Goal: Task Accomplishment & Management: Manage account settings

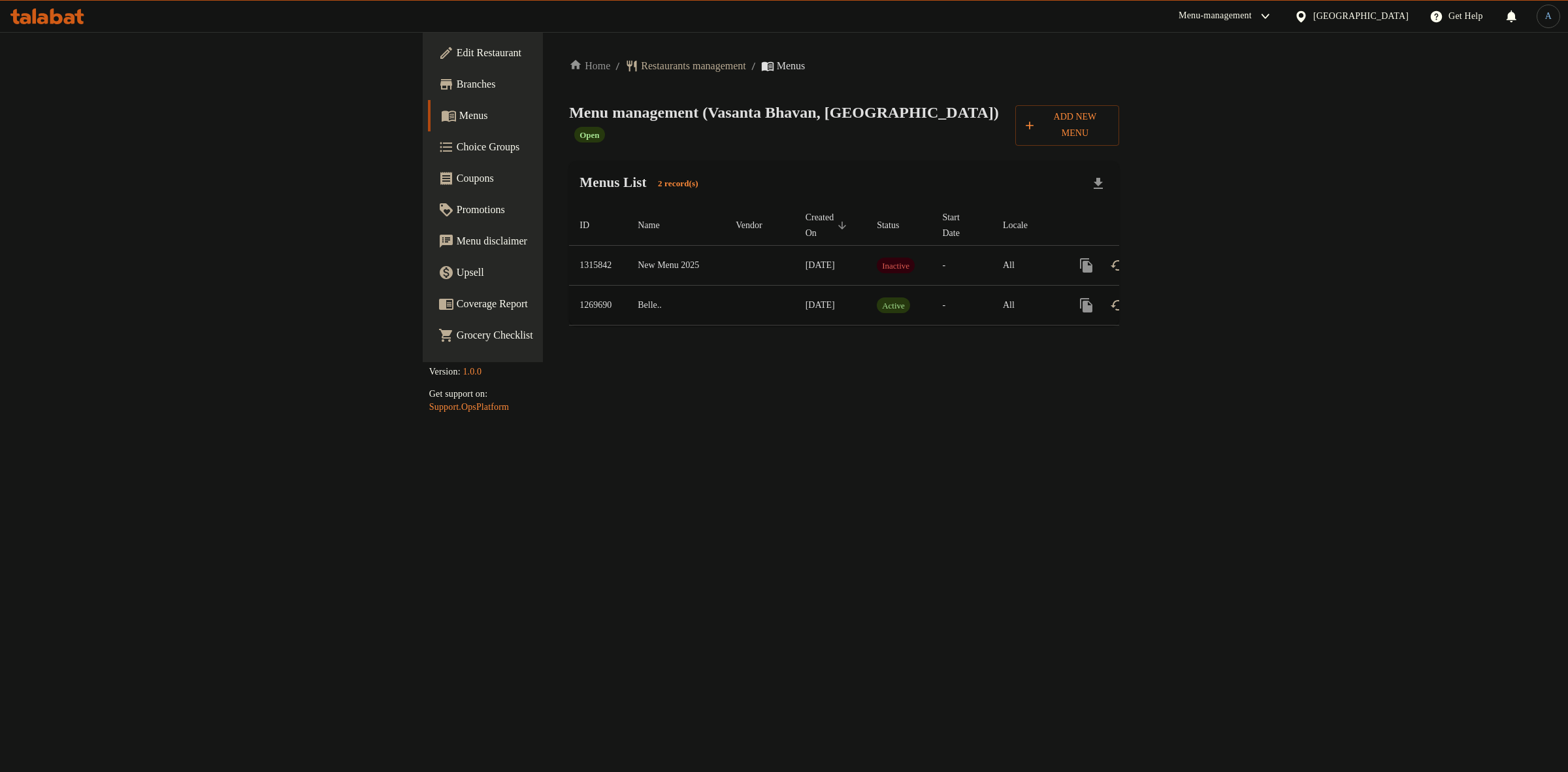
click at [1188, 297] on icon "enhanced table" at bounding box center [1180, 305] width 16 height 16
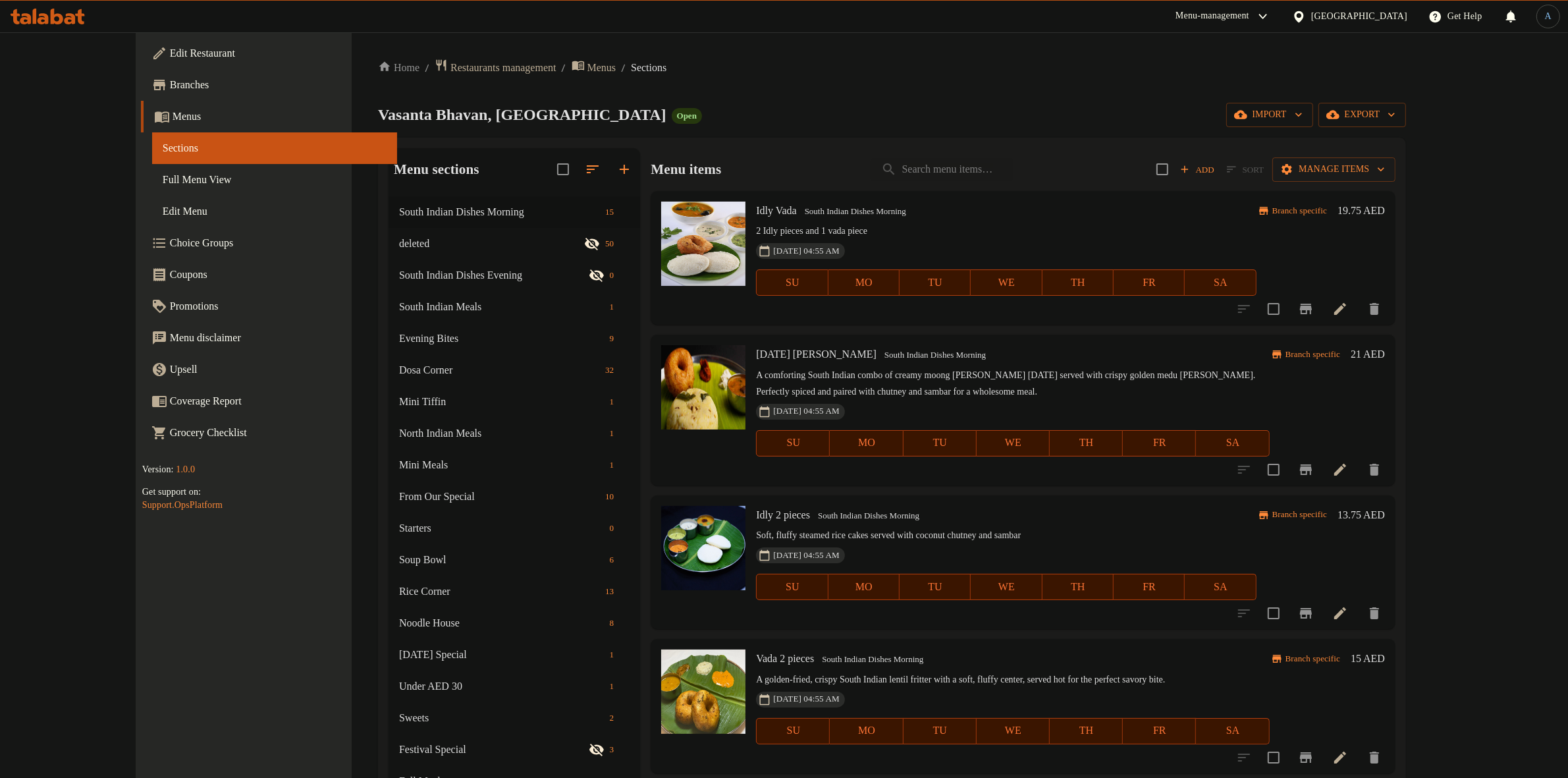
click at [742, 100] on div "Home / Restaurants management / Menus / Sections Vasanta Bhavan, [GEOGRAPHIC_DA…" at bounding box center [892, 546] width 1028 height 976
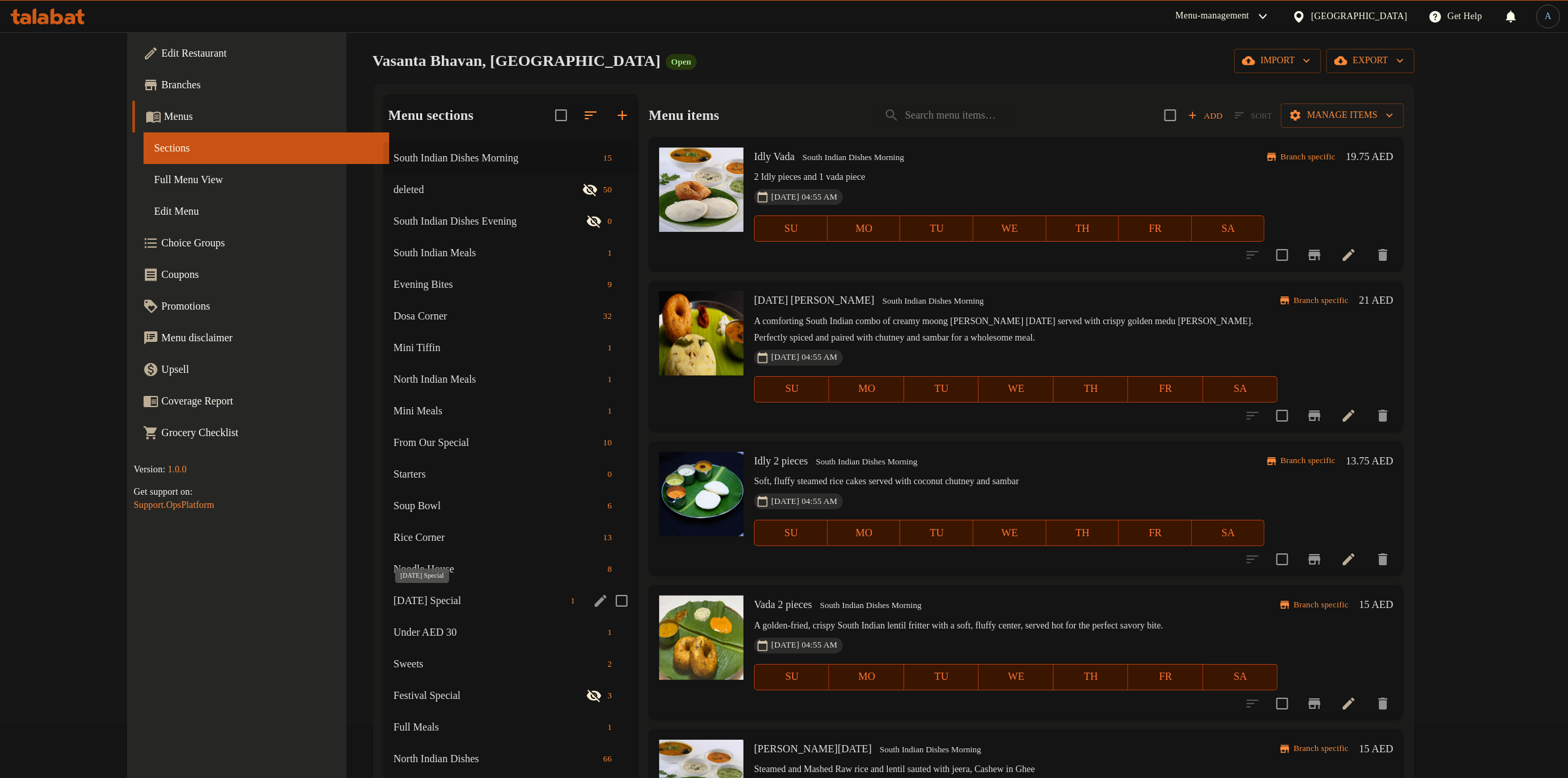
scroll to position [165, 0]
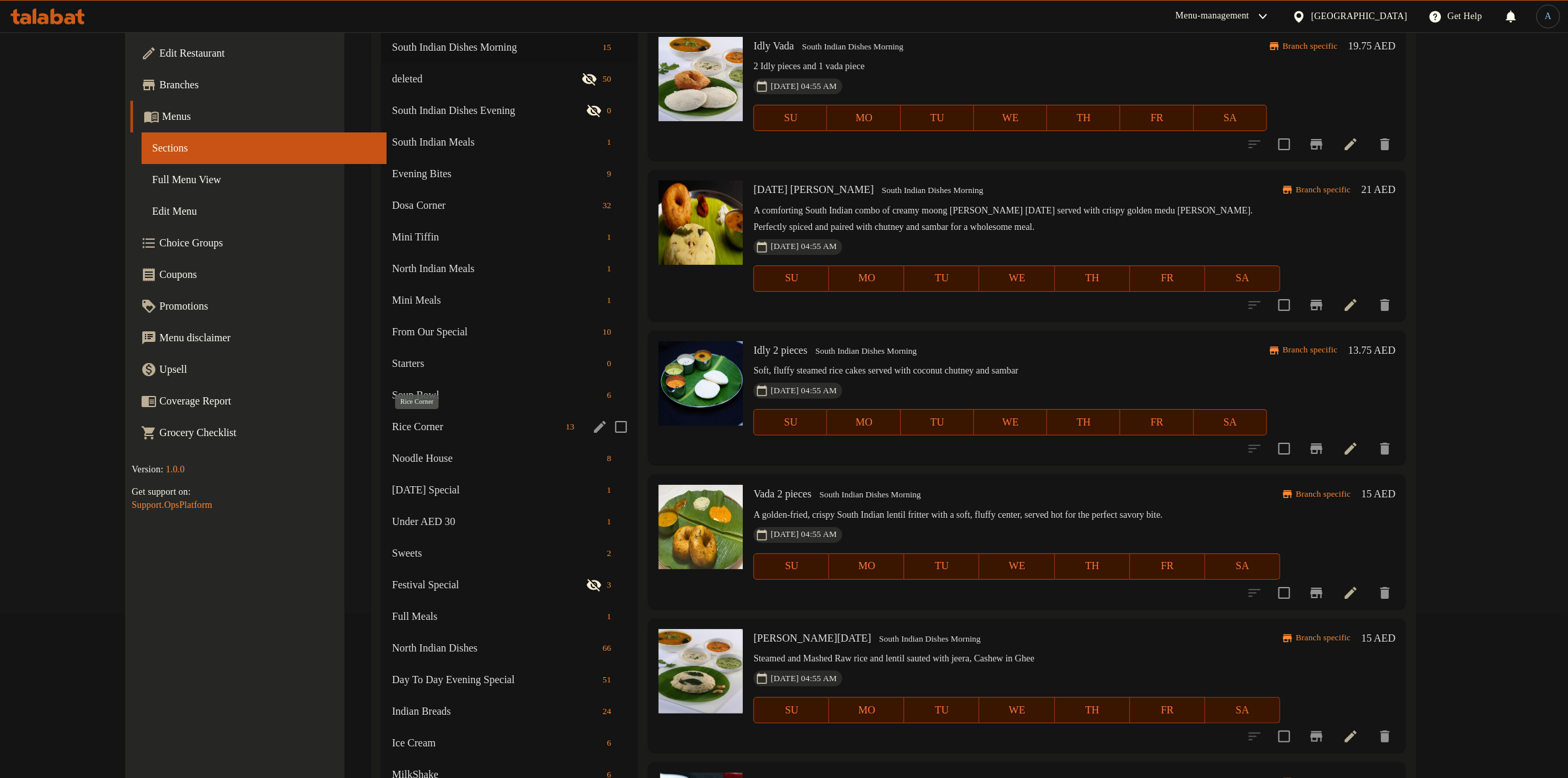
click at [392, 429] on span "Rice Corner" at bounding box center [476, 426] width 168 height 16
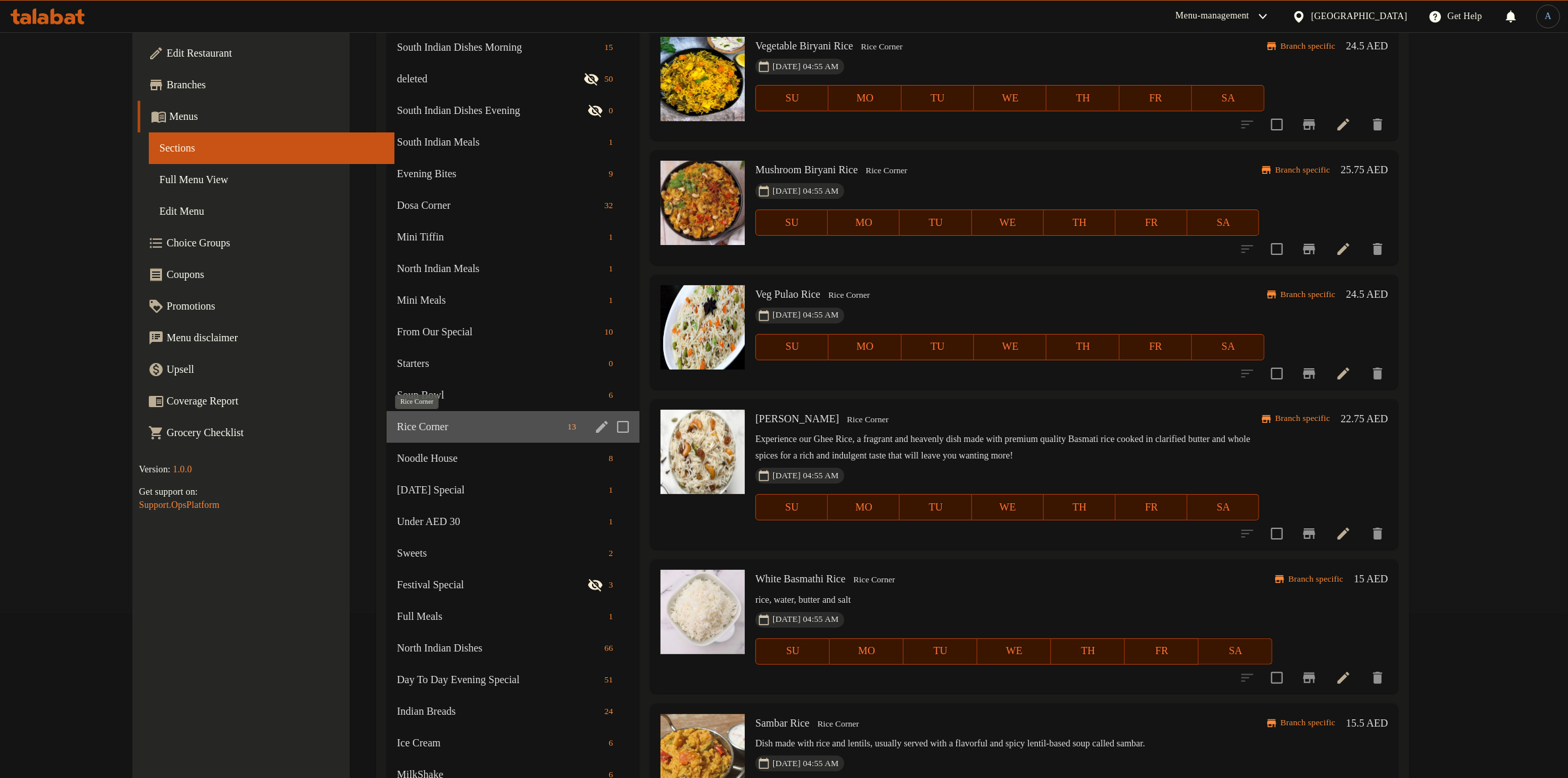
click at [397, 428] on span "Rice Corner" at bounding box center [479, 426] width 165 height 16
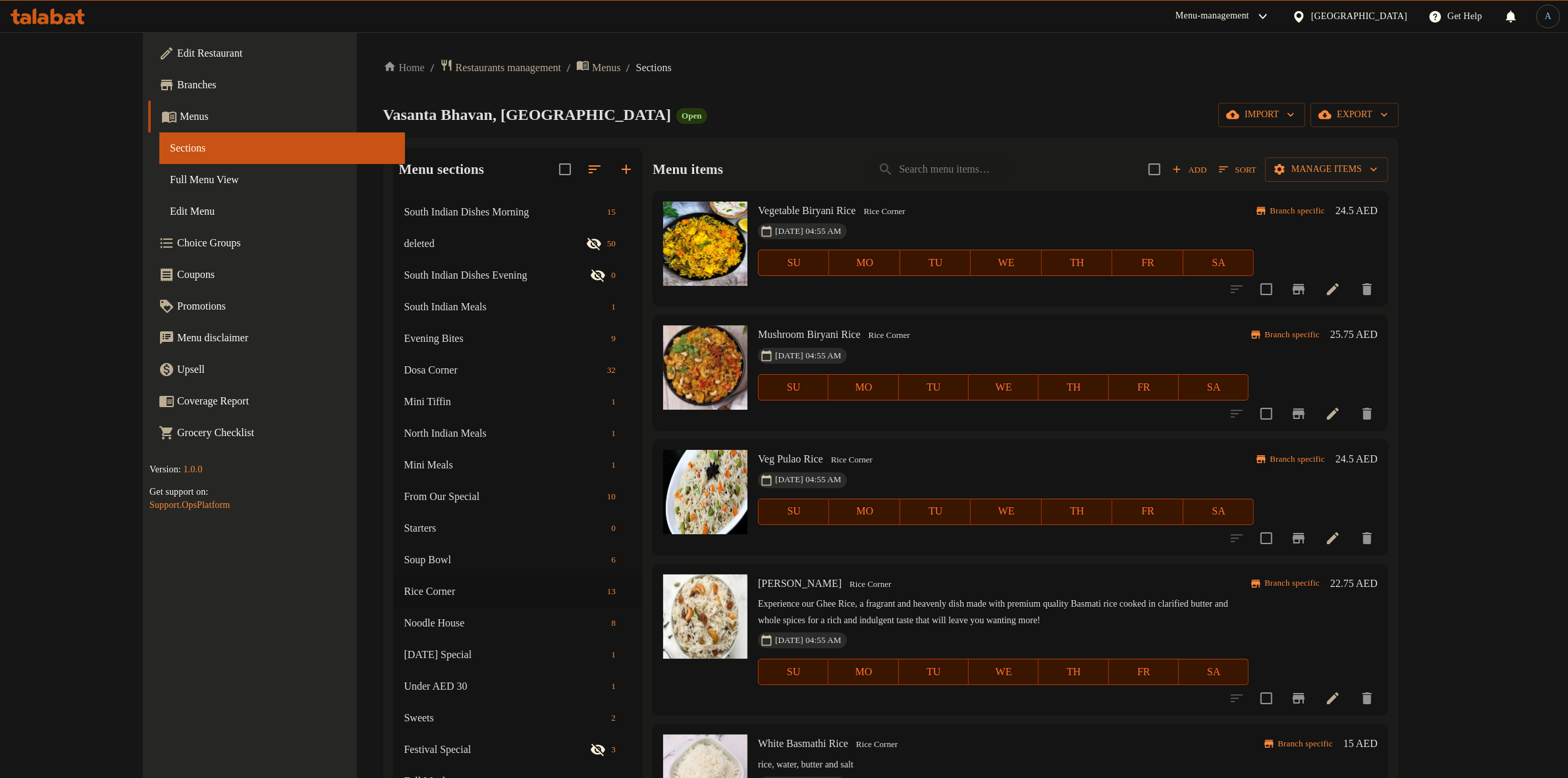
click at [935, 327] on h6 "Mushroom Biryani Rice Rice Corner" at bounding box center [1004, 335] width 491 height 18
click at [995, 231] on div "[DATE] 04:55 AM SU MO TU WE TH FR SA" at bounding box center [1005, 253] width 506 height 71
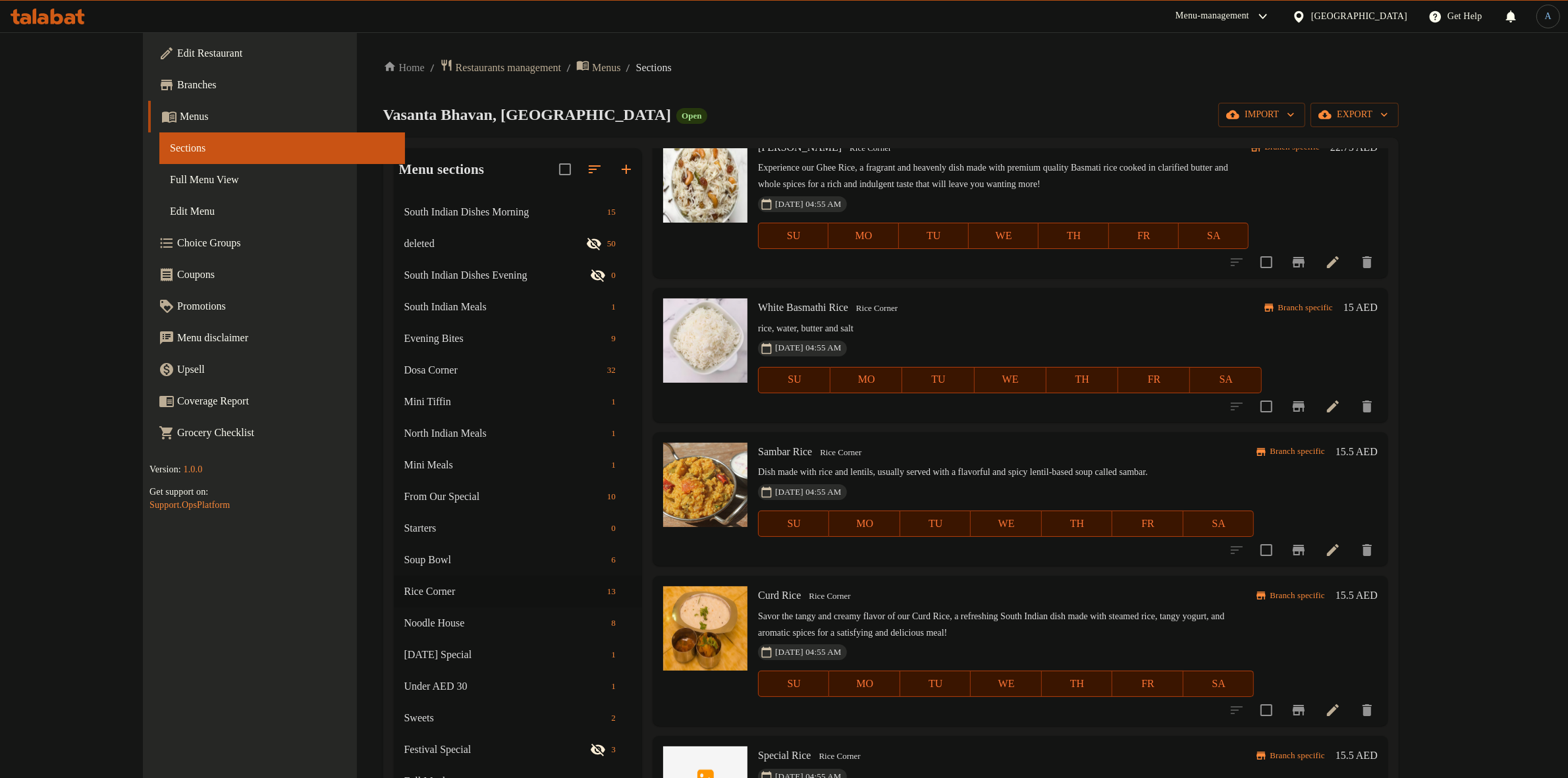
scroll to position [576, 0]
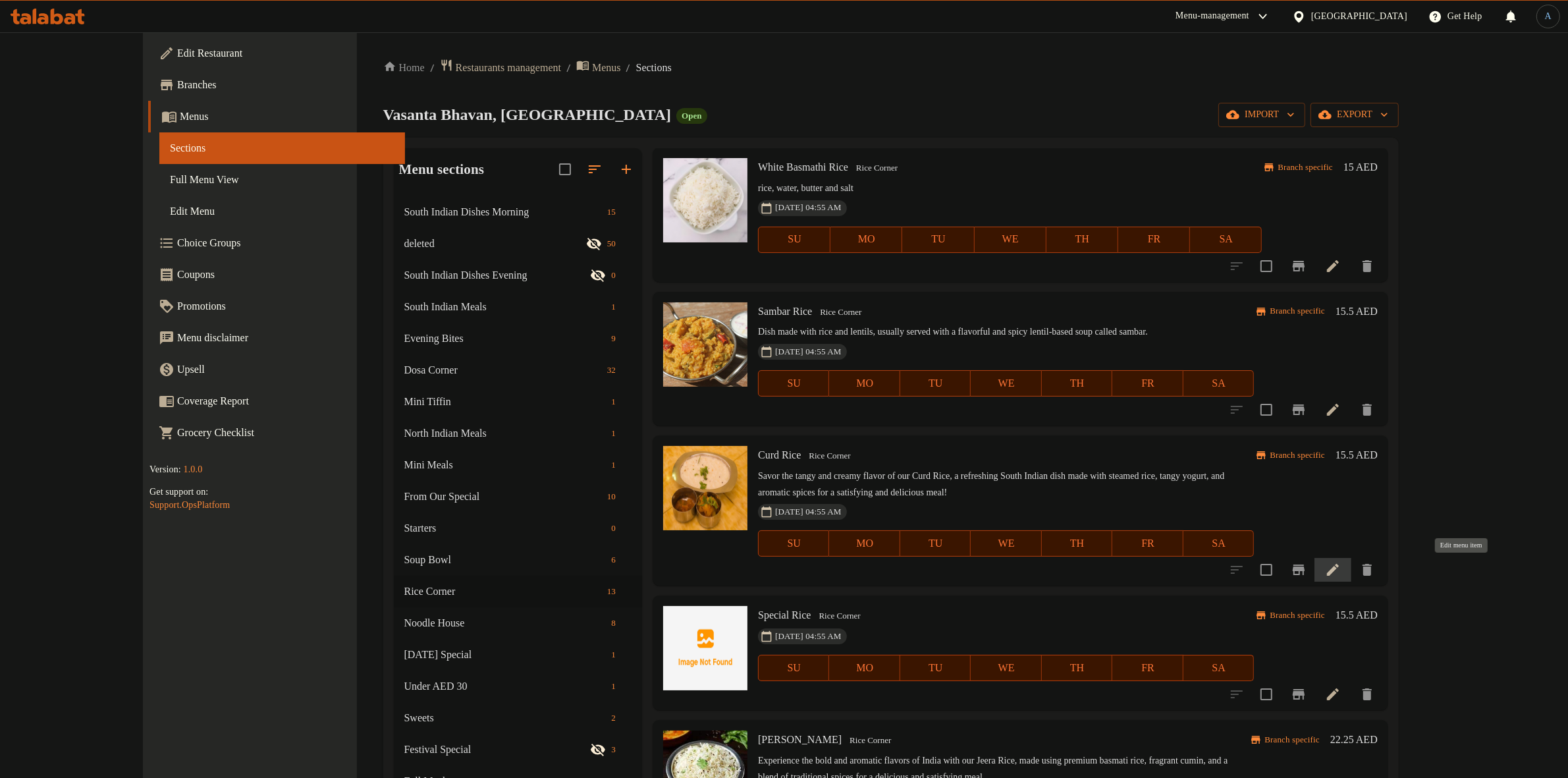
click at [1341, 569] on icon at bounding box center [1333, 569] width 16 height 16
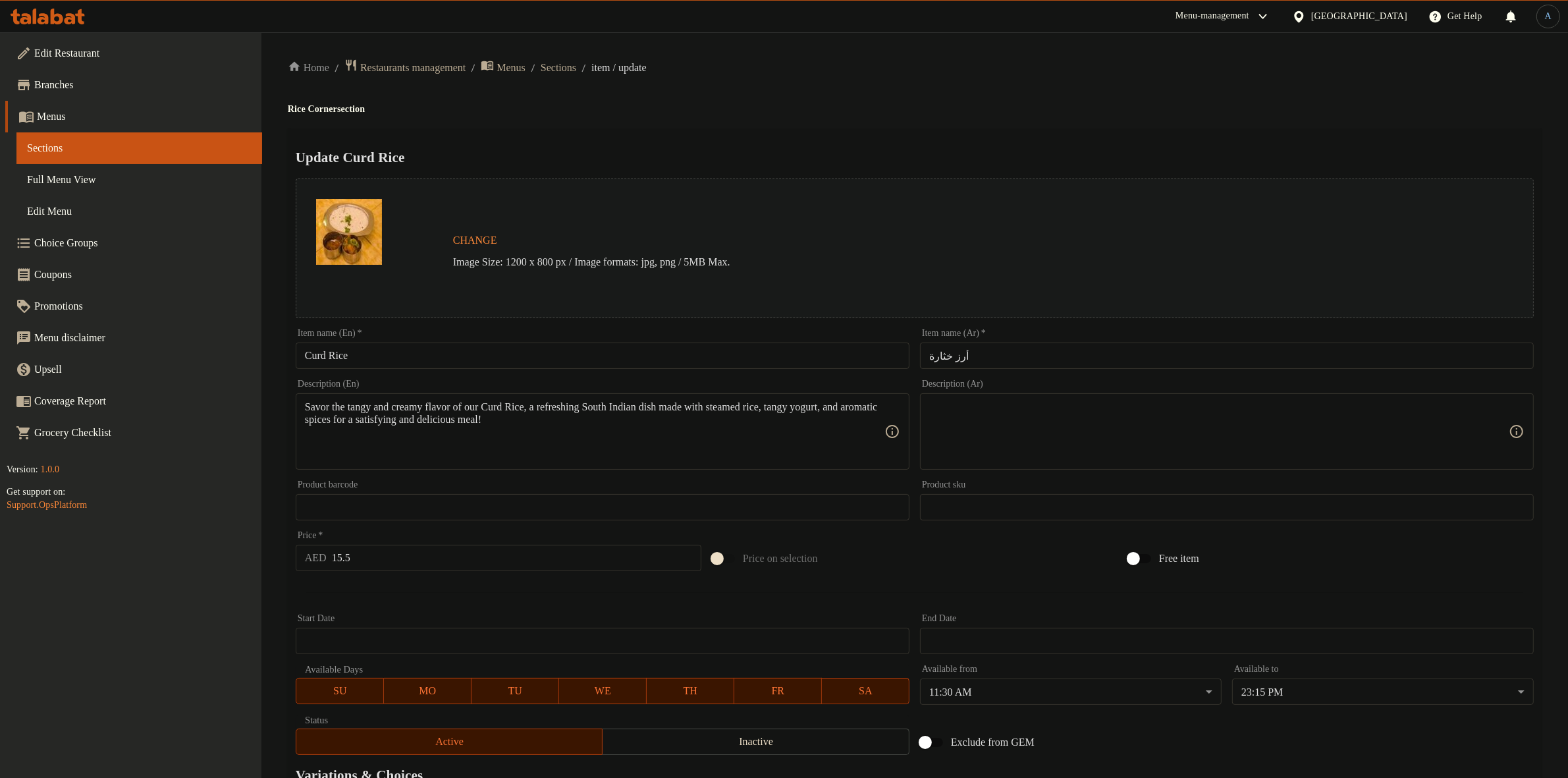
click at [579, 57] on div "Home / Restaurants management / Menus / Sections / item / update Rice Corner se…" at bounding box center [914, 492] width 1307 height 919
click at [576, 64] on span "Sections" at bounding box center [558, 68] width 35 height 16
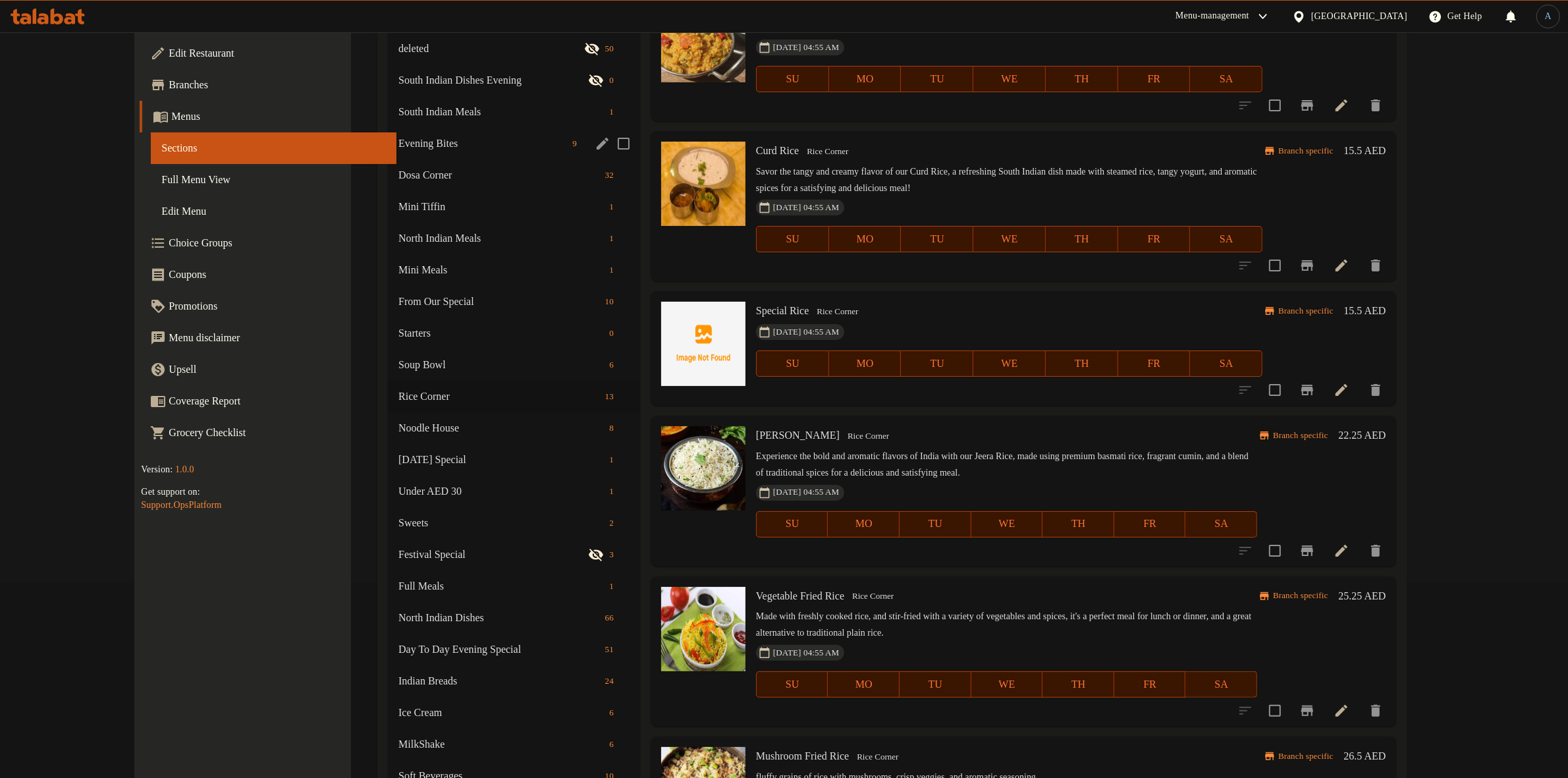
scroll to position [281, 0]
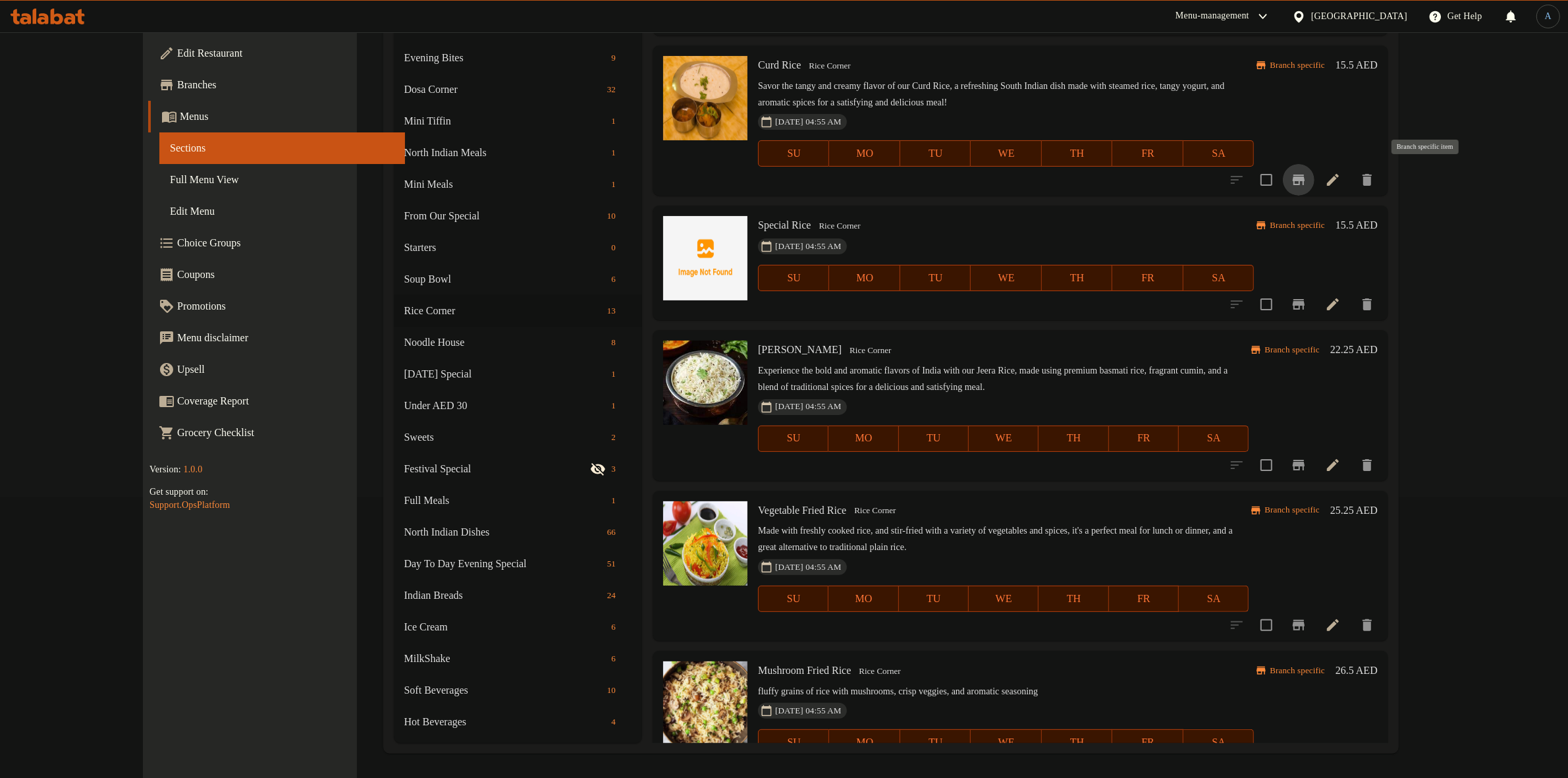
click at [1307, 182] on icon "Branch-specific-item" at bounding box center [1298, 179] width 16 height 16
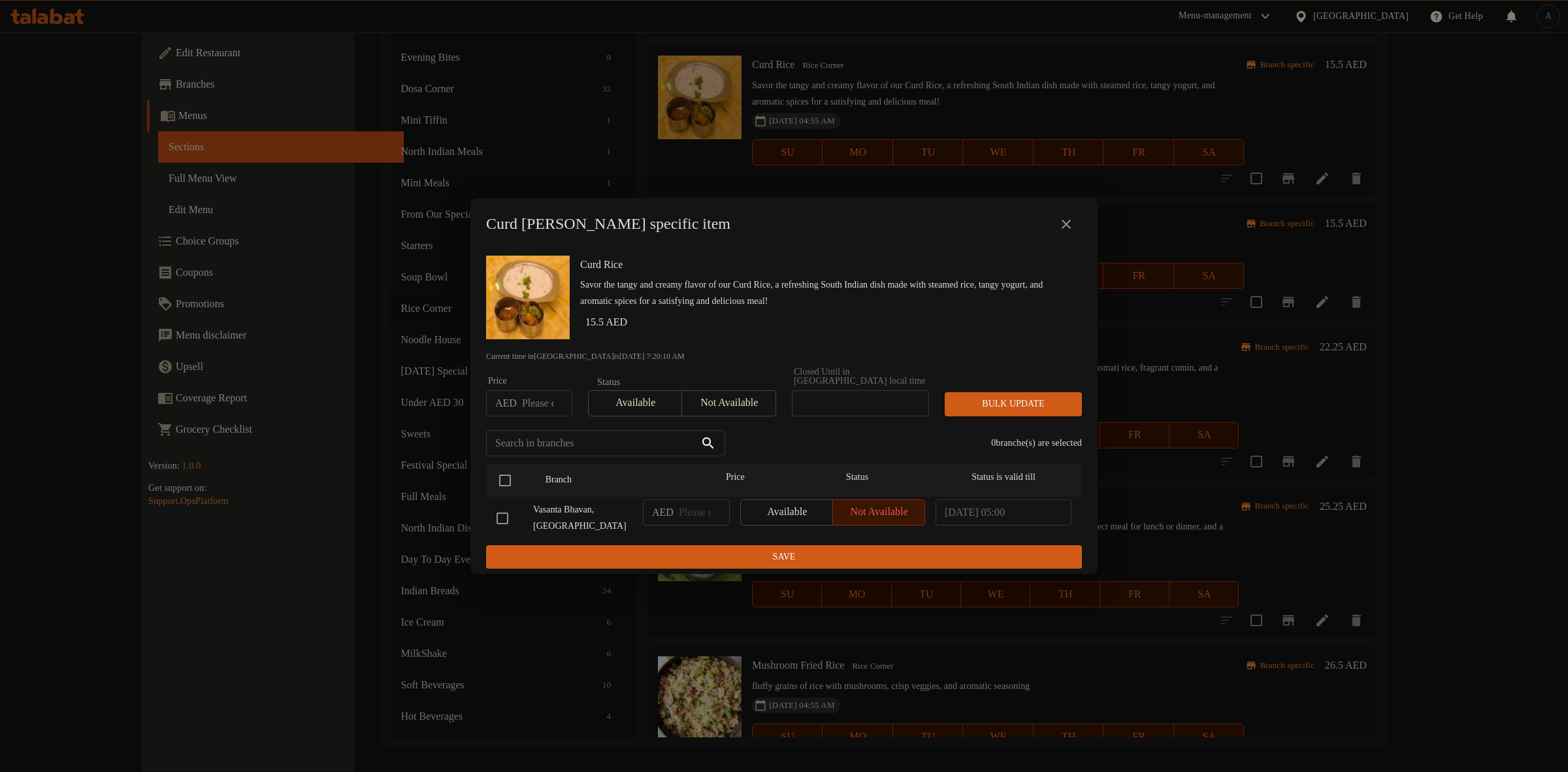
click at [535, 406] on input "number" at bounding box center [547, 403] width 51 height 26
click at [1061, 224] on icon "close" at bounding box center [1066, 224] width 16 height 16
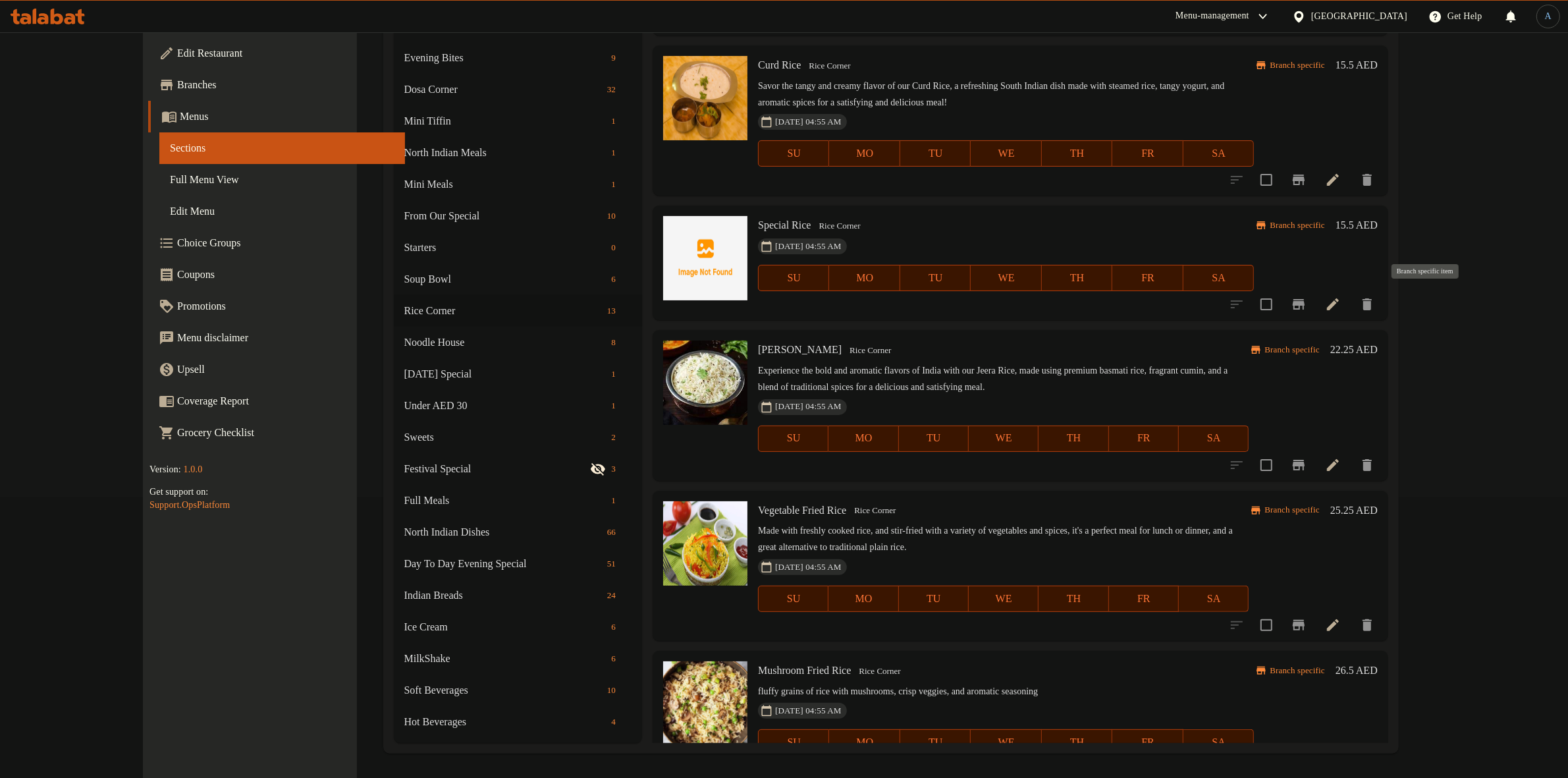
click at [1307, 300] on icon "Branch-specific-item" at bounding box center [1298, 304] width 16 height 16
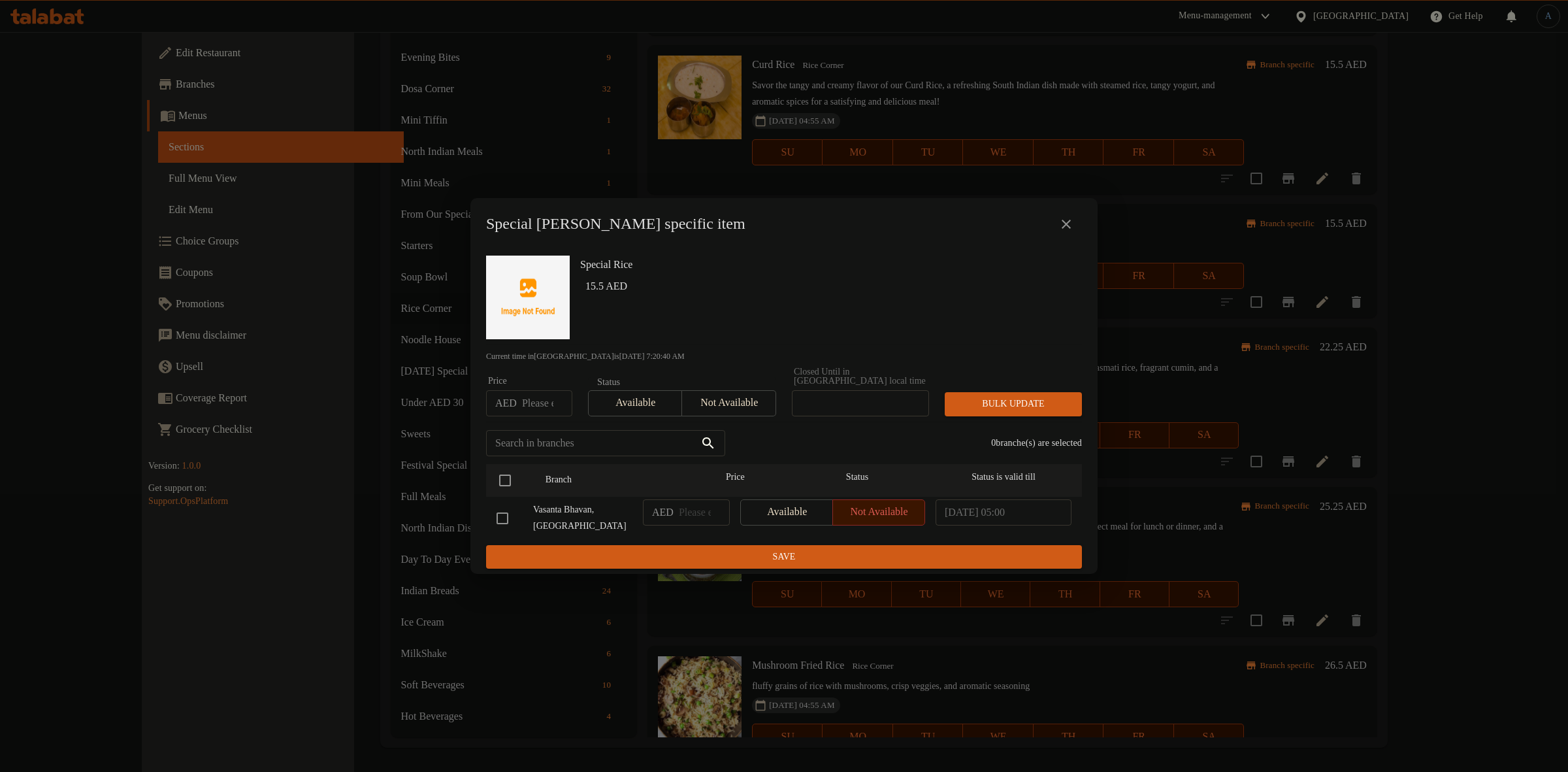
click at [1064, 219] on icon "close" at bounding box center [1066, 224] width 16 height 16
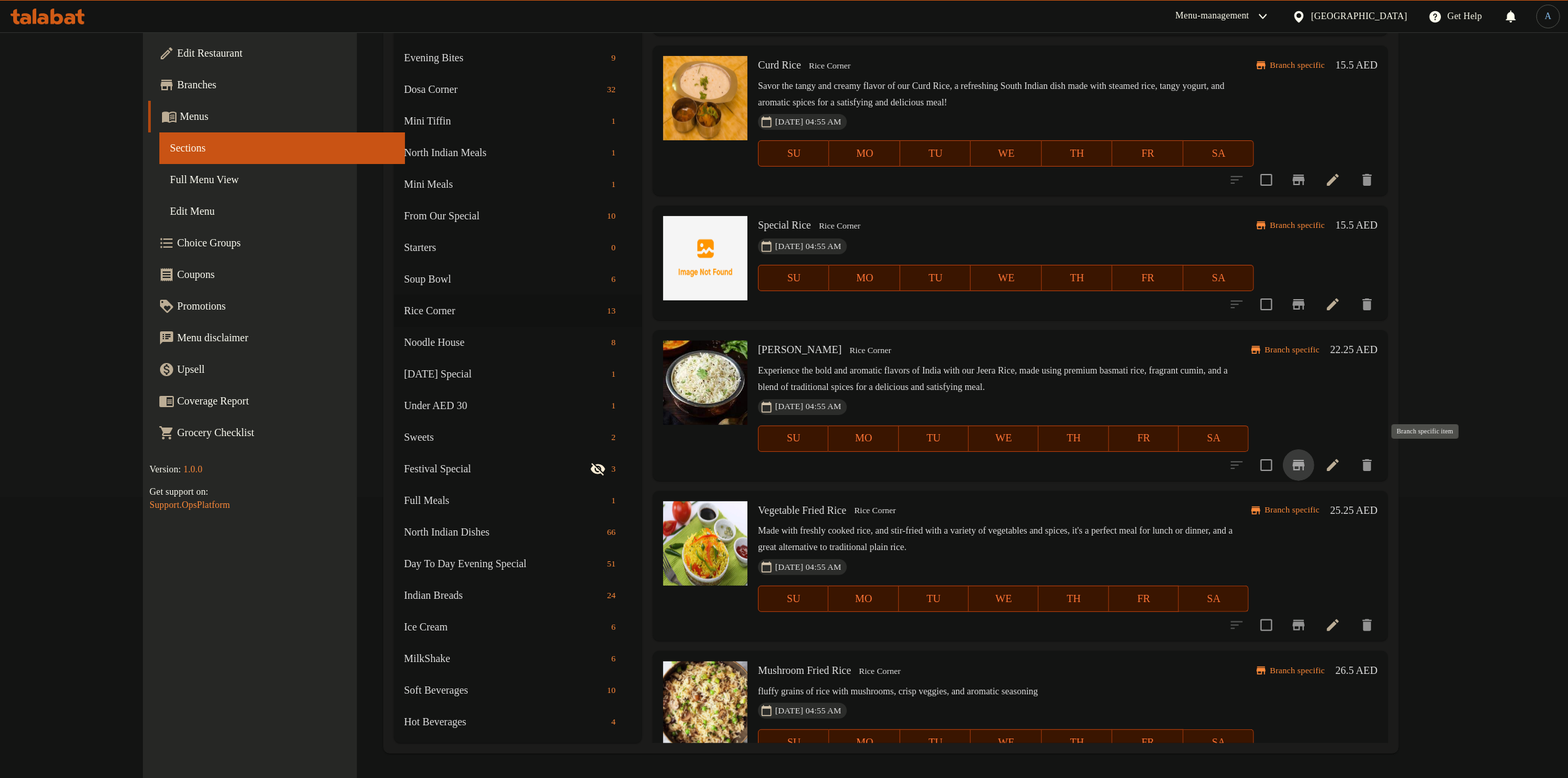
click at [1305, 463] on icon "Branch-specific-item" at bounding box center [1298, 465] width 12 height 11
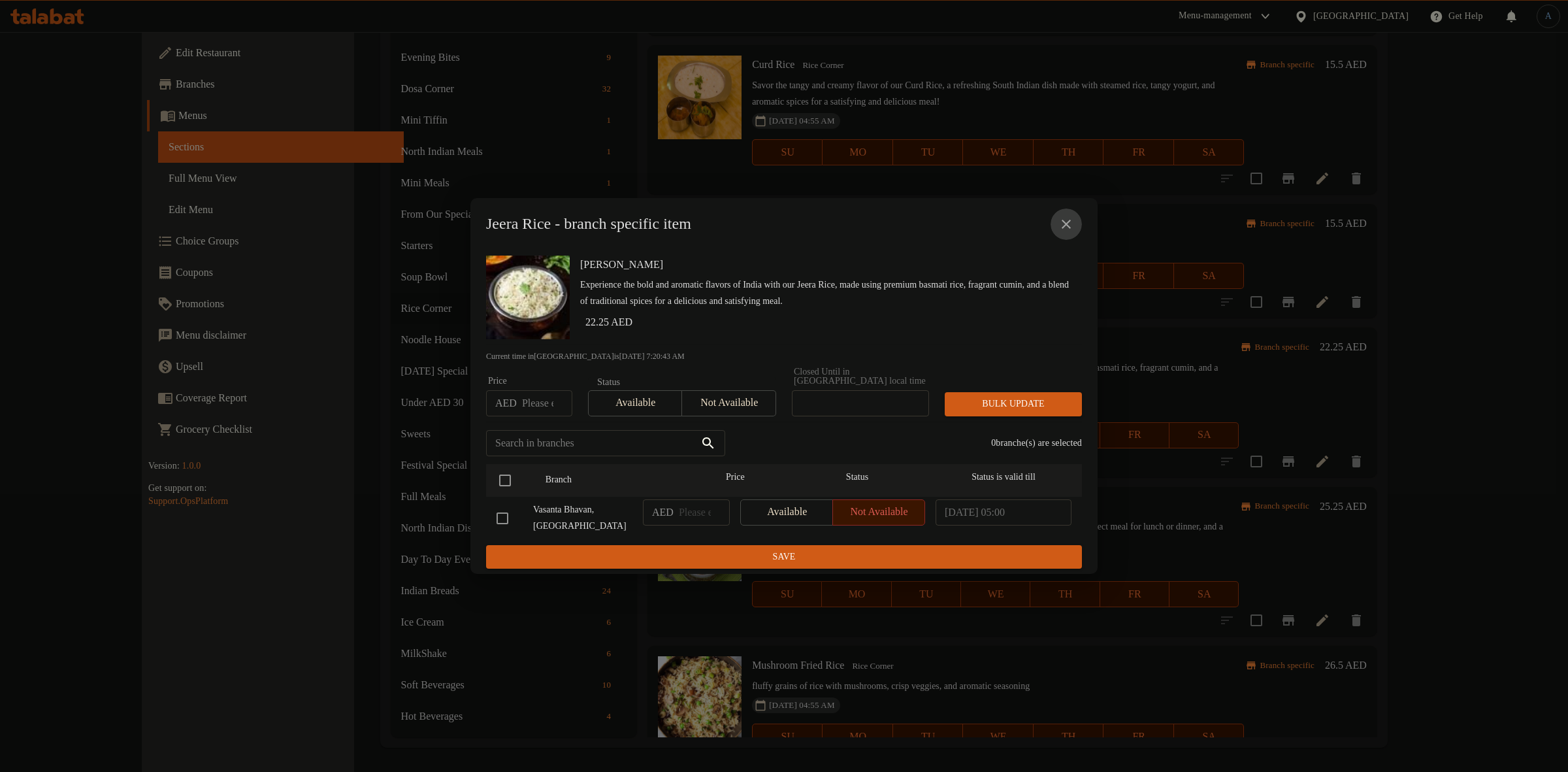
click at [1075, 218] on button "close" at bounding box center [1066, 224] width 32 height 32
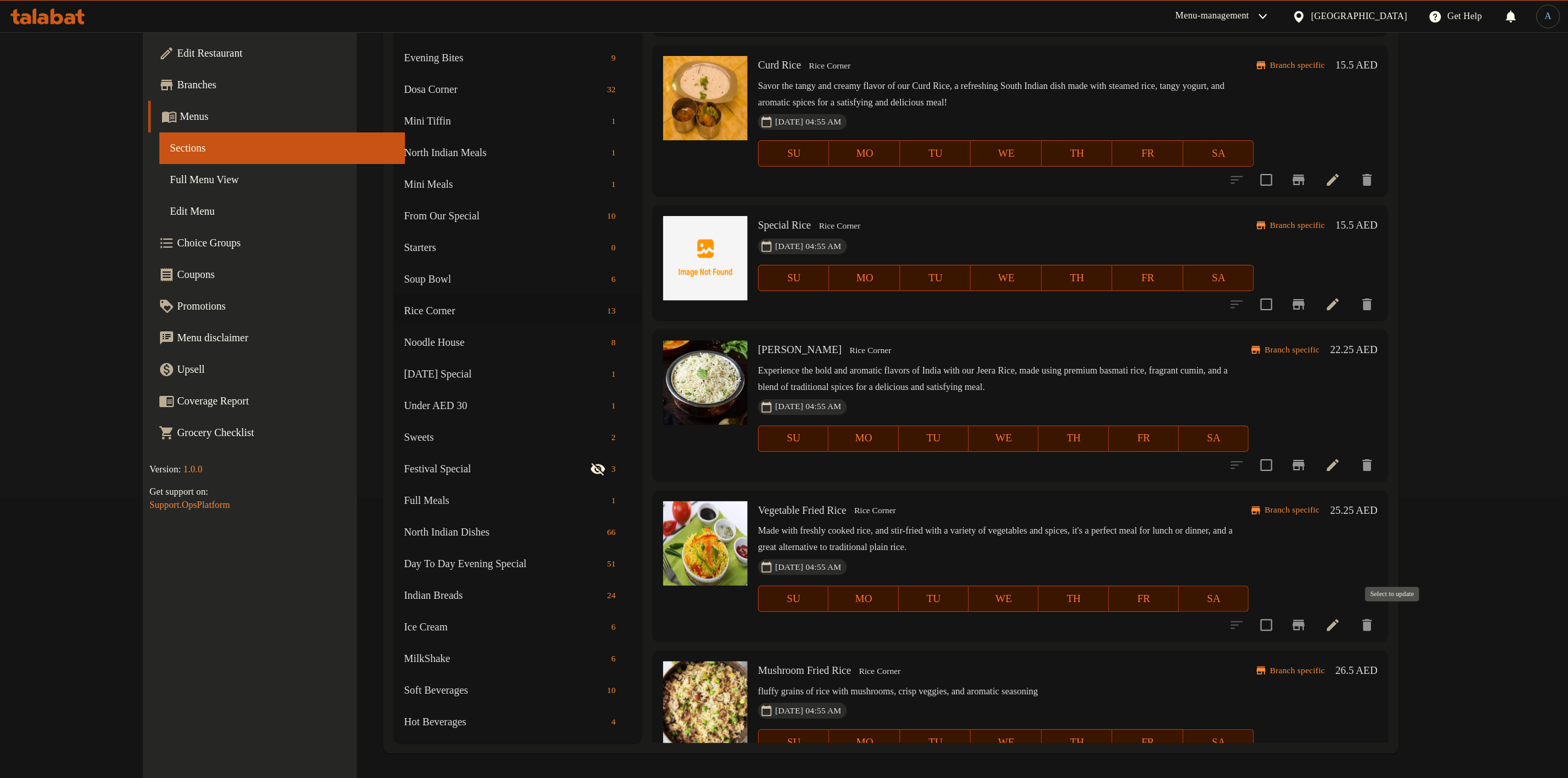
click at [1280, 625] on input "checkbox" at bounding box center [1266, 625] width 28 height 28
checkbox input "true"
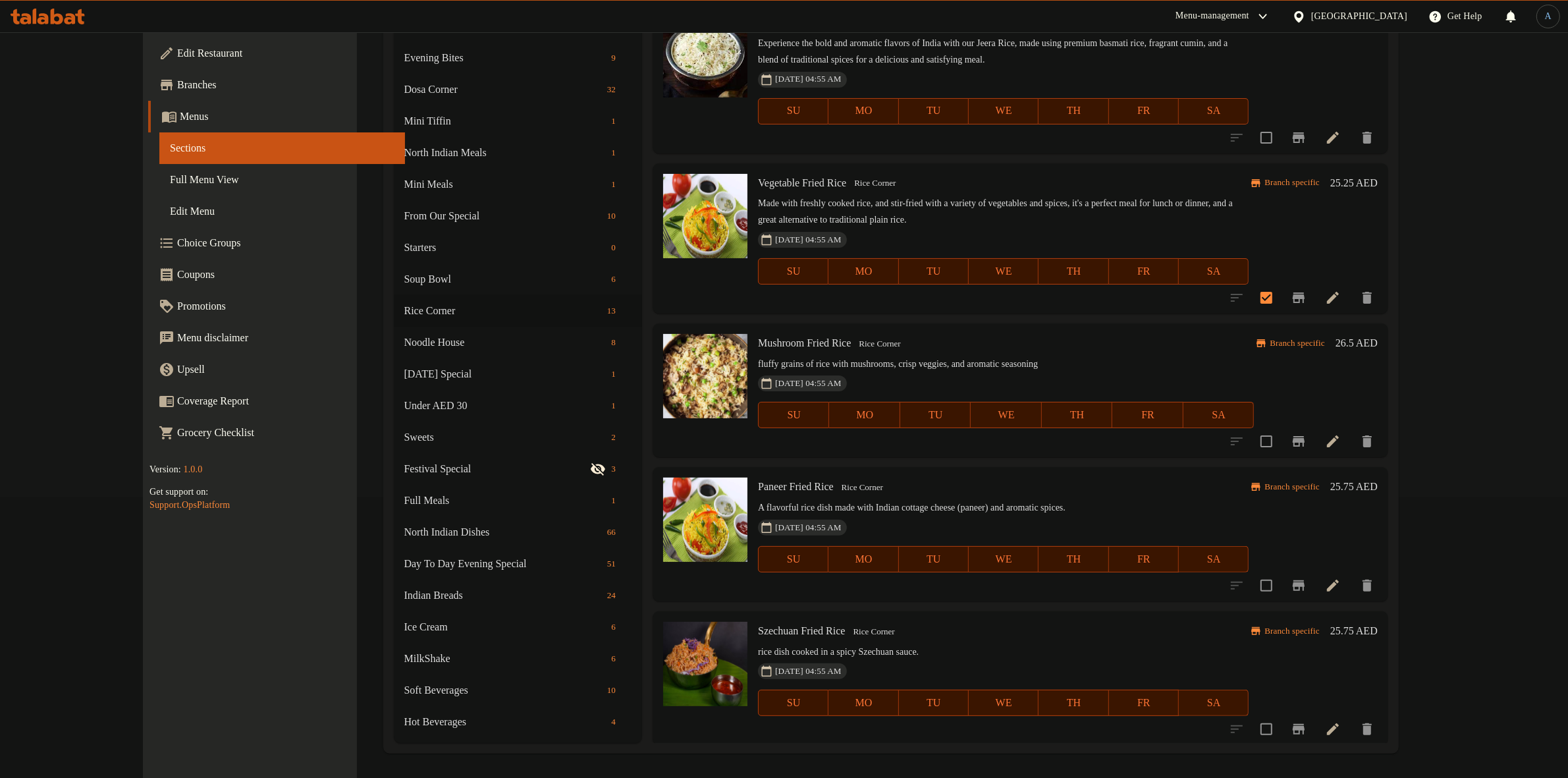
scroll to position [1015, 0]
click at [1280, 434] on input "checkbox" at bounding box center [1266, 439] width 28 height 28
checkbox input "true"
click at [1280, 583] on input "checkbox" at bounding box center [1266, 584] width 28 height 28
checkbox input "true"
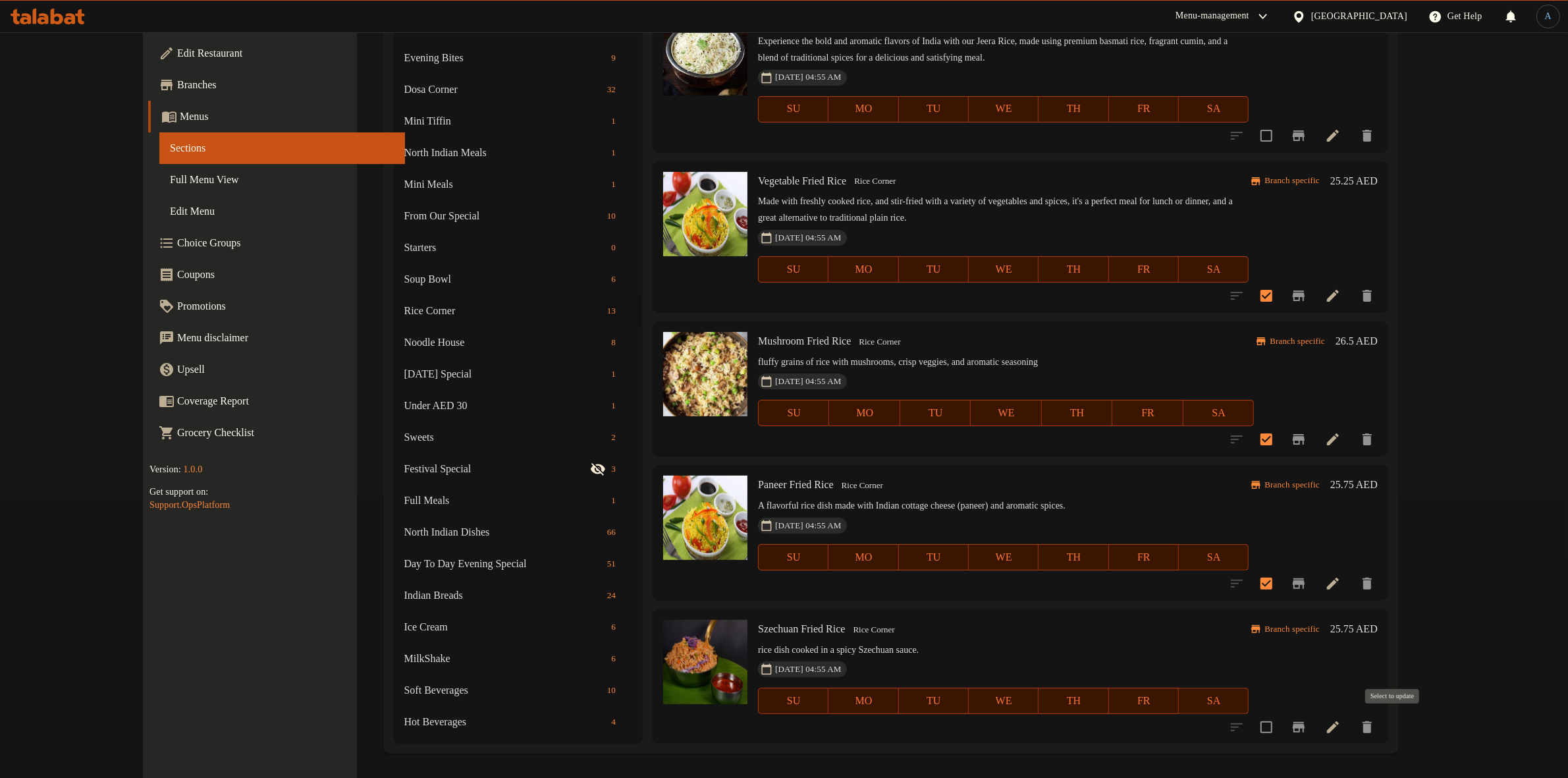
click at [1280, 724] on input "checkbox" at bounding box center [1266, 727] width 28 height 28
checkbox input "true"
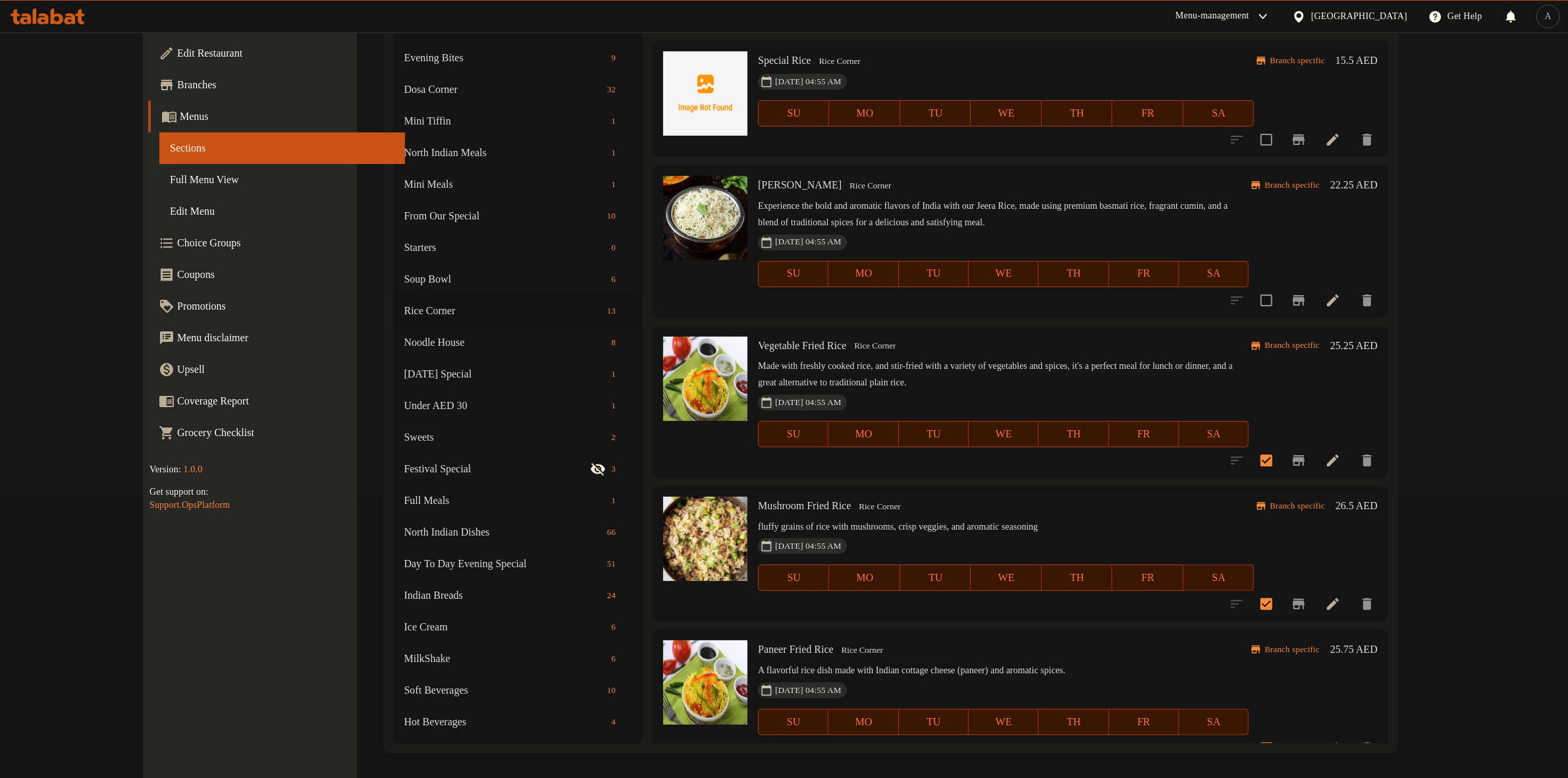
click at [769, 343] on span "Vegetable Fried Rice" at bounding box center [802, 345] width 88 height 11
copy h6 "Vegetable Fried Rice"
click at [758, 508] on span "Mushroom Fried Rice" at bounding box center [805, 505] width 93 height 11
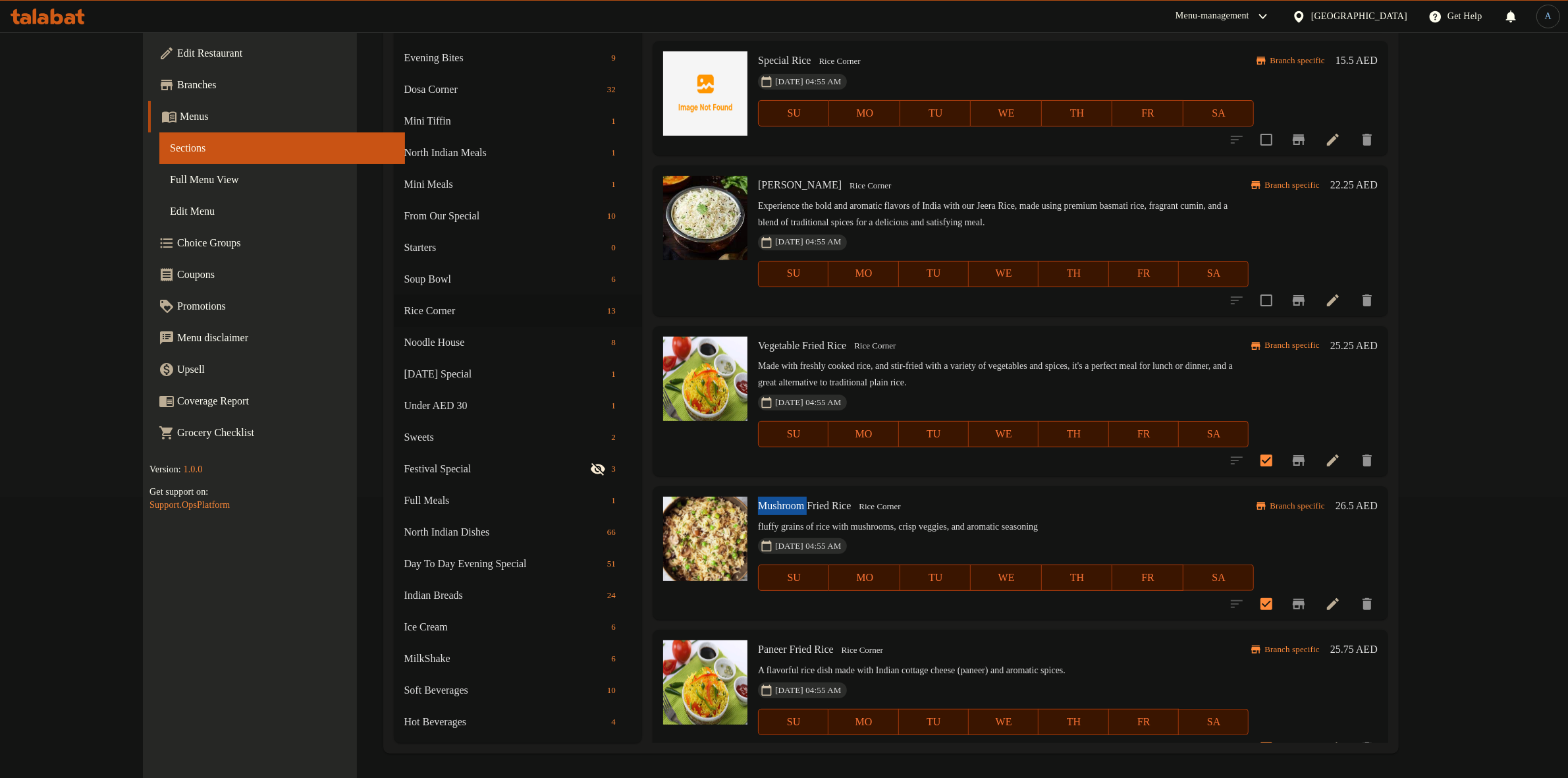
click at [758, 508] on span "Mushroom Fried Rice" at bounding box center [805, 505] width 93 height 11
copy h6 "Mushroom Fried Rice"
click at [170, 172] on span "Full Menu View" at bounding box center [282, 179] width 224 height 16
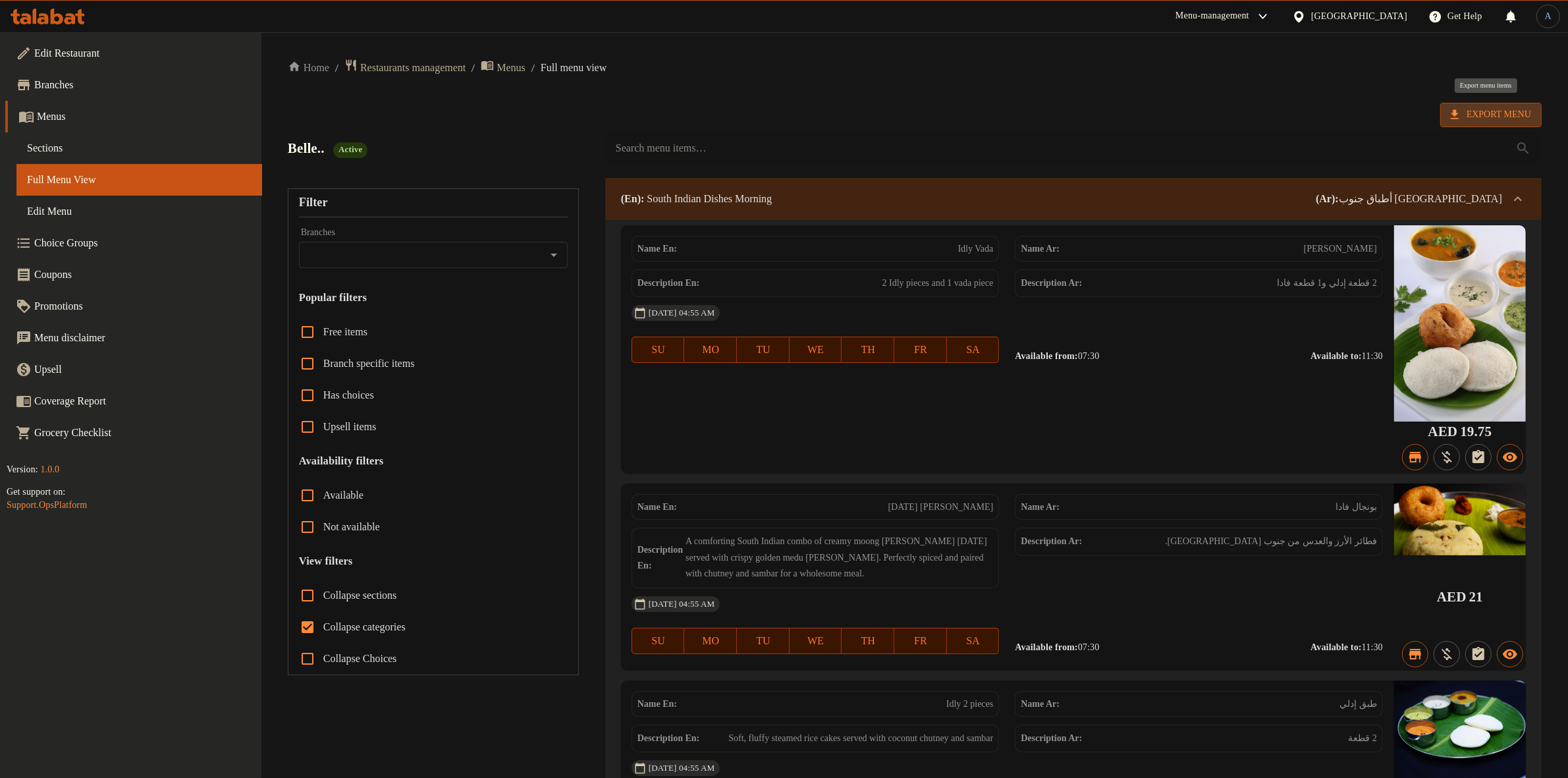
click at [1488, 109] on span "Export Menu" at bounding box center [1491, 115] width 80 height 17
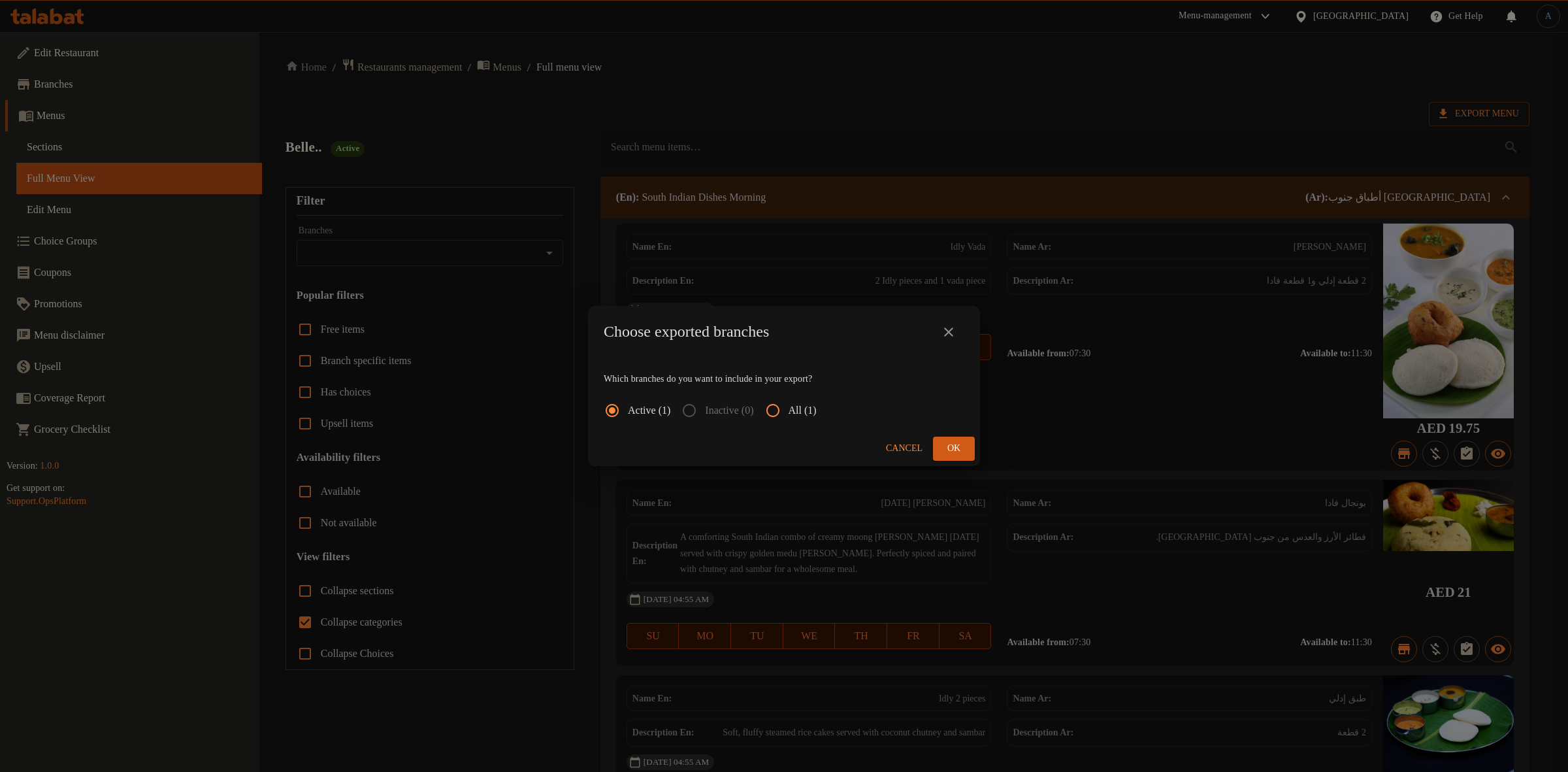
click at [789, 410] on input "All (1)" at bounding box center [773, 411] width 32 height 32
radio input "true"
click at [964, 449] on button "Ok" at bounding box center [953, 449] width 42 height 24
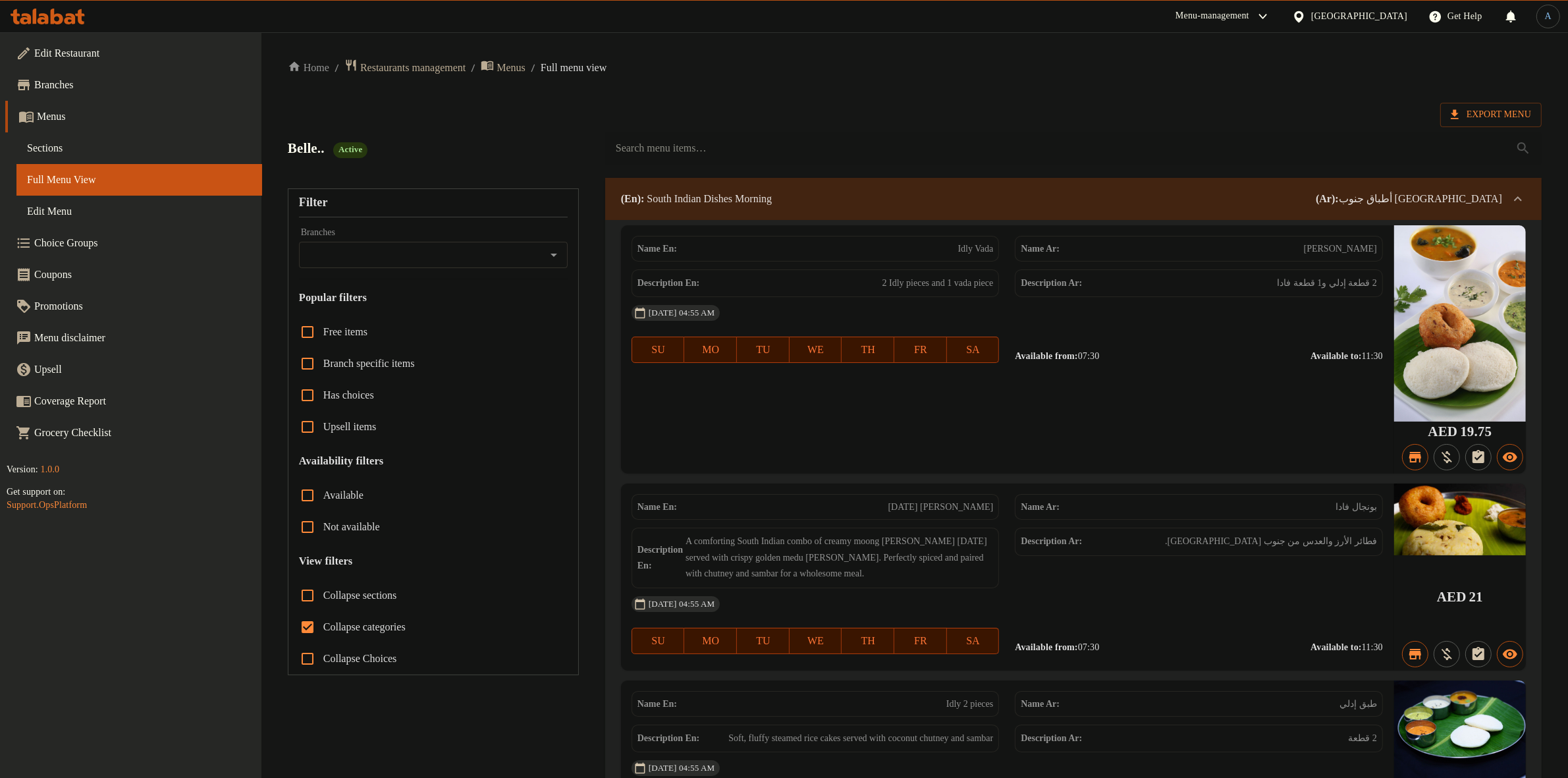
click at [54, 156] on span "Sections" at bounding box center [139, 148] width 224 height 16
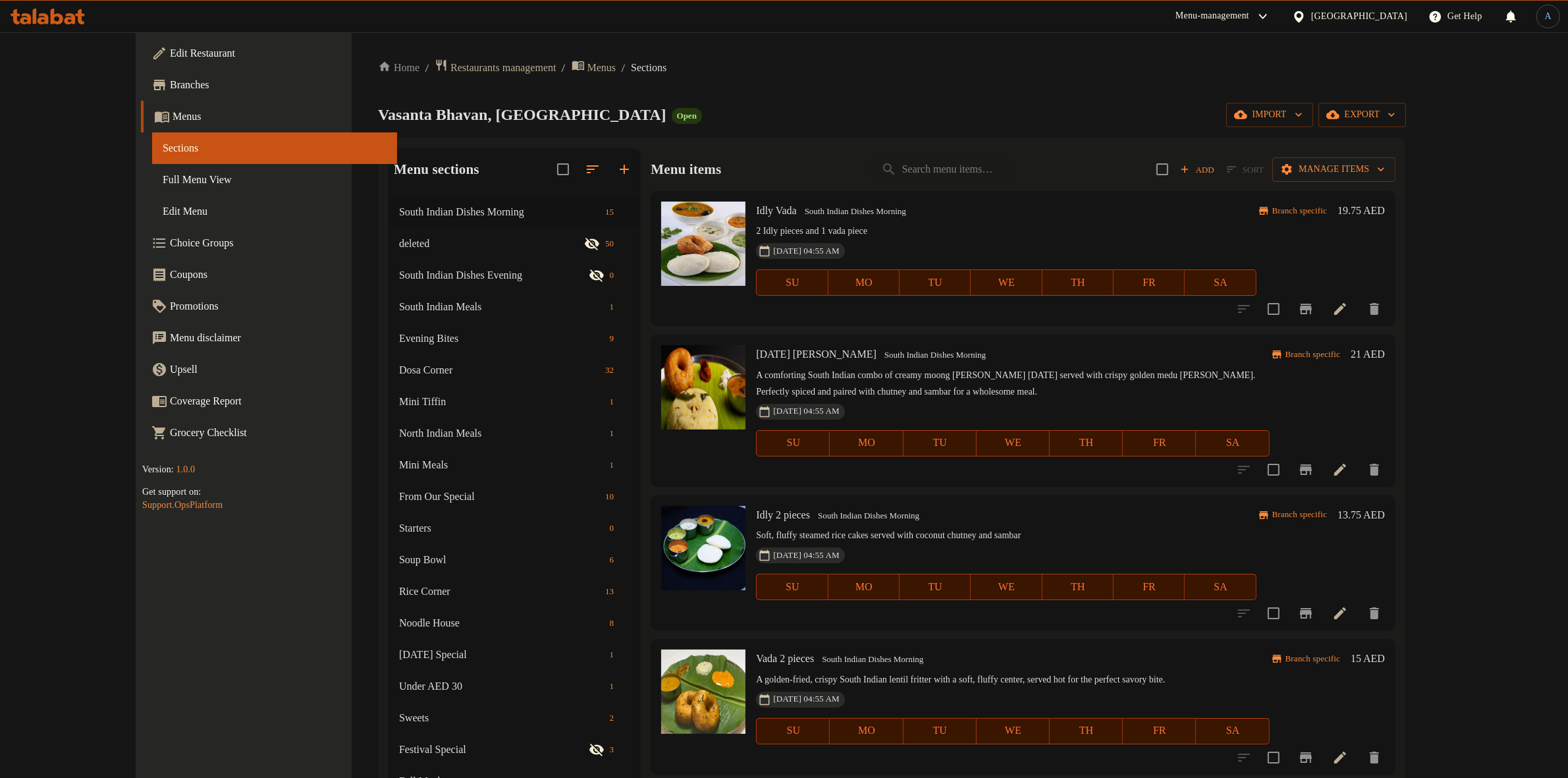
scroll to position [412, 0]
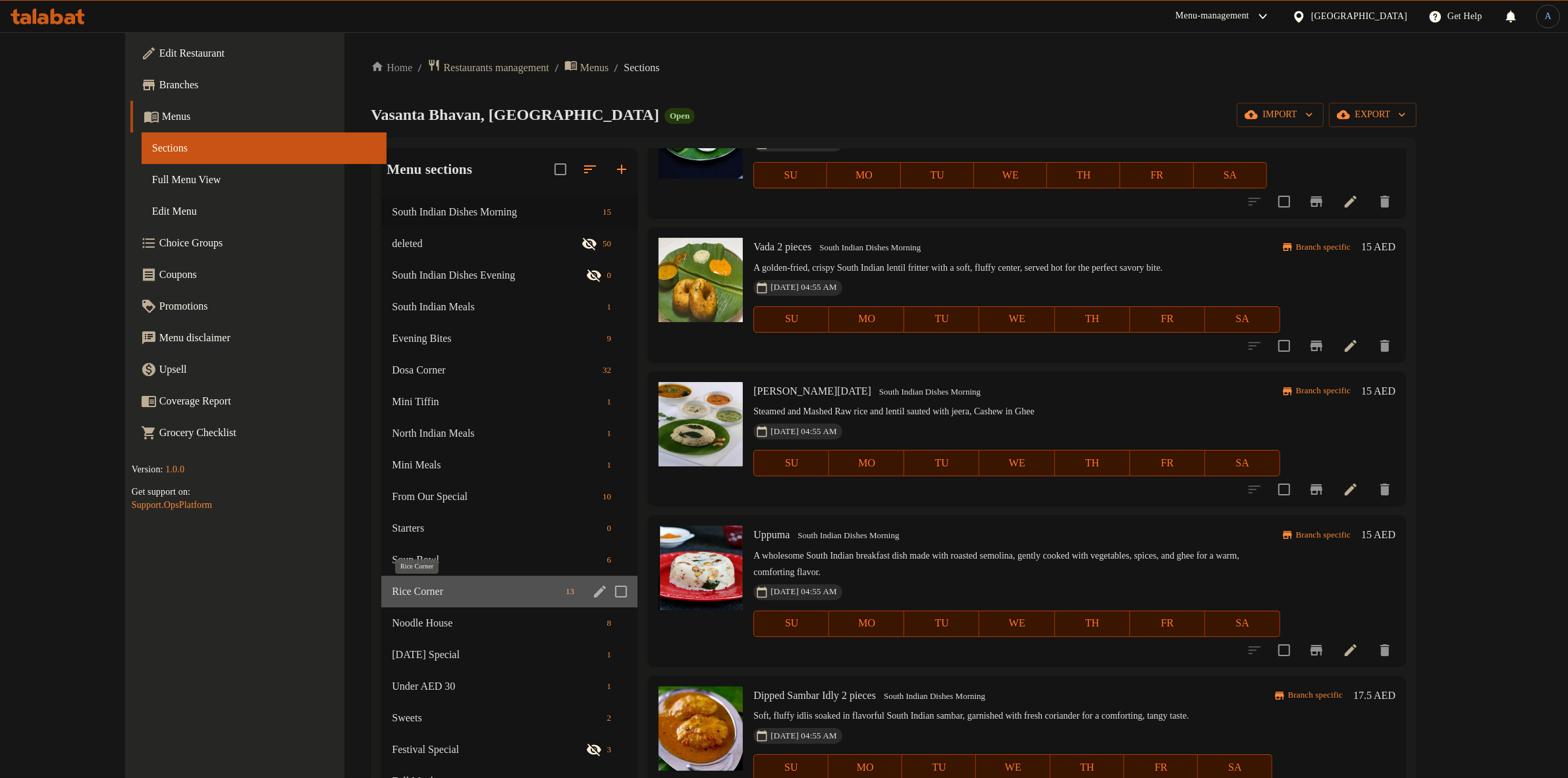
click at [392, 594] on span "Rice Corner" at bounding box center [476, 591] width 168 height 16
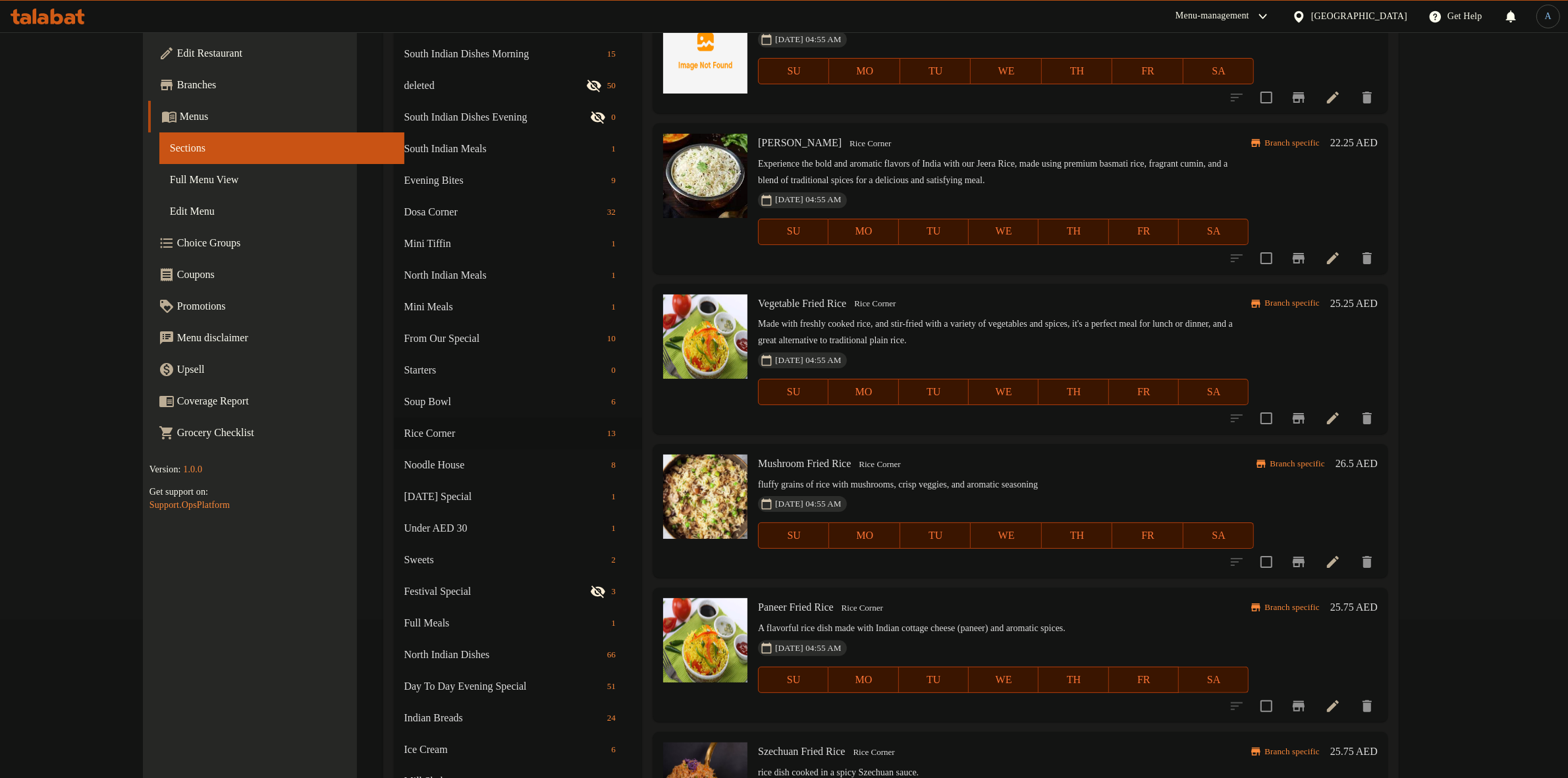
scroll to position [281, 0]
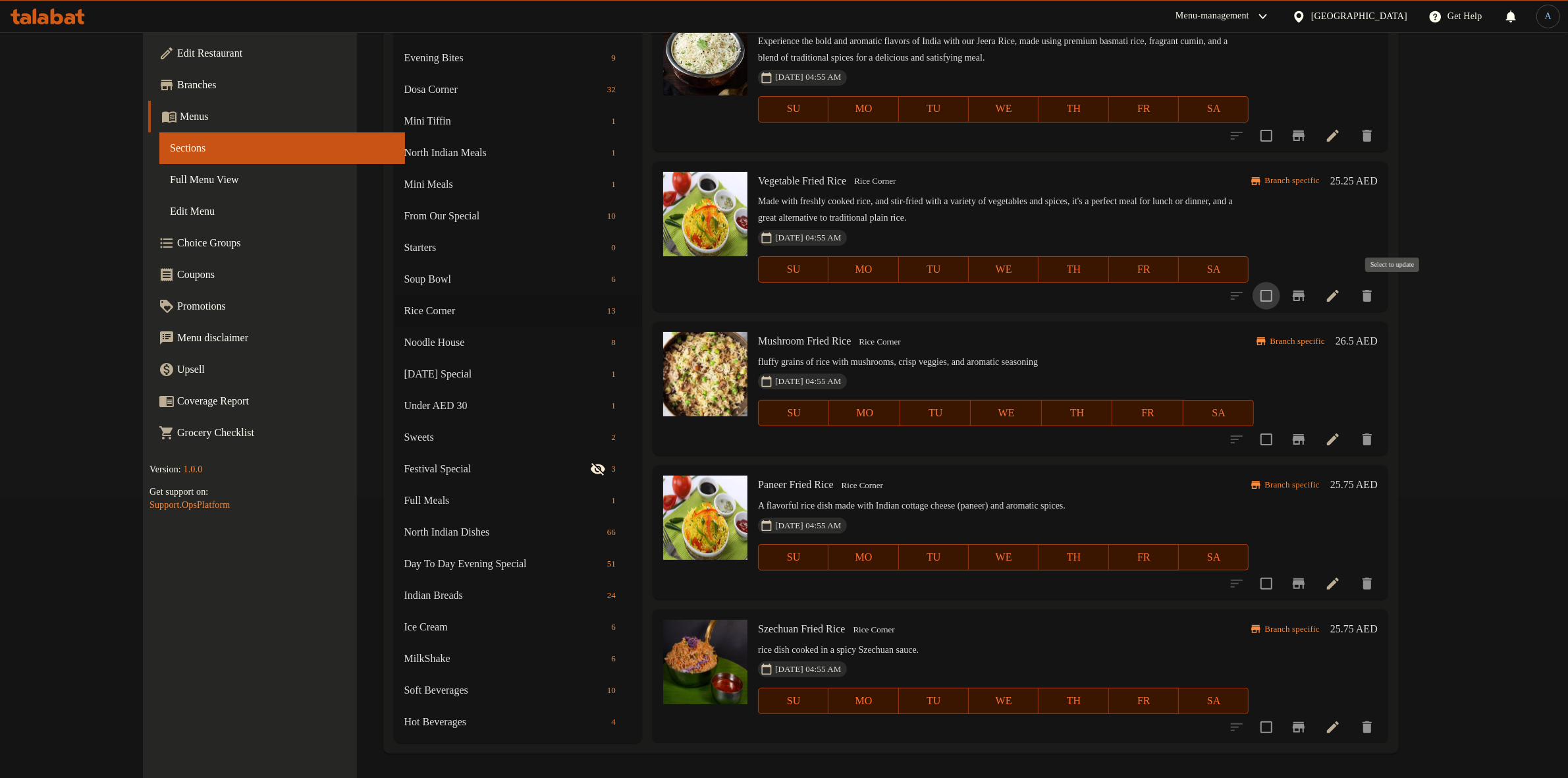
click at [1280, 301] on input "checkbox" at bounding box center [1266, 296] width 28 height 28
checkbox input "true"
drag, startPoint x: 1395, startPoint y: 425, endPoint x: 1416, endPoint y: 518, distance: 95.3
click at [1280, 425] on input "checkbox" at bounding box center [1266, 439] width 28 height 28
checkbox input "true"
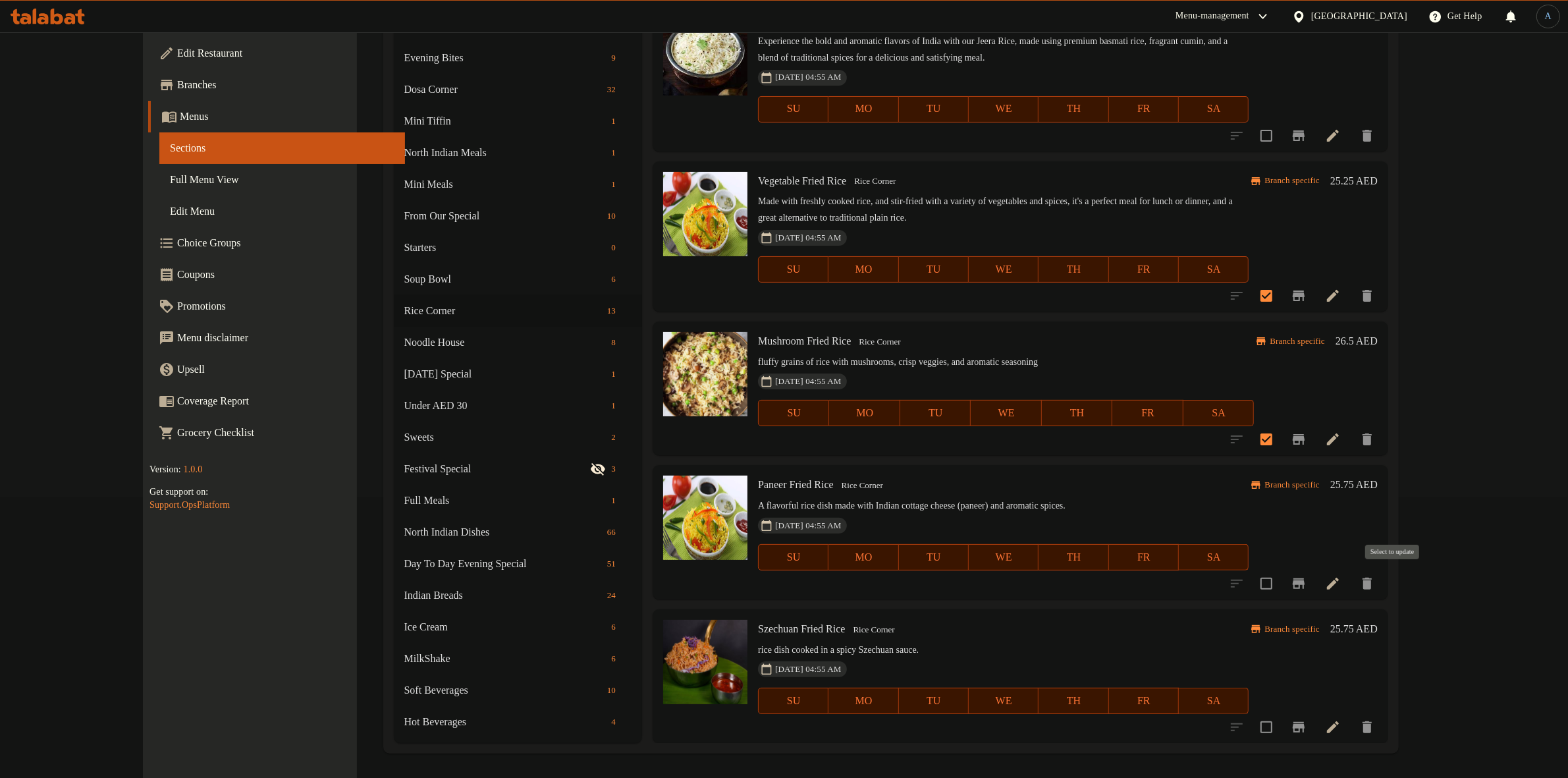
click at [1280, 587] on input "checkbox" at bounding box center [1266, 584] width 28 height 28
checkbox input "true"
click at [1280, 729] on input "checkbox" at bounding box center [1266, 727] width 28 height 28
checkbox input "true"
click at [784, 487] on span "Paneer Fried Rice" at bounding box center [796, 484] width 75 height 11
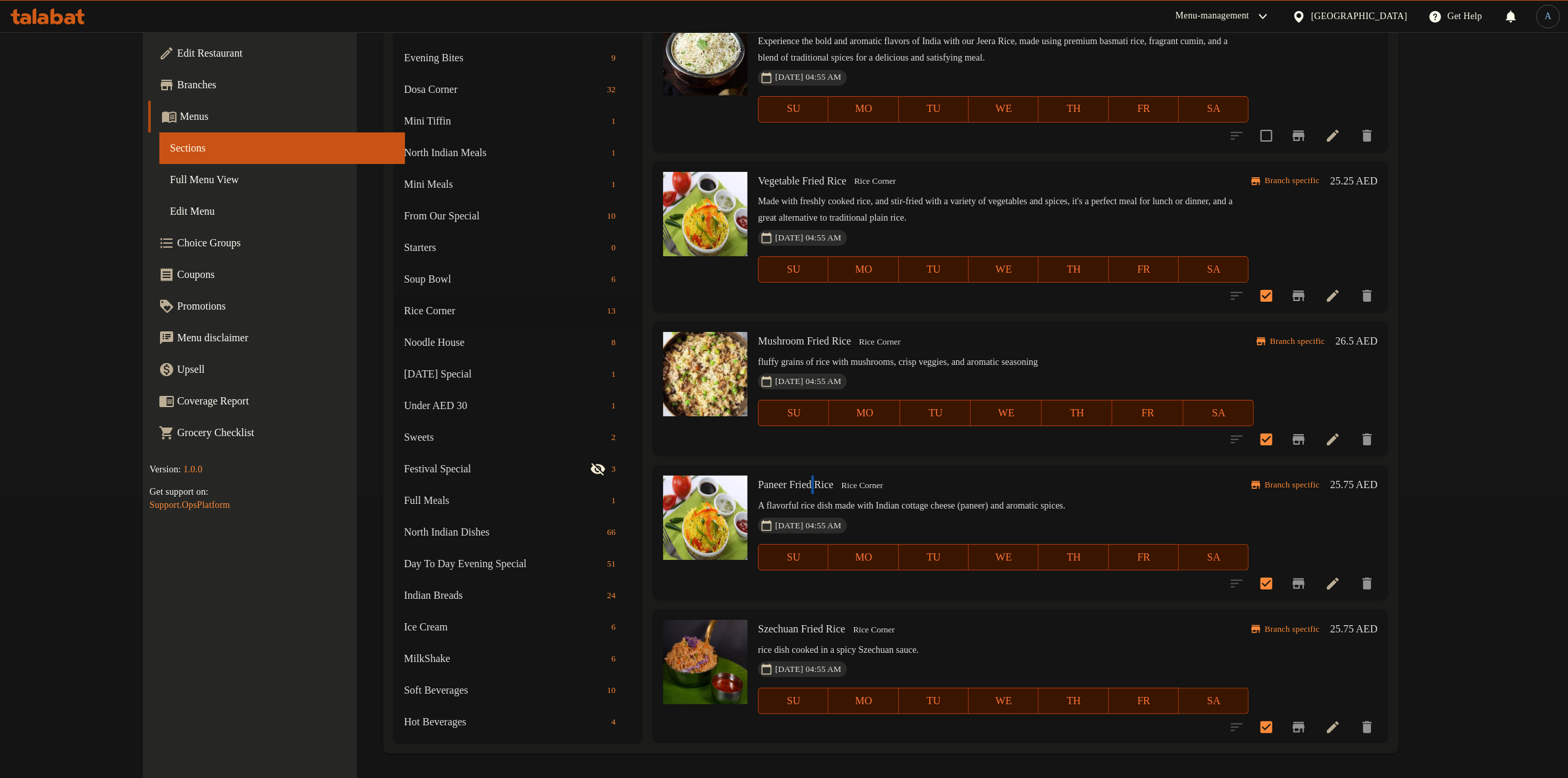
click at [784, 487] on span "Paneer Fried Rice" at bounding box center [796, 484] width 75 height 11
copy h6 "Paneer Fried Rice"
click at [762, 635] on h6 "Szechuan Fried Rice Rice Corner" at bounding box center [1004, 629] width 491 height 18
click at [764, 633] on span "Szechuan Fried Rice" at bounding box center [802, 628] width 87 height 11
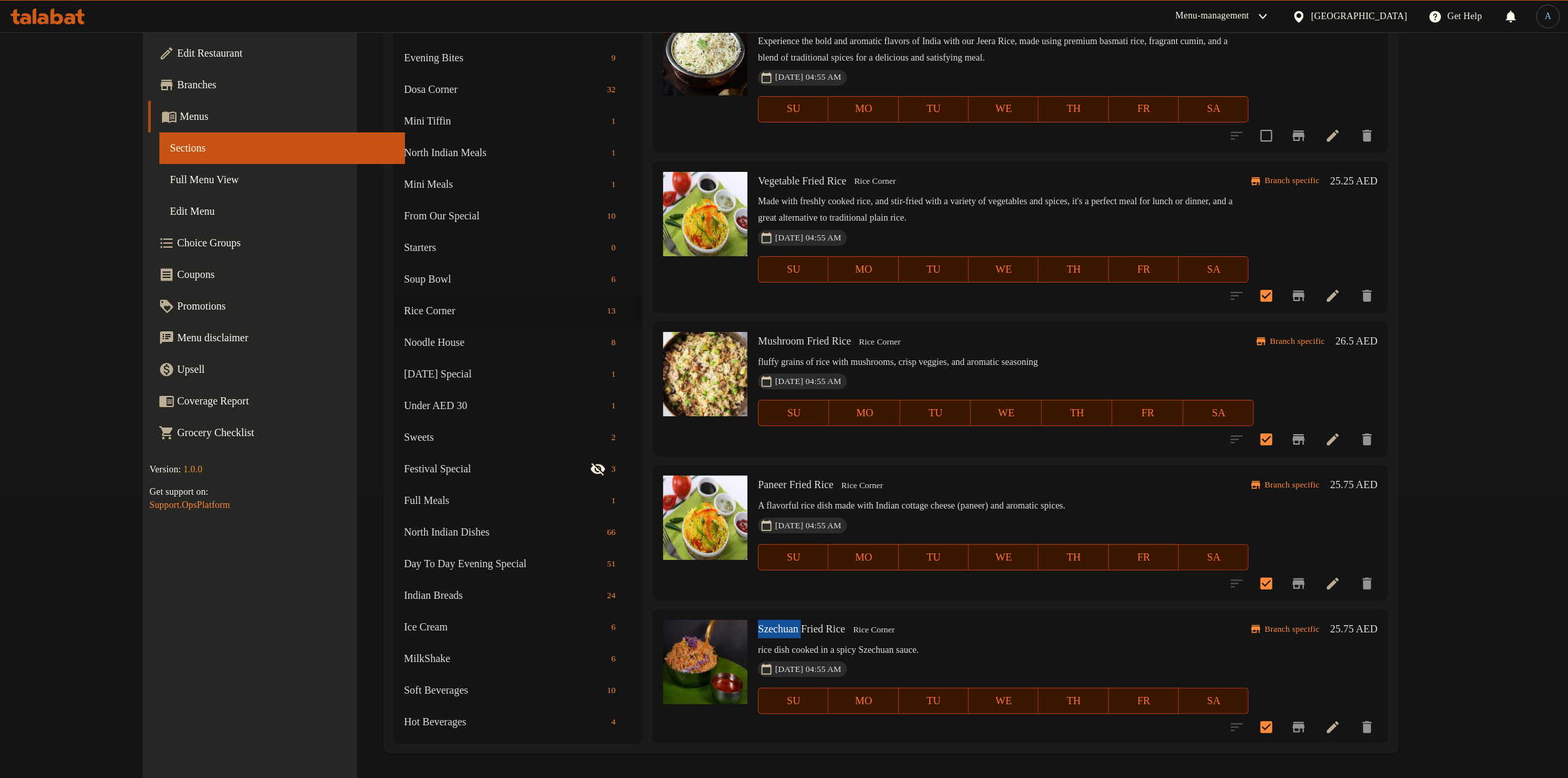
click at [764, 633] on span "Szechuan Fried Rice" at bounding box center [802, 628] width 87 height 11
copy h6 "Szechuan Fried Rice"
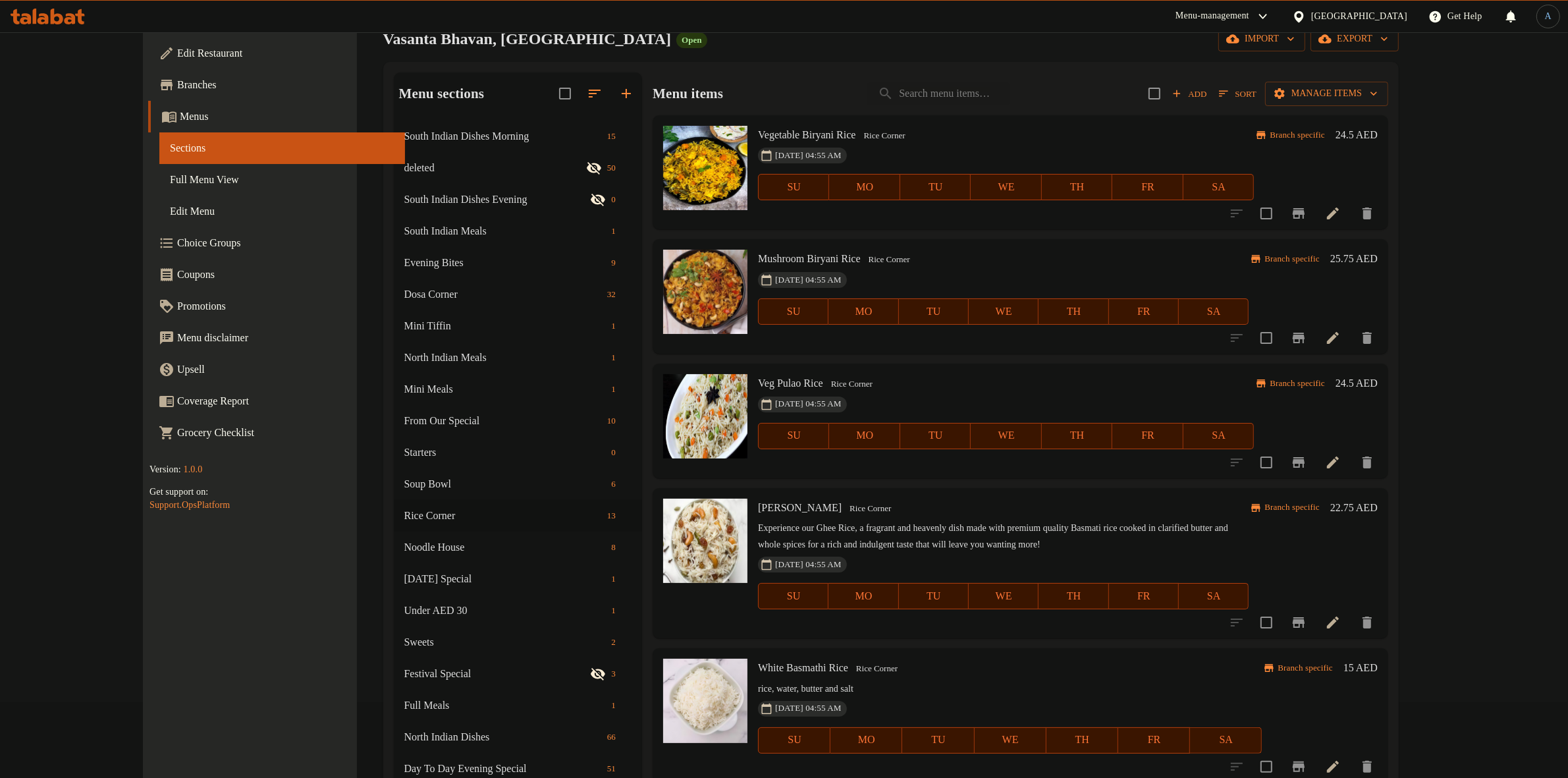
scroll to position [0, 0]
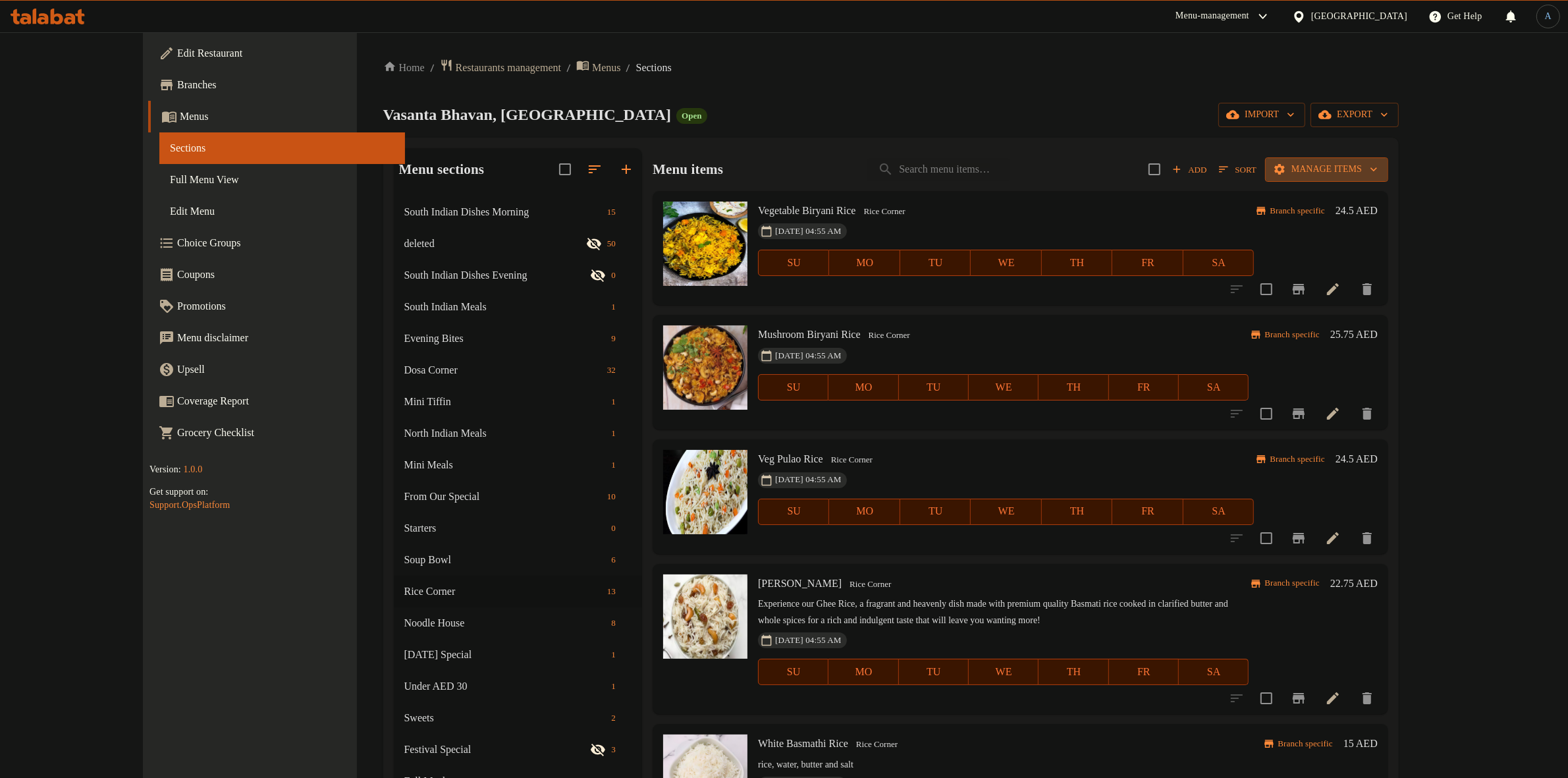
click at [1378, 167] on span "Manage items" at bounding box center [1327, 170] width 102 height 17
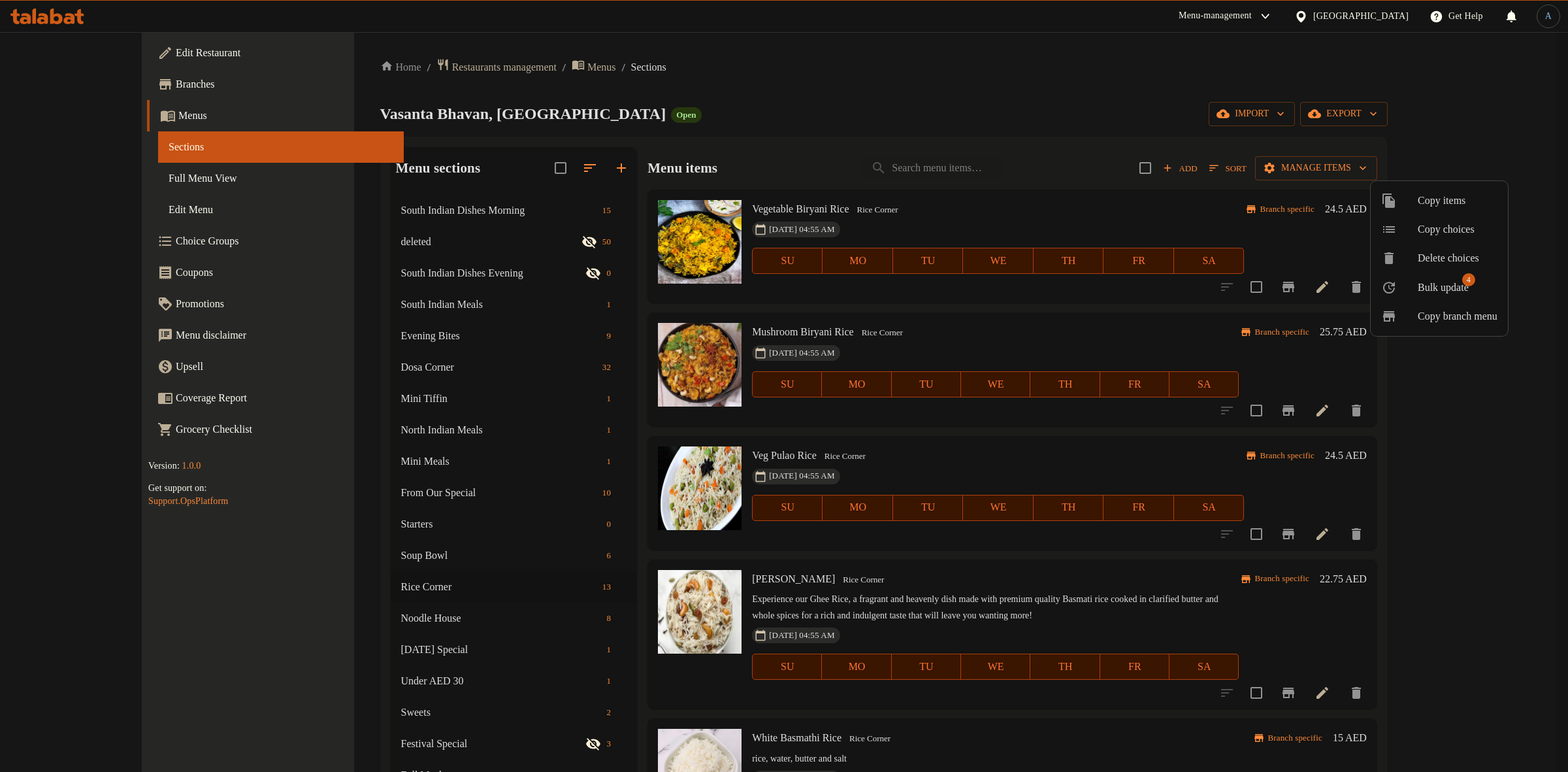
click at [1462, 289] on span "Bulk update" at bounding box center [1443, 288] width 51 height 16
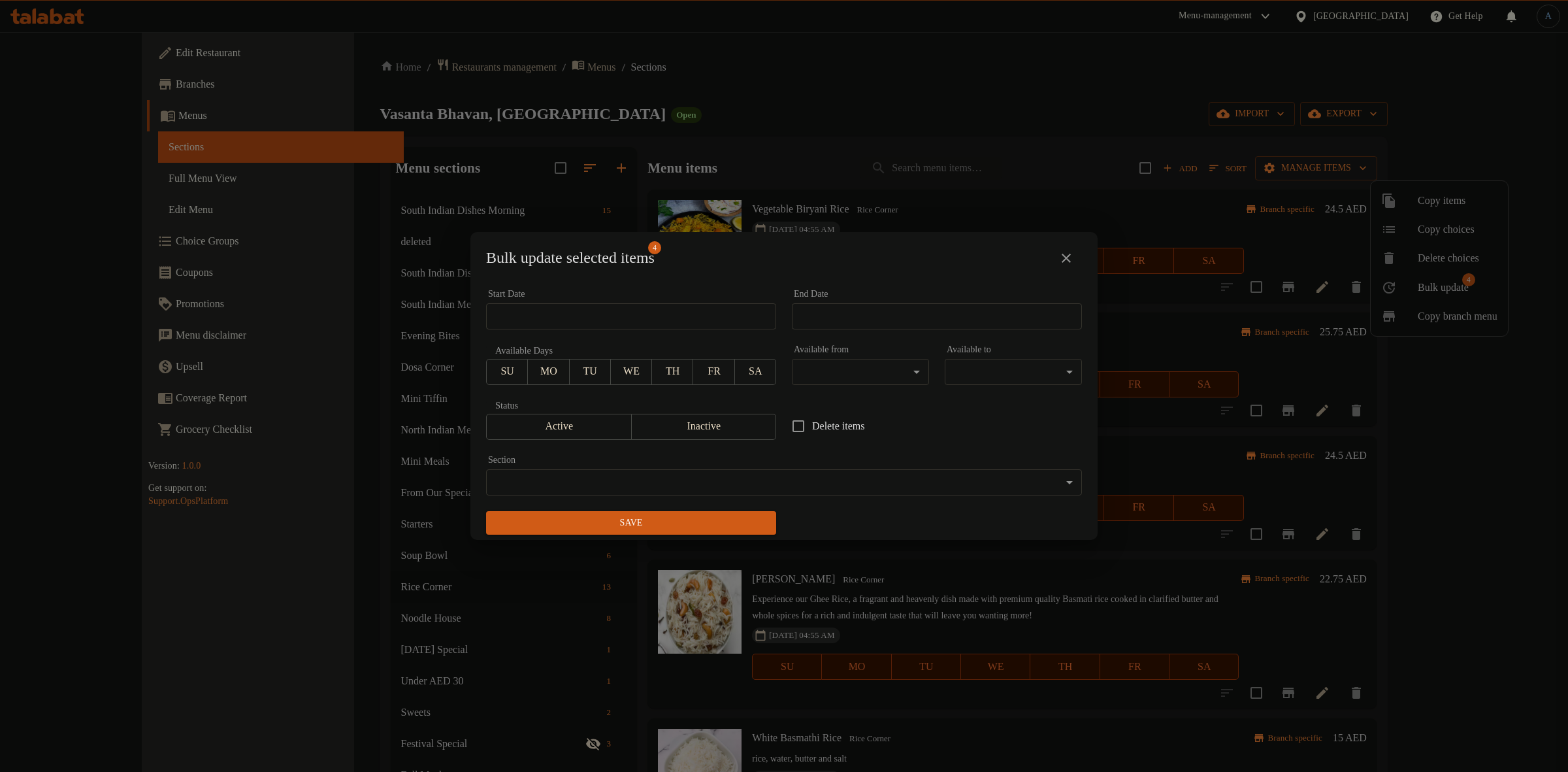
click at [711, 422] on span "Inactive" at bounding box center [704, 426] width 135 height 19
click at [697, 528] on span "Save" at bounding box center [631, 524] width 269 height 17
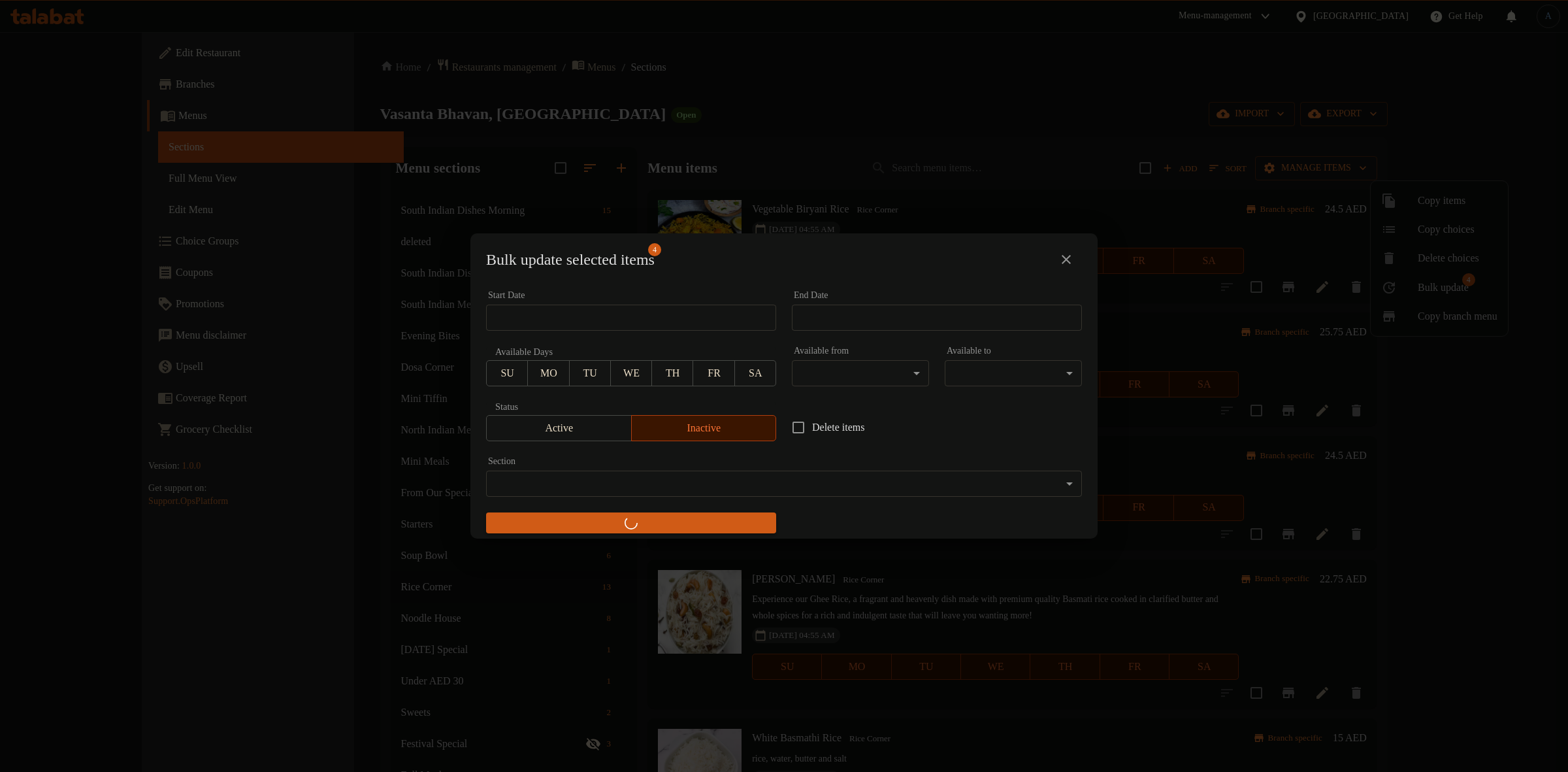
checkbox input "false"
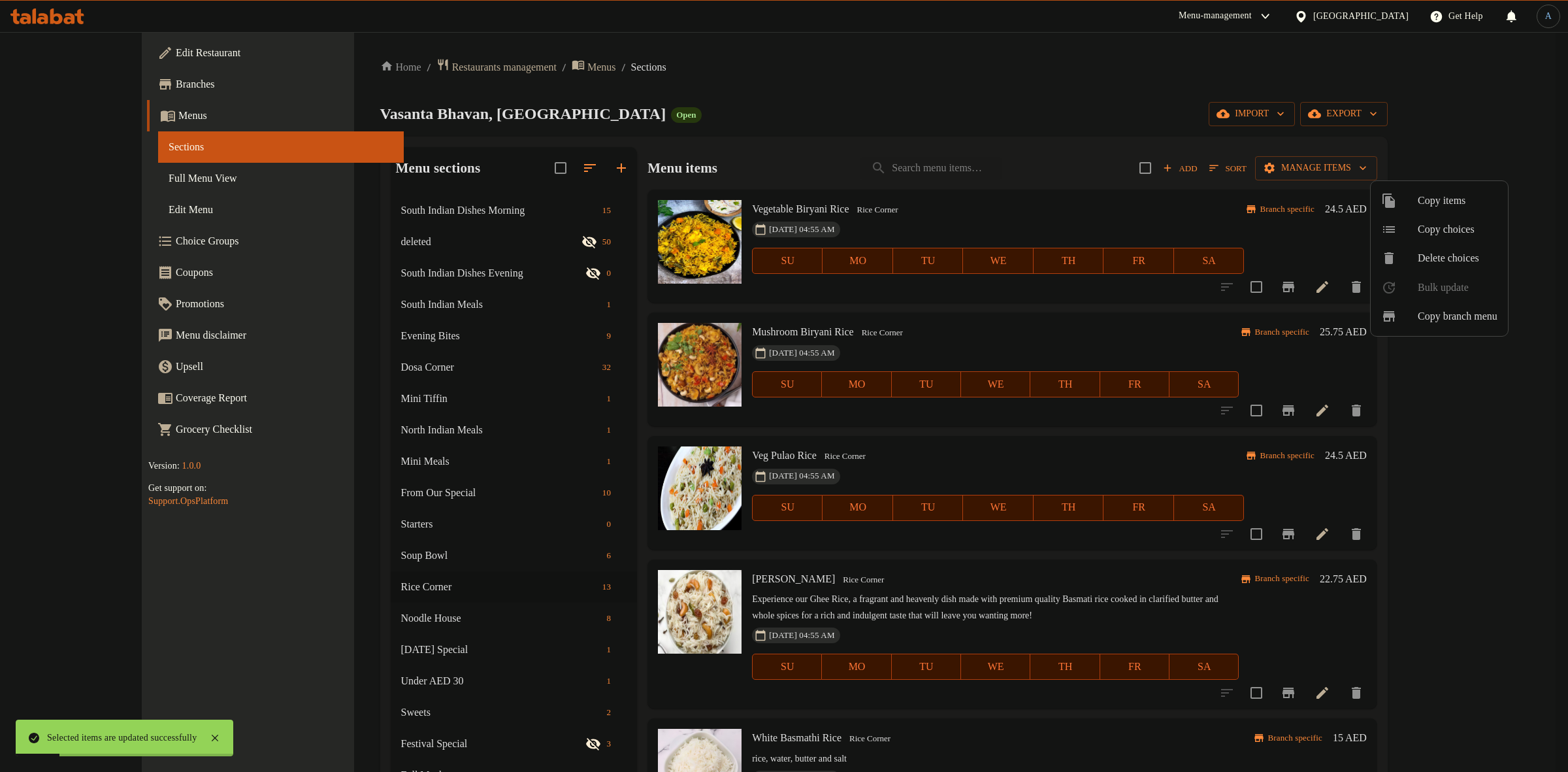
click at [1264, 175] on div at bounding box center [784, 386] width 1568 height 772
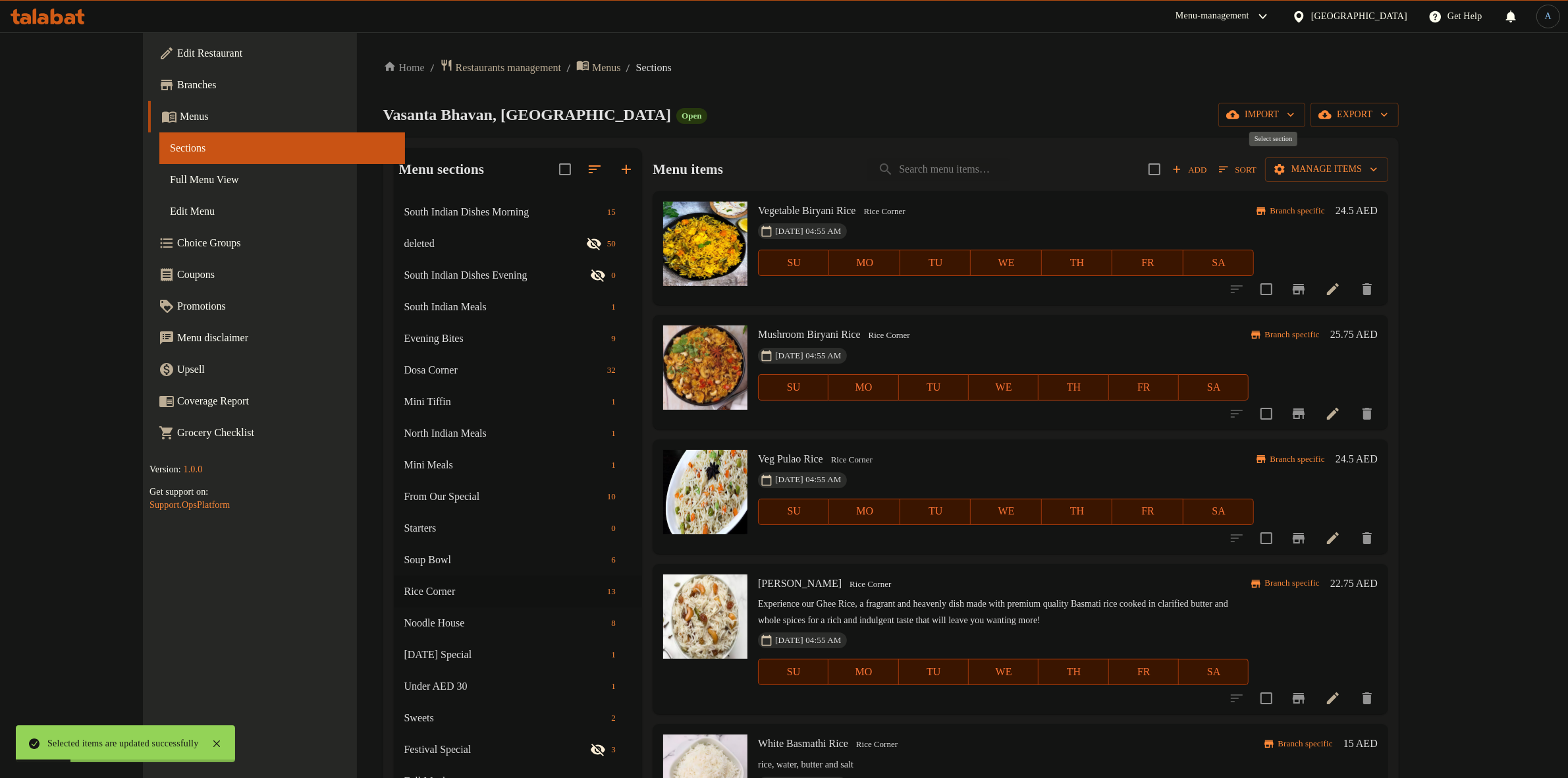
click at [1169, 172] on input "checkbox" at bounding box center [1154, 169] width 28 height 28
checkbox input "true"
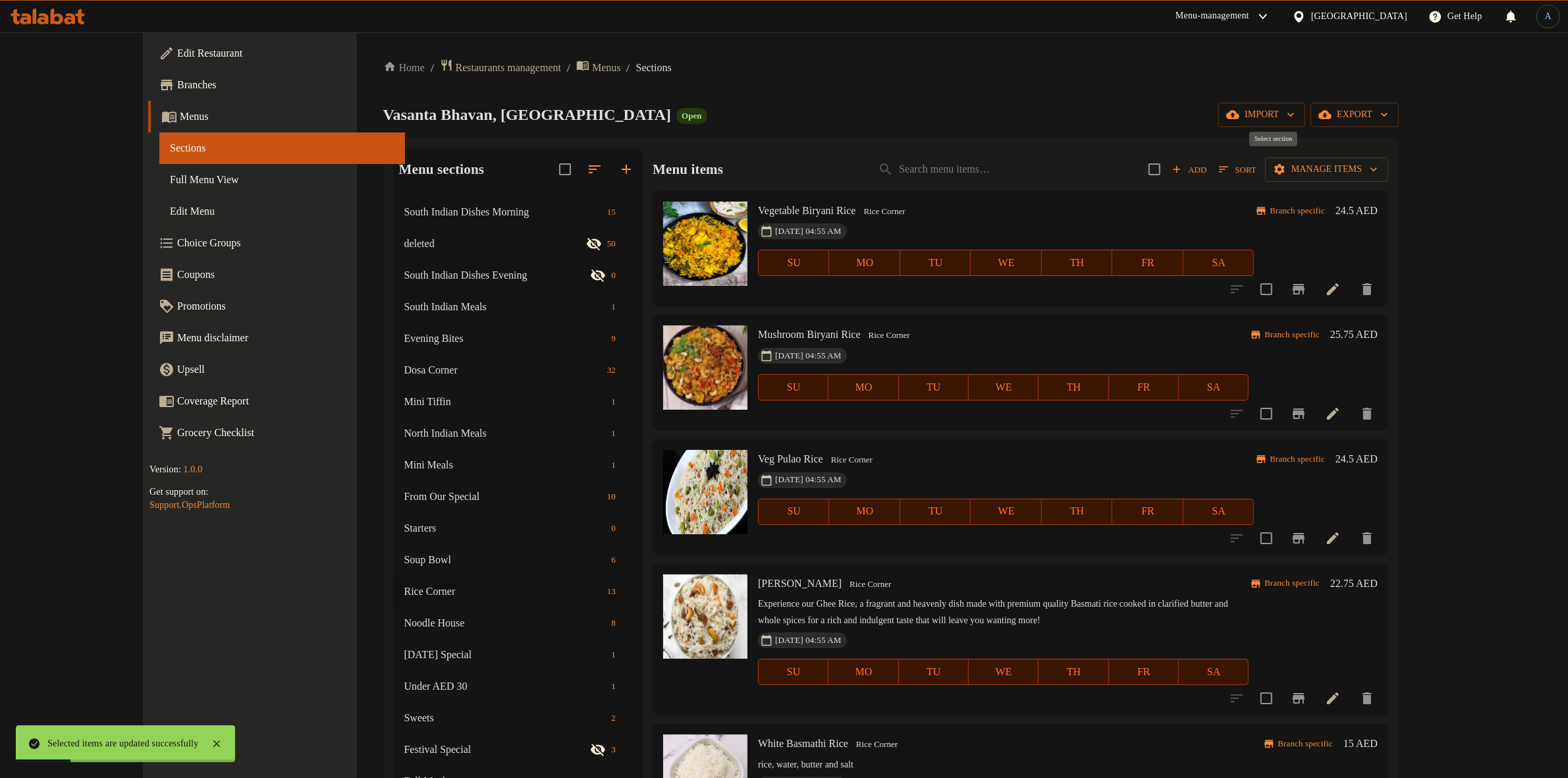
checkbox input "true"
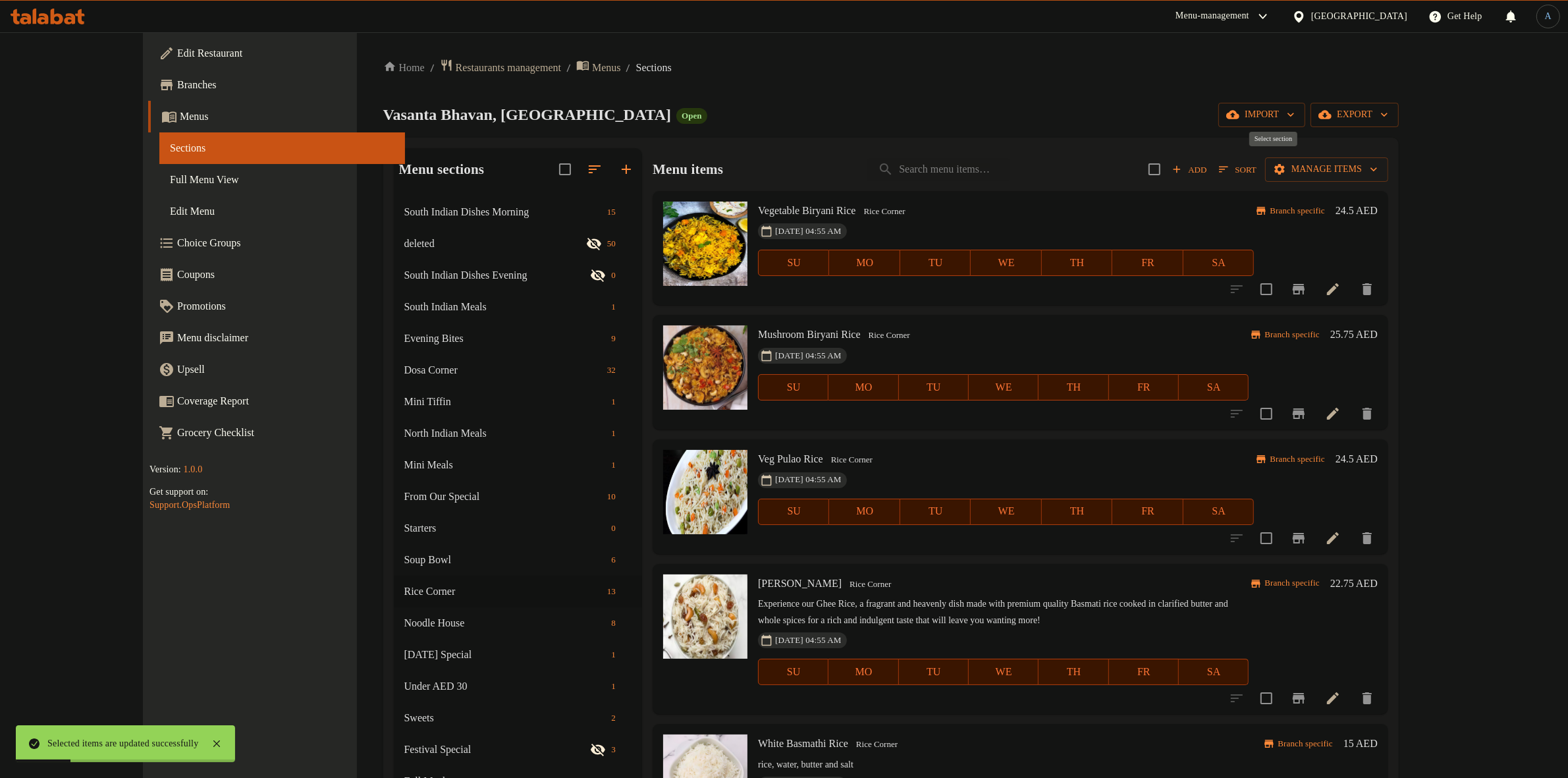
checkbox input "true"
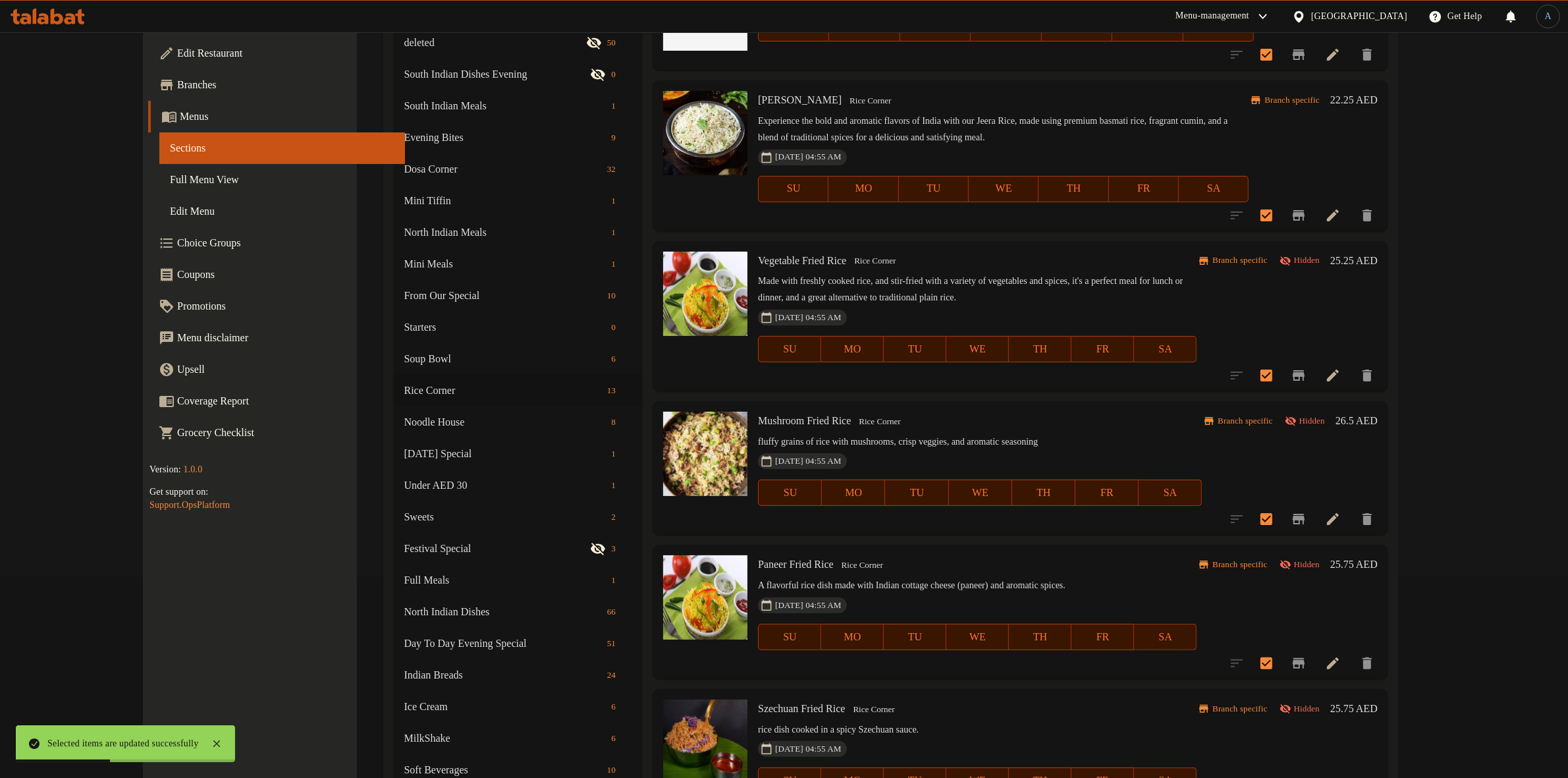
scroll to position [281, 0]
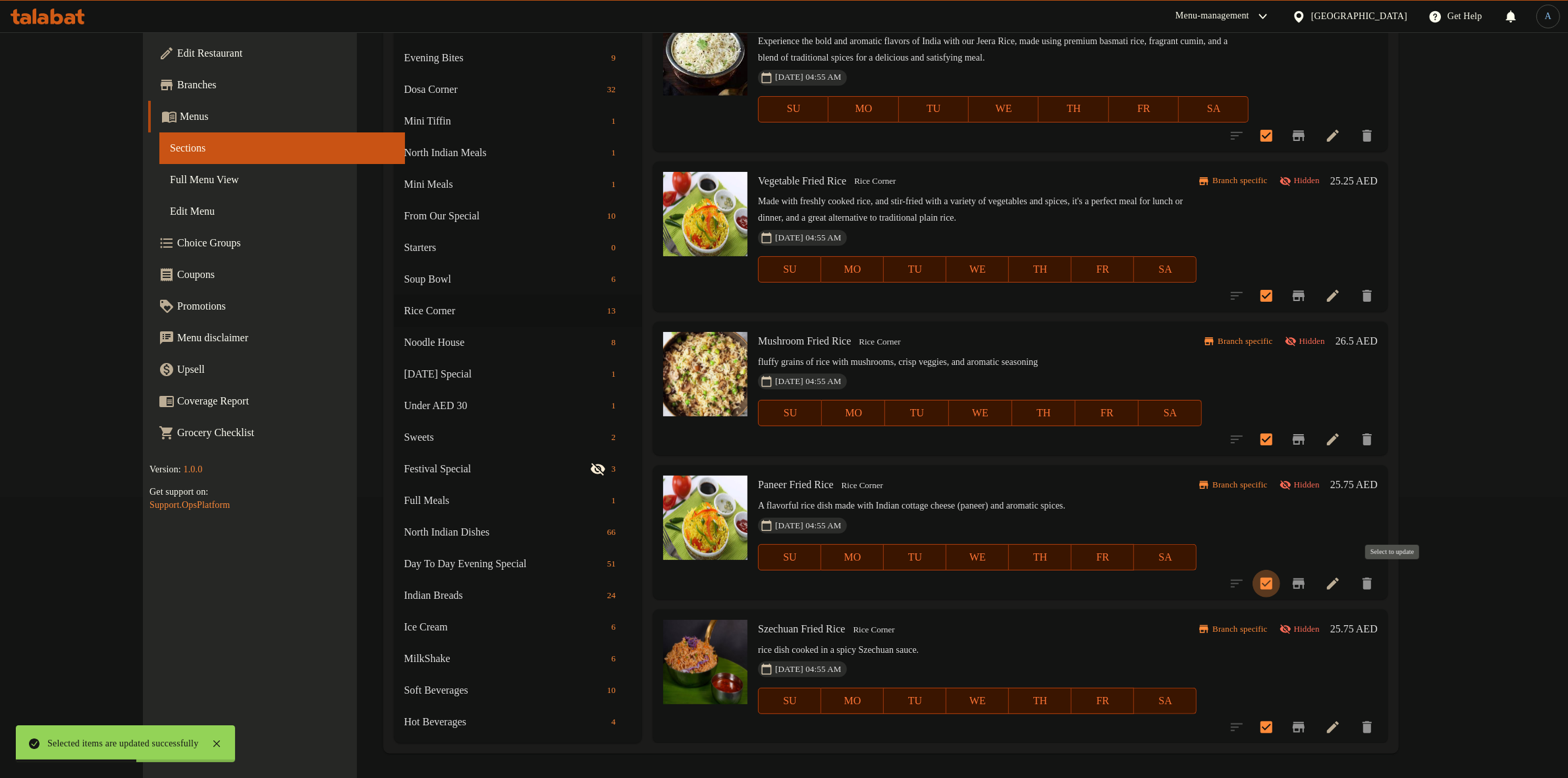
click at [1280, 575] on input "checkbox" at bounding box center [1266, 584] width 28 height 28
checkbox input "false"
click at [1280, 724] on input "checkbox" at bounding box center [1266, 727] width 28 height 28
checkbox input "false"
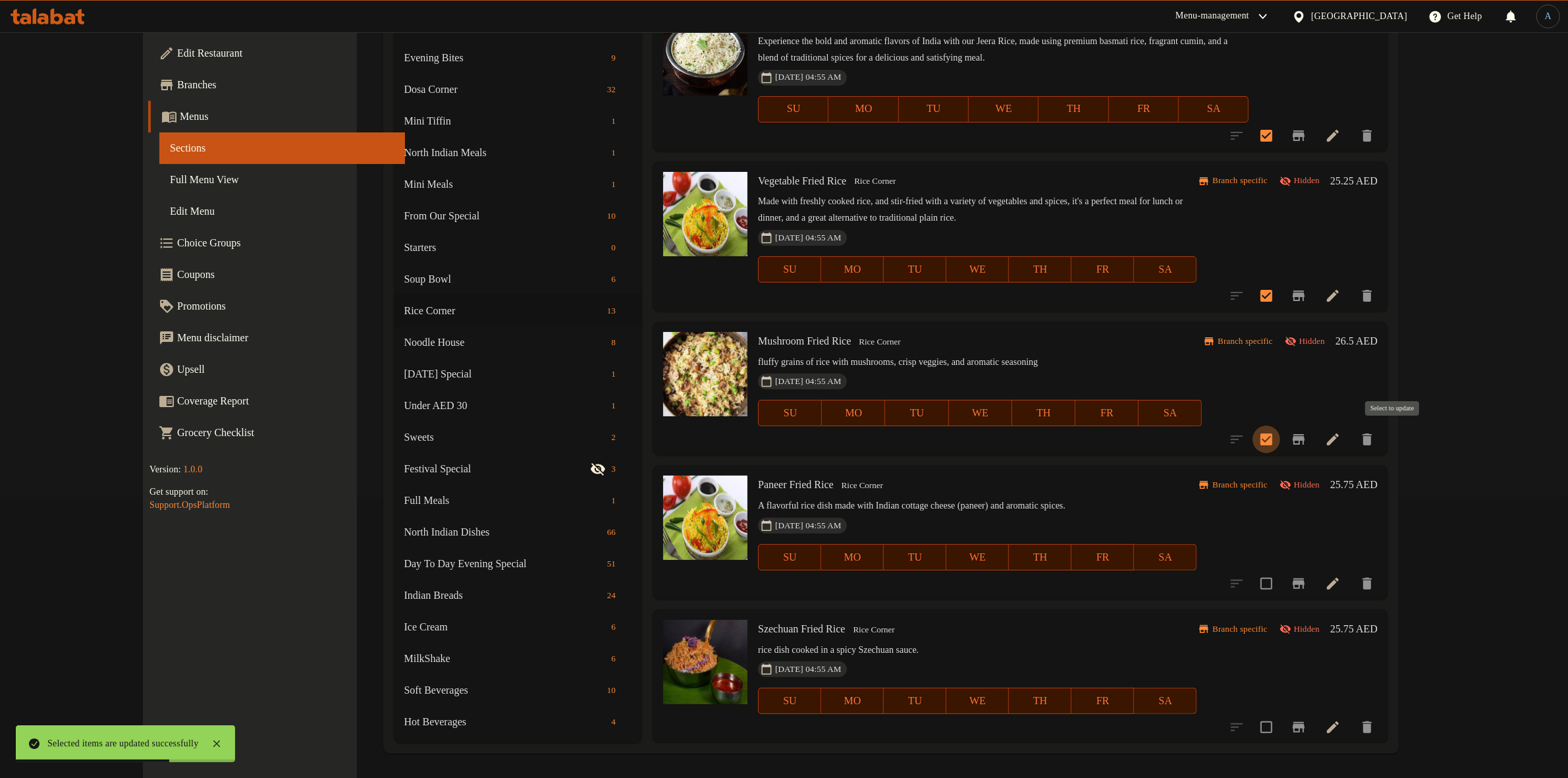
click at [1280, 436] on input "checkbox" at bounding box center [1266, 439] width 28 height 28
checkbox input "false"
click at [1280, 290] on input "checkbox" at bounding box center [1266, 296] width 28 height 28
checkbox input "false"
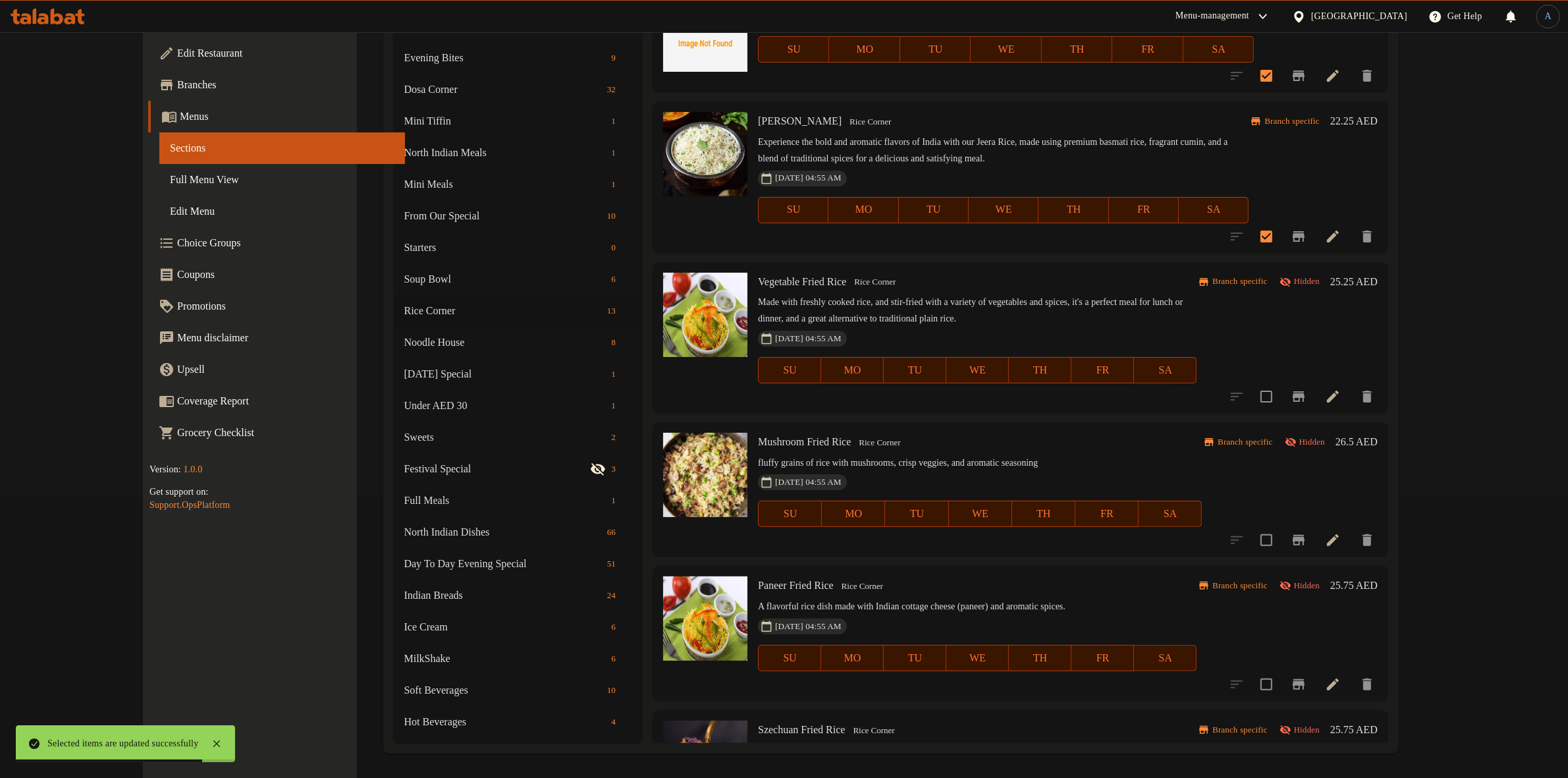
scroll to position [768, 0]
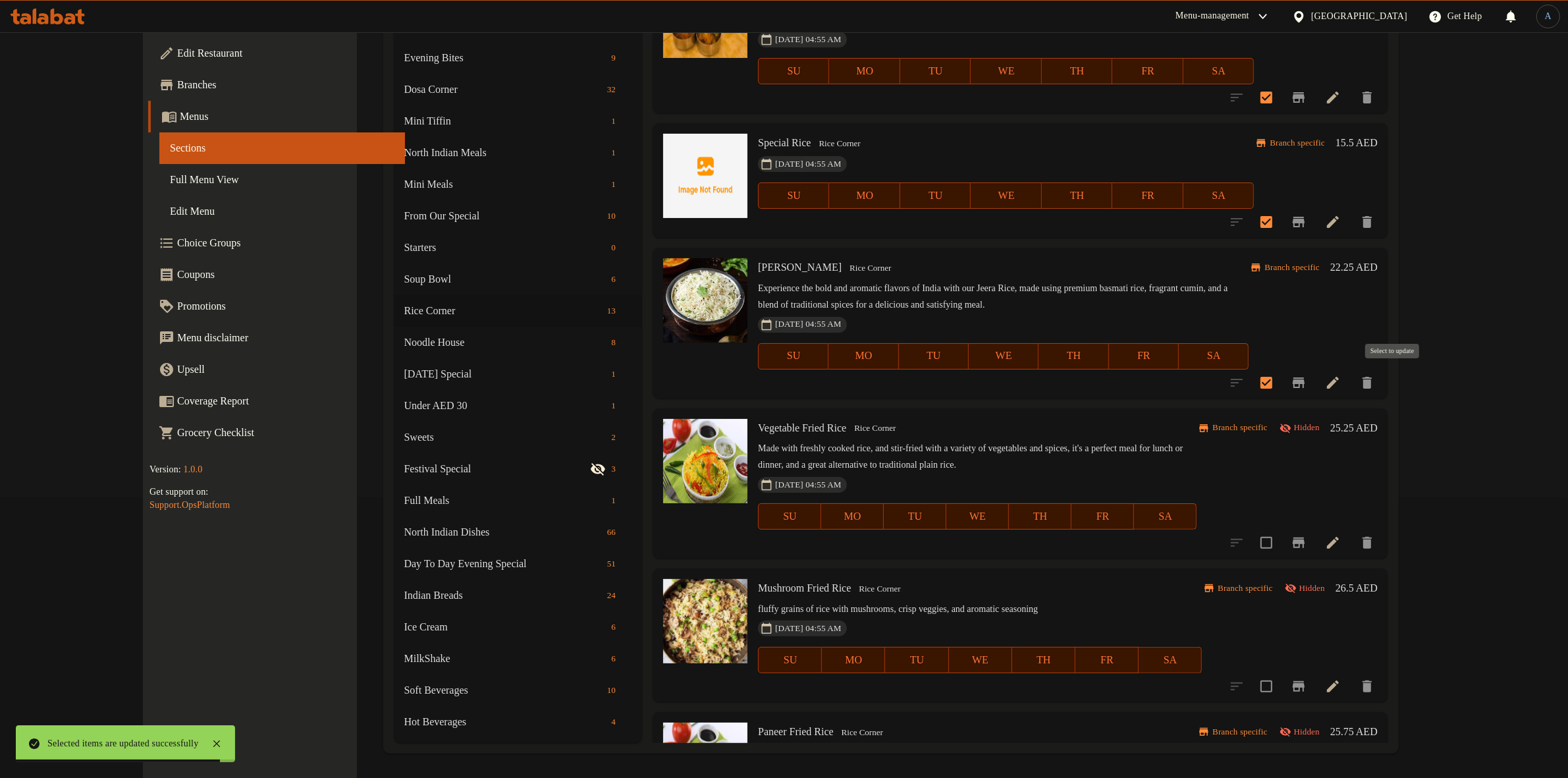
click at [1280, 378] on input "checkbox" at bounding box center [1266, 383] width 28 height 28
click at [1280, 376] on input "checkbox" at bounding box center [1266, 383] width 28 height 28
checkbox input "true"
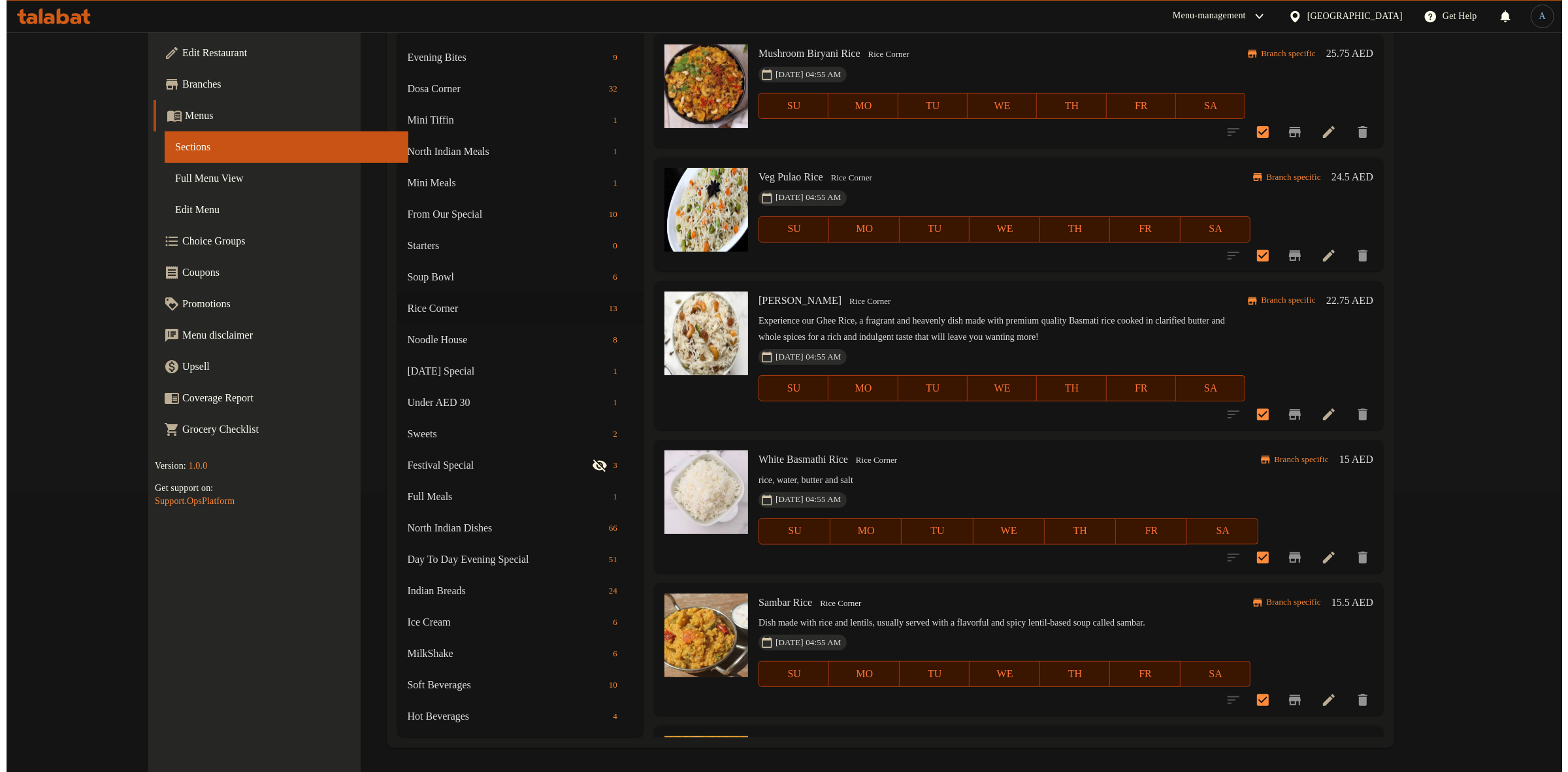
scroll to position [0, 0]
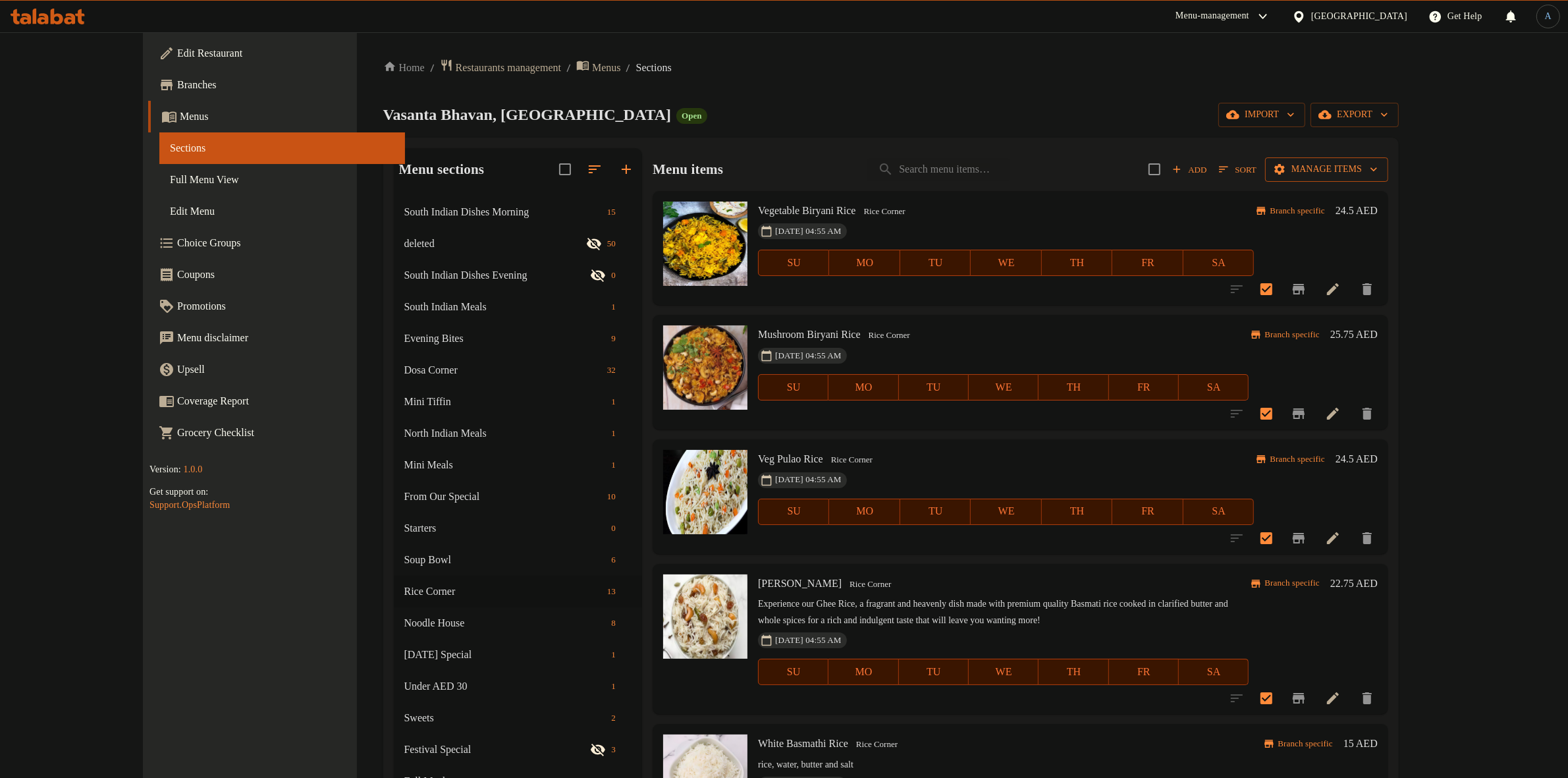
click at [1378, 175] on span "Manage items" at bounding box center [1327, 170] width 102 height 17
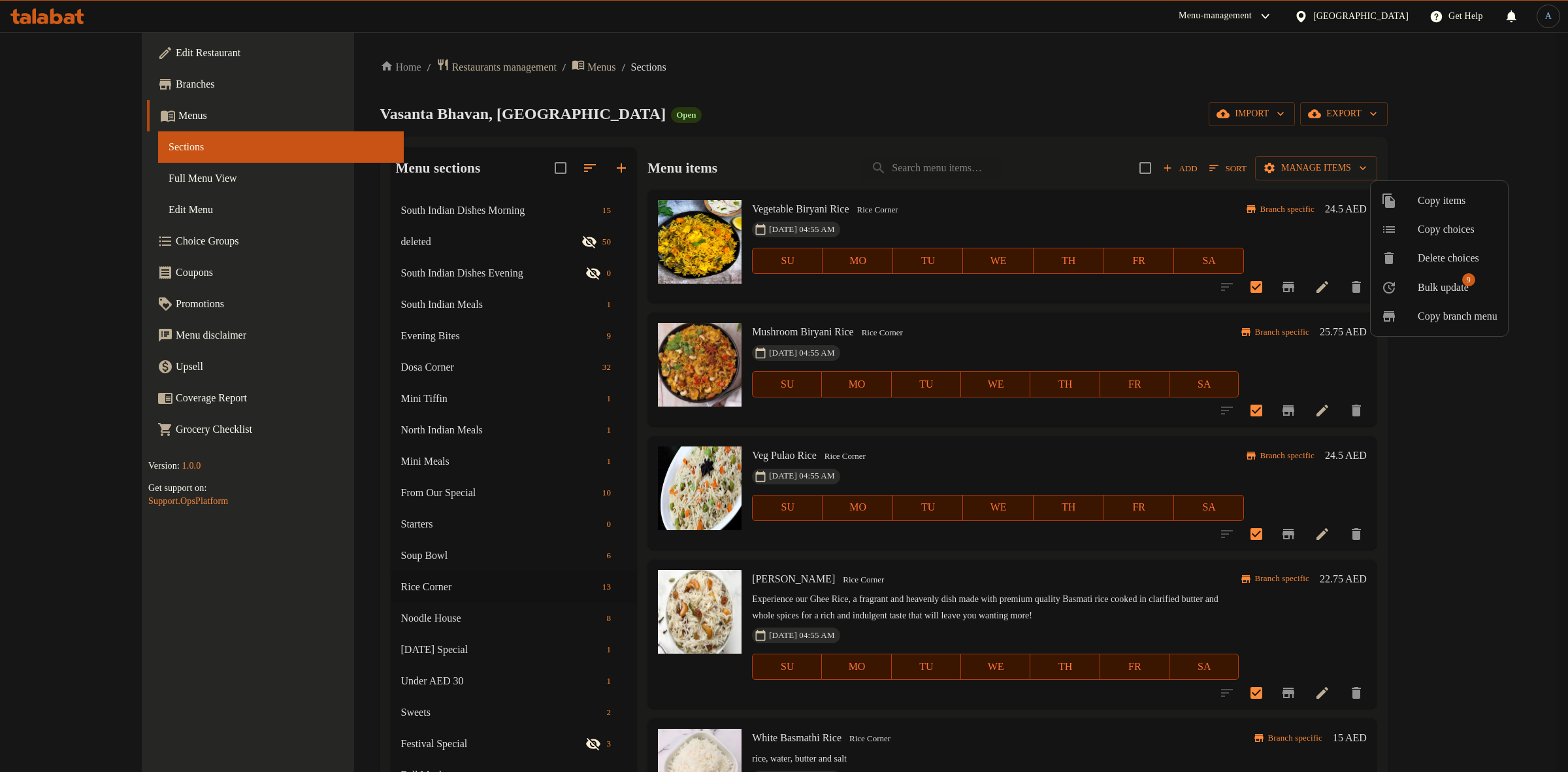
click at [1468, 288] on span "Bulk update" at bounding box center [1443, 288] width 51 height 16
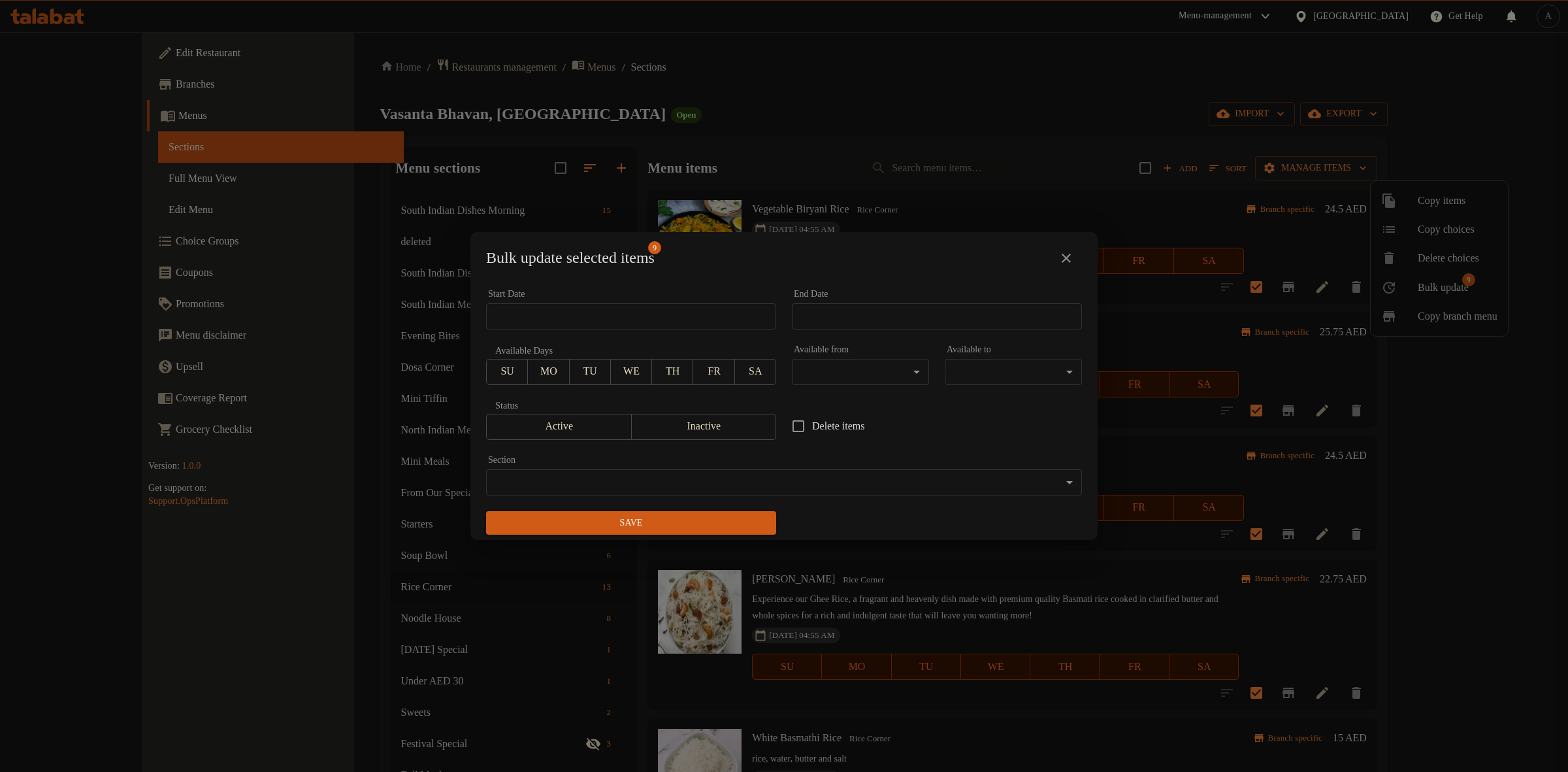
click at [826, 371] on body "​ Menu-management [GEOGRAPHIC_DATA] Get Help A Edit Restaurant Branches Menus S…" at bounding box center [784, 402] width 1568 height 740
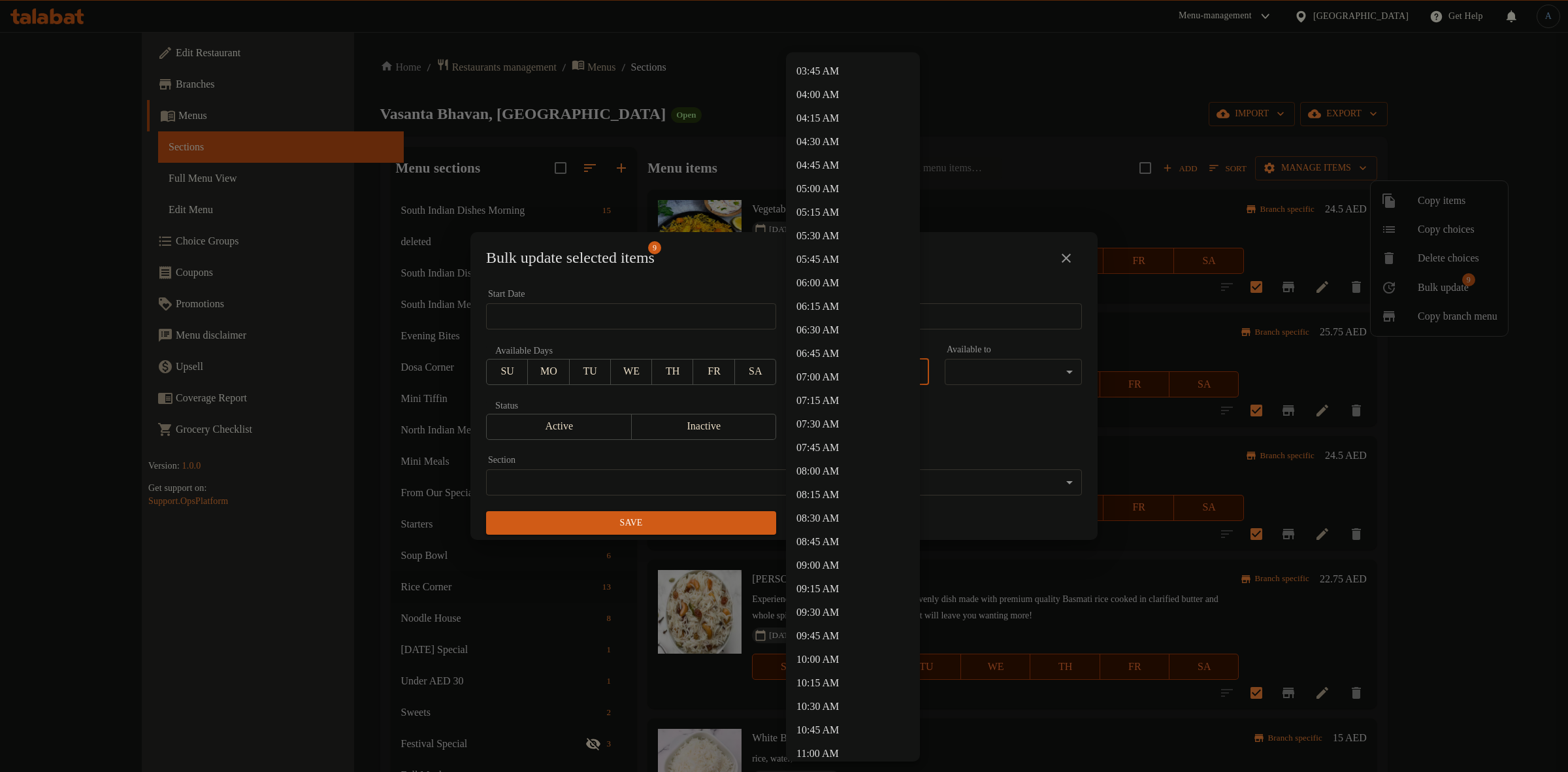
scroll to position [409, 0]
click at [824, 744] on li "11:30 AM" at bounding box center [852, 743] width 134 height 23
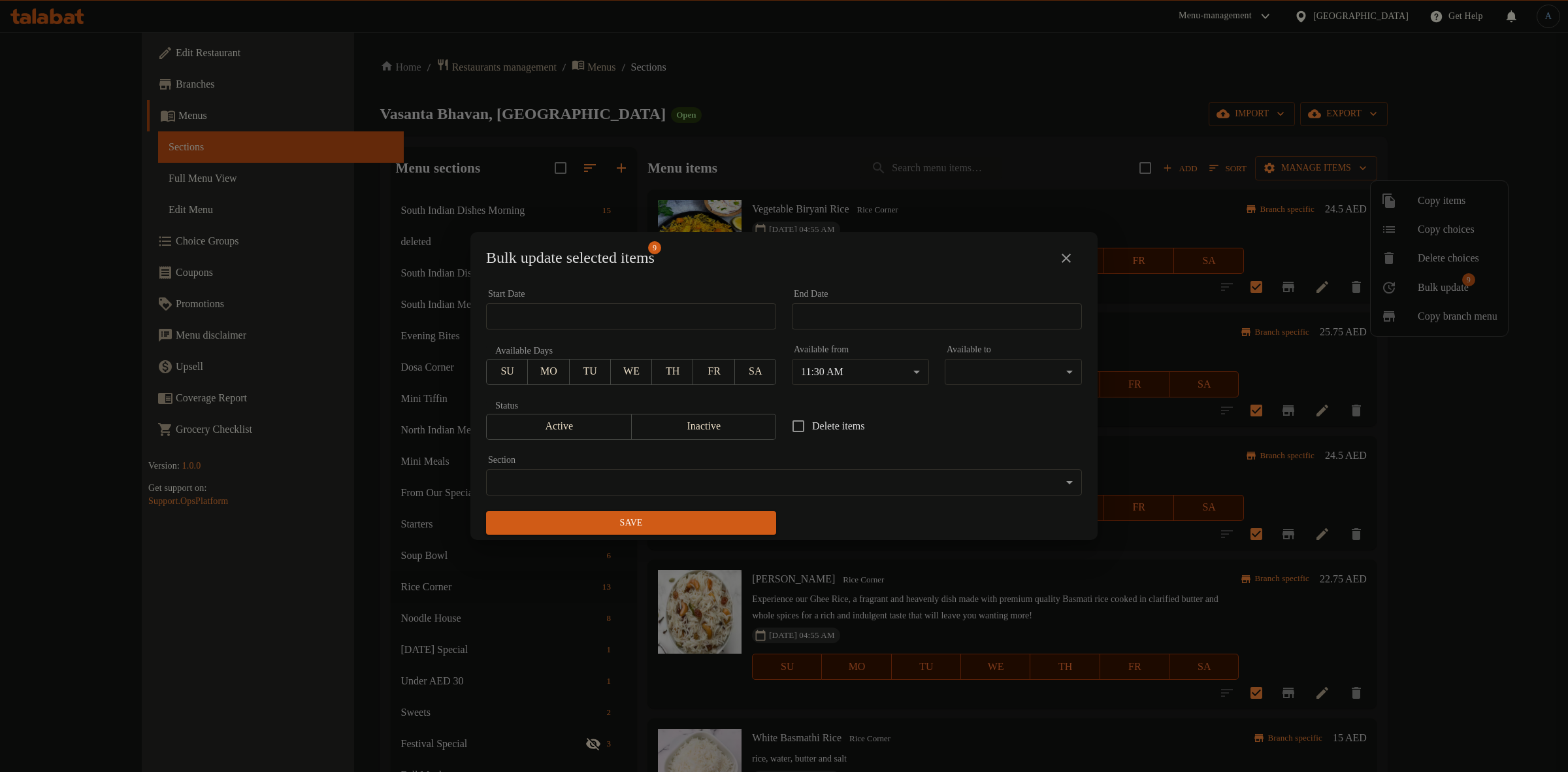
drag, startPoint x: 985, startPoint y: 386, endPoint x: 994, endPoint y: 381, distance: 10.3
click at [994, 381] on div "Available to ​ ​" at bounding box center [1013, 365] width 153 height 56
click at [985, 366] on div at bounding box center [985, 366] width 0 height 0
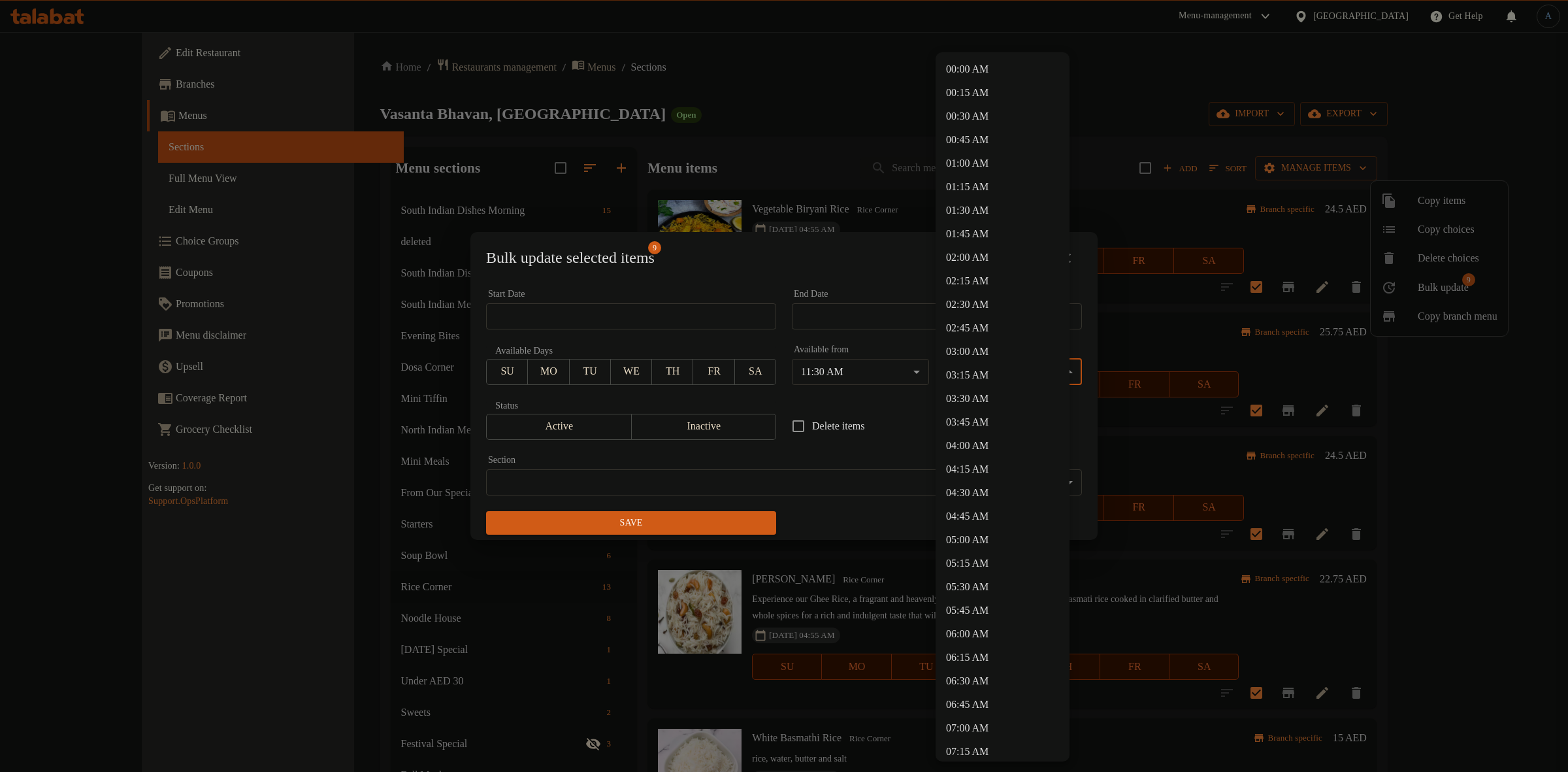
click at [997, 376] on body "​ Menu-management [GEOGRAPHIC_DATA] Get Help A Edit Restaurant Branches Menus S…" at bounding box center [784, 402] width 1568 height 740
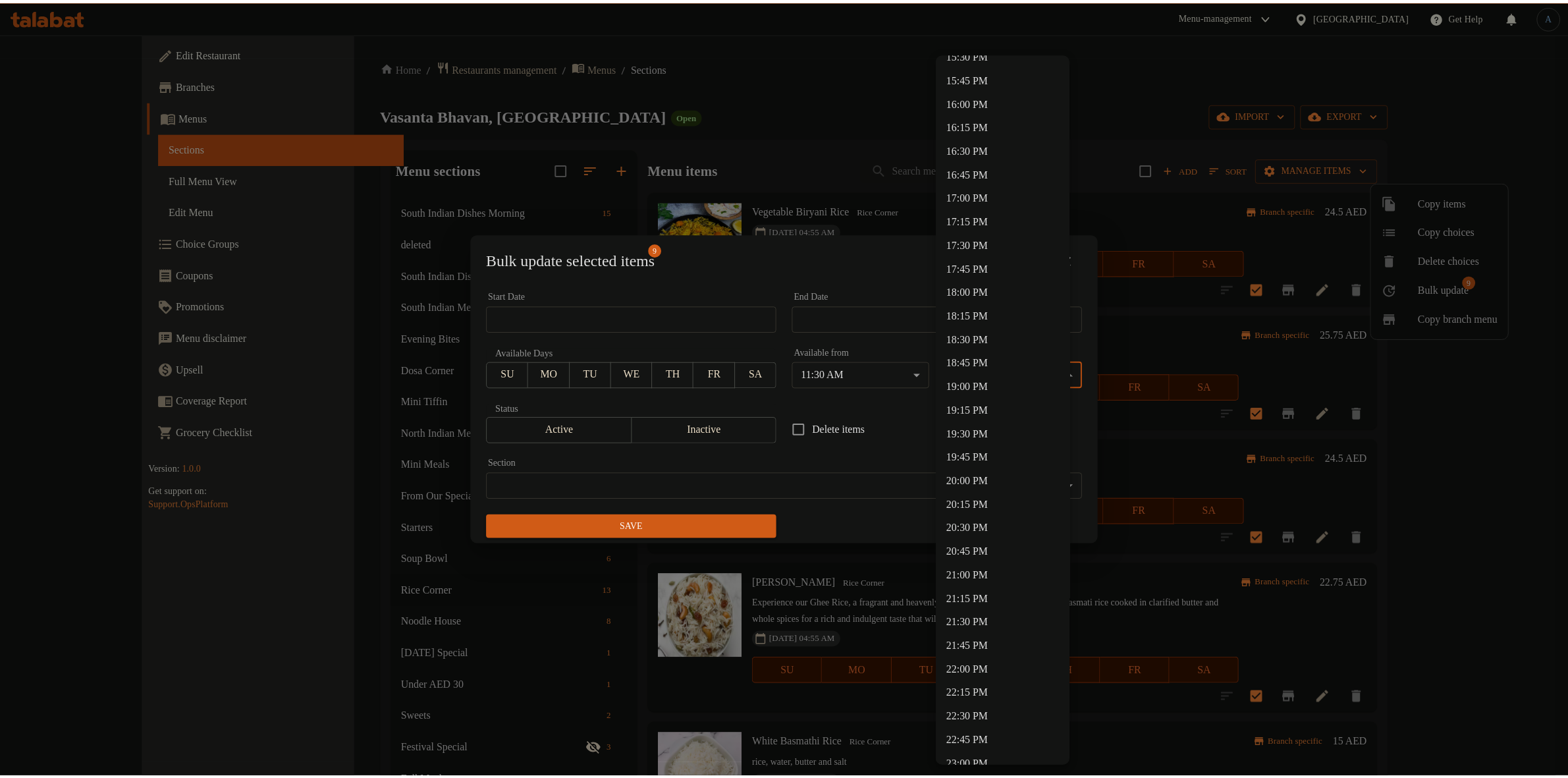
scroll to position [1595, 0]
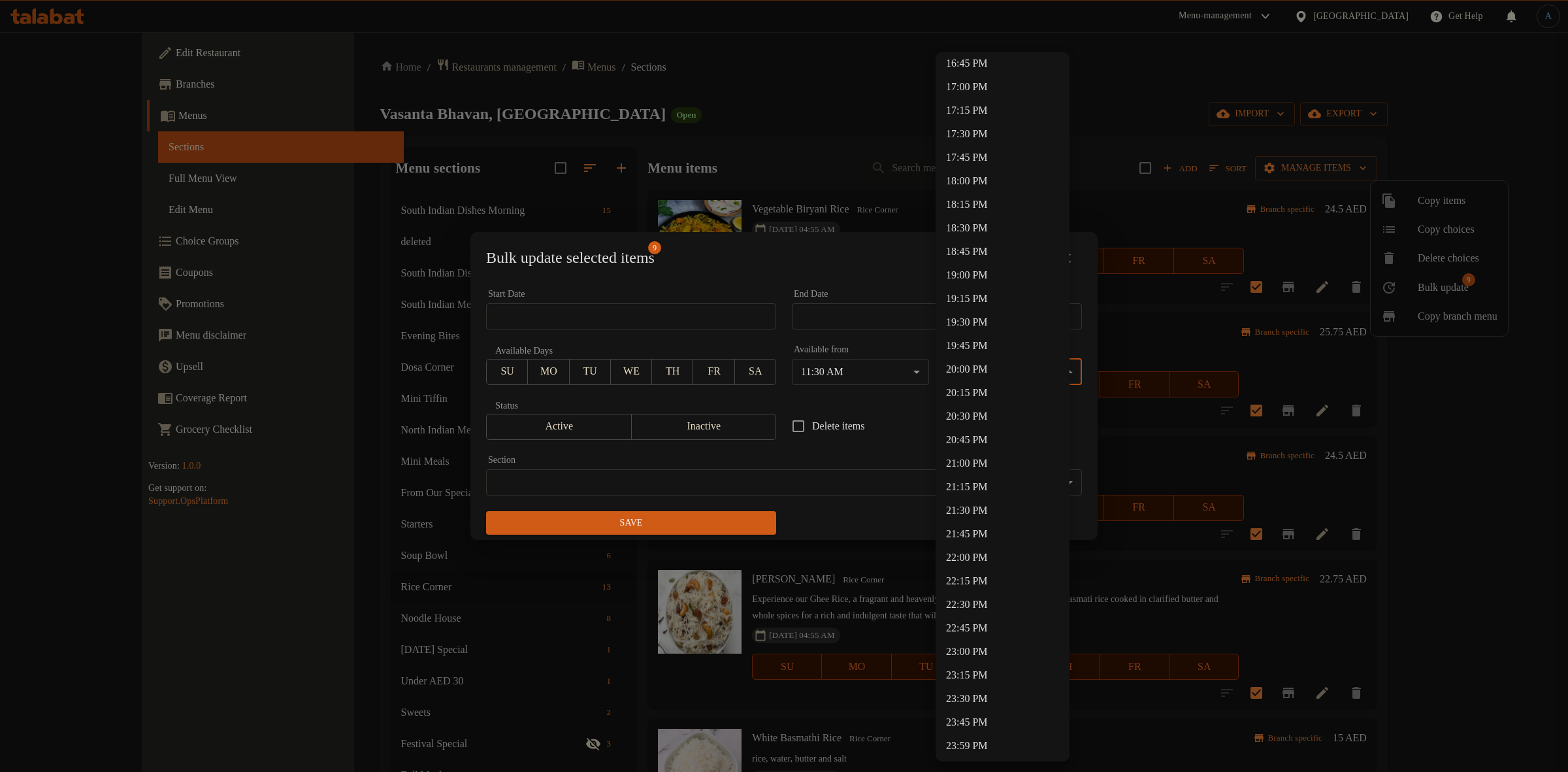
click at [973, 657] on li "23:00 PM" at bounding box center [1002, 652] width 134 height 23
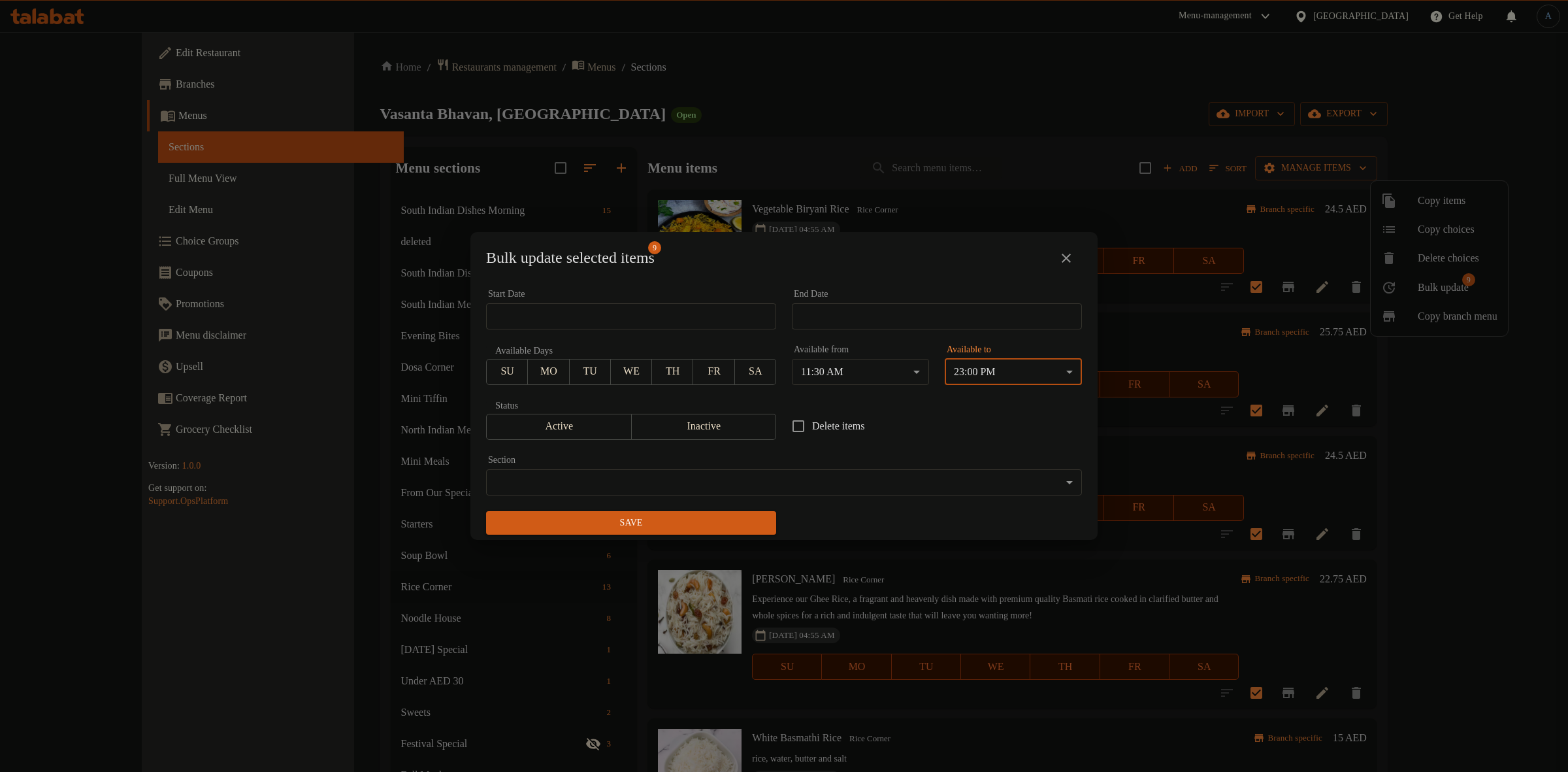
click at [713, 522] on span "Save" at bounding box center [631, 524] width 269 height 17
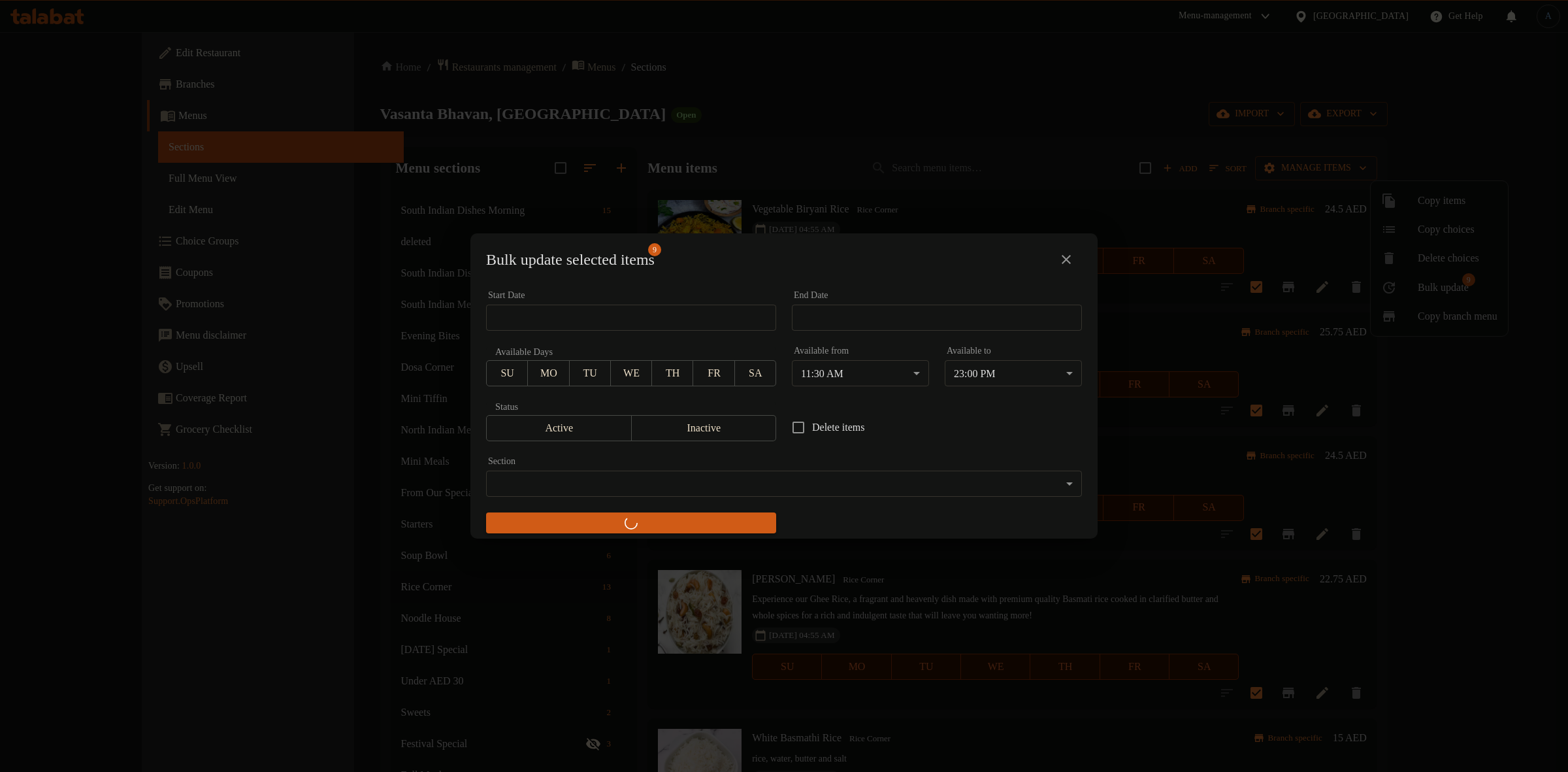
checkbox input "false"
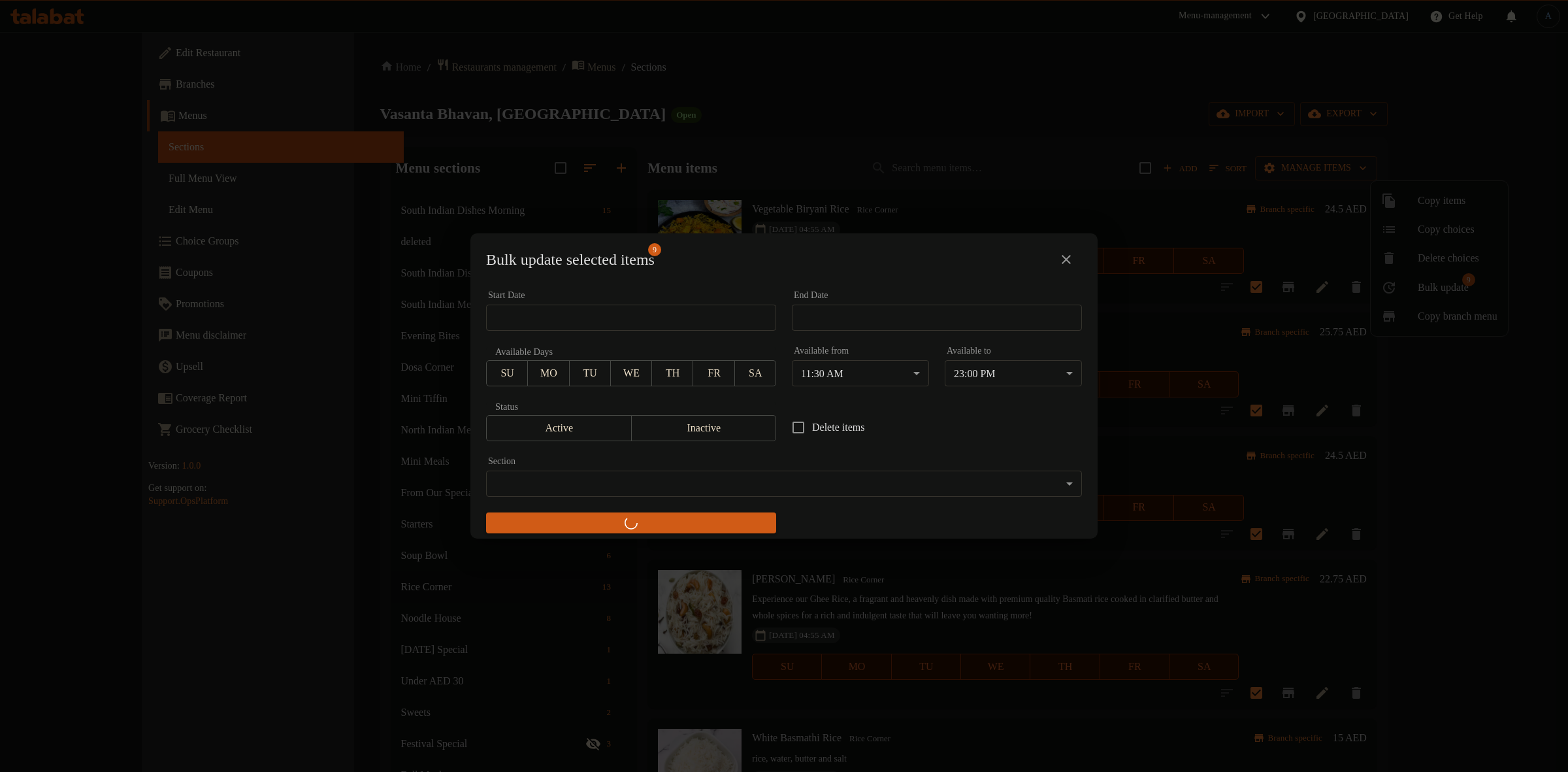
checkbox input "false"
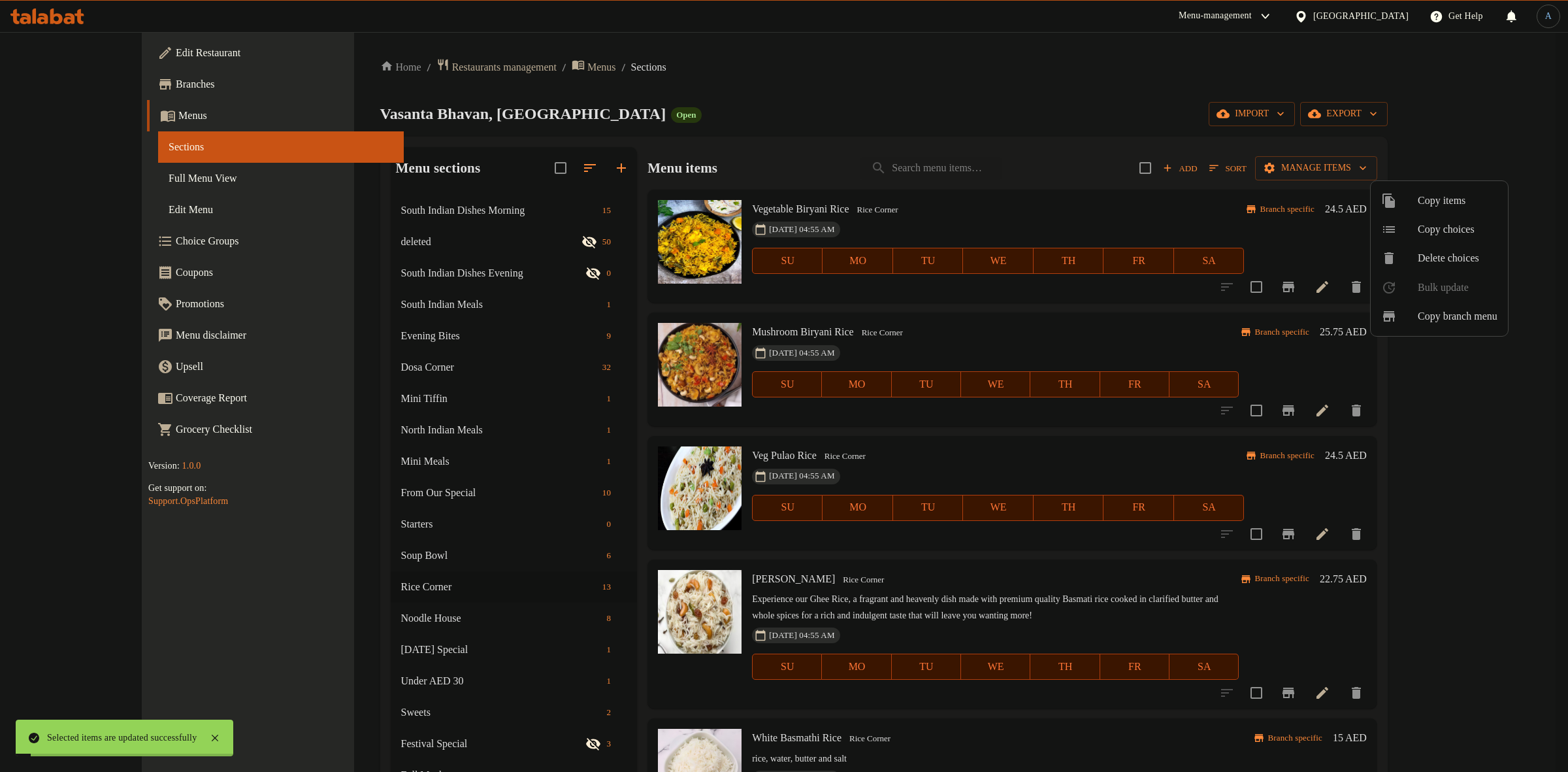
click at [1029, 196] on div at bounding box center [784, 386] width 1568 height 772
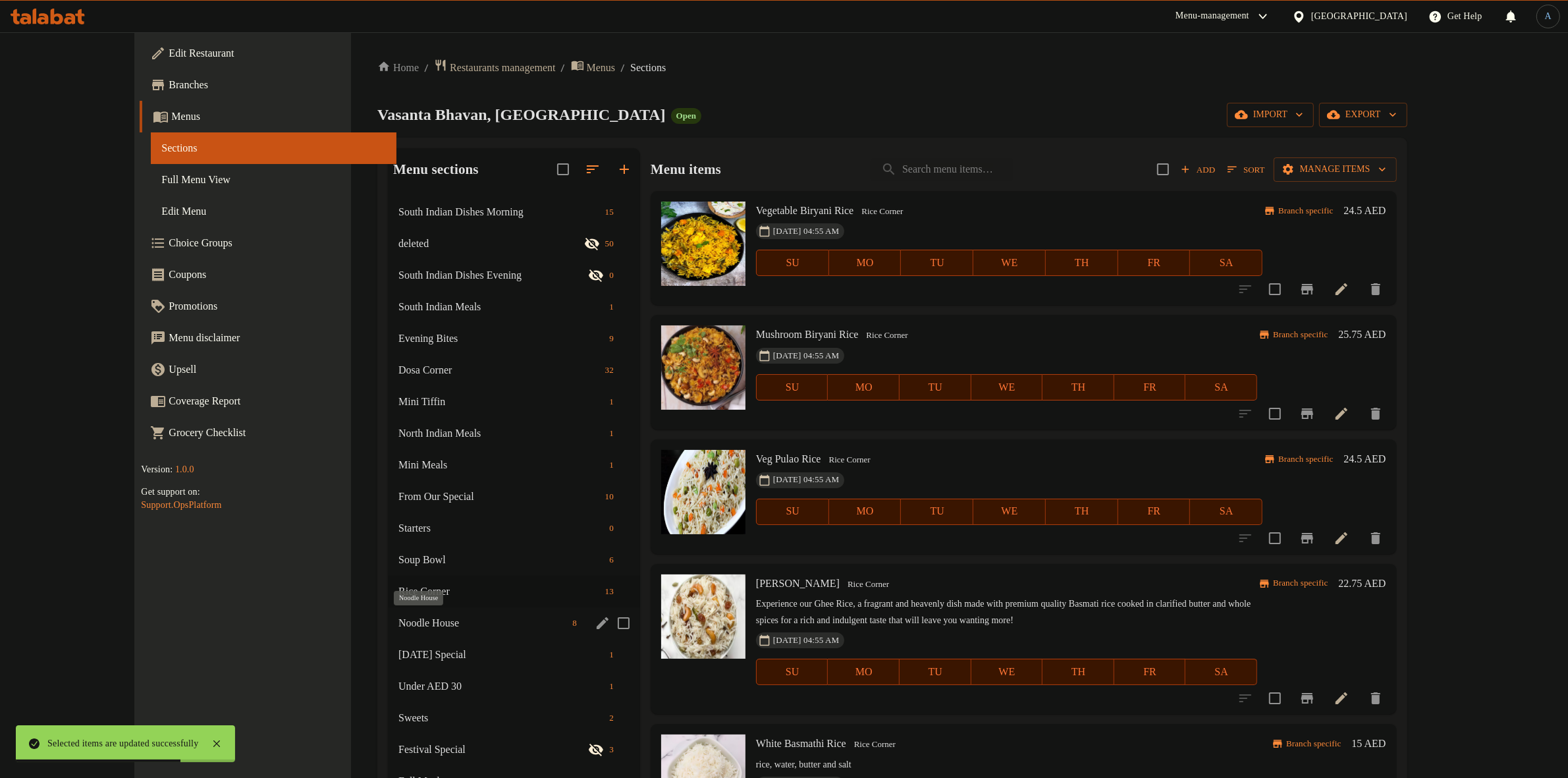
click at [398, 616] on span "Noodle House" at bounding box center [482, 623] width 168 height 16
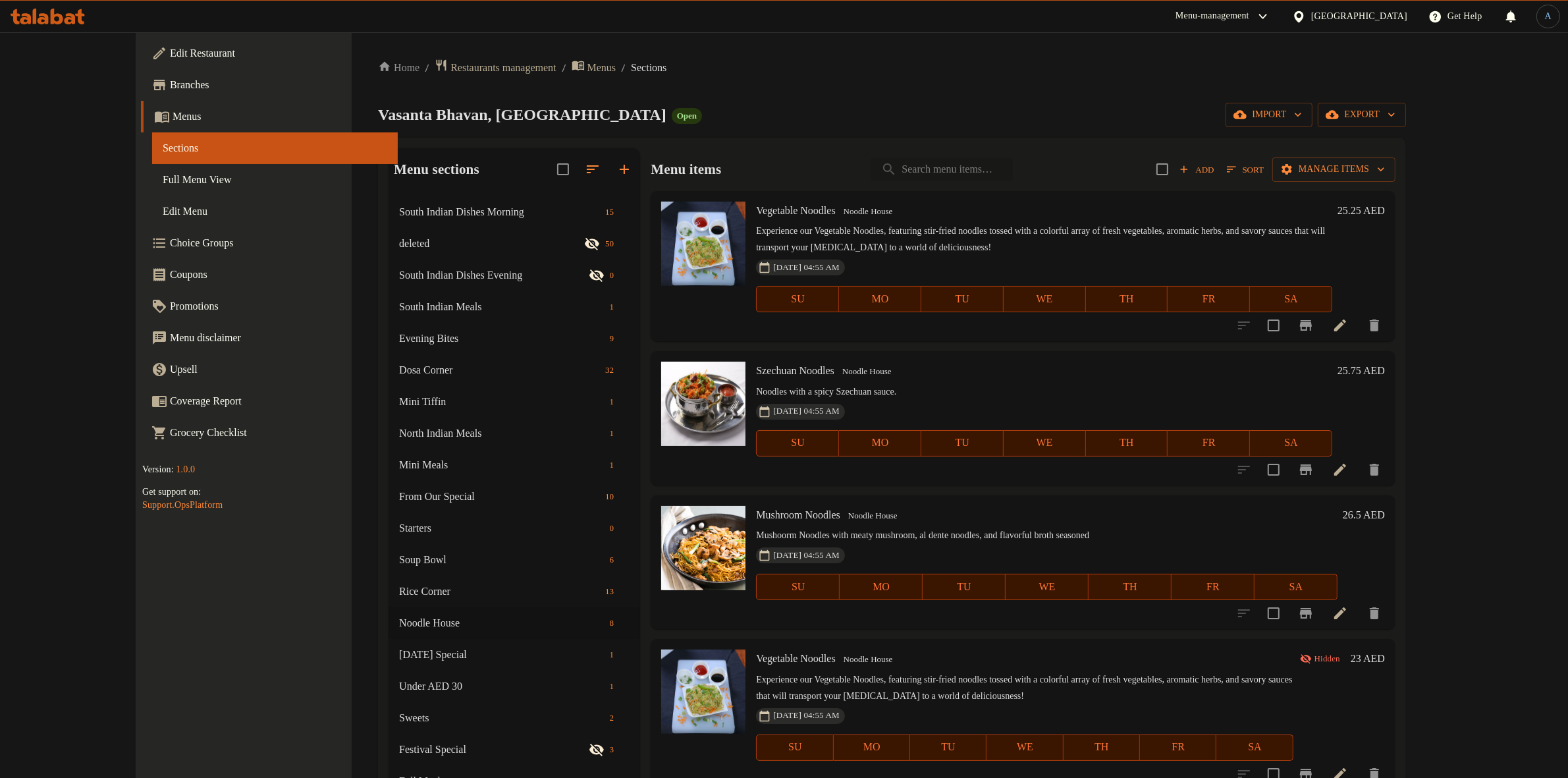
click at [1008, 173] on input "search" at bounding box center [942, 170] width 142 height 23
paste input "Vegetable Fried Rice"
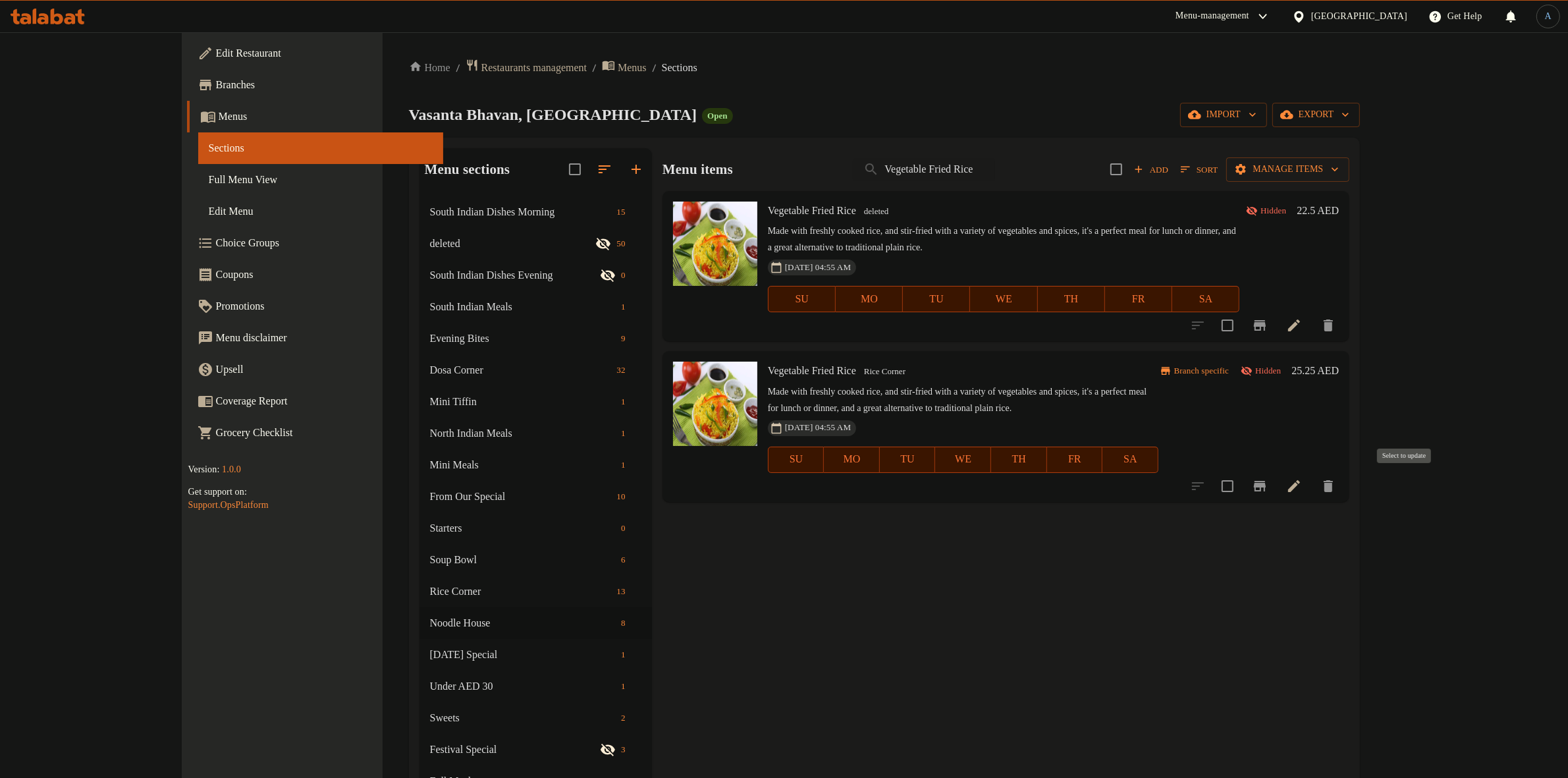
type input "Vegetable Fried Rice"
click at [1242, 484] on input "checkbox" at bounding box center [1227, 486] width 28 height 28
click at [1339, 162] on span "Manage items" at bounding box center [1288, 170] width 102 height 17
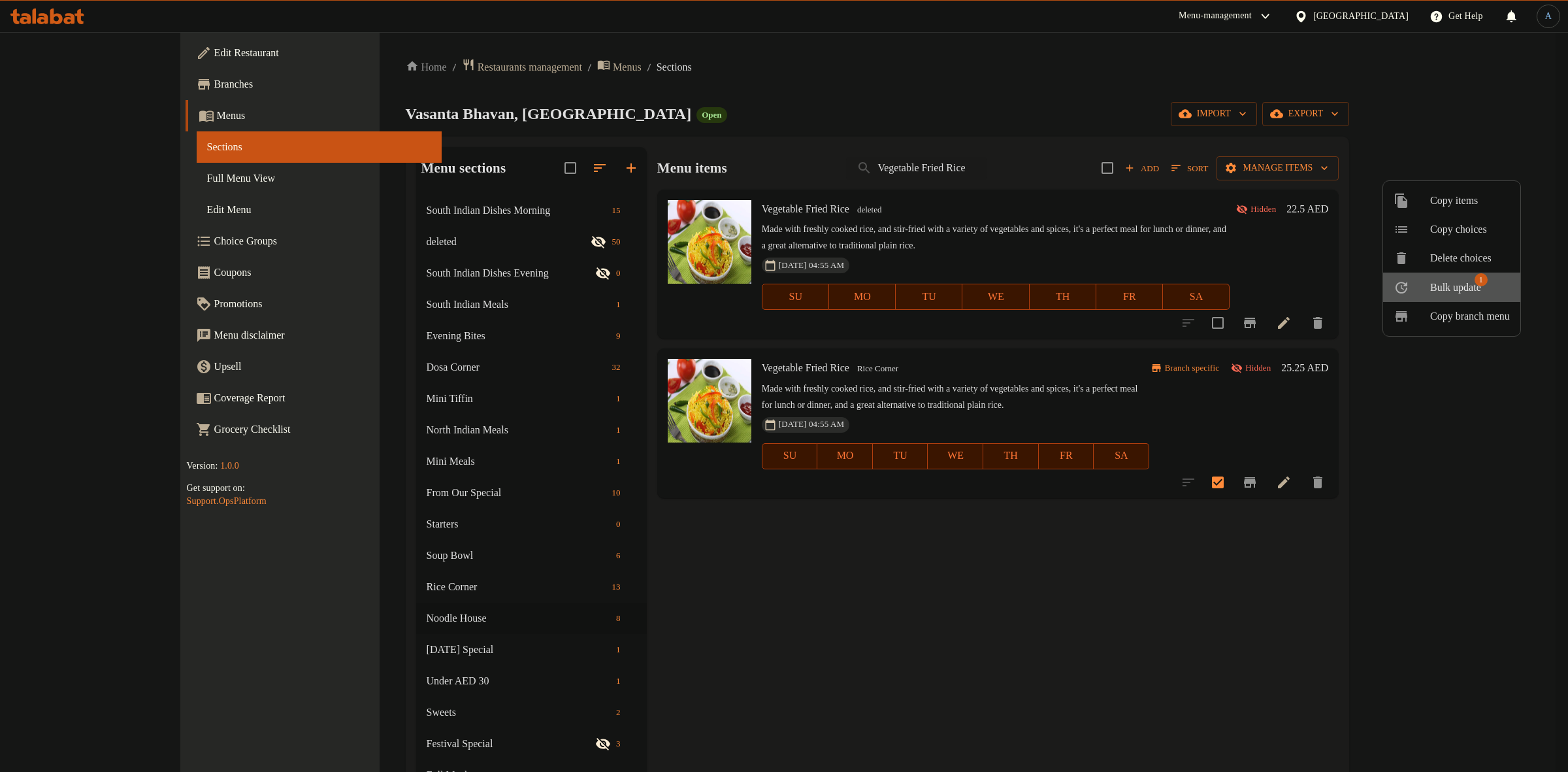
click at [1463, 280] on span "Bulk update" at bounding box center [1455, 288] width 51 height 16
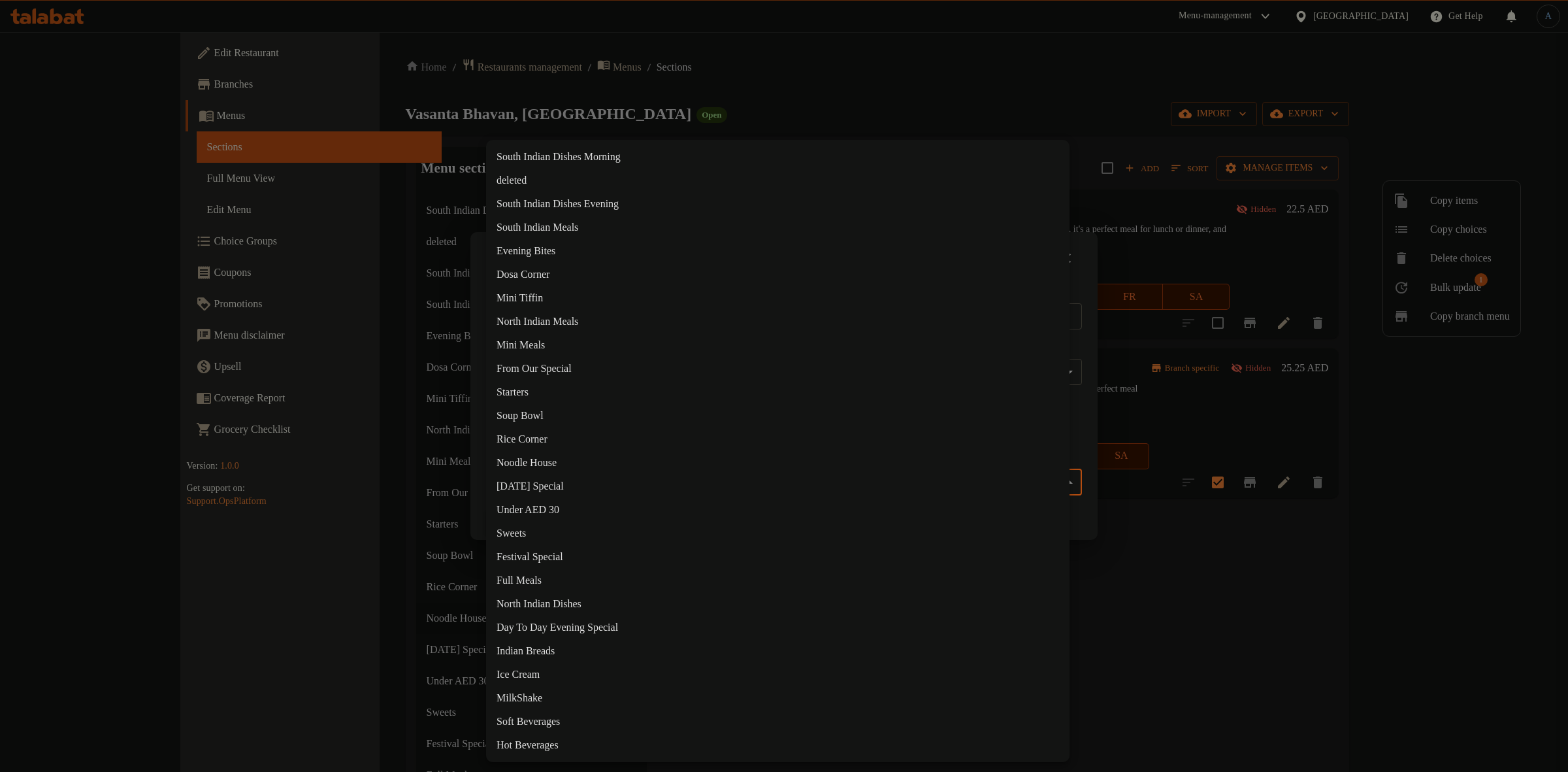
click at [706, 476] on body "​ Menu-management [GEOGRAPHIC_DATA] Get Help A Edit Restaurant Branches Menus S…" at bounding box center [784, 402] width 1568 height 740
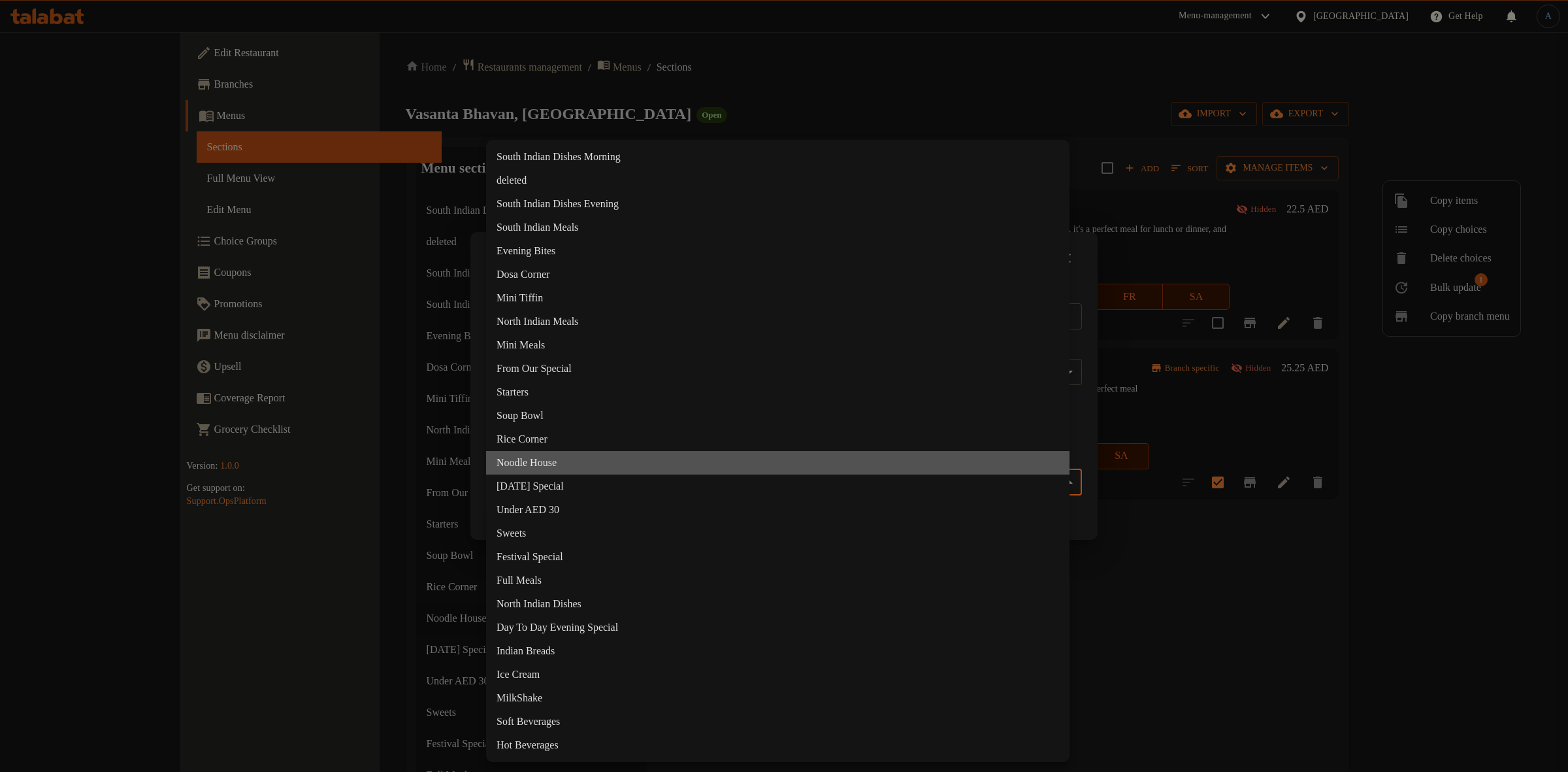
click at [519, 461] on li "Noodle House" at bounding box center [777, 463] width 584 height 23
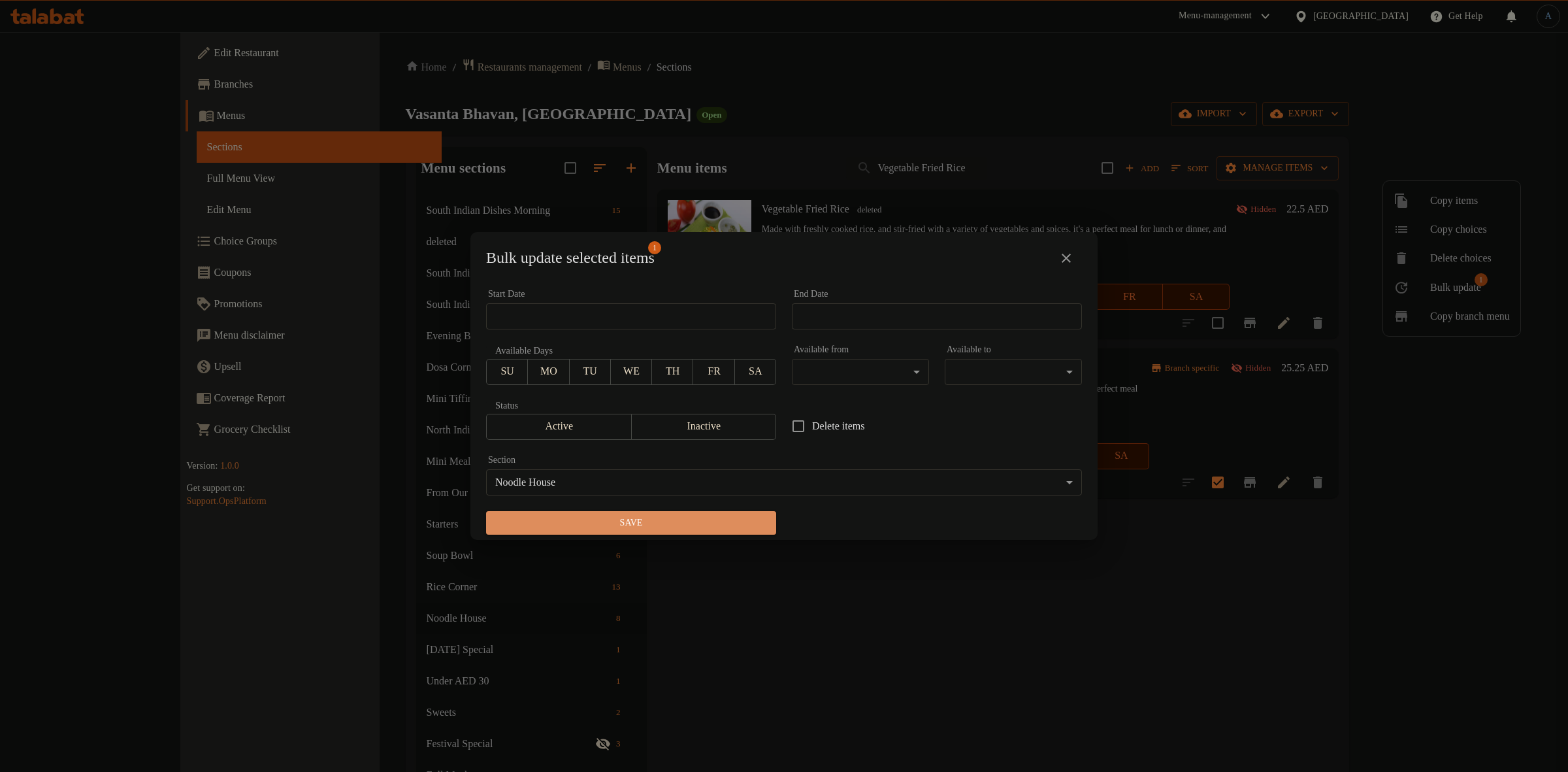
click at [667, 523] on span "Save" at bounding box center [631, 524] width 269 height 17
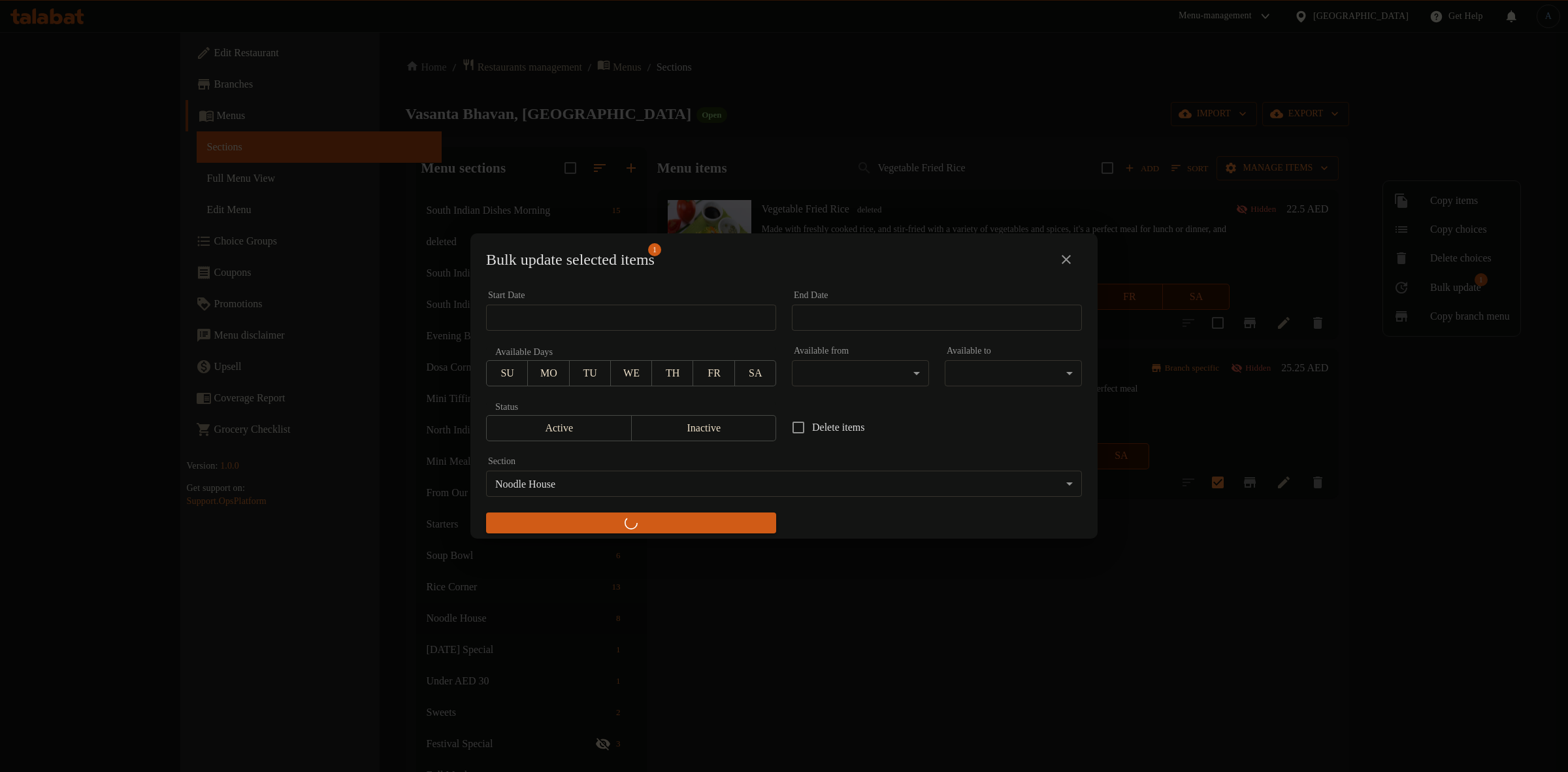
checkbox input "false"
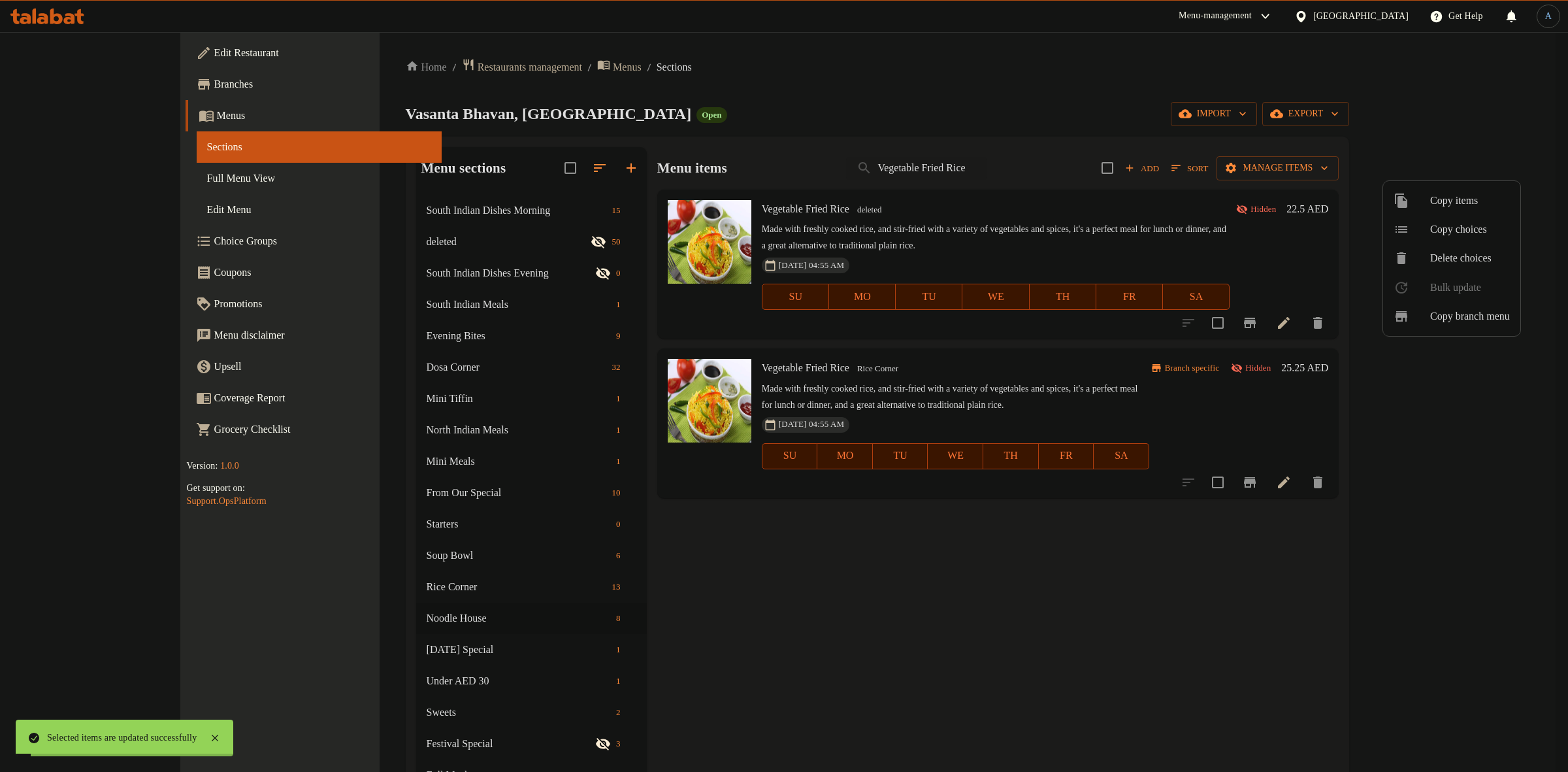
click at [657, 521] on div at bounding box center [784, 386] width 1568 height 772
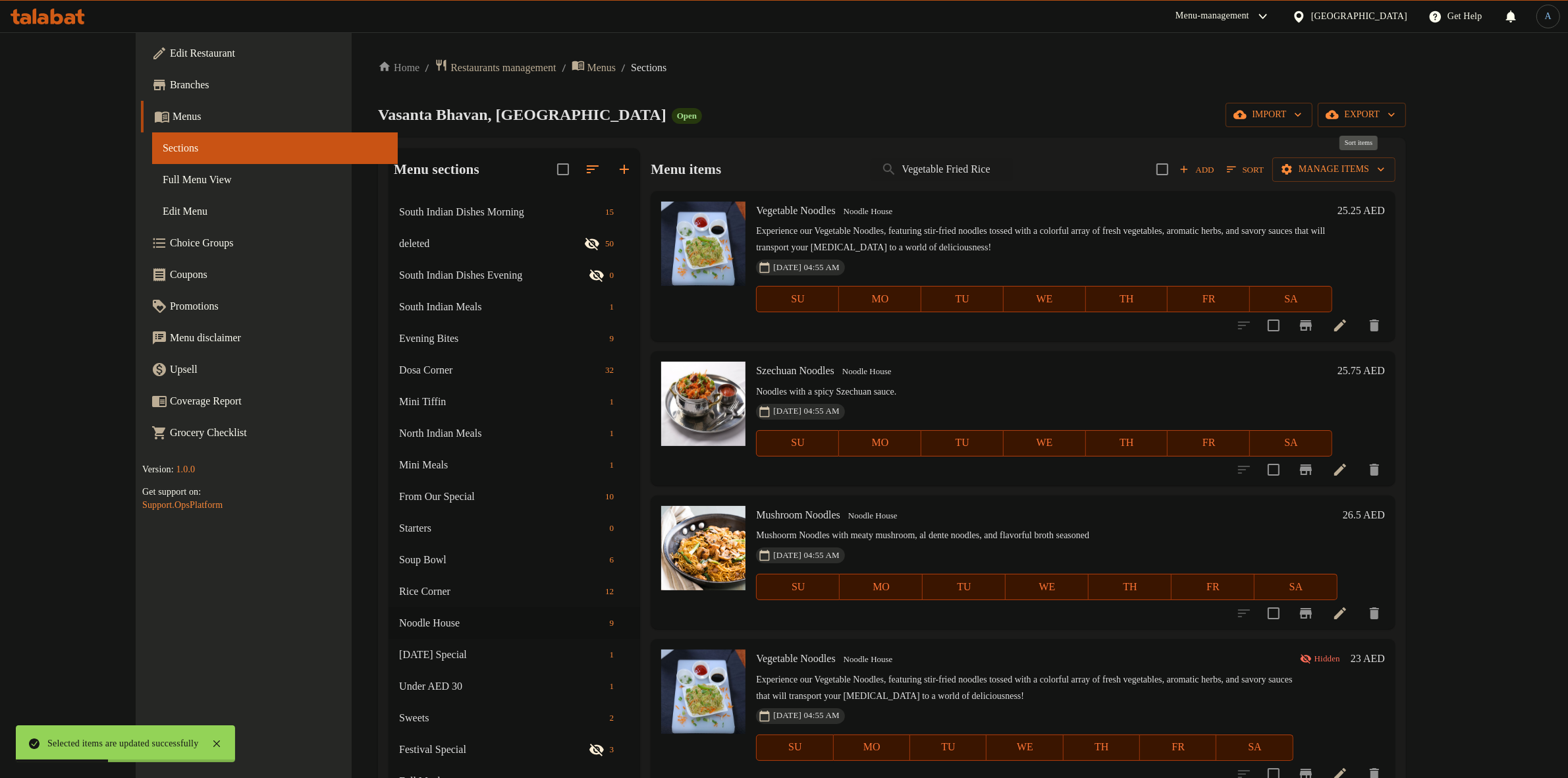
click at [1264, 168] on span "Sort" at bounding box center [1246, 170] width 37 height 15
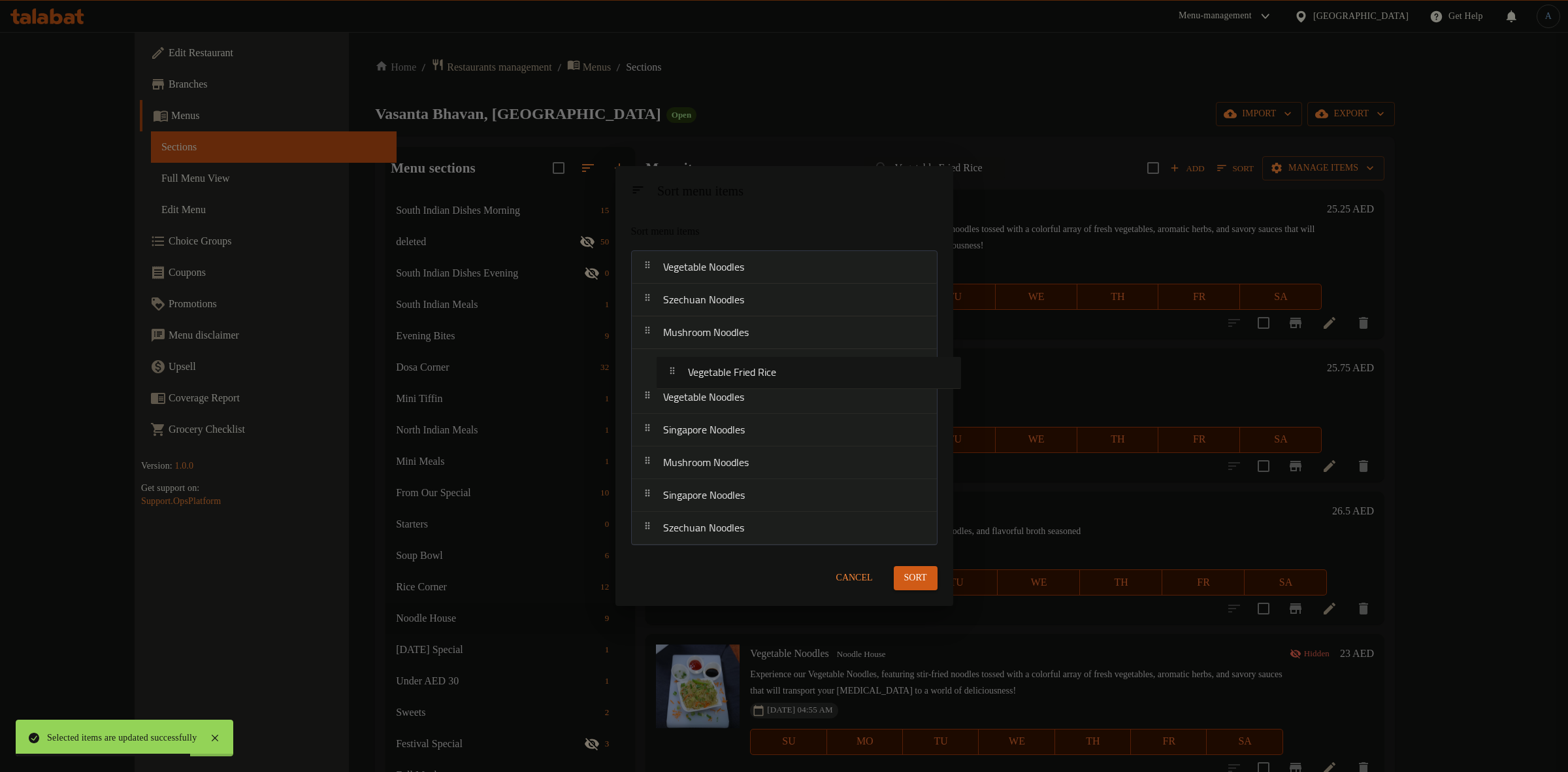
drag, startPoint x: 743, startPoint y: 528, endPoint x: 772, endPoint y: 363, distance: 167.5
click at [772, 363] on nav "Vegetable Noodles Szechuan Noodles Mushroom Noodles Vegetable Noodles Singapore…" at bounding box center [784, 397] width 306 height 295
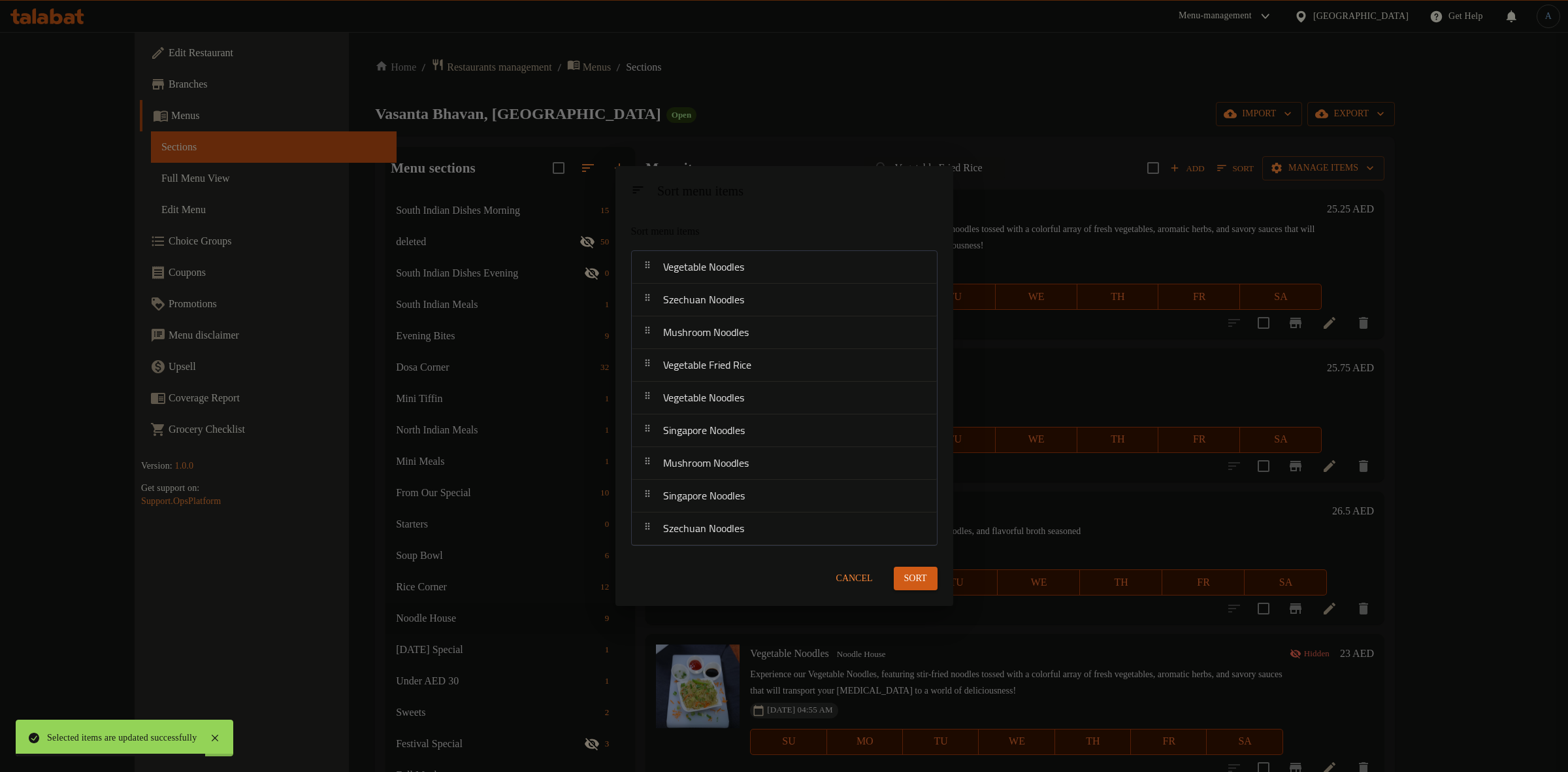
click at [910, 573] on span "Sort" at bounding box center [916, 579] width 23 height 17
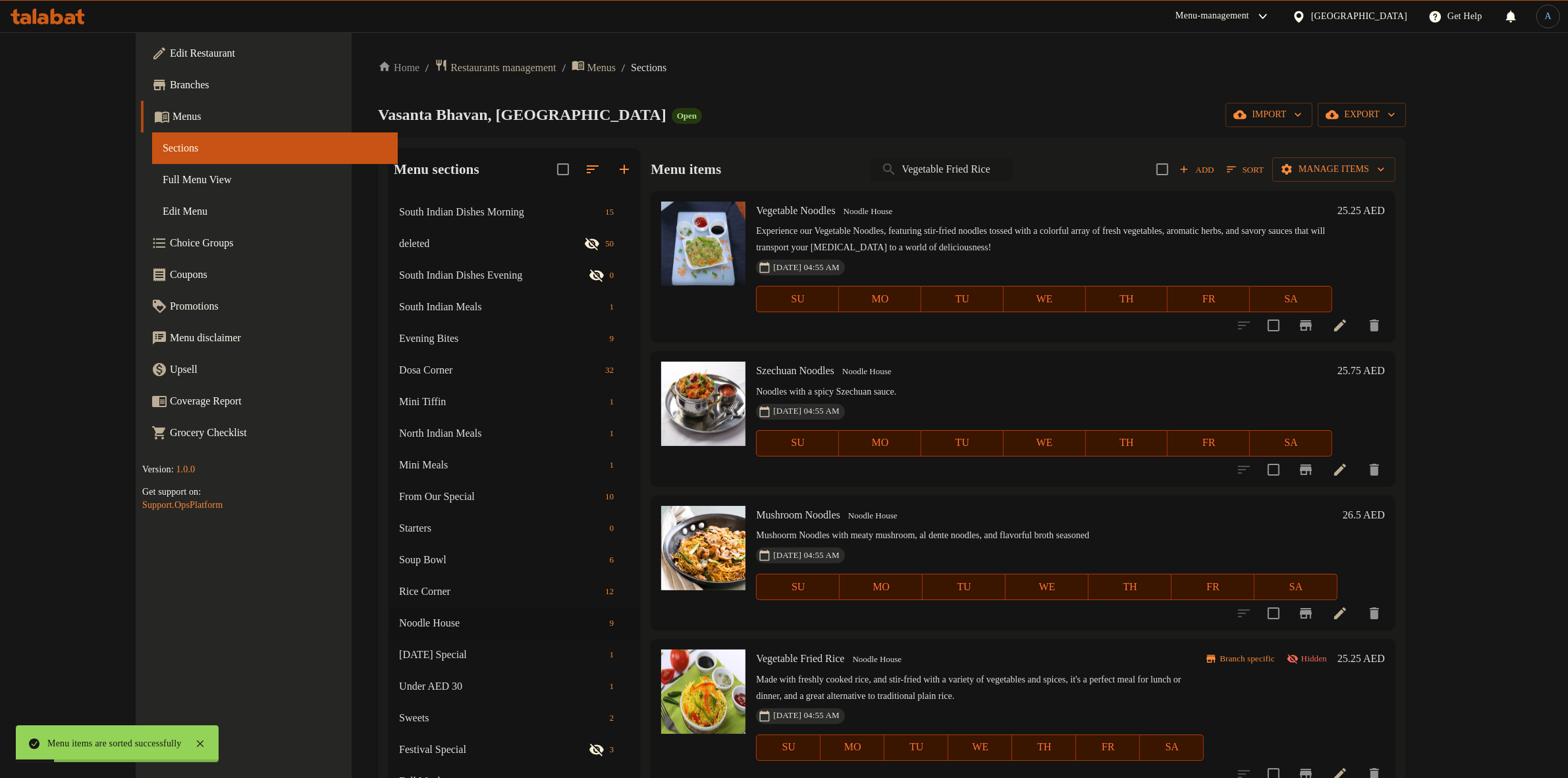
click at [1011, 172] on input "Vegetable Fried Rice" at bounding box center [942, 170] width 142 height 23
paste input "Mushroom"
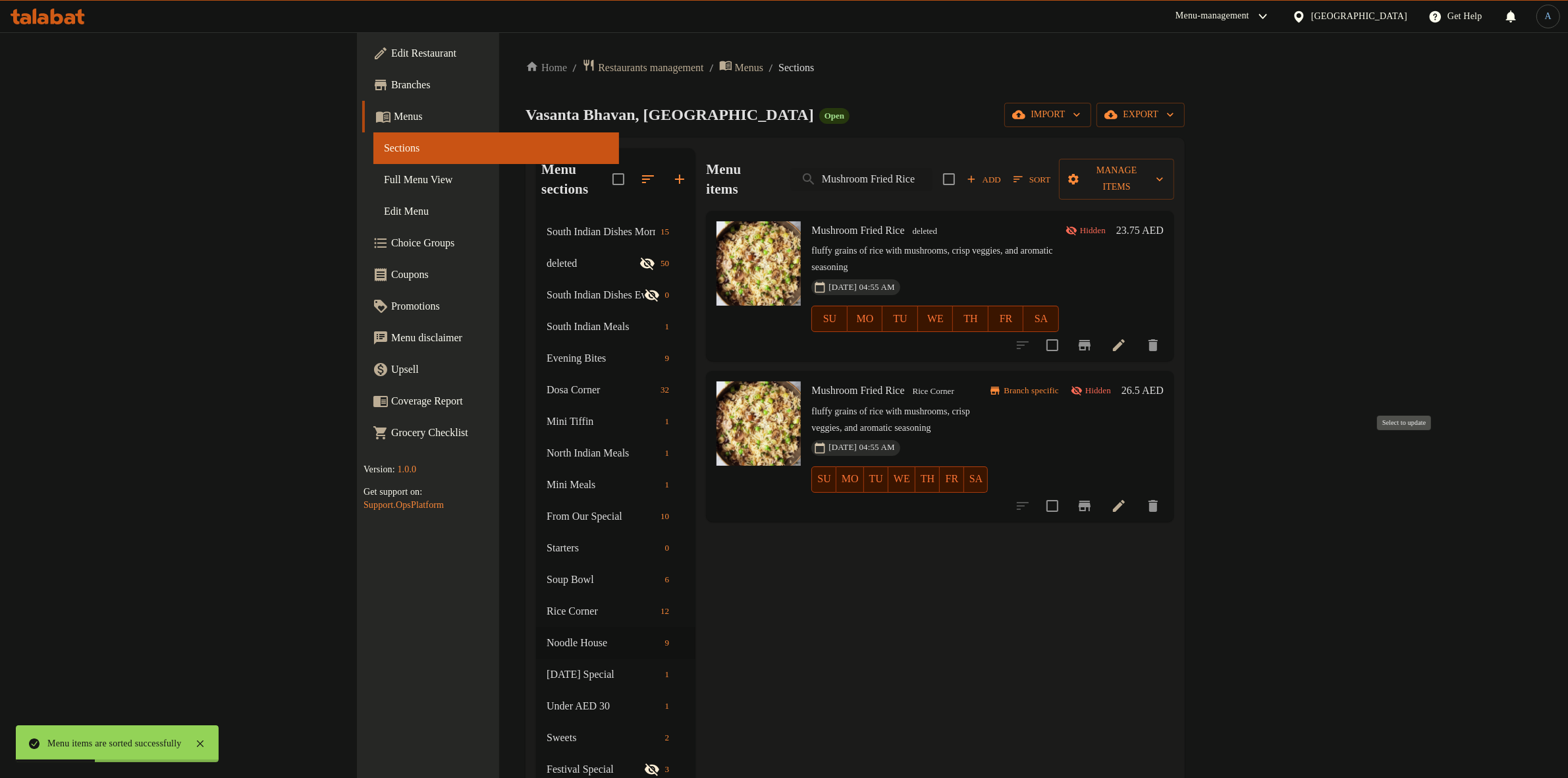
type input "Mushroom Fried Rice"
click at [1067, 492] on input "checkbox" at bounding box center [1052, 506] width 28 height 28
click at [1175, 188] on div "Menu items Mushroom Fried Rice Add Sort Manage items" at bounding box center [939, 179] width 468 height 63
click at [1164, 174] on span "Manage items" at bounding box center [1117, 178] width 95 height 33
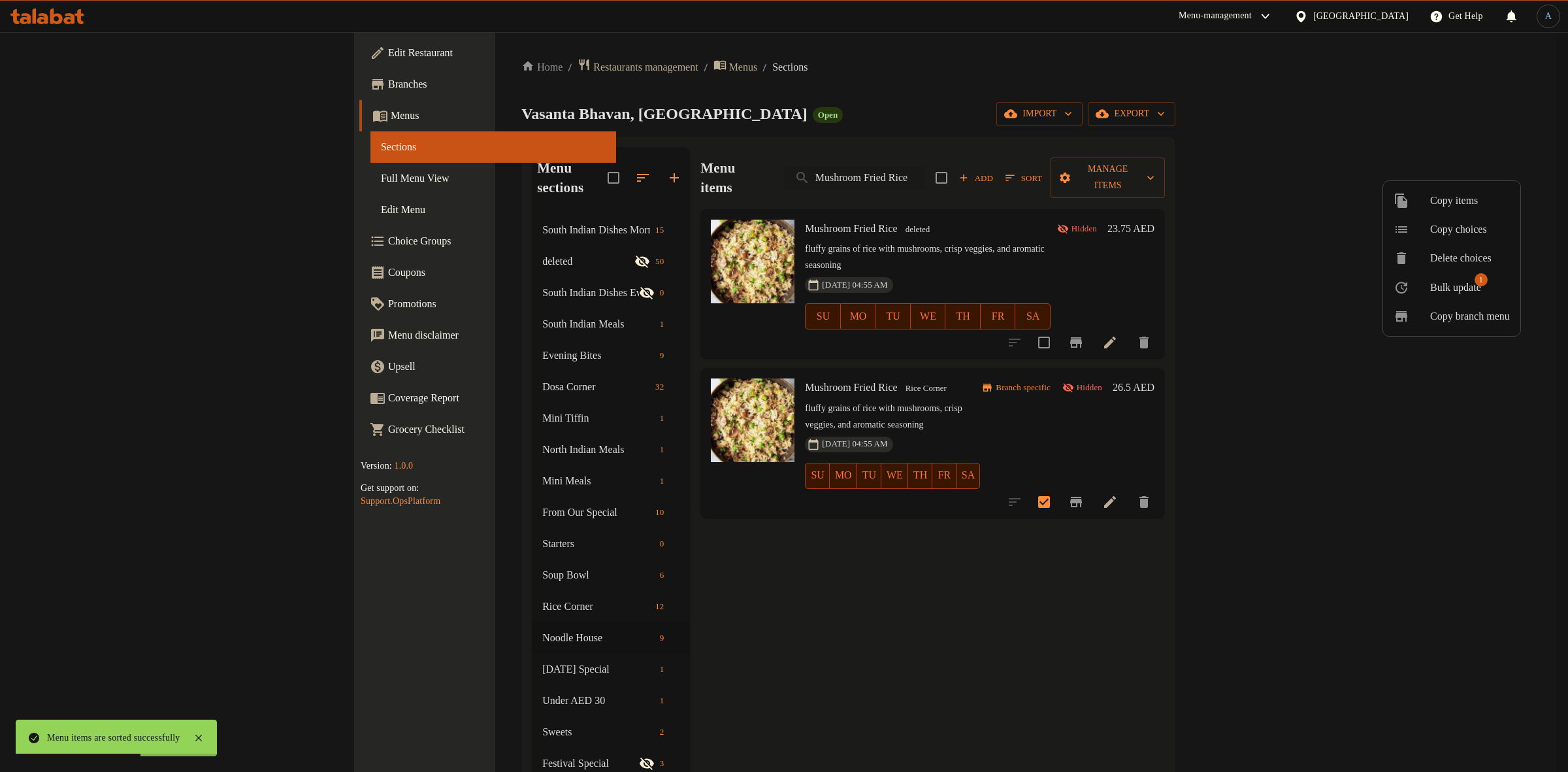
click at [1462, 280] on span "Bulk update" at bounding box center [1455, 288] width 51 height 16
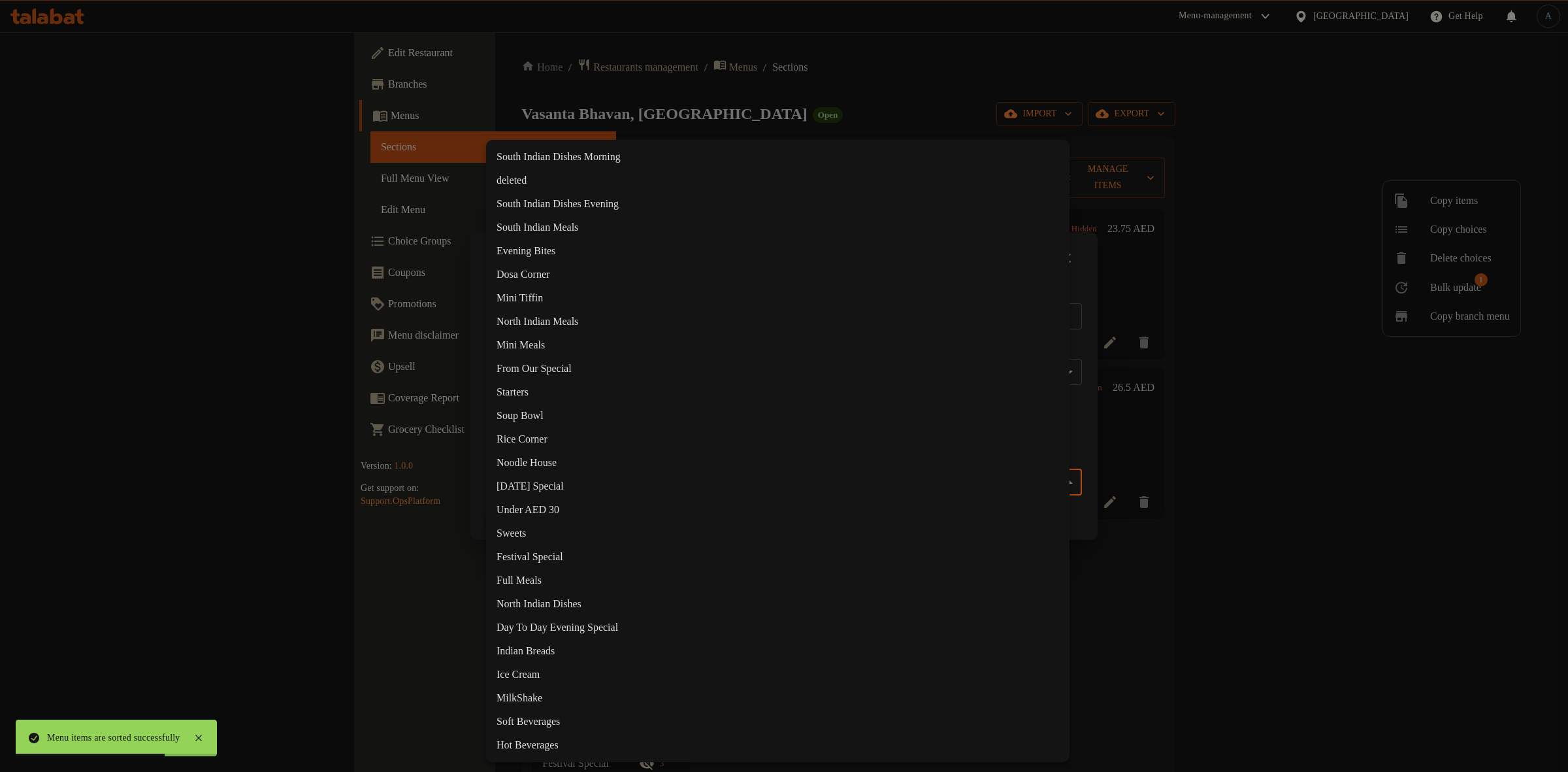
click at [595, 489] on body "Menu items are sorted successfully ​ Menu-management [GEOGRAPHIC_DATA] Get Help…" at bounding box center [784, 402] width 1568 height 740
click at [532, 461] on li "Noodle House" at bounding box center [777, 463] width 584 height 23
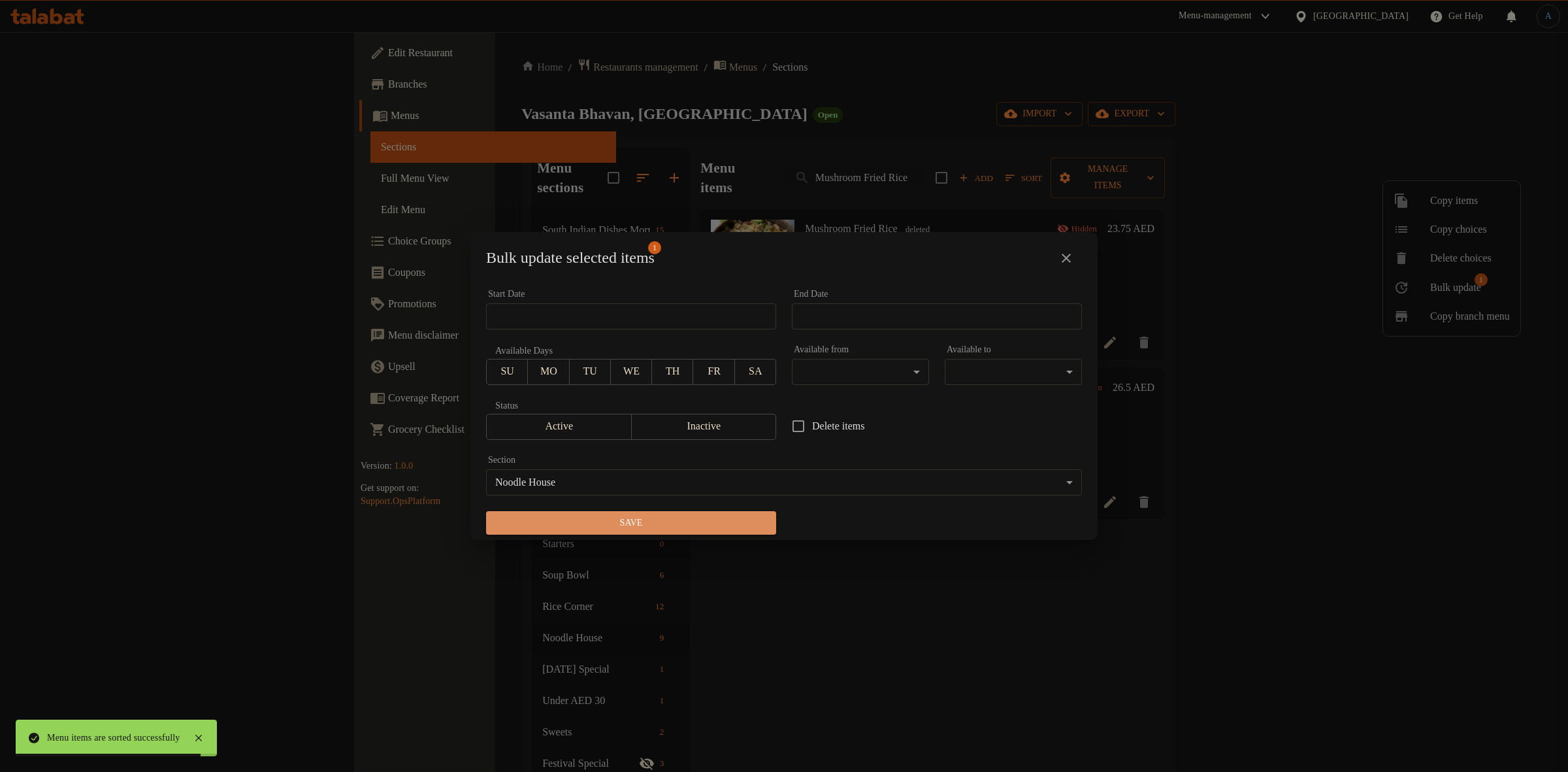
click at [642, 522] on span "Save" at bounding box center [631, 524] width 269 height 17
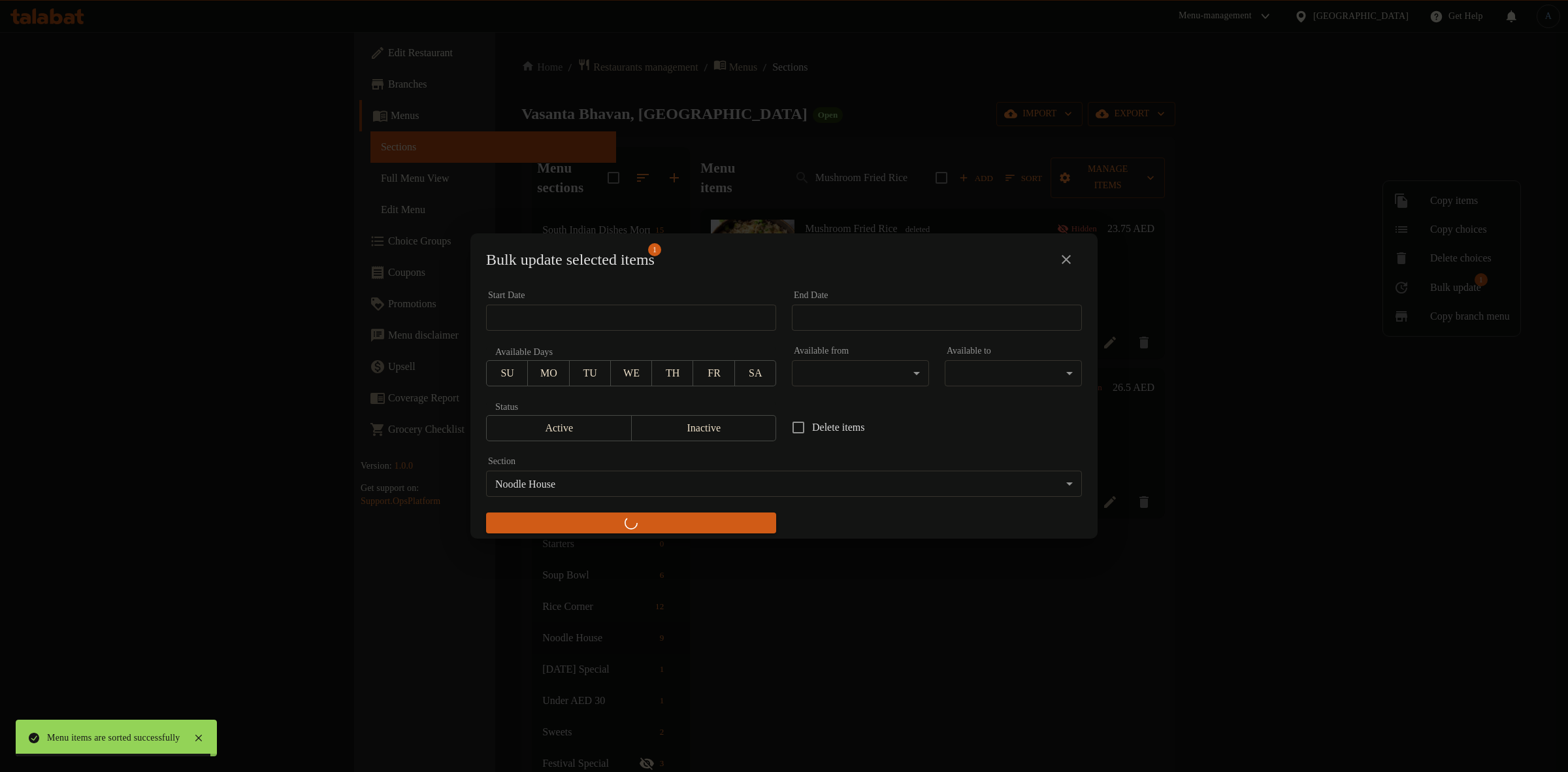
checkbox input "false"
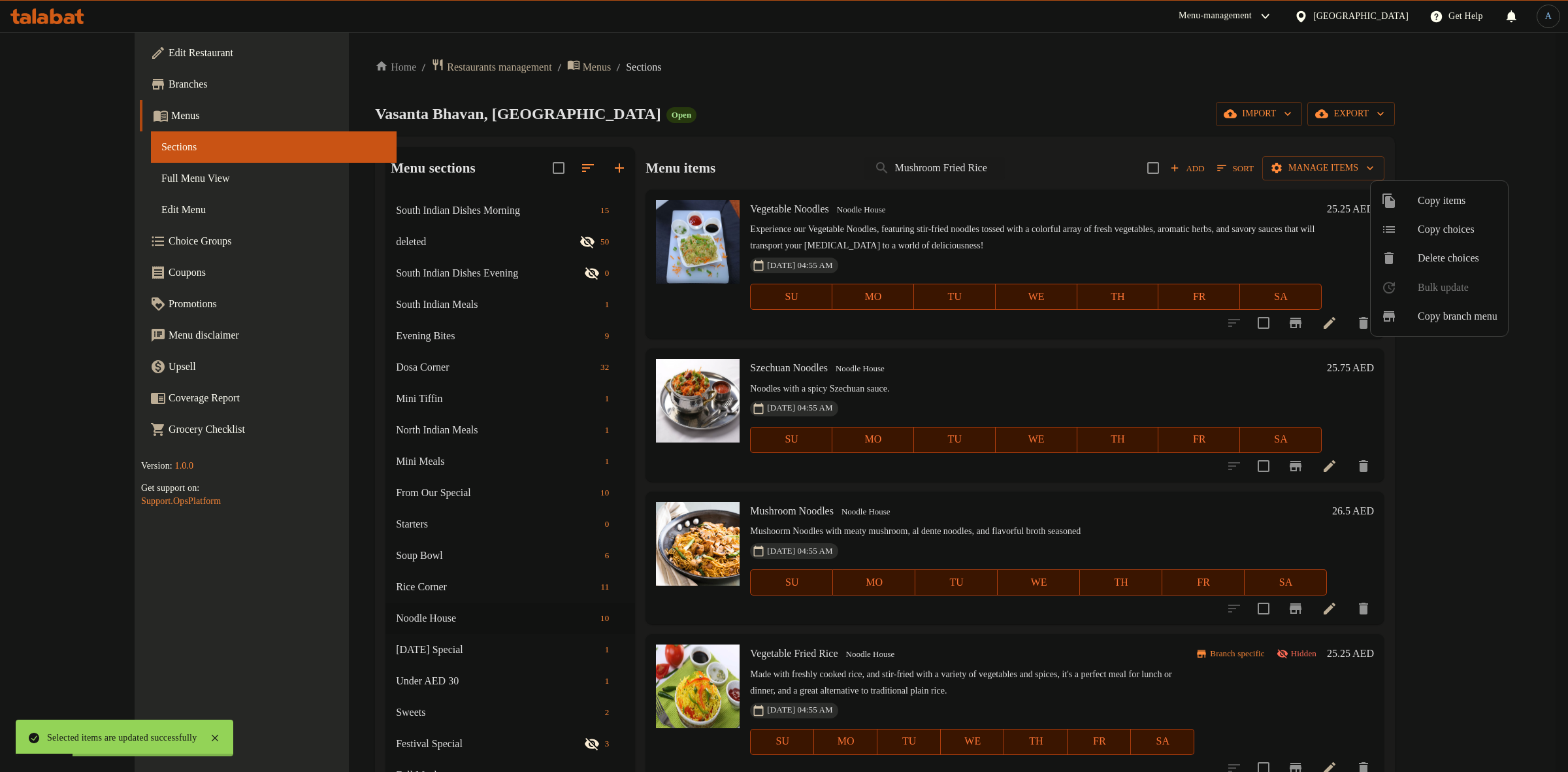
click at [983, 352] on div at bounding box center [784, 386] width 1568 height 772
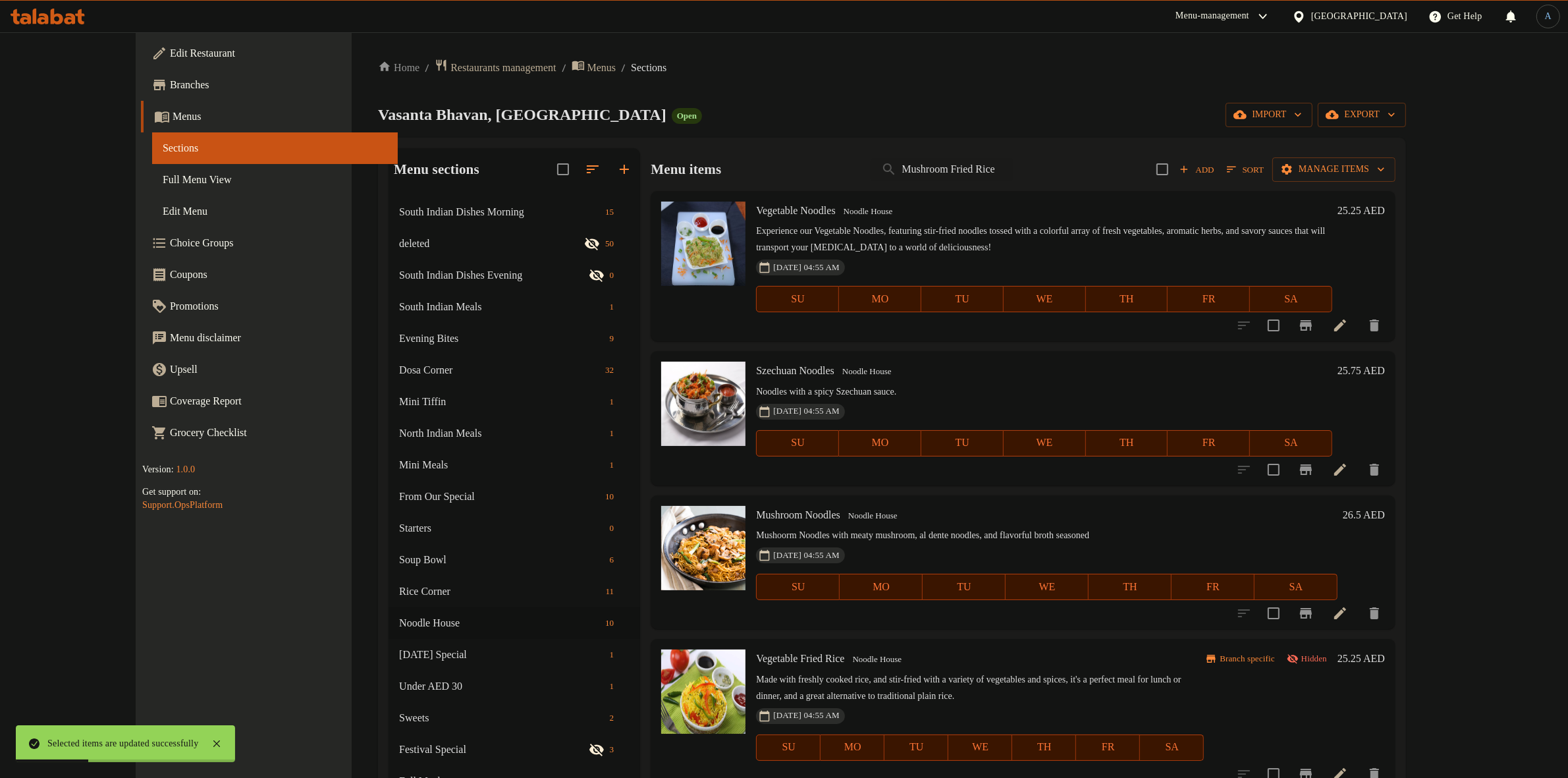
click at [1264, 175] on span "Sort" at bounding box center [1246, 170] width 37 height 15
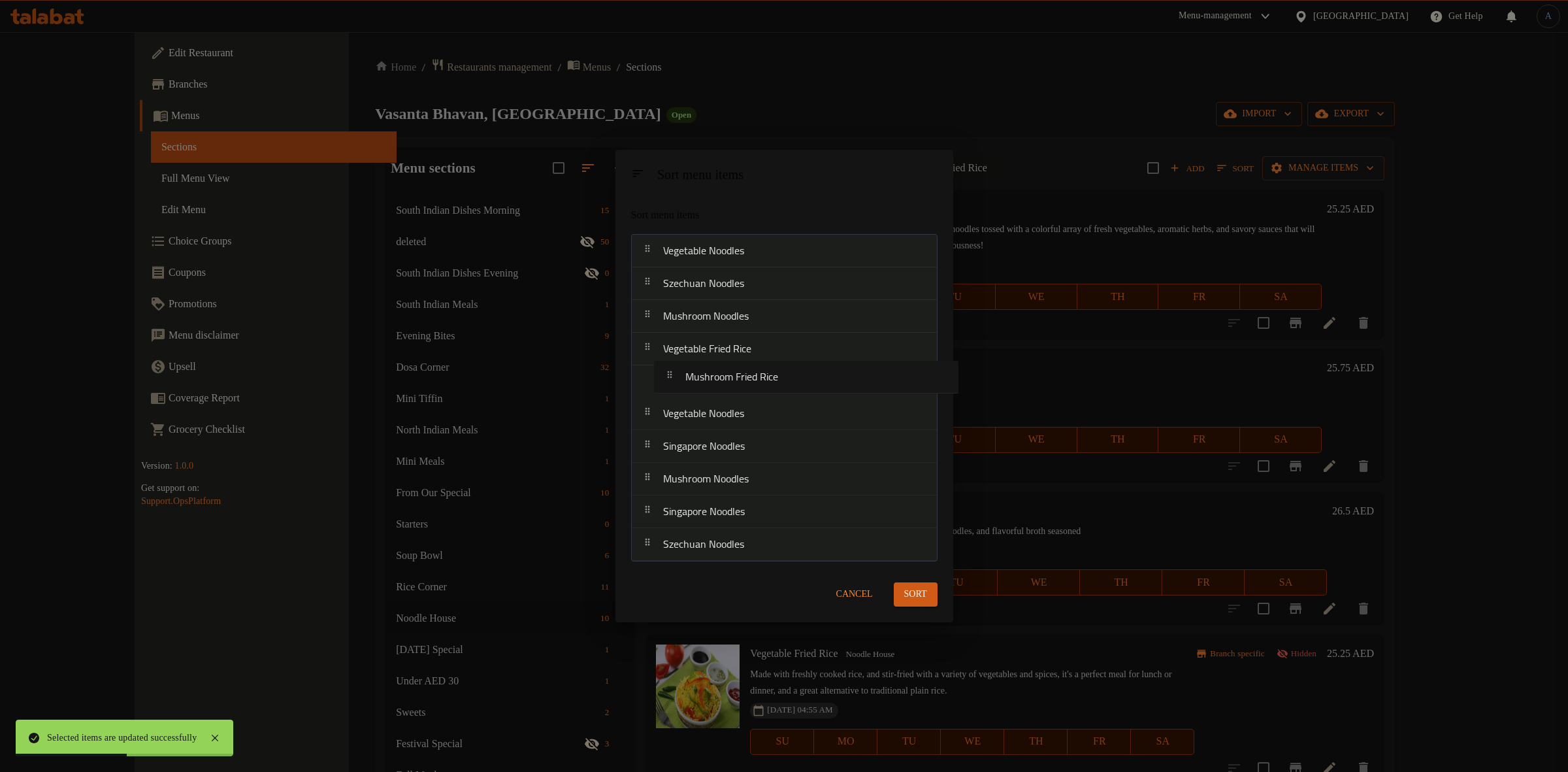
drag, startPoint x: 750, startPoint y: 540, endPoint x: 776, endPoint y: 365, distance: 176.9
click at [776, 365] on nav "Vegetable Noodles Szechuan Noodles Mushroom Noodles Vegetable Fried Rice Vegeta…" at bounding box center [784, 398] width 306 height 327
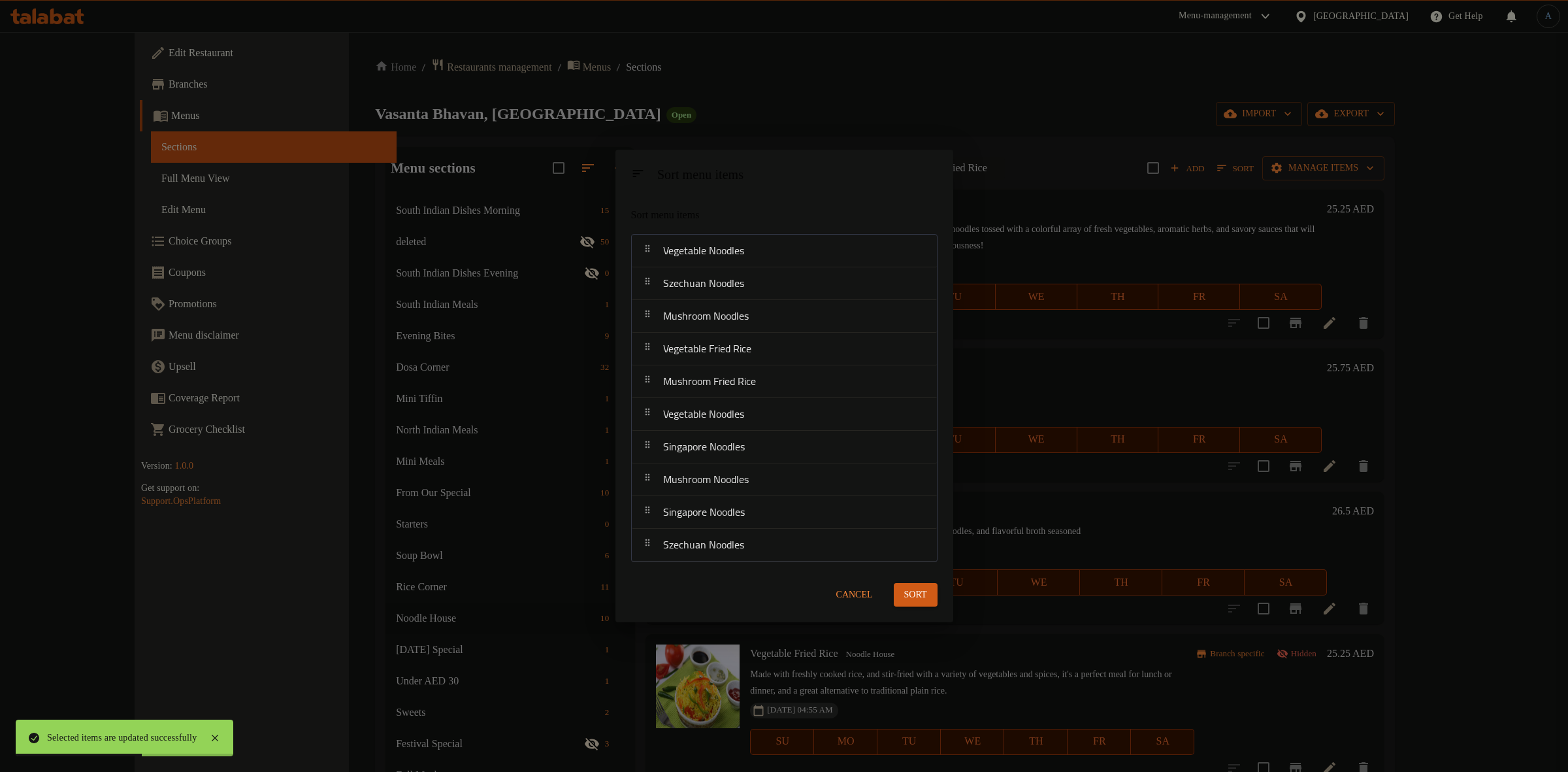
click at [924, 590] on span "Sort" at bounding box center [916, 595] width 23 height 17
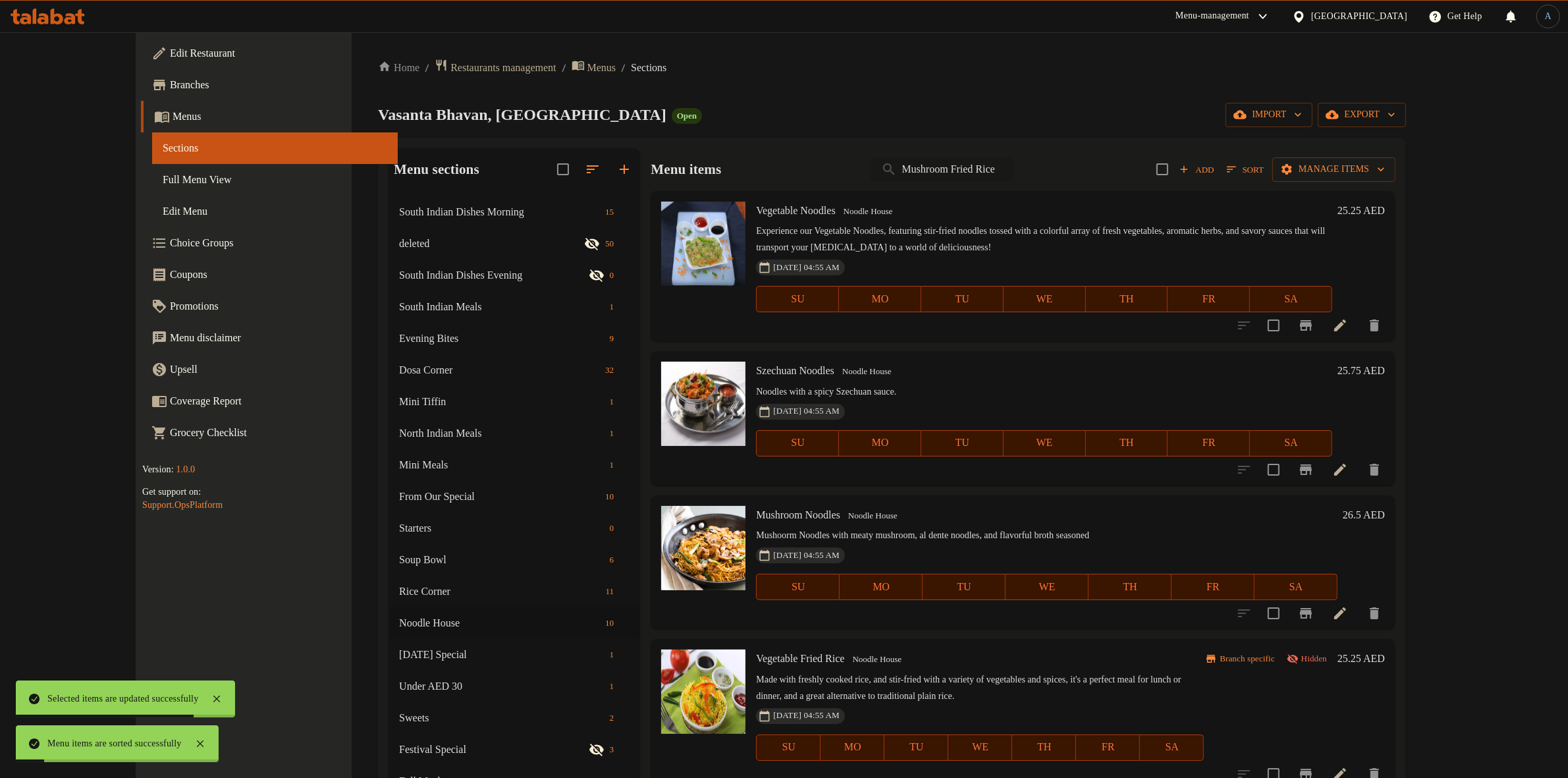
click at [1013, 162] on input "Mushroom Fried Rice" at bounding box center [942, 170] width 142 height 23
paste input "Paneer"
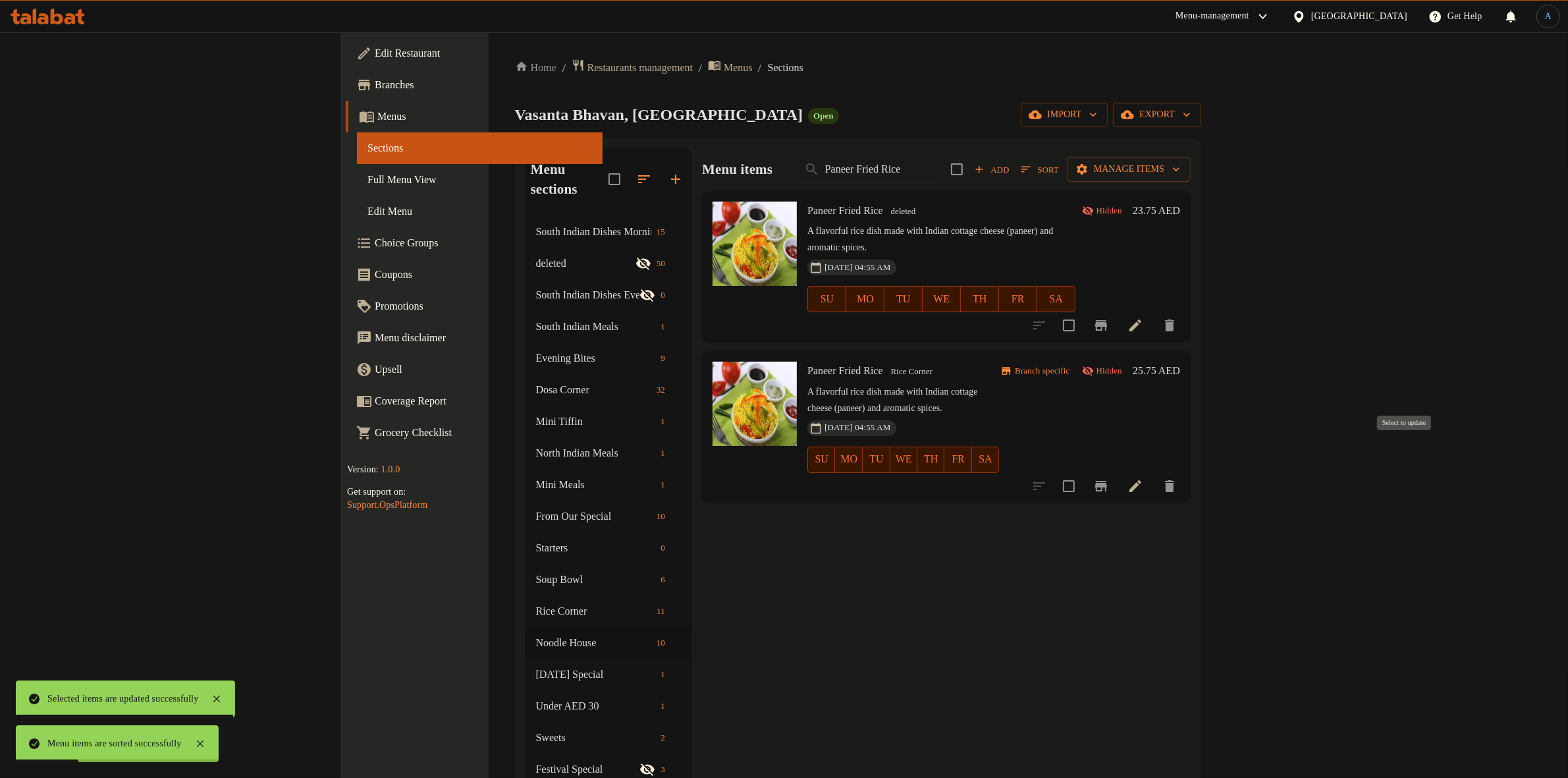
type input "Paneer Fried Rice"
click at [1082, 472] on input "checkbox" at bounding box center [1068, 486] width 28 height 28
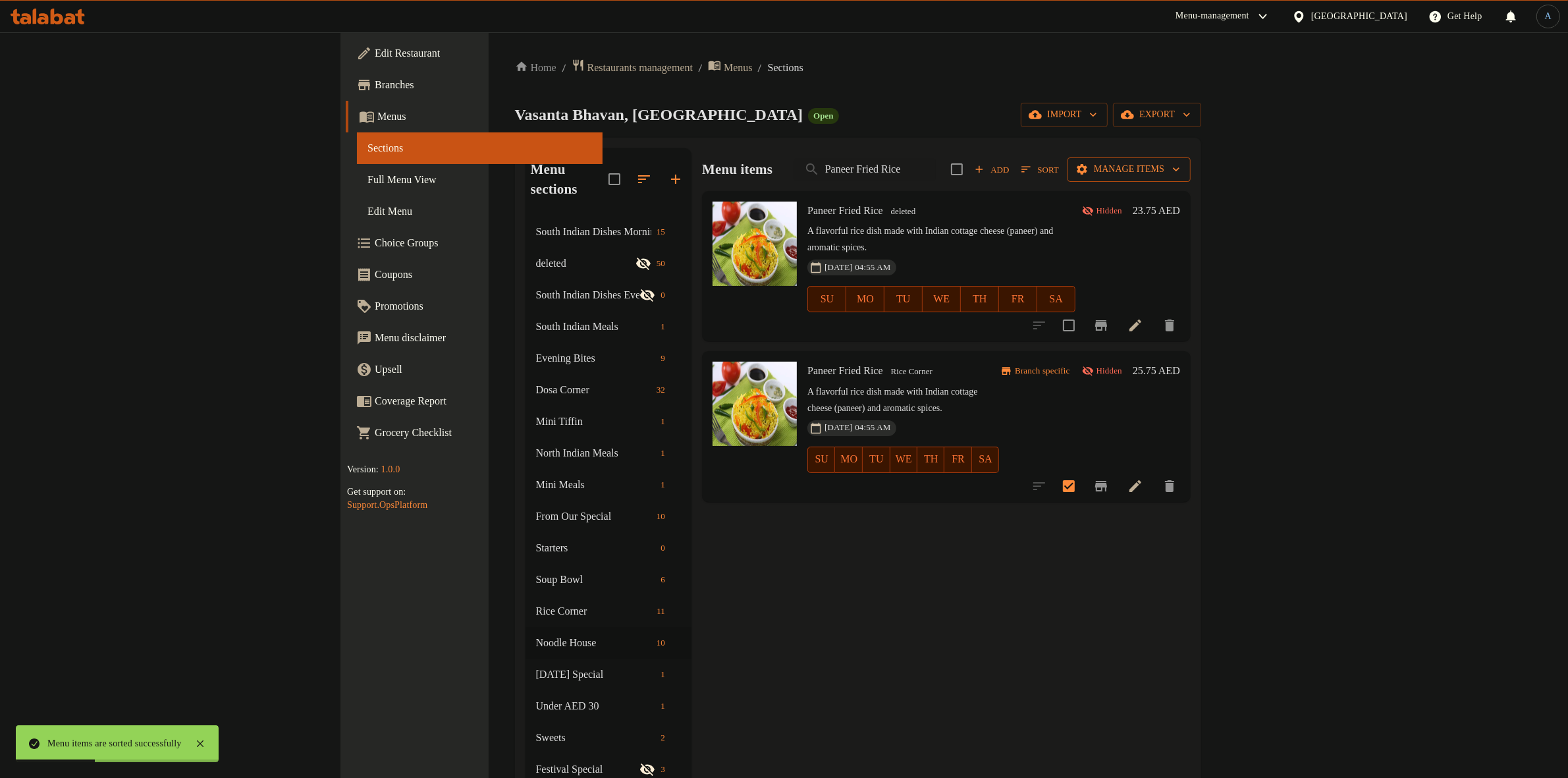
click at [1180, 167] on span "Manage items" at bounding box center [1129, 170] width 102 height 17
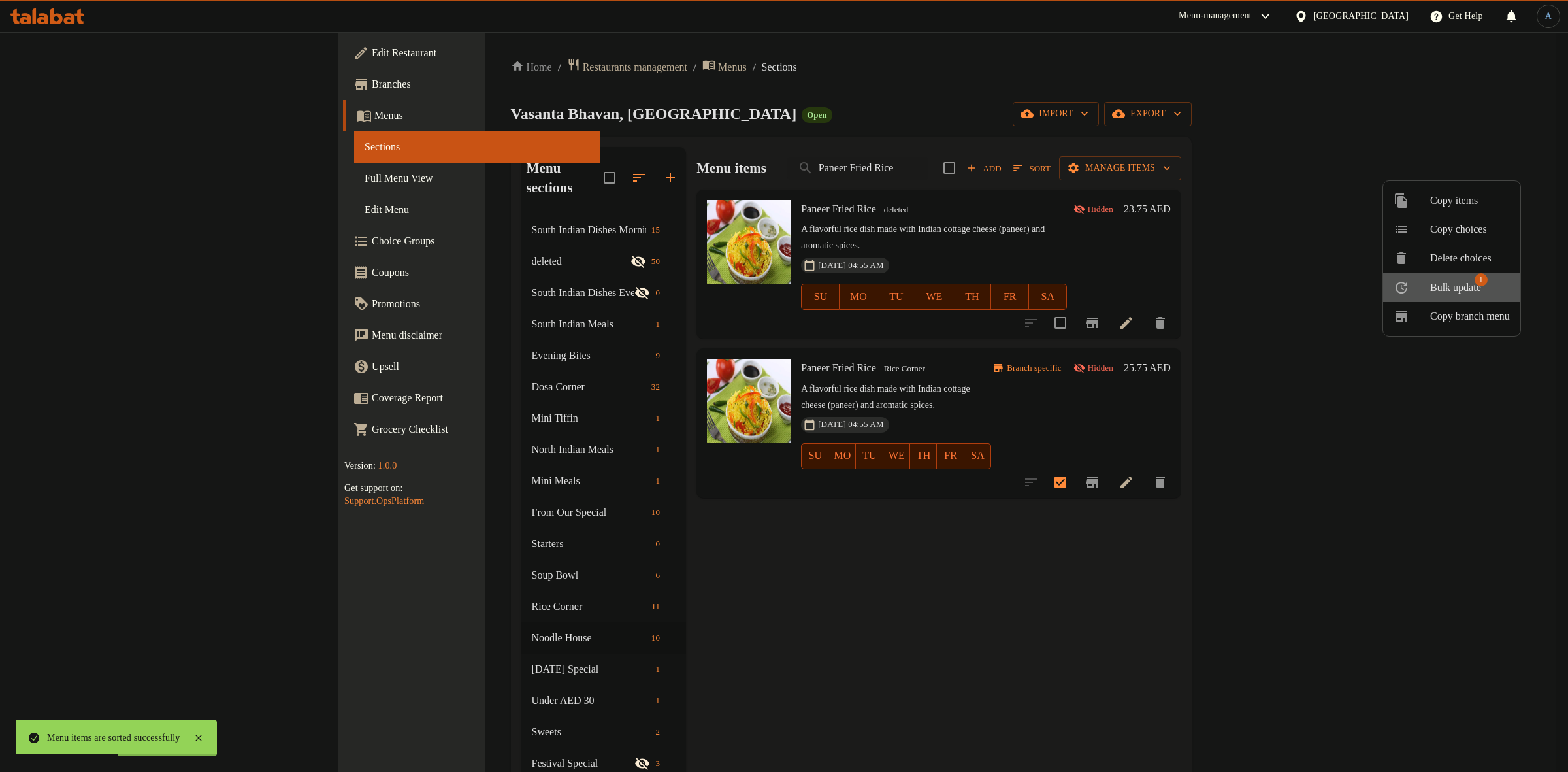
click at [1428, 293] on div at bounding box center [1412, 288] width 37 height 16
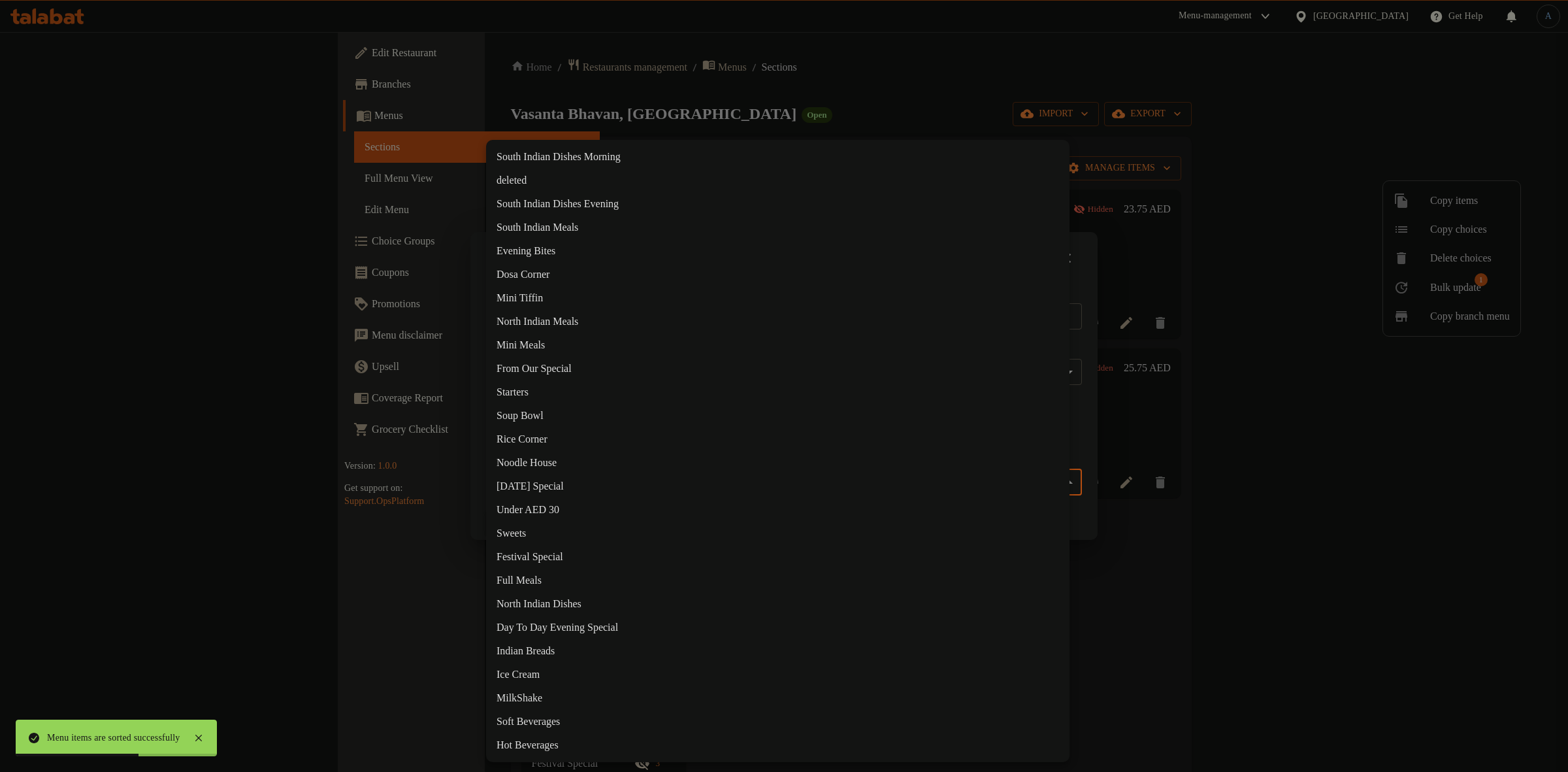
click at [713, 473] on body "Menu items are sorted successfully ​ Menu-management [GEOGRAPHIC_DATA] Get Help…" at bounding box center [784, 402] width 1568 height 740
click at [554, 463] on li "Noodle House" at bounding box center [777, 463] width 584 height 23
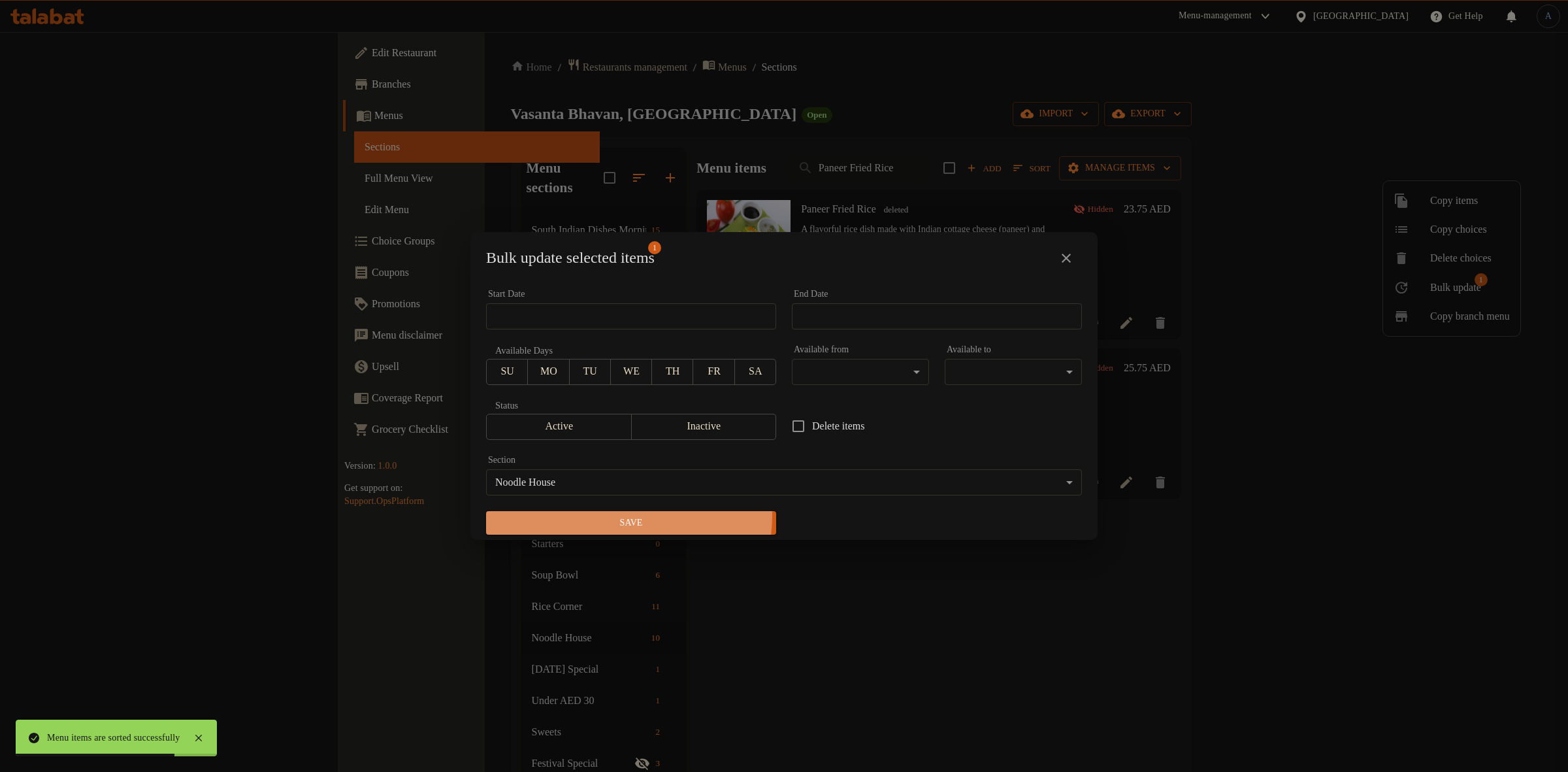
click at [610, 515] on span "Save" at bounding box center [631, 524] width 269 height 17
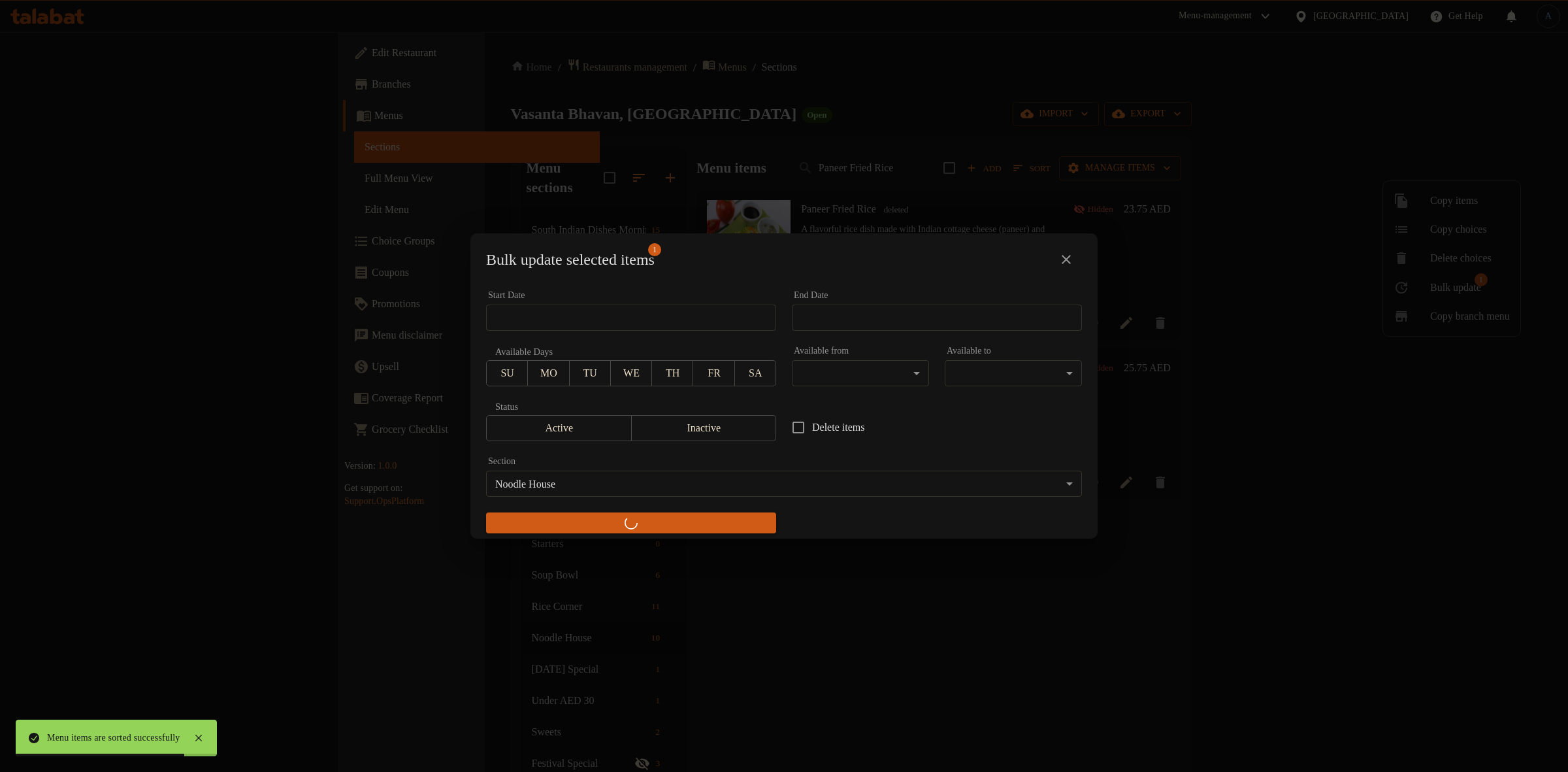
checkbox input "false"
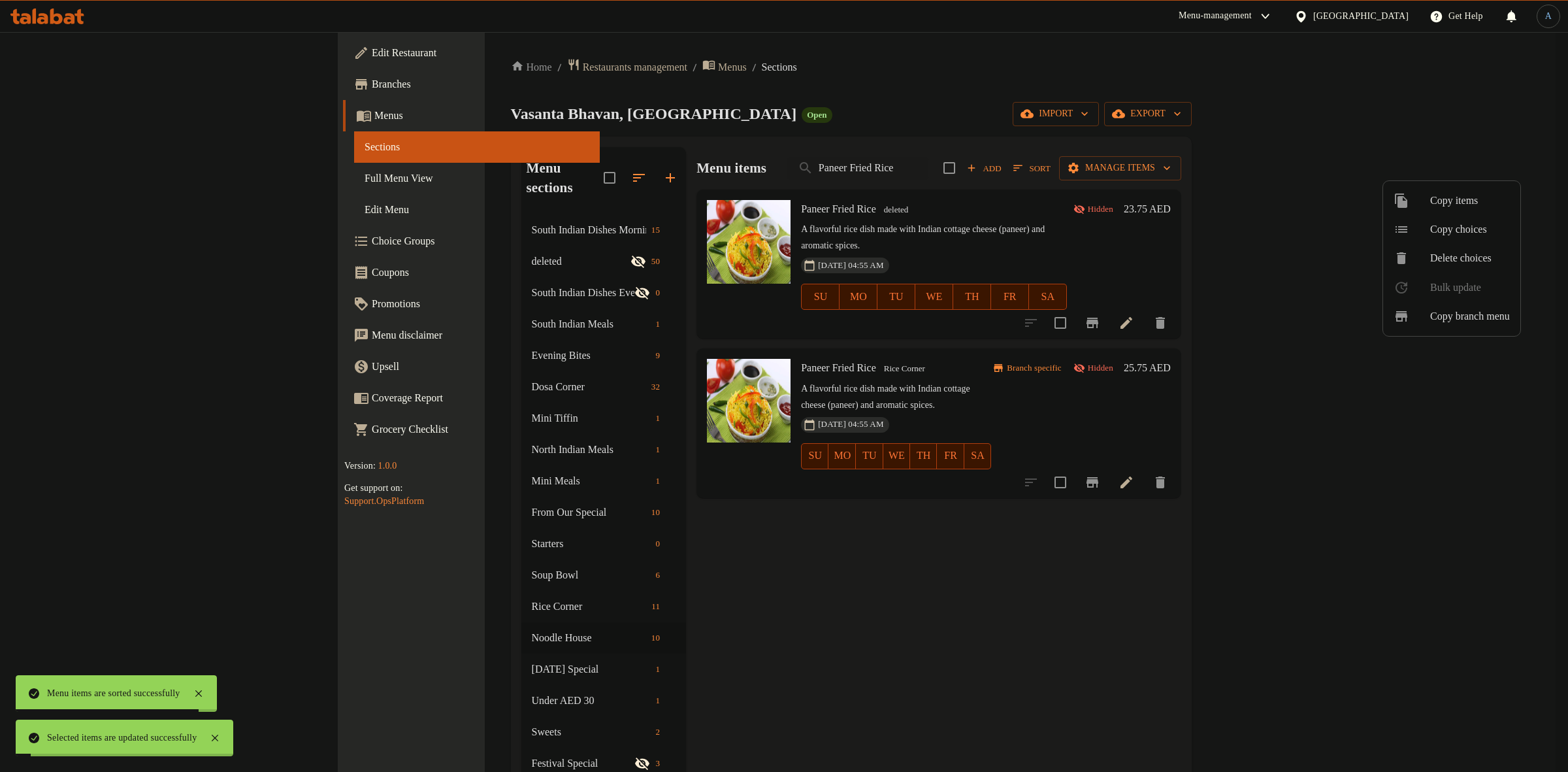
click at [1093, 99] on div at bounding box center [784, 386] width 1568 height 772
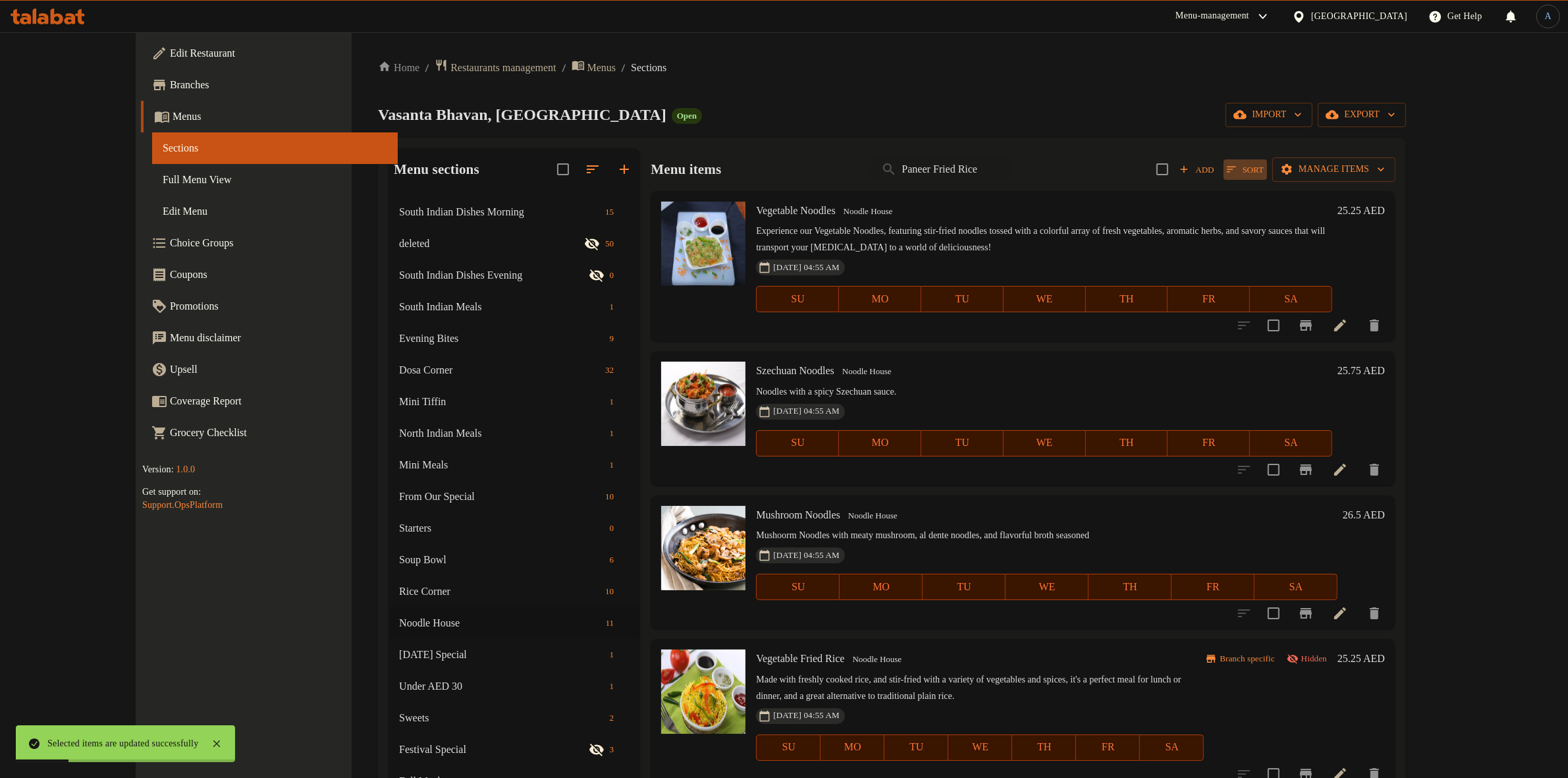
click at [1267, 178] on button "Sort" at bounding box center [1246, 169] width 44 height 20
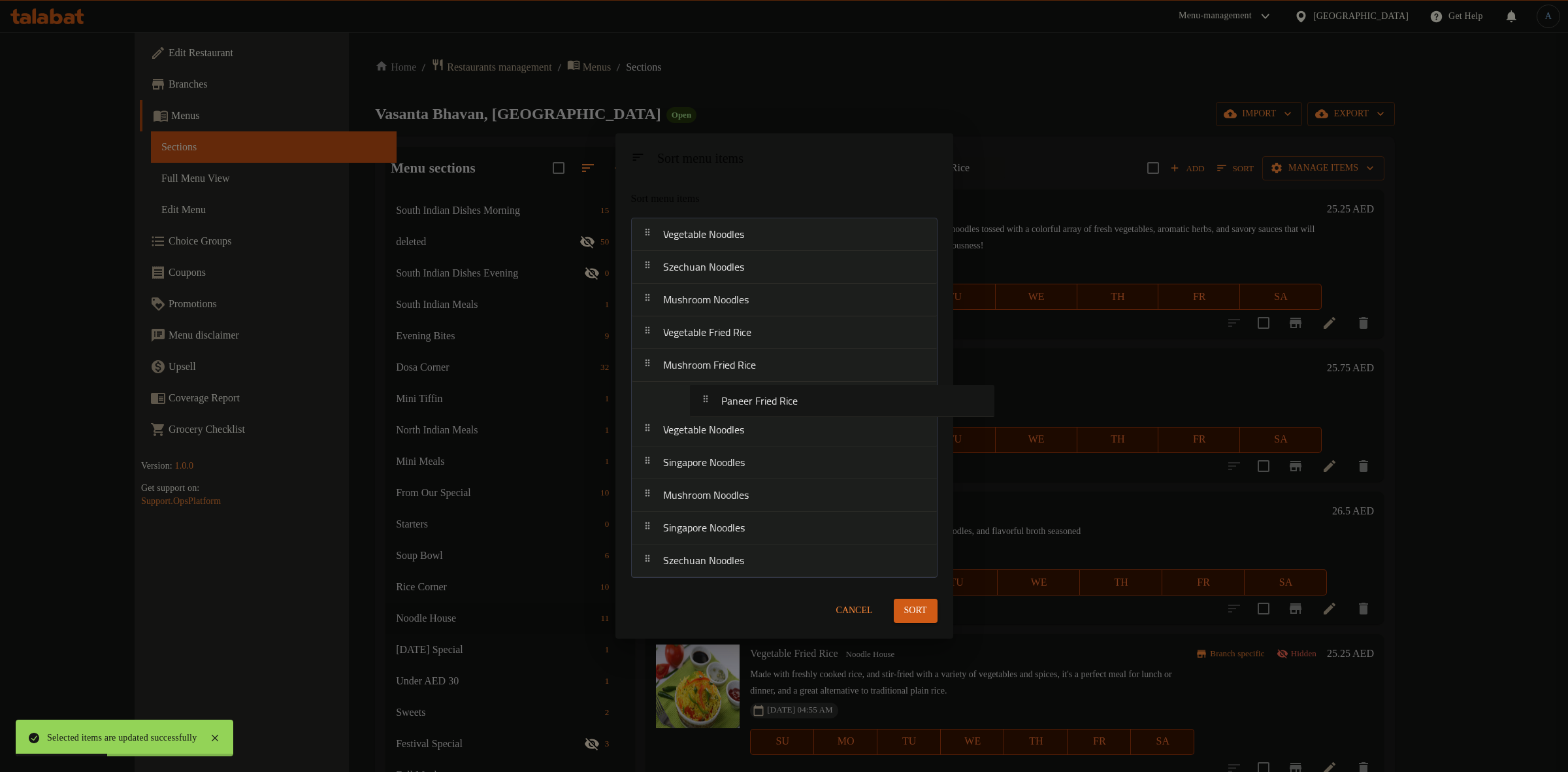
drag, startPoint x: 700, startPoint y: 566, endPoint x: 753, endPoint y: 397, distance: 177.1
click at [763, 397] on nav "Vegetable Noodles Szechuan Noodles Mushroom Noodles Vegetable Fried Rice Mushro…" at bounding box center [784, 397] width 306 height 360
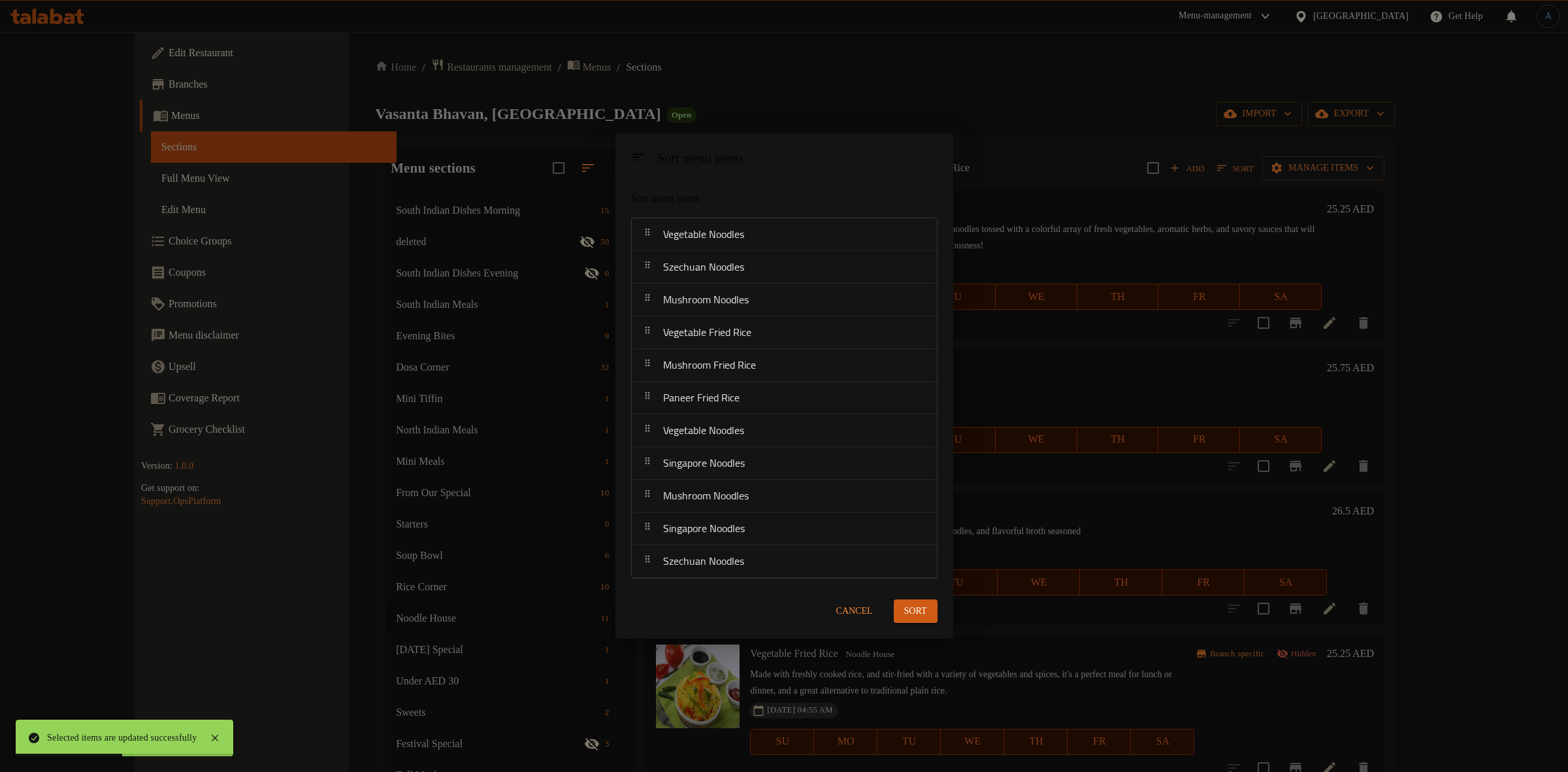
click at [914, 615] on span "Sort" at bounding box center [916, 612] width 23 height 17
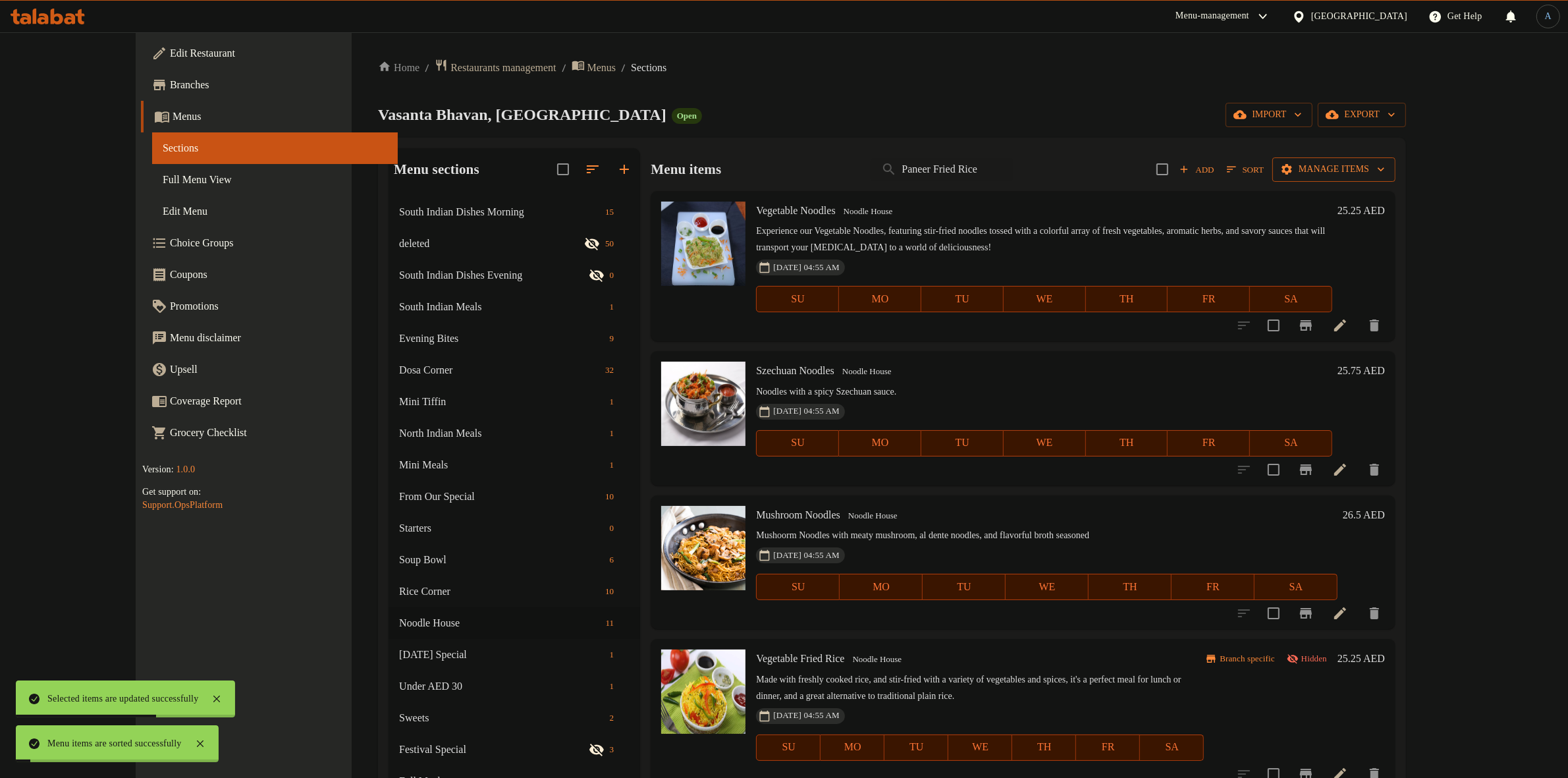
click at [1385, 177] on span "Manage items" at bounding box center [1334, 170] width 102 height 17
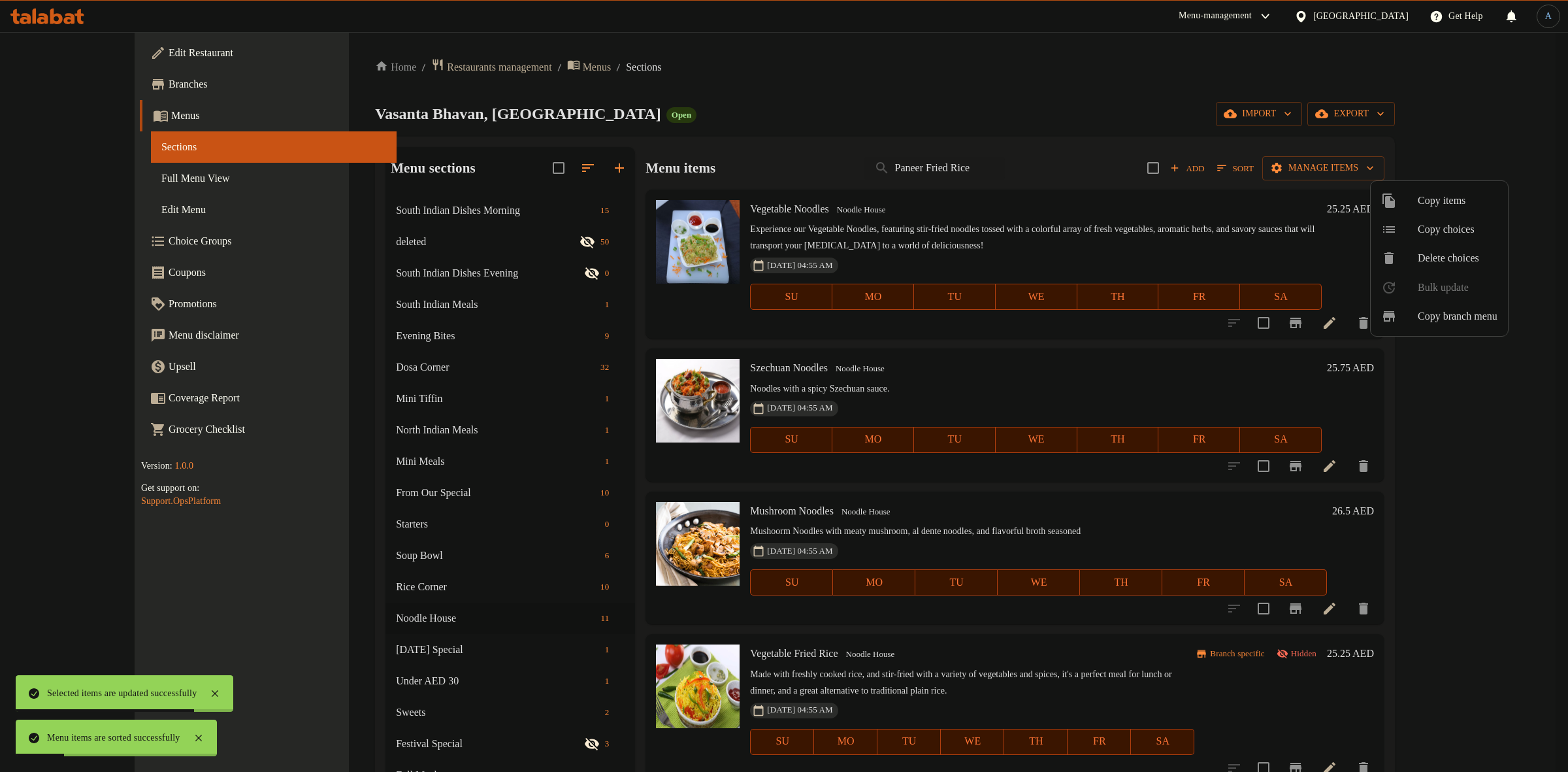
click at [1217, 248] on div at bounding box center [784, 386] width 1568 height 772
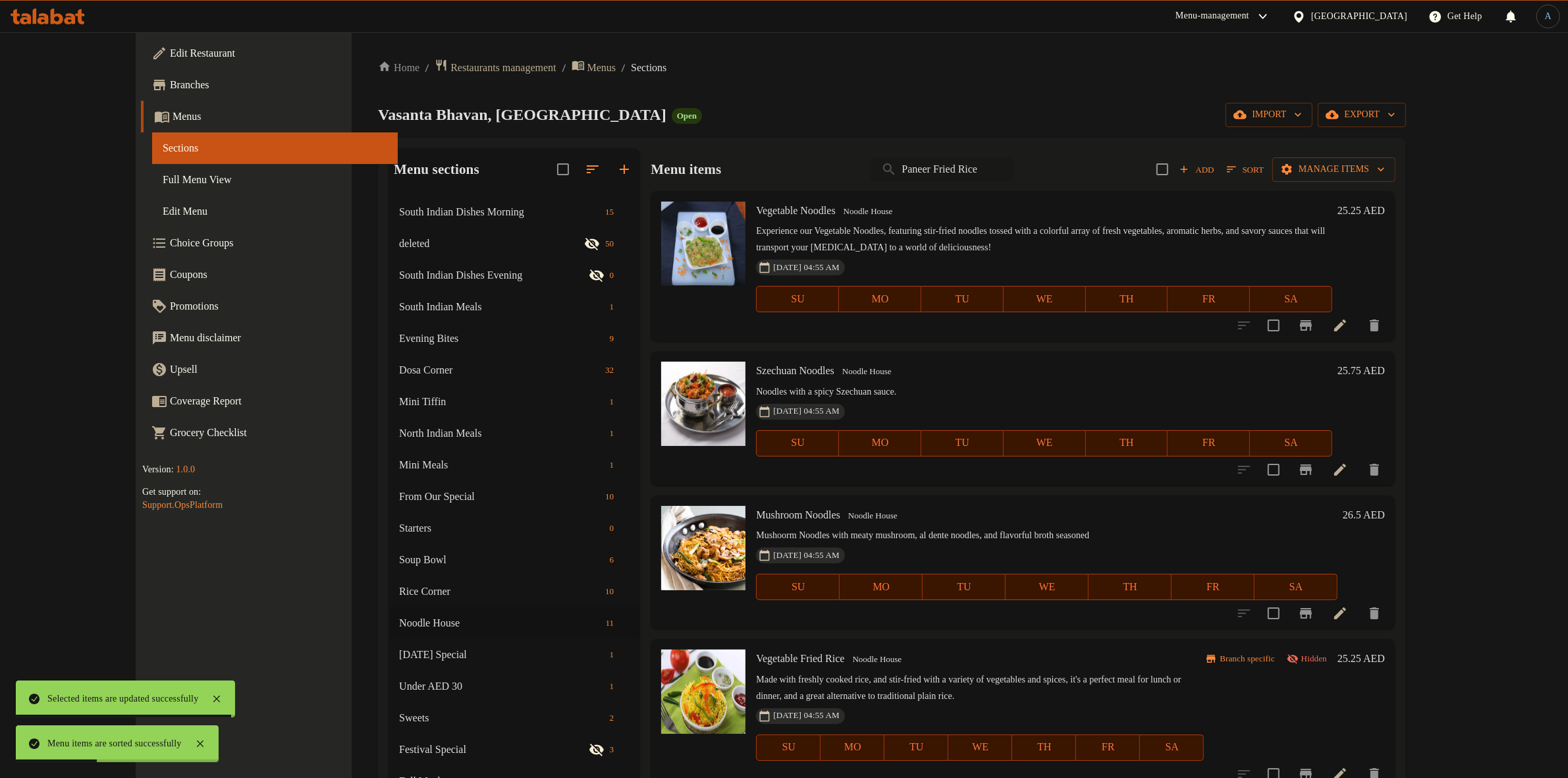
click at [992, 165] on input "Paneer Fried Rice" at bounding box center [942, 170] width 142 height 23
paste input "Szechuan"
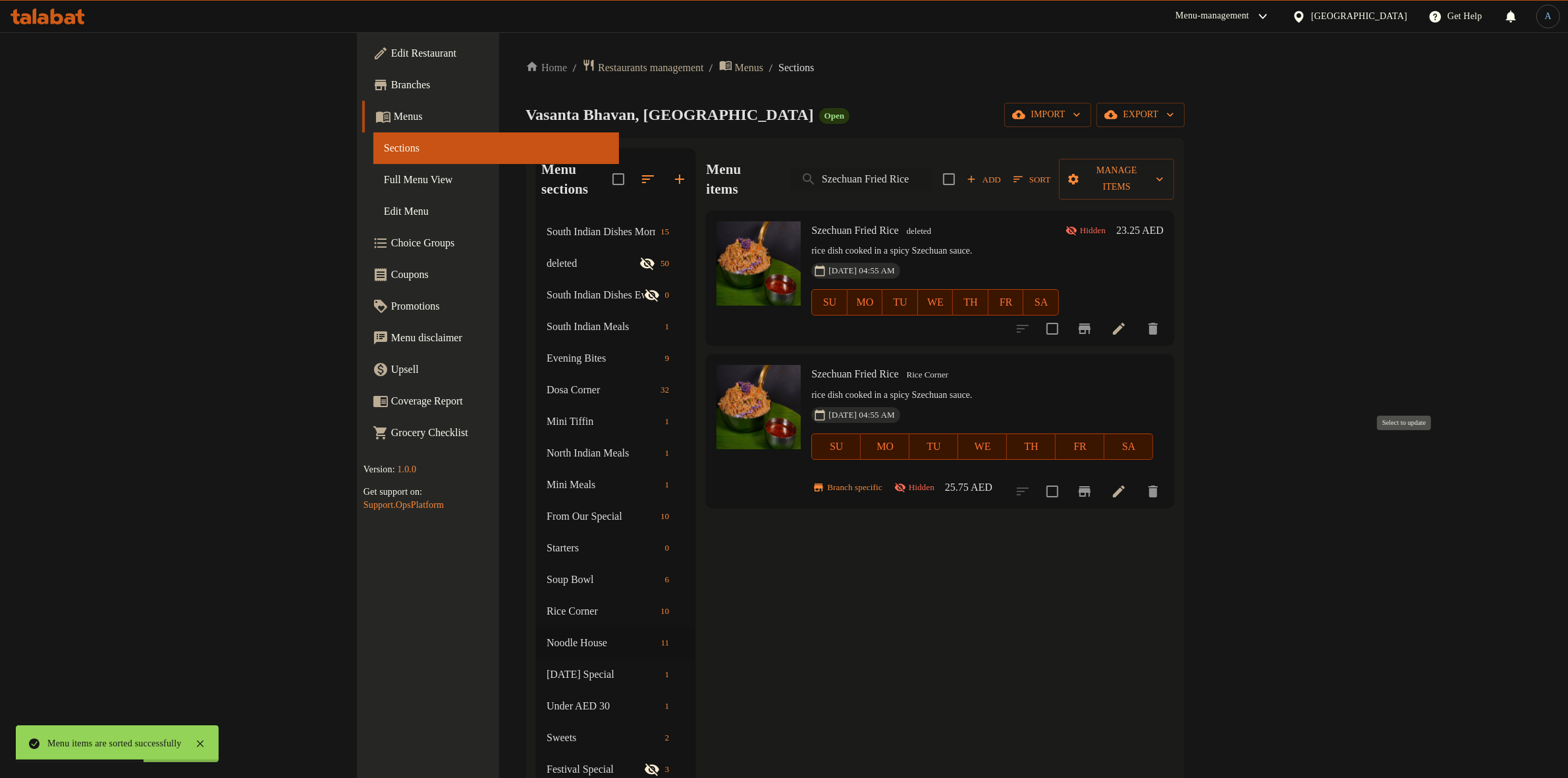
type input "Szechuan Fried Rice"
click at [1067, 477] on input "checkbox" at bounding box center [1052, 491] width 28 height 28
click at [1175, 183] on div "Add Sort Manage items" at bounding box center [1059, 179] width 231 height 41
click at [1164, 172] on span "Manage items" at bounding box center [1117, 178] width 95 height 33
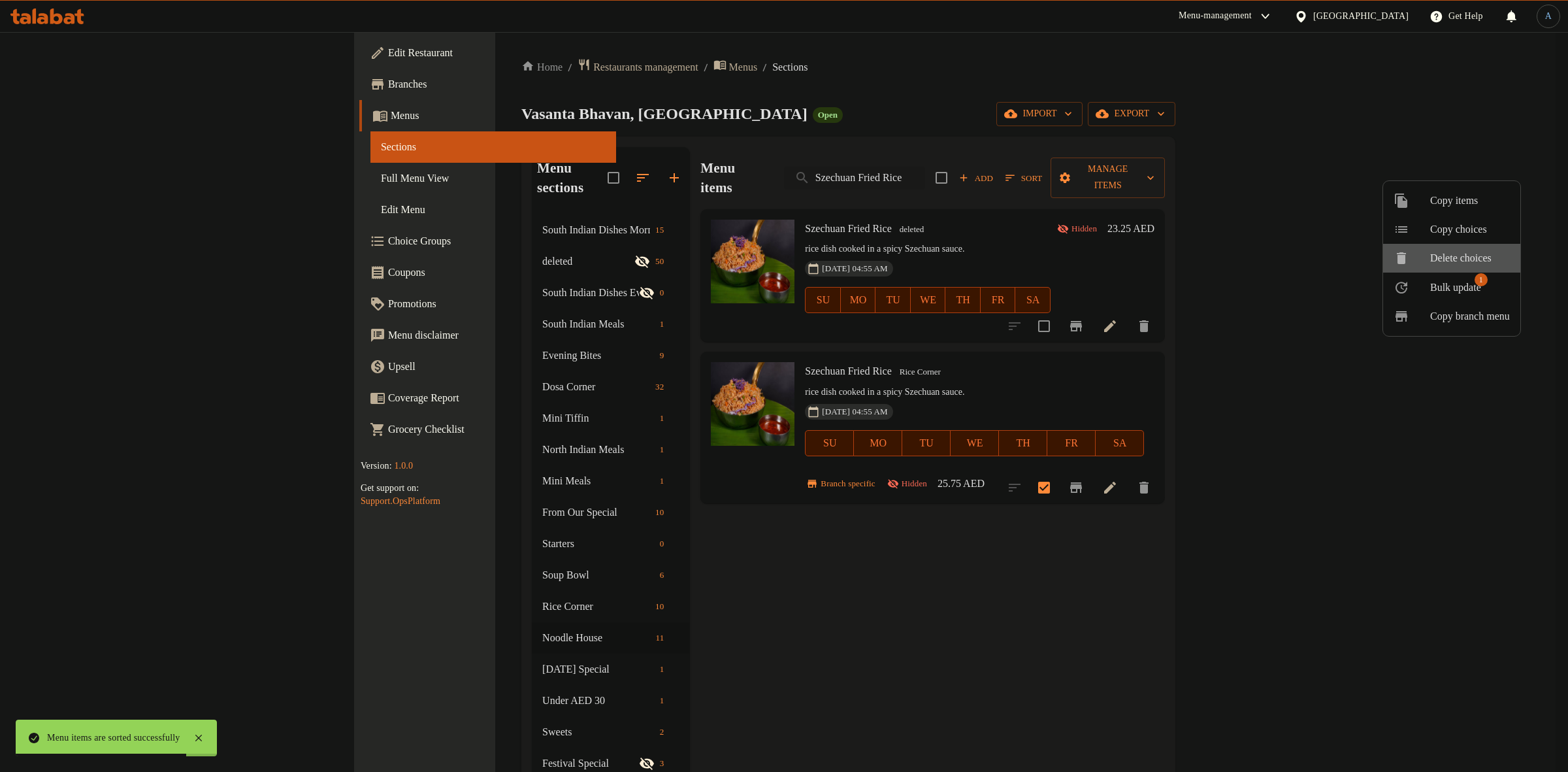
click at [1470, 271] on li "Delete choices" at bounding box center [1452, 258] width 137 height 29
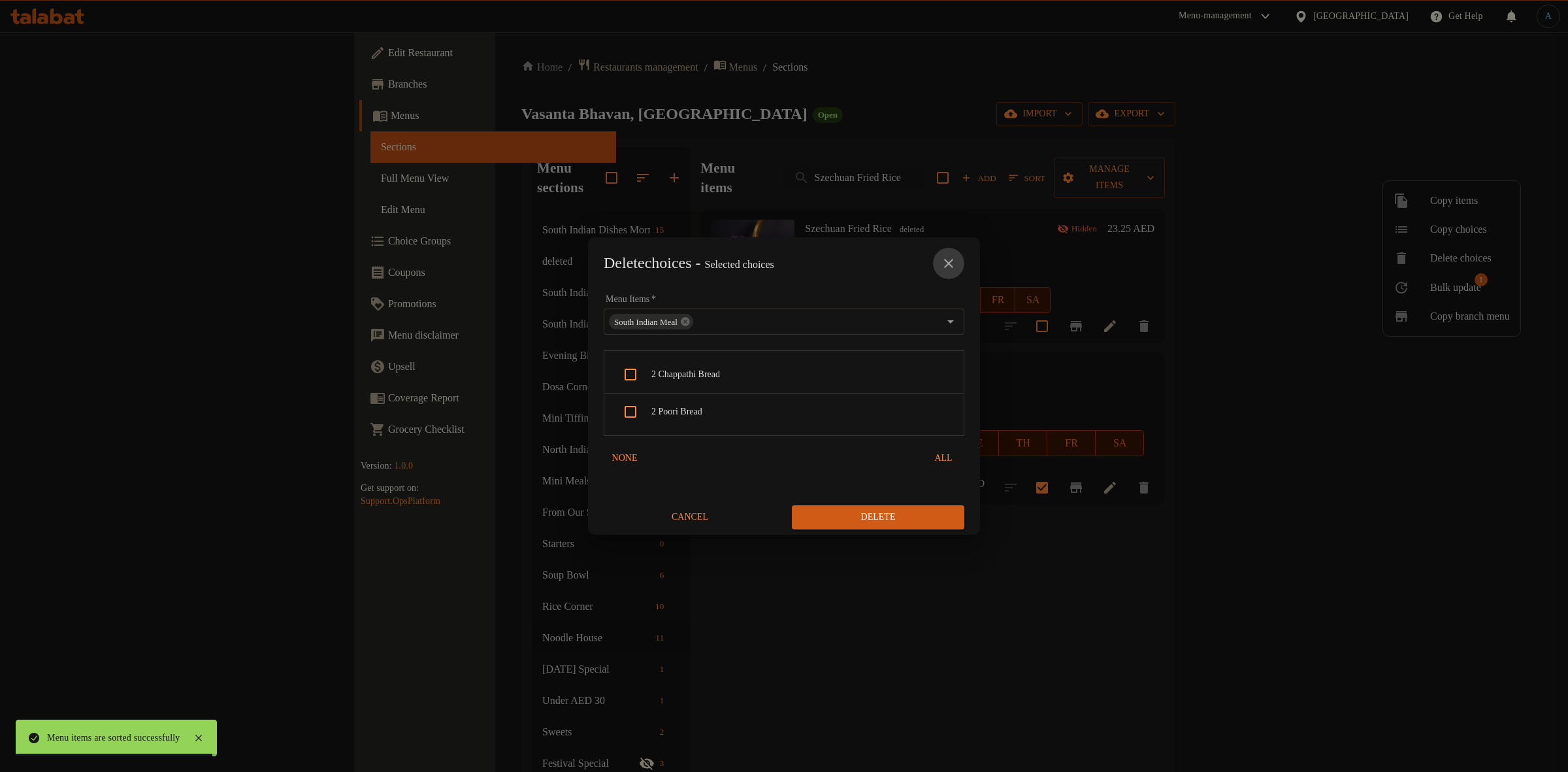
click at [948, 260] on icon "close" at bounding box center [948, 263] width 16 height 16
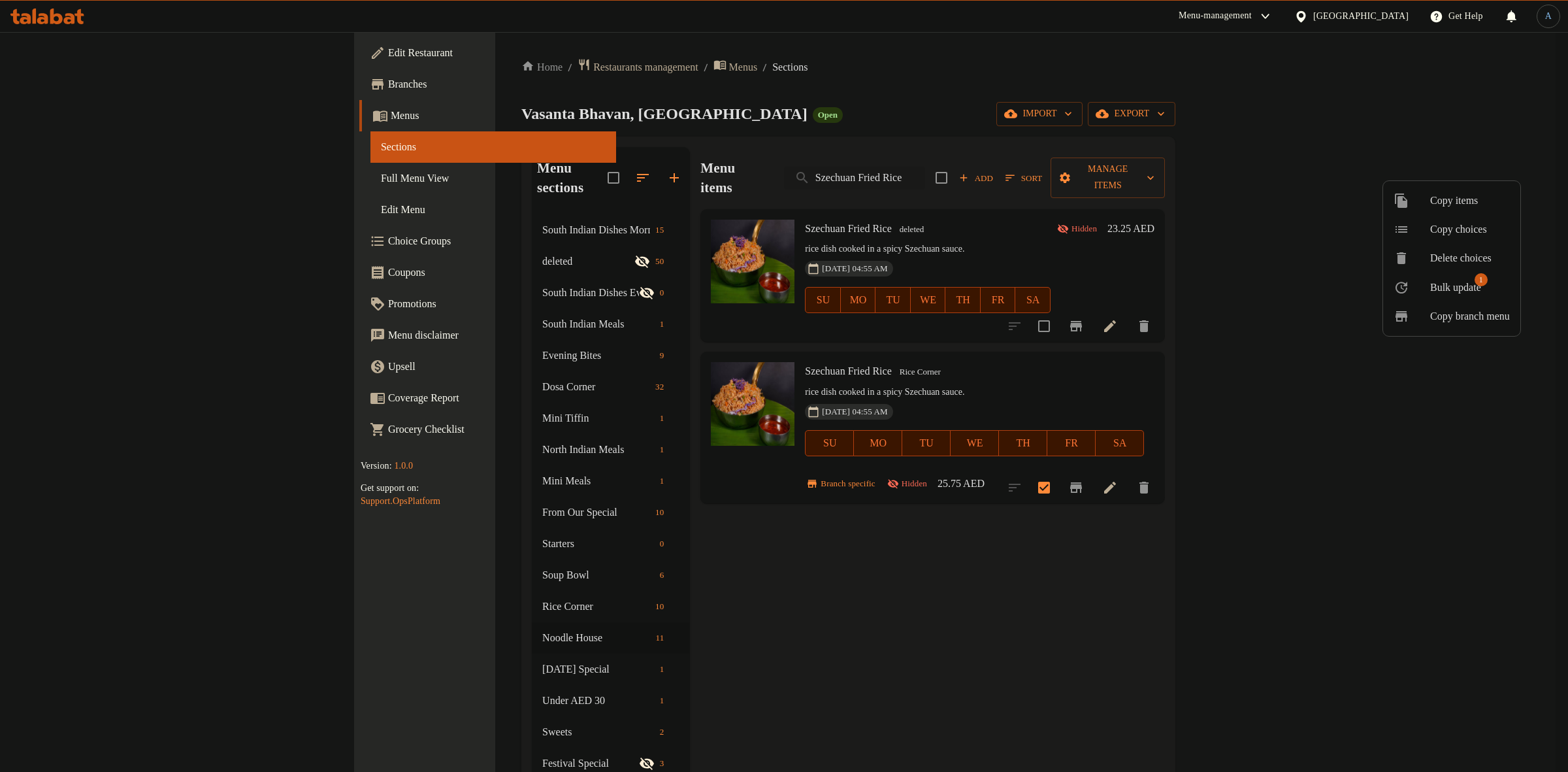
click at [1475, 294] on span "Bulk update" at bounding box center [1455, 288] width 51 height 16
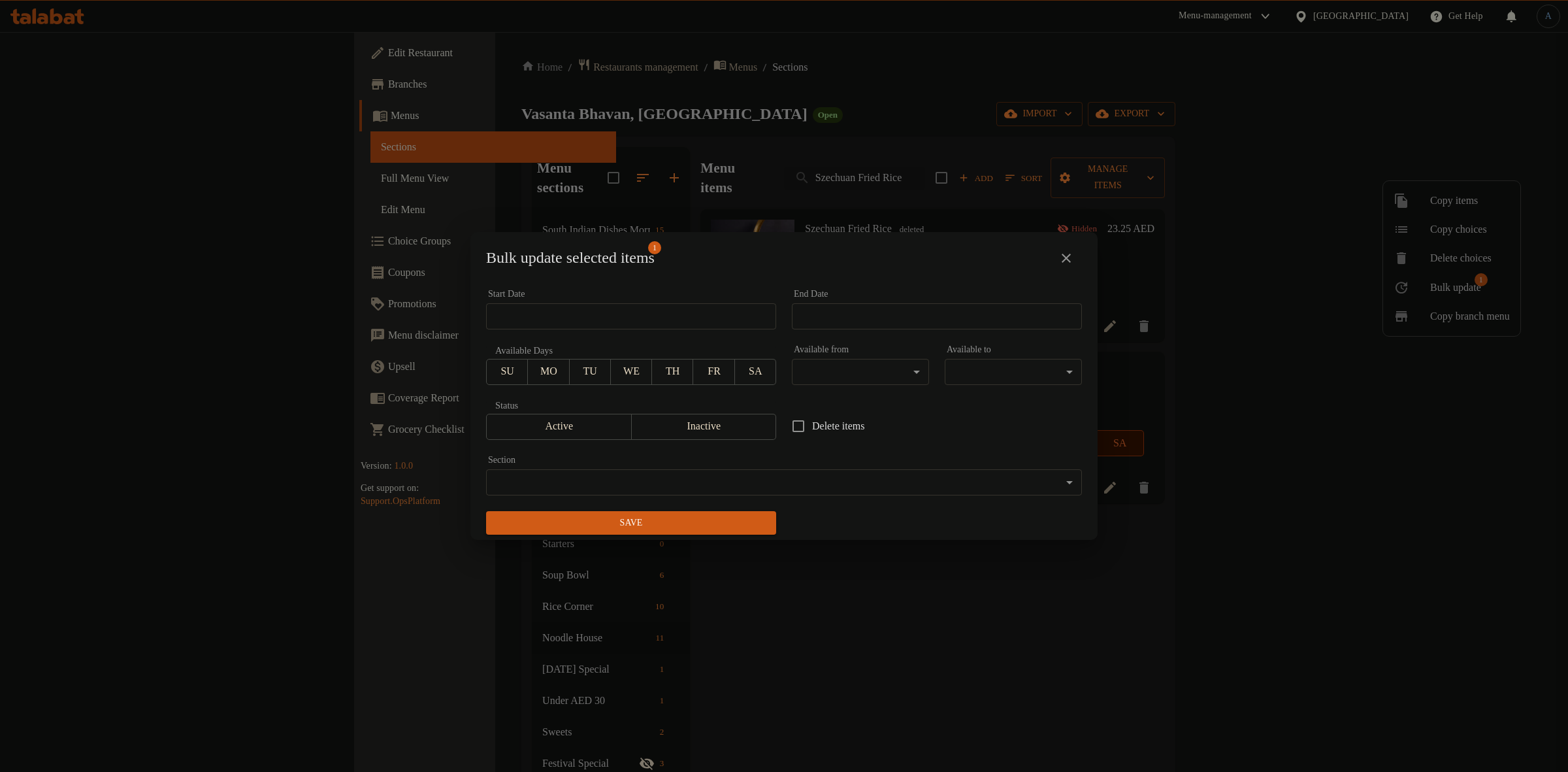
click at [730, 479] on body "​ Menu-management [GEOGRAPHIC_DATA] Get Help A Edit Restaurant Branches Menus S…" at bounding box center [784, 402] width 1568 height 740
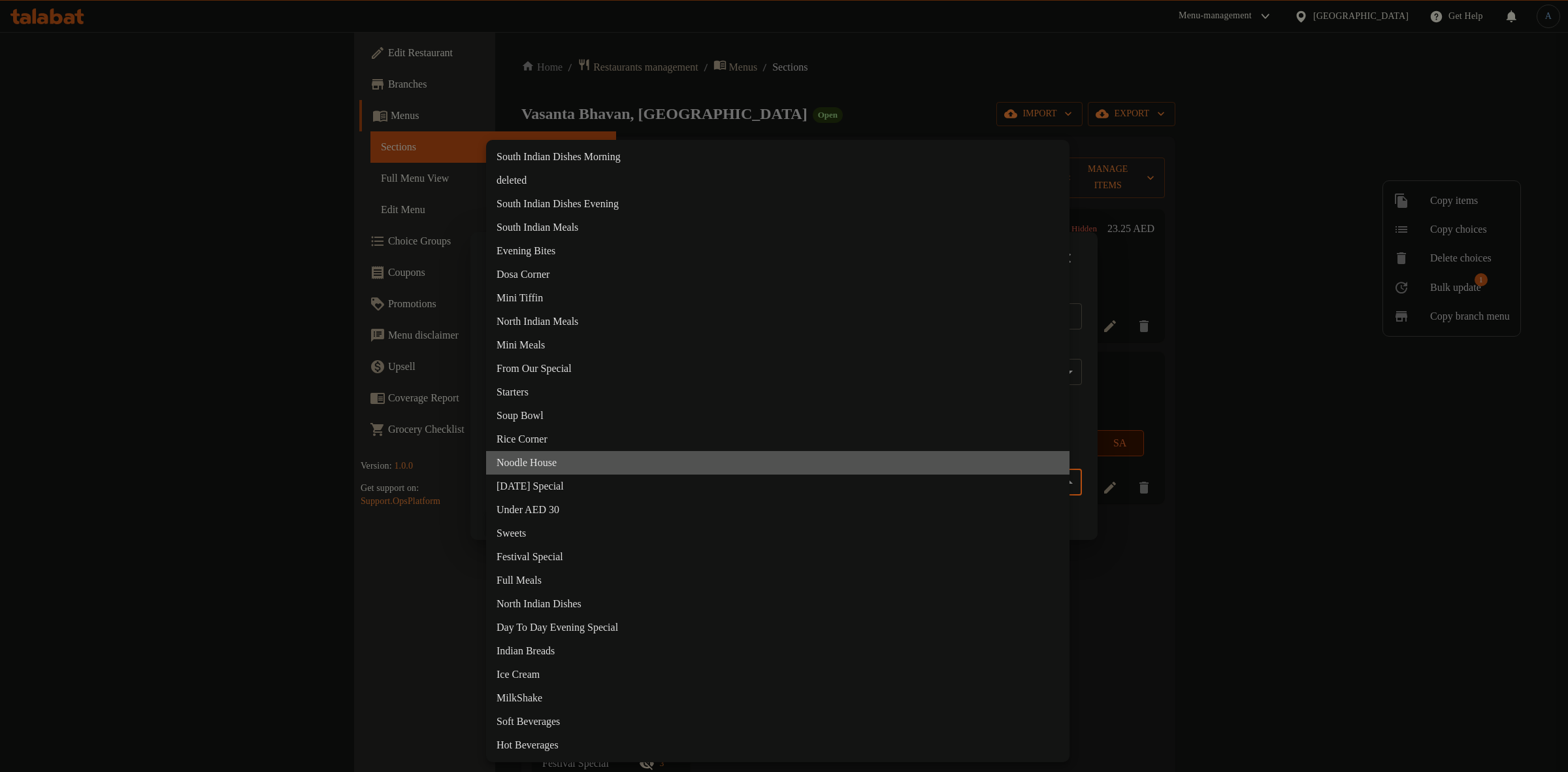
click at [526, 455] on li "Noodle House" at bounding box center [777, 463] width 584 height 23
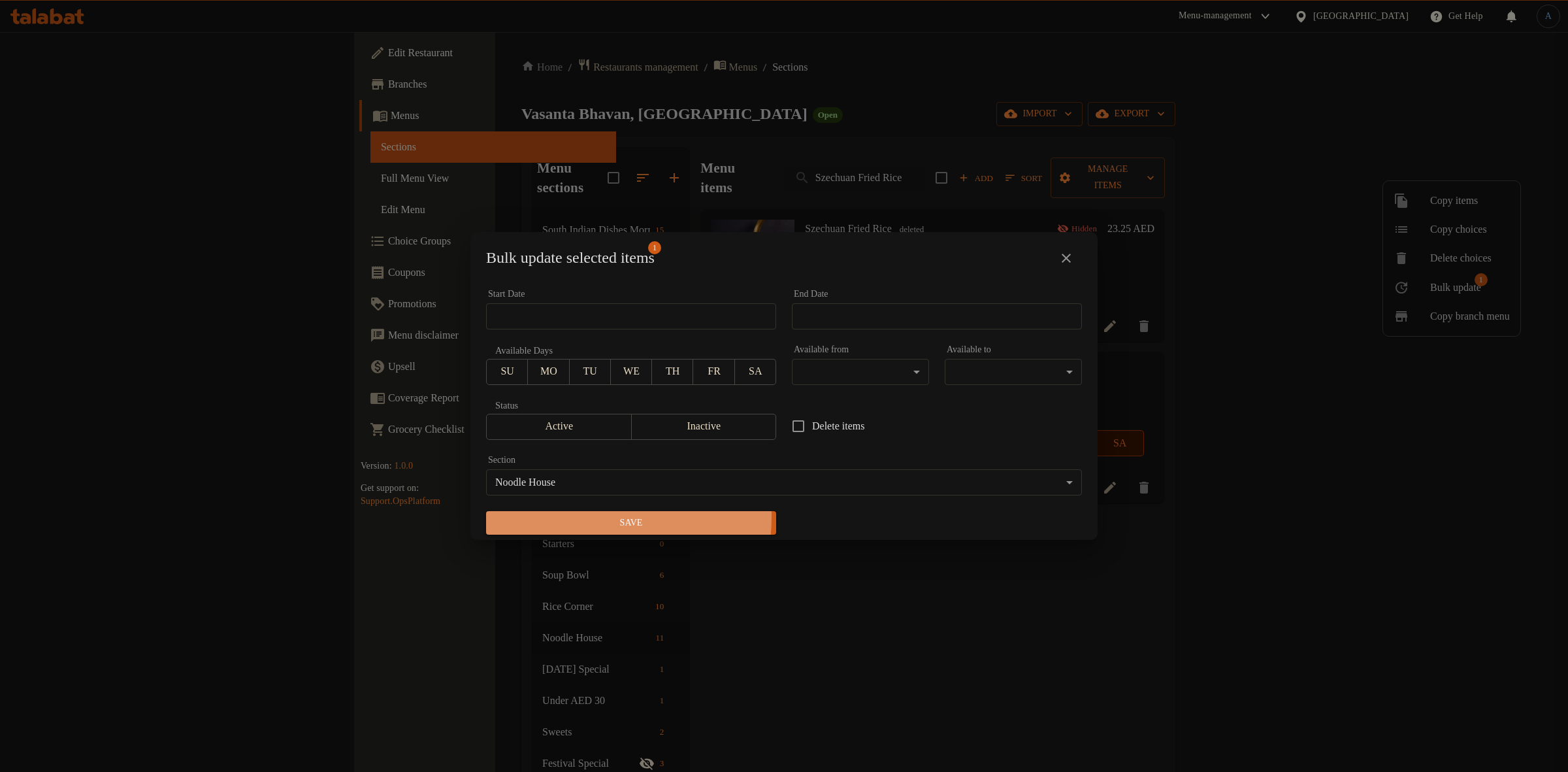
click at [559, 517] on span "Save" at bounding box center [631, 524] width 269 height 17
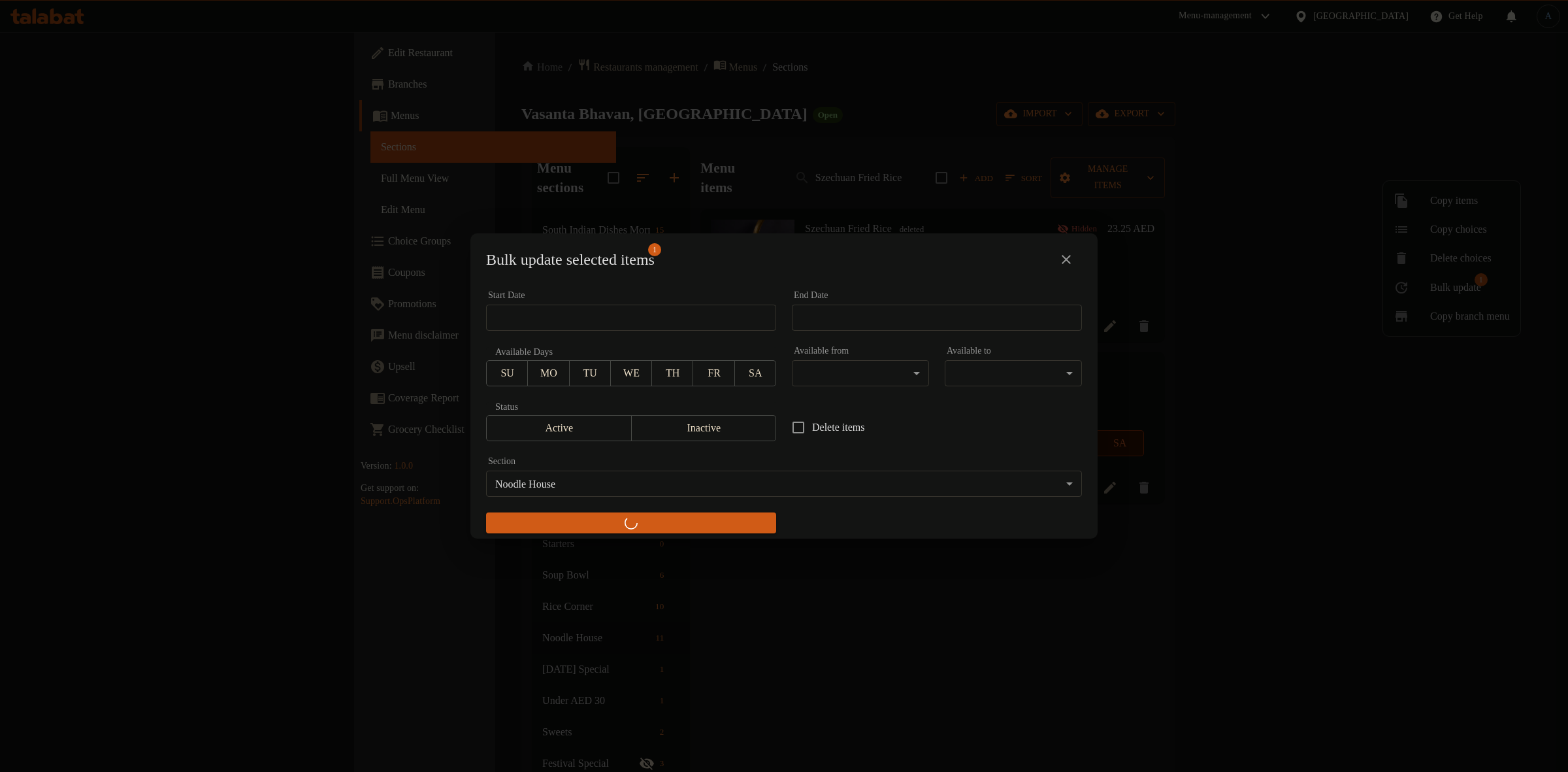
checkbox input "false"
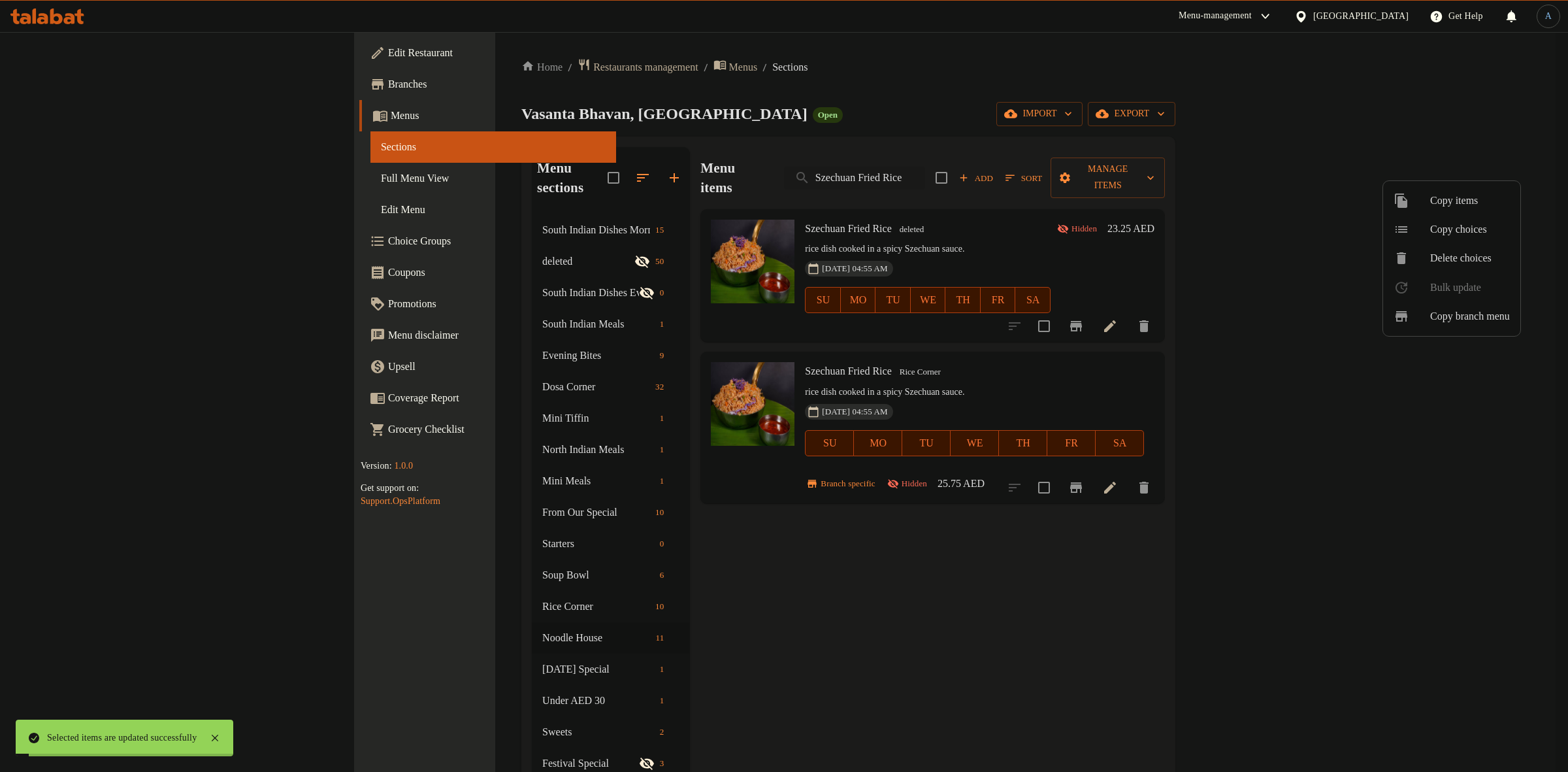
click at [1181, 357] on div at bounding box center [784, 386] width 1568 height 772
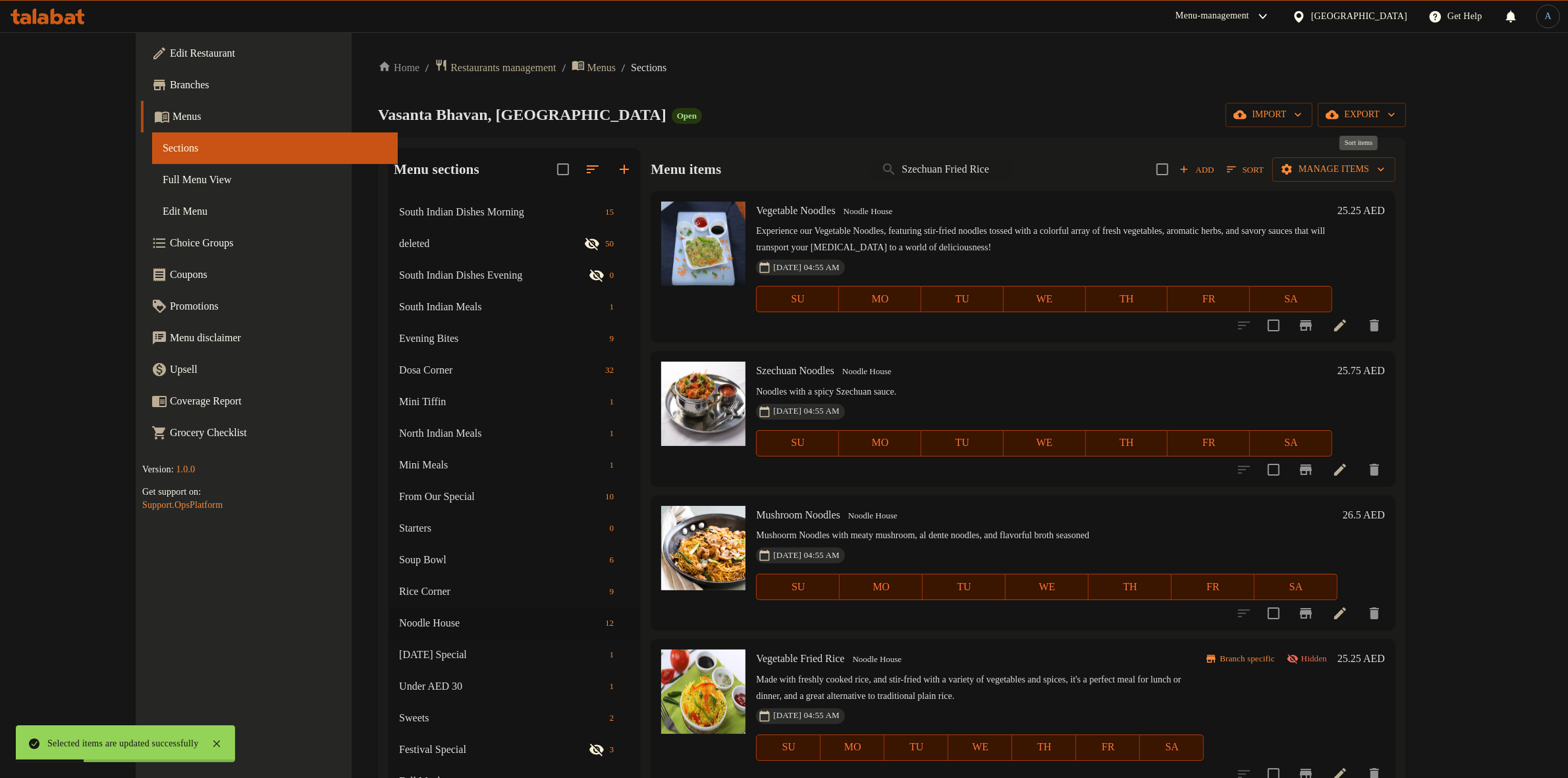
click at [1237, 168] on icon "button" at bounding box center [1231, 169] width 12 height 12
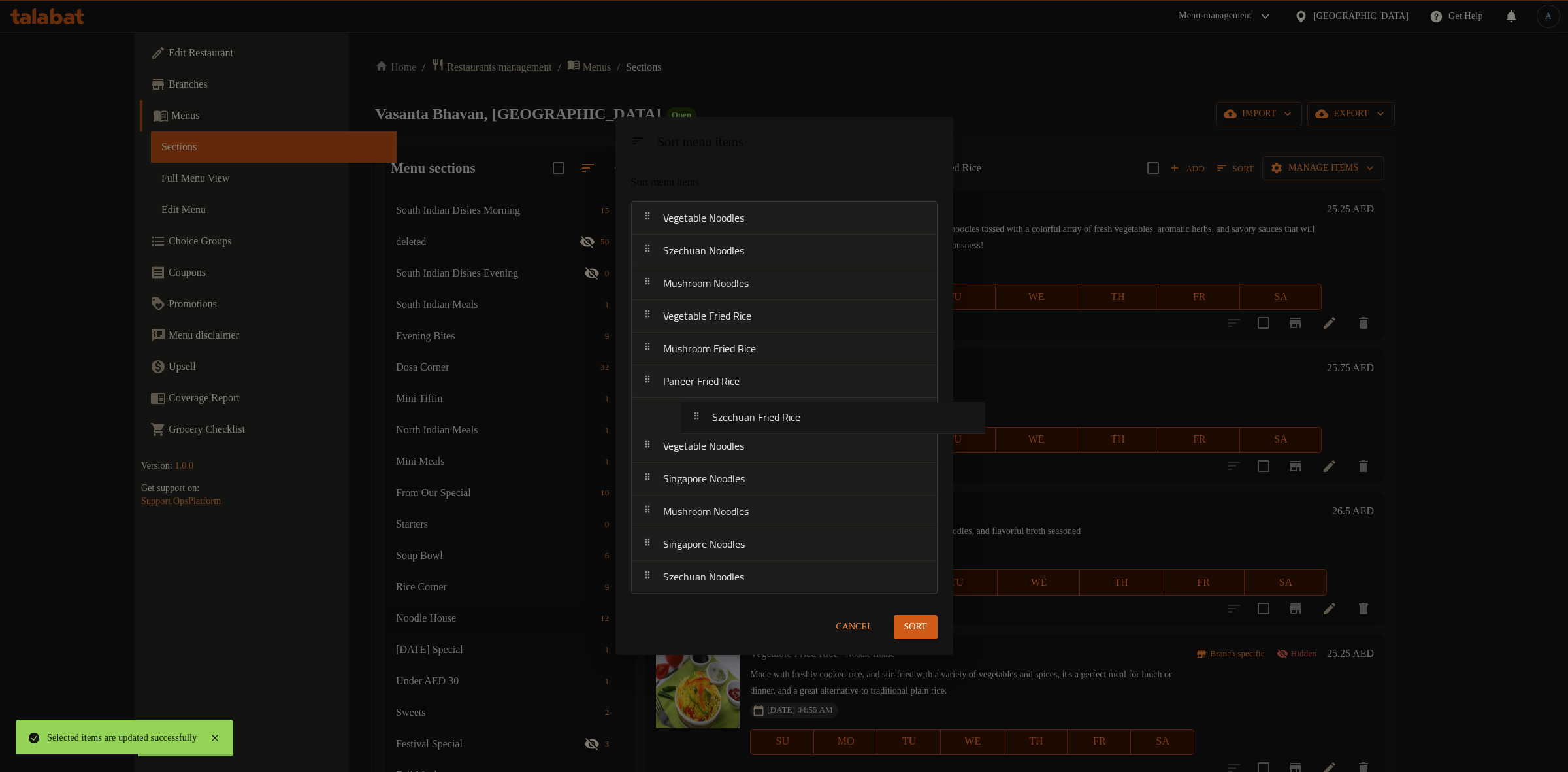
drag, startPoint x: 729, startPoint y: 568, endPoint x: 778, endPoint y: 403, distance: 172.1
click at [778, 403] on nav "Vegetable Noodles Szechuan Noodles Mushroom Noodles Vegetable Fried Rice Mushro…" at bounding box center [784, 397] width 306 height 393
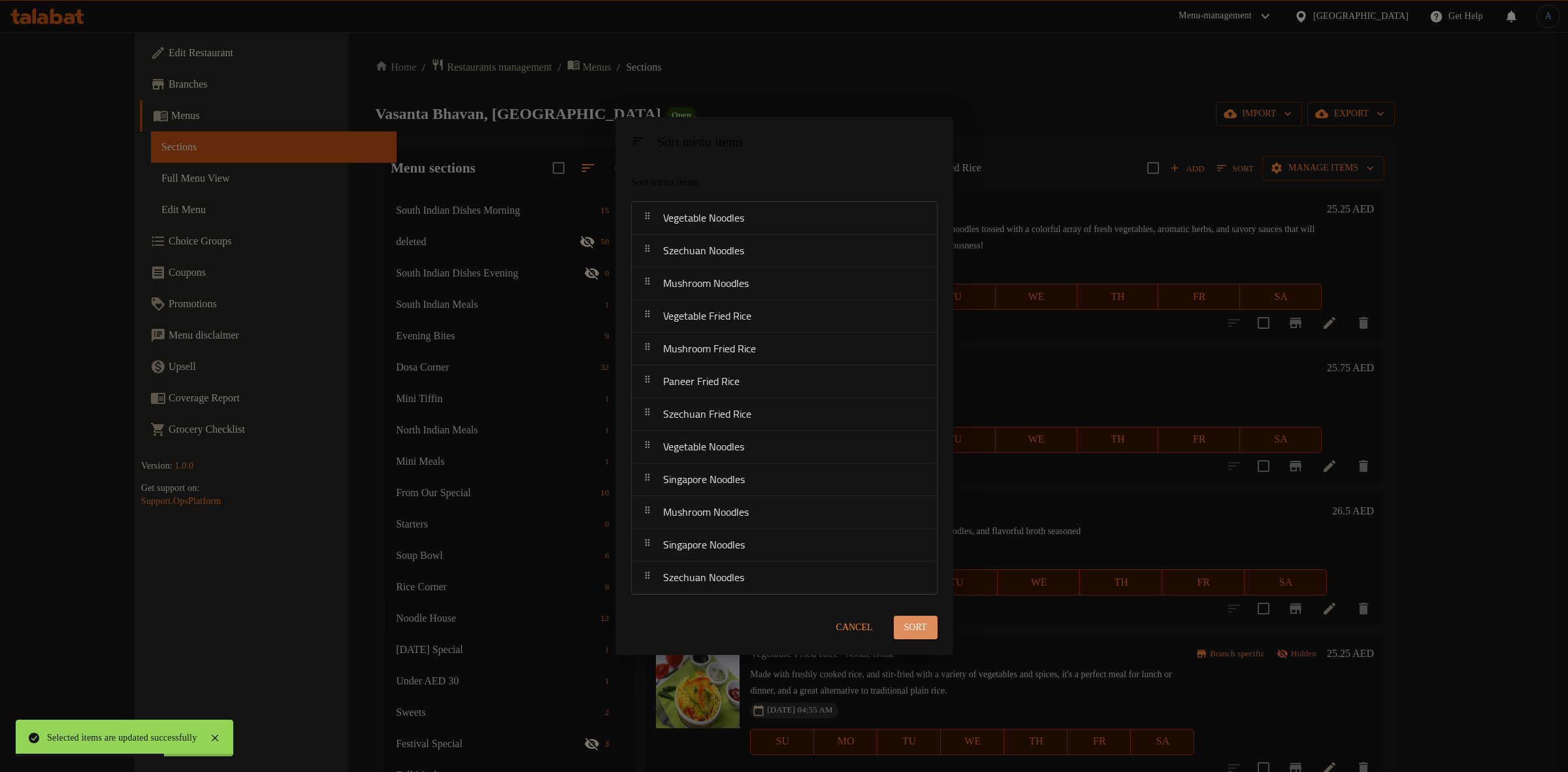
click at [923, 628] on span "Sort" at bounding box center [916, 628] width 23 height 17
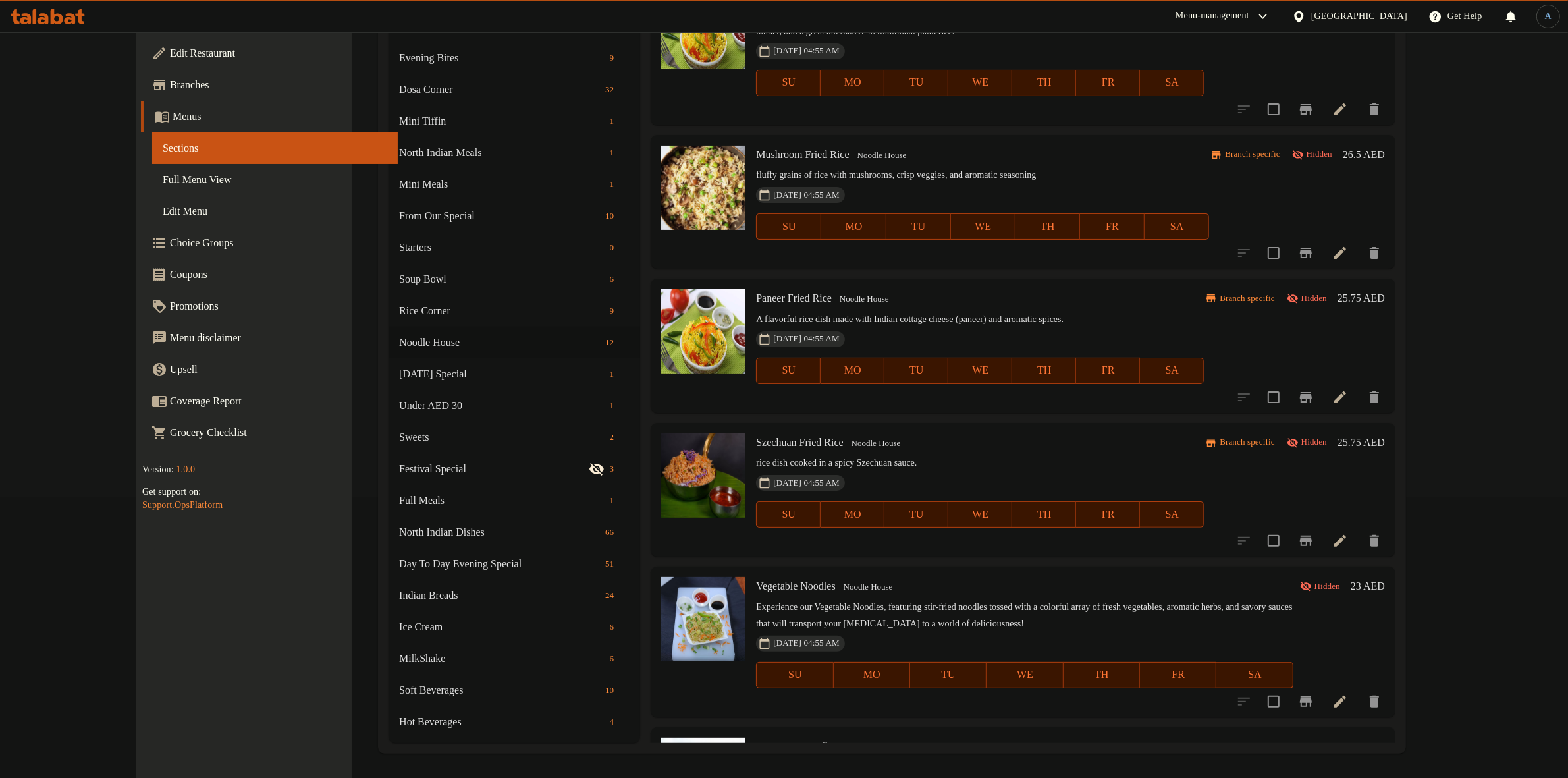
scroll to position [357, 0]
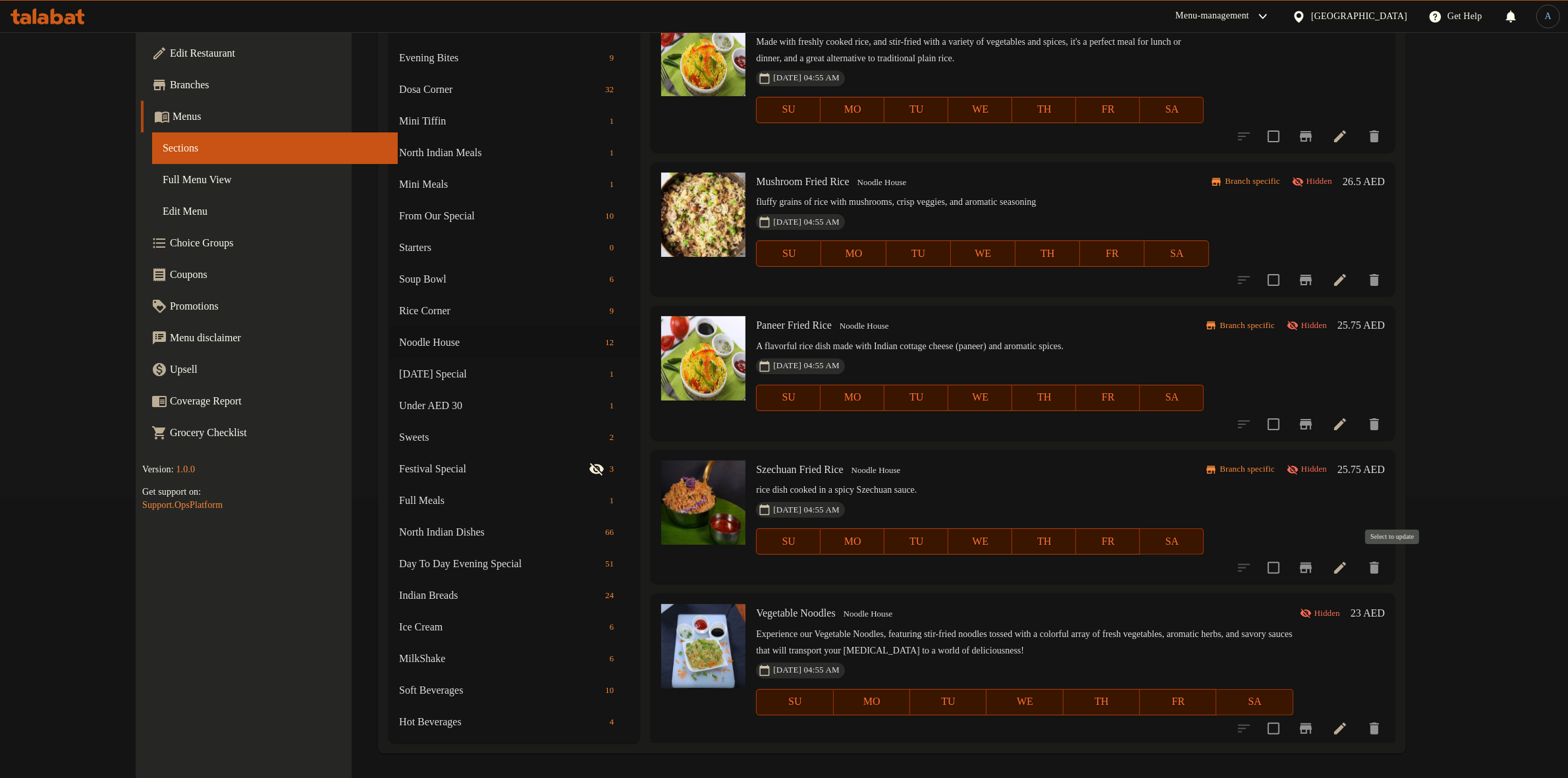
click at [1288, 575] on input "checkbox" at bounding box center [1273, 568] width 28 height 28
checkbox input "true"
drag, startPoint x: 1401, startPoint y: 424, endPoint x: 1400, endPoint y: 384, distance: 40.0
click at [1288, 422] on input "checkbox" at bounding box center [1273, 424] width 28 height 28
checkbox input "true"
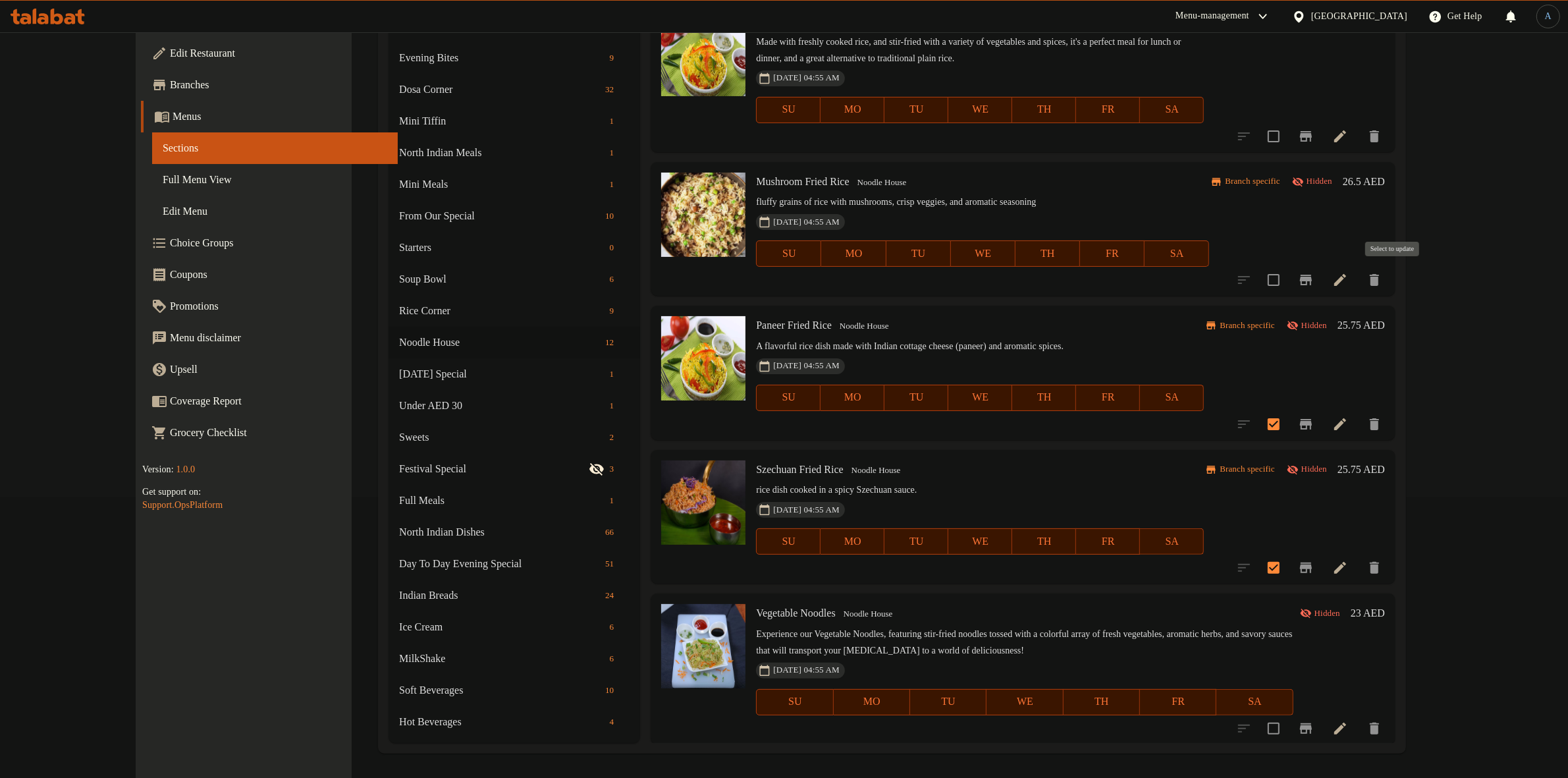
click at [1288, 274] on input "checkbox" at bounding box center [1273, 280] width 28 height 28
checkbox input "true"
click at [1288, 131] on input "checkbox" at bounding box center [1273, 136] width 28 height 28
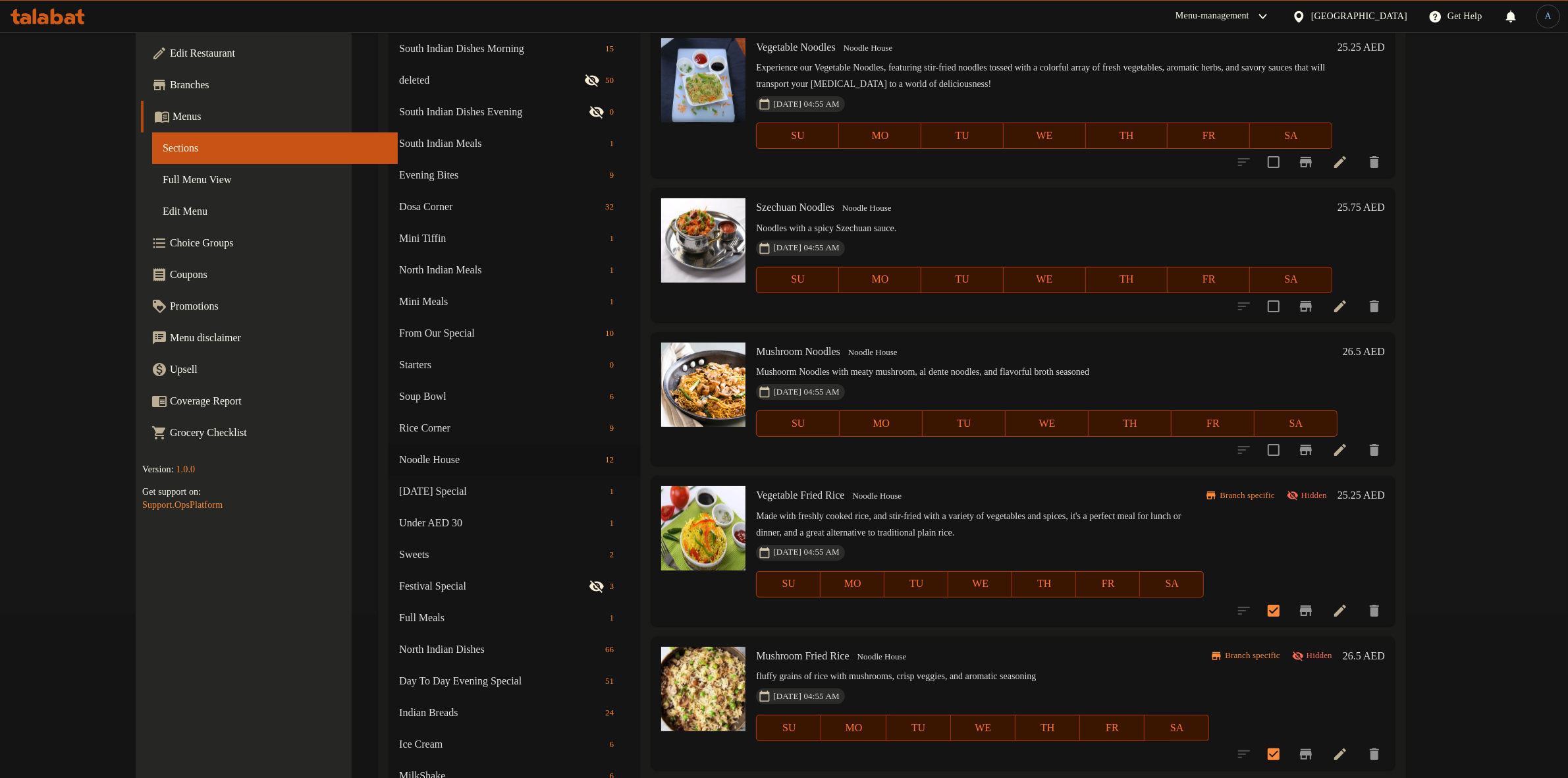
scroll to position [0, 0]
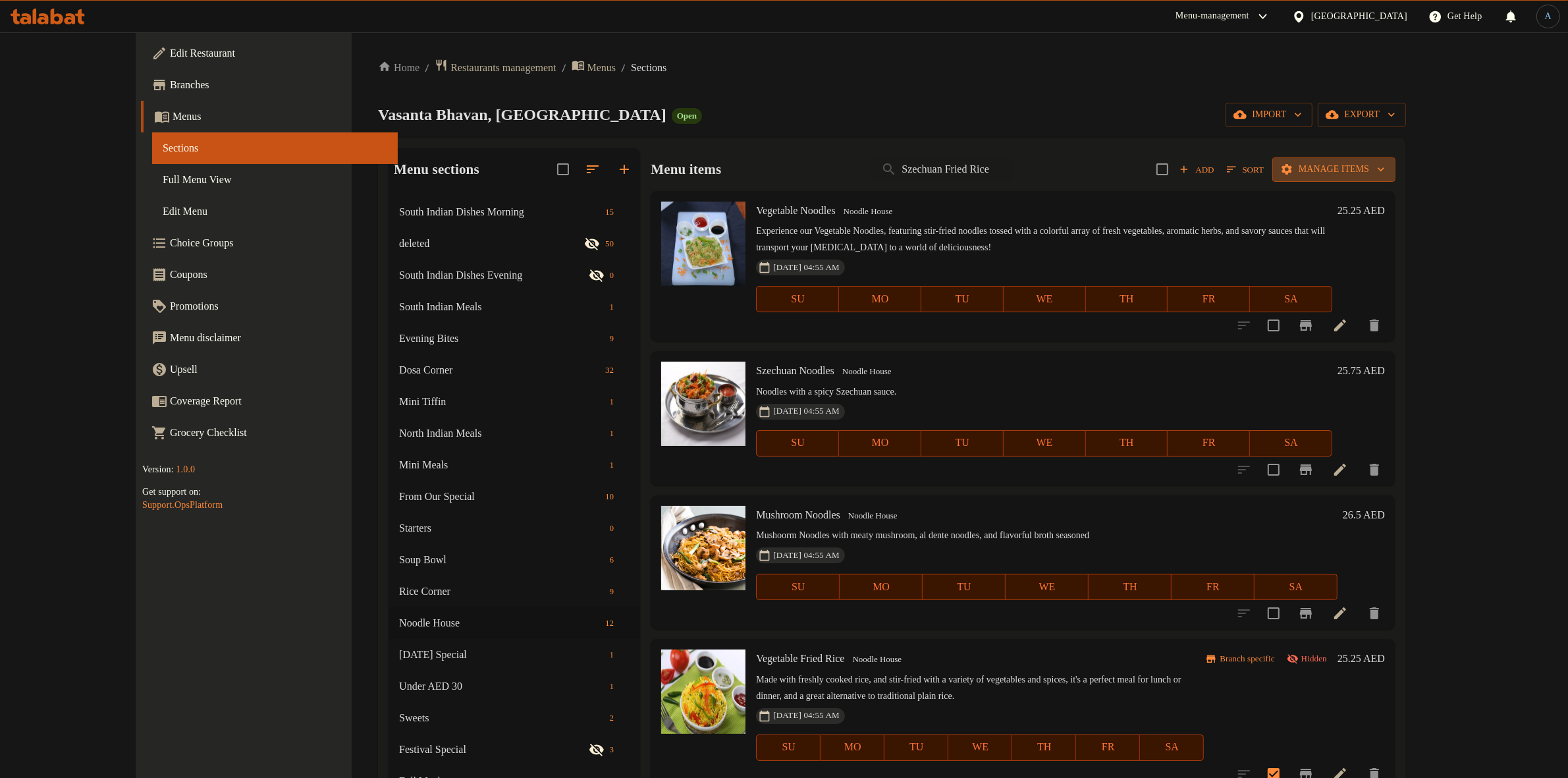
click at [1385, 162] on span "Manage items" at bounding box center [1334, 170] width 102 height 17
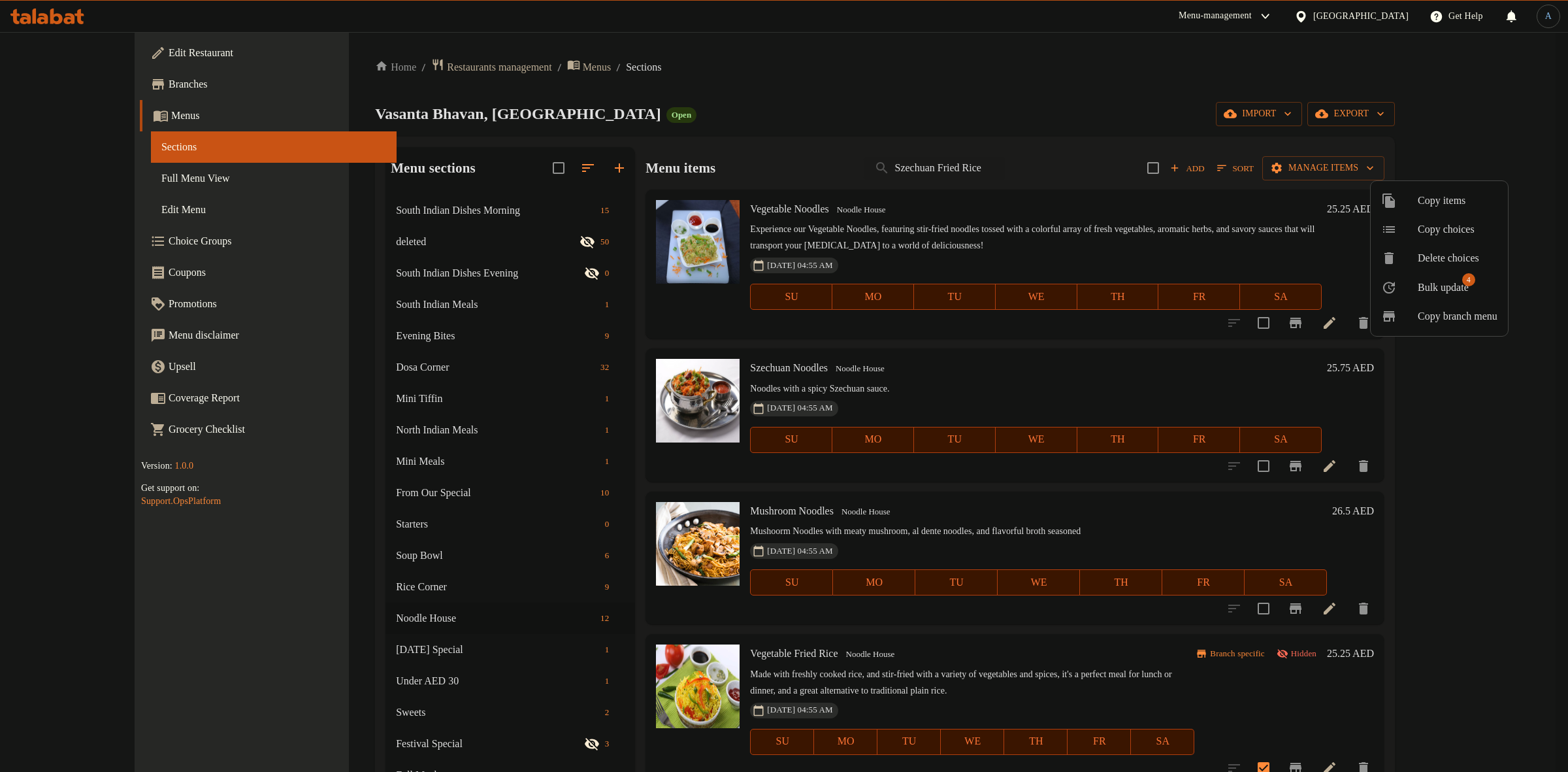
click at [1477, 293] on span "Bulk update 4" at bounding box center [1458, 288] width 80 height 17
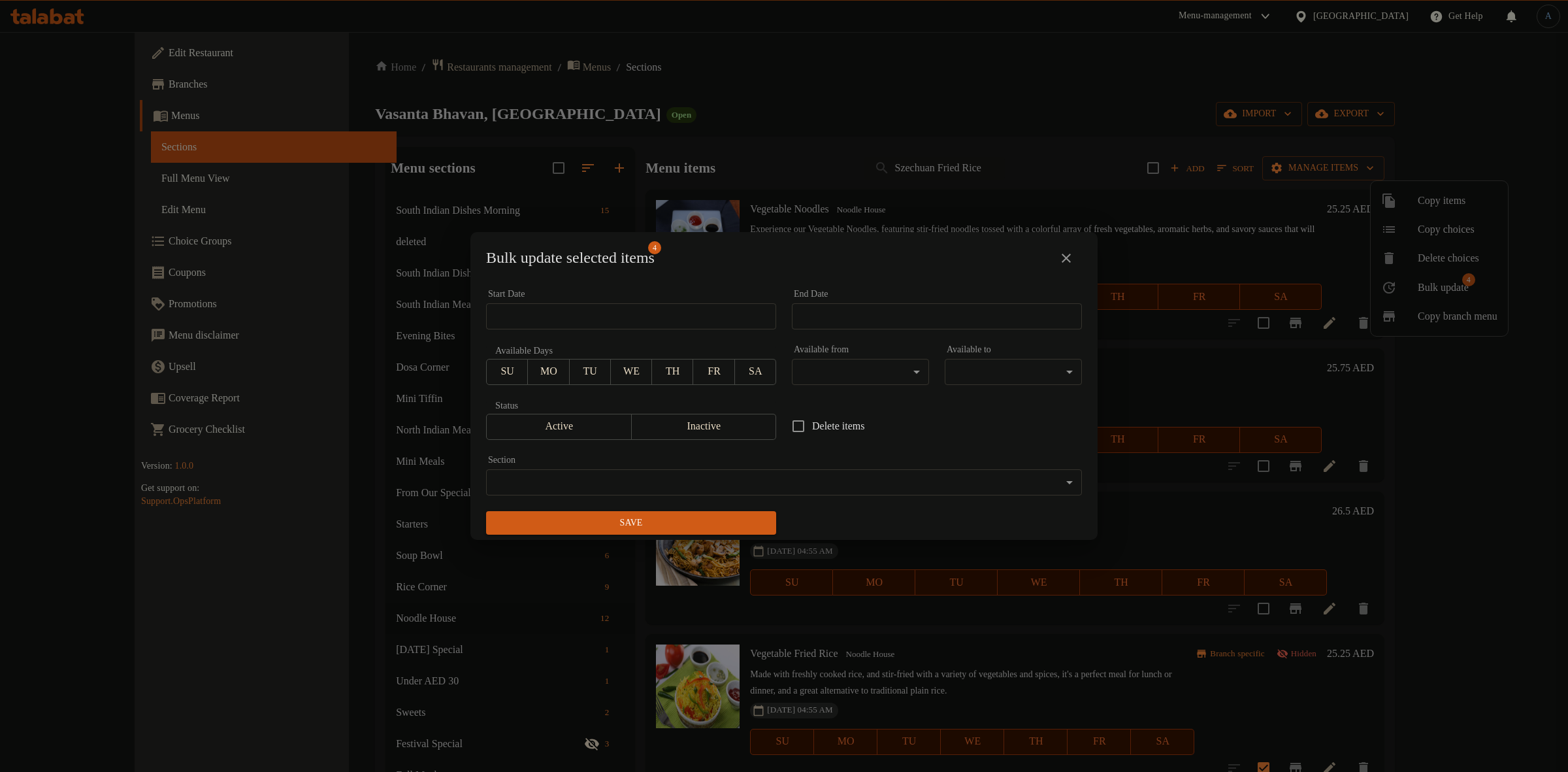
click at [582, 434] on span "Active" at bounding box center [559, 426] width 135 height 19
click at [642, 515] on span "Save" at bounding box center [631, 524] width 269 height 17
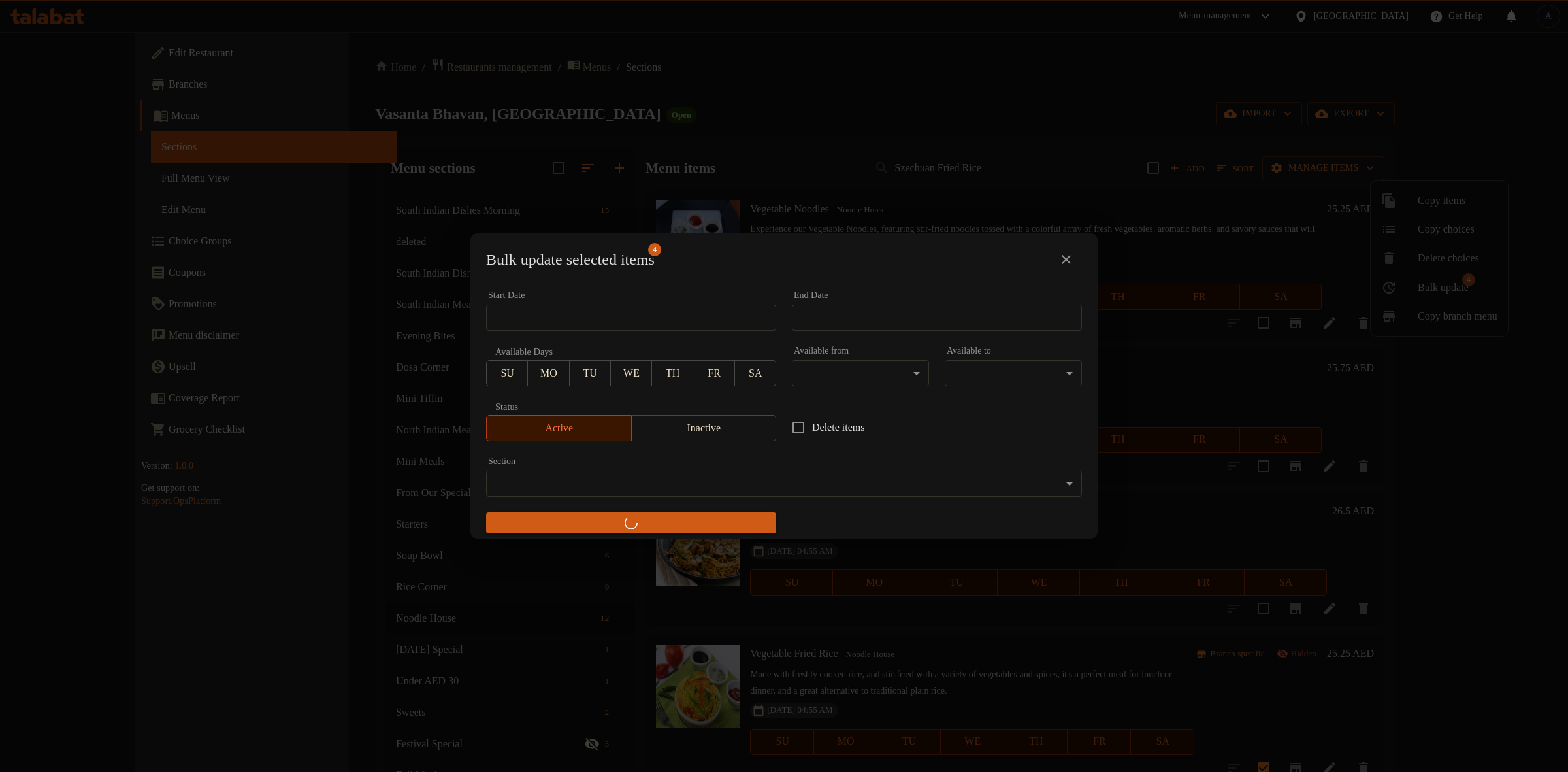
checkbox input "false"
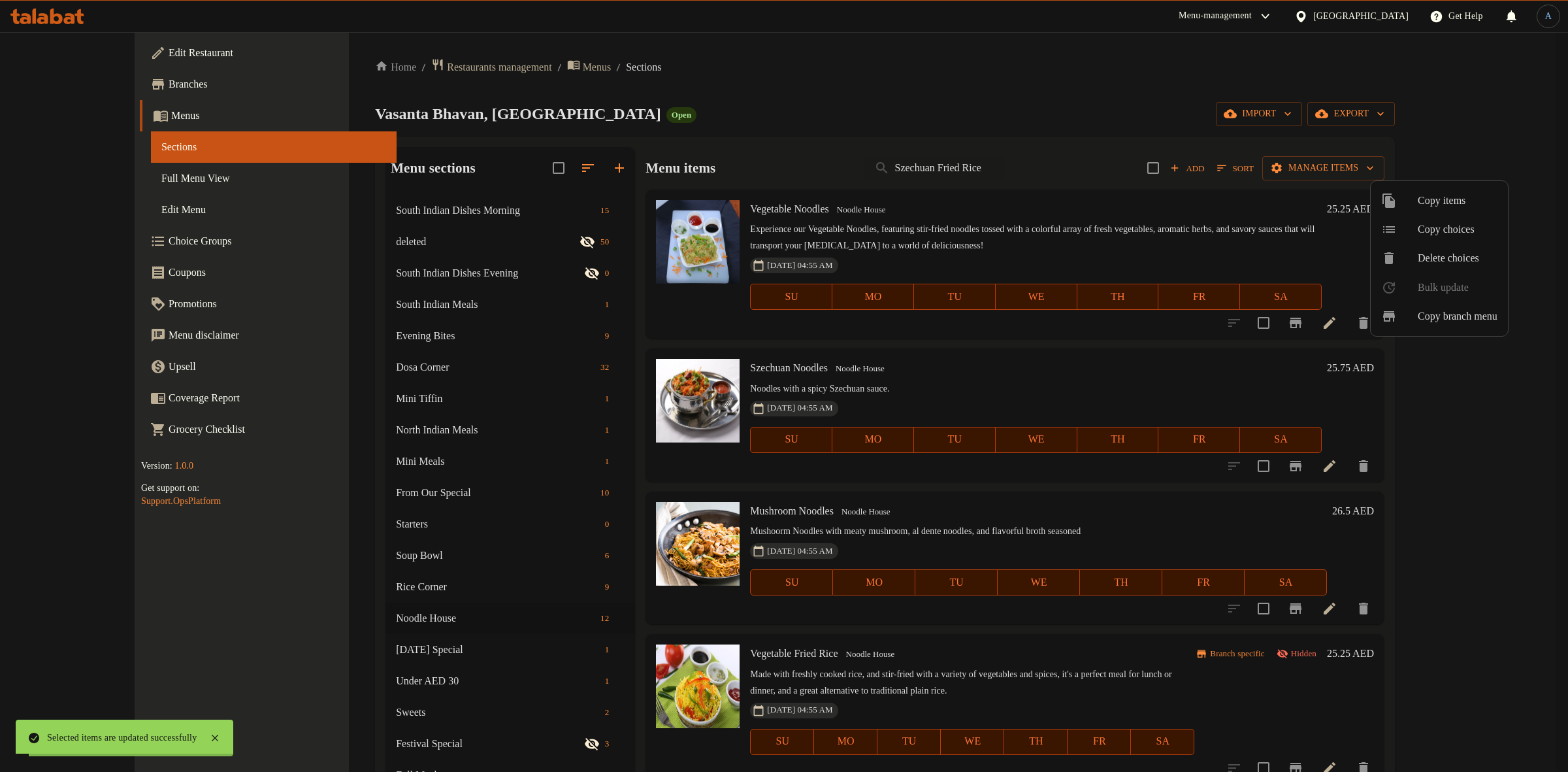
click at [954, 376] on div at bounding box center [784, 386] width 1568 height 772
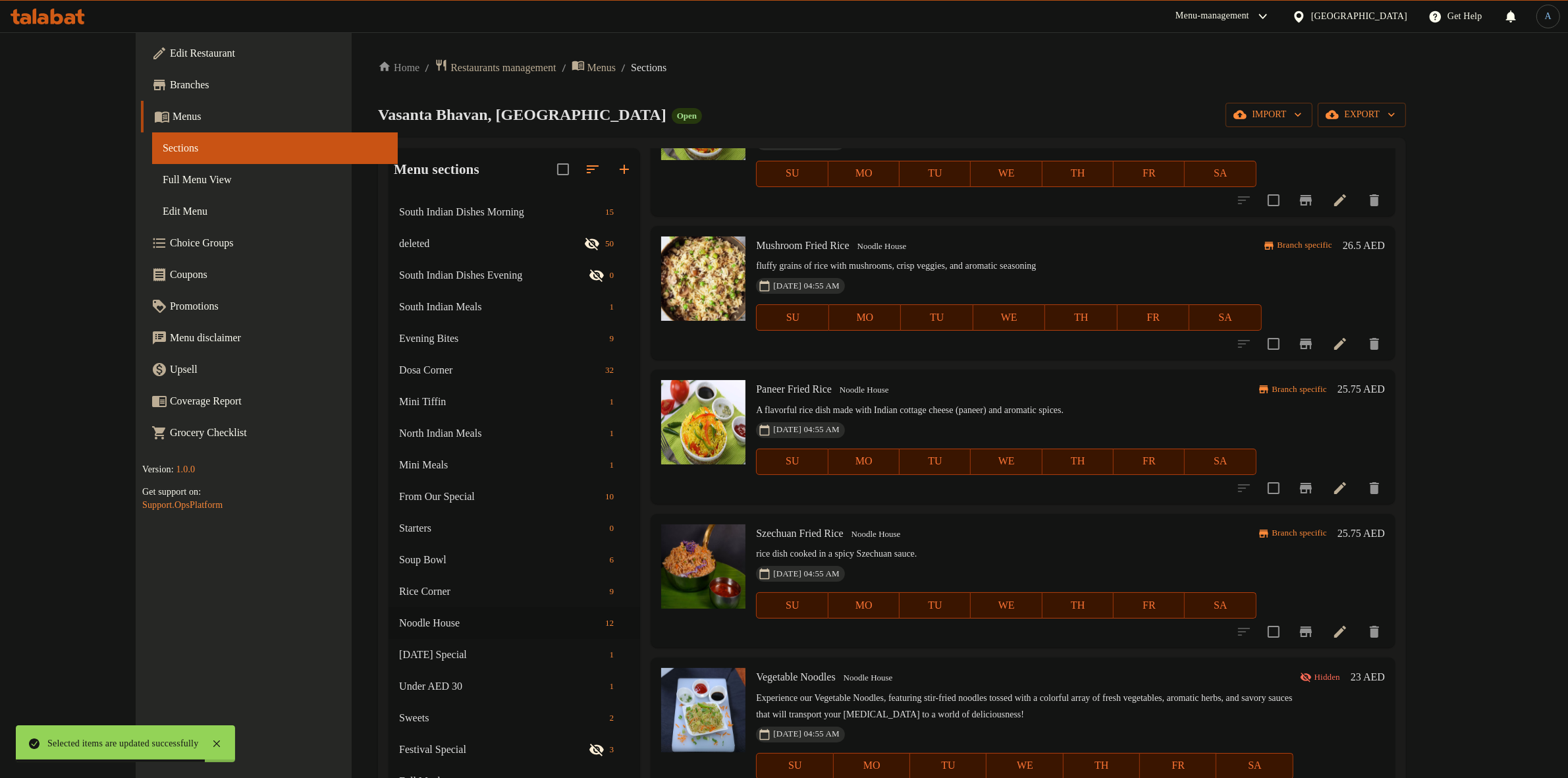
scroll to position [576, 0]
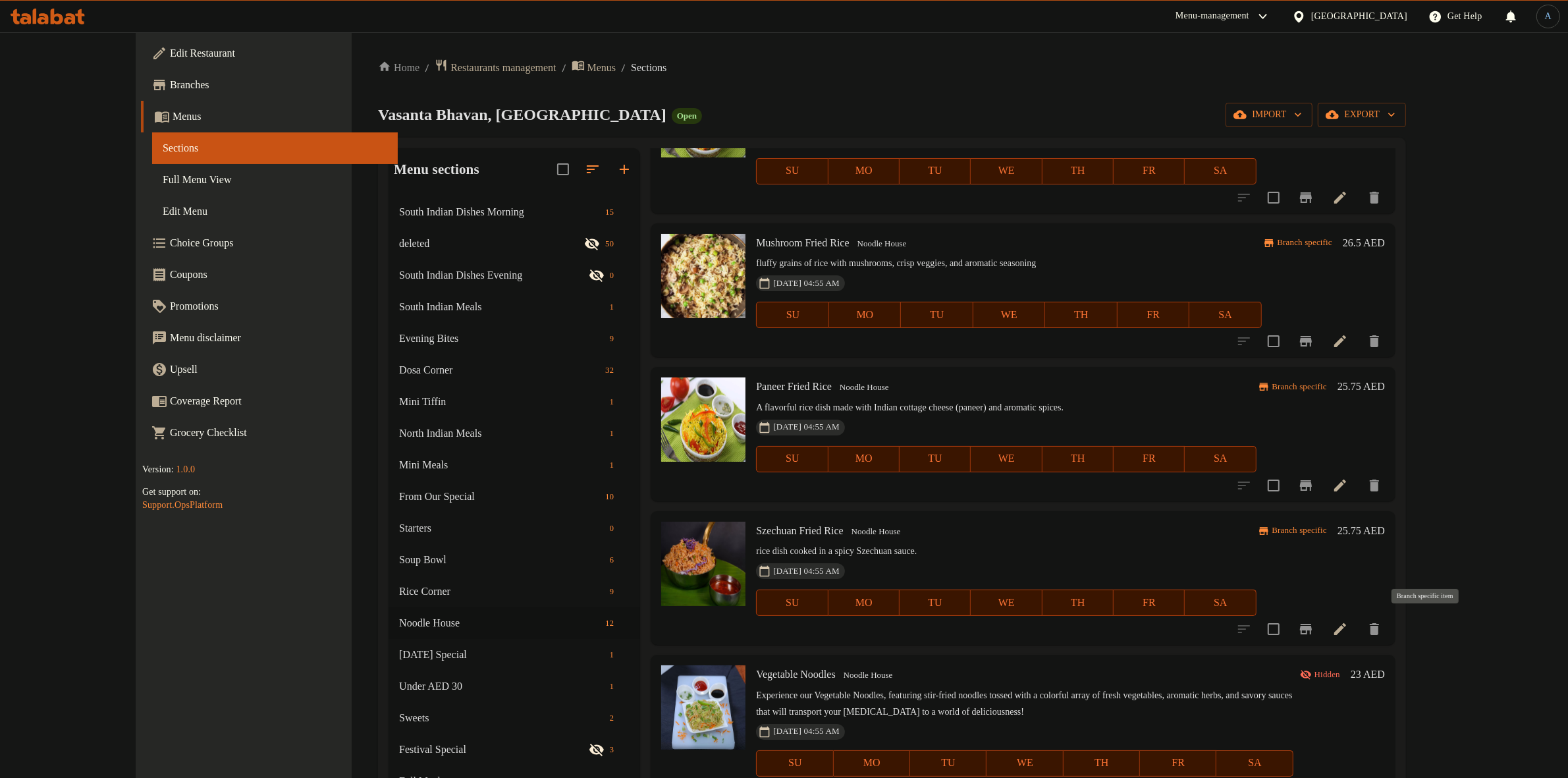
click at [1314, 621] on icon "Branch-specific-item" at bounding box center [1306, 629] width 16 height 16
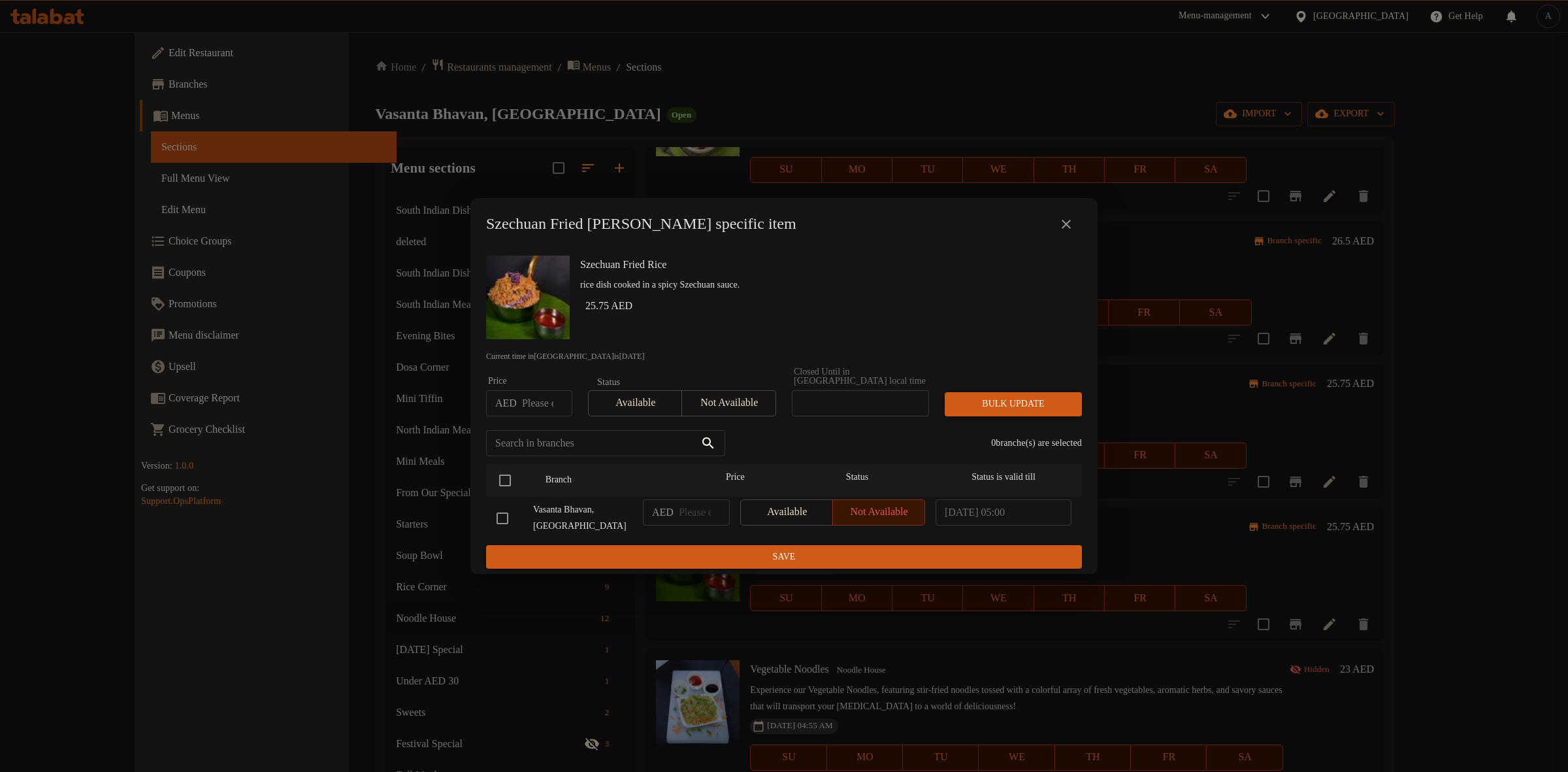
click at [1065, 214] on button "close" at bounding box center [1066, 224] width 32 height 32
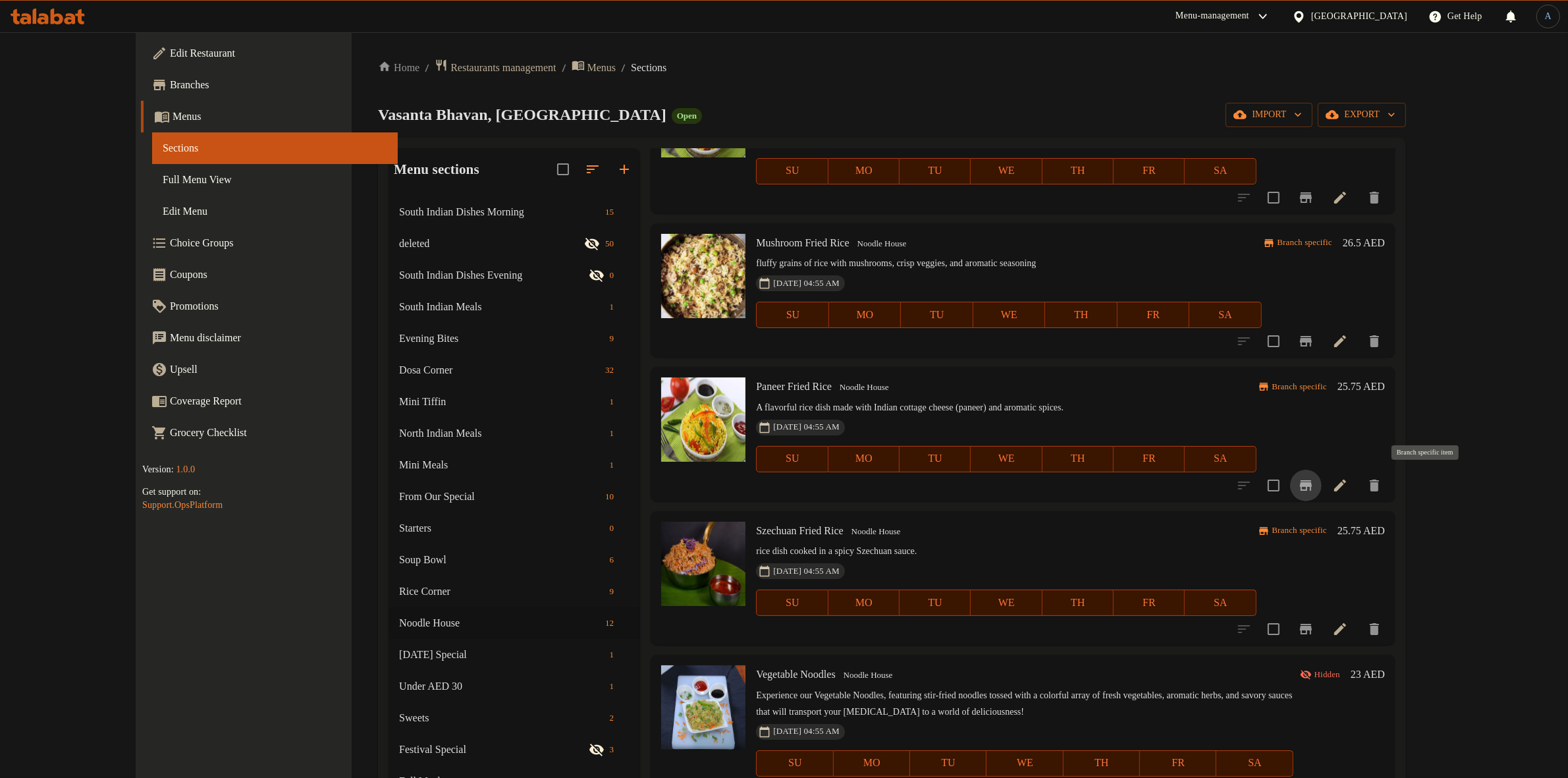
click at [1312, 481] on icon "Branch-specific-item" at bounding box center [1306, 486] width 12 height 11
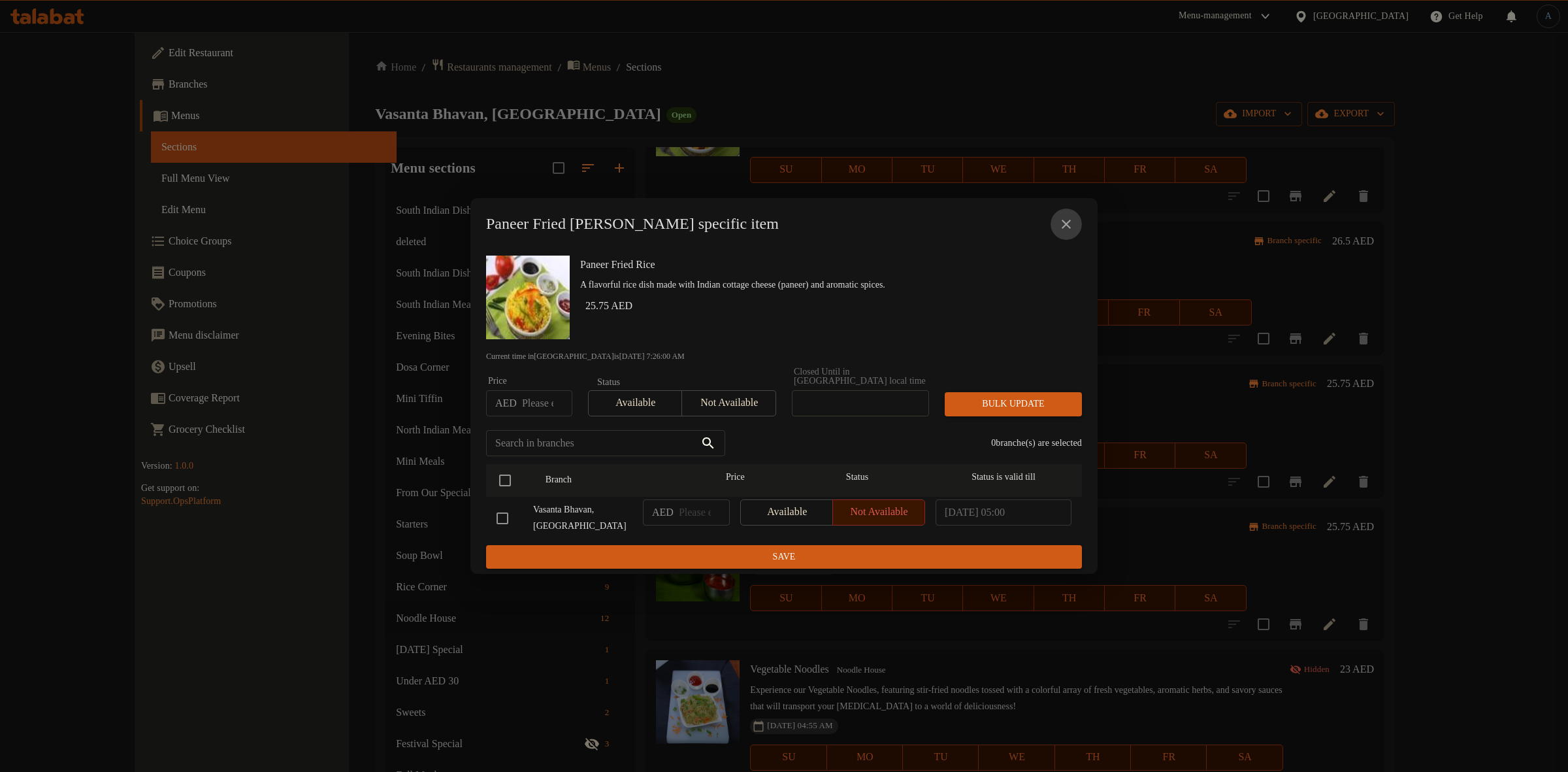
click at [1066, 221] on icon "close" at bounding box center [1066, 224] width 16 height 16
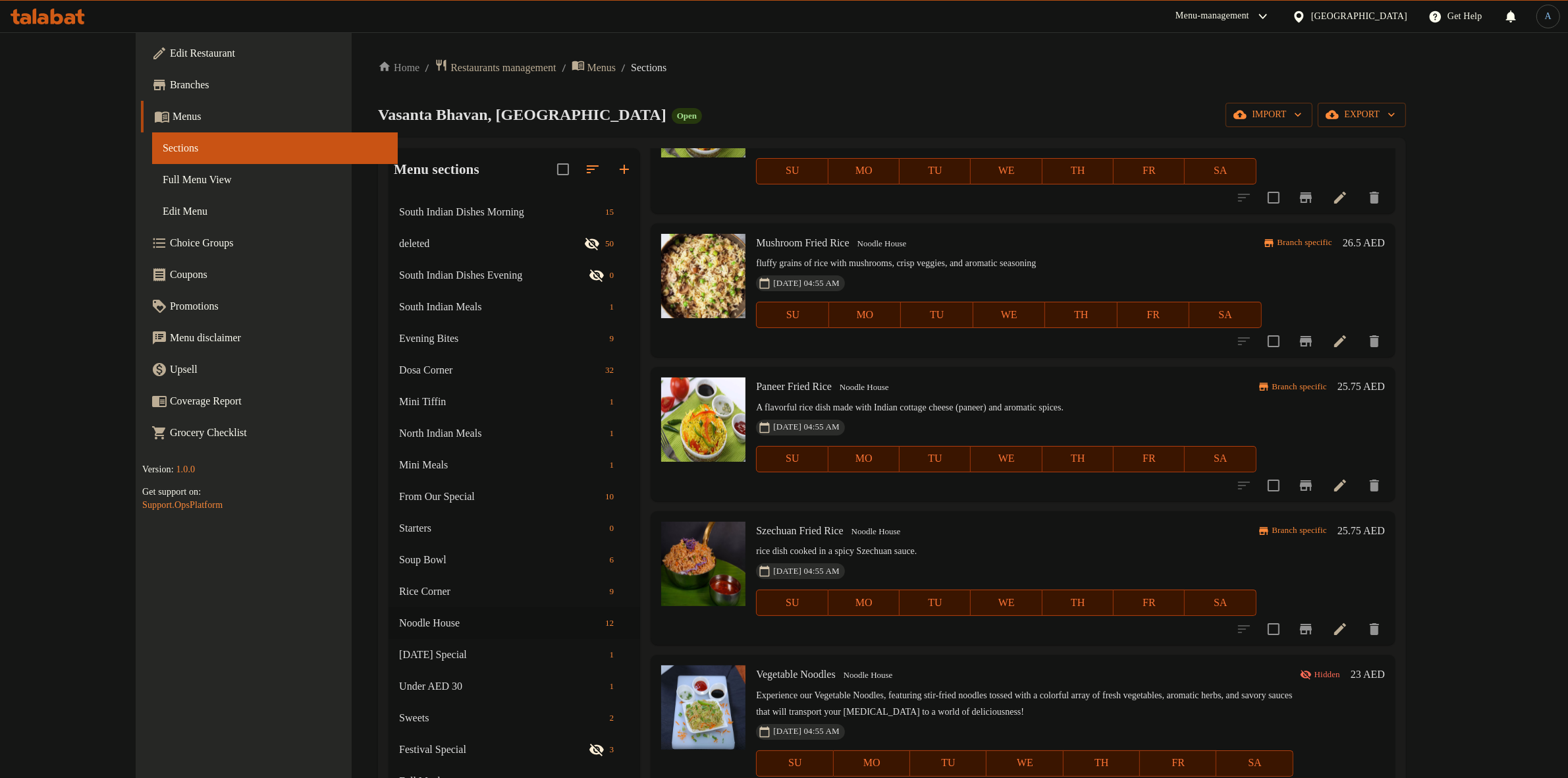
click at [717, 77] on div "Home / Restaurants management / Menus / Sections Vasanta Bhavan, [GEOGRAPHIC_DA…" at bounding box center [892, 546] width 1028 height 976
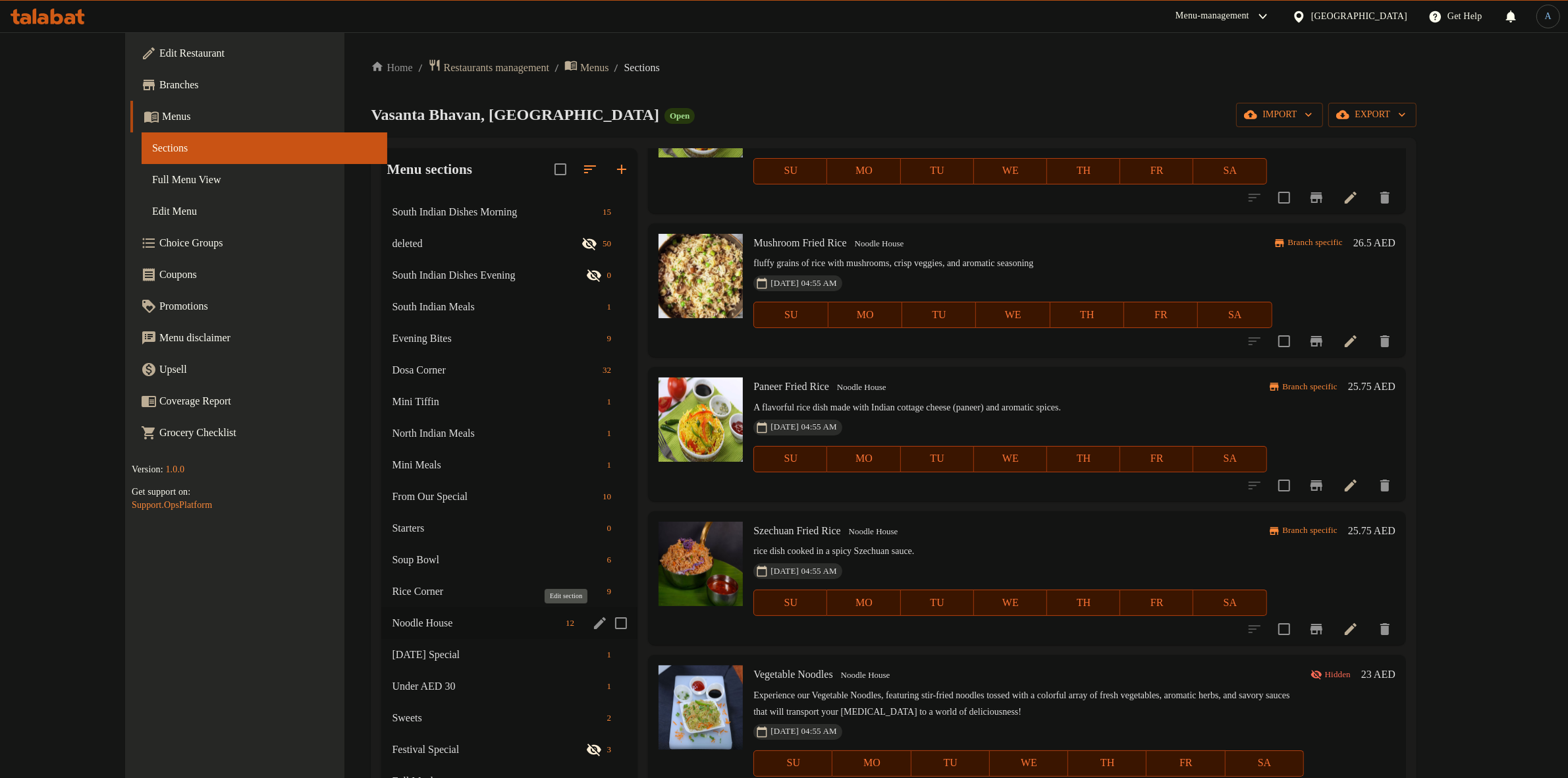
click at [592, 618] on icon "edit" at bounding box center [599, 623] width 16 height 16
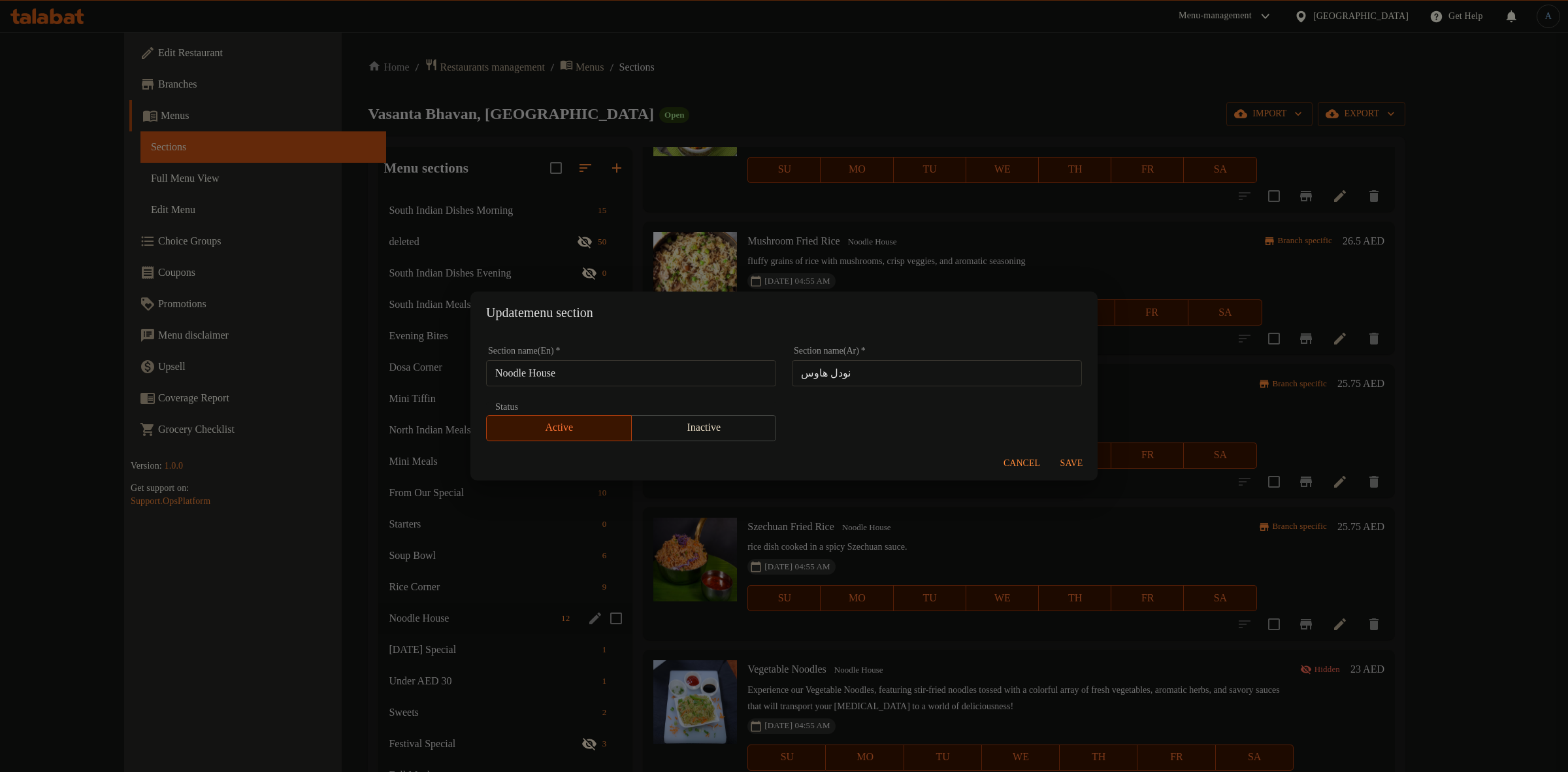
click at [658, 370] on input "Noodle House" at bounding box center [630, 372] width 290 height 26
paste input "/ Fried Rice"
type input "Noodle House / Fried Rice"
click at [1073, 463] on span "Save" at bounding box center [1071, 464] width 32 height 17
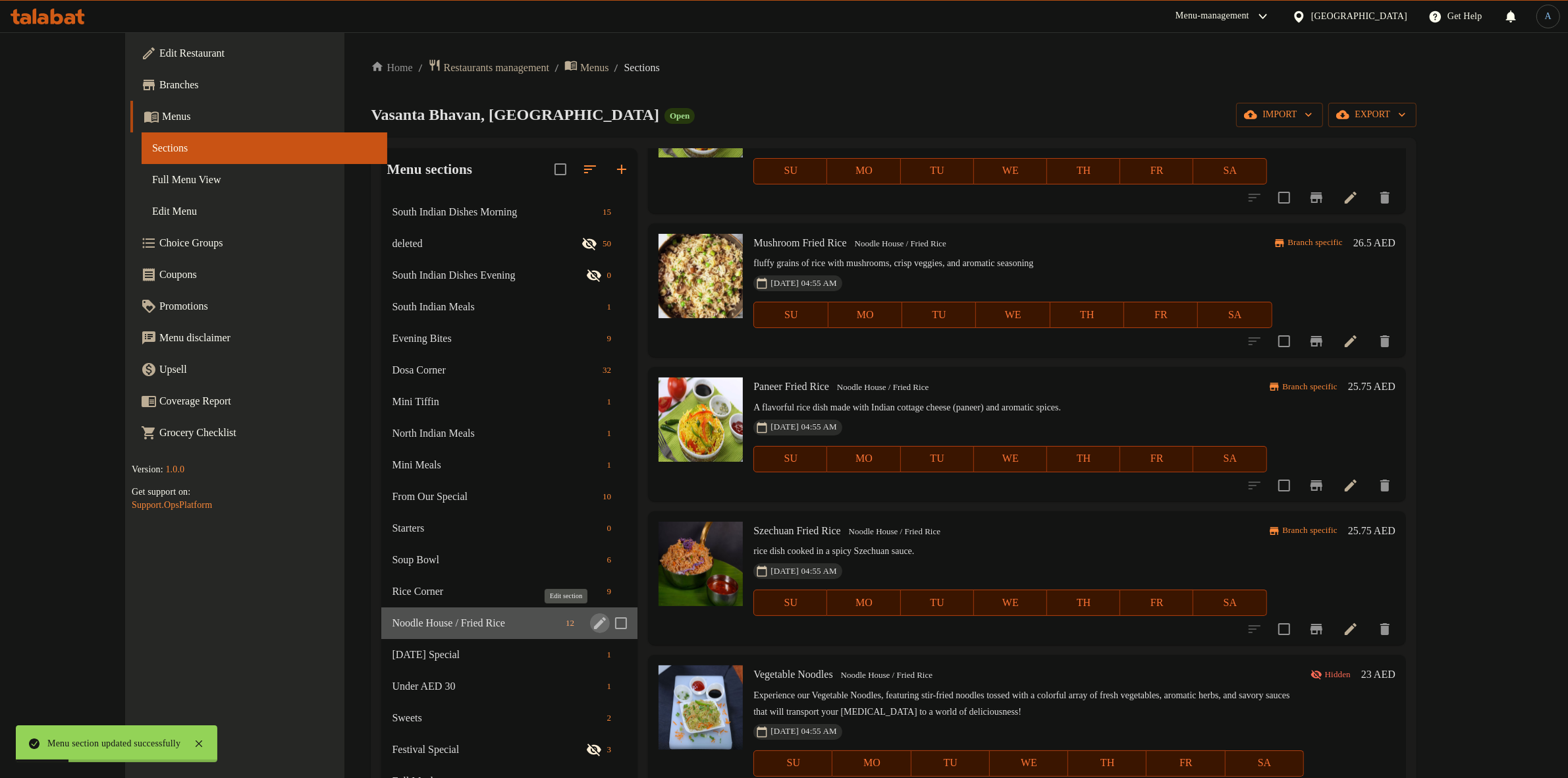
click at [594, 620] on icon "edit" at bounding box center [600, 623] width 12 height 12
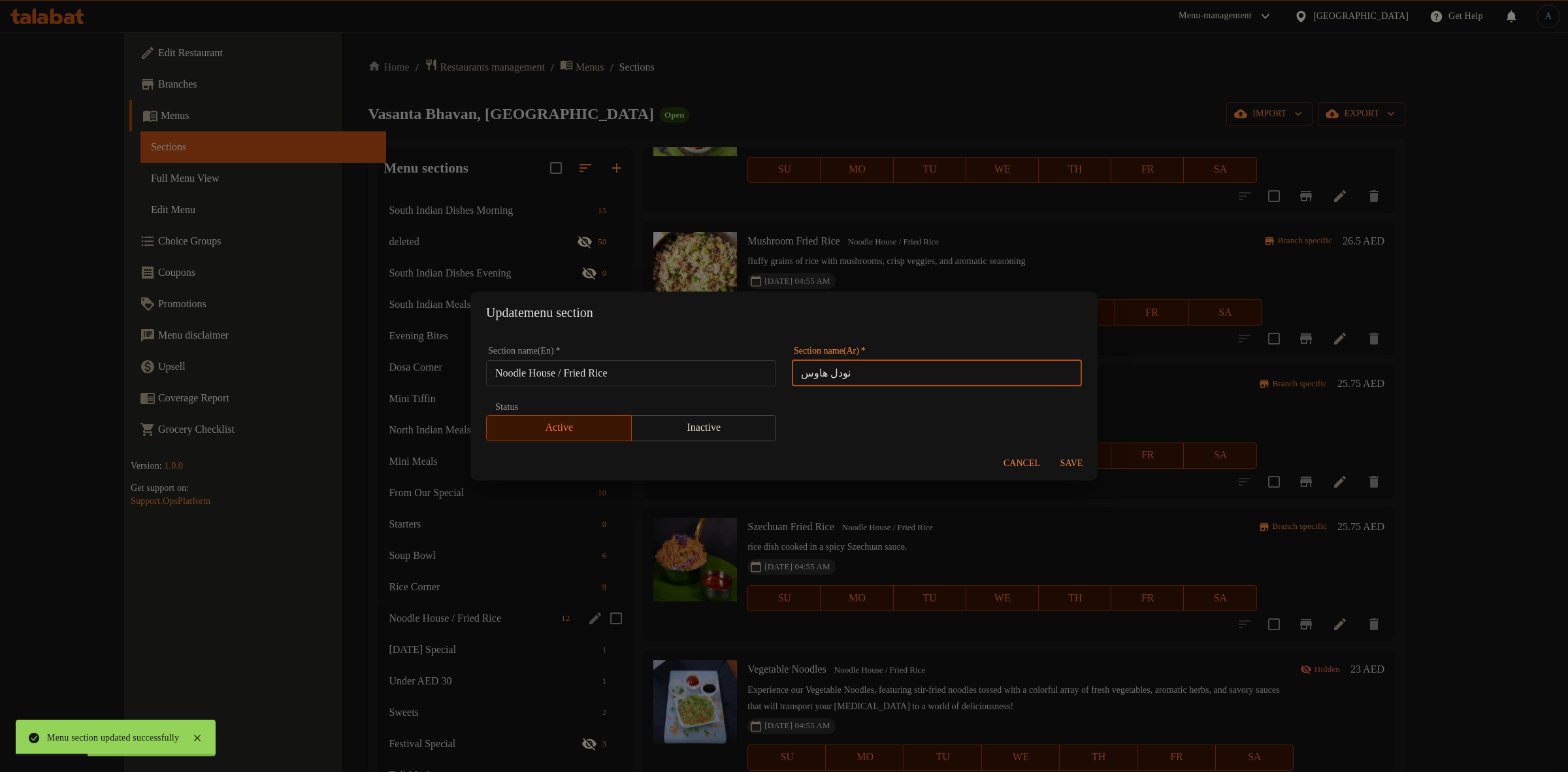
click at [890, 376] on input "نودل هاوس" at bounding box center [937, 372] width 290 height 26
type input "نودل هاوس [PERSON_NAME]"
click at [1080, 458] on span "Save" at bounding box center [1071, 464] width 32 height 17
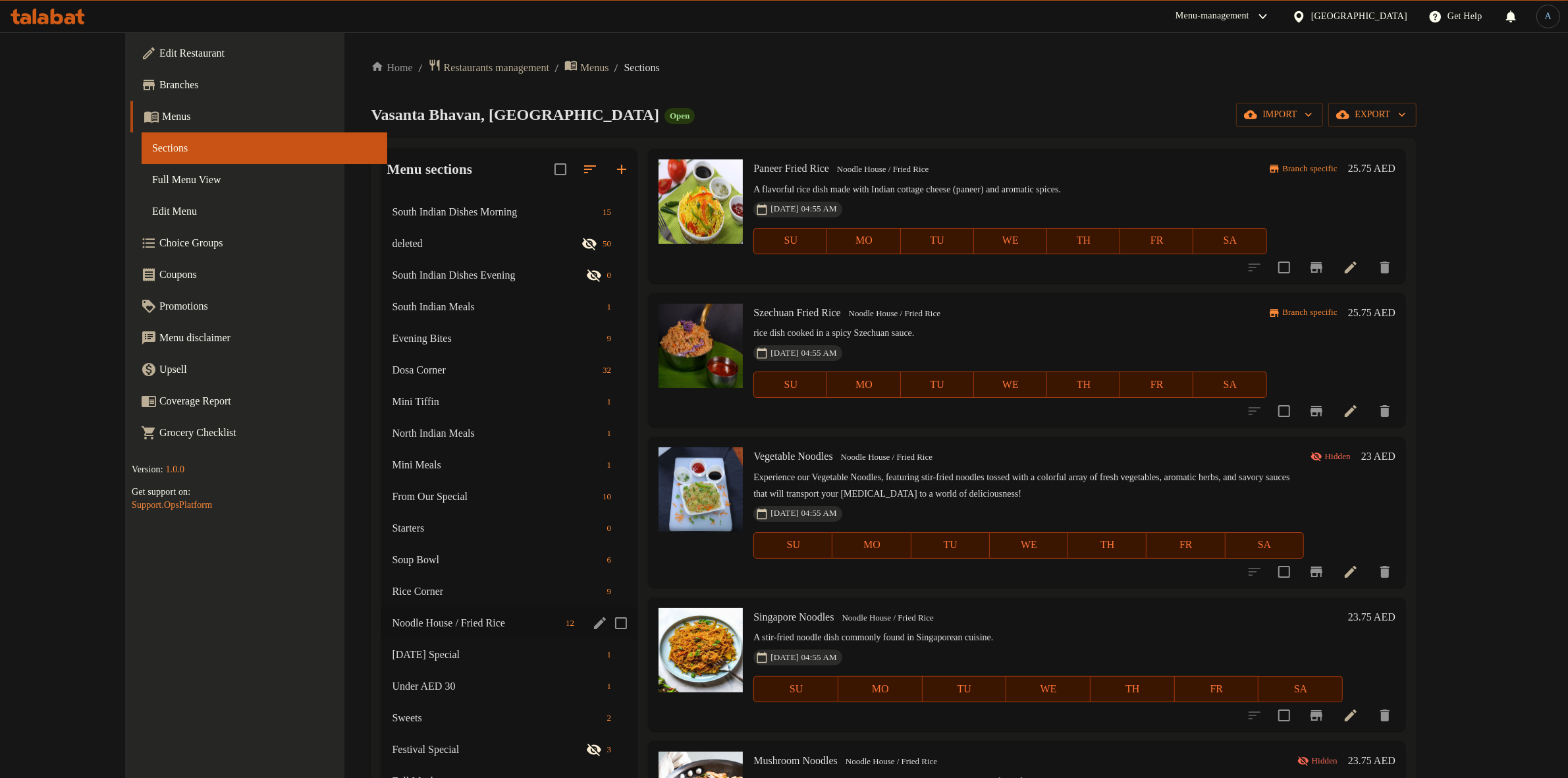
scroll to position [823, 0]
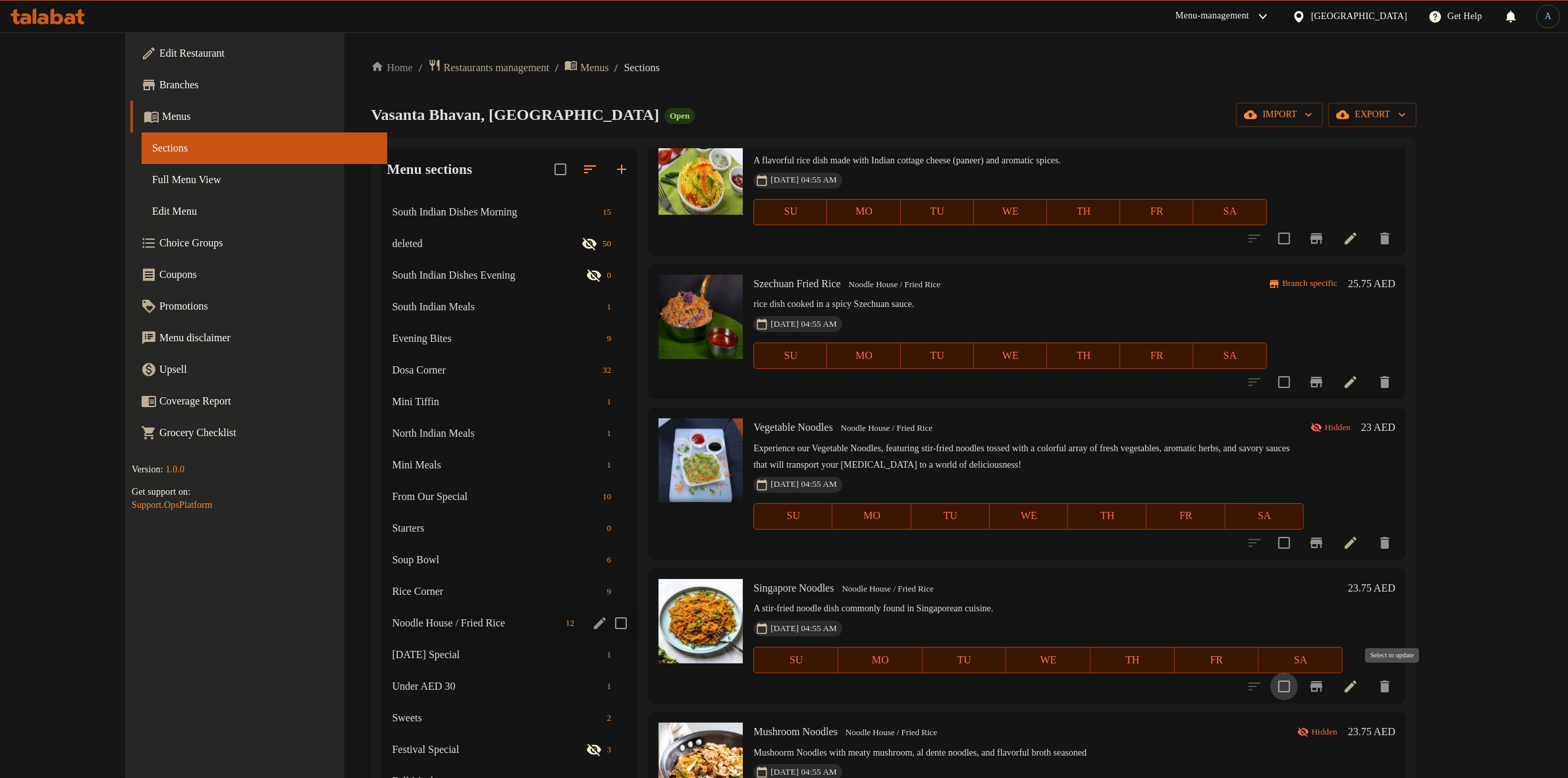
click at [1298, 685] on input "checkbox" at bounding box center [1284, 686] width 28 height 28
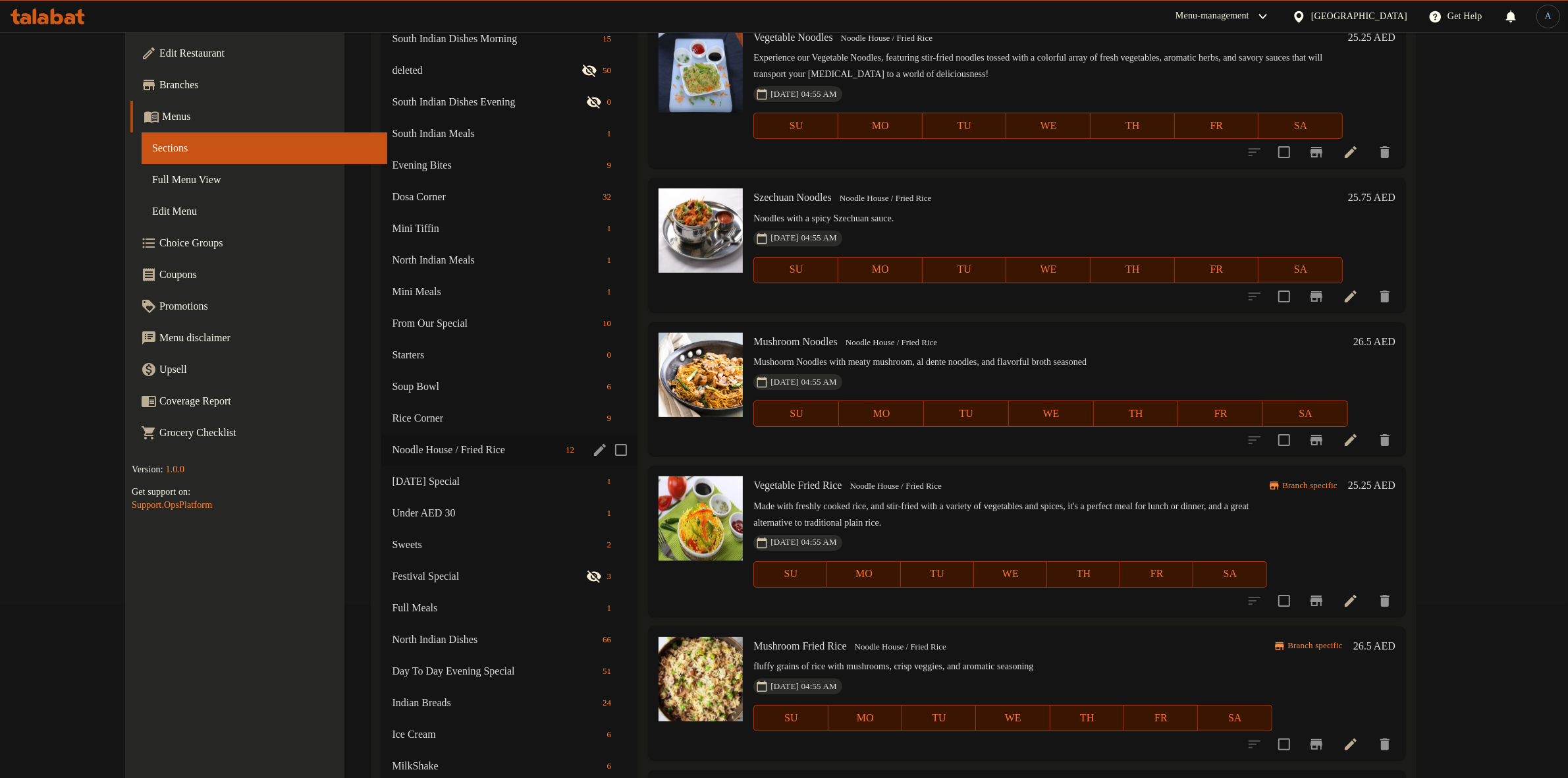
scroll to position [0, 0]
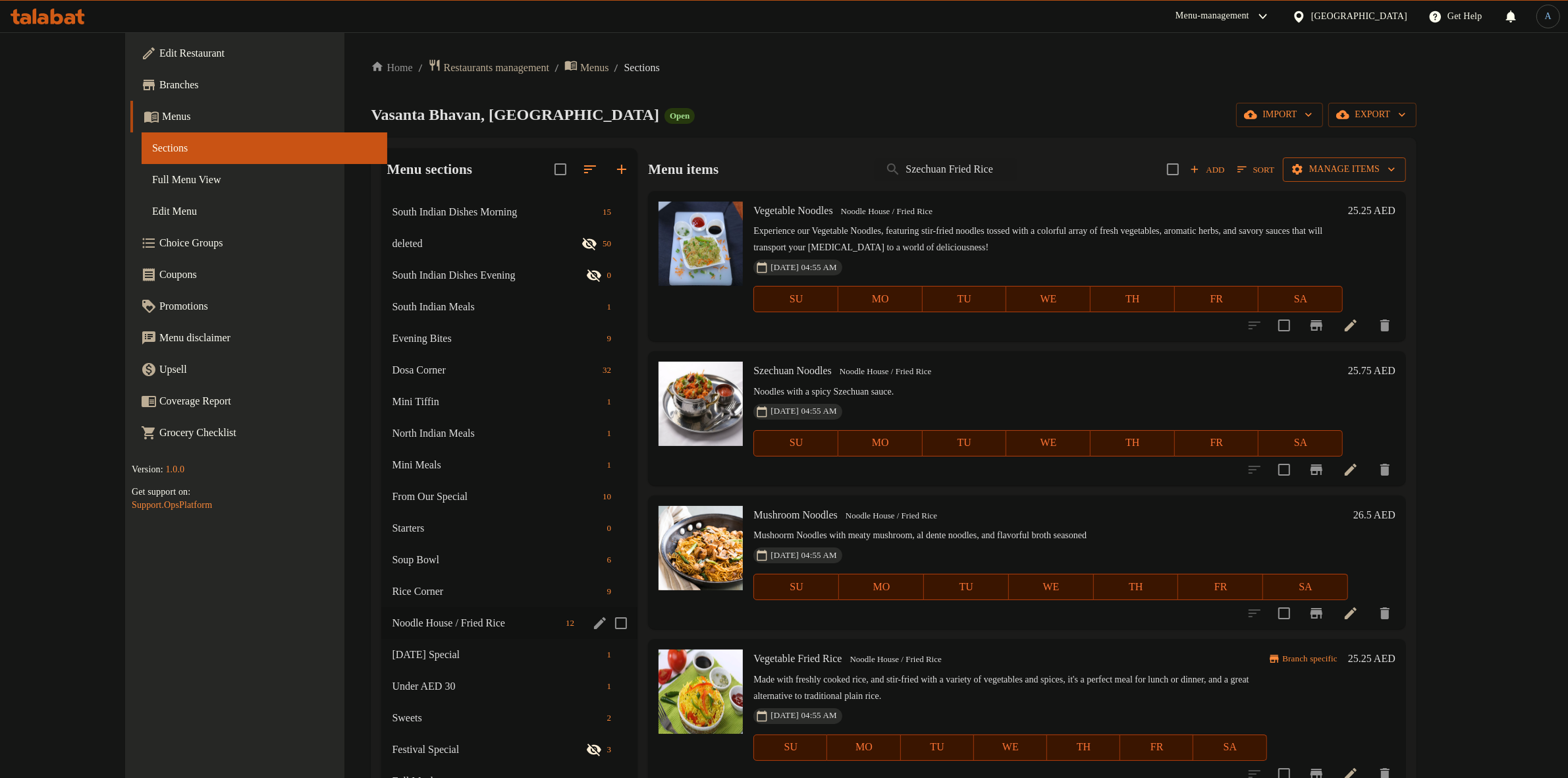
click at [1396, 165] on span "Manage items" at bounding box center [1344, 170] width 102 height 17
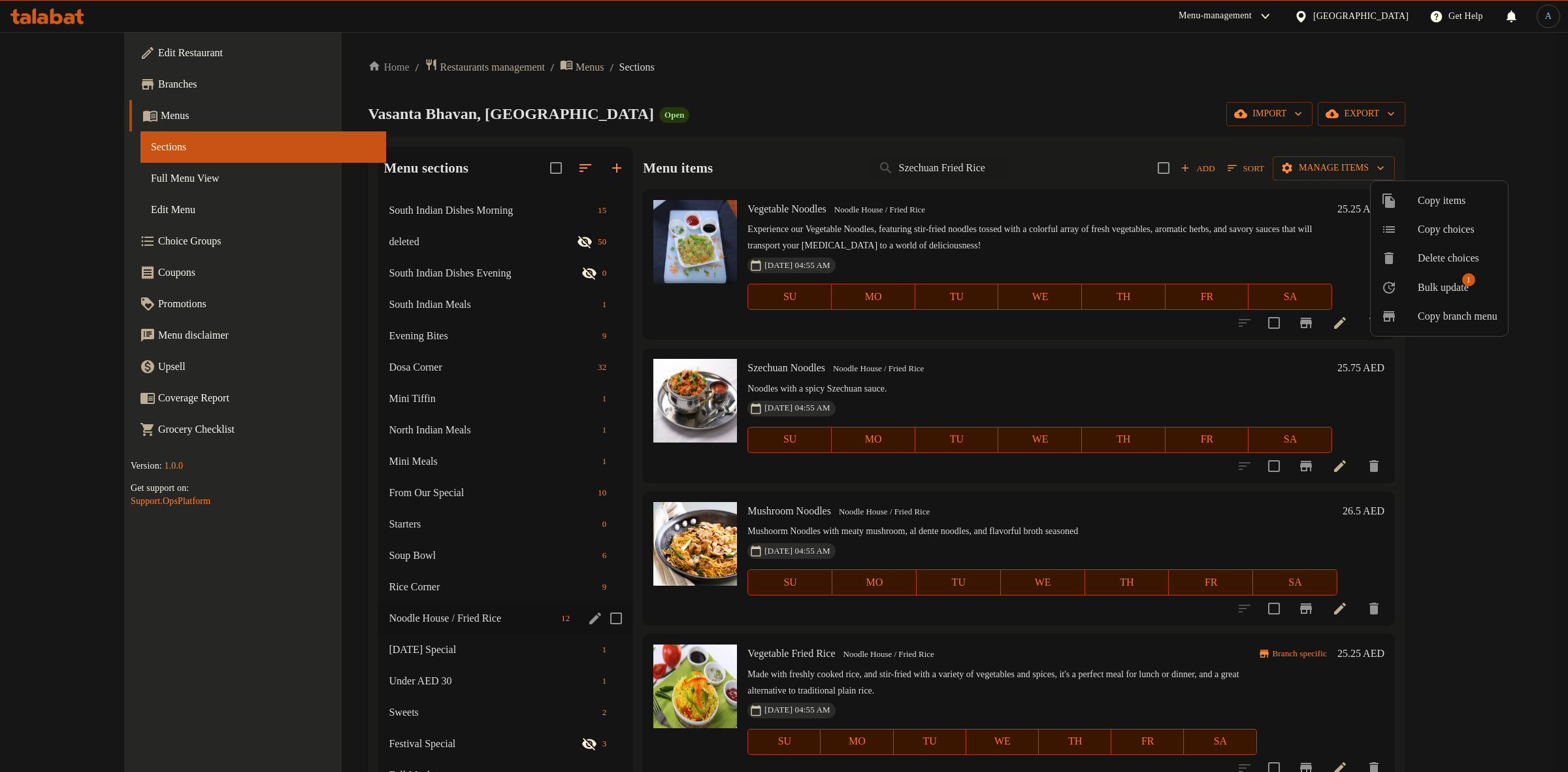
click at [1442, 288] on span "Bulk update" at bounding box center [1443, 288] width 51 height 16
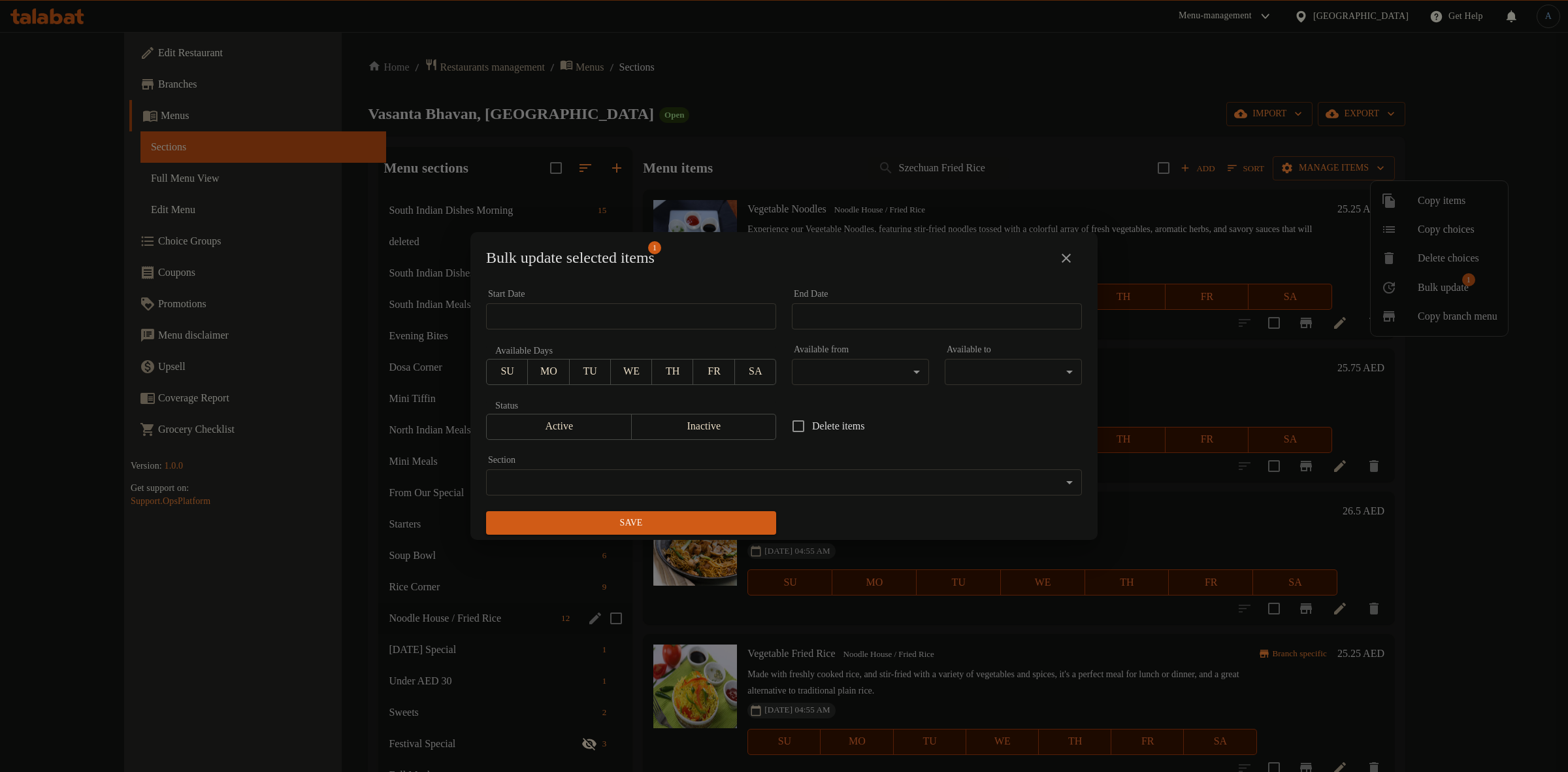
click at [721, 429] on span "Inactive" at bounding box center [704, 426] width 135 height 19
click at [698, 521] on span "Save" at bounding box center [631, 524] width 269 height 17
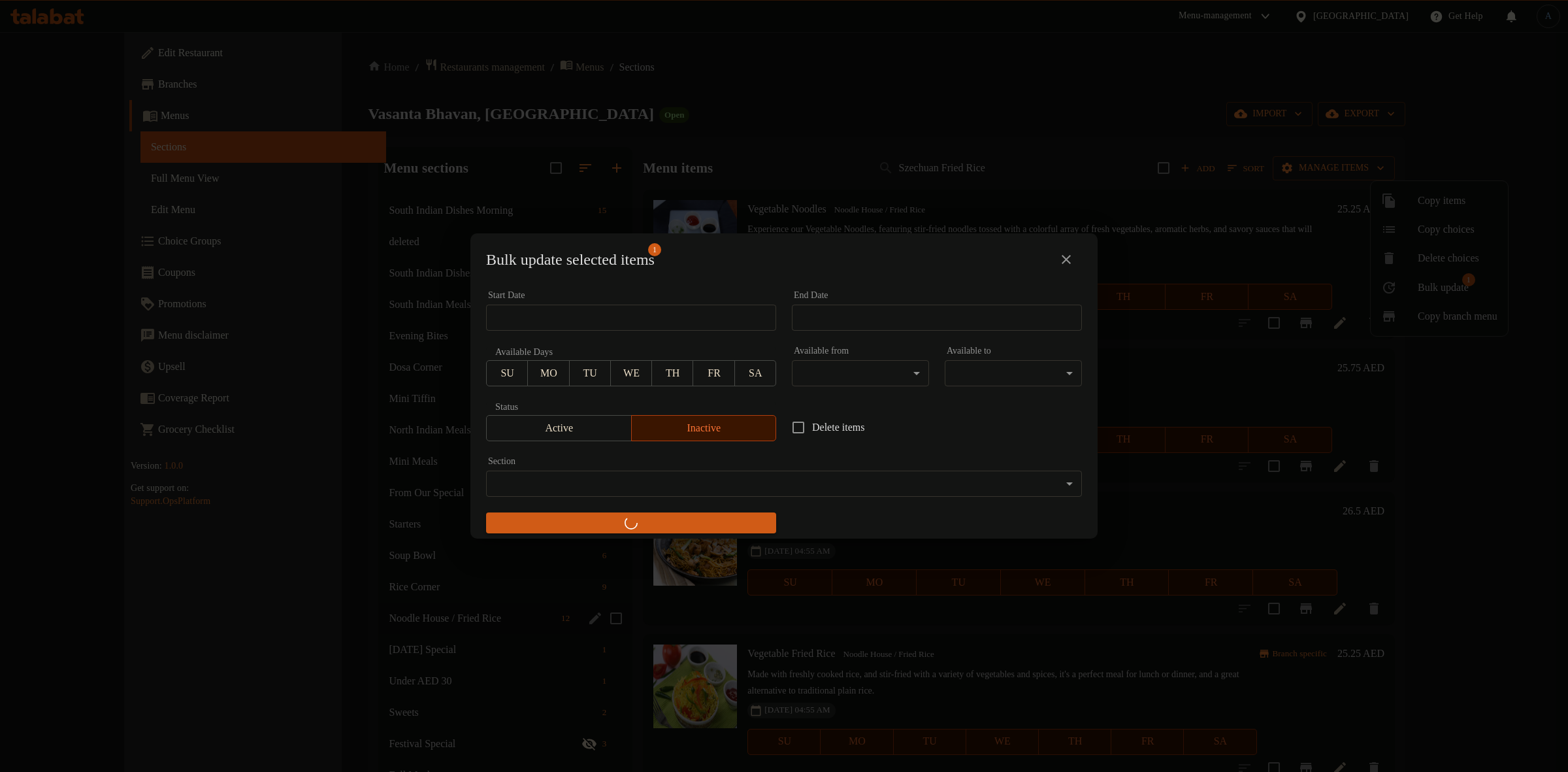
checkbox input "false"
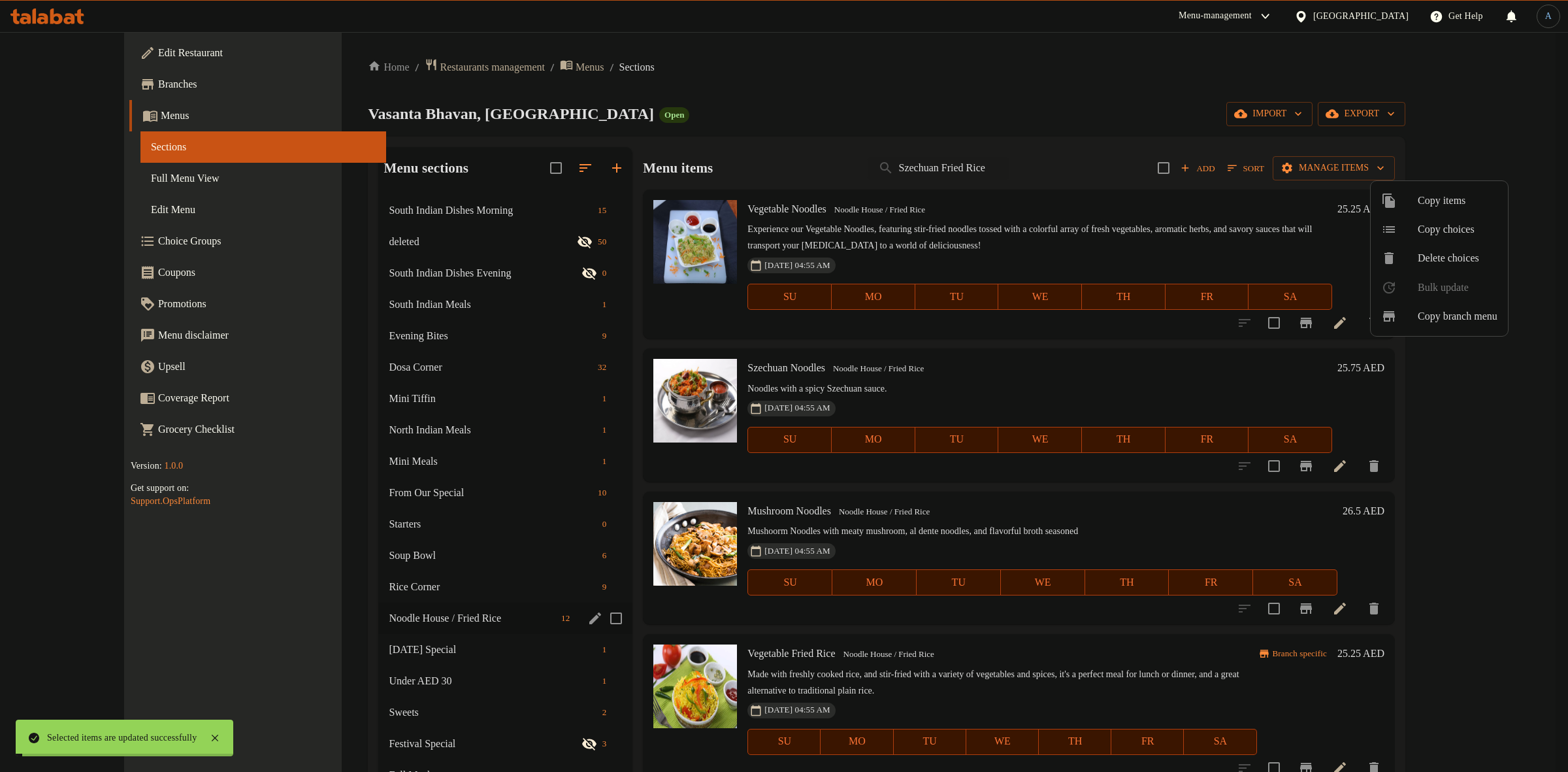
click at [821, 90] on div at bounding box center [784, 386] width 1568 height 772
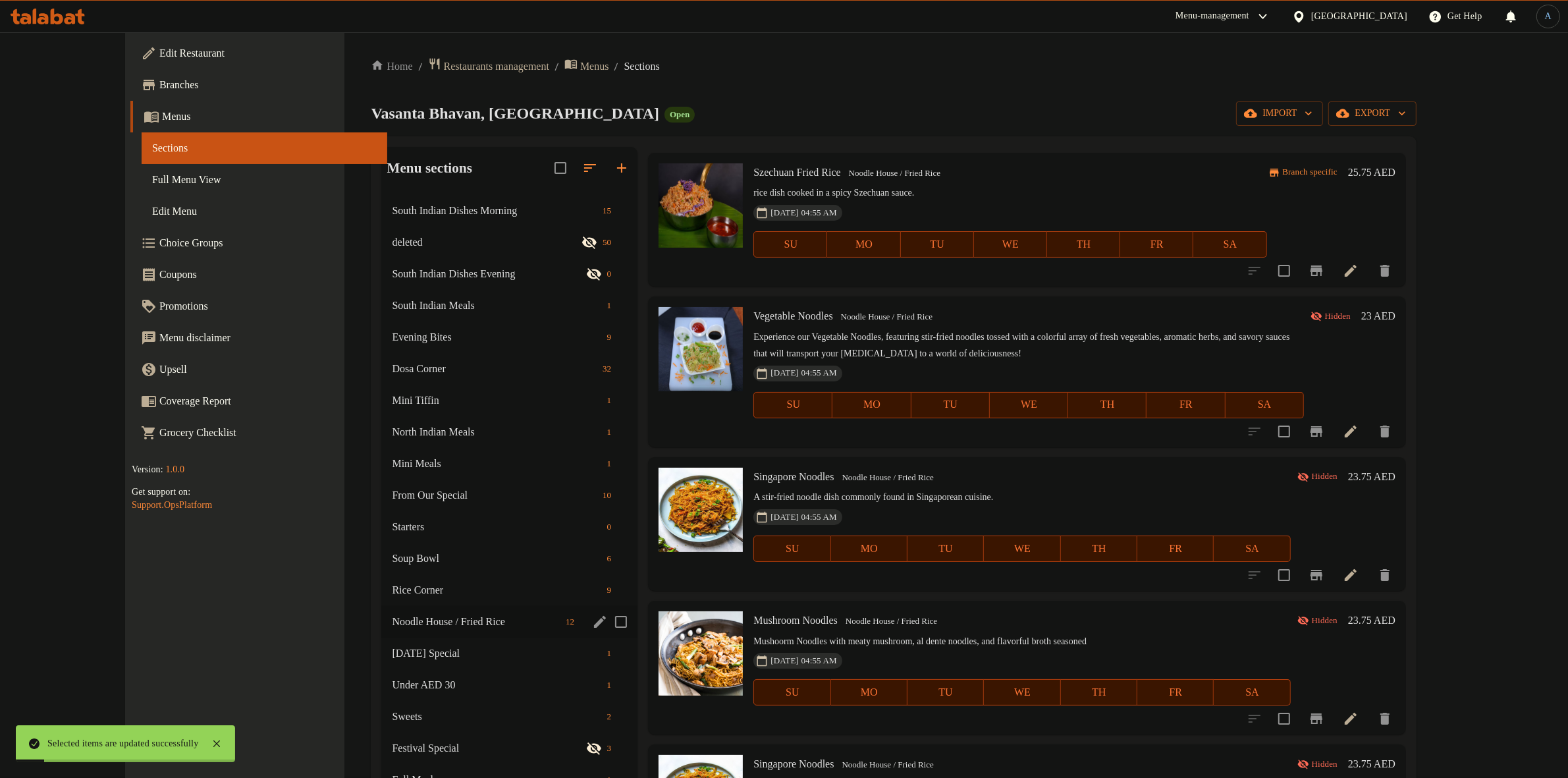
scroll to position [281, 0]
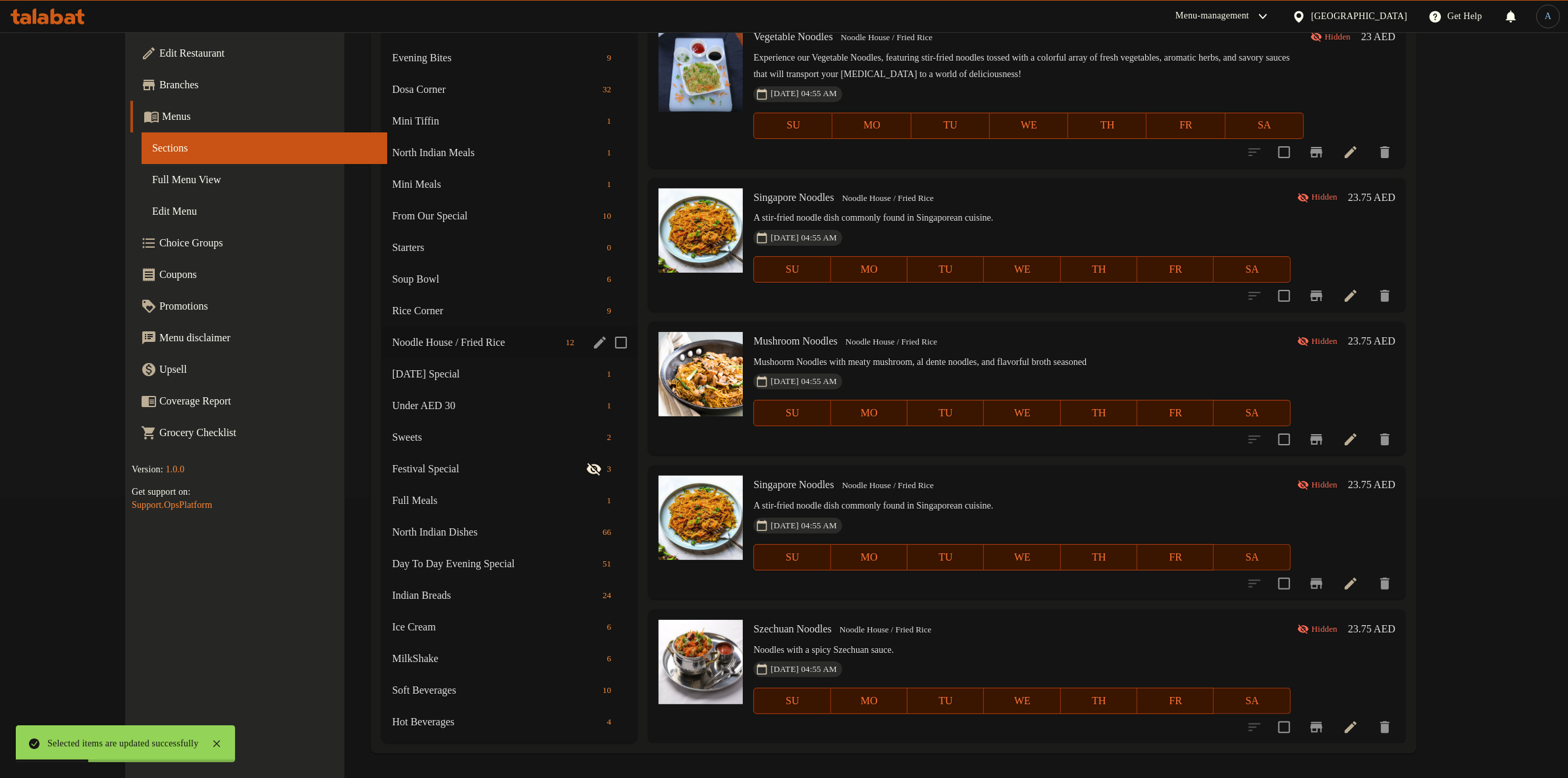
click at [769, 199] on span "Singapore Noodles" at bounding box center [794, 197] width 80 height 11
copy h6 "Singapore Noodles"
click at [769, 199] on span "Singapore Noodles" at bounding box center [794, 197] width 80 height 11
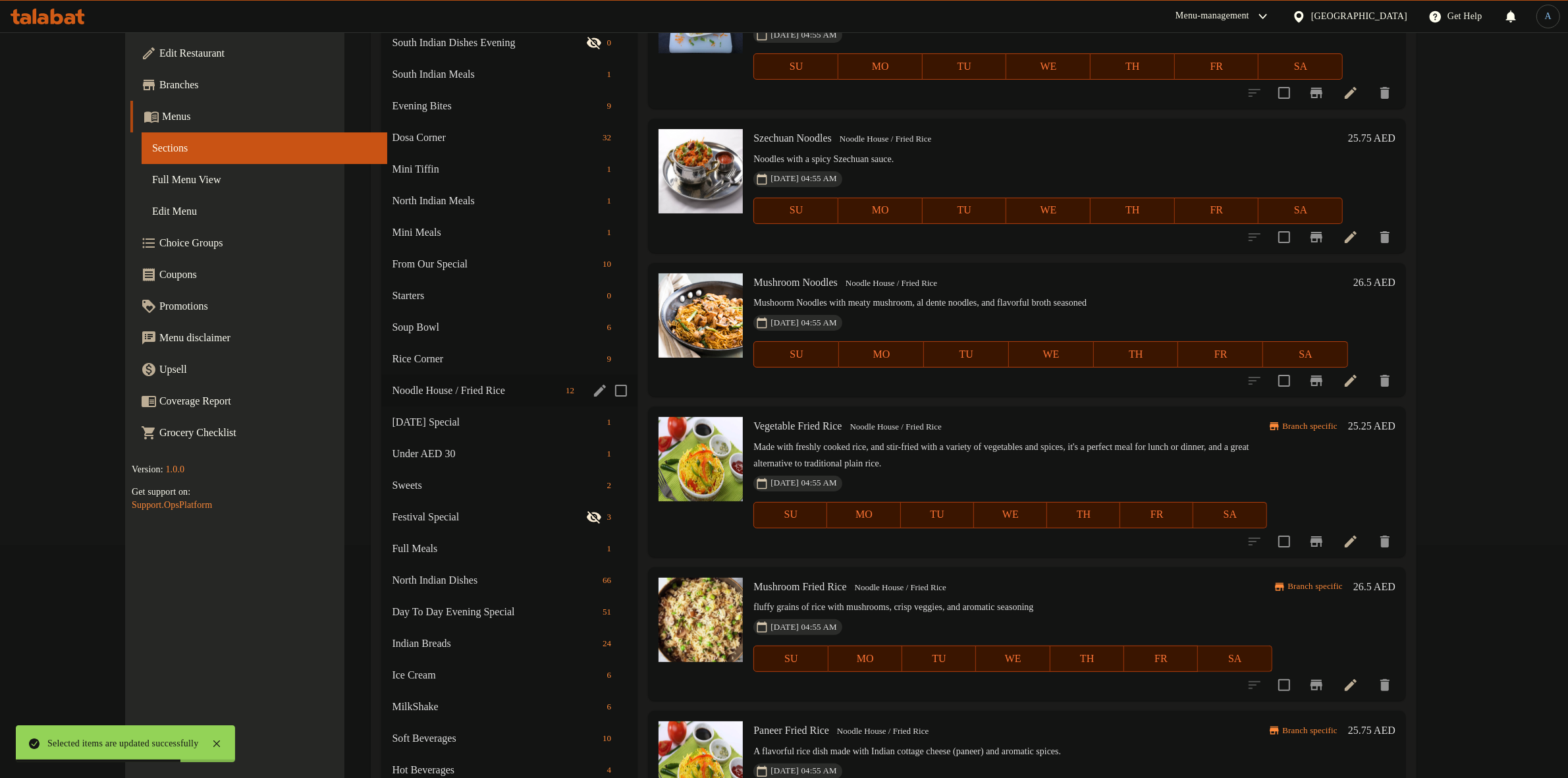
scroll to position [0, 0]
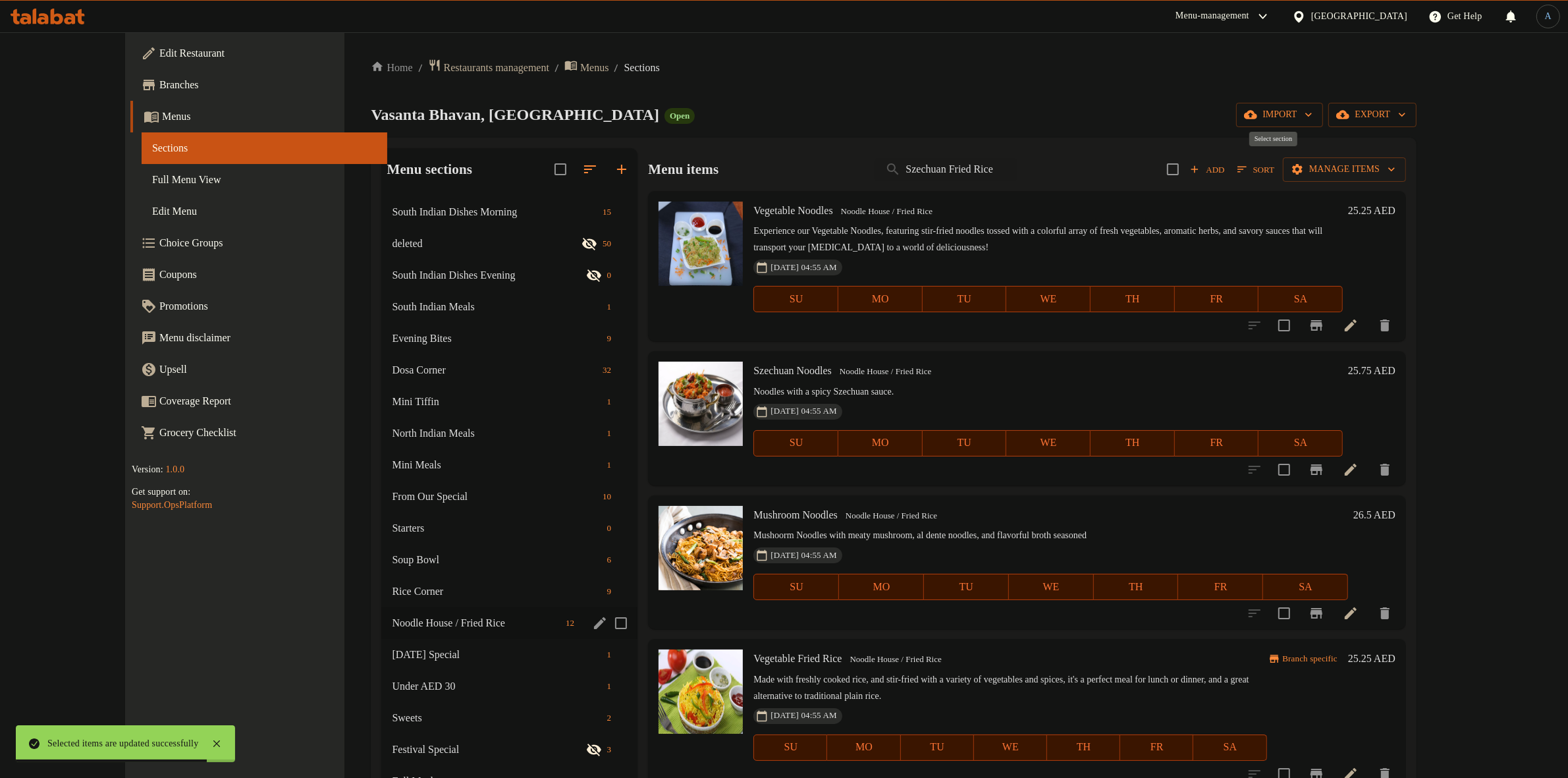
click at [1187, 172] on input "checkbox" at bounding box center [1173, 169] width 28 height 28
checkbox input "true"
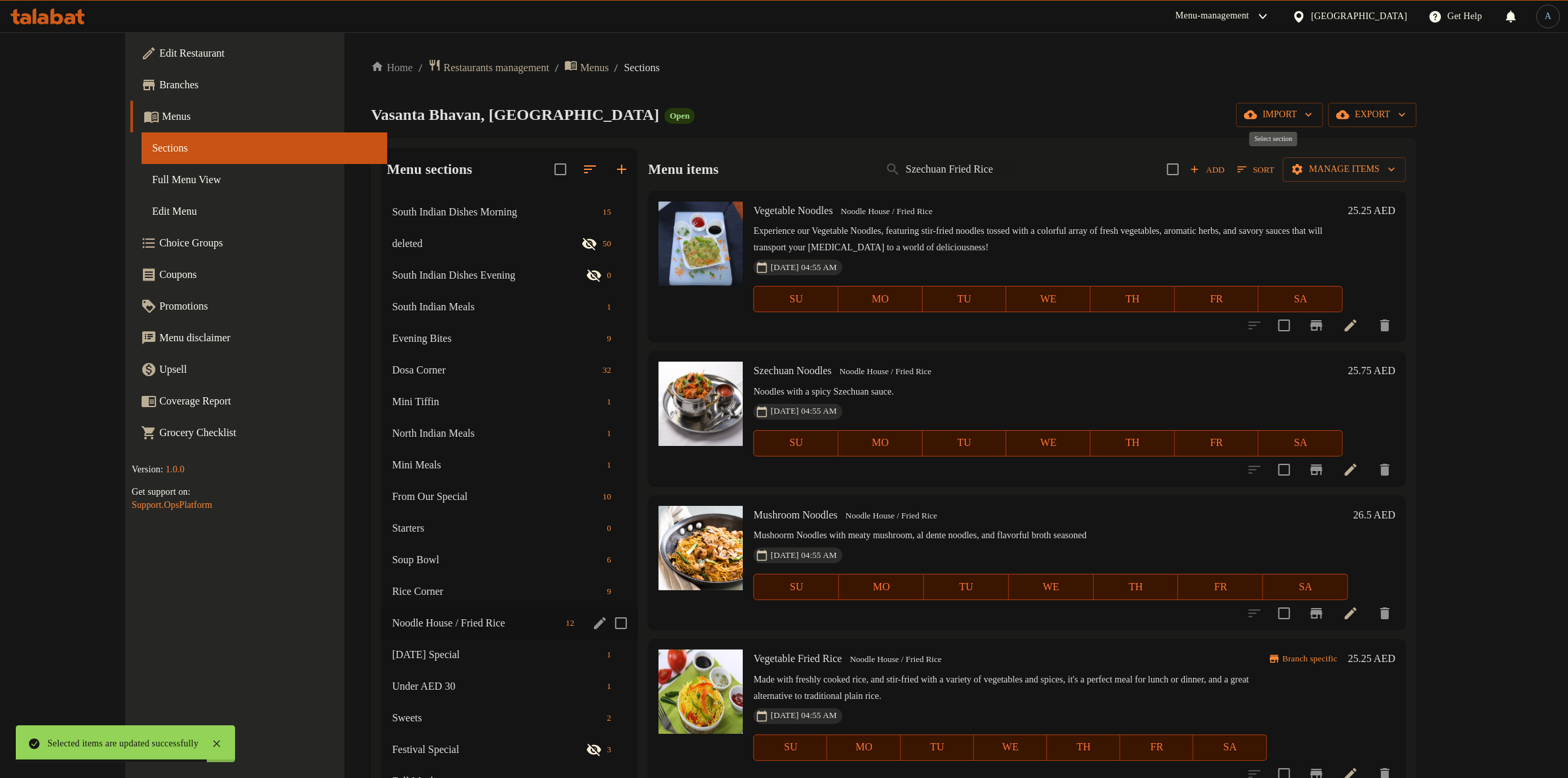
checkbox input "true"
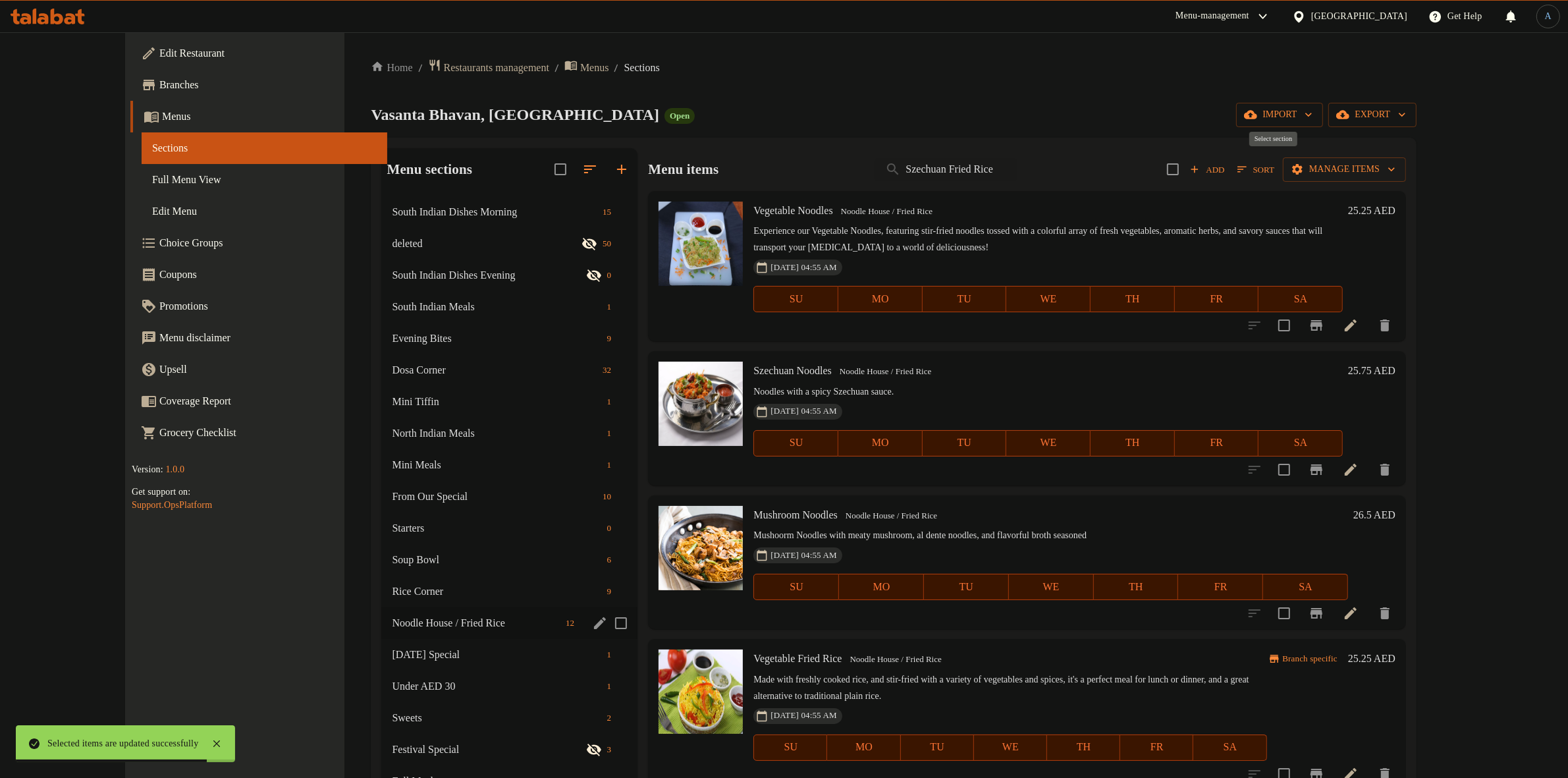
checkbox input "true"
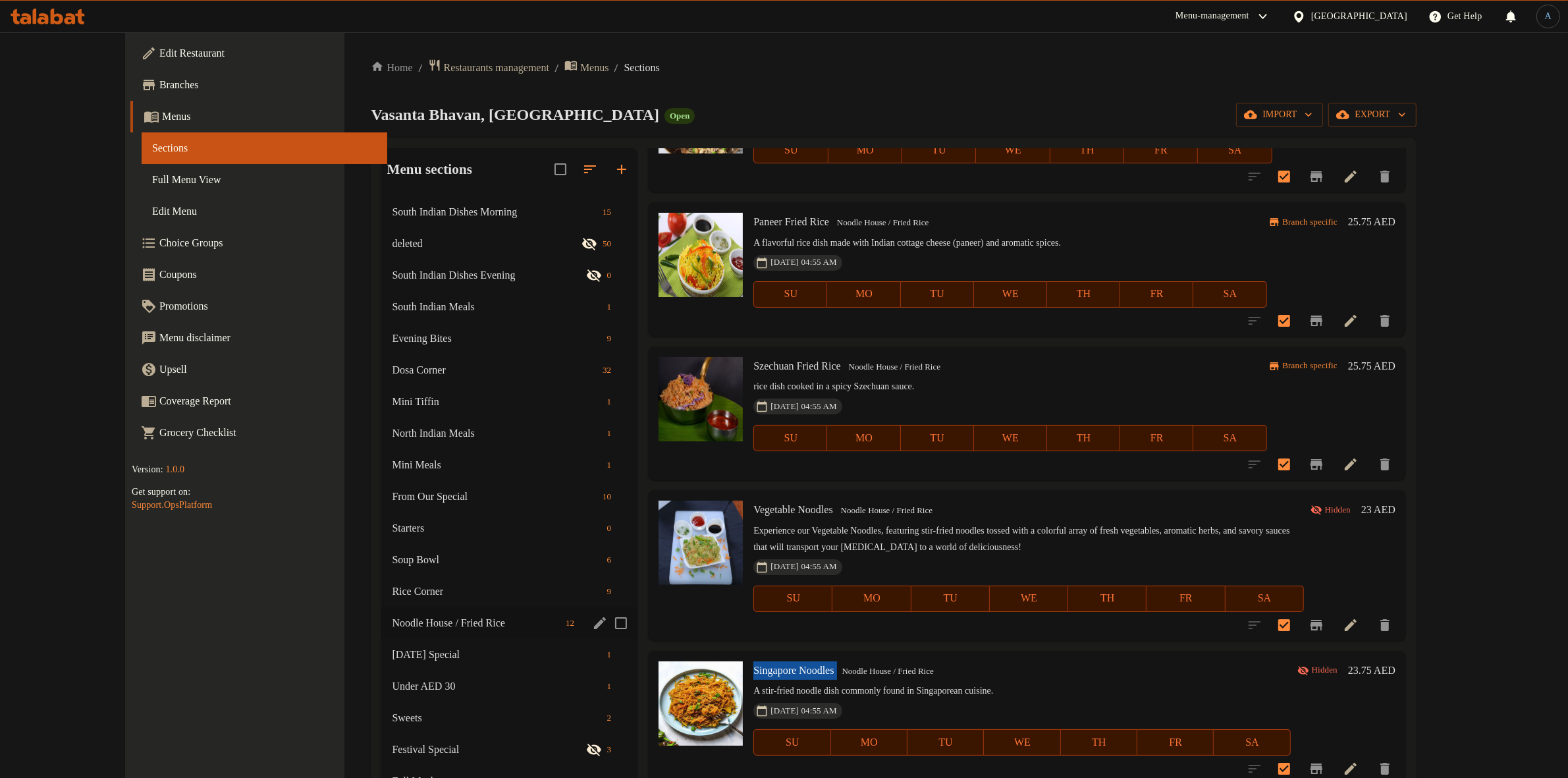
scroll to position [823, 0]
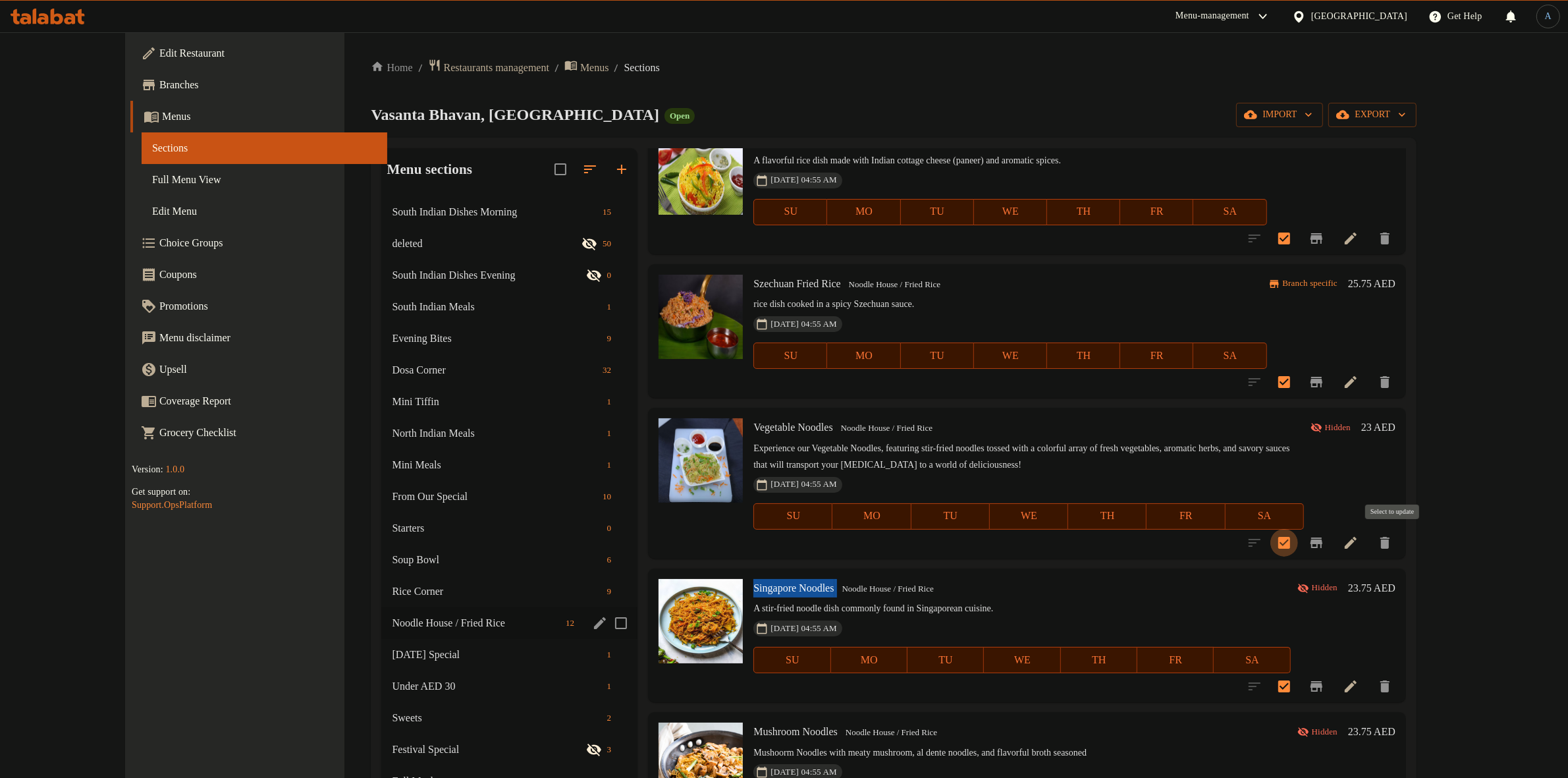
click at [1298, 544] on input "checkbox" at bounding box center [1284, 543] width 28 height 28
checkbox input "false"
click at [1298, 687] on input "checkbox" at bounding box center [1284, 686] width 28 height 28
checkbox input "false"
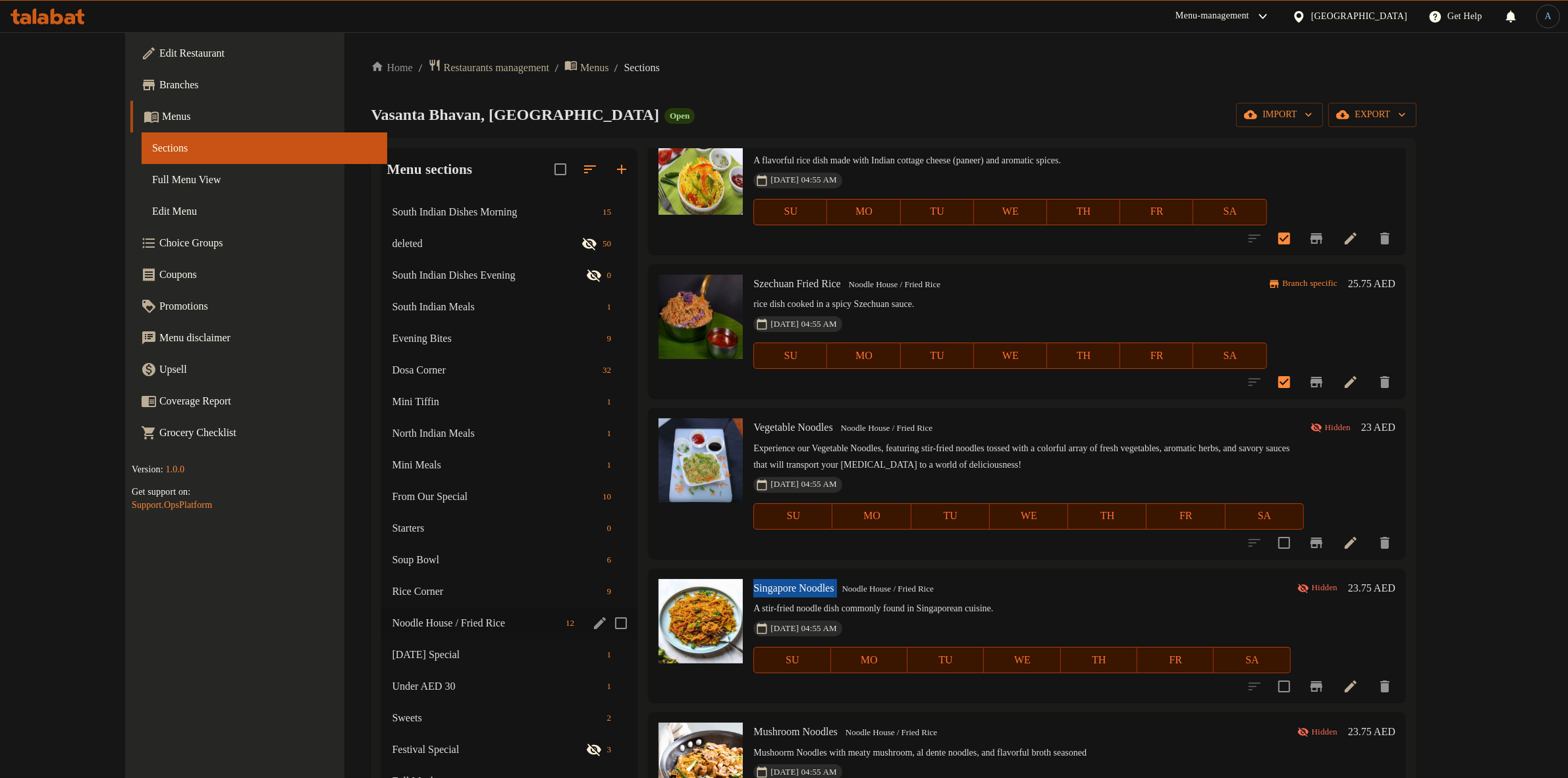
scroll to position [934, 0]
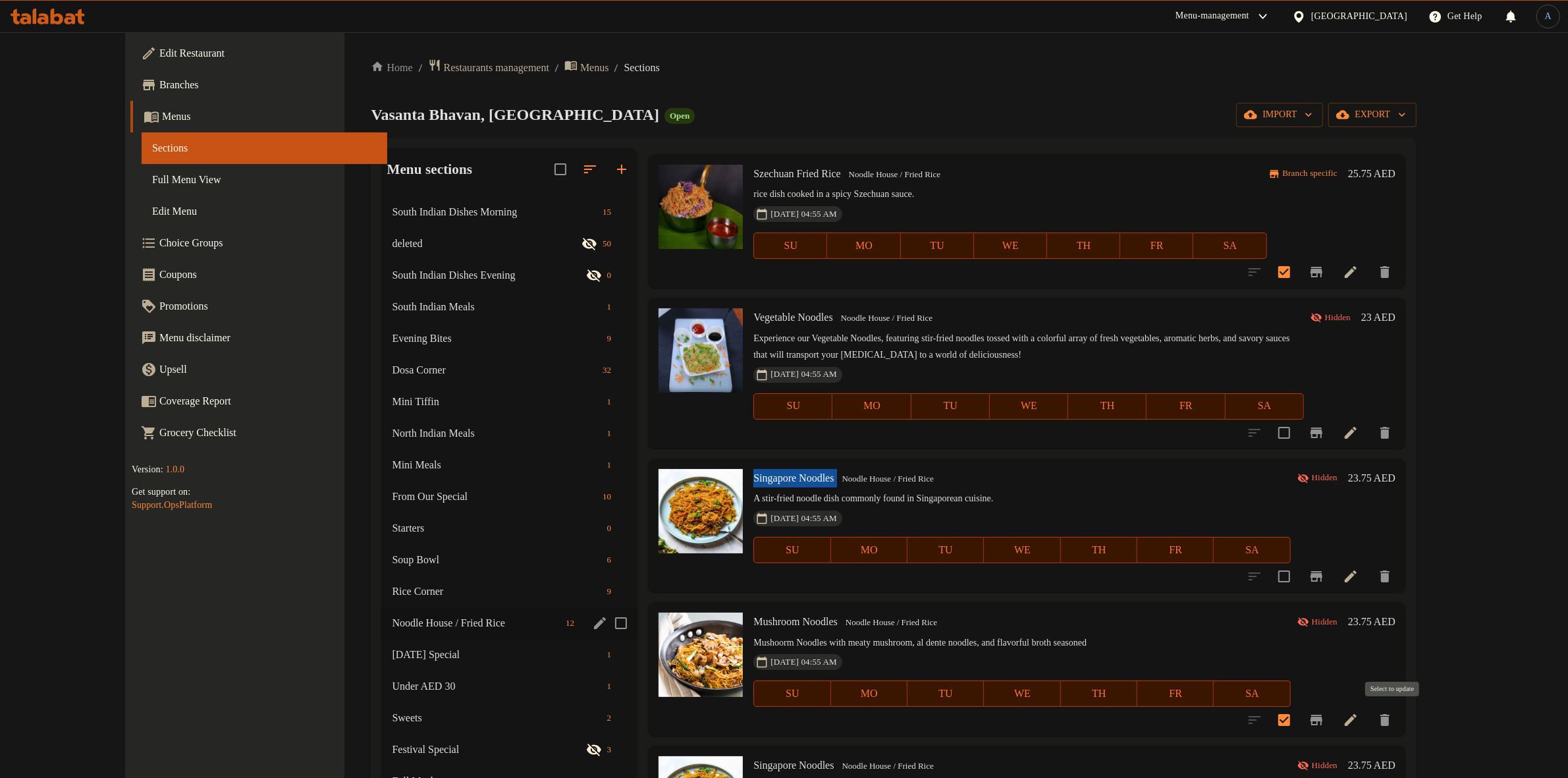
click at [1298, 721] on input "checkbox" at bounding box center [1284, 719] width 28 height 28
checkbox input "false"
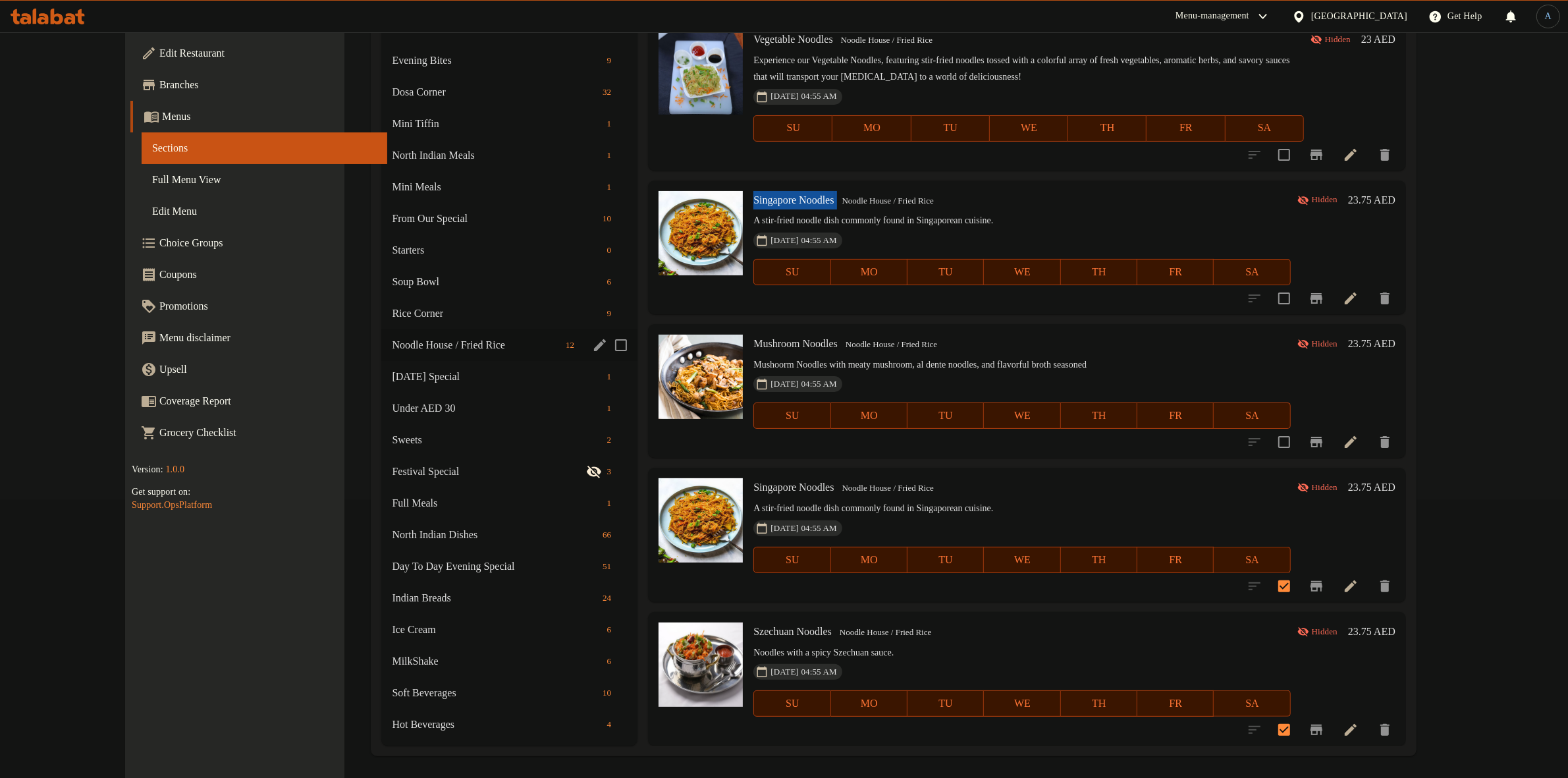
scroll to position [281, 0]
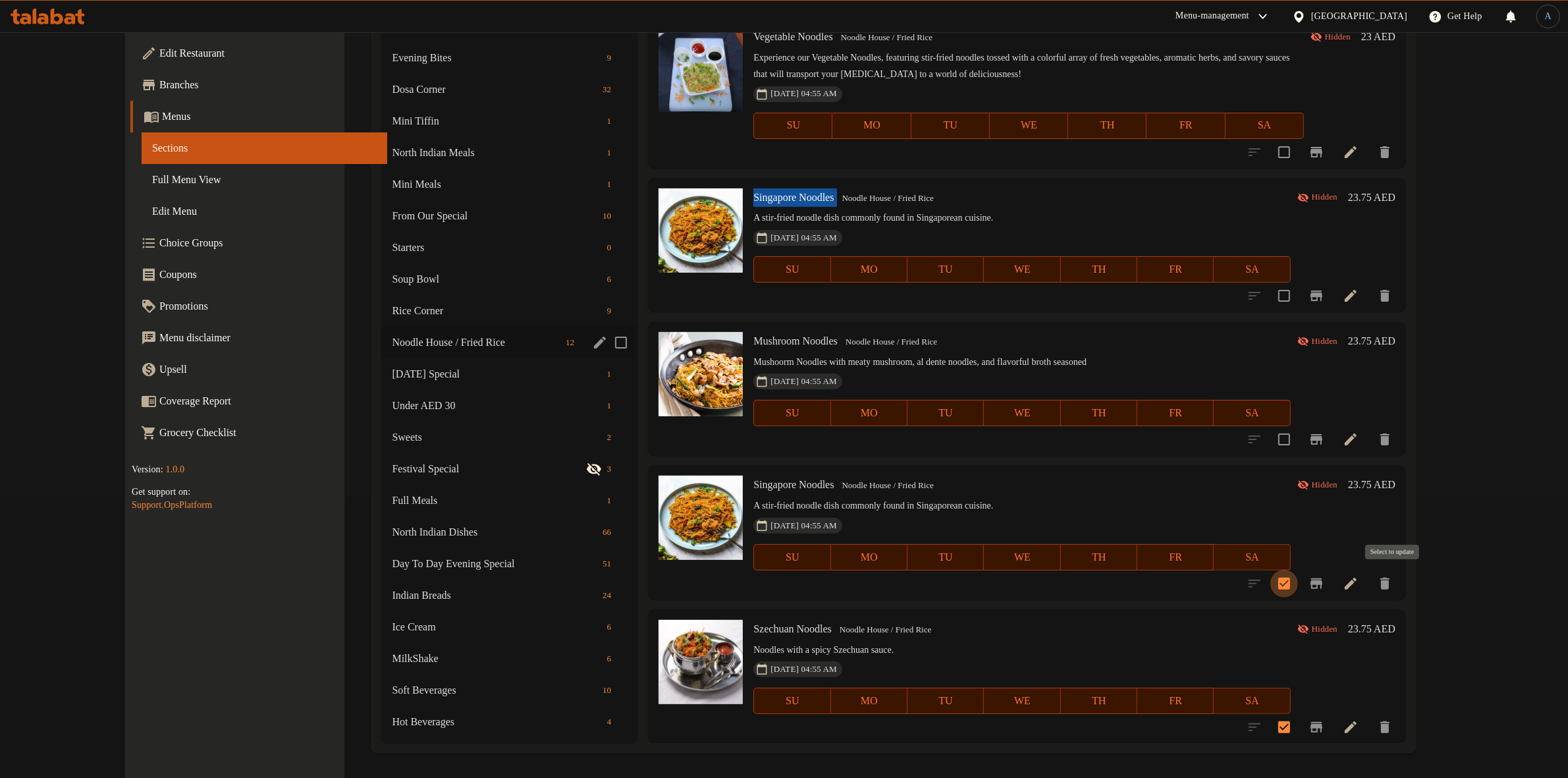
click at [1298, 584] on input "checkbox" at bounding box center [1284, 584] width 28 height 28
checkbox input "false"
click at [1298, 722] on input "checkbox" at bounding box center [1284, 727] width 28 height 28
checkbox input "false"
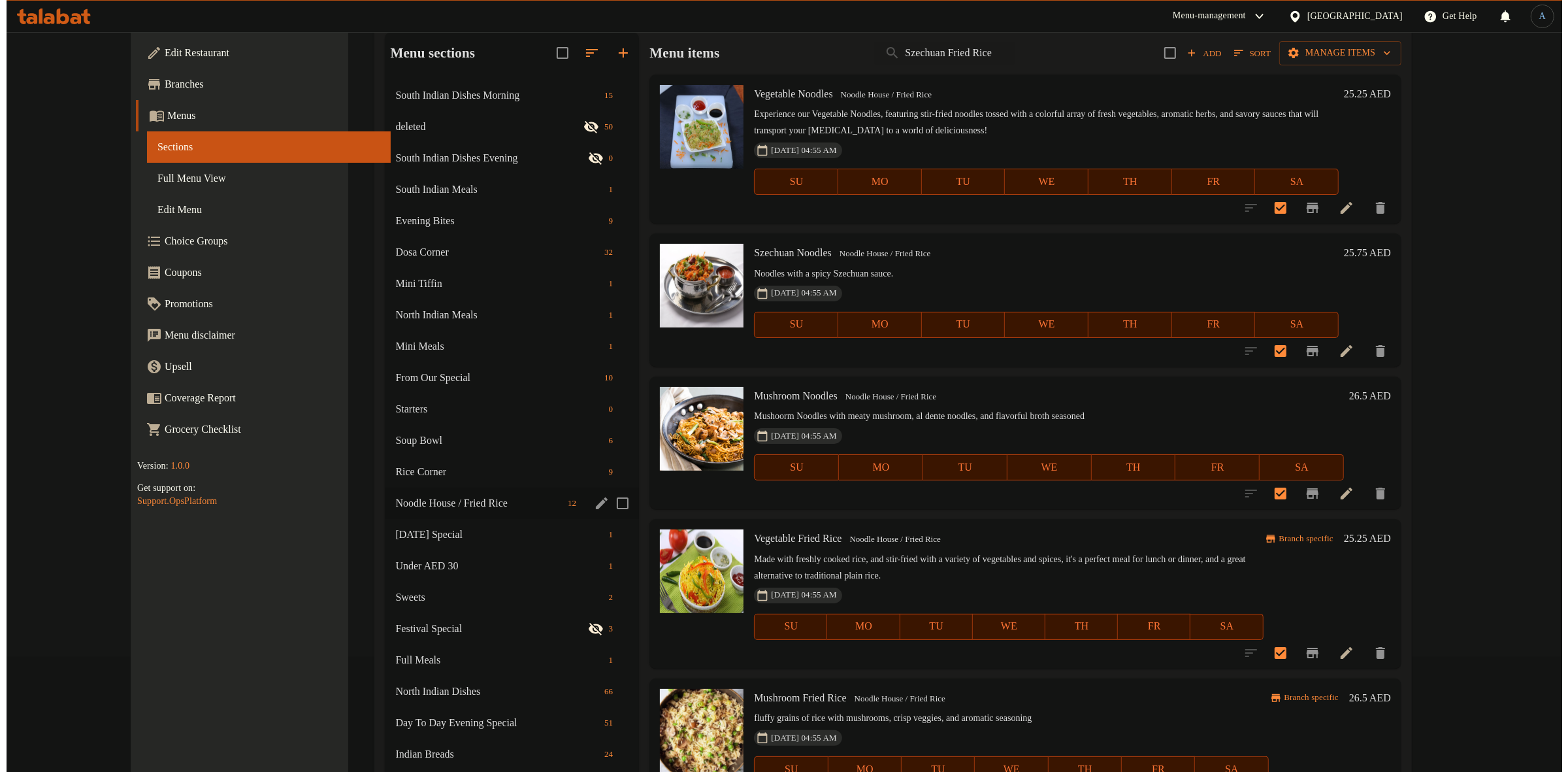
scroll to position [0, 0]
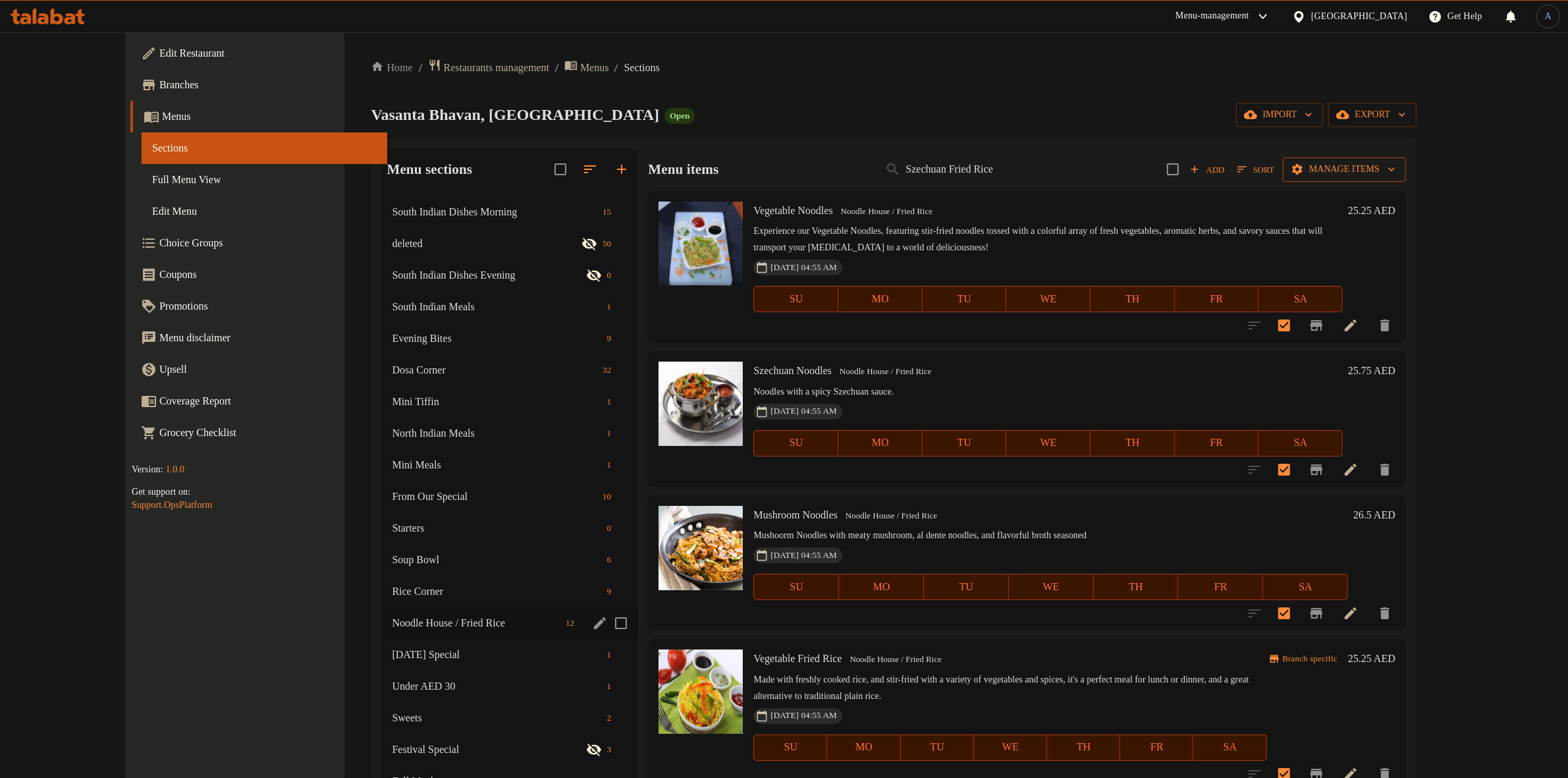
click at [1396, 162] on span "Manage items" at bounding box center [1344, 170] width 102 height 17
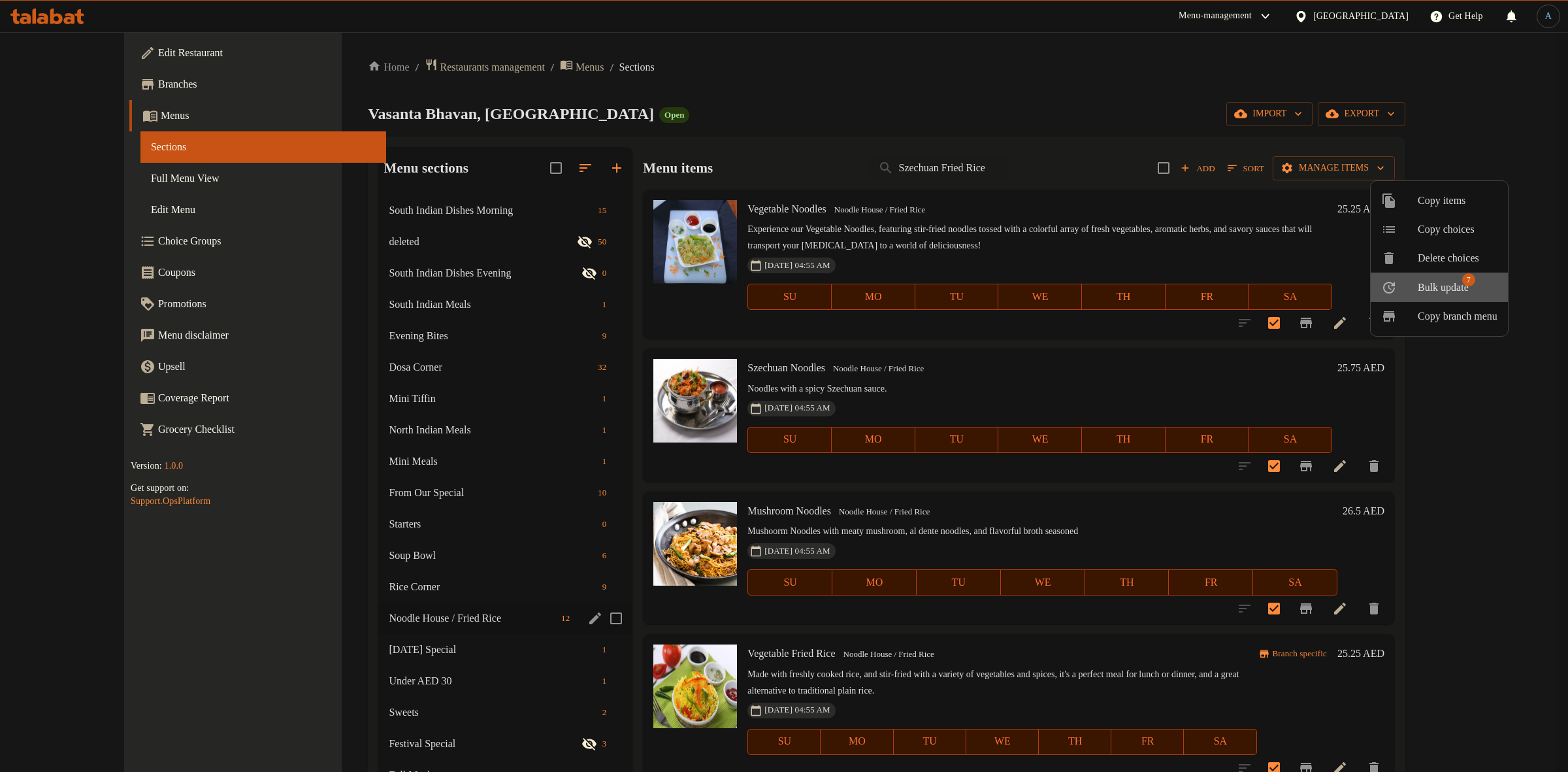
click at [1466, 297] on li "Bulk update 7" at bounding box center [1439, 287] width 137 height 29
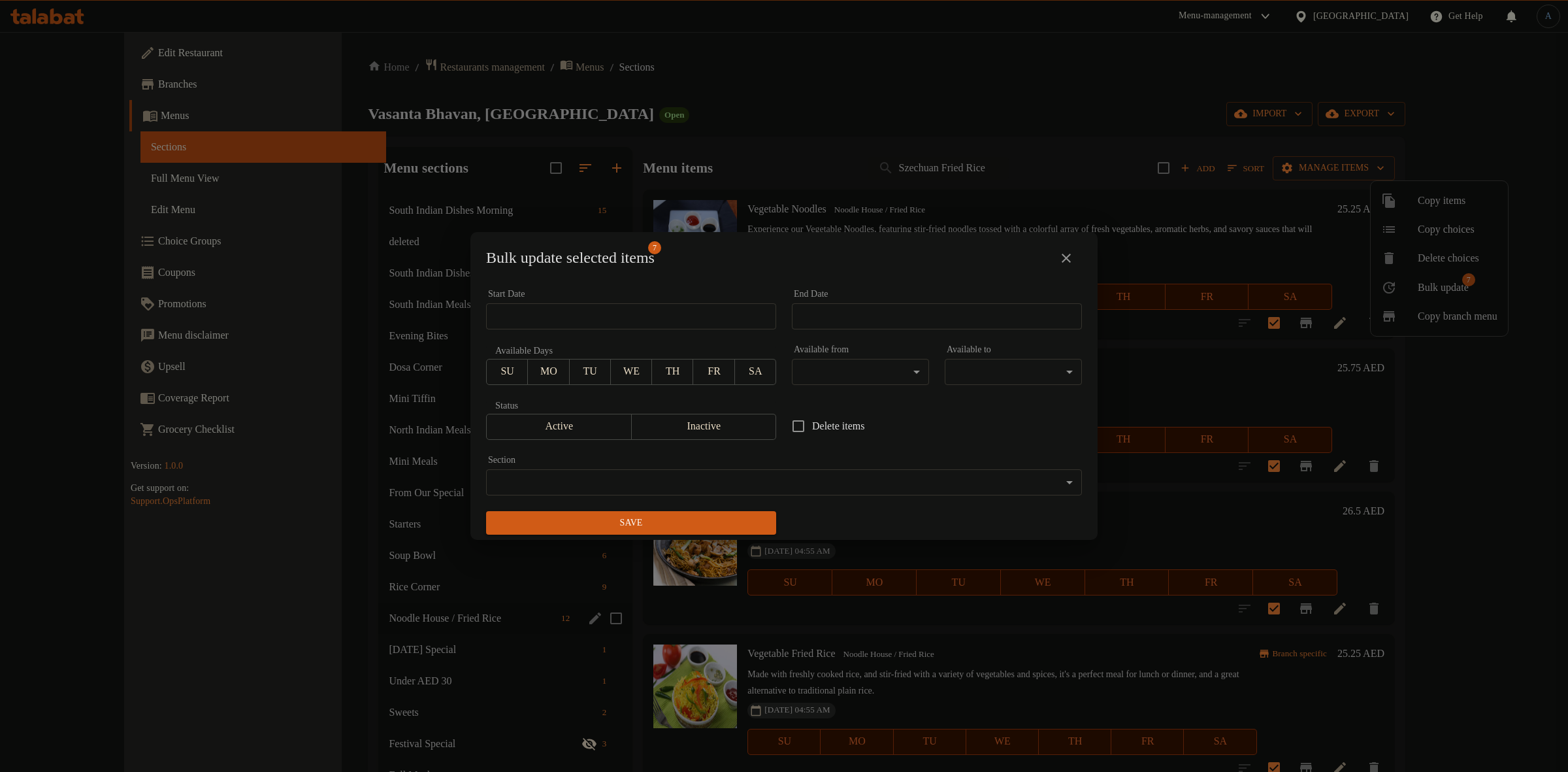
click at [875, 372] on body "​ Menu-management [GEOGRAPHIC_DATA] Get Help A Edit Restaurant Branches Menus S…" at bounding box center [784, 402] width 1568 height 740
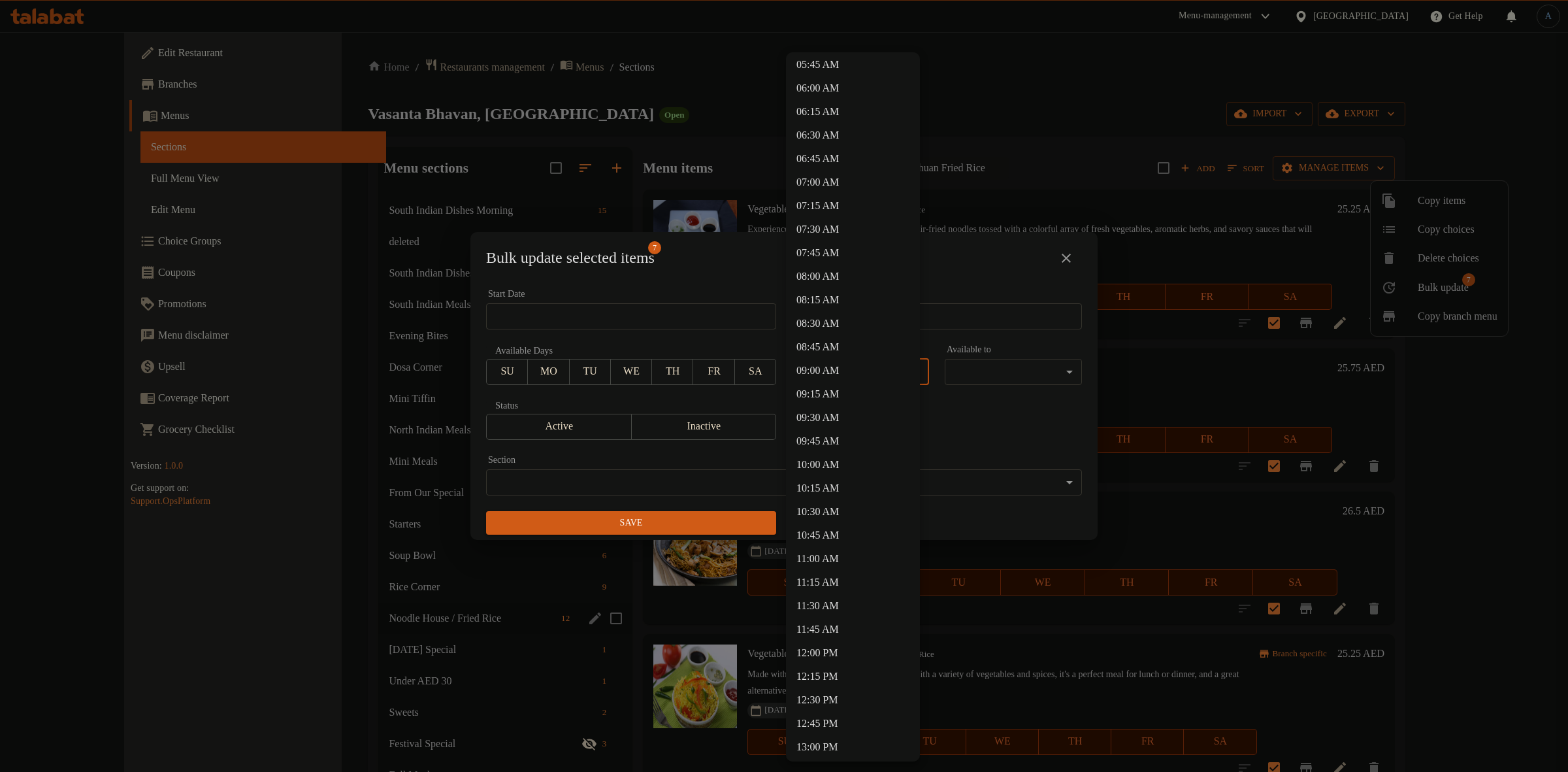
scroll to position [572, 0]
click at [831, 584] on li "11:30 AM" at bounding box center [852, 580] width 134 height 23
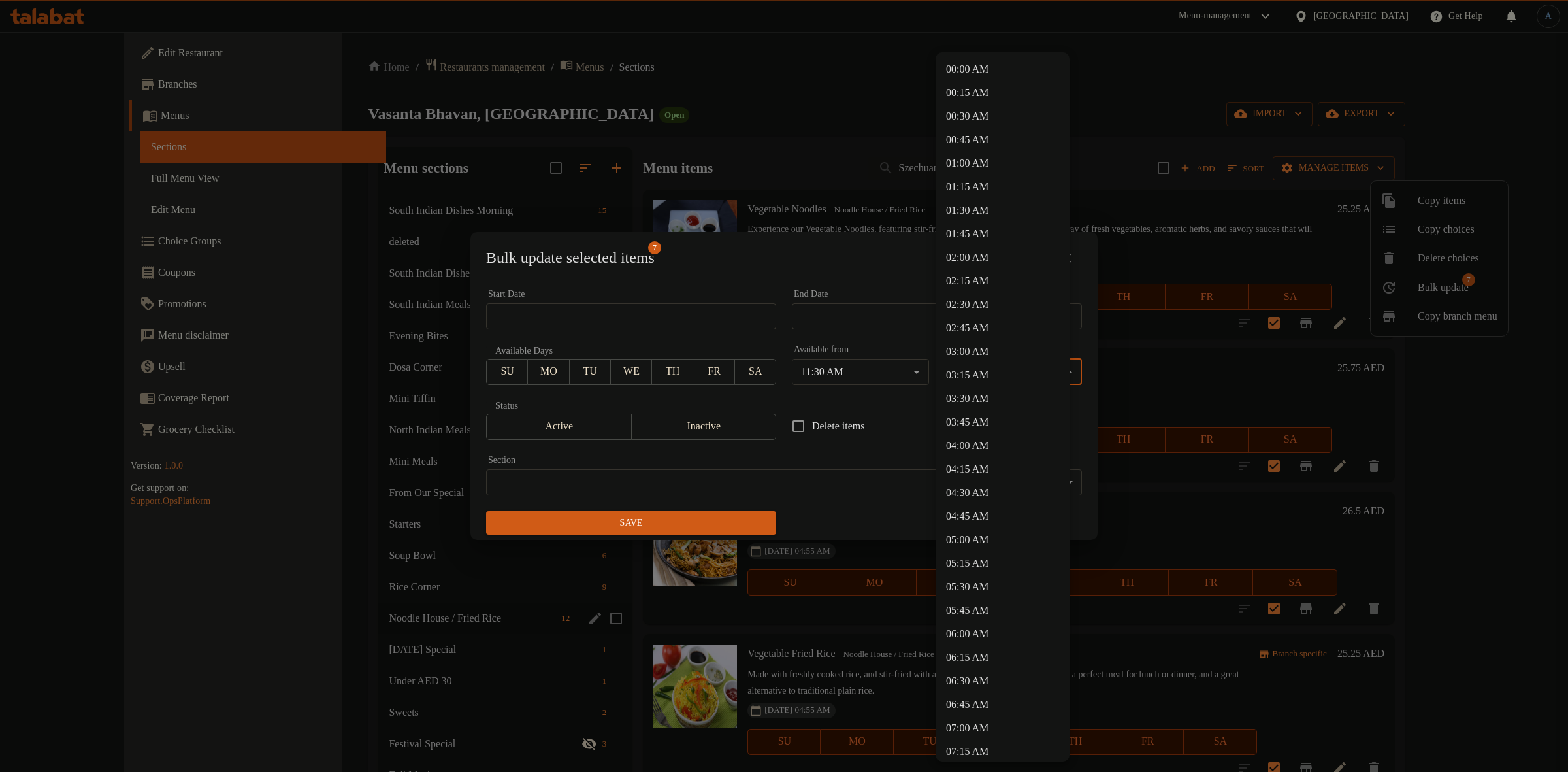
click at [997, 367] on body "​ Menu-management [GEOGRAPHIC_DATA] Get Help A Edit Restaurant Branches Menus S…" at bounding box center [784, 402] width 1568 height 740
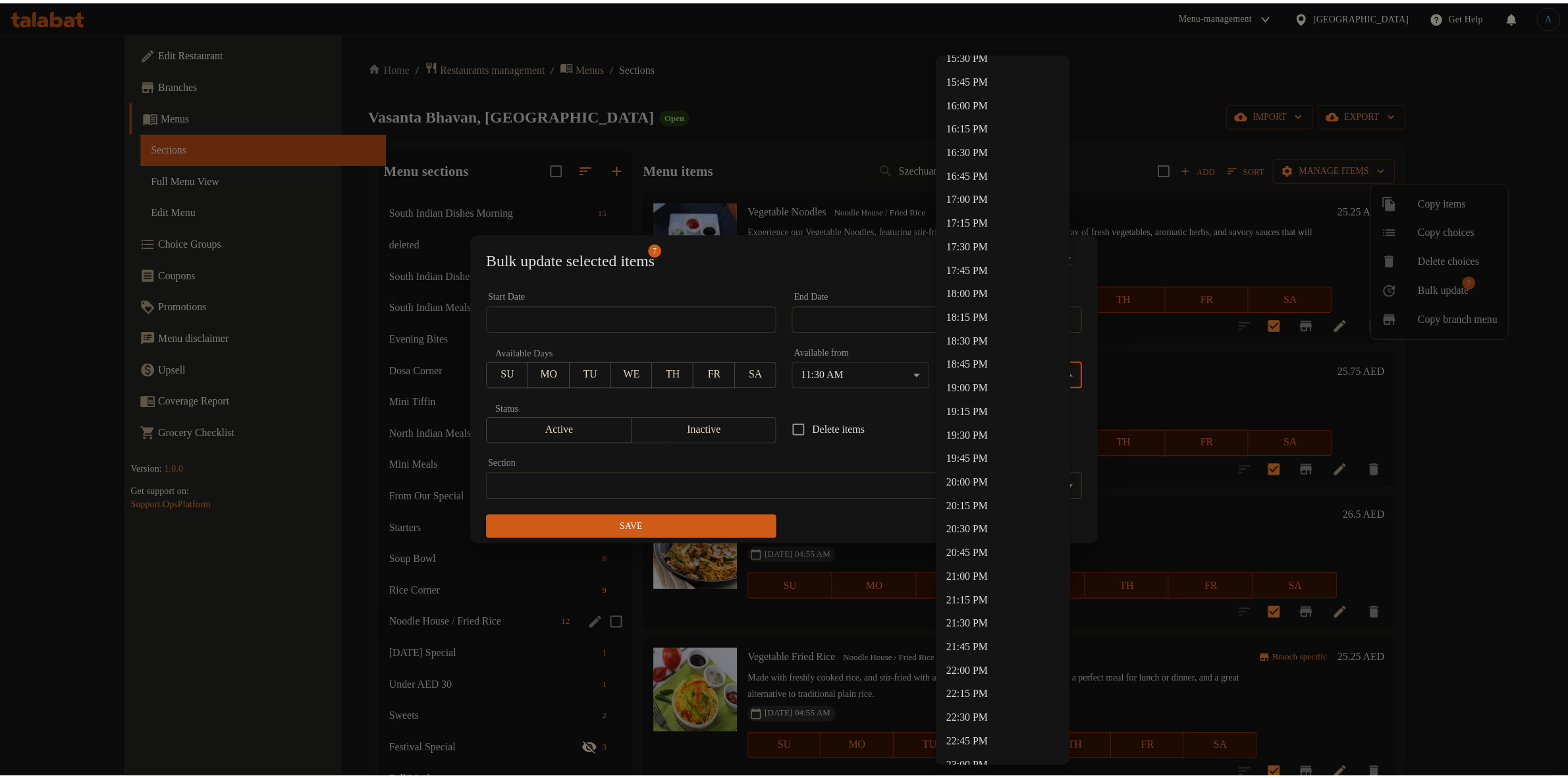
scroll to position [1595, 0]
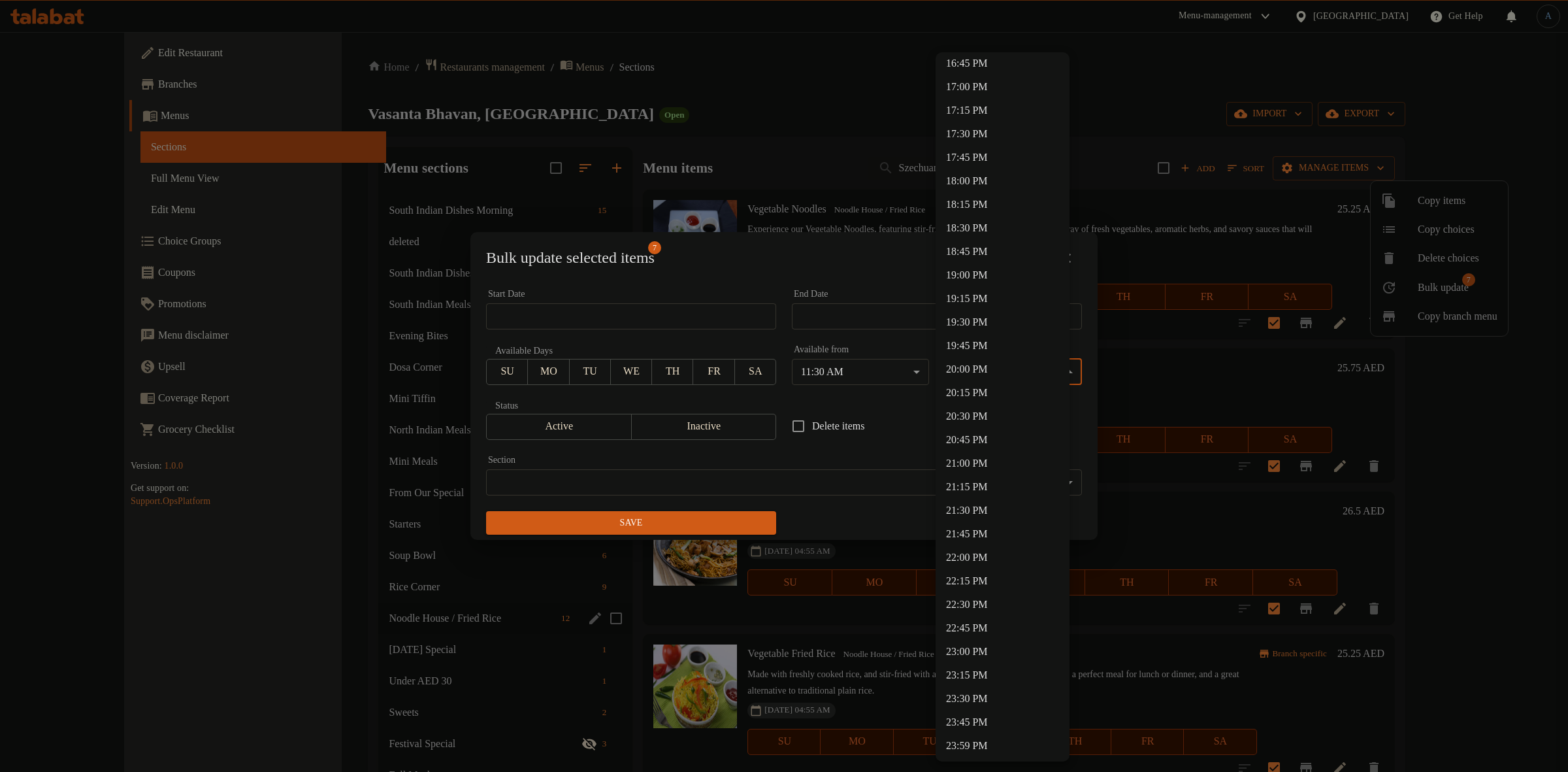
click at [983, 646] on li "23:00 PM" at bounding box center [1002, 652] width 134 height 23
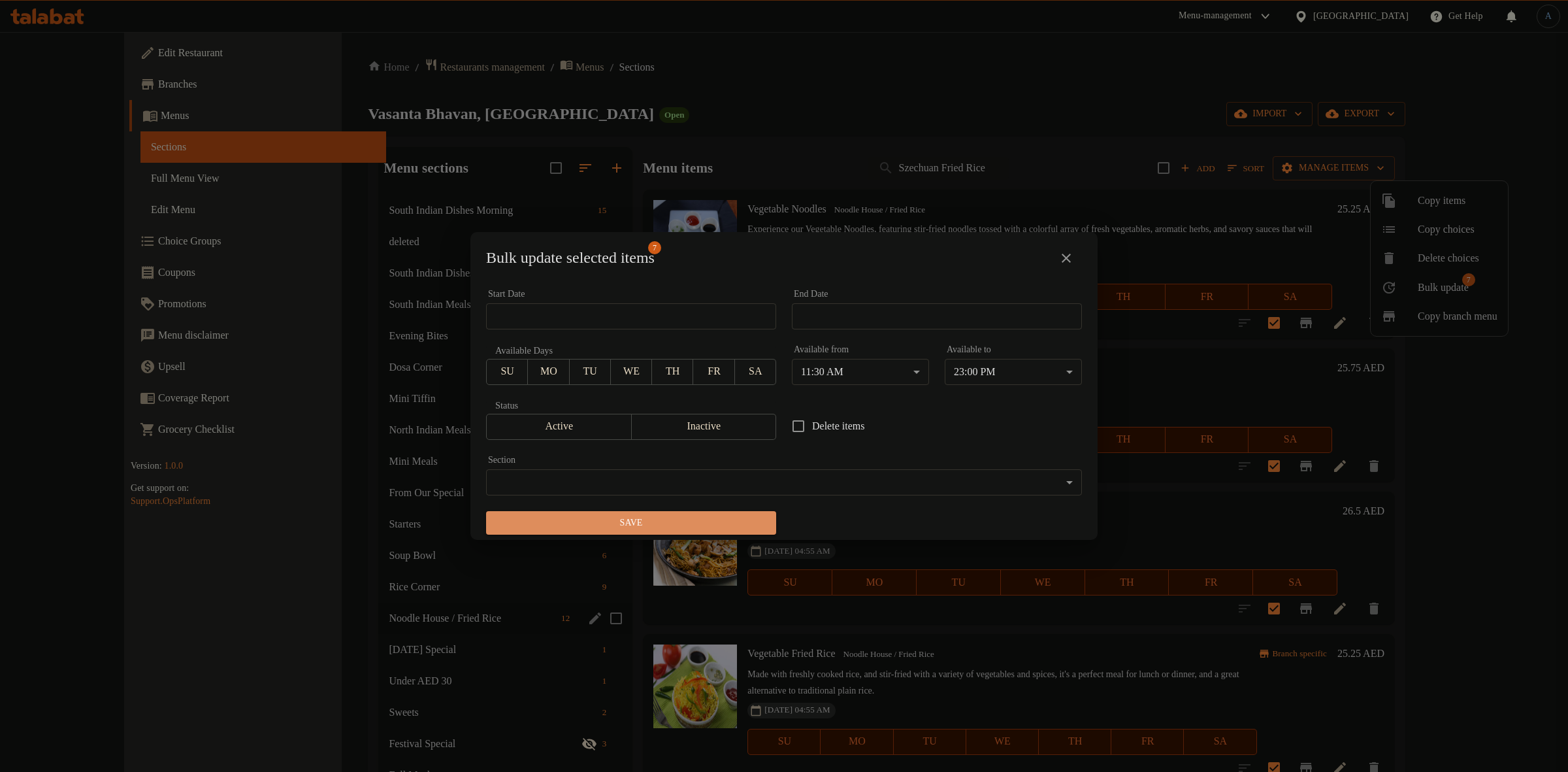
click at [739, 514] on button "Save" at bounding box center [630, 523] width 290 height 24
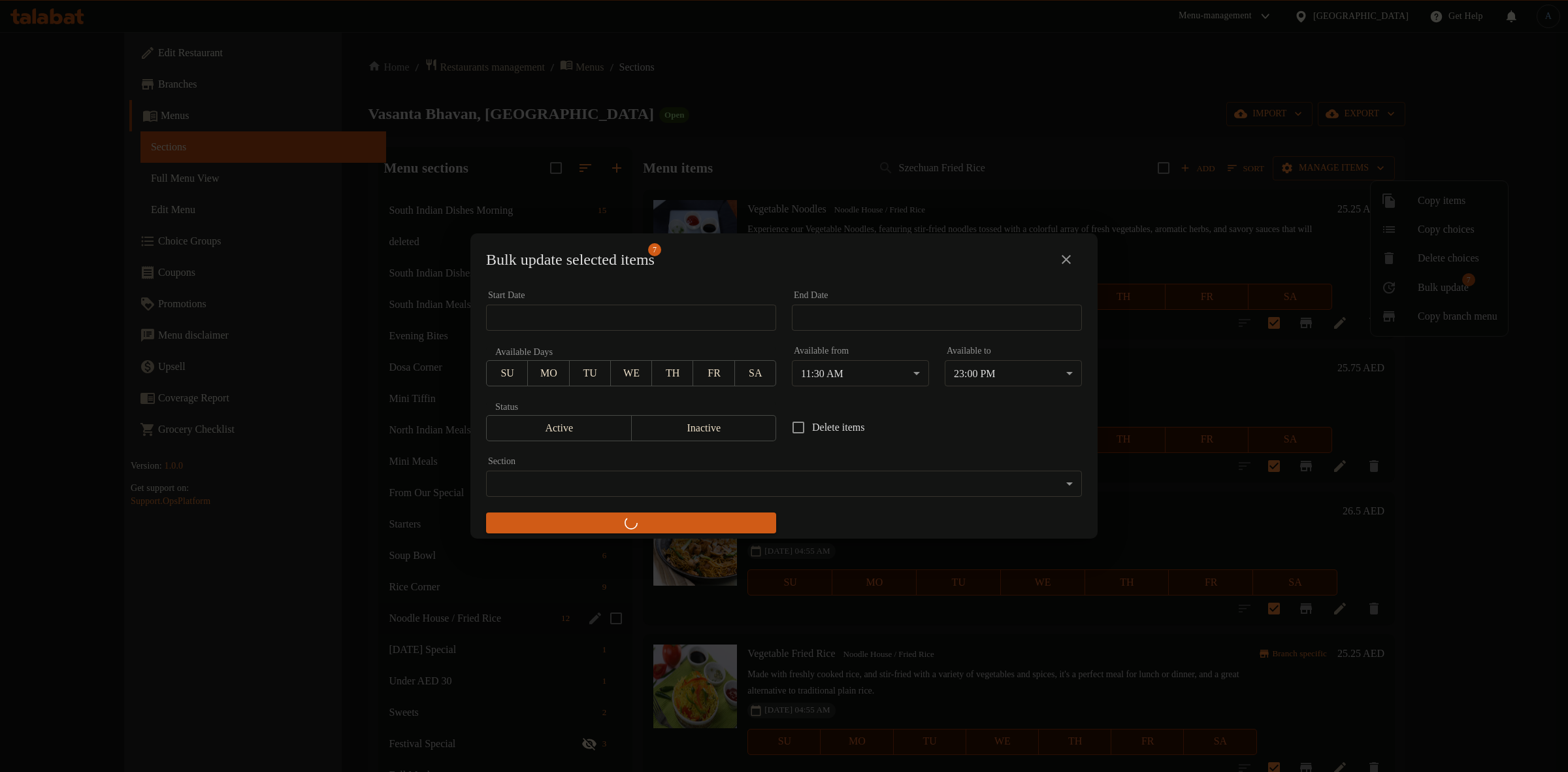
checkbox input "false"
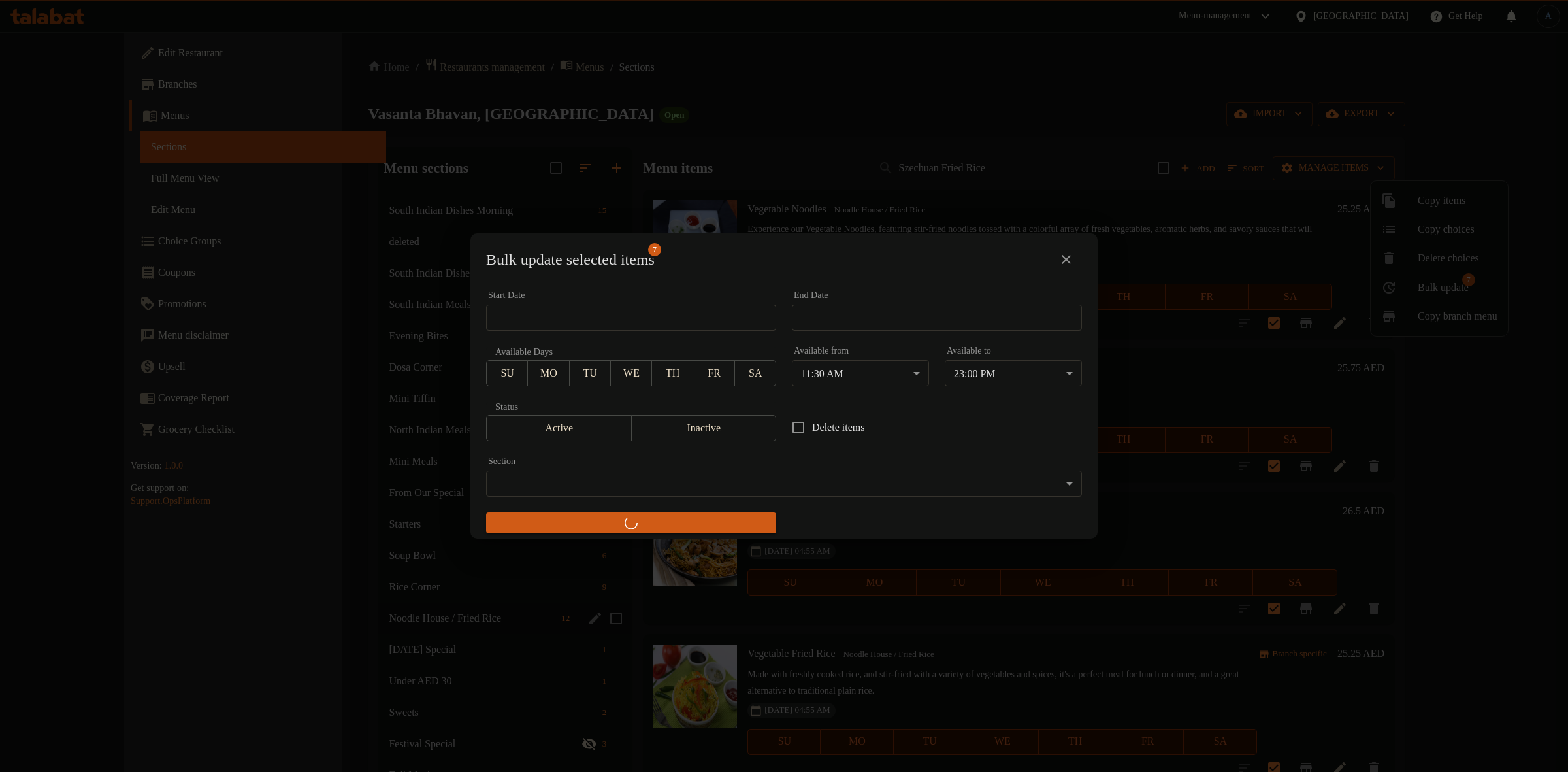
checkbox input "false"
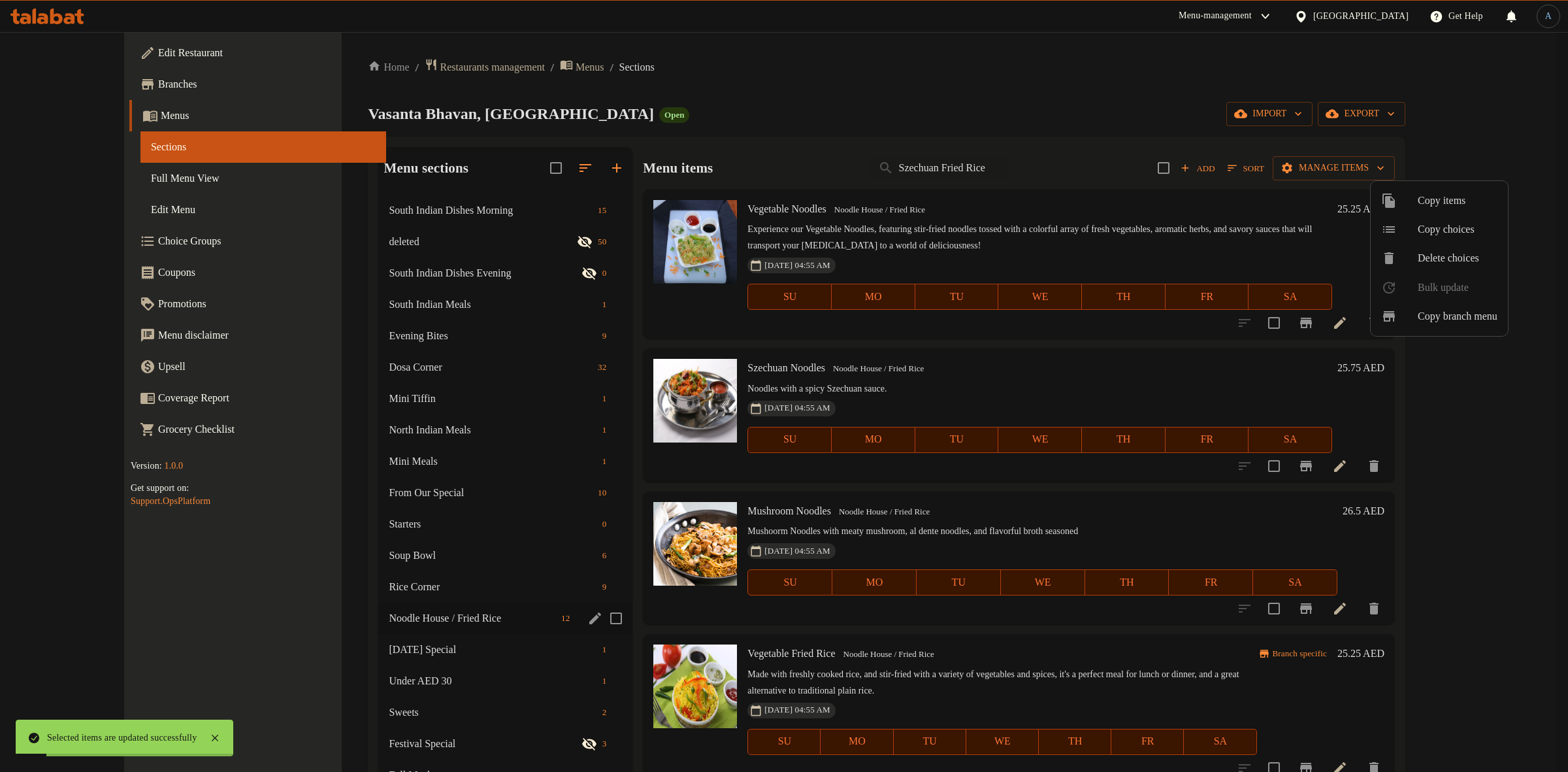
click at [794, 191] on div at bounding box center [784, 386] width 1568 height 772
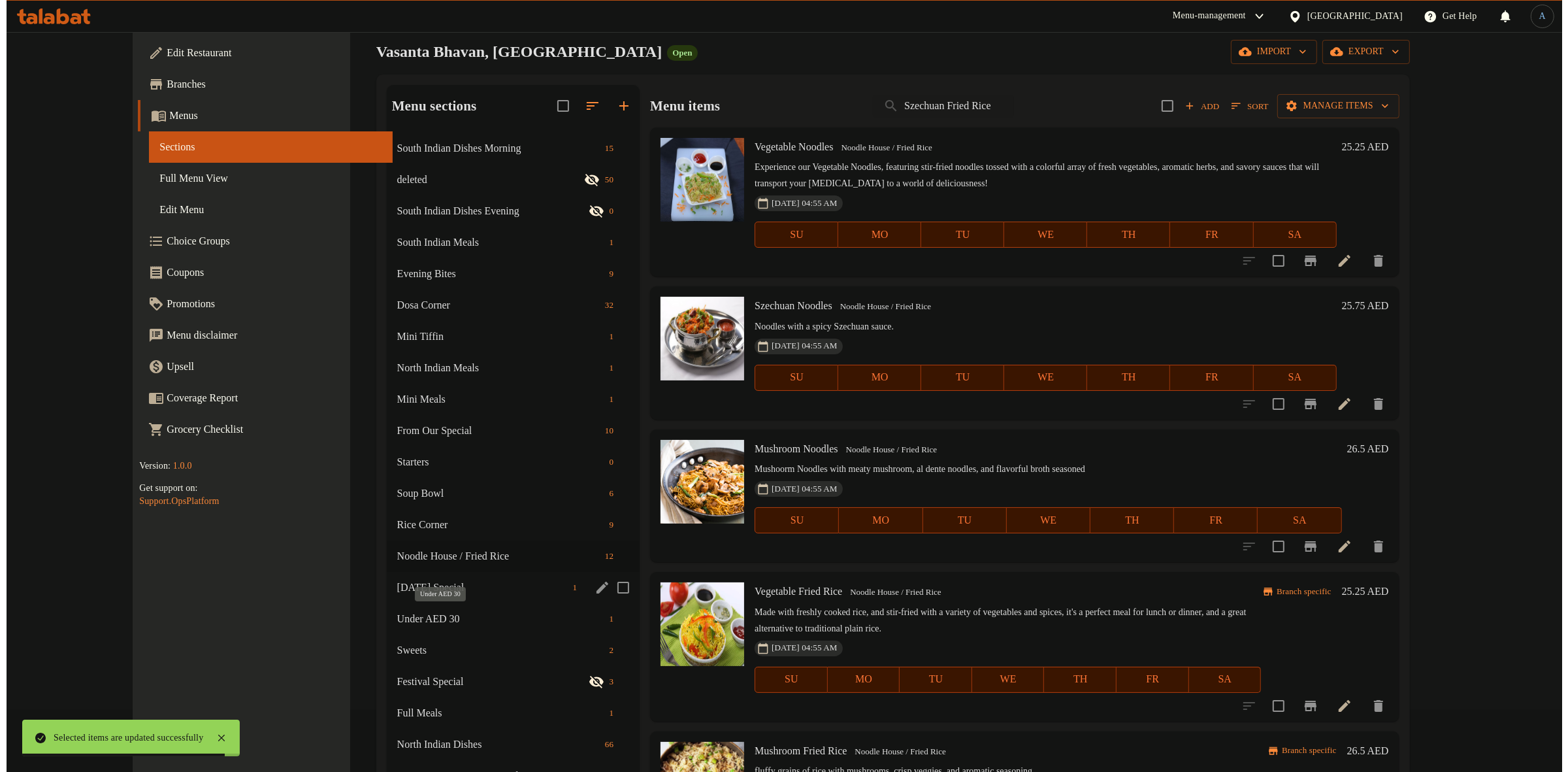
scroll to position [0, 0]
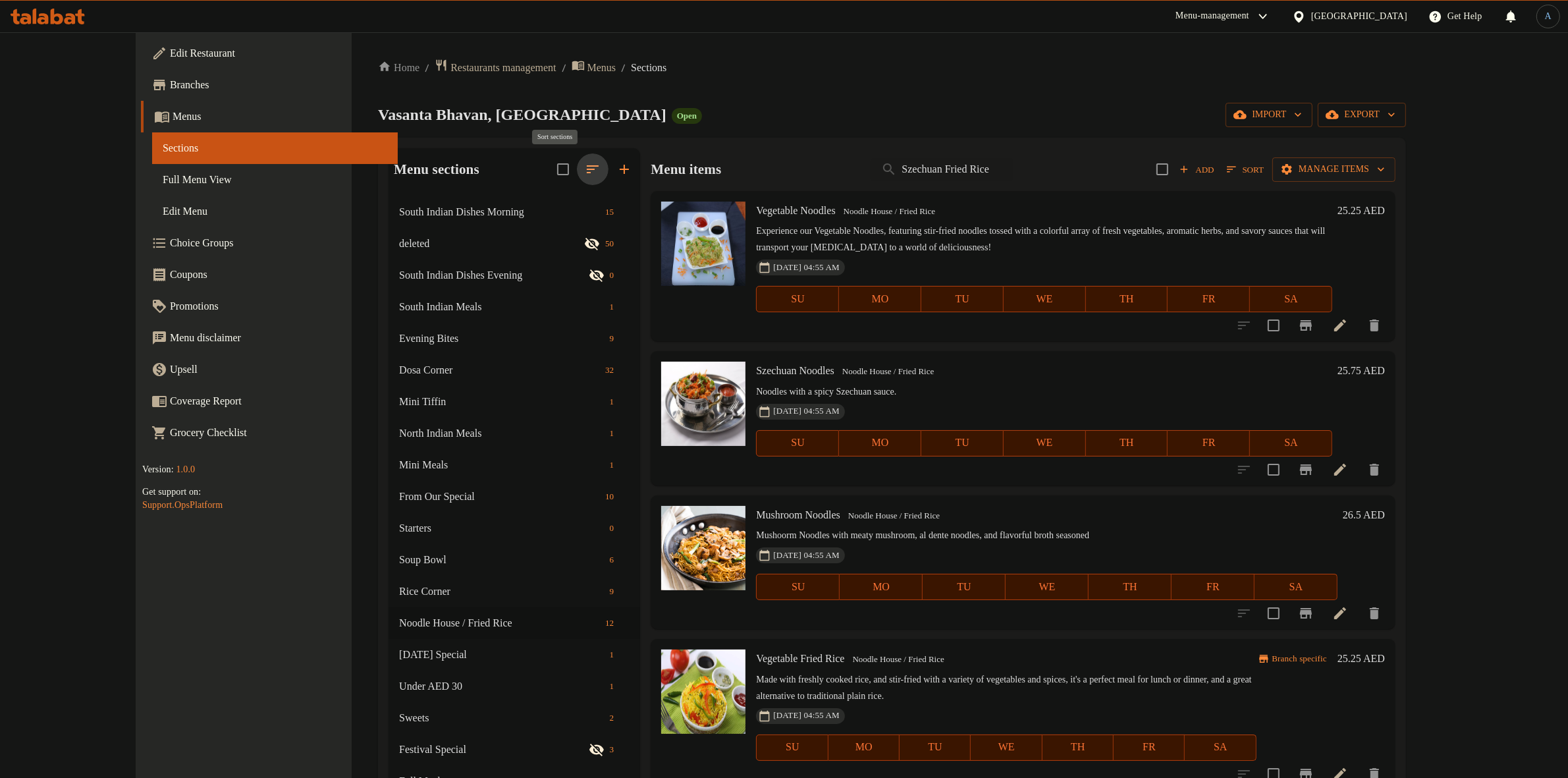
click at [585, 169] on icon "button" at bounding box center [593, 169] width 16 height 16
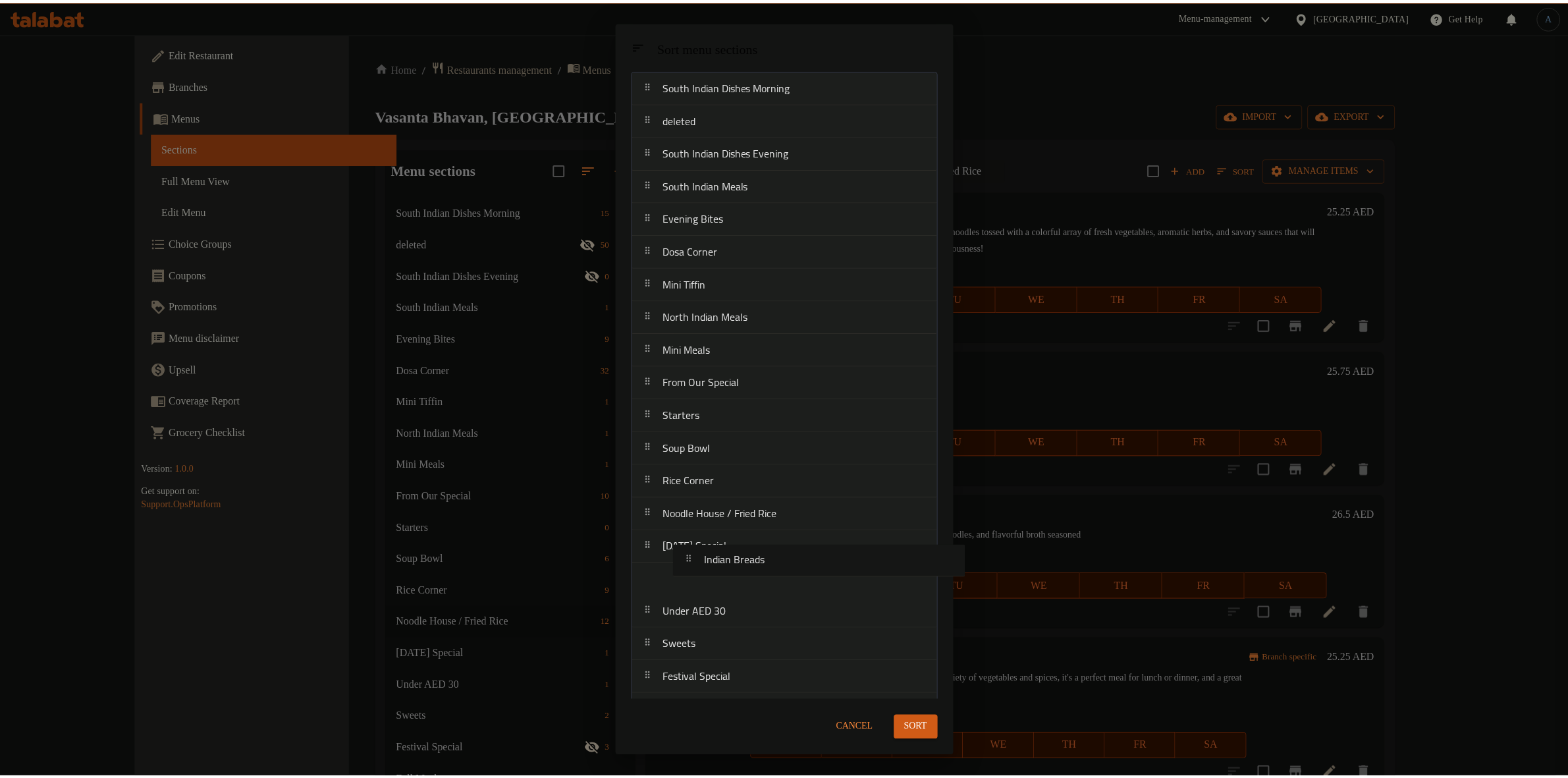
scroll to position [42, 0]
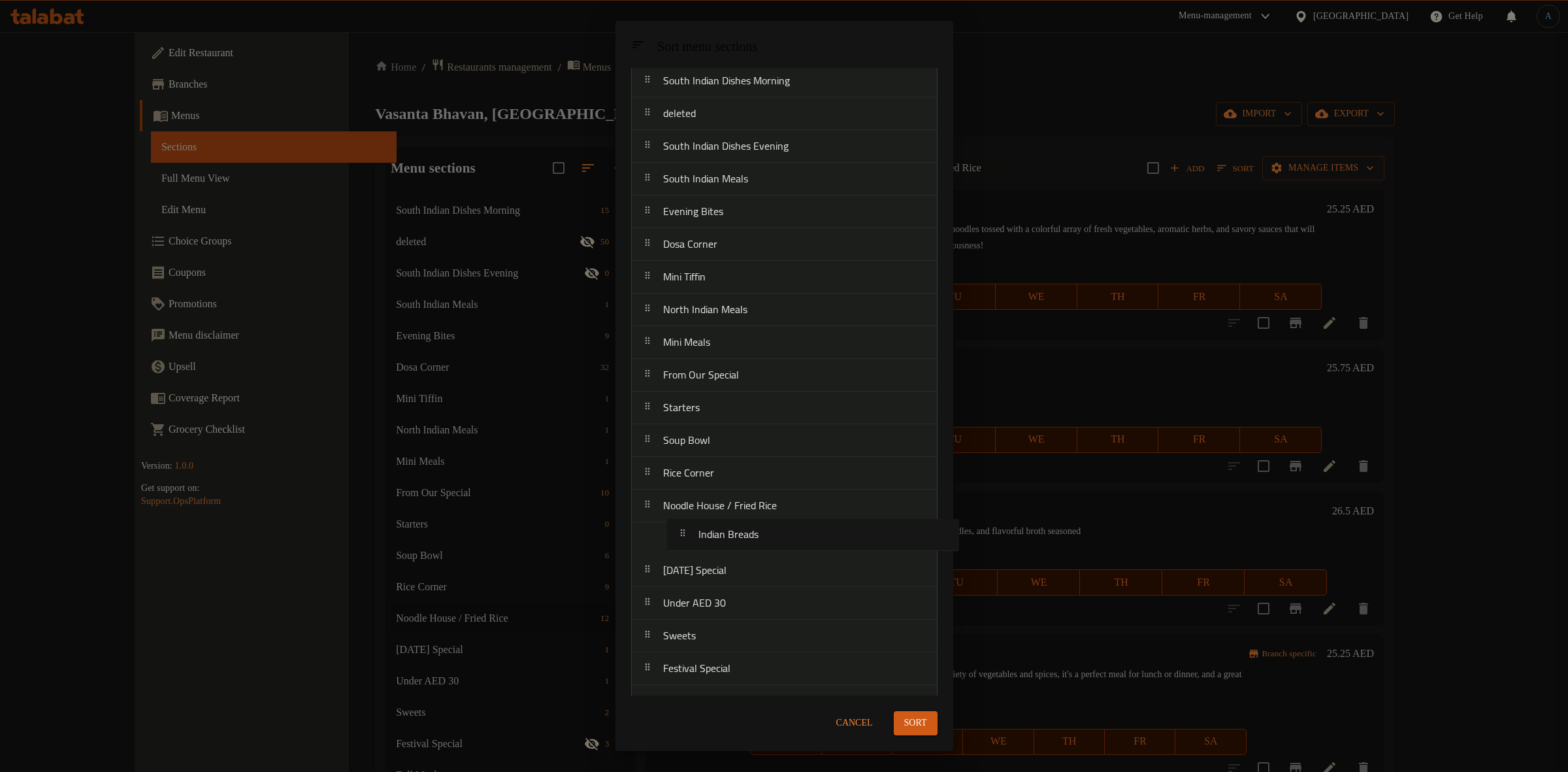
drag, startPoint x: 693, startPoint y: 551, endPoint x: 726, endPoint y: 522, distance: 43.9
click at [726, 523] on nav "South Indian Dishes Morning deleted South Indian Dishes Evening South Indian Me…" at bounding box center [784, 489] width 306 height 851
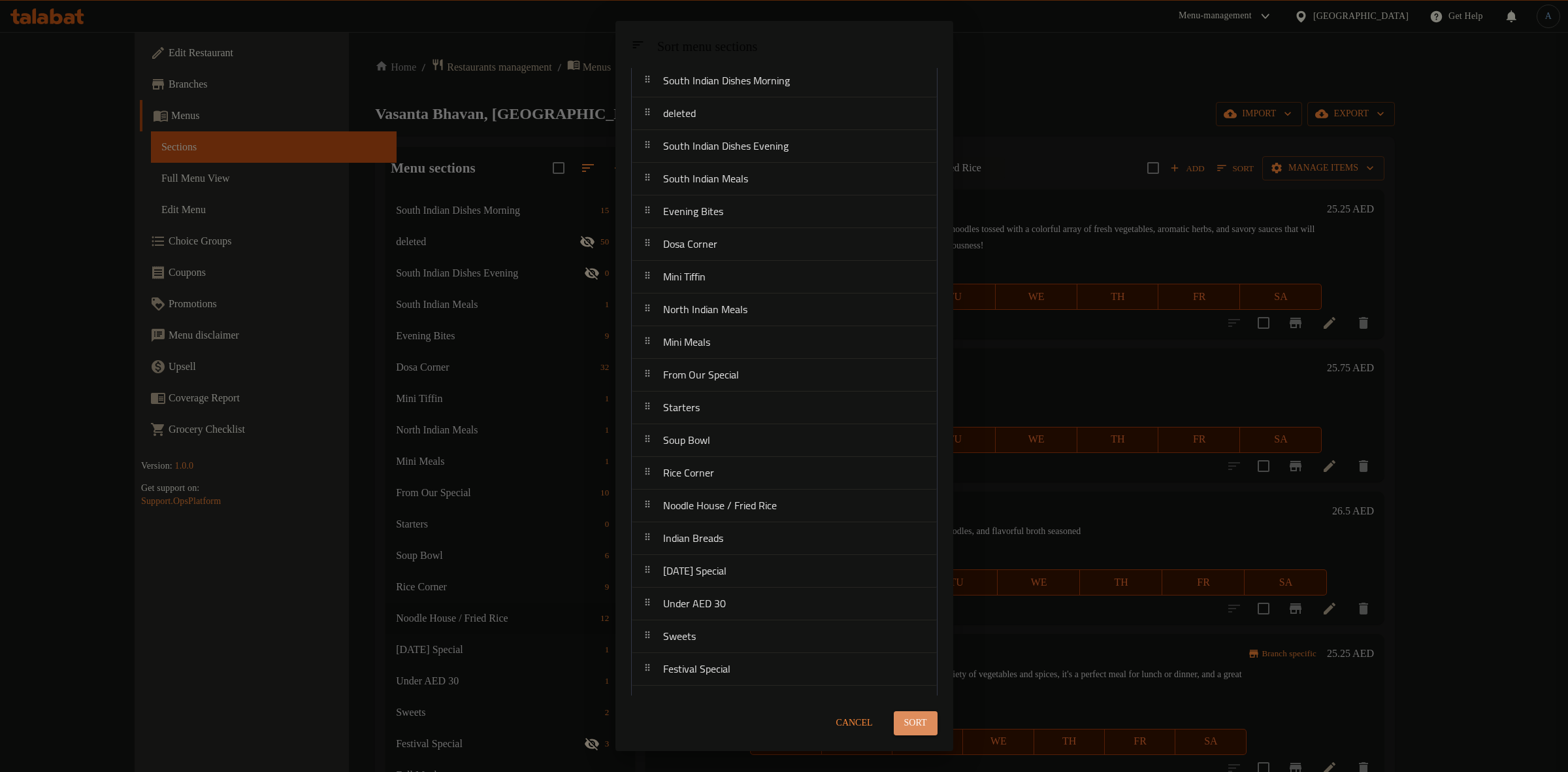
click at [914, 716] on span "Sort" at bounding box center [916, 724] width 23 height 17
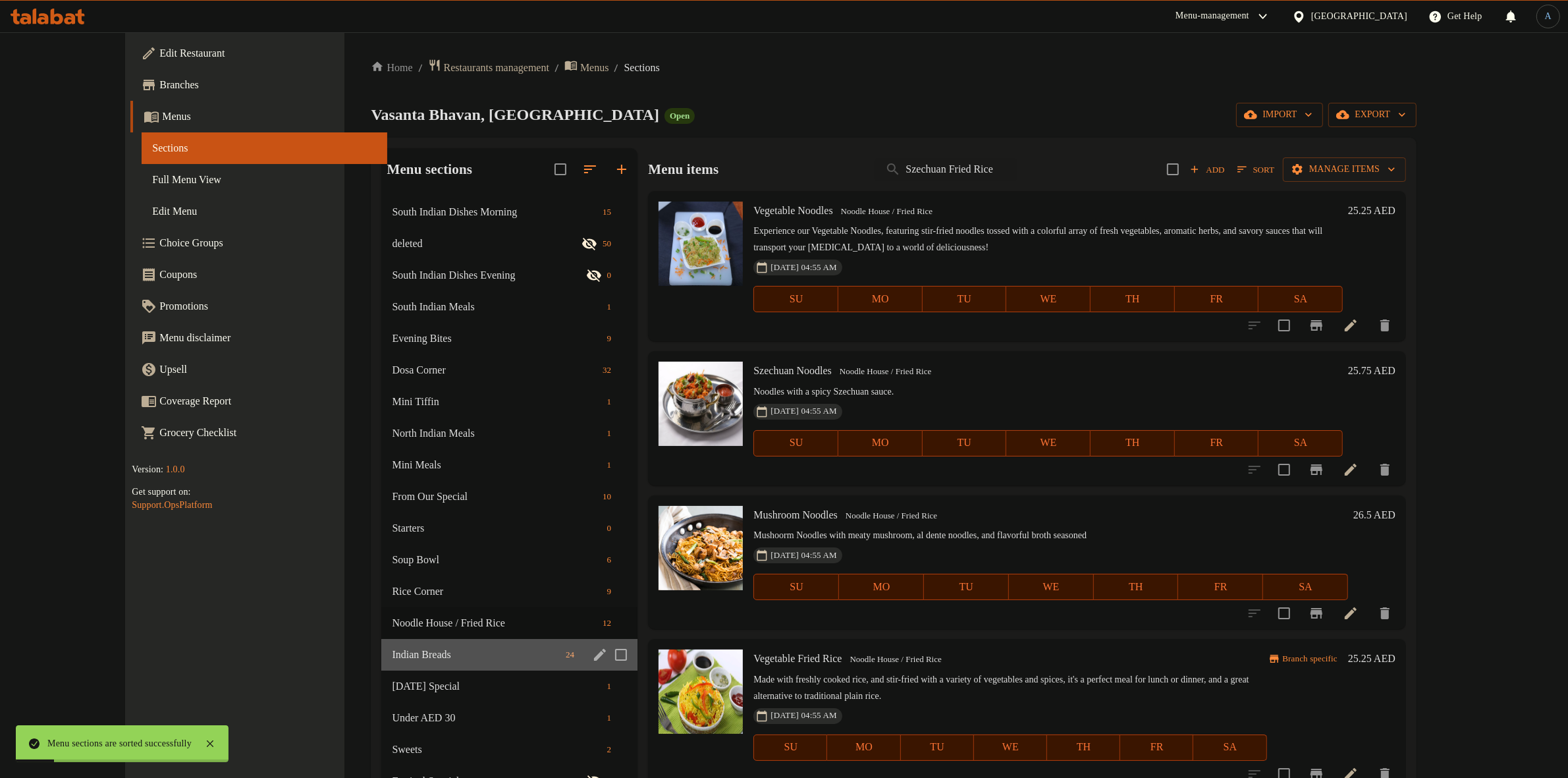
click at [402, 644] on div "Indian Breads 24" at bounding box center [510, 655] width 256 height 32
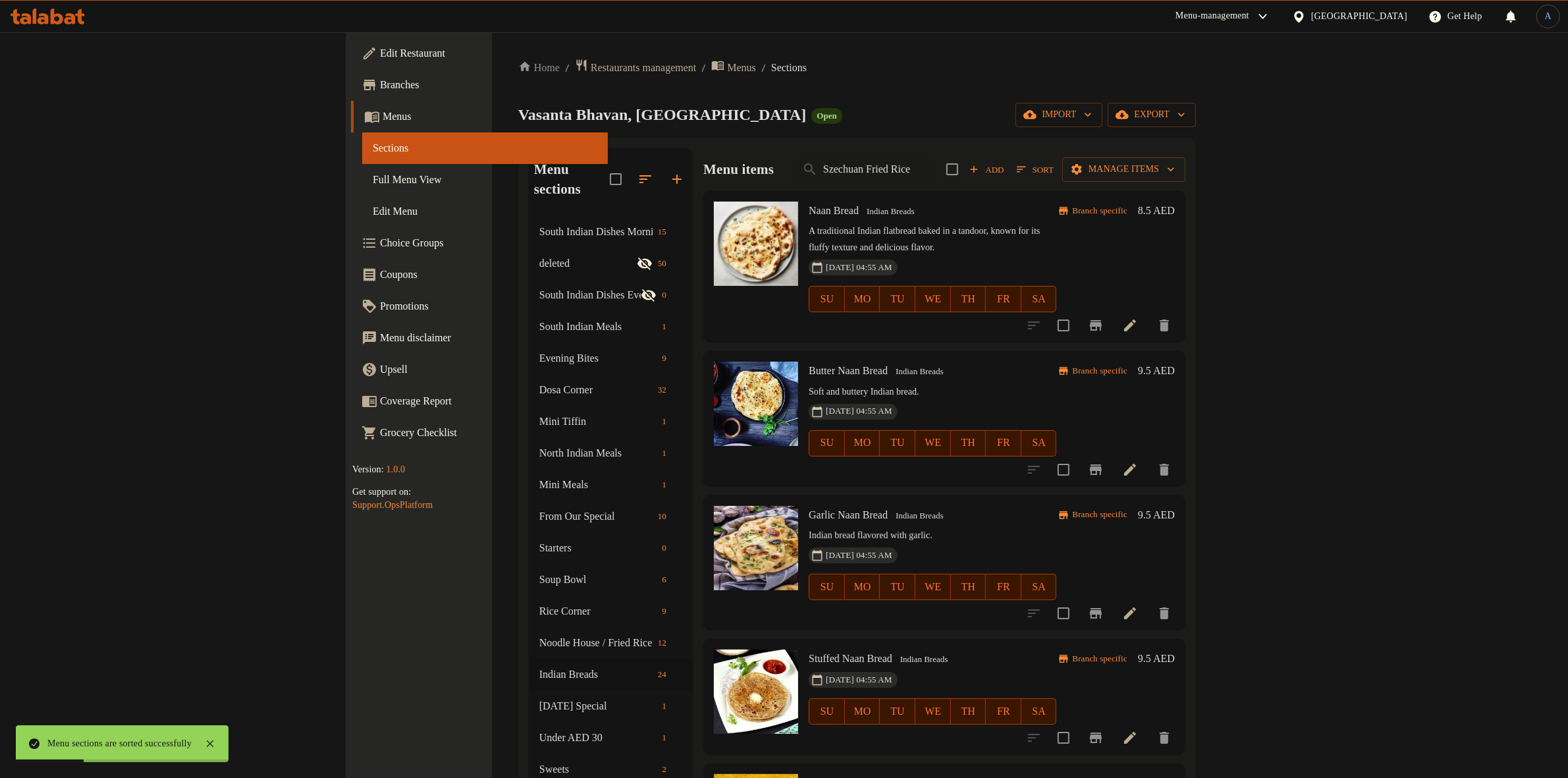
click at [1056, 224] on p "A traditional Indian flatbread baked in a tandoor, known for its fluffy texture…" at bounding box center [933, 240] width 248 height 33
click at [1138, 317] on icon at bounding box center [1130, 325] width 16 height 16
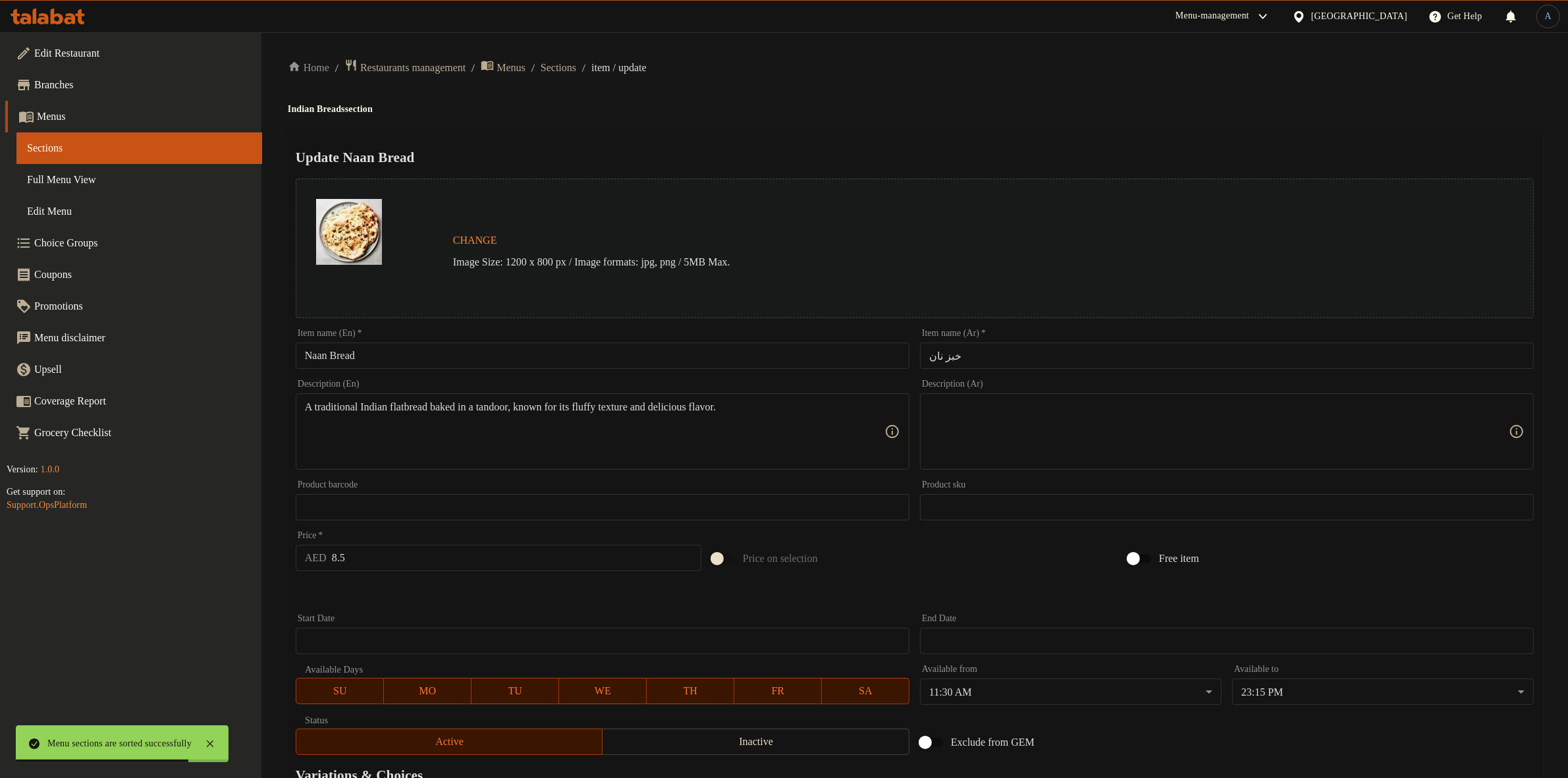
click at [545, 360] on input "Naan Bread" at bounding box center [602, 355] width 614 height 26
paste input "(Plain)"
type input "Naan (Plain)"
click at [786, 125] on div "Home / Restaurants management / Menus / Sections / item / update Indian Breads …" at bounding box center [915, 492] width 1254 height 866
click at [986, 349] on input "خبز نان" at bounding box center [1226, 355] width 614 height 26
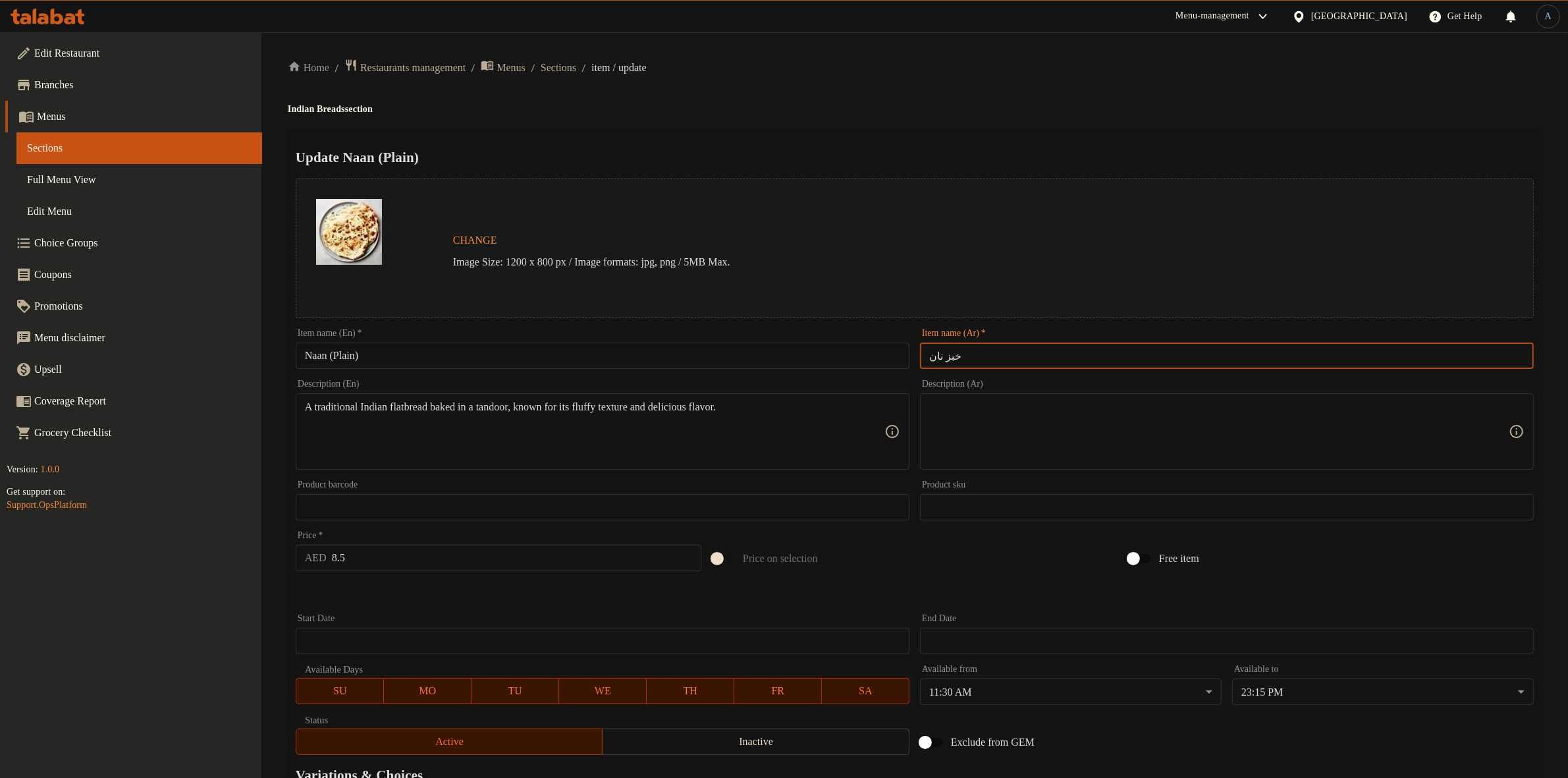
paste input "نان (عادي)"
click at [963, 97] on div "Home / Restaurants management / Menus / Sections / item / update Indian Breads …" at bounding box center [915, 492] width 1254 height 866
click at [940, 356] on input "نان (عادي)" at bounding box center [1226, 355] width 614 height 26
type input "نان (سادة)"
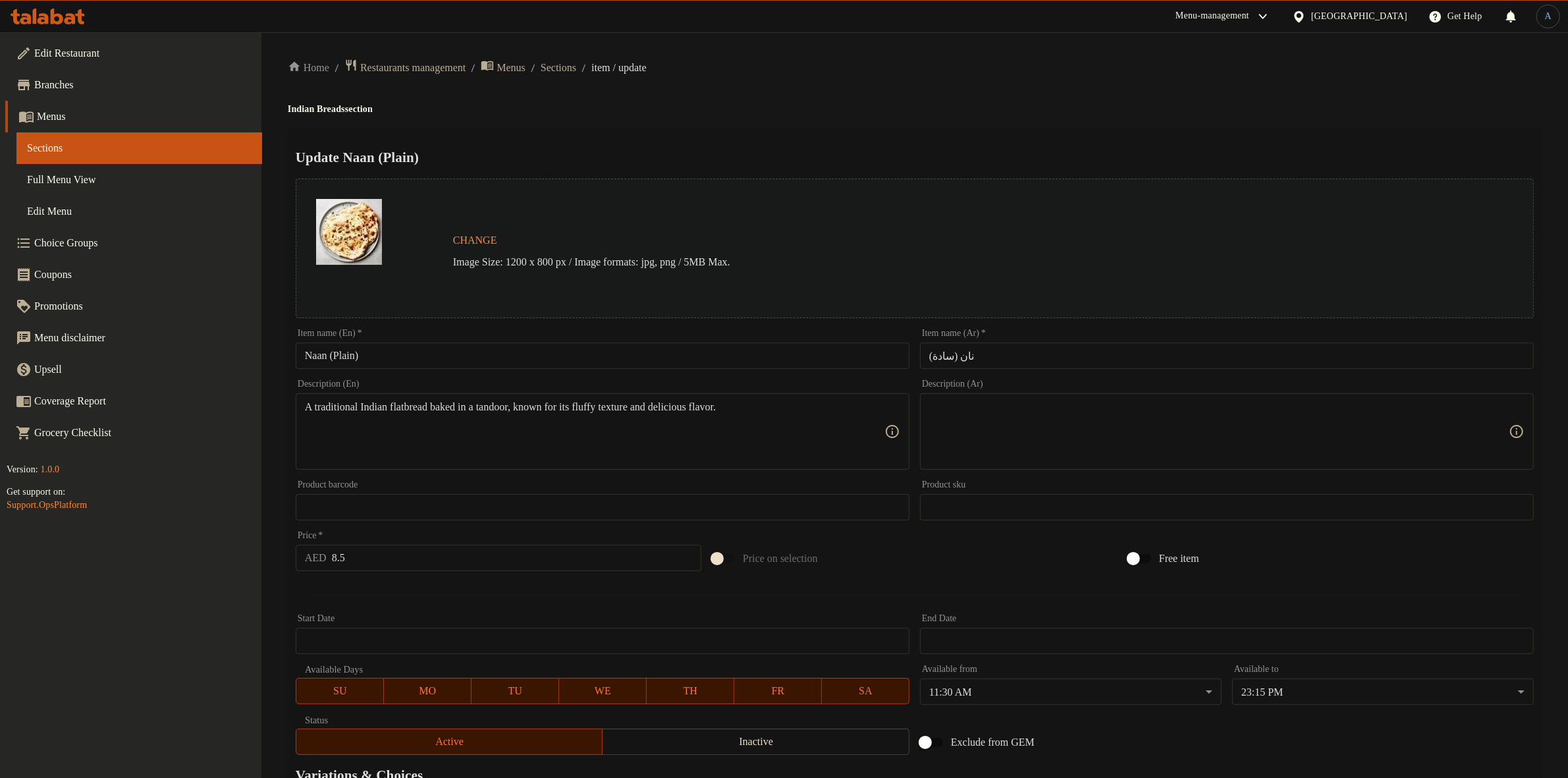
click at [960, 137] on div "Update Naan (Plain) Change Image Size: 1200 x 800 px / Image formats: jpg, png …" at bounding box center [915, 521] width 1254 height 786
click at [1107, 394] on div "Description (Ar)" at bounding box center [1226, 431] width 614 height 76
paste textarea "خبز هندي تقليدي مسطح يُخبز في التندور، وهو معروف بملمسه الرقيق ونكهته اللذيذة."
type textarea "خبز هندي تقليدي مسطح يُخبز في التندور، وهو معروف بملمسه الرقيق ونكهته اللذيذة."
click at [985, 177] on div "Change Image Size: 1200 x 800 px / Image formats: jpg, png / 5MB Max." at bounding box center [915, 248] width 1249 height 150
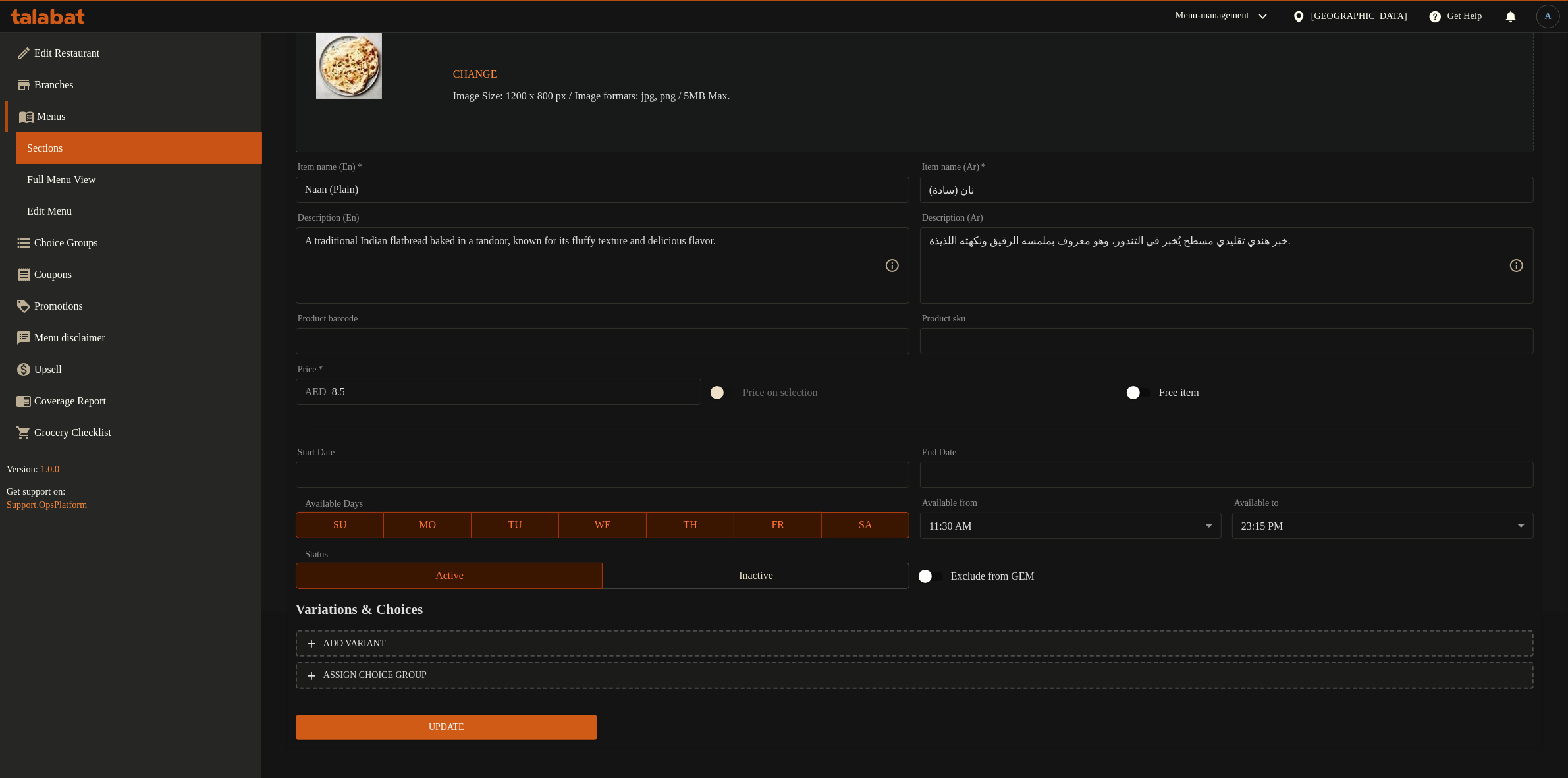
scroll to position [170, 0]
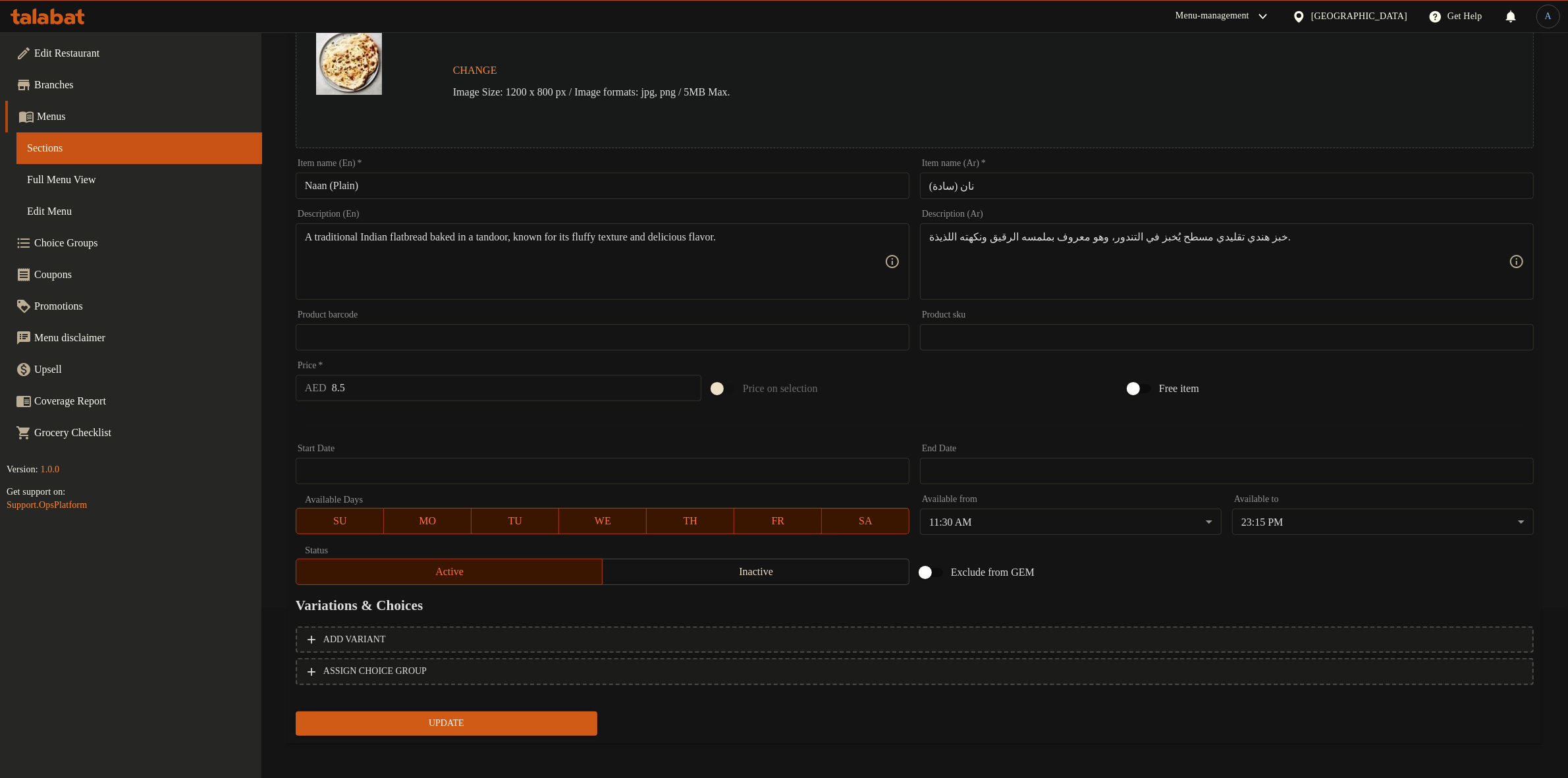
click at [465, 734] on div "Update" at bounding box center [446, 724] width 312 height 35
click at [473, 715] on span "Update" at bounding box center [446, 724] width 280 height 17
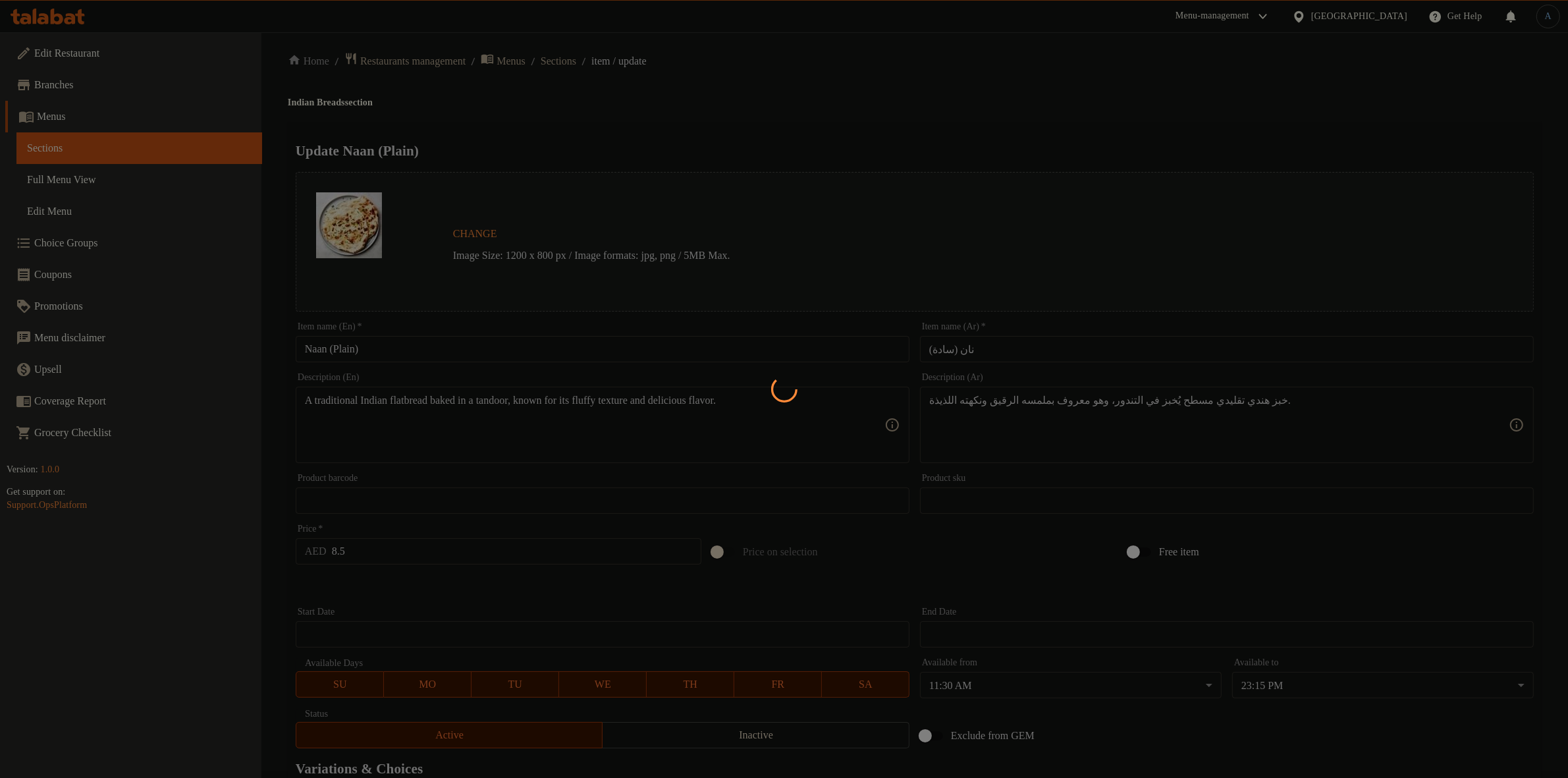
scroll to position [0, 0]
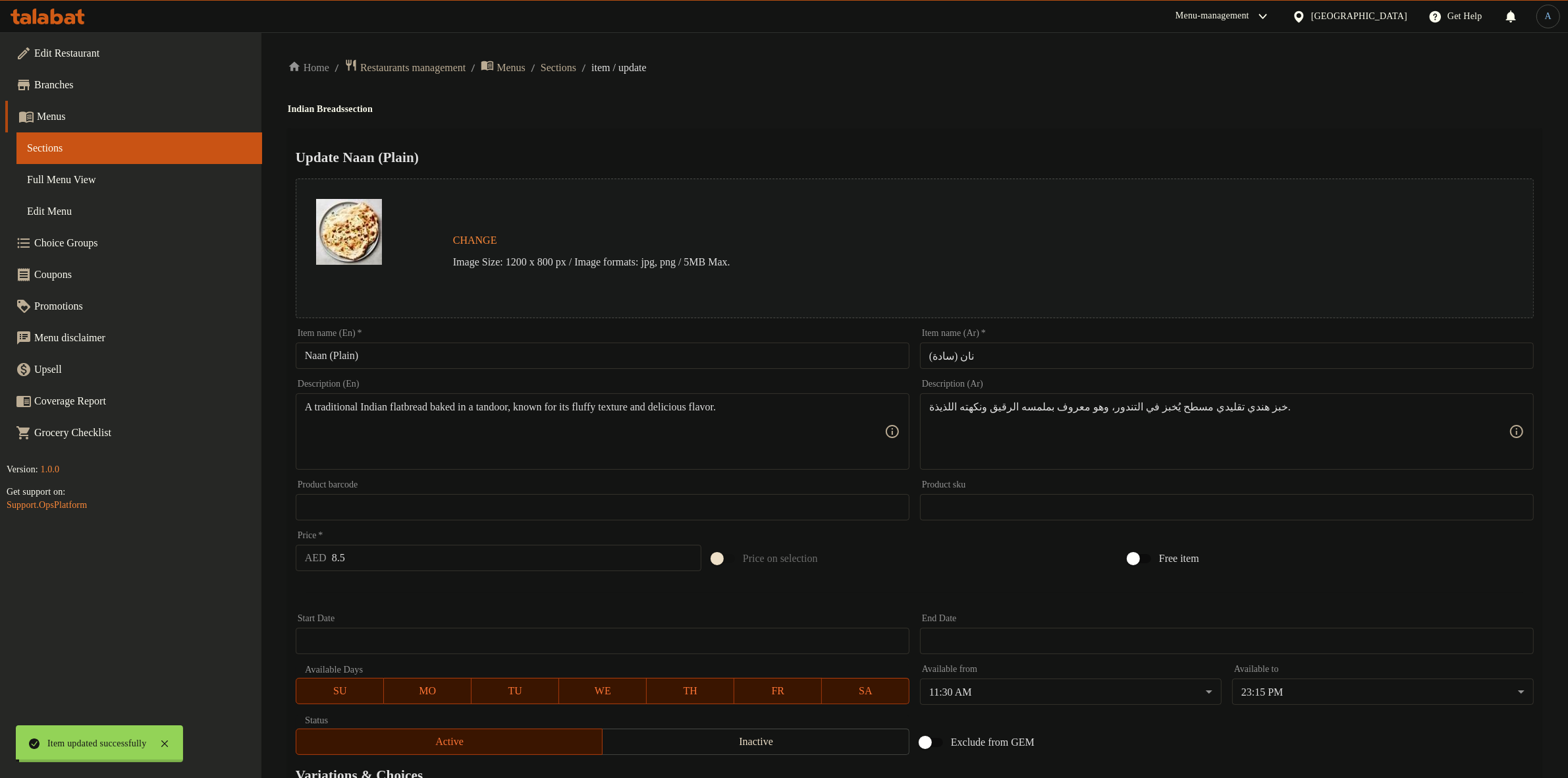
drag, startPoint x: 583, startPoint y: 66, endPoint x: 585, endPoint y: 95, distance: 29.1
click at [576, 66] on span "Sections" at bounding box center [558, 68] width 35 height 16
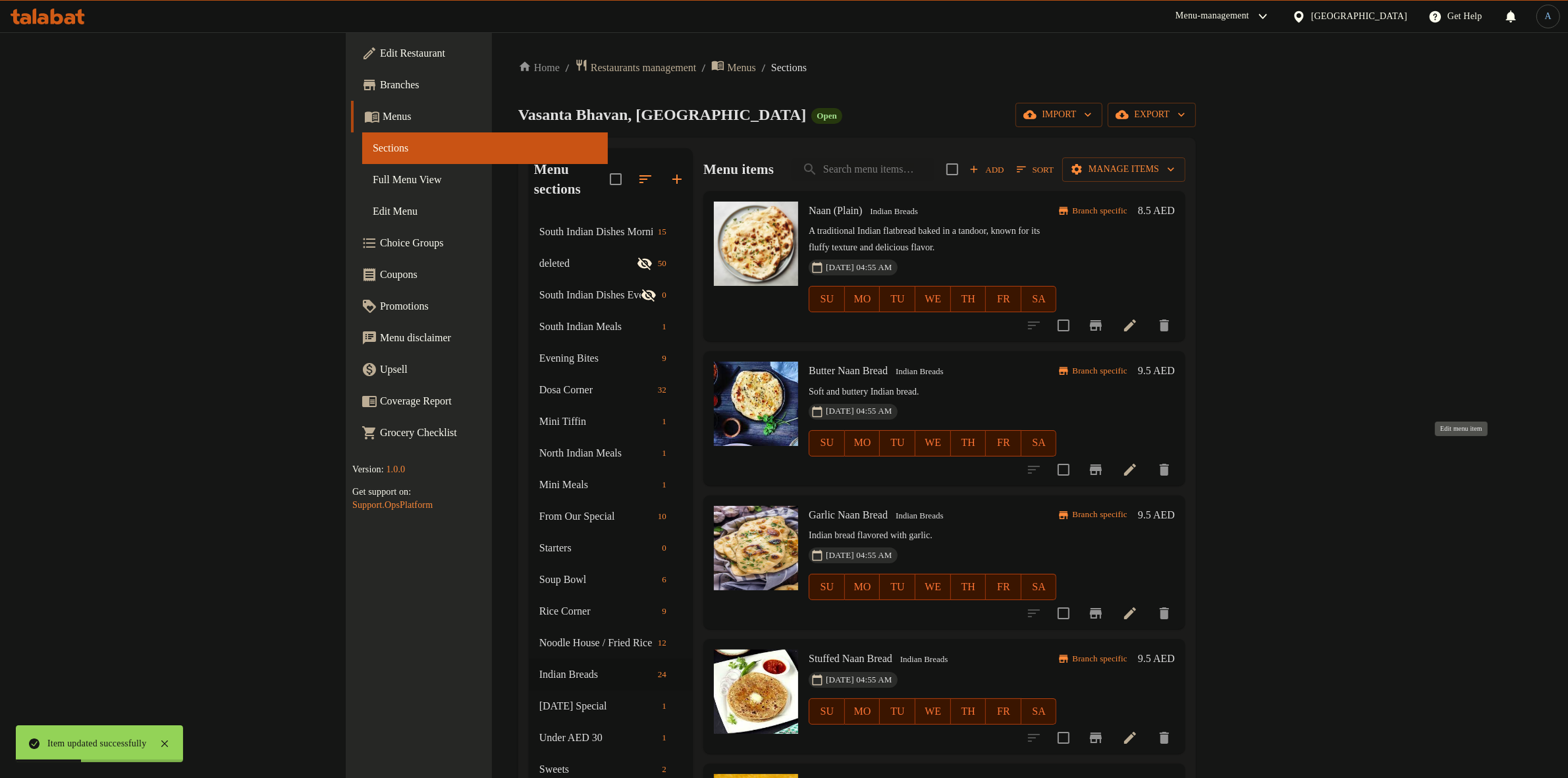
click at [1138, 462] on icon at bounding box center [1130, 470] width 16 height 16
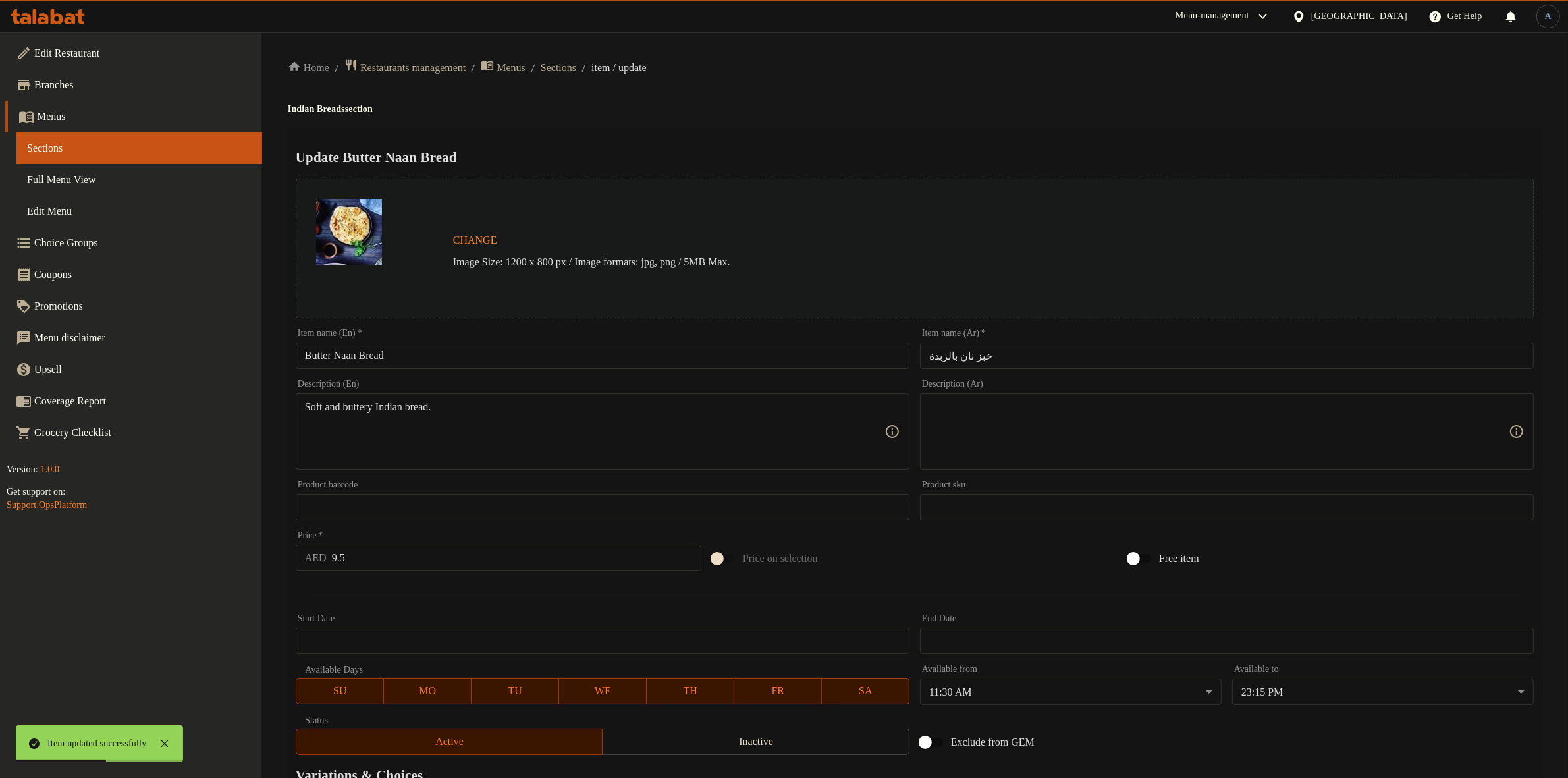
click at [557, 351] on input "Butter Naan Bread" at bounding box center [602, 355] width 614 height 26
paste input "text"
type input "Butter Naan"
click at [755, 109] on h4 "Indian Breads section" at bounding box center [915, 110] width 1254 height 13
click at [1012, 351] on input "خبز نان بالزبدة" at bounding box center [1226, 355] width 614 height 26
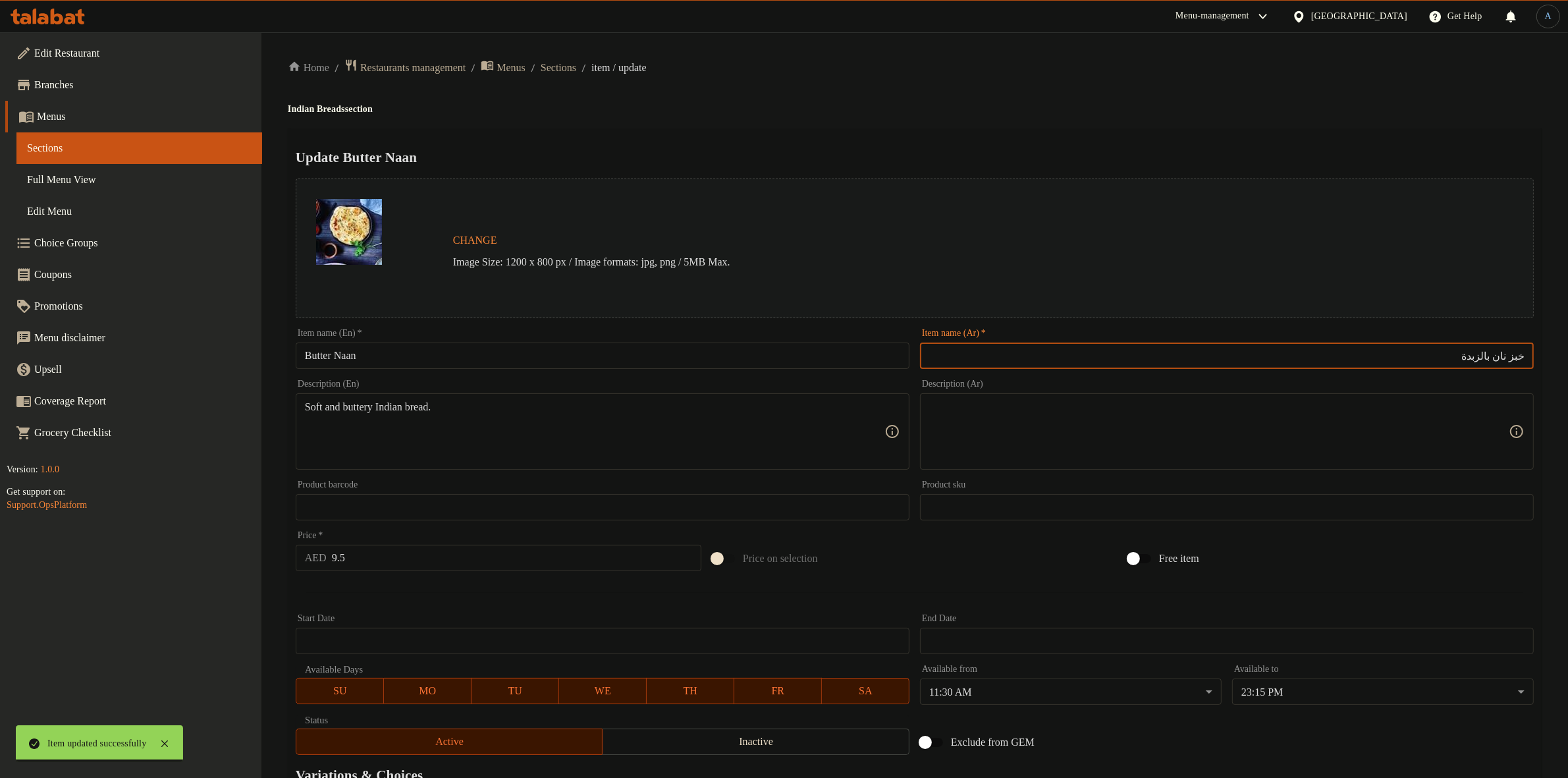
click at [1516, 353] on input "خبز نان بالزبدة" at bounding box center [1226, 355] width 614 height 26
click at [1518, 353] on input "خبز نان بالزبدة" at bounding box center [1226, 355] width 614 height 26
type input "نان بالزبدة"
click at [1320, 133] on div "Update Butter Naan Change Image Size: 1200 x 800 px / Image formats: jpg, png /…" at bounding box center [915, 521] width 1254 height 786
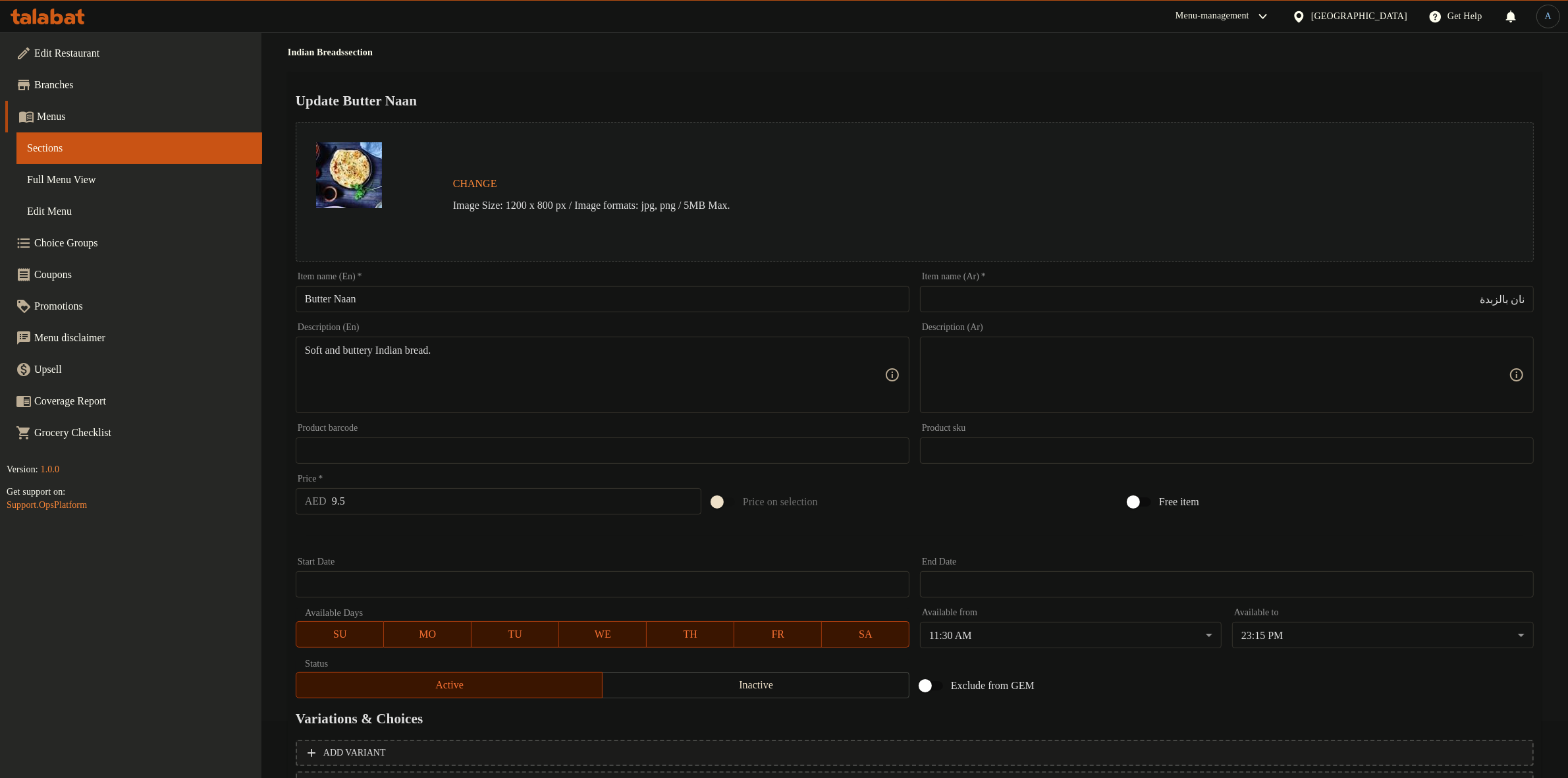
scroll to position [170, 0]
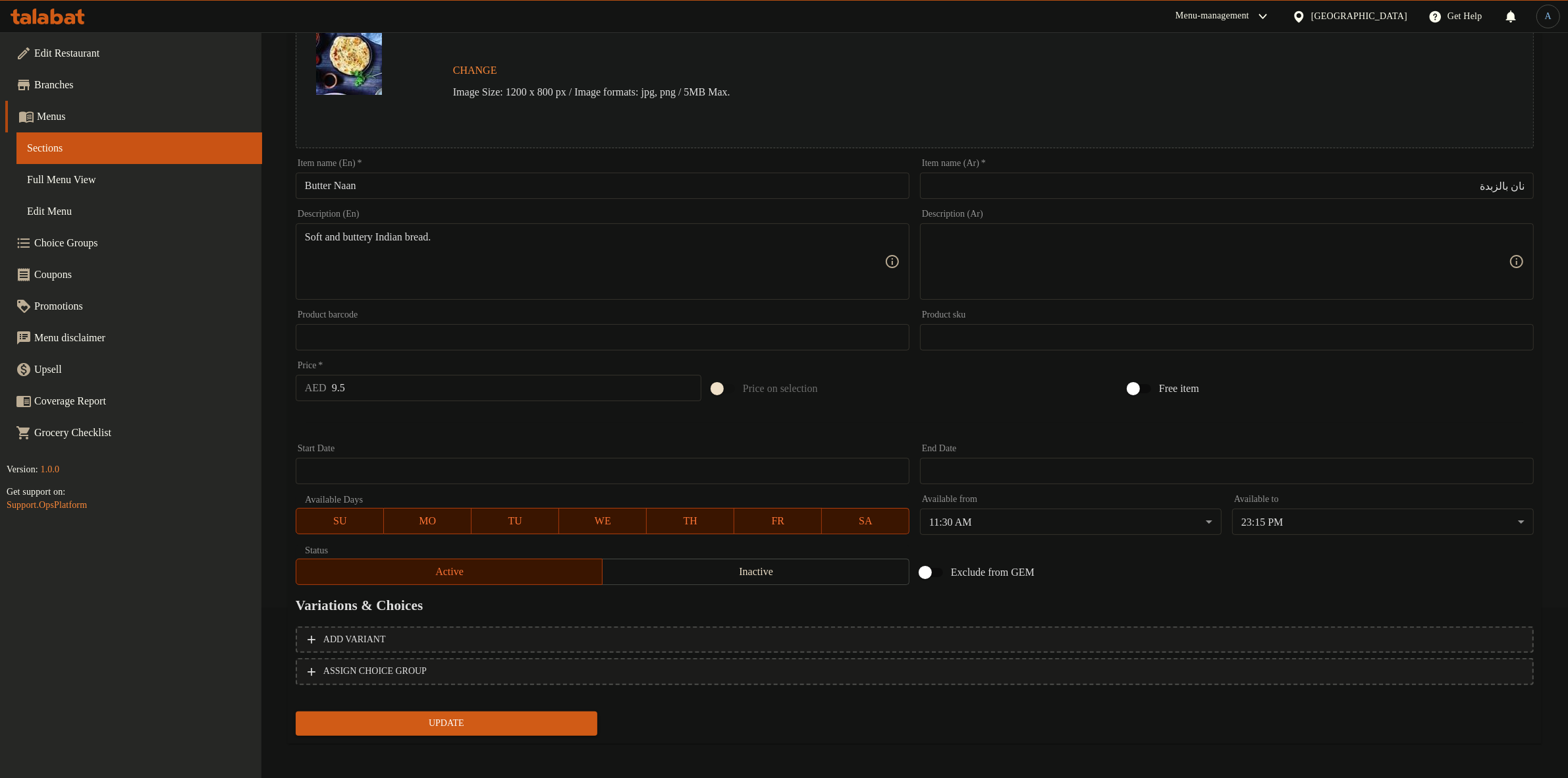
click at [502, 722] on span "Update" at bounding box center [446, 724] width 280 height 17
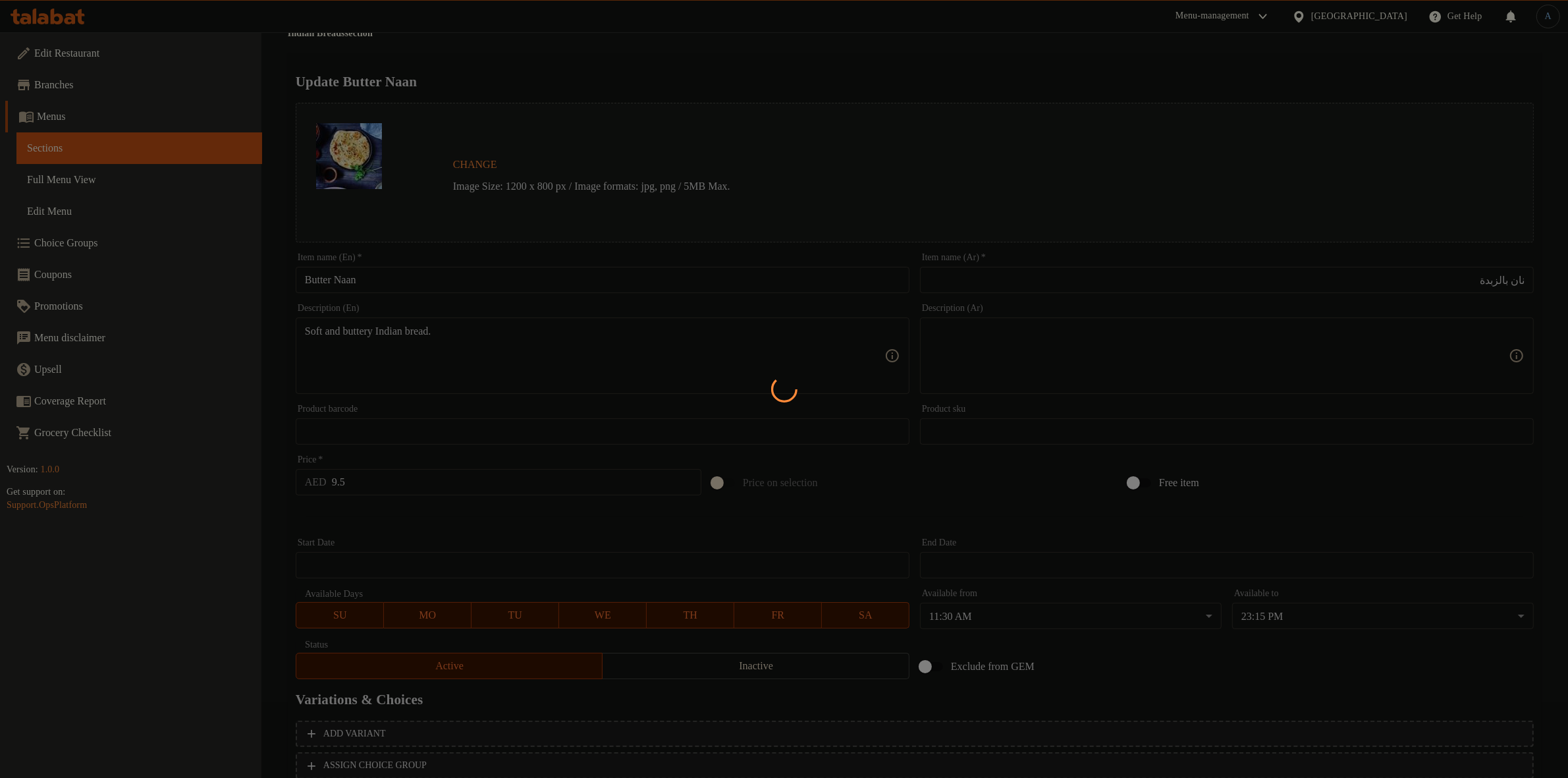
scroll to position [0, 0]
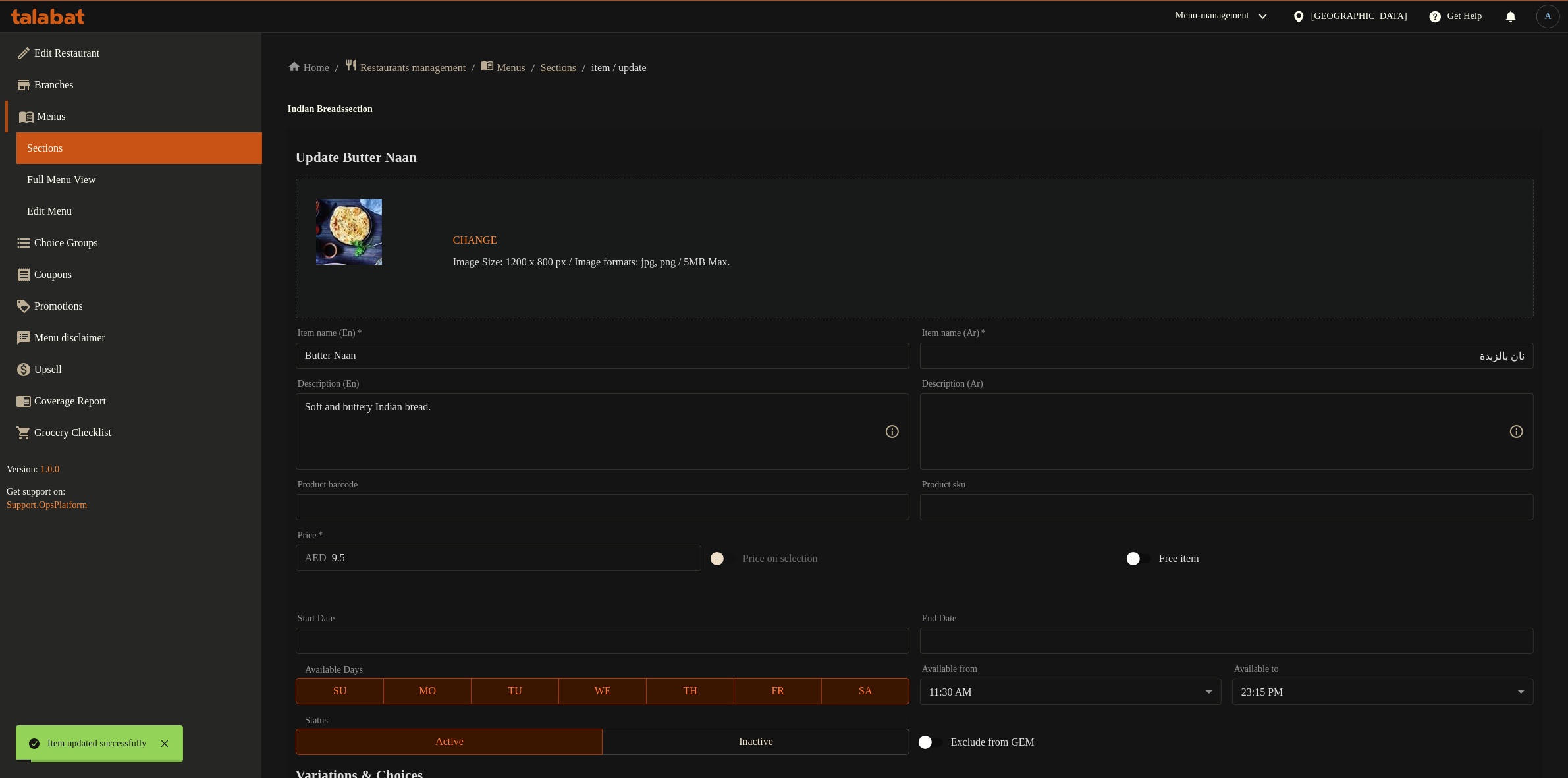
click at [576, 70] on span "Sections" at bounding box center [558, 68] width 35 height 16
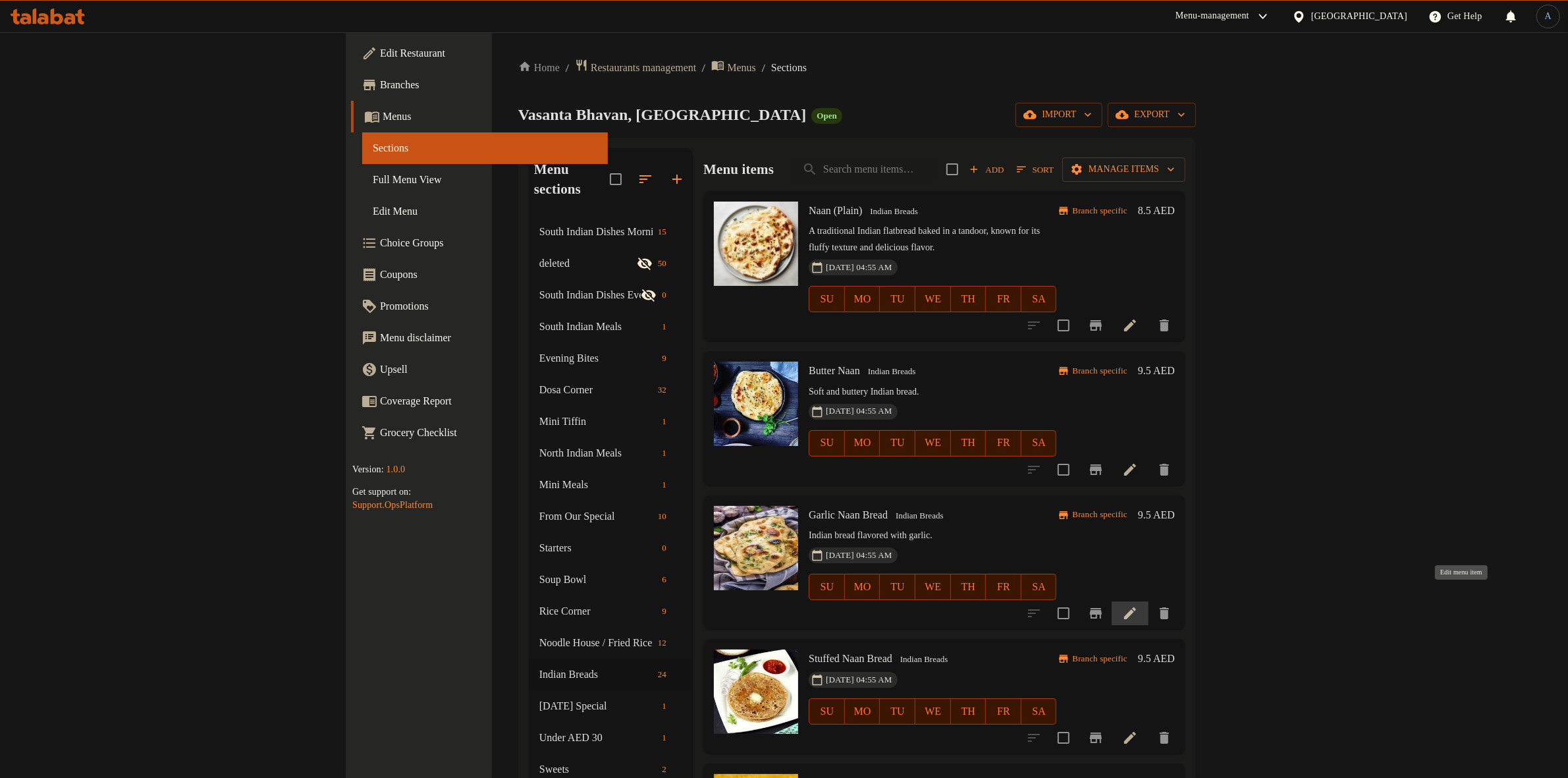
click at [1138, 605] on icon at bounding box center [1130, 613] width 16 height 16
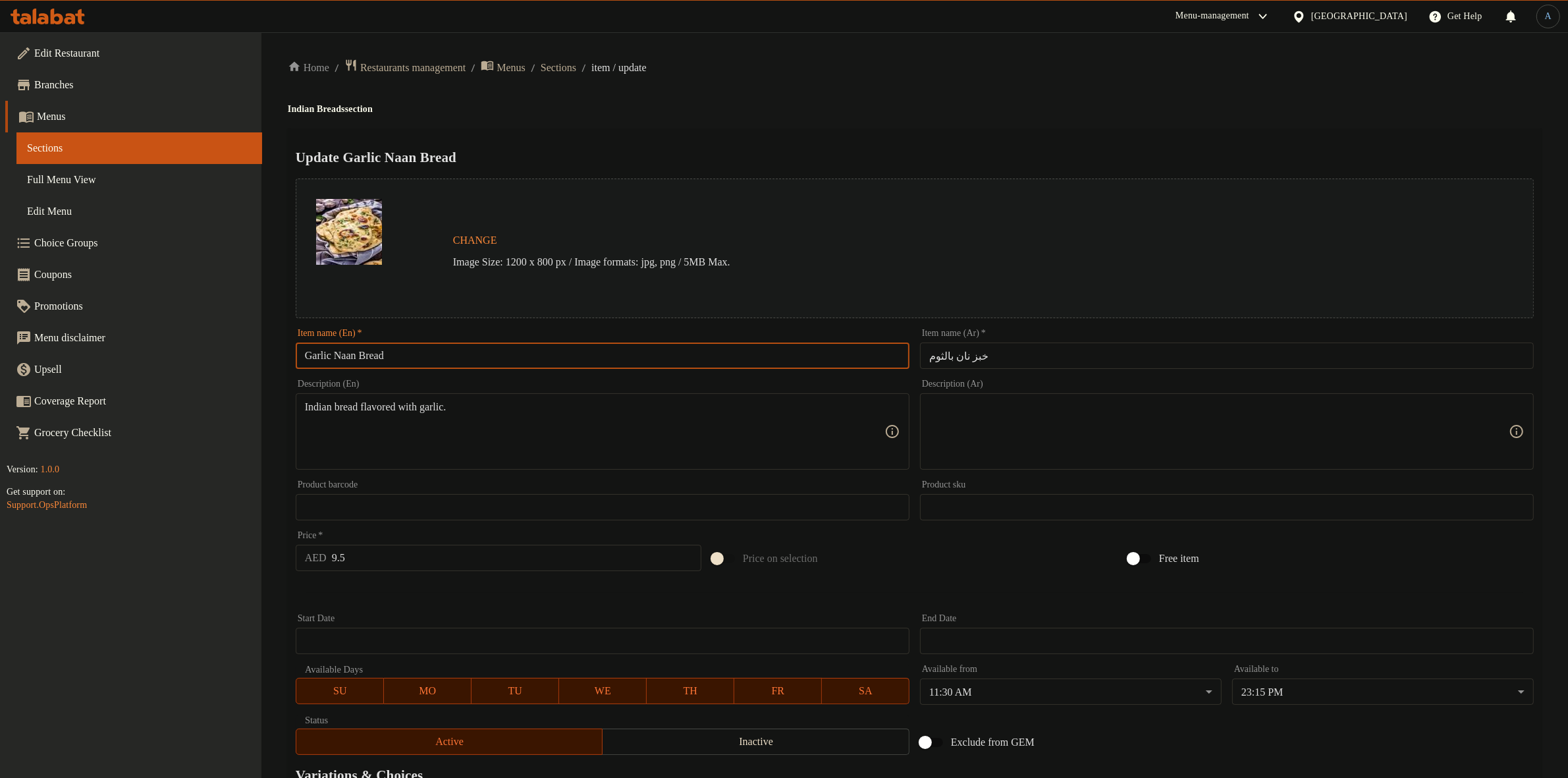
click at [552, 360] on input "Garlic Naan Bread" at bounding box center [602, 355] width 614 height 26
paste input "text"
type input "[PERSON_NAME]"
click at [971, 356] on input "خبز نان بالثوم" at bounding box center [1226, 355] width 614 height 26
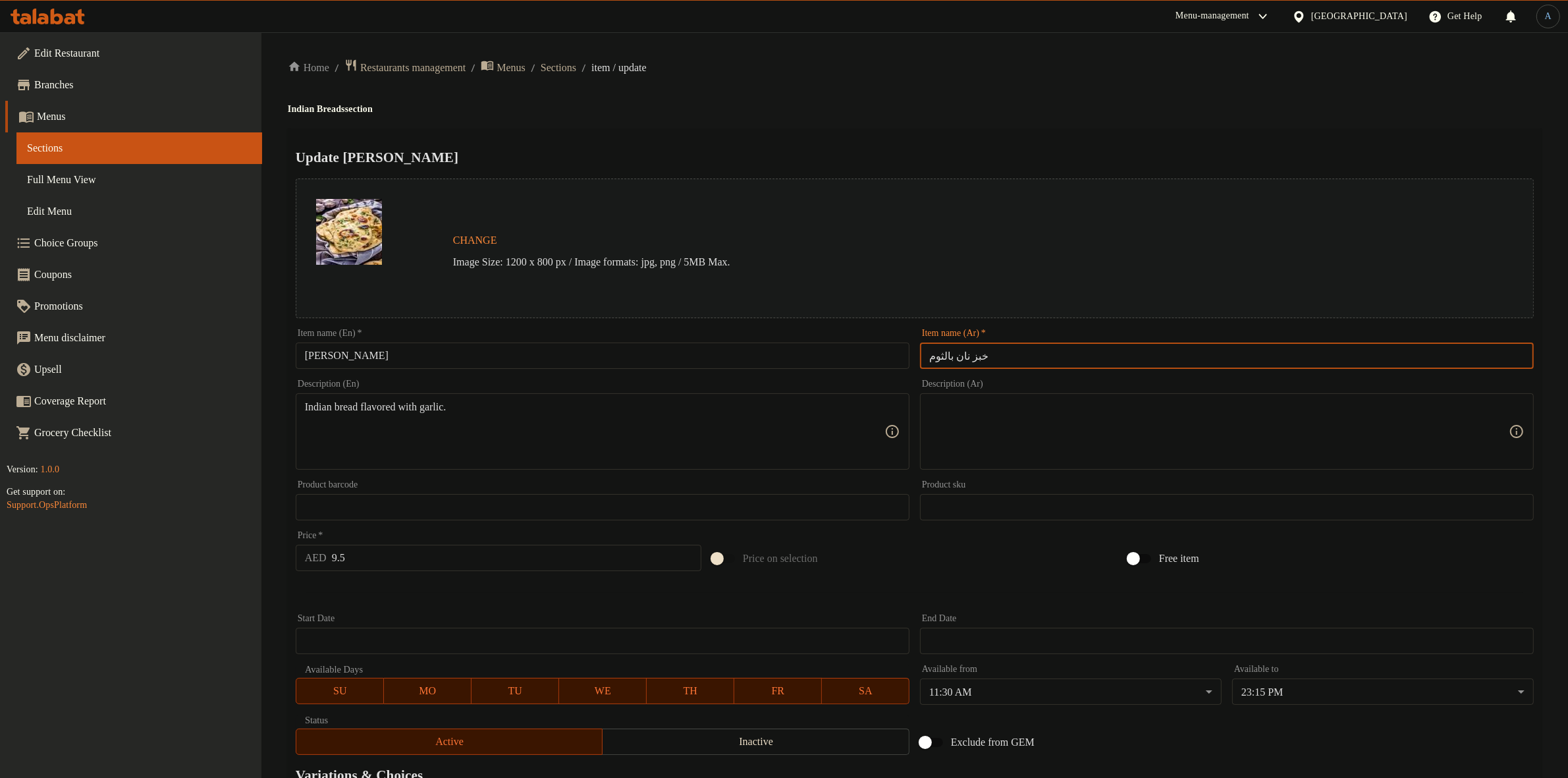
click at [971, 356] on input "خبز نان بالثوم" at bounding box center [1226, 355] width 614 height 26
type input "نان بالثوم"
drag, startPoint x: 995, startPoint y: 136, endPoint x: 992, endPoint y: 142, distance: 6.7
click at [995, 138] on div "Update Garlic Naan Change Image Size: 1200 x 800 px / Image formats: jpg, png /…" at bounding box center [915, 521] width 1254 height 786
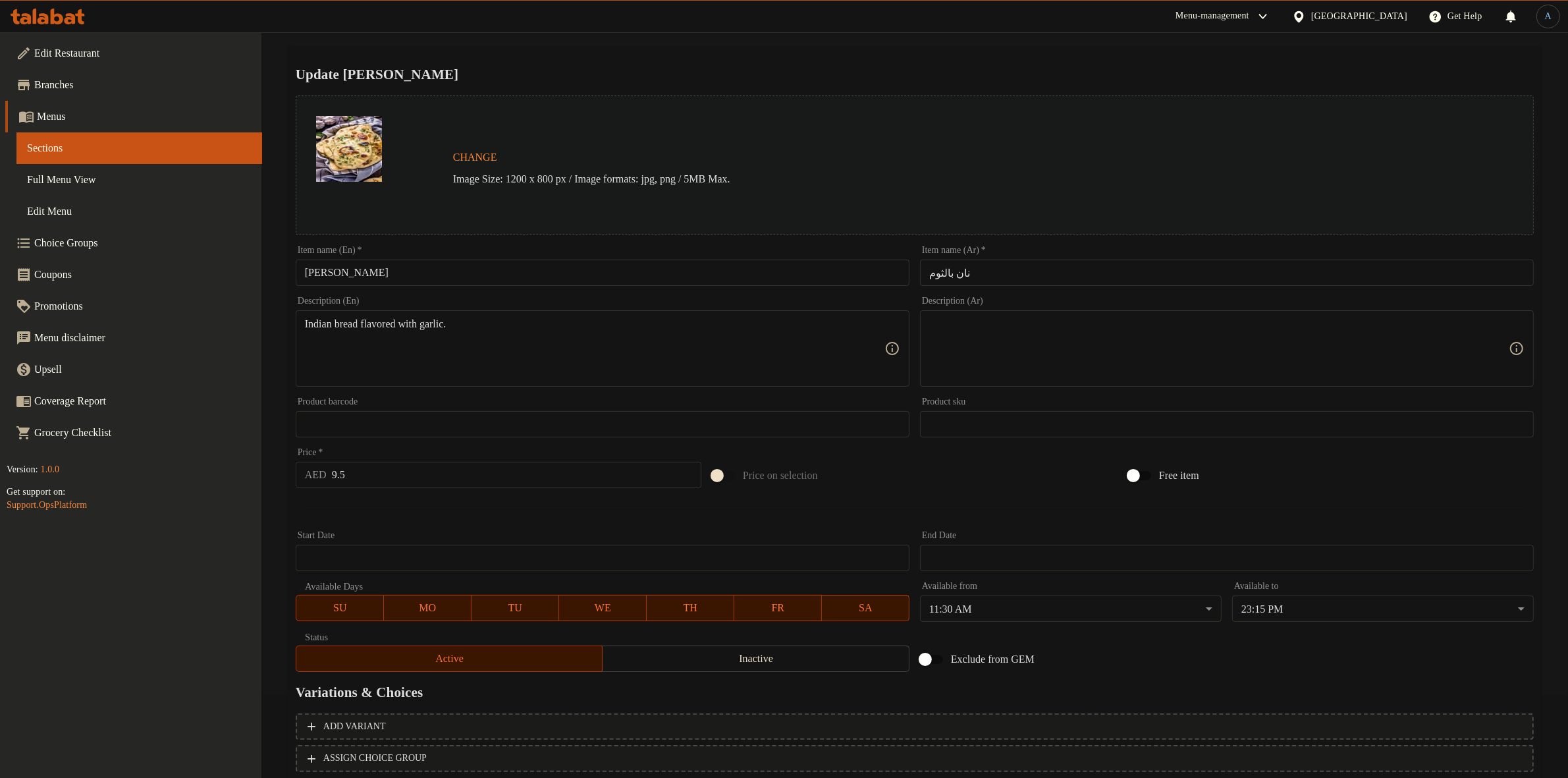
scroll to position [170, 0]
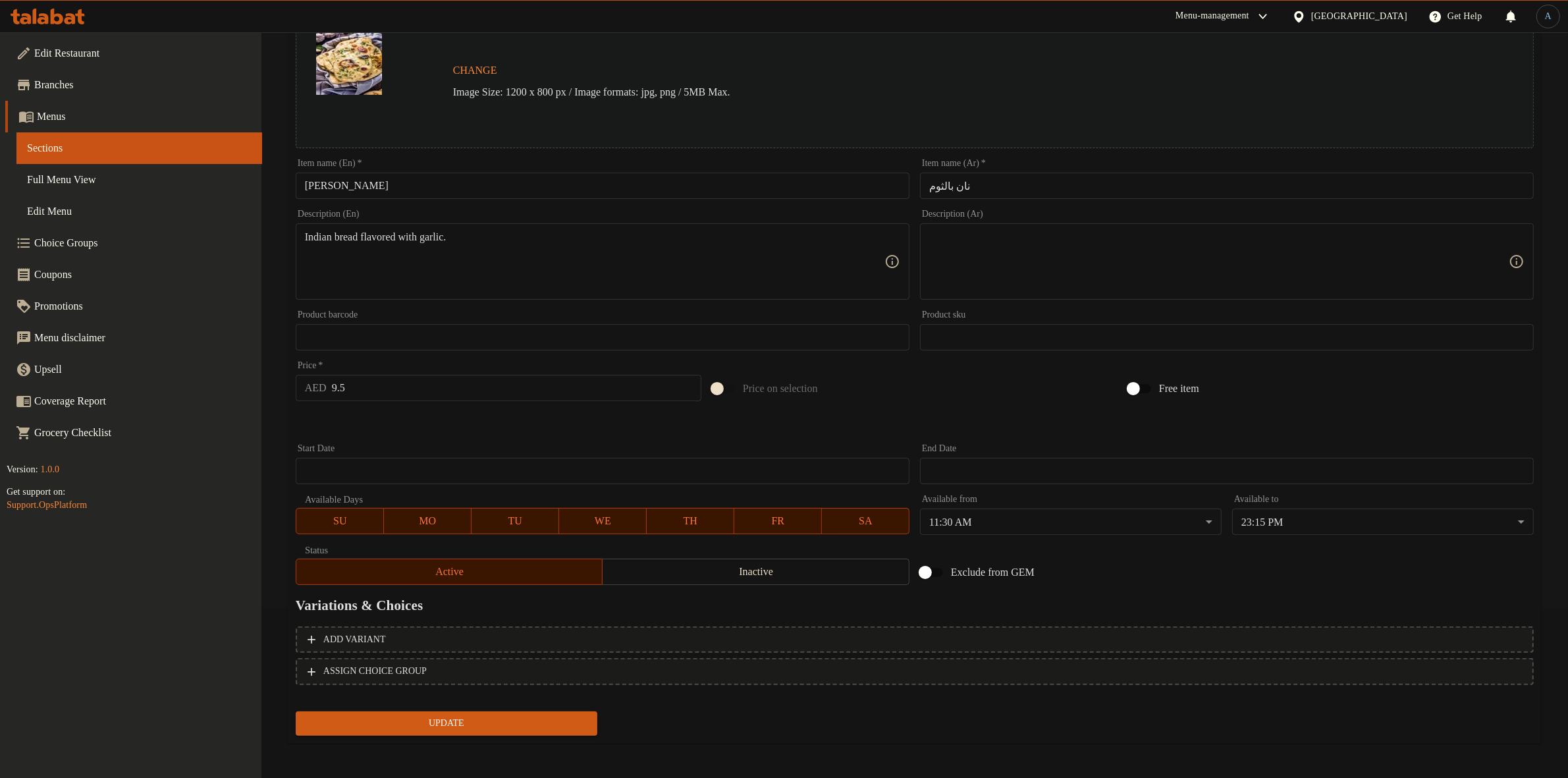
click at [427, 719] on span "Update" at bounding box center [446, 724] width 280 height 17
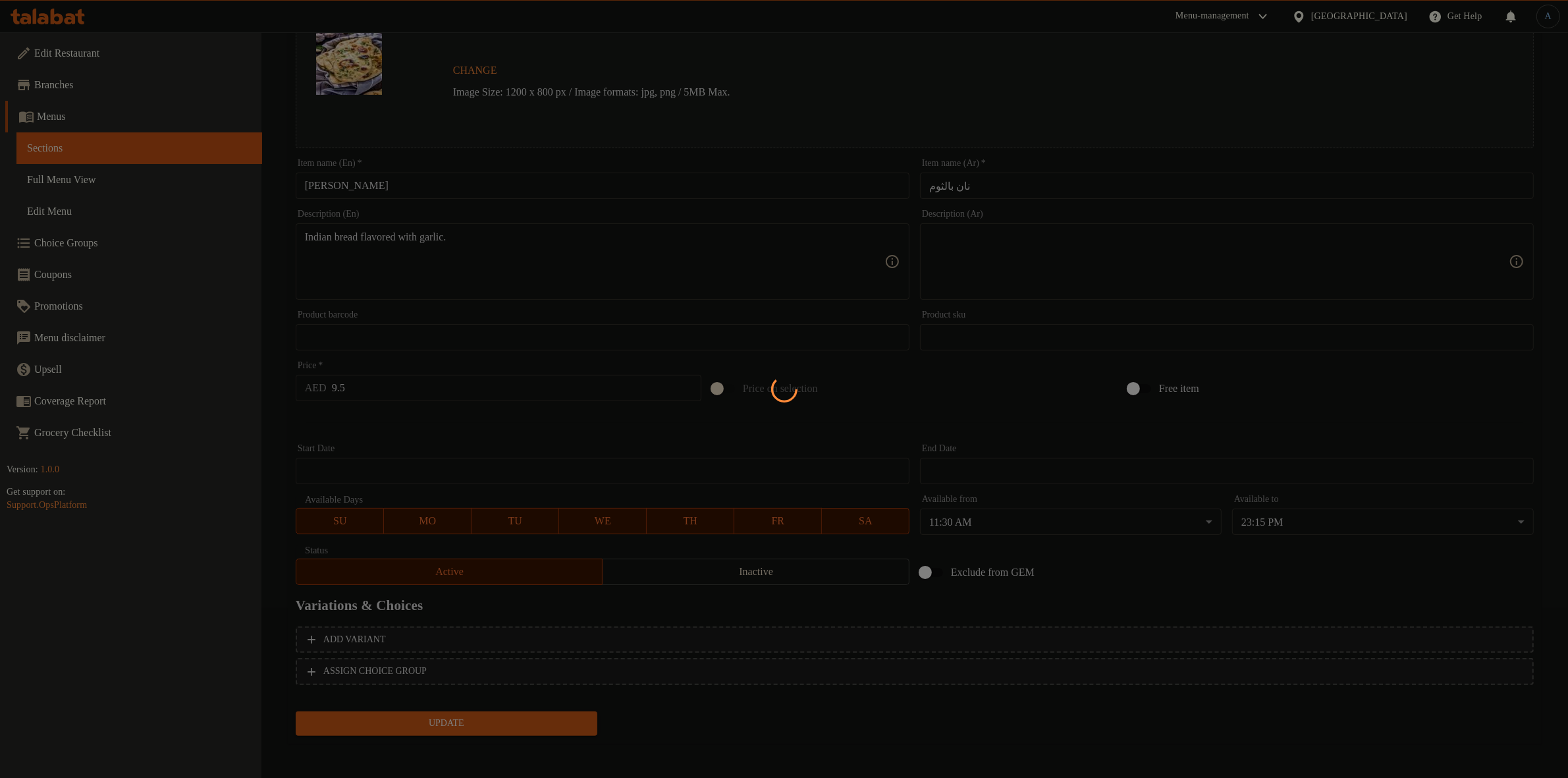
scroll to position [0, 0]
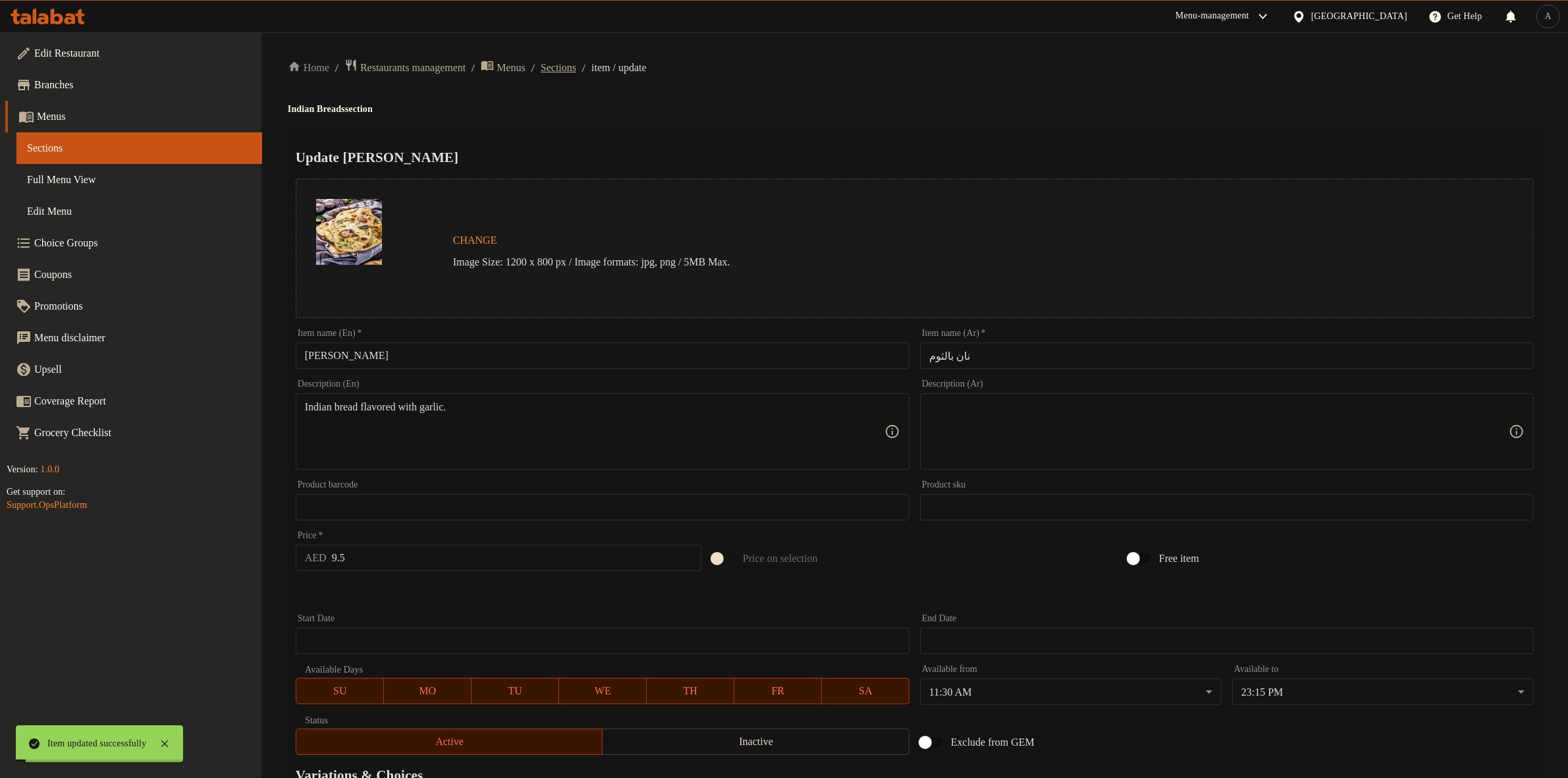
click at [576, 67] on span "Sections" at bounding box center [558, 68] width 35 height 16
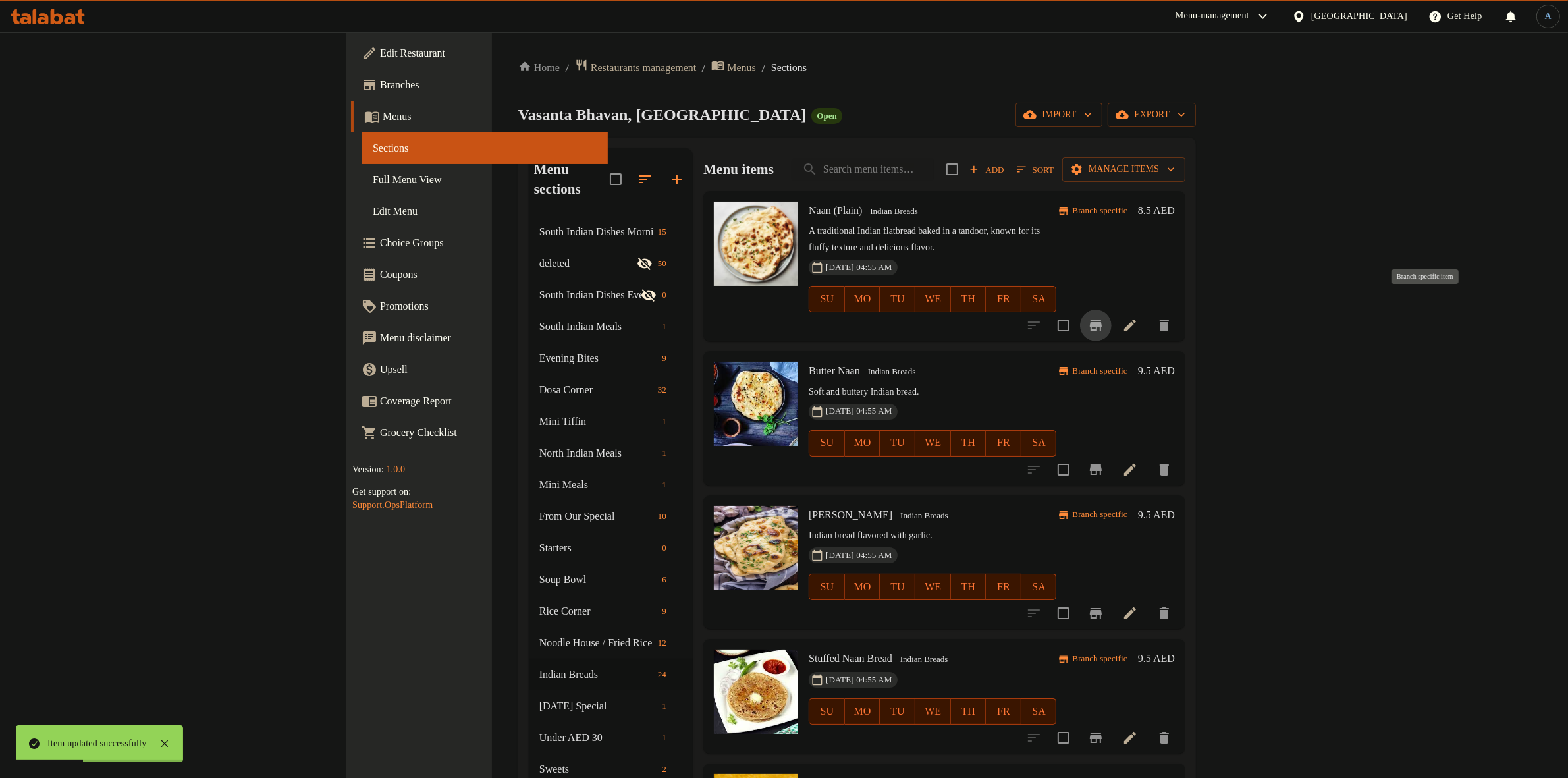
click at [1104, 317] on icon "Branch-specific-item" at bounding box center [1096, 325] width 16 height 16
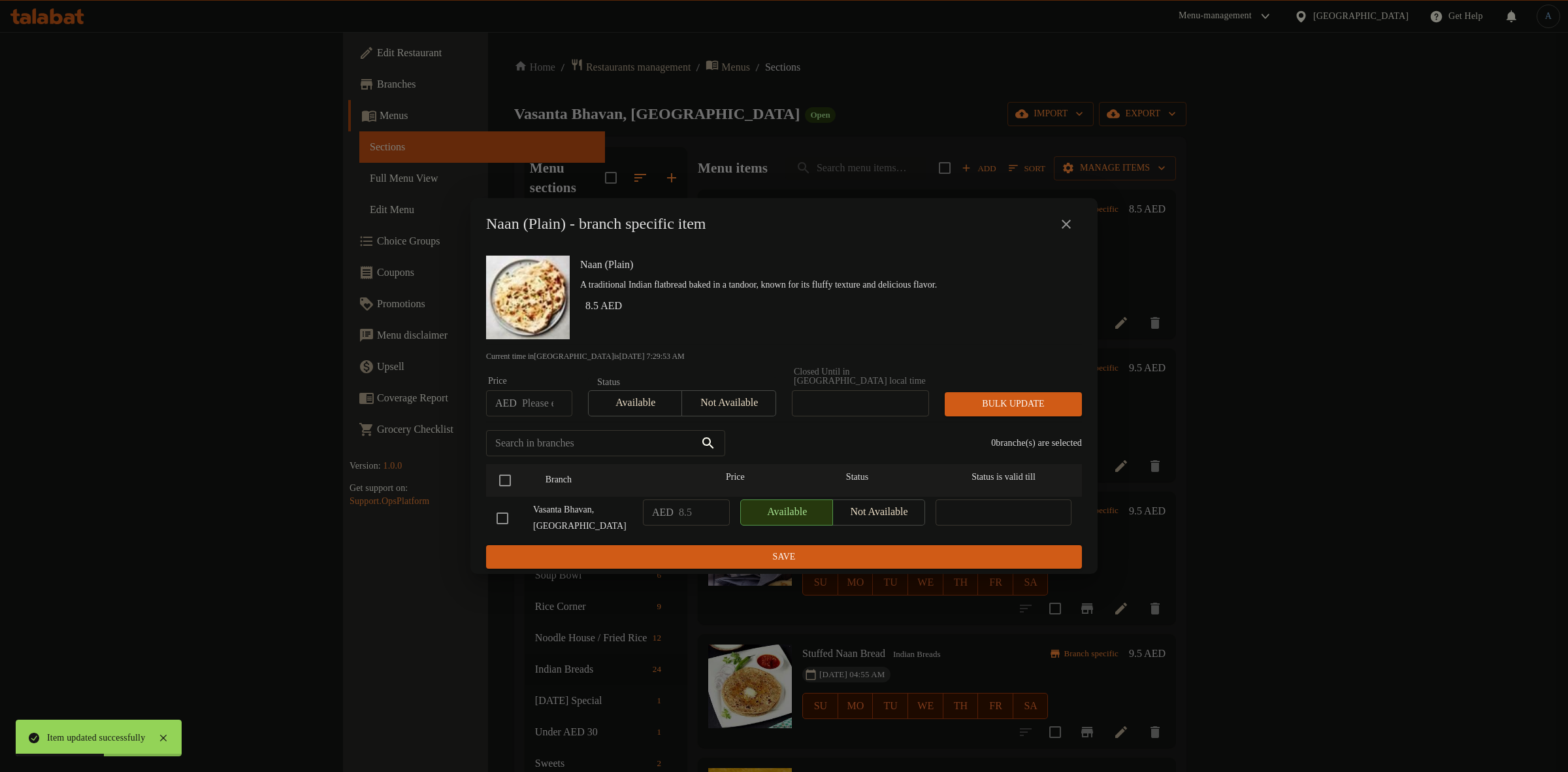
click at [1070, 221] on icon "close" at bounding box center [1066, 224] width 9 height 9
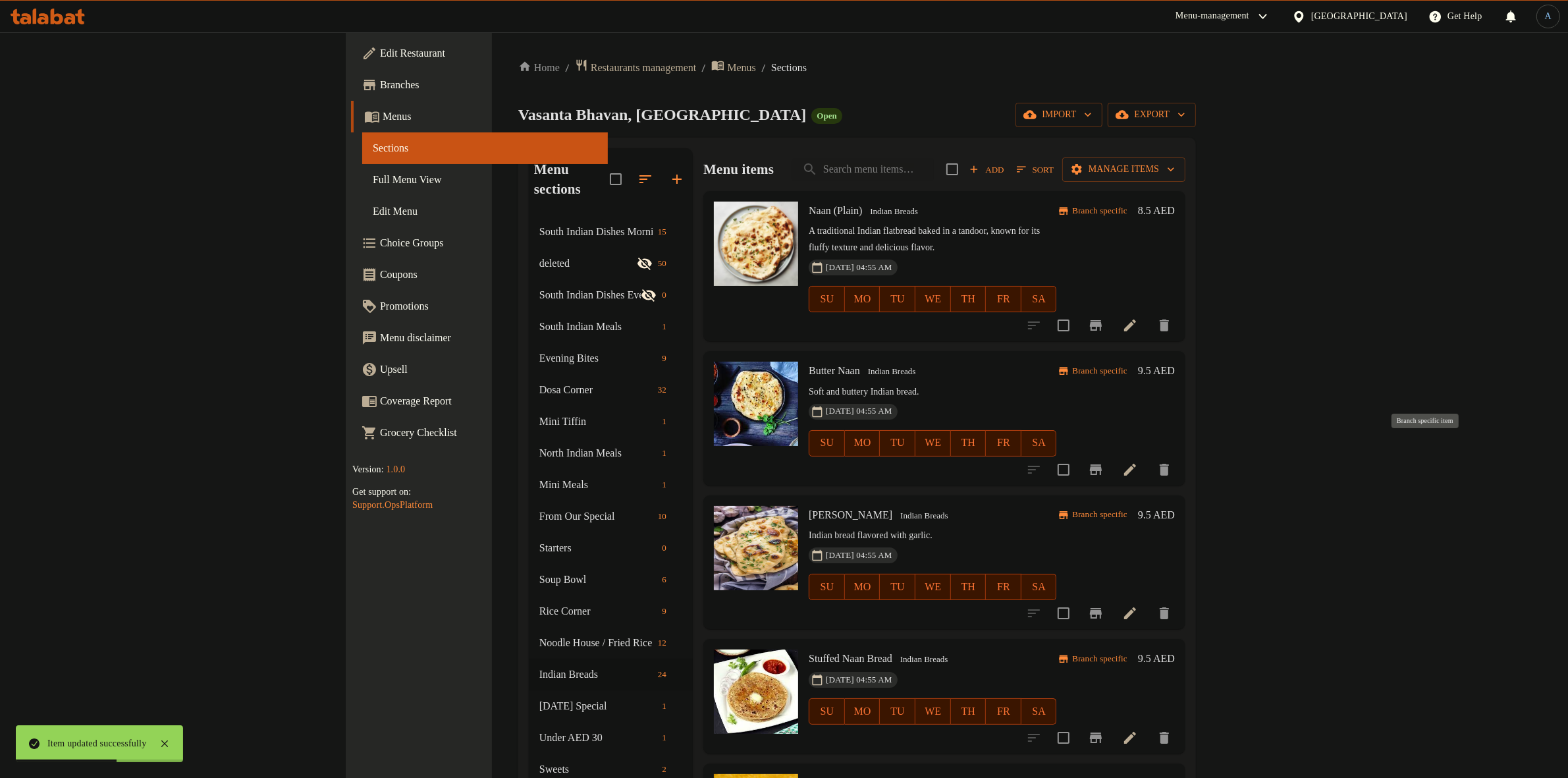
click at [1104, 462] on icon "Branch-specific-item" at bounding box center [1096, 470] width 16 height 16
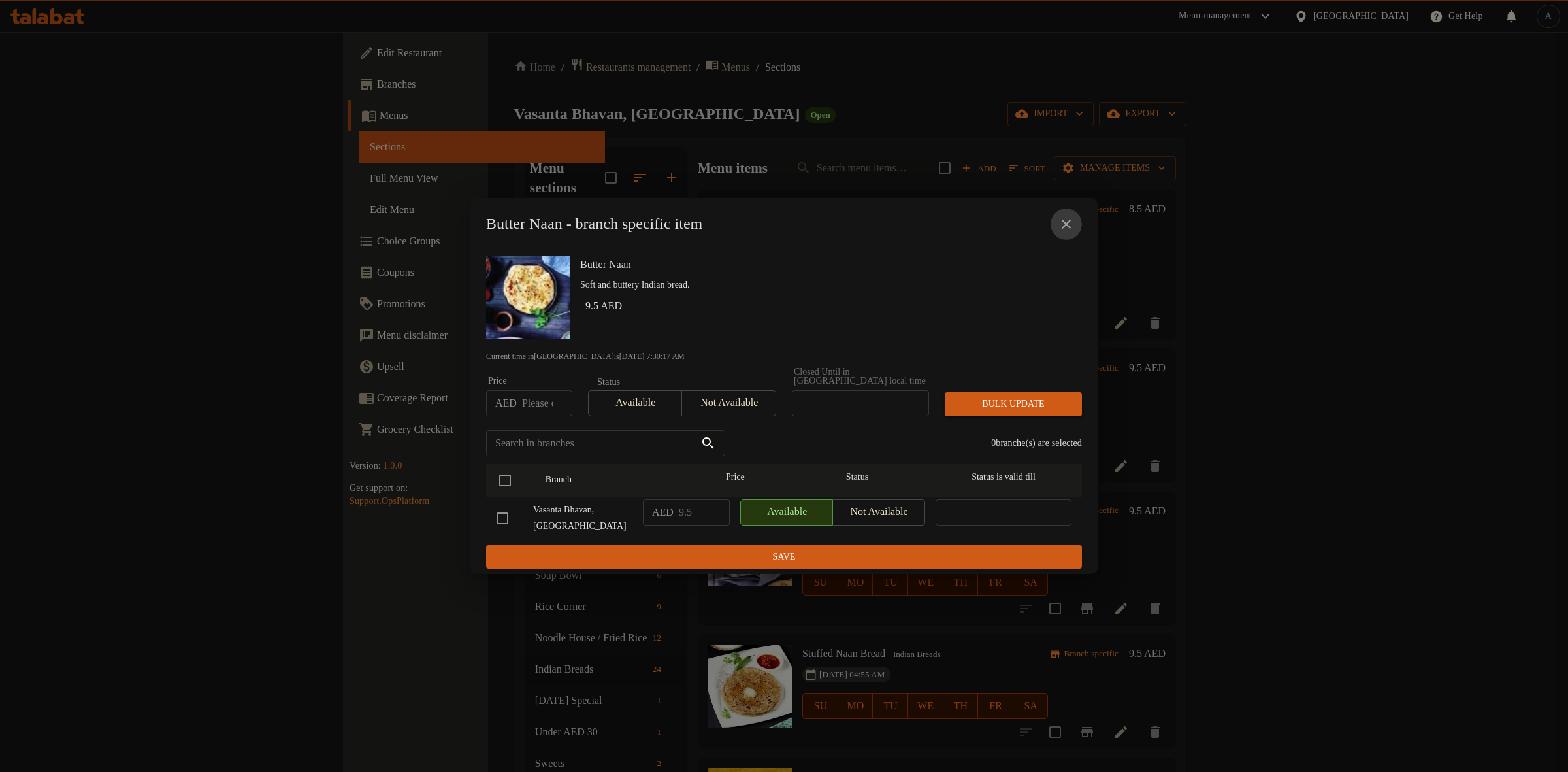
click at [1074, 224] on icon "close" at bounding box center [1066, 224] width 16 height 16
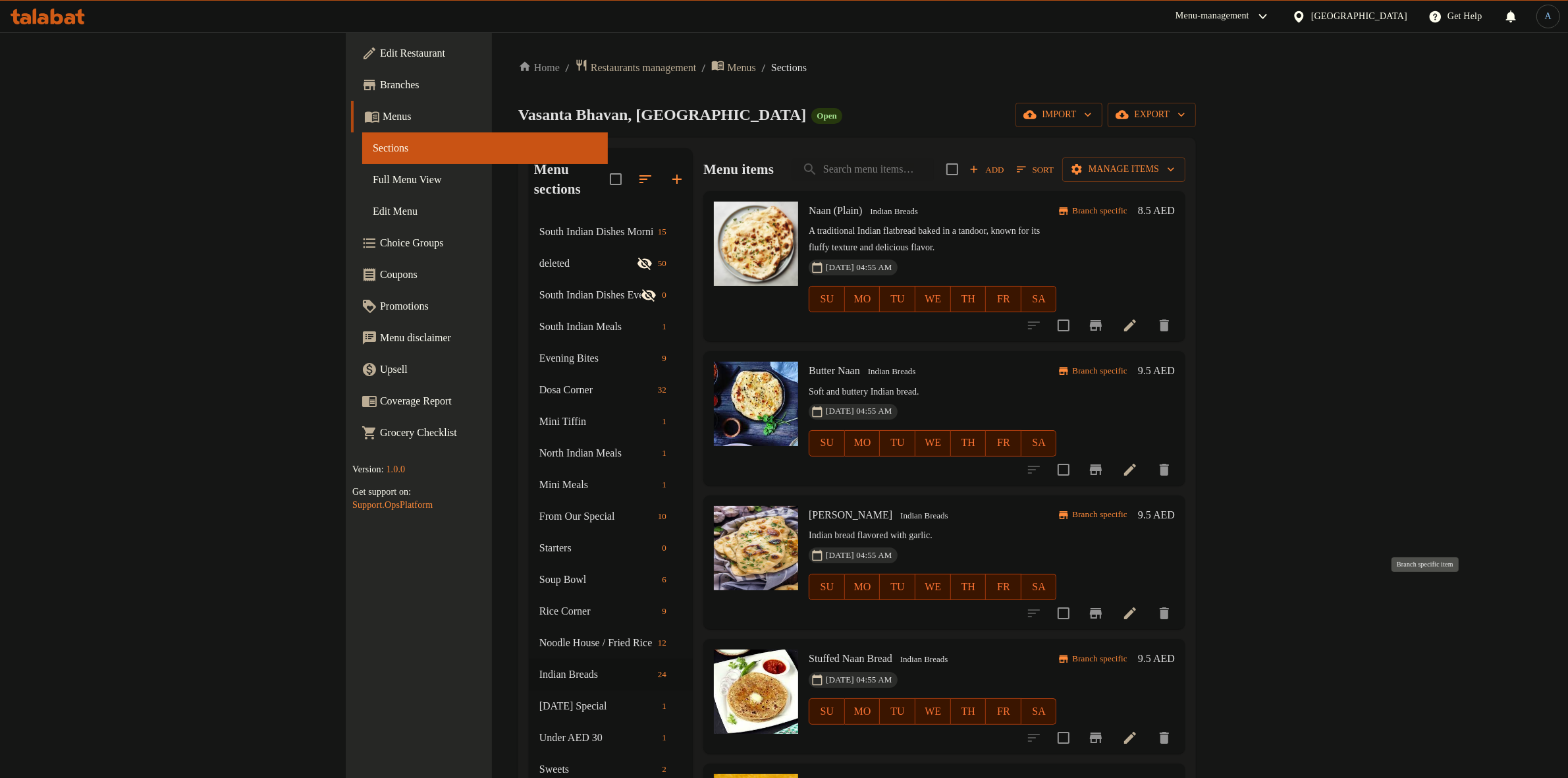
click at [1104, 605] on icon "Branch-specific-item" at bounding box center [1096, 613] width 16 height 16
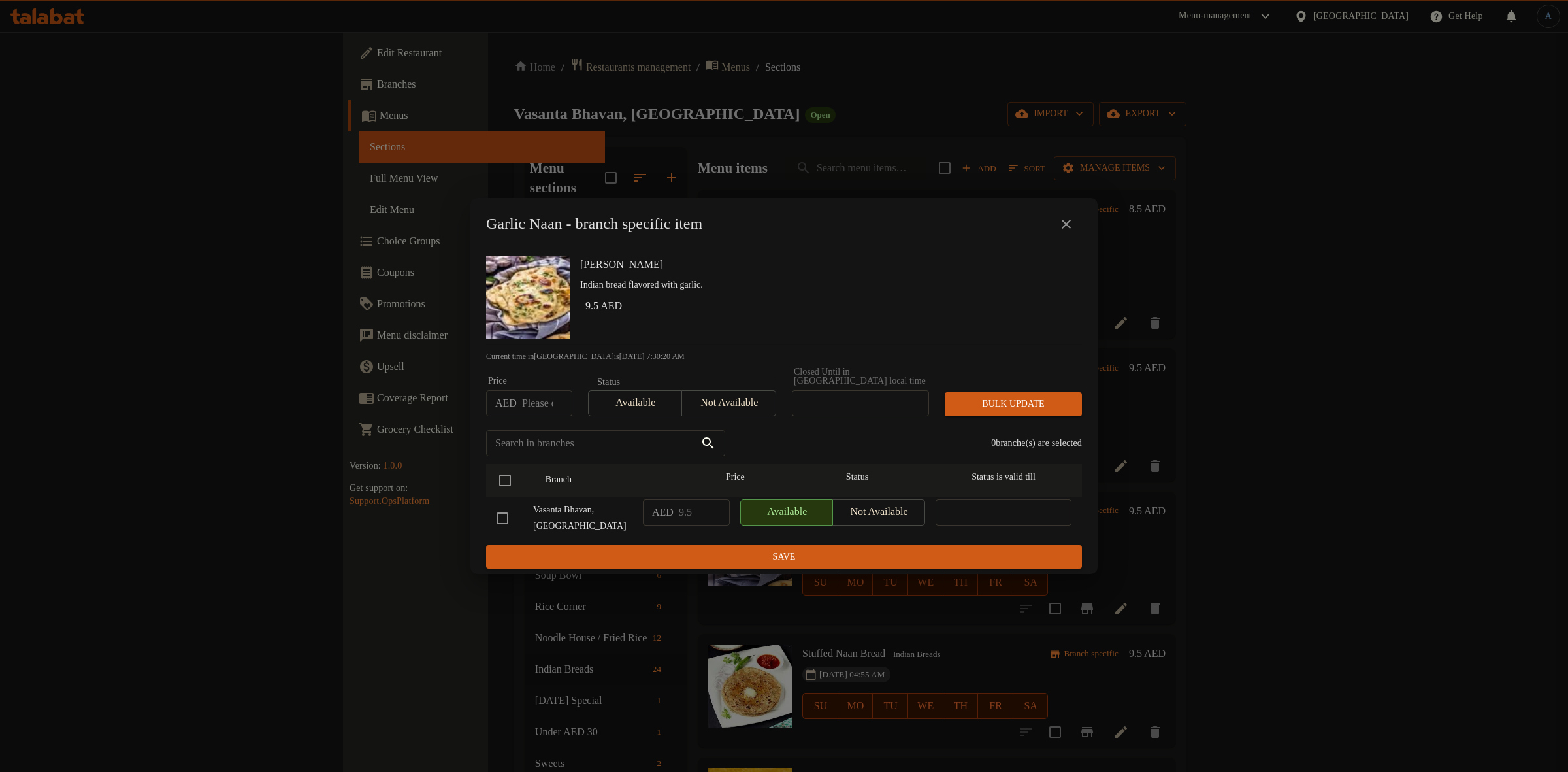
click at [1068, 227] on icon "close" at bounding box center [1066, 224] width 16 height 16
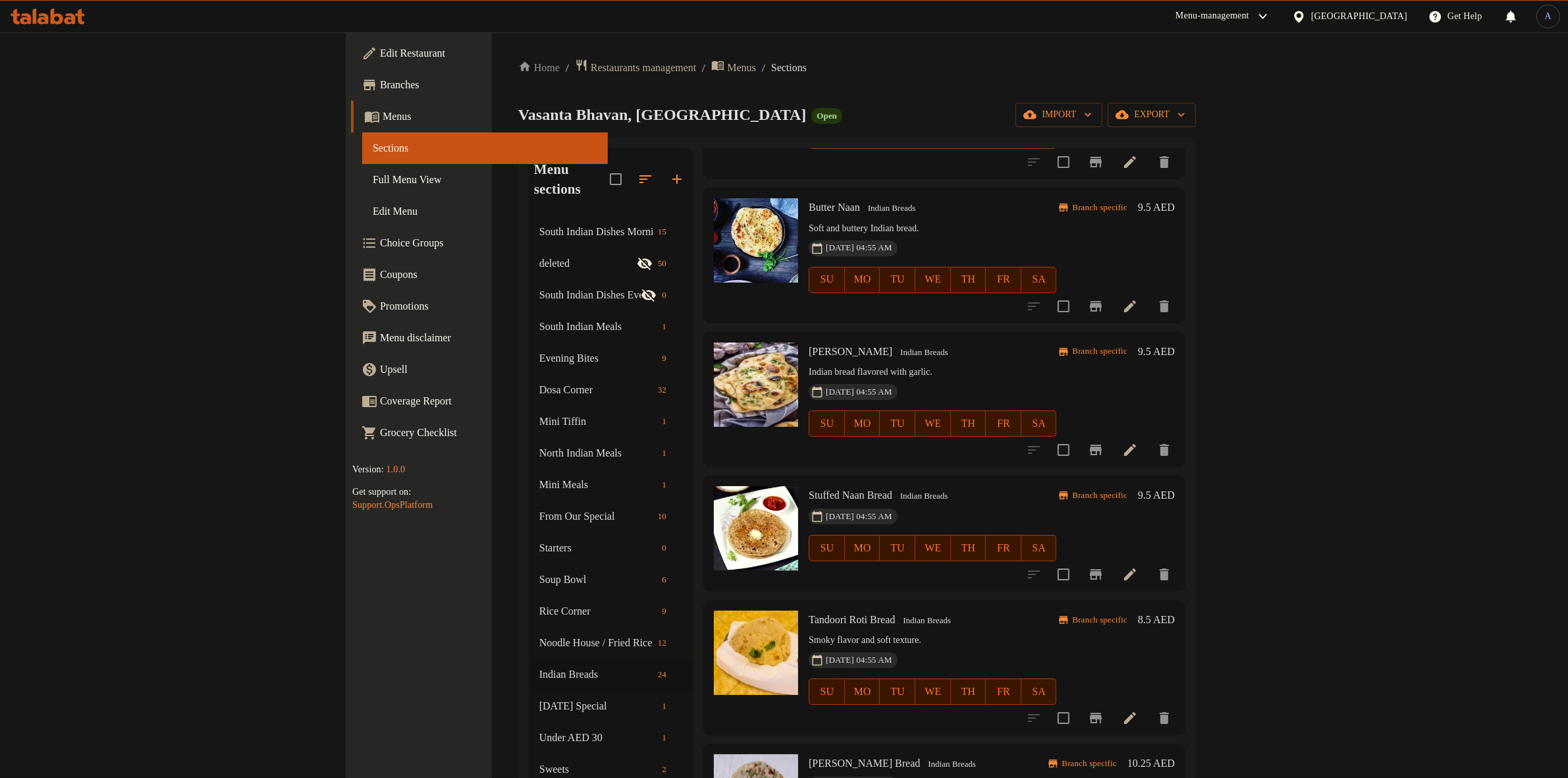
scroll to position [165, 0]
click at [1136, 567] on icon at bounding box center [1130, 573] width 12 height 12
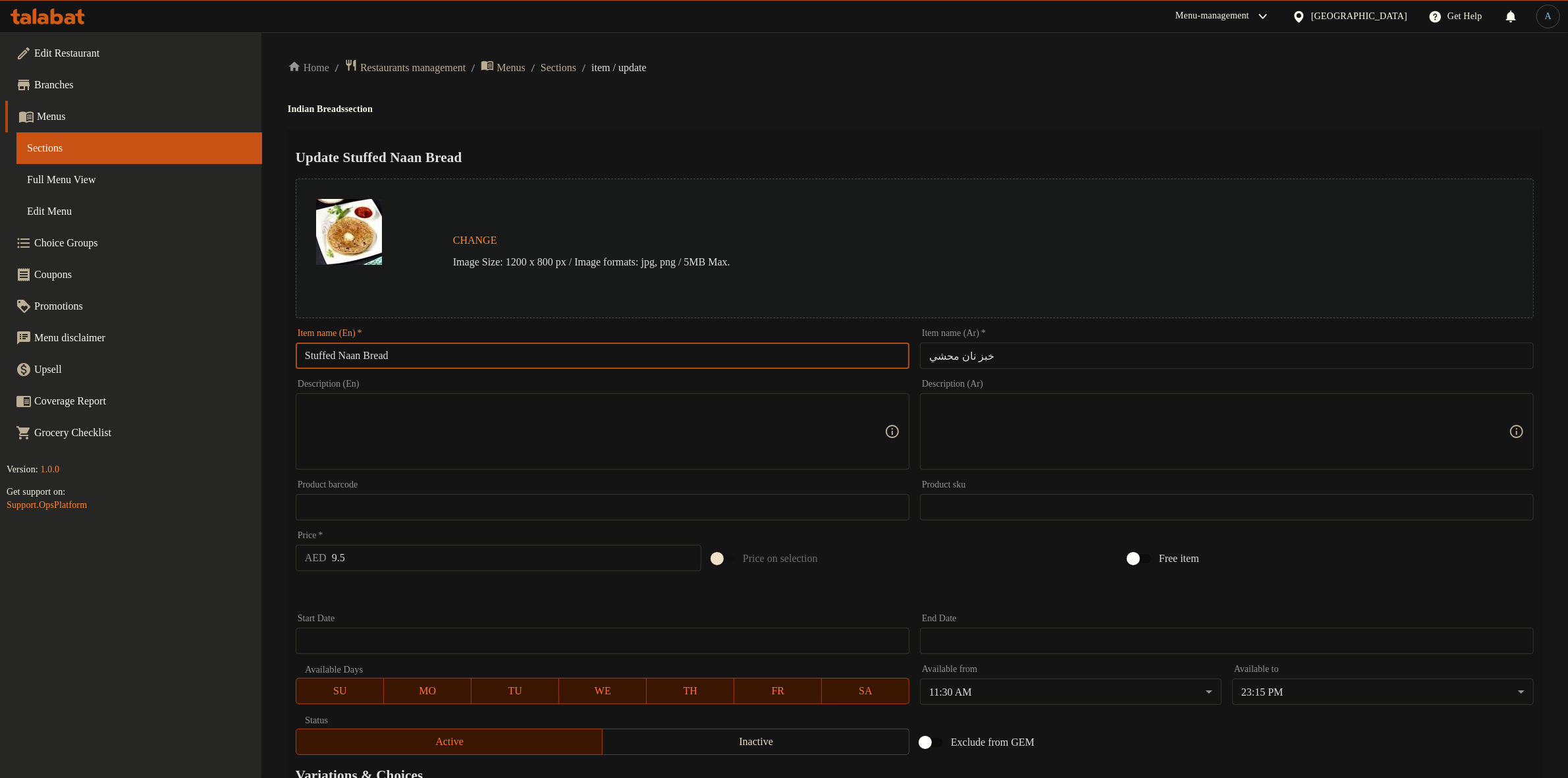
click at [443, 359] on input "Stuffed Naan Bread" at bounding box center [602, 355] width 614 height 26
paste input "text"
type input "Stuffed Naan"
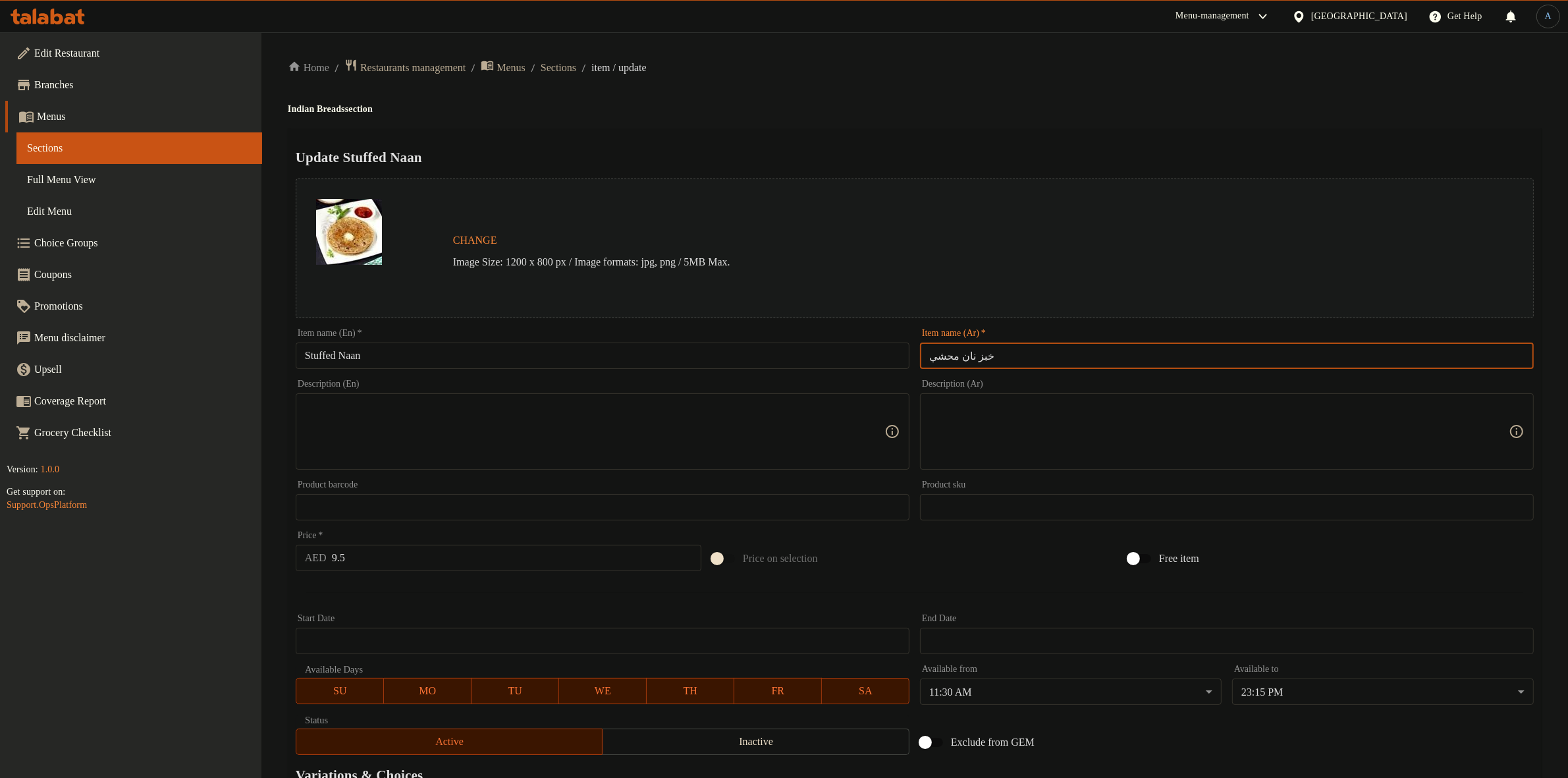
click at [976, 357] on input "خبز نان محشي" at bounding box center [1226, 355] width 614 height 26
click at [971, 356] on input "خبز نان محشي" at bounding box center [1226, 355] width 614 height 26
click at [976, 354] on input "خبز نان محشي" at bounding box center [1226, 355] width 614 height 26
type input "نان محشي"
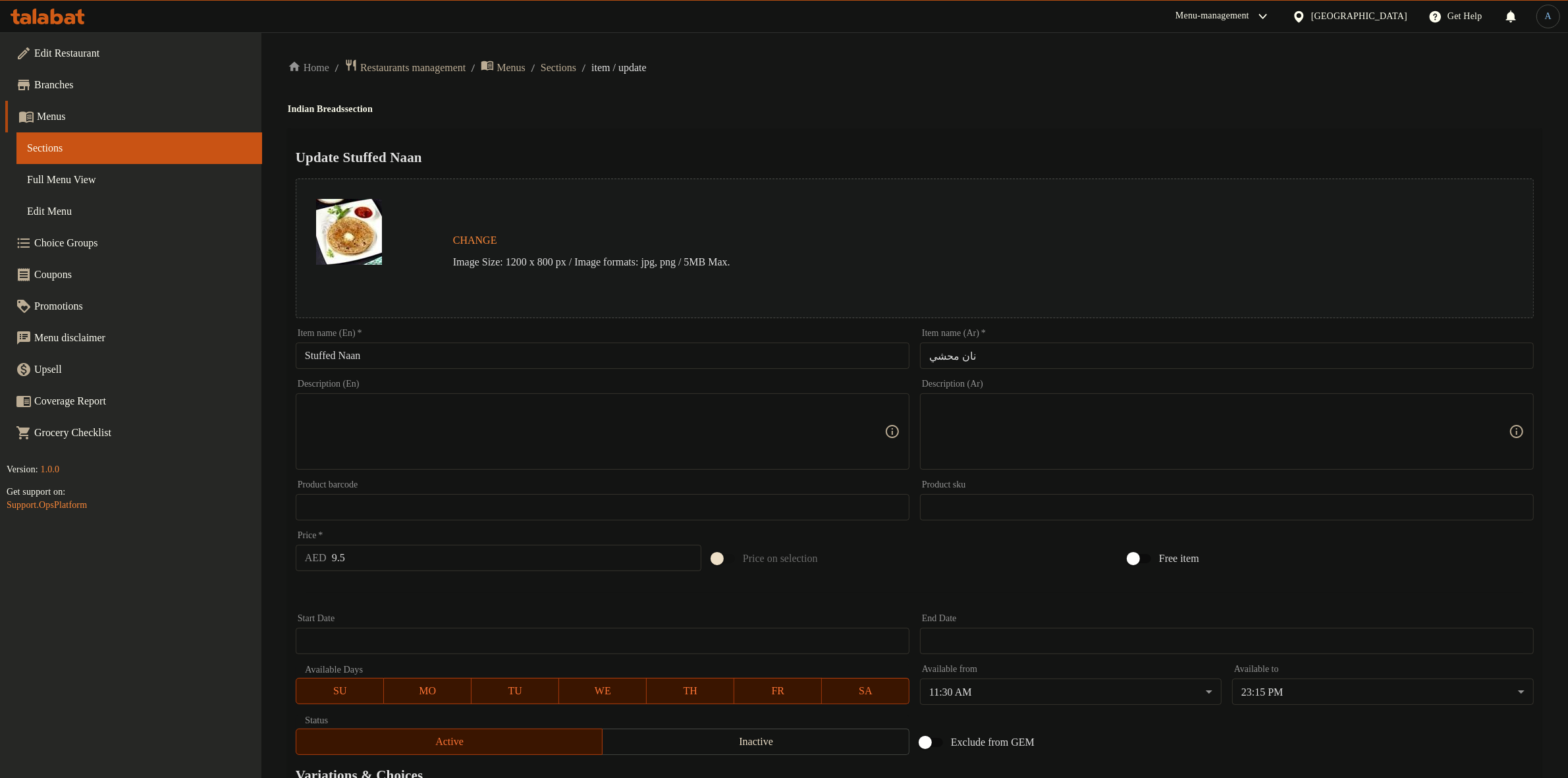
click at [979, 128] on div "Update Stuffed Naan Change Image Size: 1200 x 800 px / Image formats: jpg, png …" at bounding box center [915, 521] width 1254 height 786
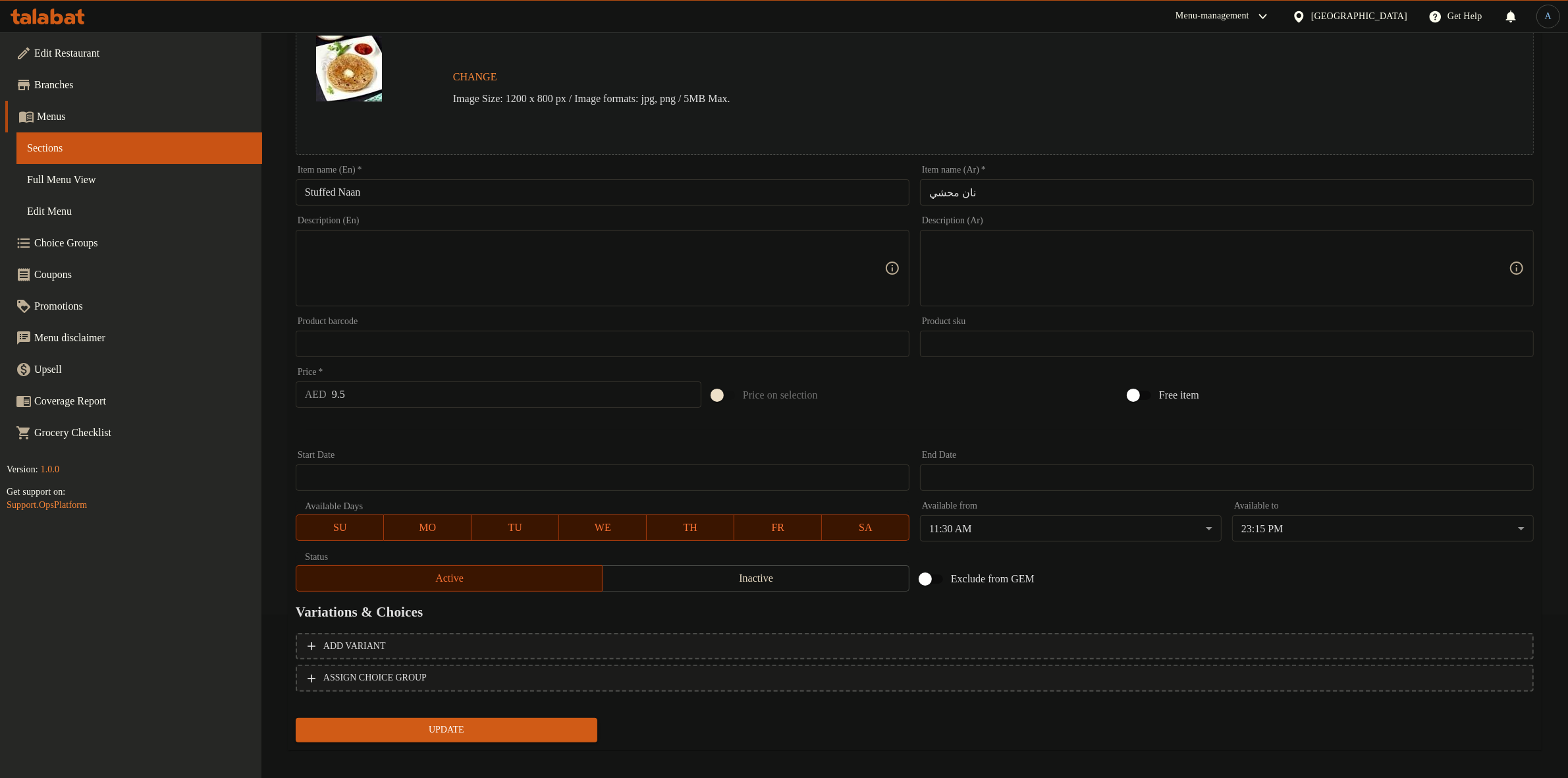
scroll to position [170, 0]
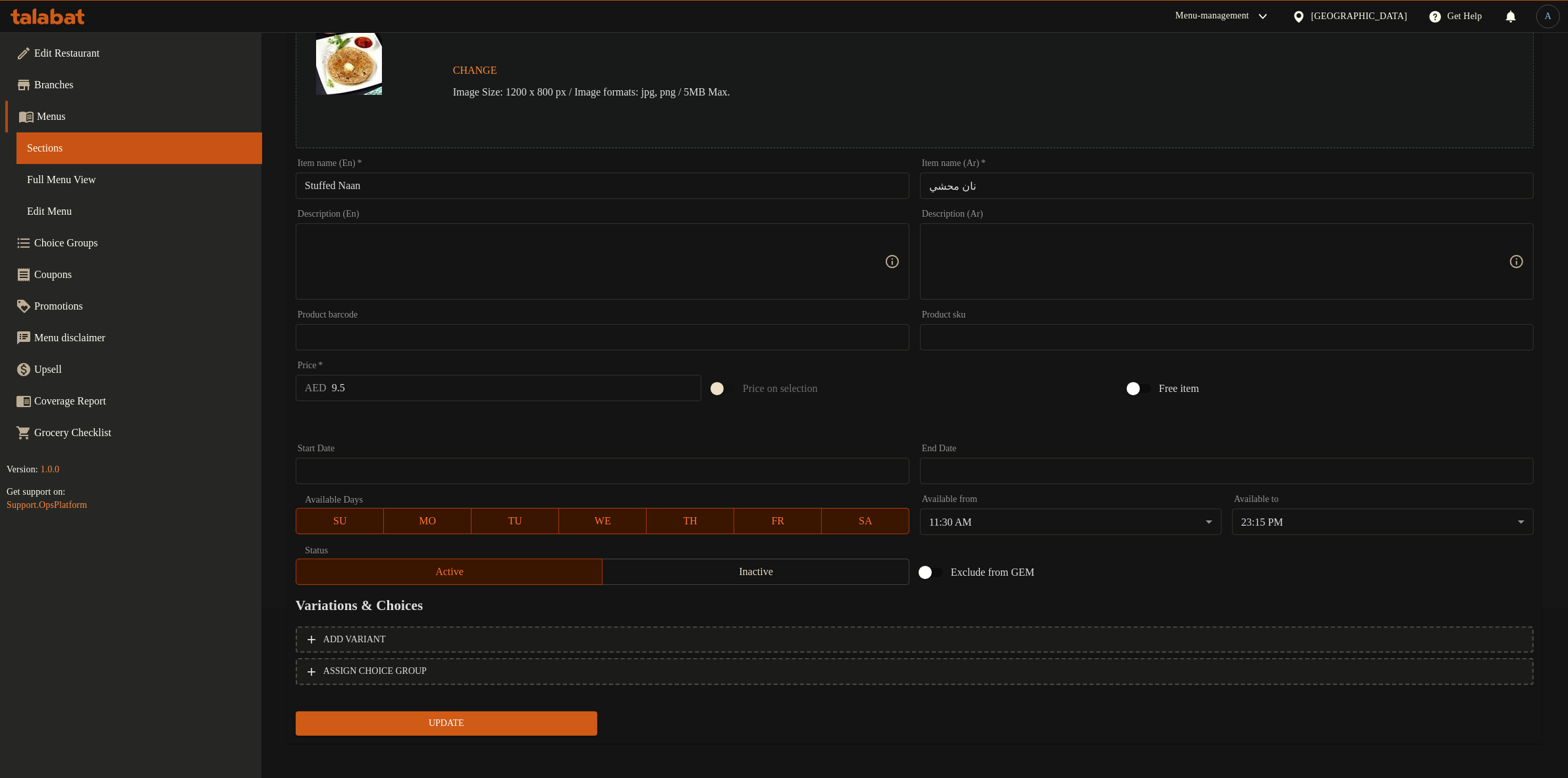
click at [518, 712] on button "Update" at bounding box center [446, 724] width 301 height 24
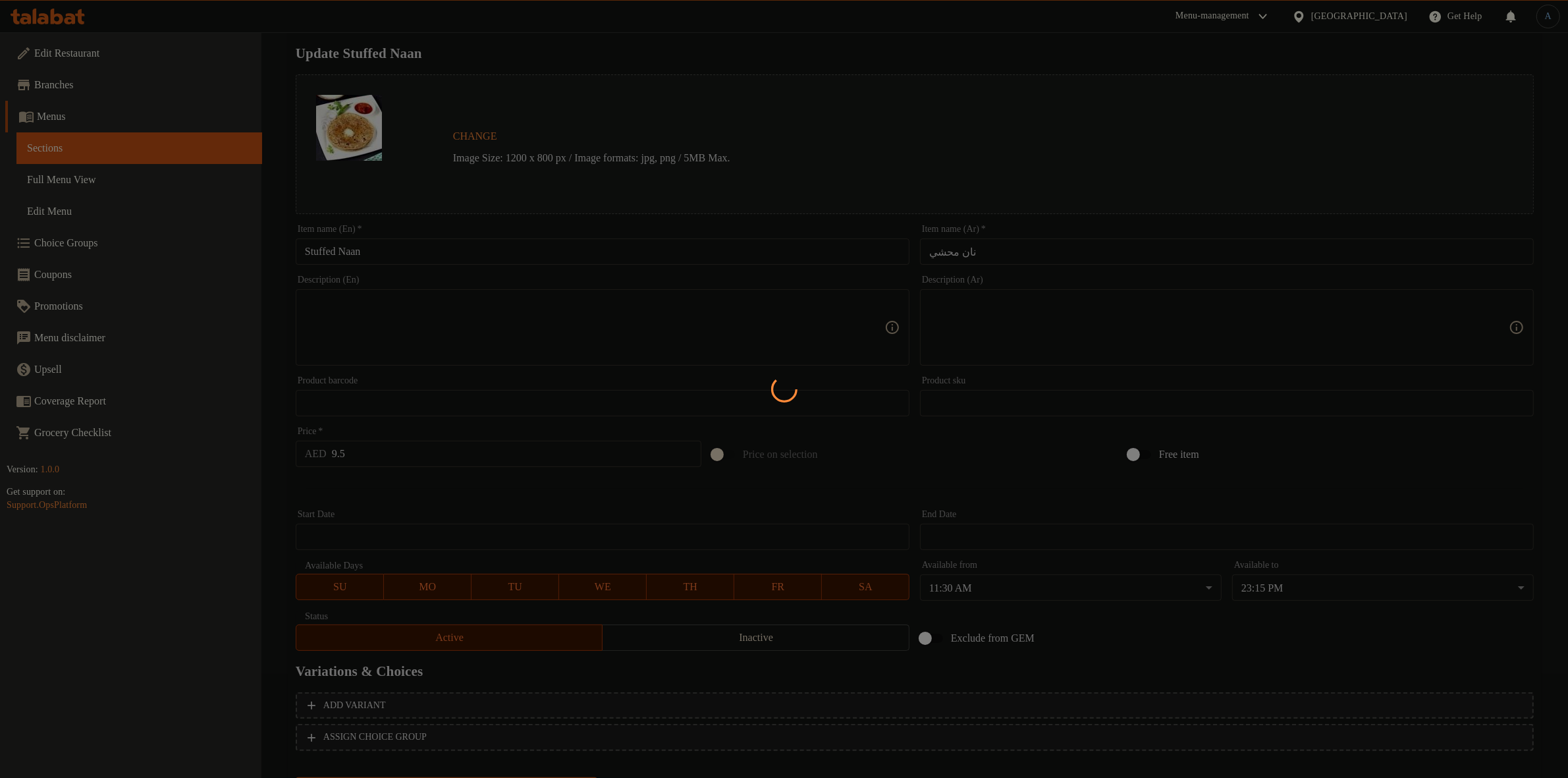
scroll to position [0, 0]
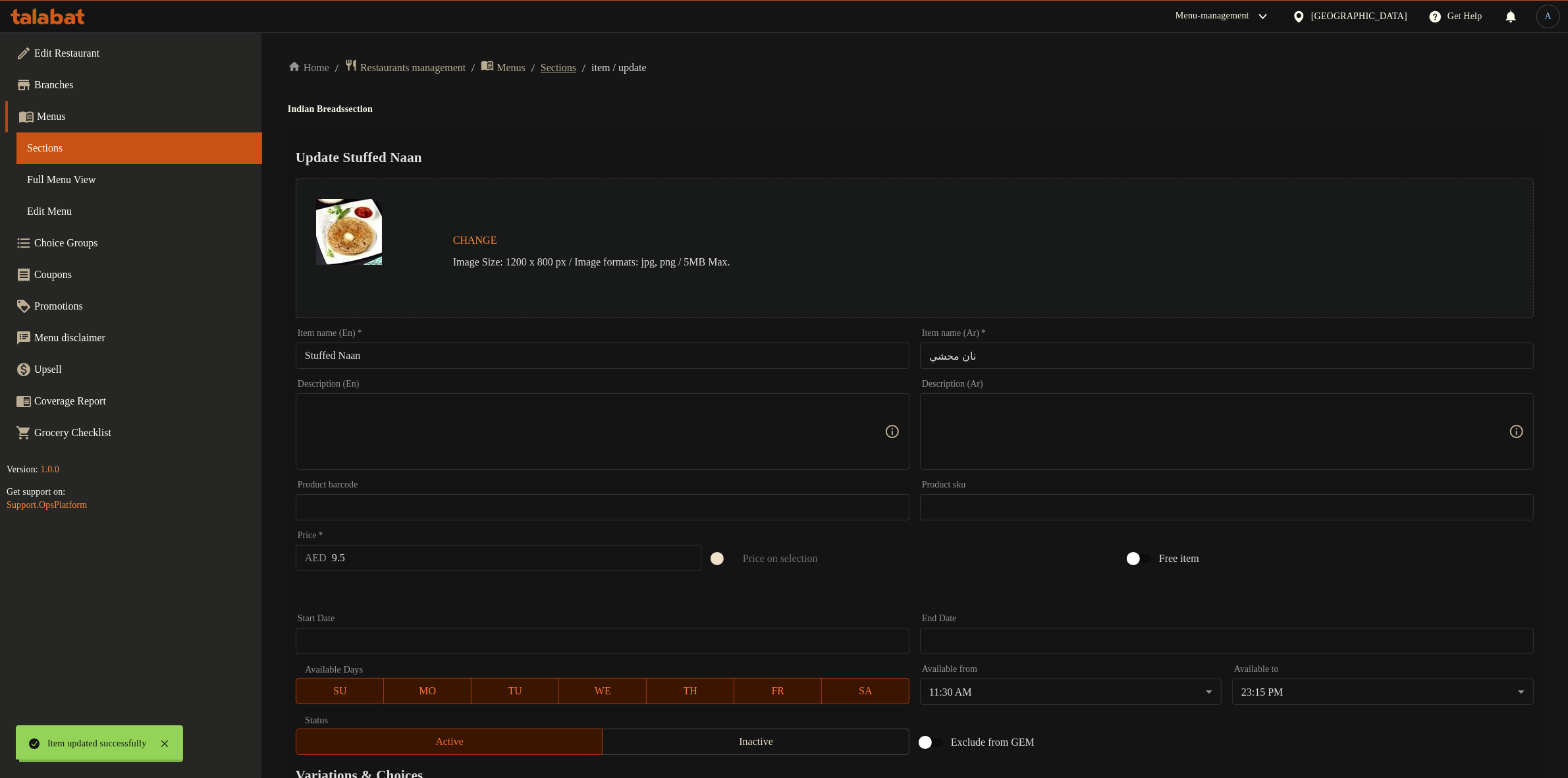
click at [576, 67] on span "Sections" at bounding box center [558, 68] width 35 height 16
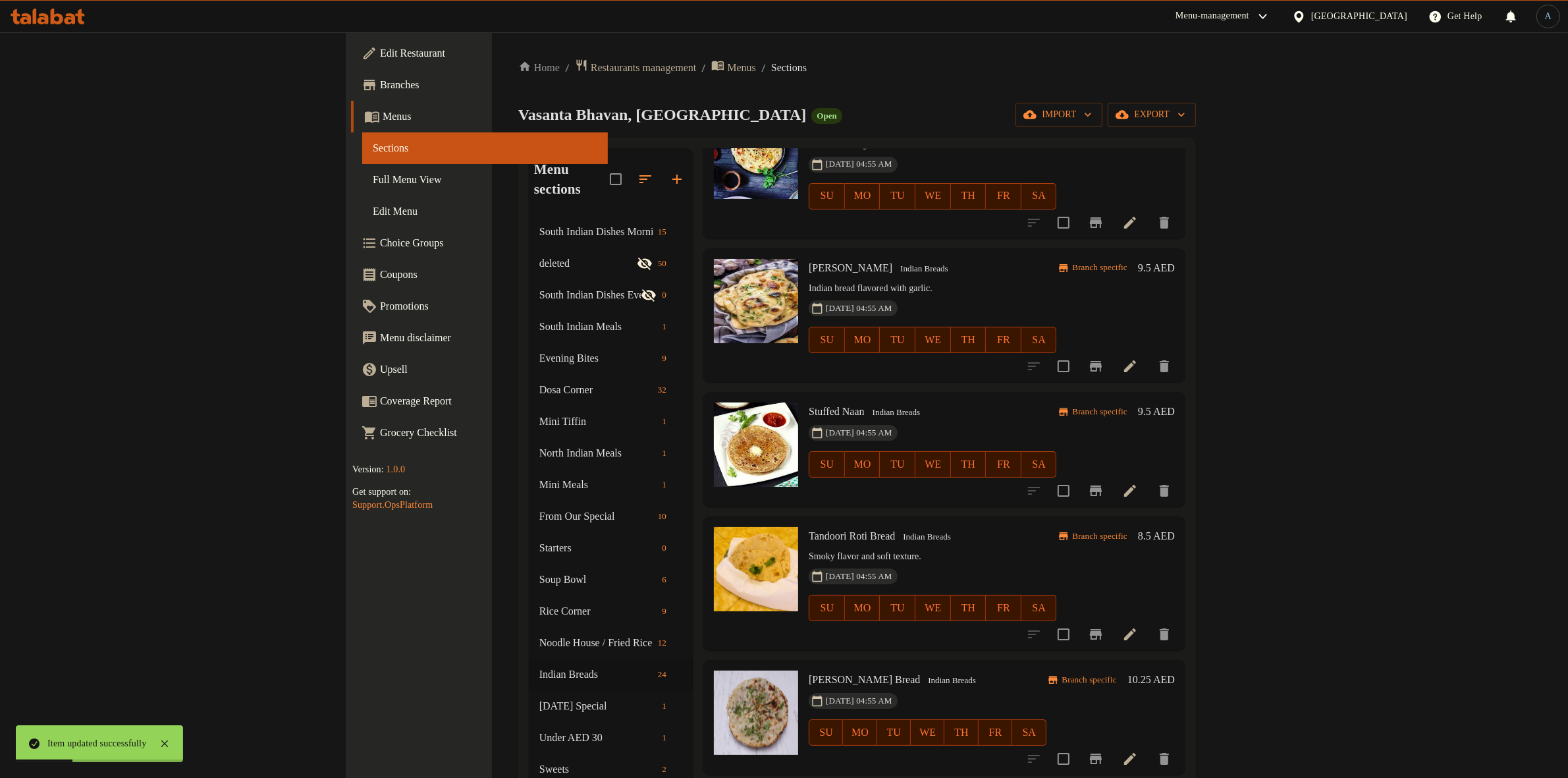
scroll to position [329, 0]
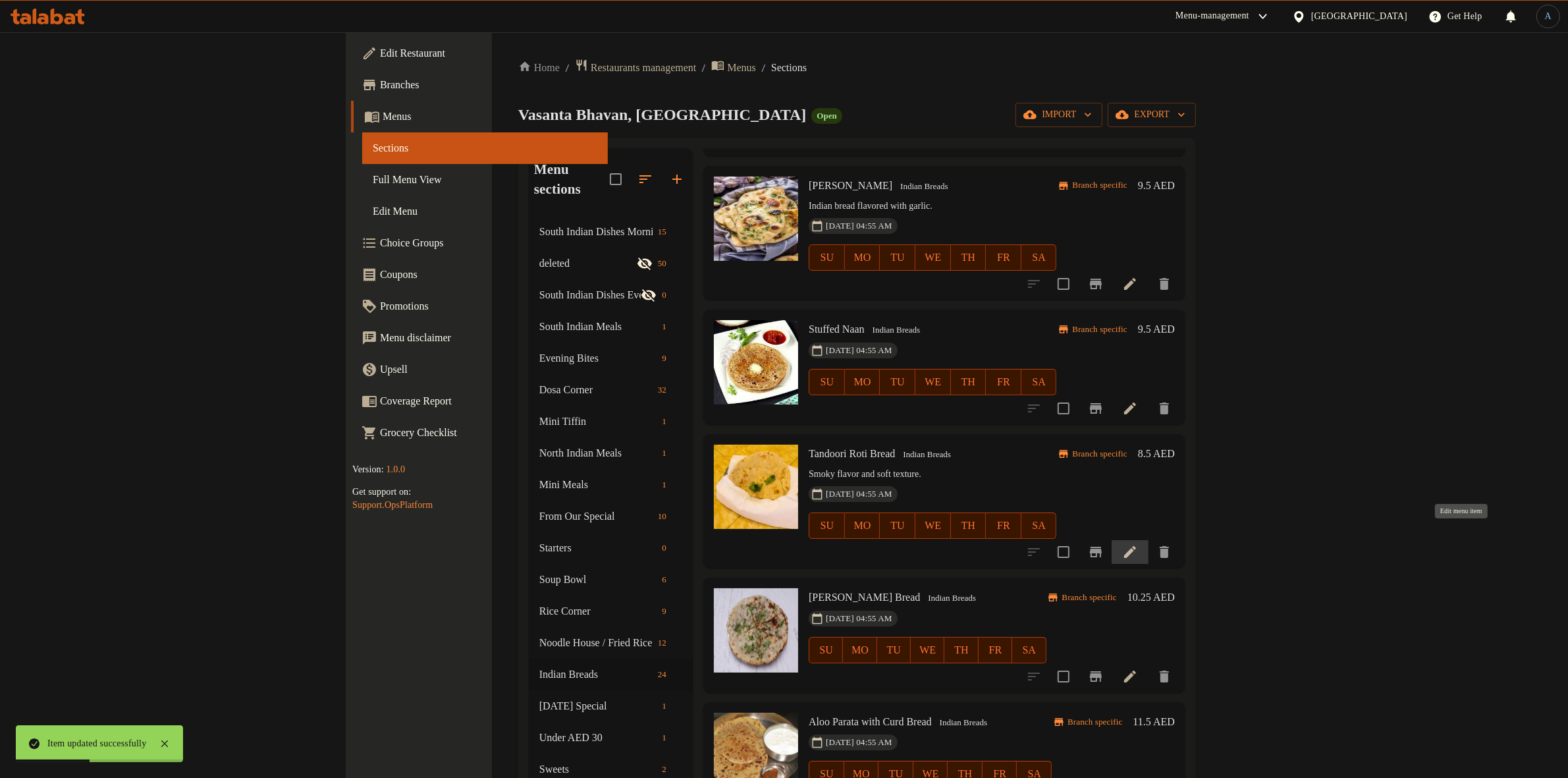
click at [1136, 546] on icon at bounding box center [1130, 552] width 12 height 12
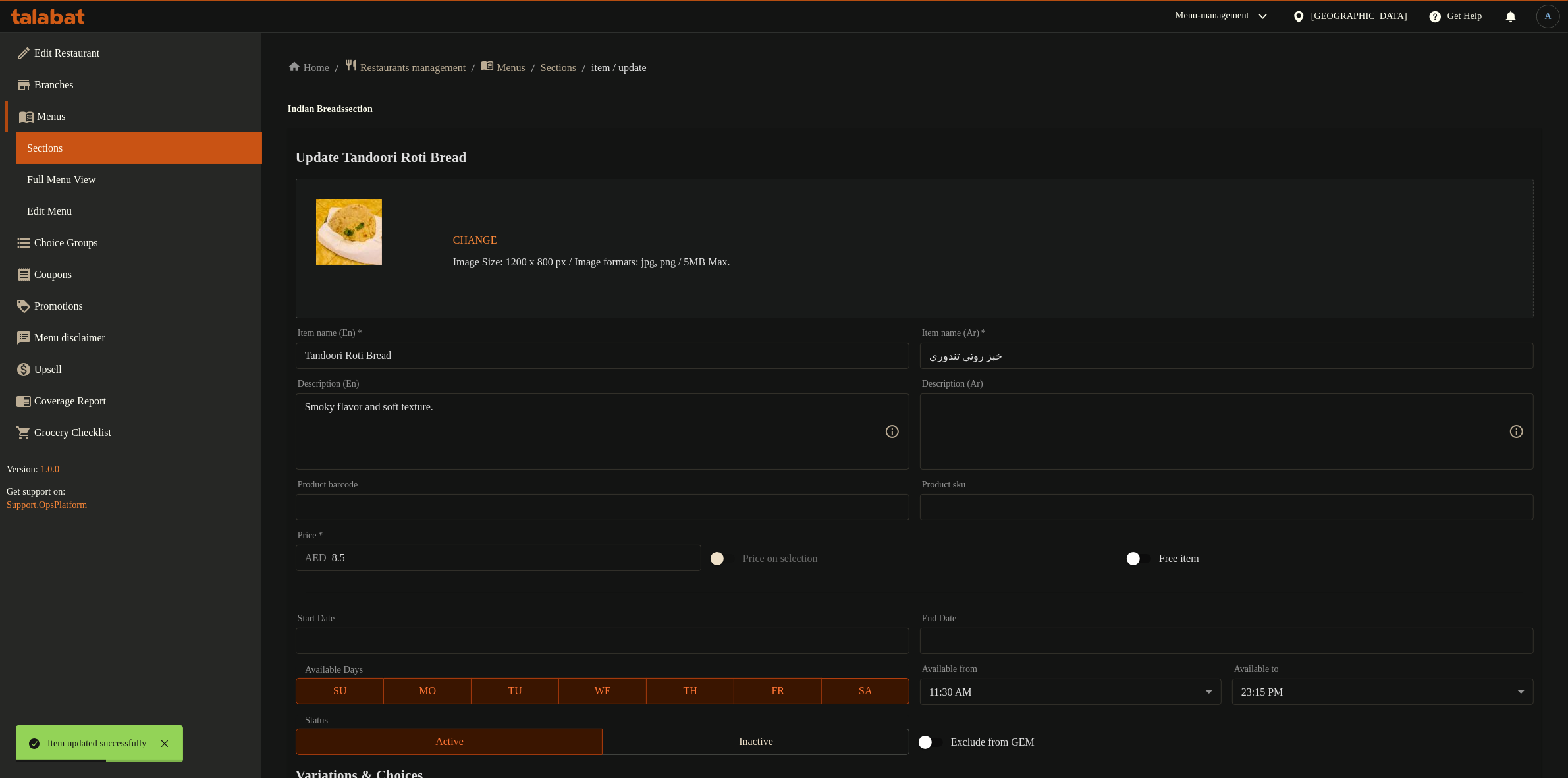
click at [529, 360] on input "Tandoori Roti Bread" at bounding box center [602, 355] width 614 height 26
paste input "text"
type input "Tandoori Roti"
click at [984, 357] on input "خبز روتي تندوري" at bounding box center [1226, 355] width 614 height 26
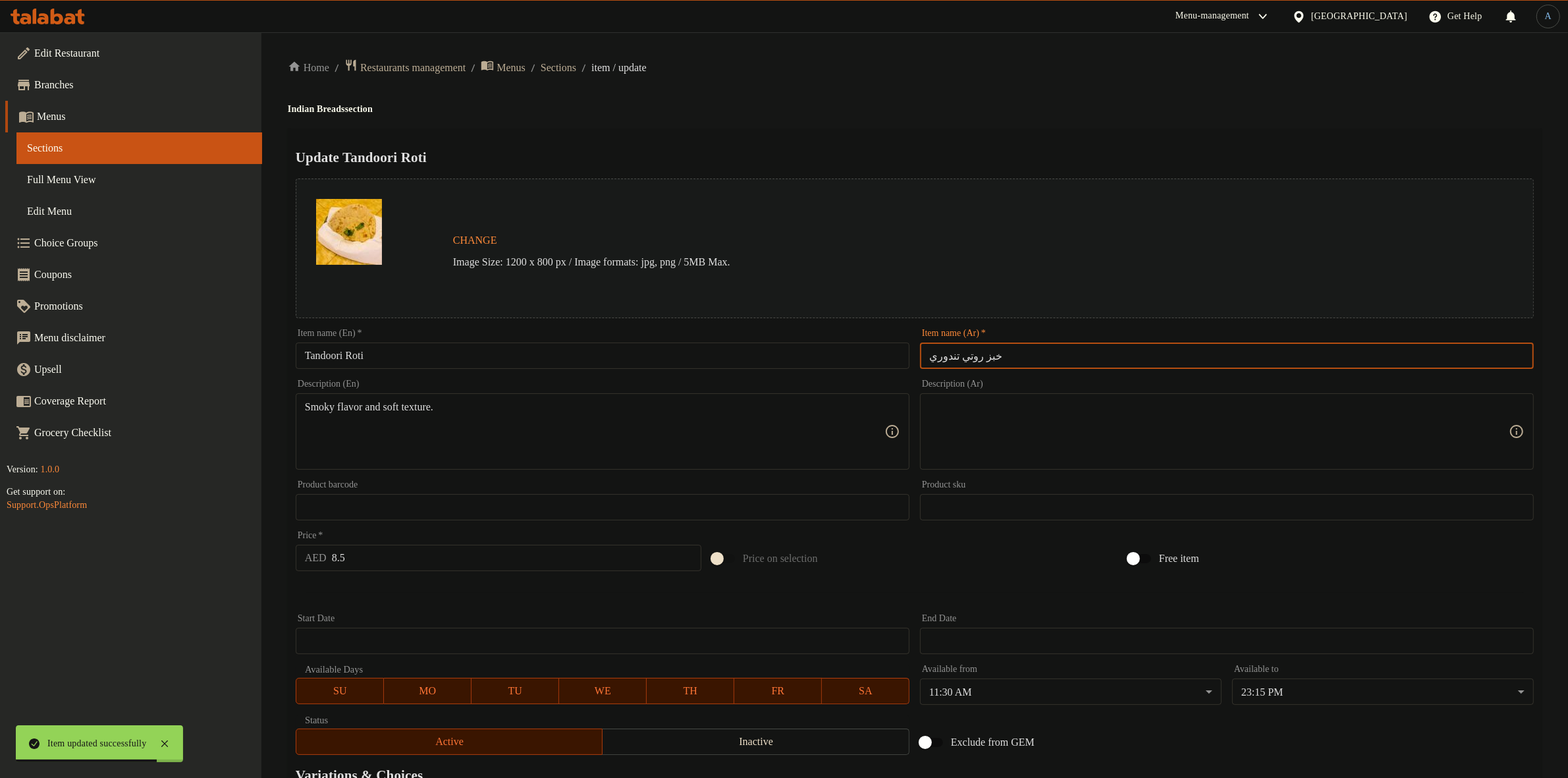
click at [993, 353] on input "خبز روتي تندوري" at bounding box center [1226, 355] width 614 height 26
click at [988, 354] on input "خبز روتي تندوري" at bounding box center [1226, 355] width 614 height 26
type input "[PERSON_NAME]"
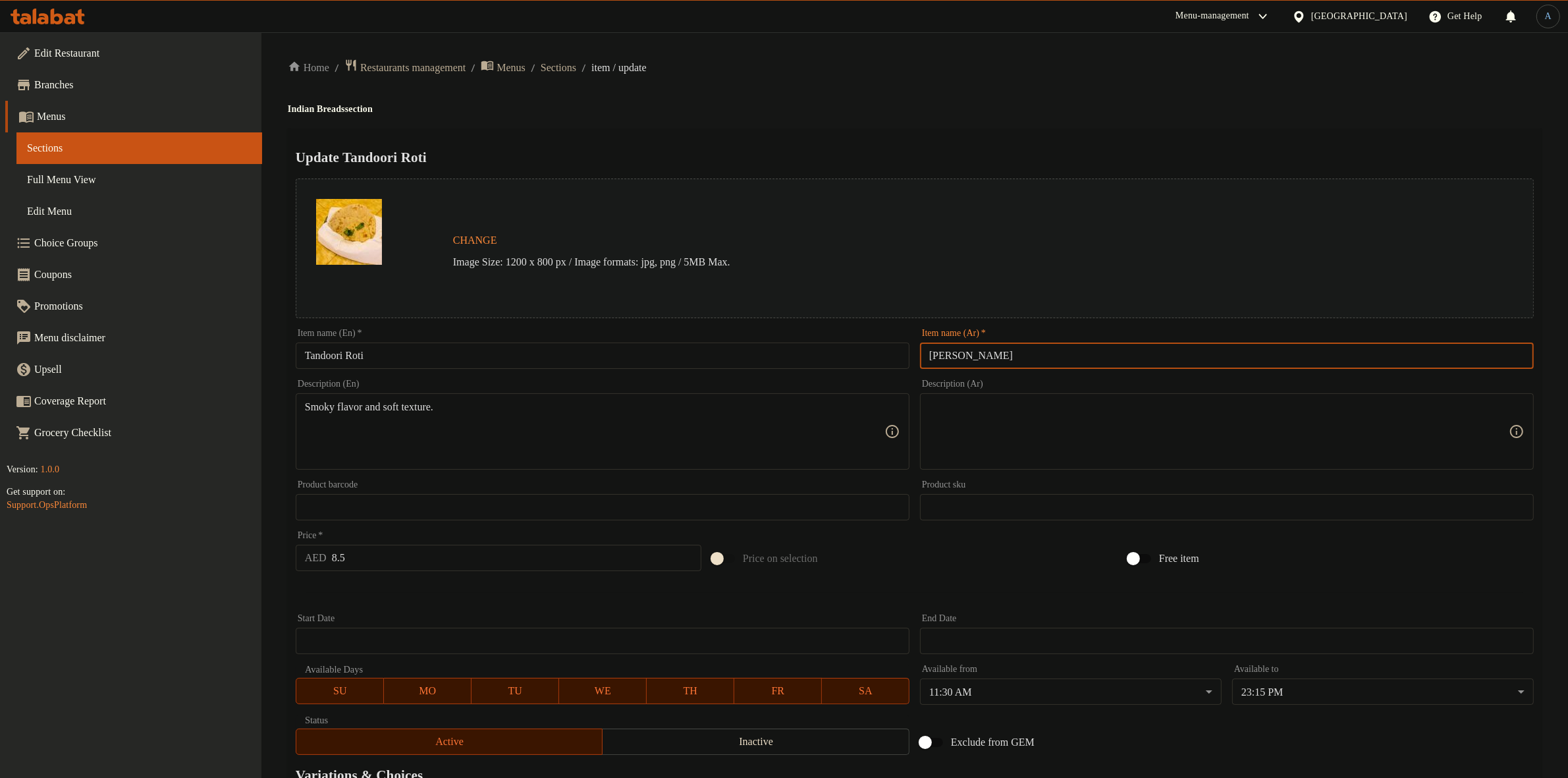
click at [864, 81] on div "Home / Restaurants management / Menus / Sections / item / update Indian Breads …" at bounding box center [915, 492] width 1254 height 866
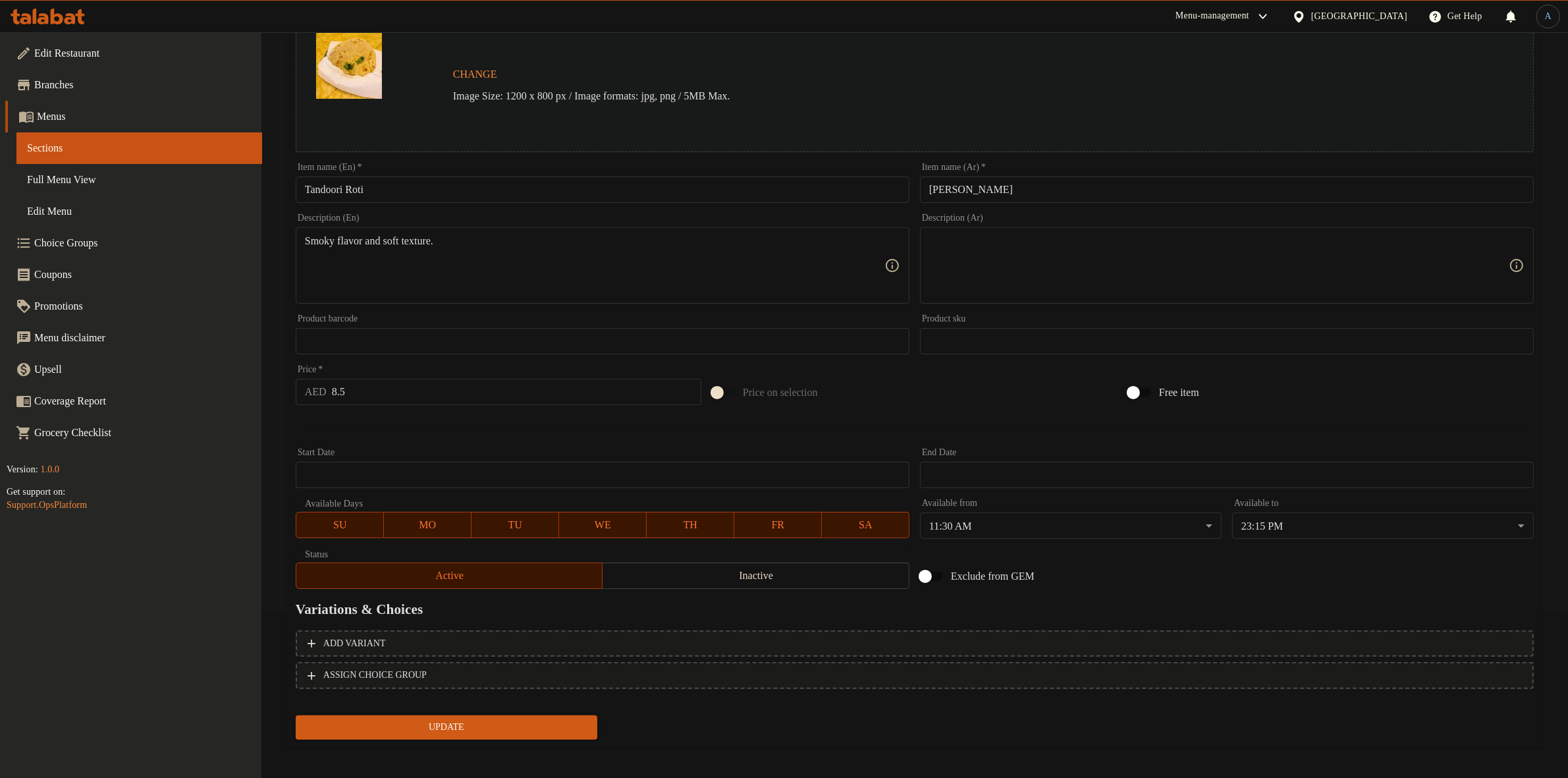
scroll to position [170, 0]
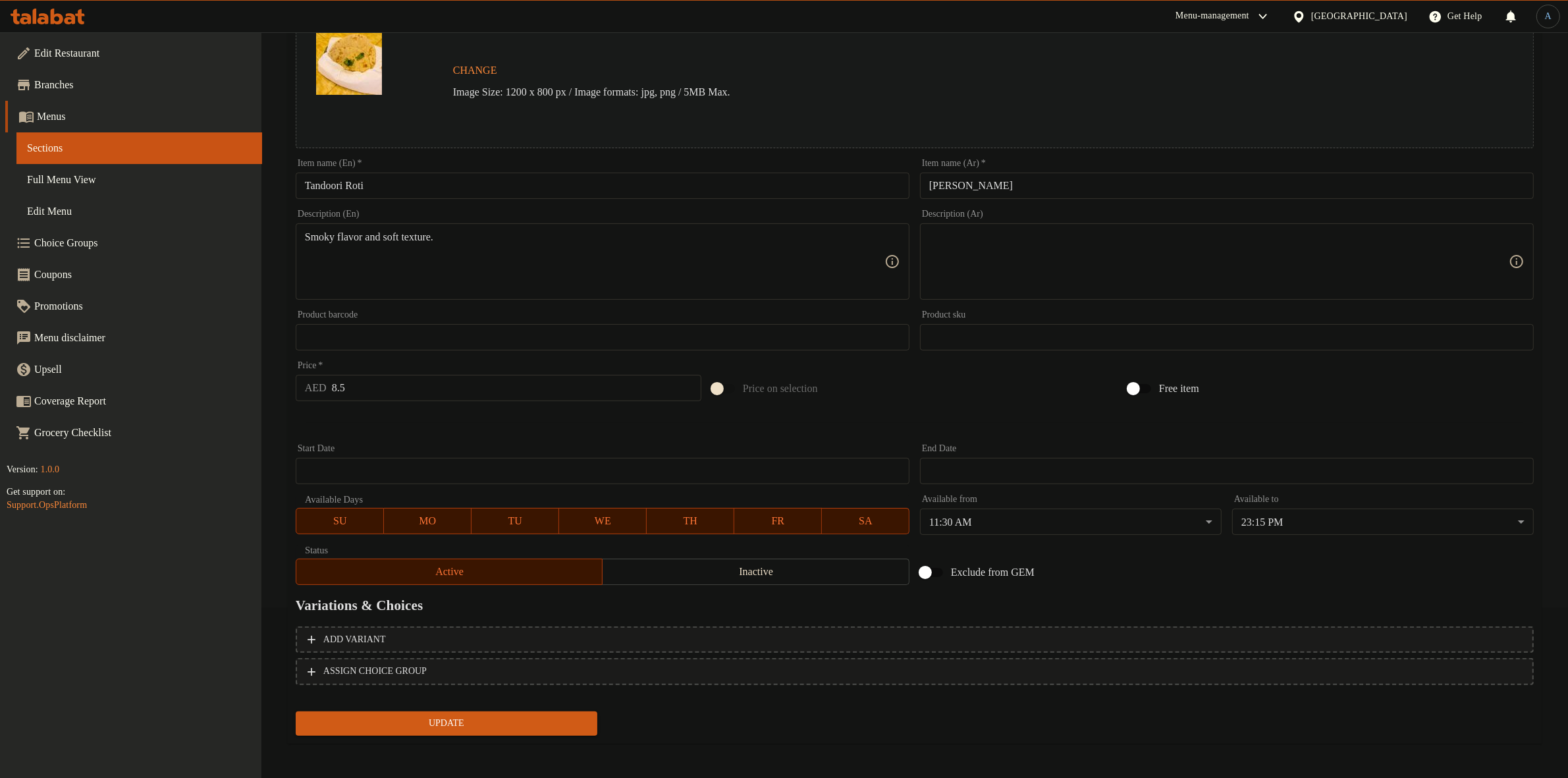
click at [575, 720] on span "Update" at bounding box center [446, 724] width 280 height 17
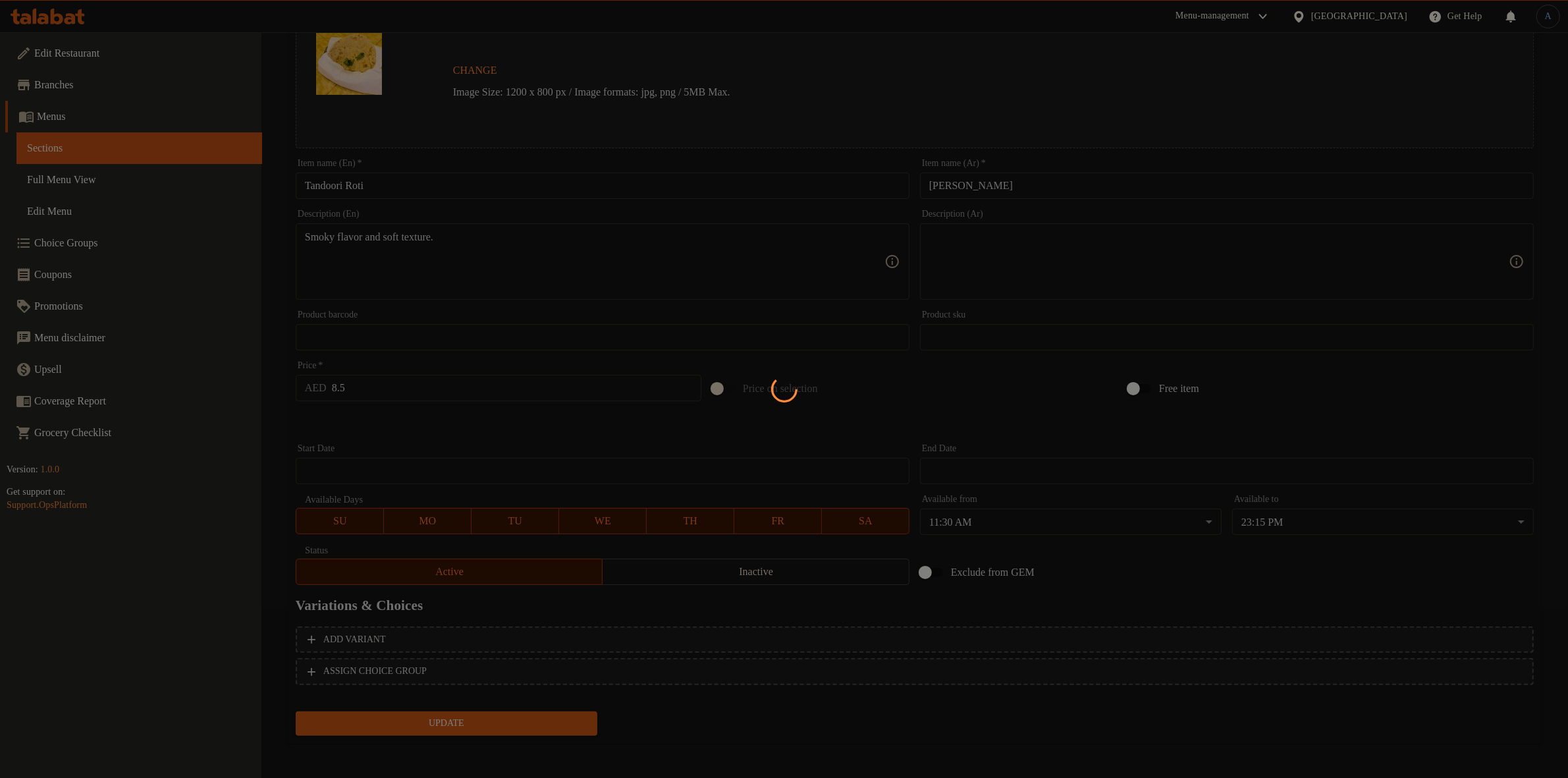
scroll to position [0, 0]
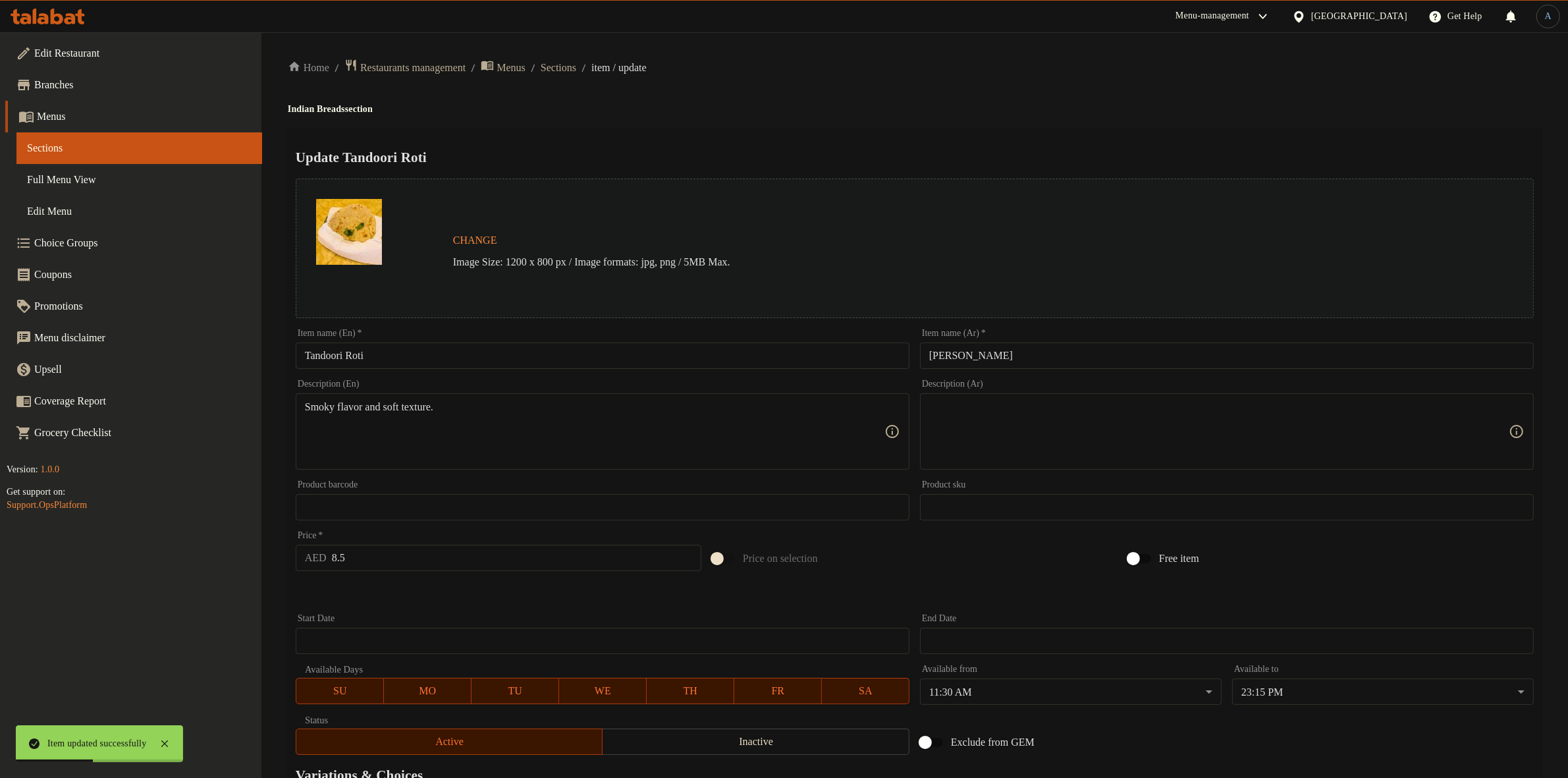
click at [572, 60] on span "Sections" at bounding box center [558, 68] width 35 height 16
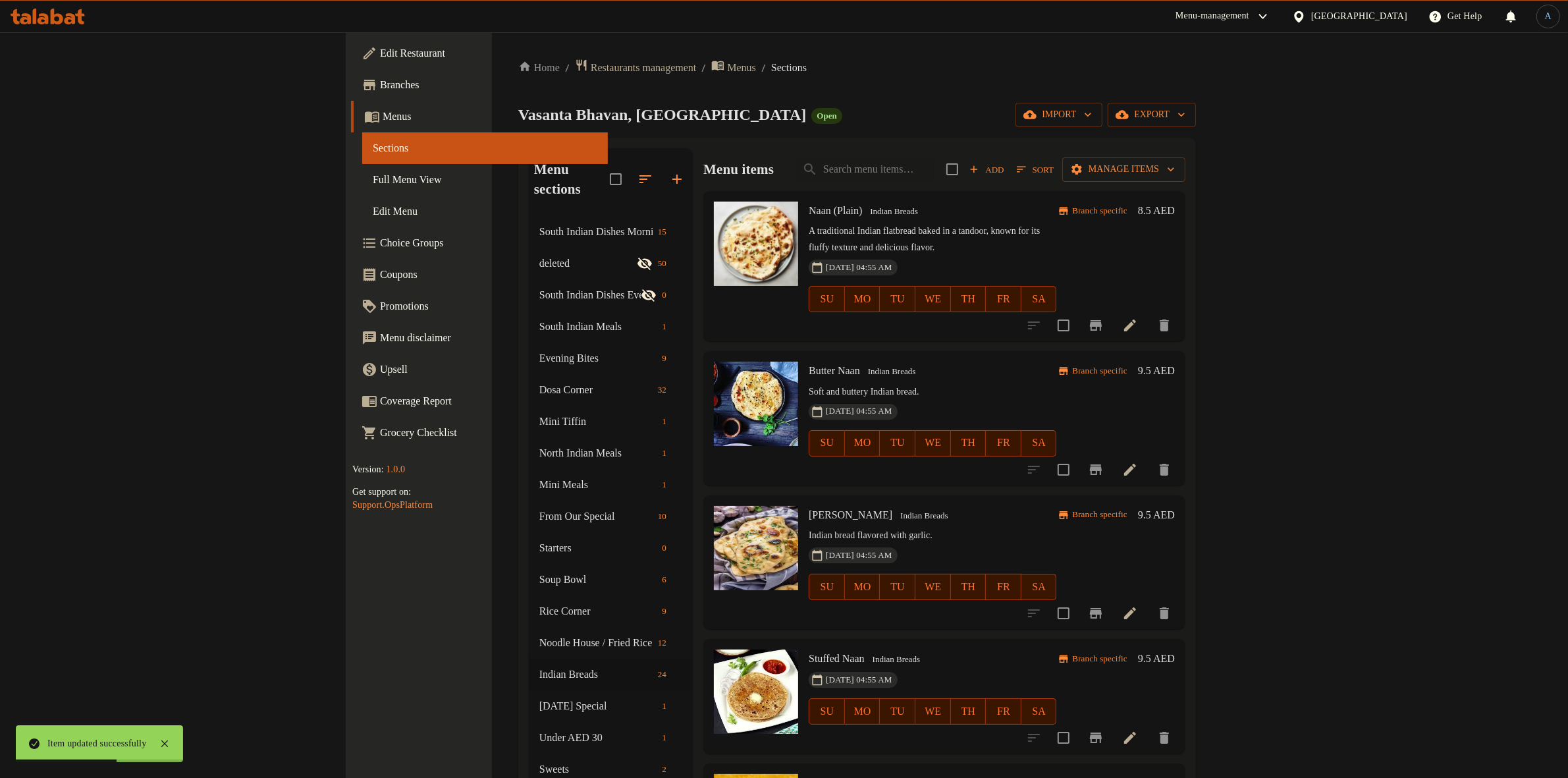
scroll to position [281, 0]
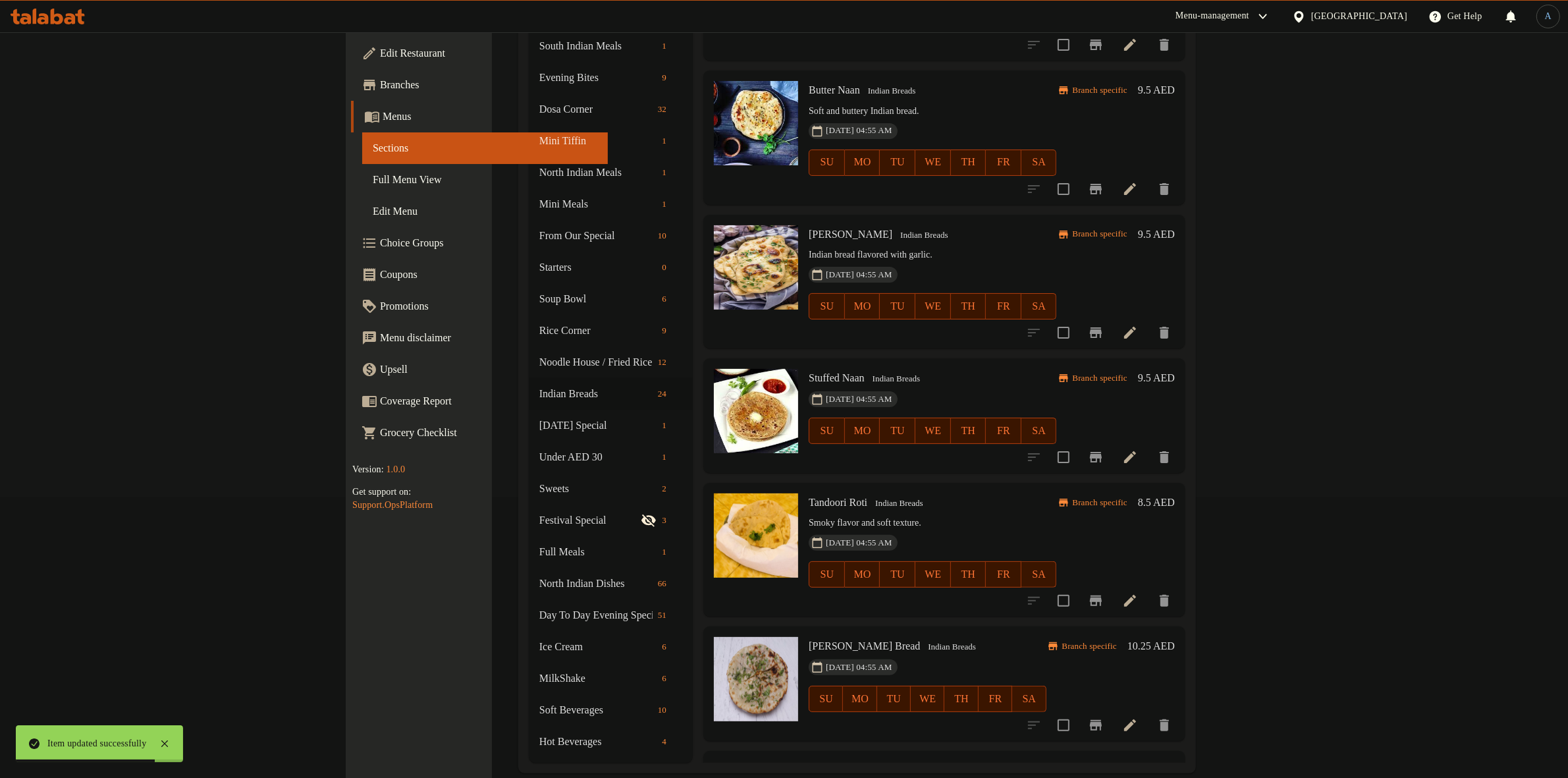
click at [1149, 714] on li at bounding box center [1130, 725] width 37 height 23
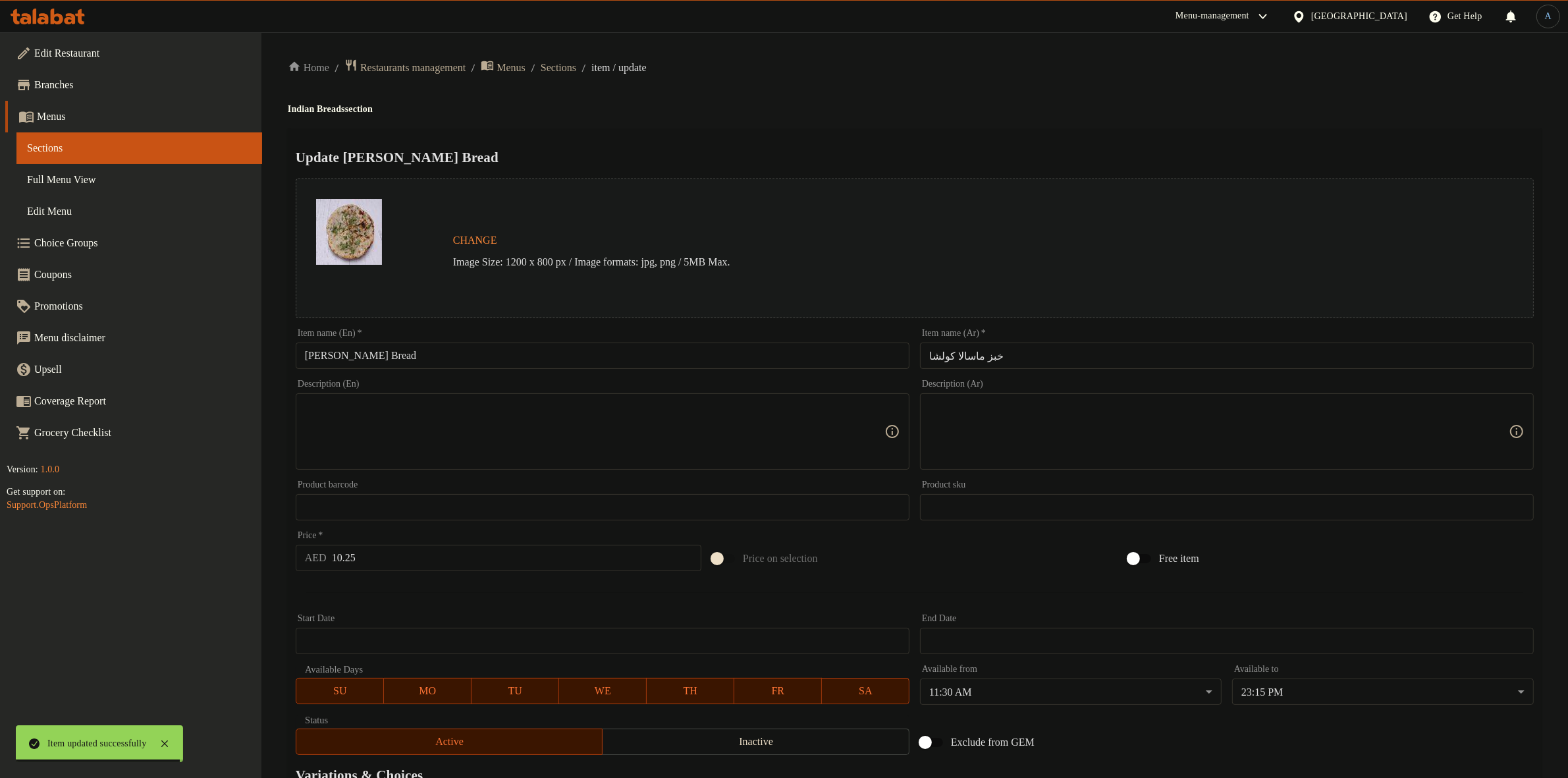
click at [486, 353] on input "[PERSON_NAME] Bread" at bounding box center [602, 355] width 614 height 26
paste input "[PERSON_NAME]"
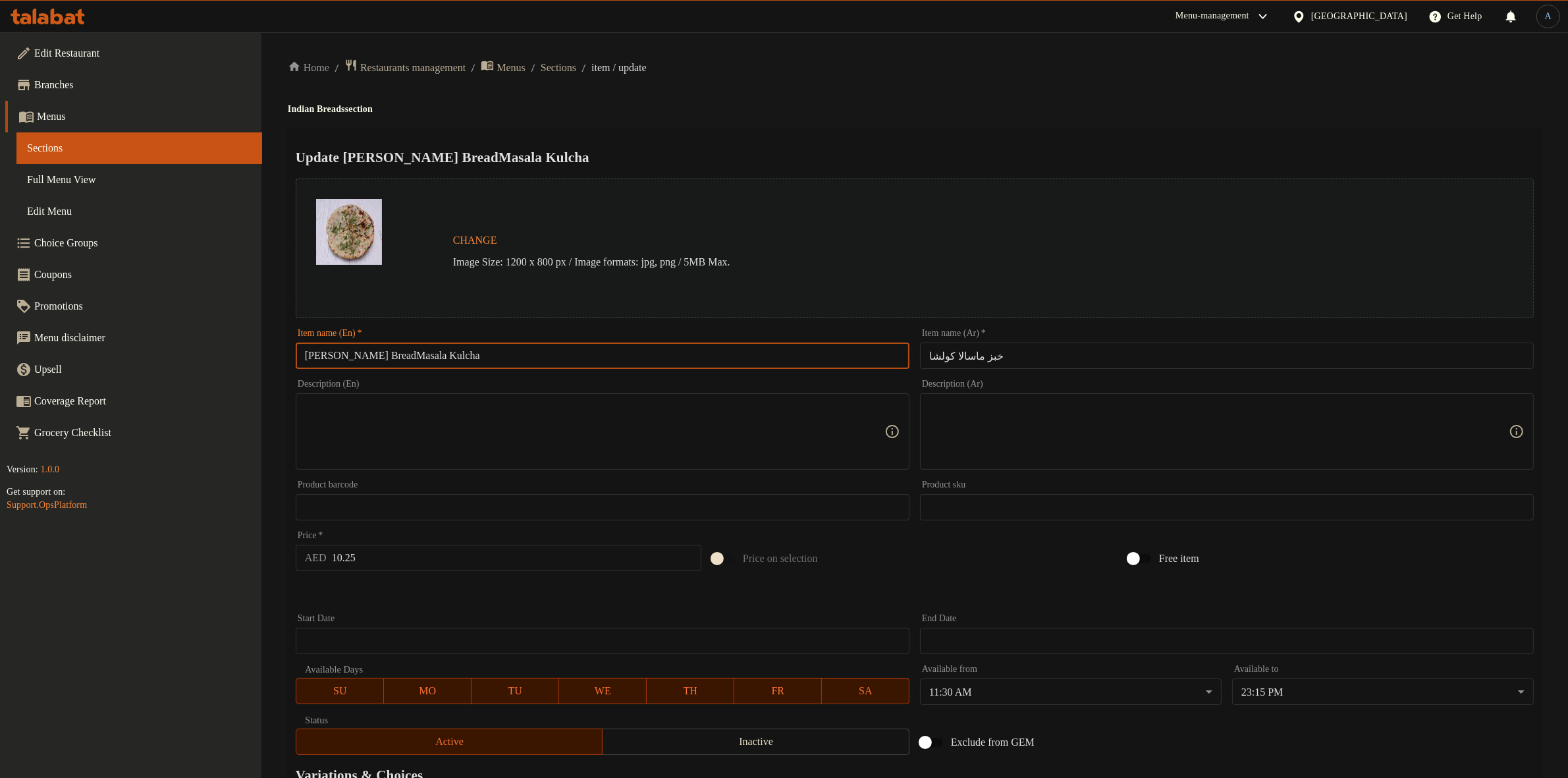
paste input "text"
type input "[PERSON_NAME]"
click at [984, 351] on input "خبز ماسالا كولشا" at bounding box center [1226, 355] width 614 height 26
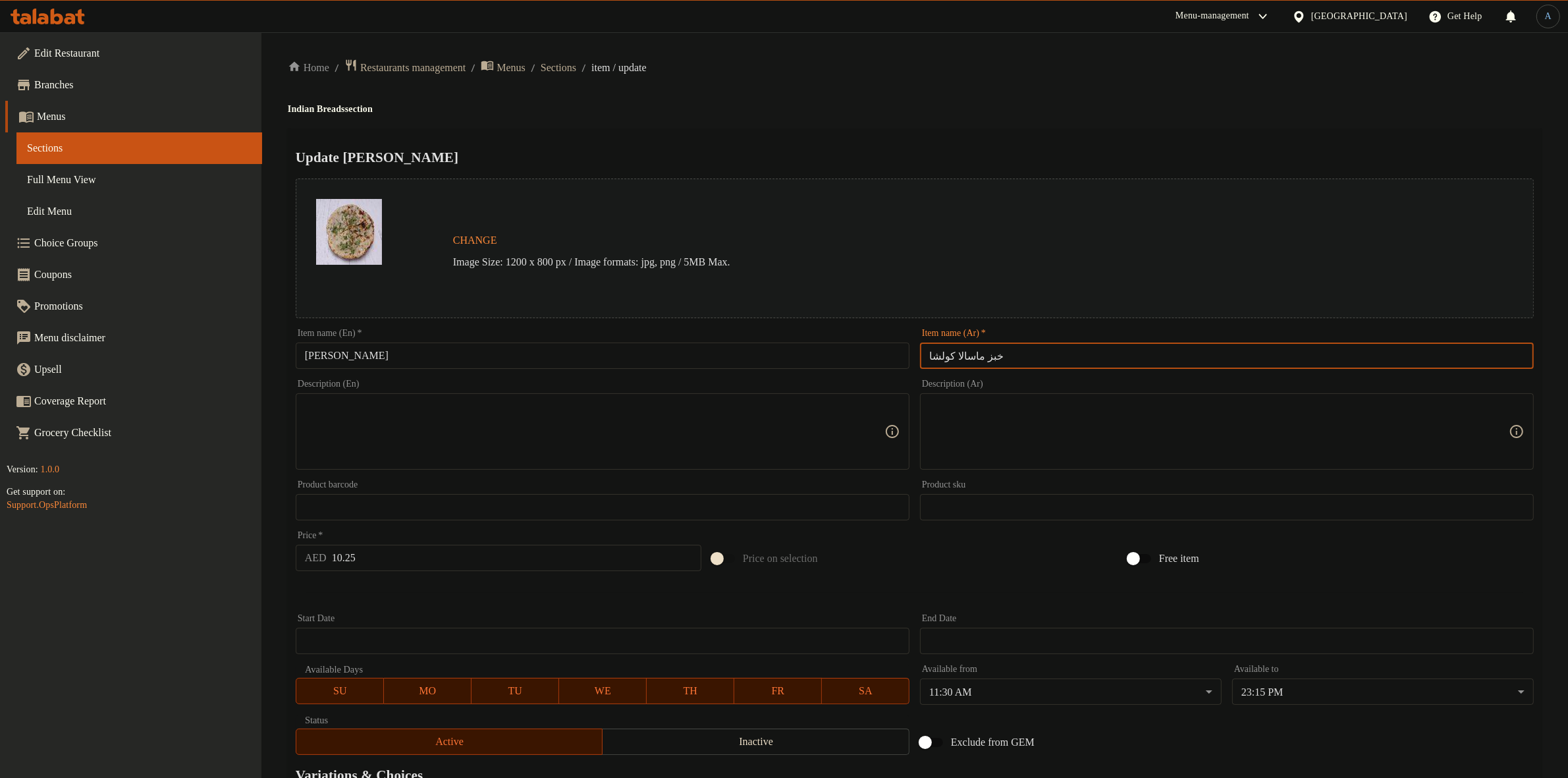
click at [984, 351] on input "خبز ماسالا كولشا" at bounding box center [1226, 355] width 614 height 26
type input "ماسالا كولشا"
click at [1047, 152] on h2 "Update [PERSON_NAME]" at bounding box center [914, 157] width 1238 height 20
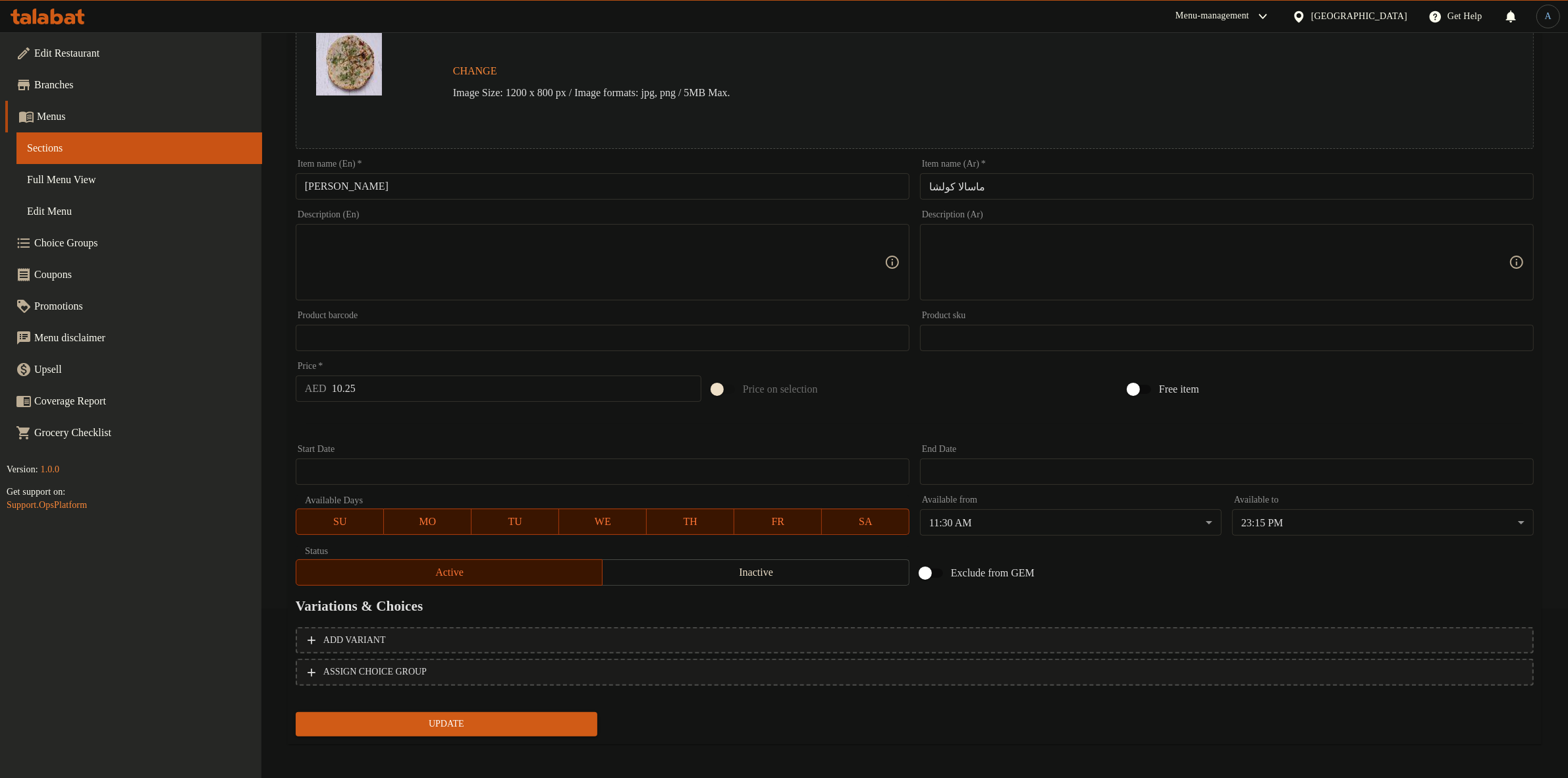
scroll to position [170, 0]
click at [567, 712] on button "Update" at bounding box center [446, 724] width 301 height 24
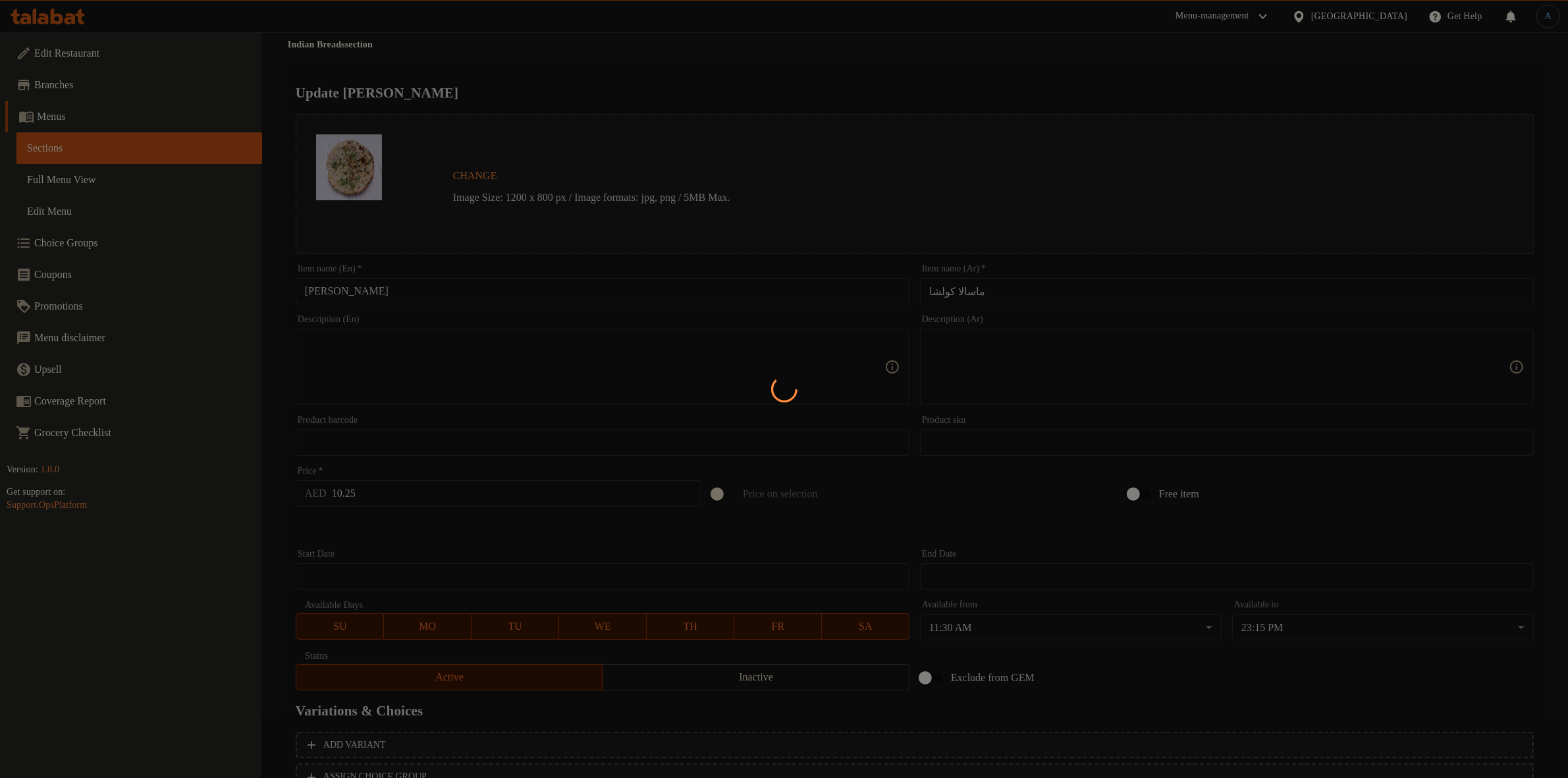
scroll to position [0, 0]
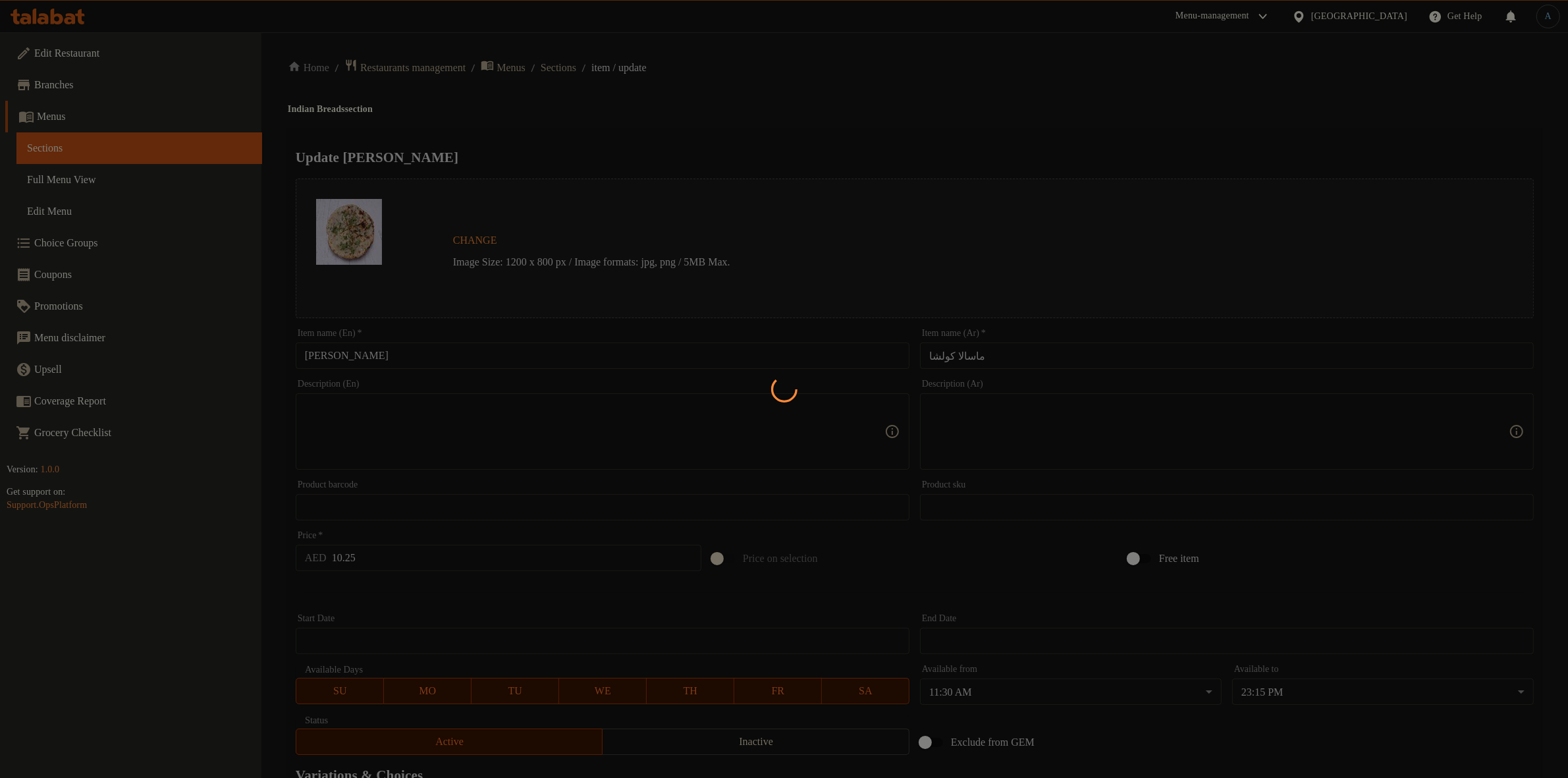
click at [570, 70] on div at bounding box center [784, 389] width 1568 height 778
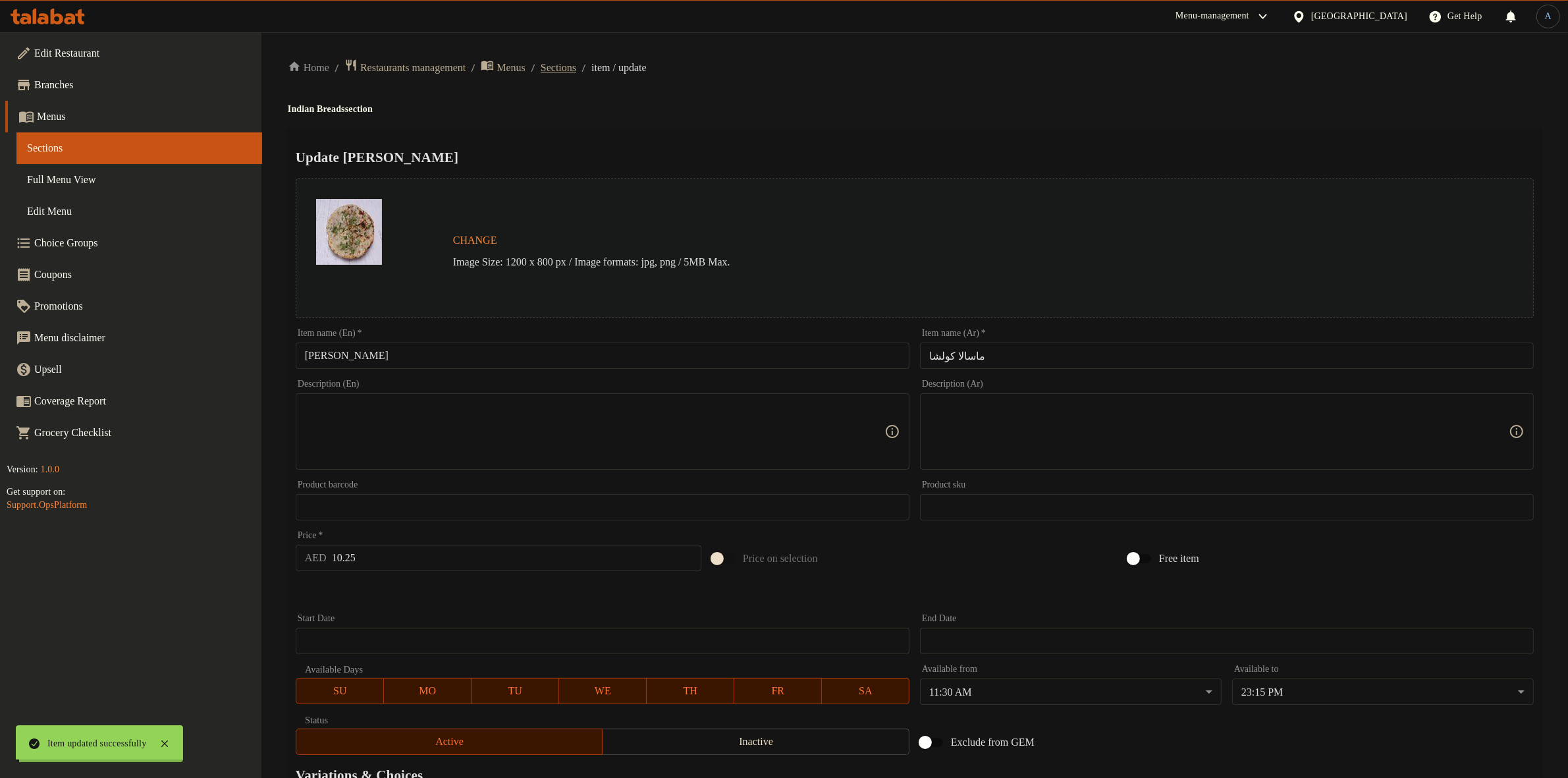
click at [576, 68] on span "Sections" at bounding box center [558, 68] width 35 height 16
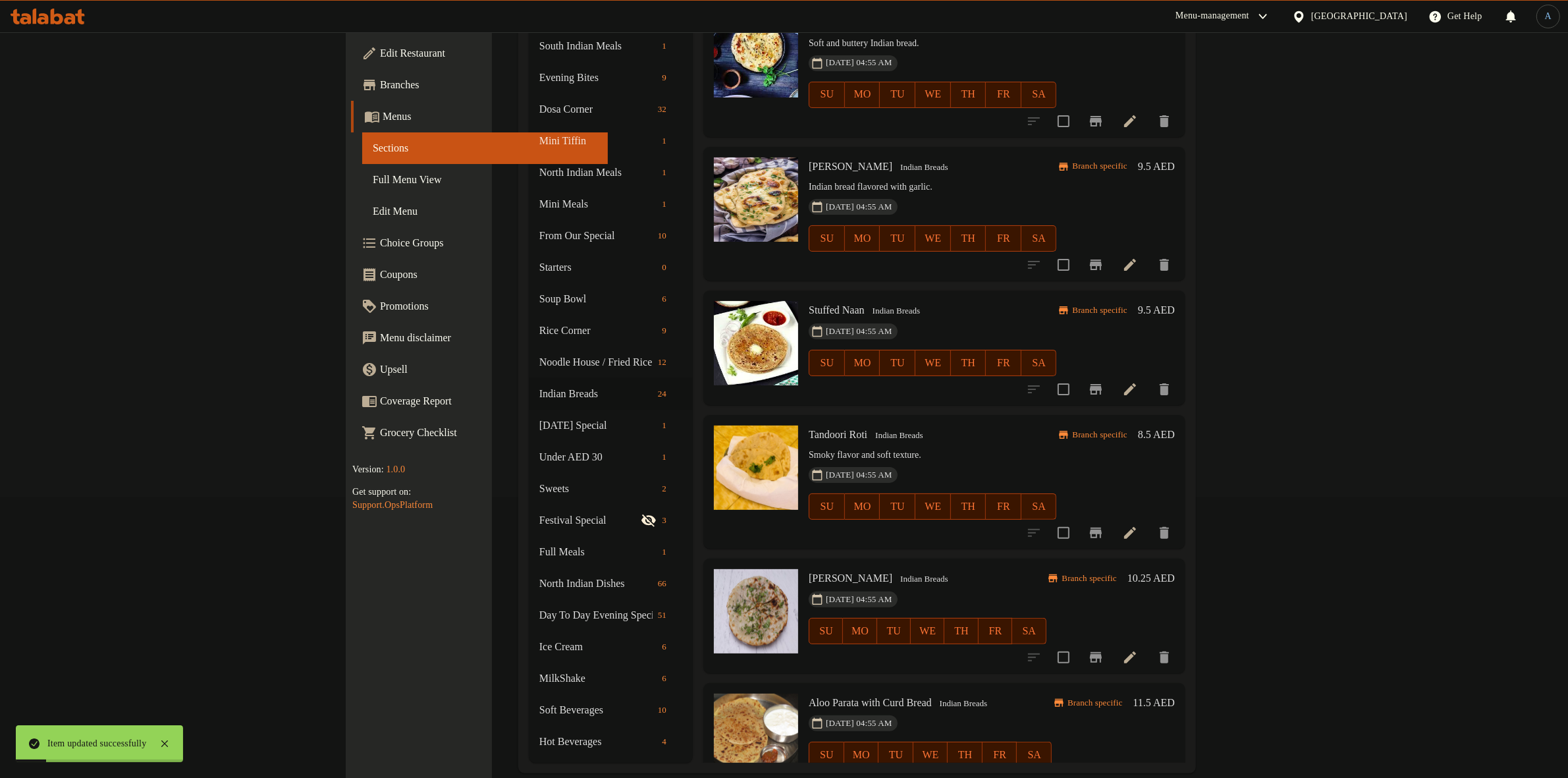
scroll to position [165, 0]
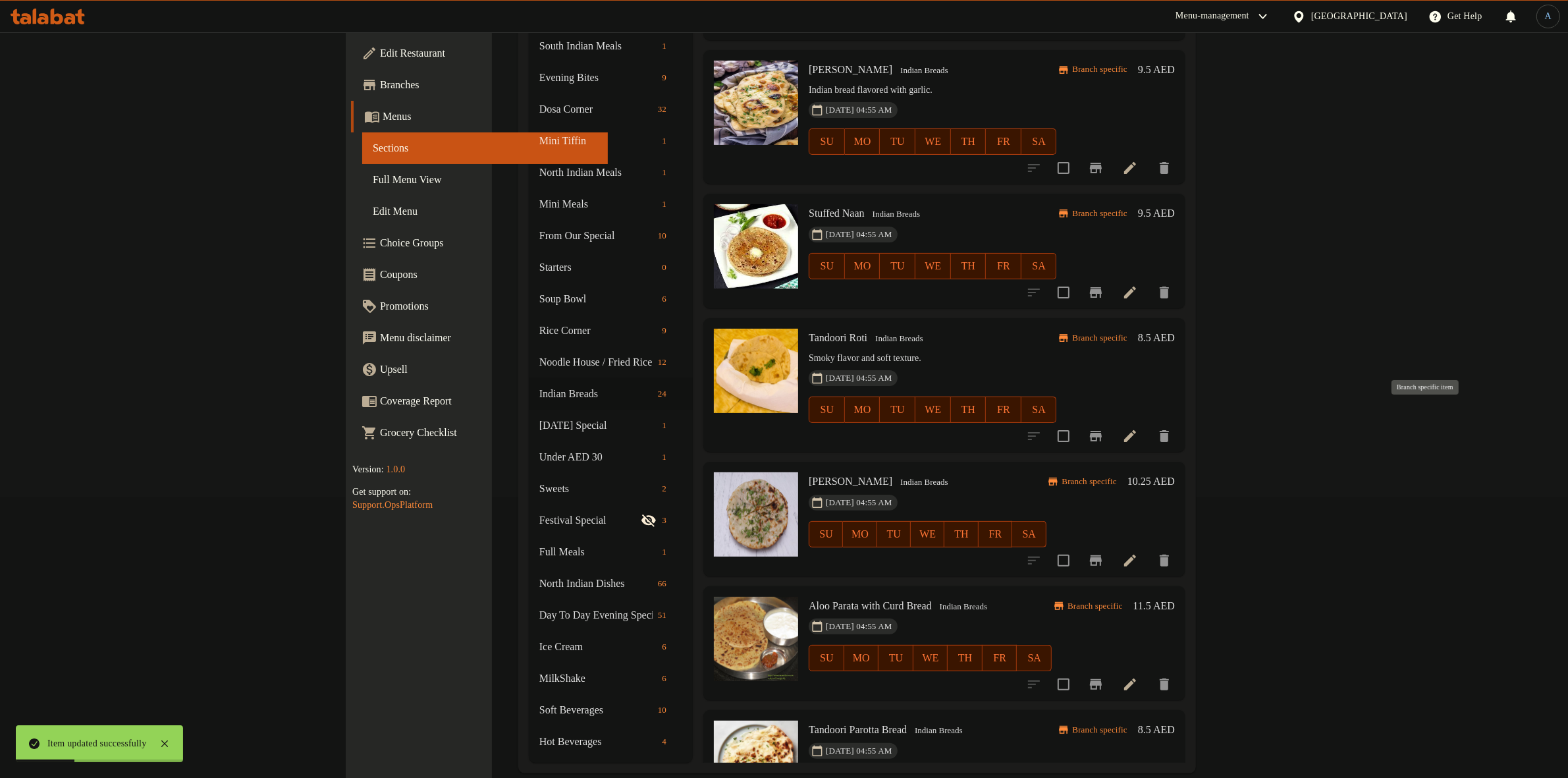
click at [1104, 428] on icon "Branch-specific-item" at bounding box center [1096, 435] width 16 height 16
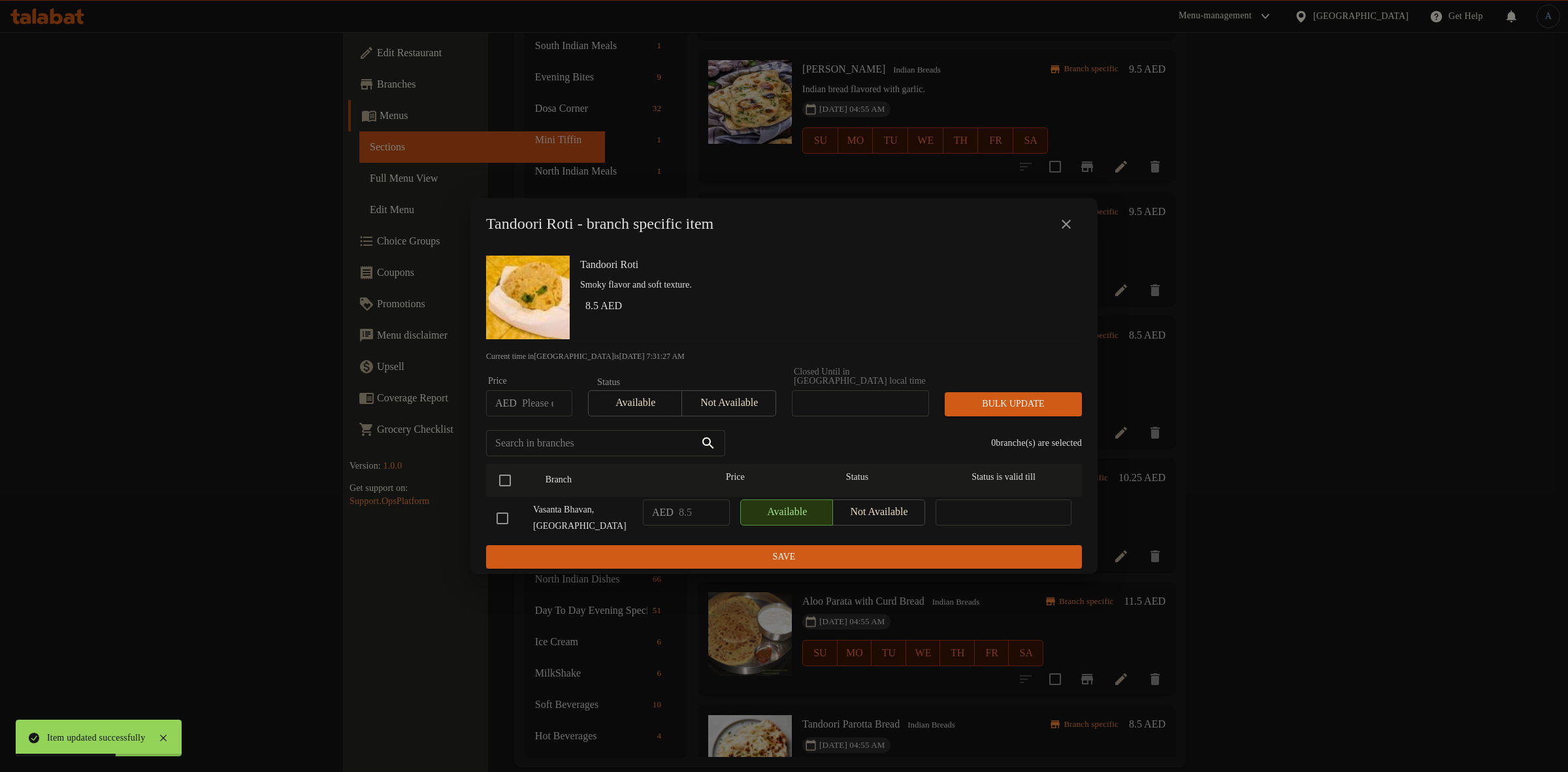
click at [1074, 230] on icon "close" at bounding box center [1066, 224] width 16 height 16
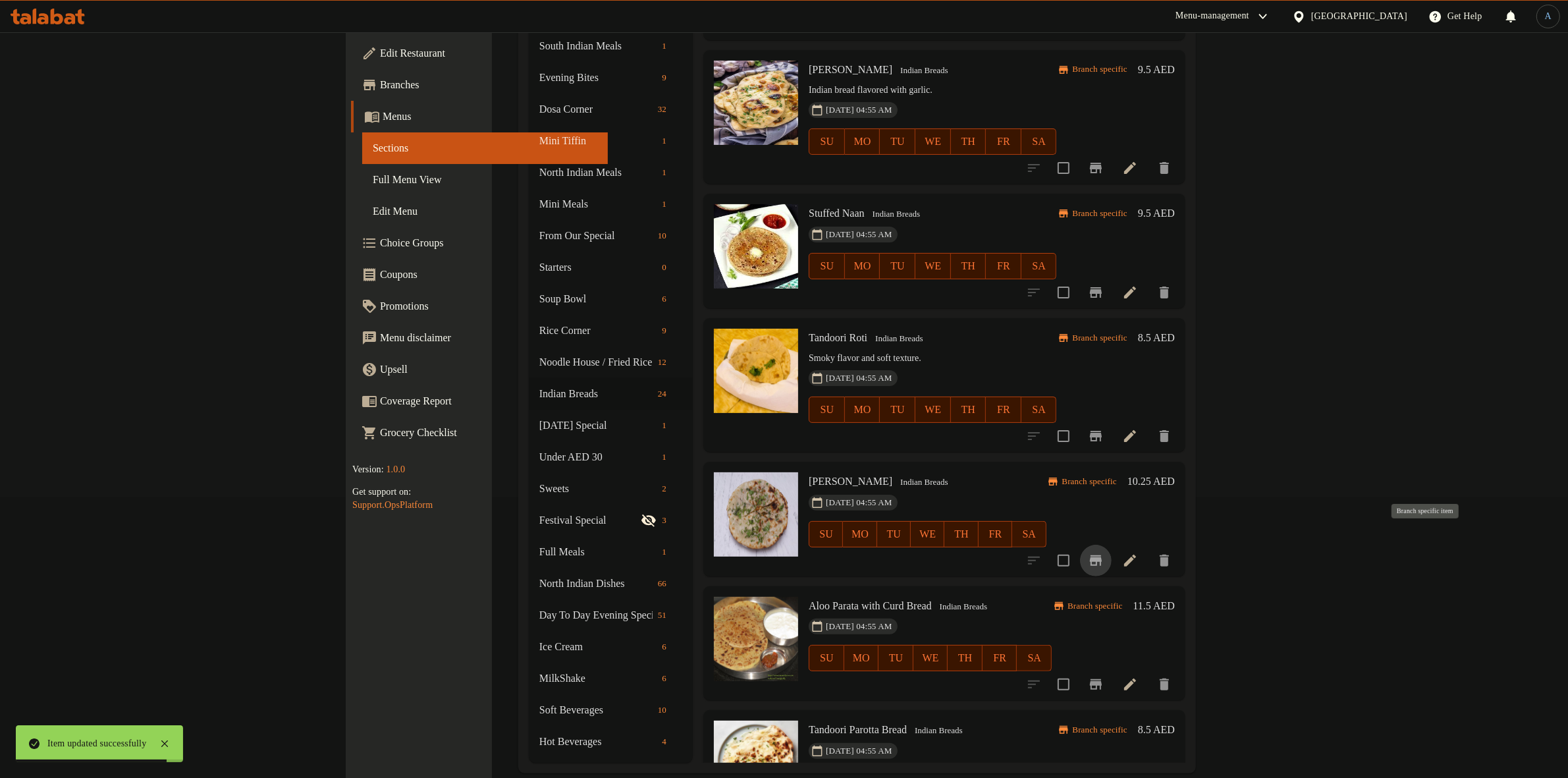
click at [1104, 553] on icon "Branch-specific-item" at bounding box center [1096, 560] width 16 height 16
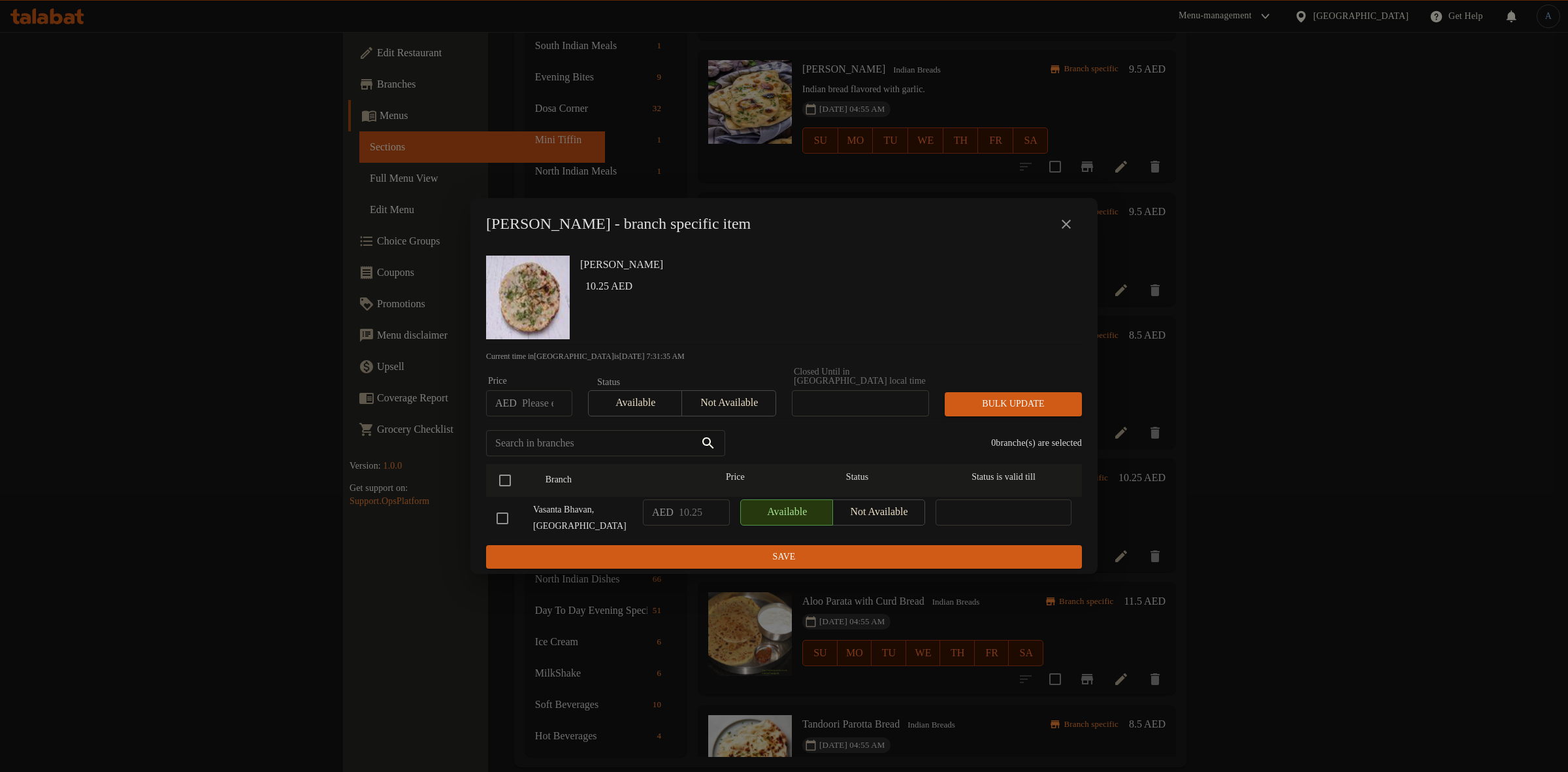
click at [1068, 213] on button "close" at bounding box center [1066, 224] width 32 height 32
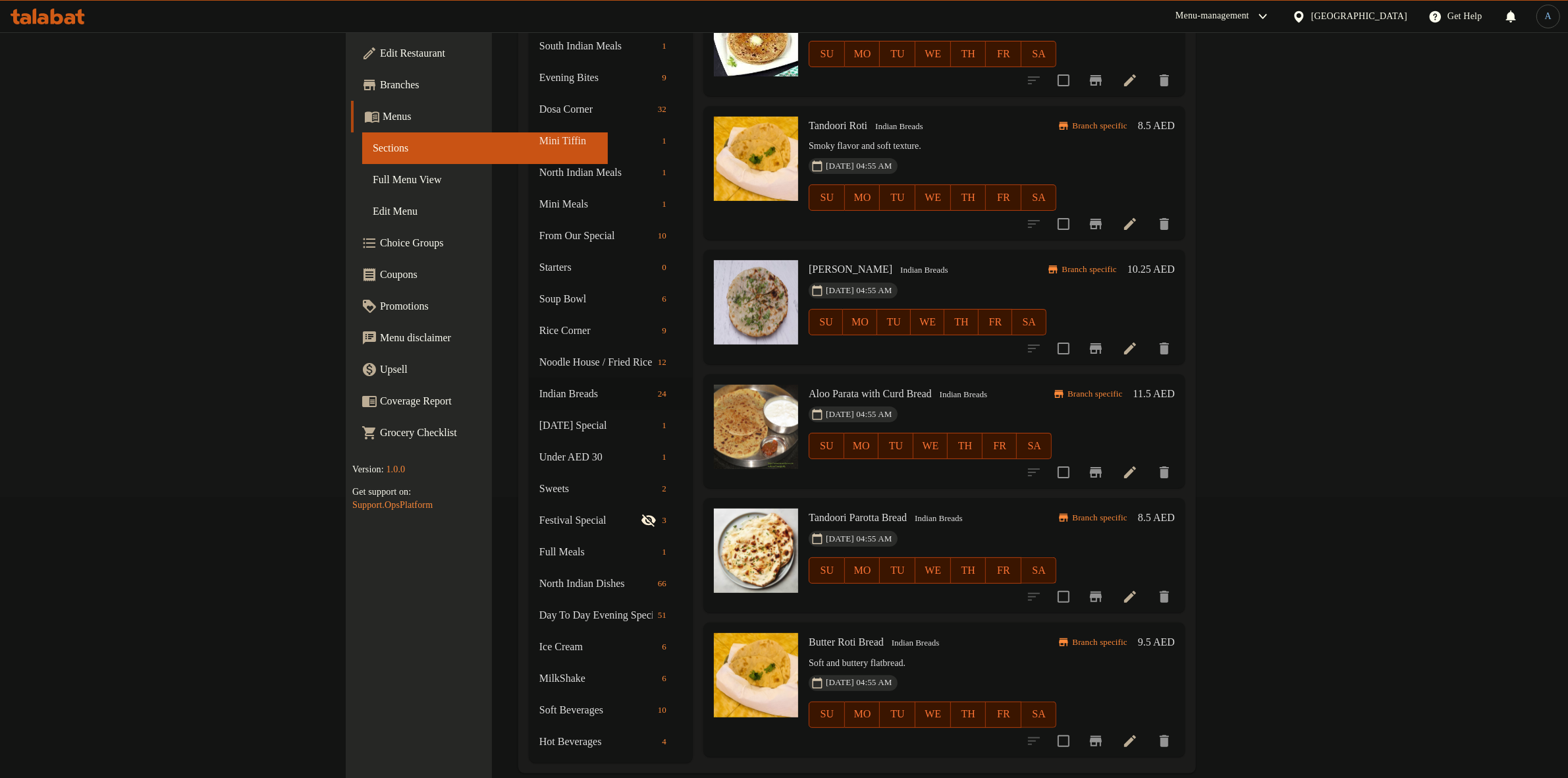
scroll to position [576, 0]
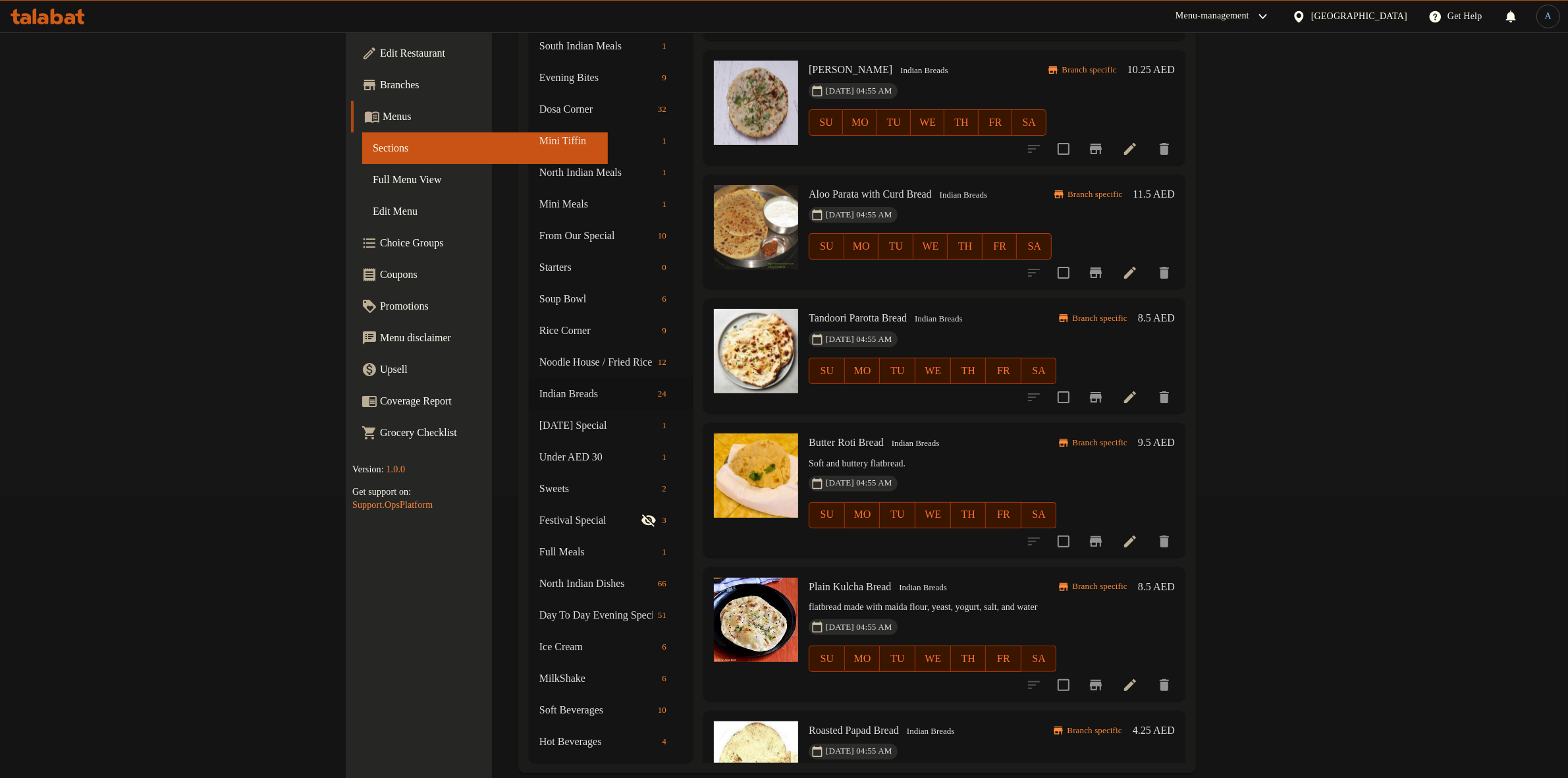
click at [1138, 265] on icon at bounding box center [1130, 272] width 16 height 16
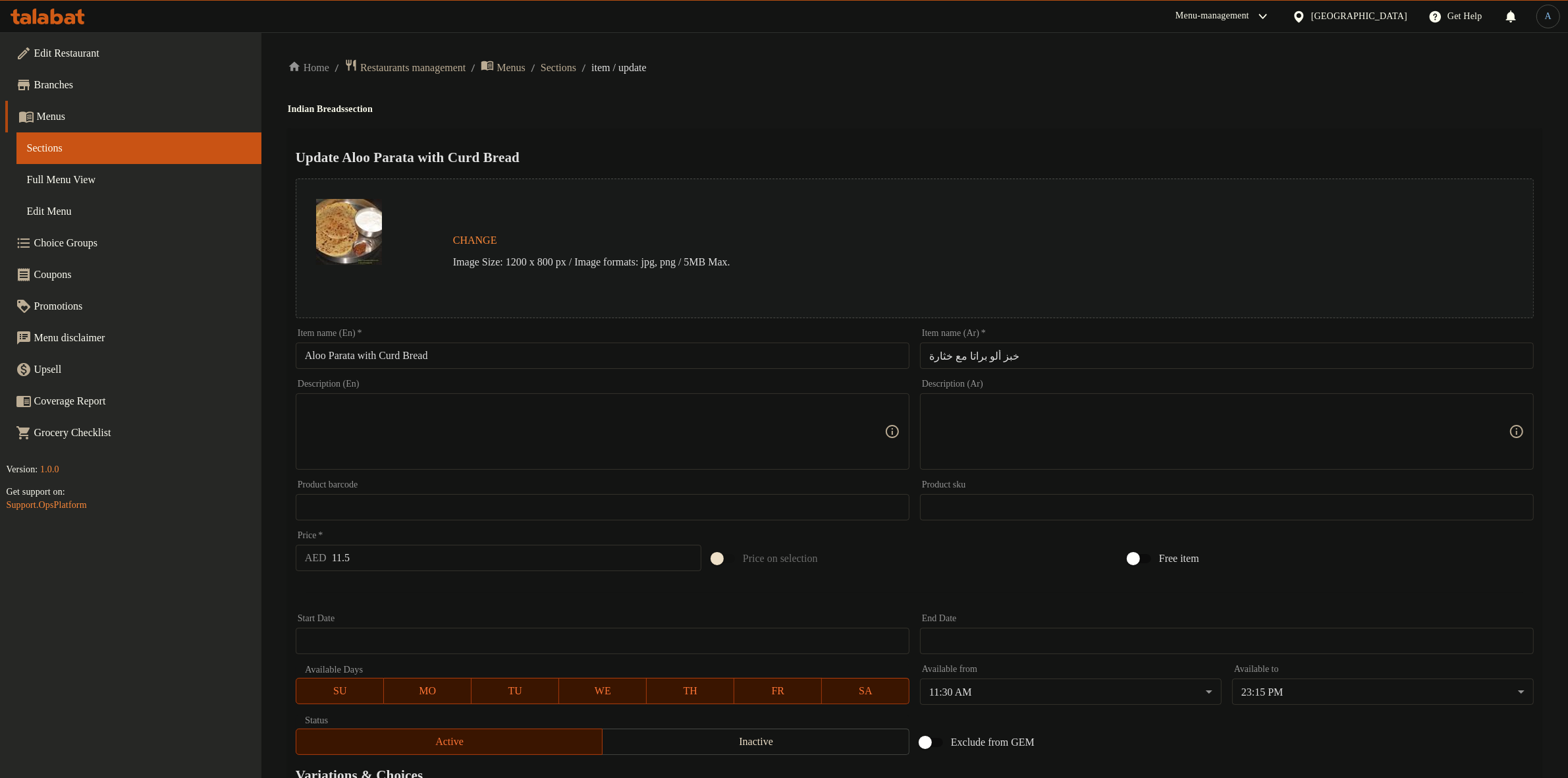
click at [455, 354] on input "Aloo Parata with Curd Bread" at bounding box center [602, 355] width 614 height 26
paste input "text"
type input "Aloo Parata with Curd"
click at [1005, 356] on input "خبز ألو براتا مع خثارة" at bounding box center [1226, 355] width 614 height 26
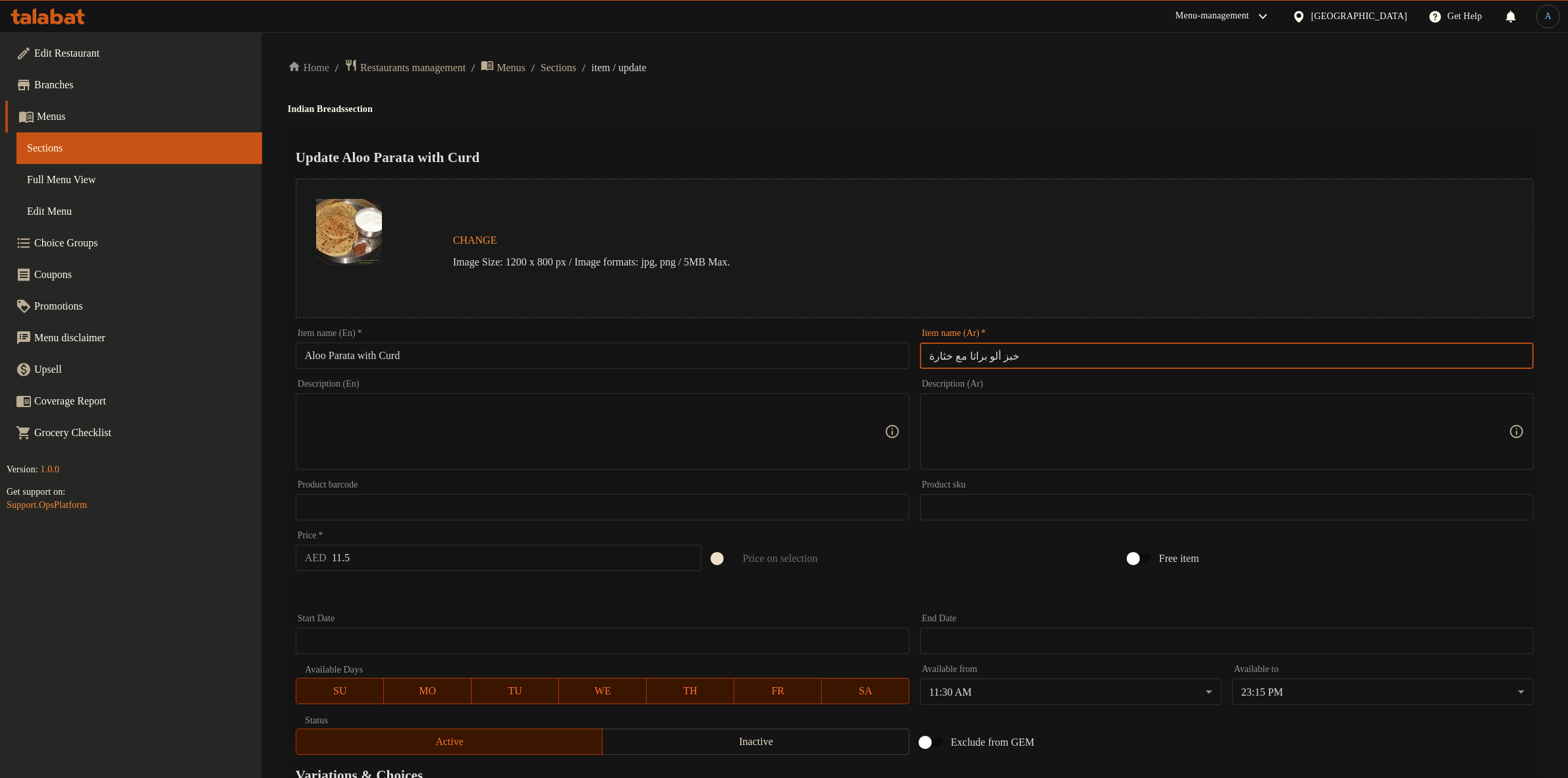
click at [1002, 356] on input "خبز ألو براتا مع خثارة" at bounding box center [1226, 355] width 614 height 26
type input "ألو براتا مع خثارة"
click at [1010, 122] on div "Home / Restaurants management / Menus / Sections / item / update Indian Breads …" at bounding box center [915, 492] width 1254 height 866
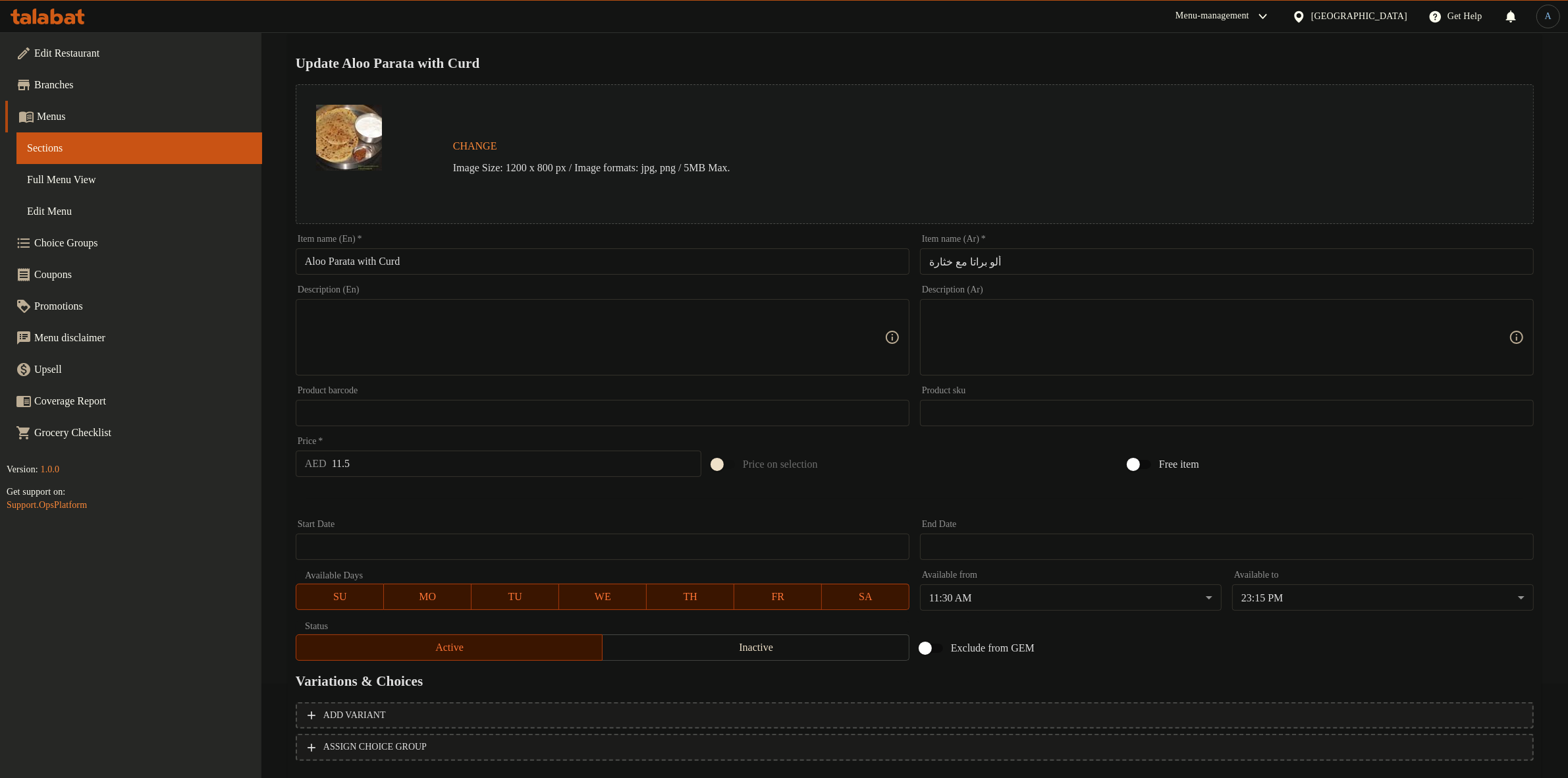
scroll to position [170, 0]
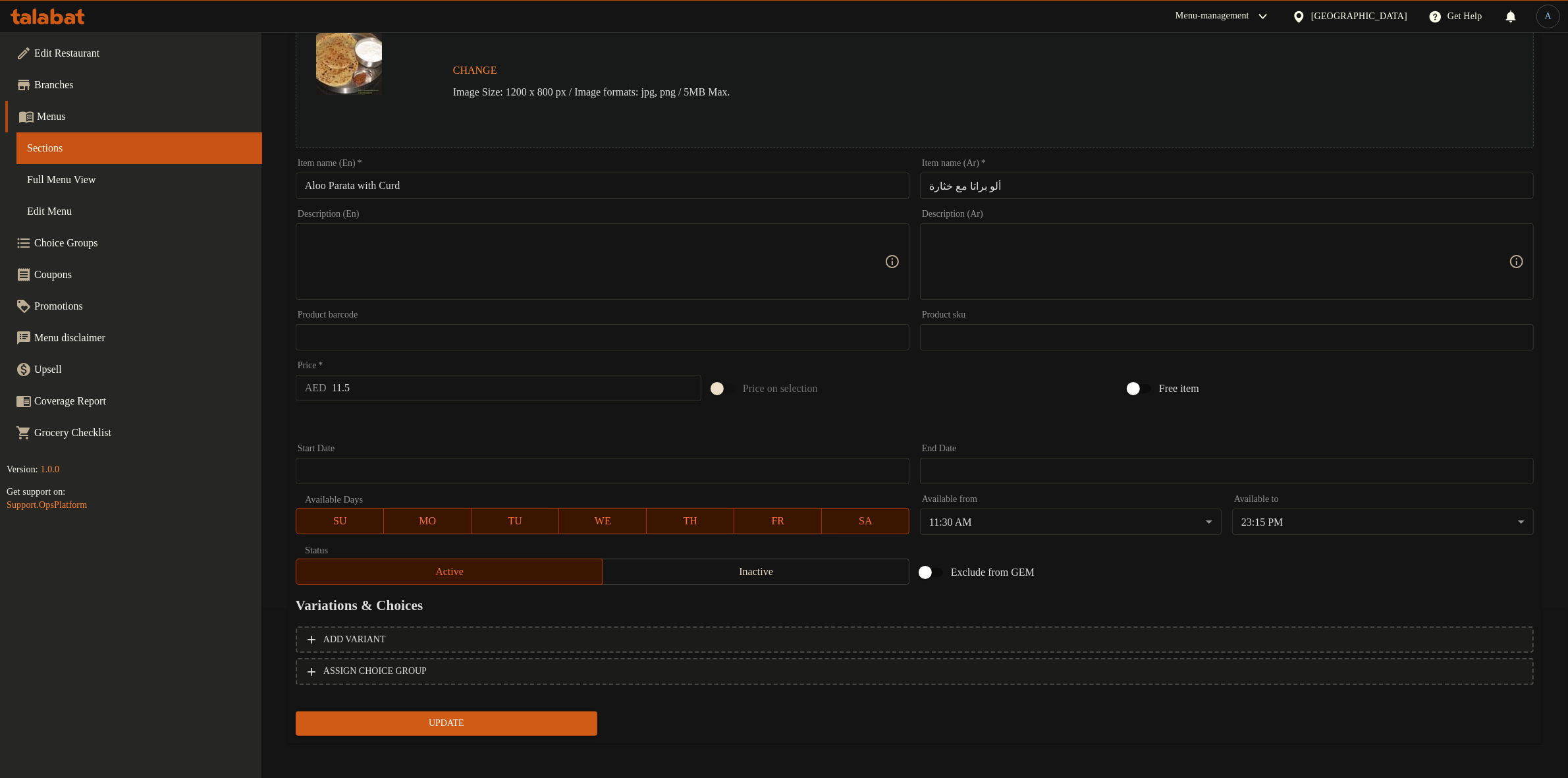
click at [475, 719] on span "Update" at bounding box center [446, 724] width 280 height 17
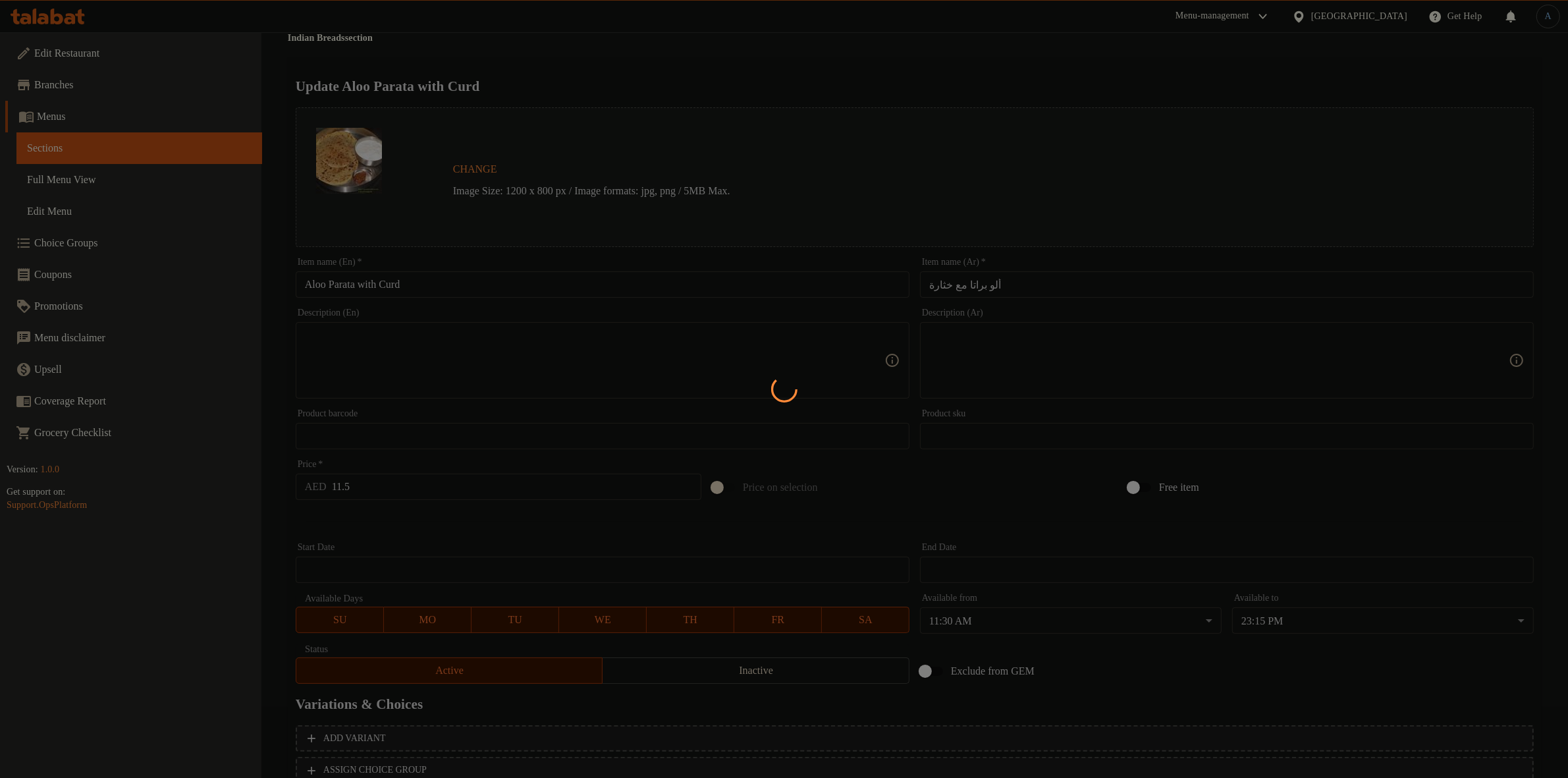
scroll to position [0, 0]
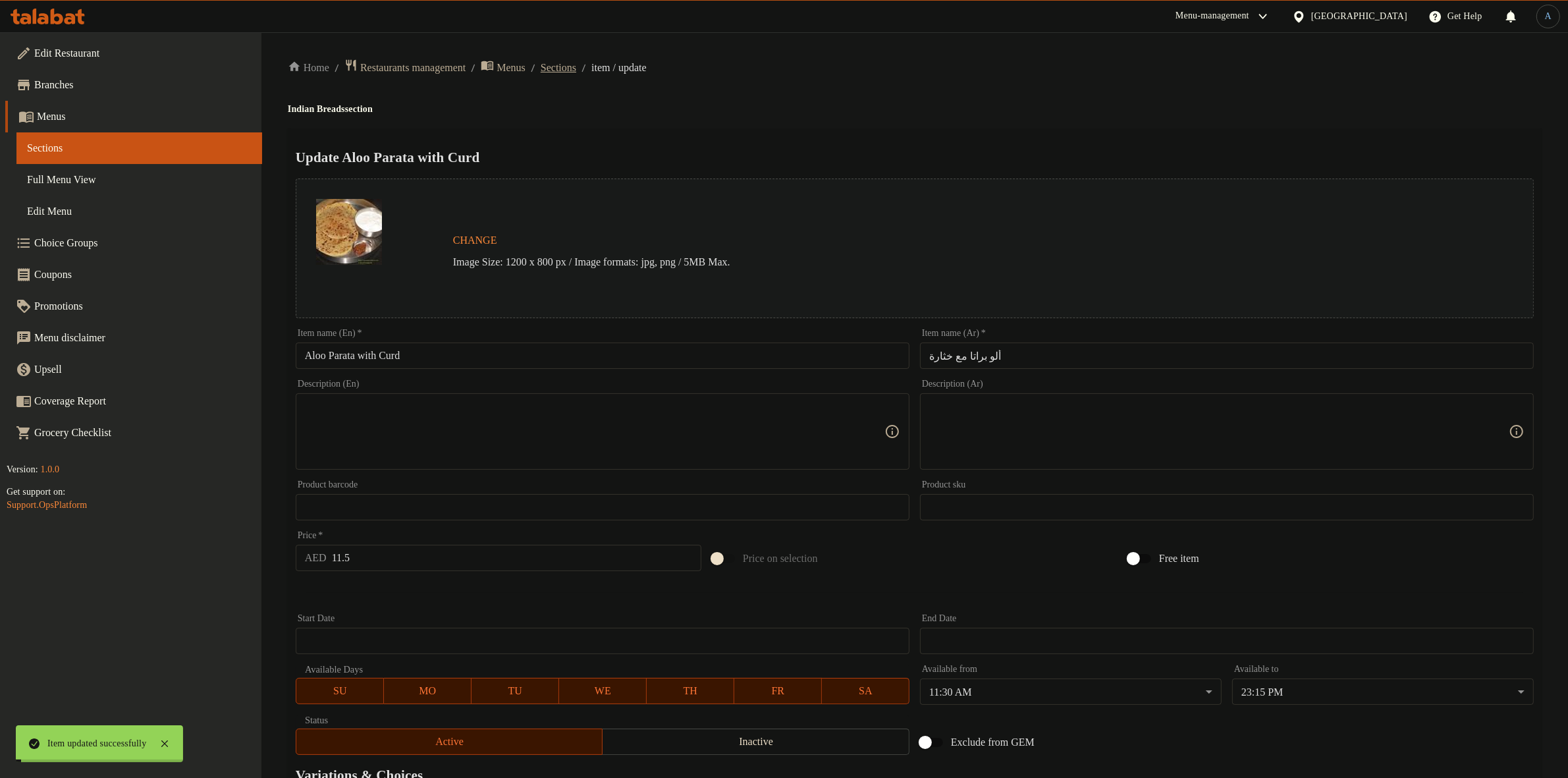
click at [576, 60] on span "Sections" at bounding box center [558, 68] width 35 height 16
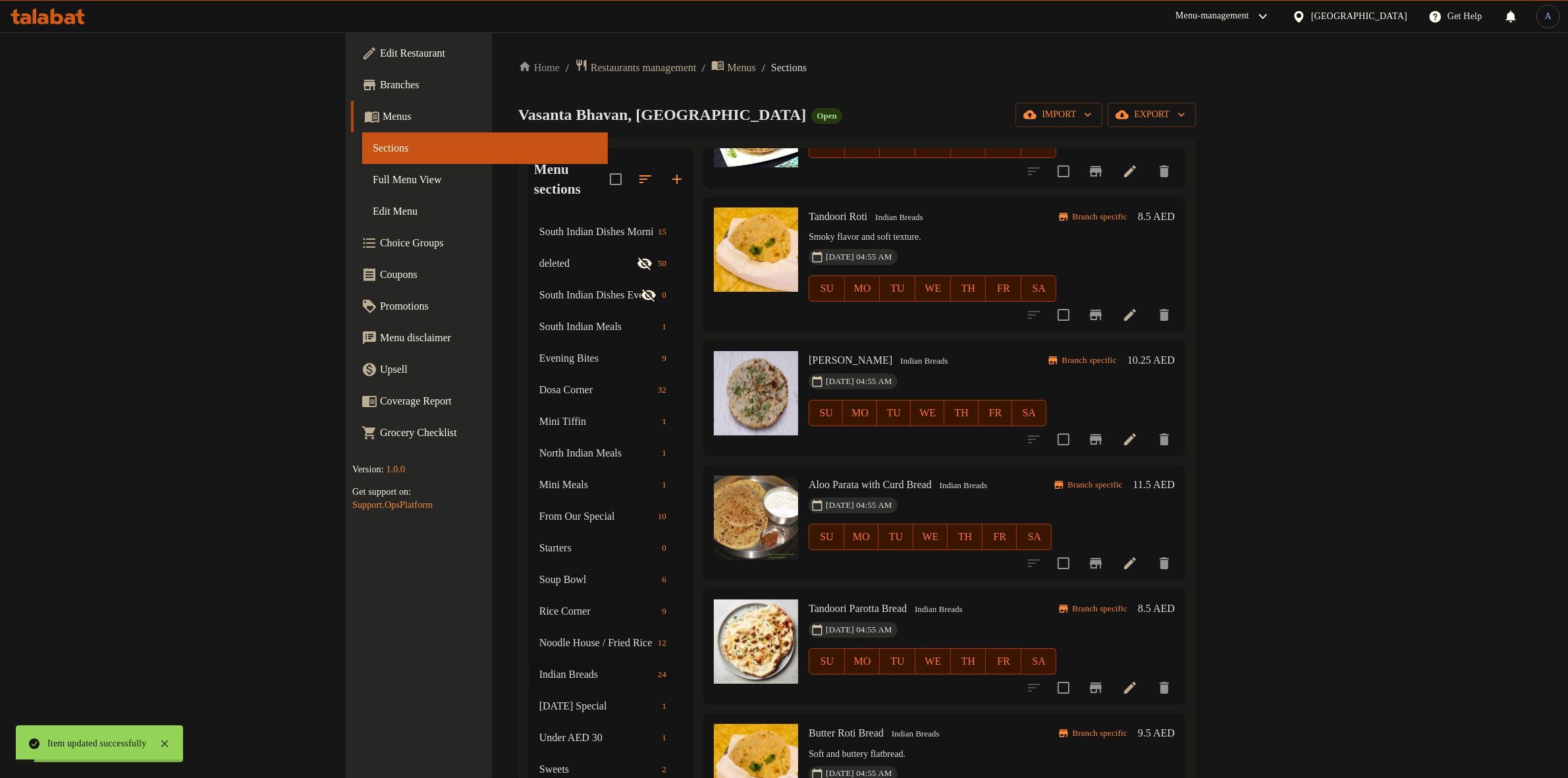
scroll to position [659, 0]
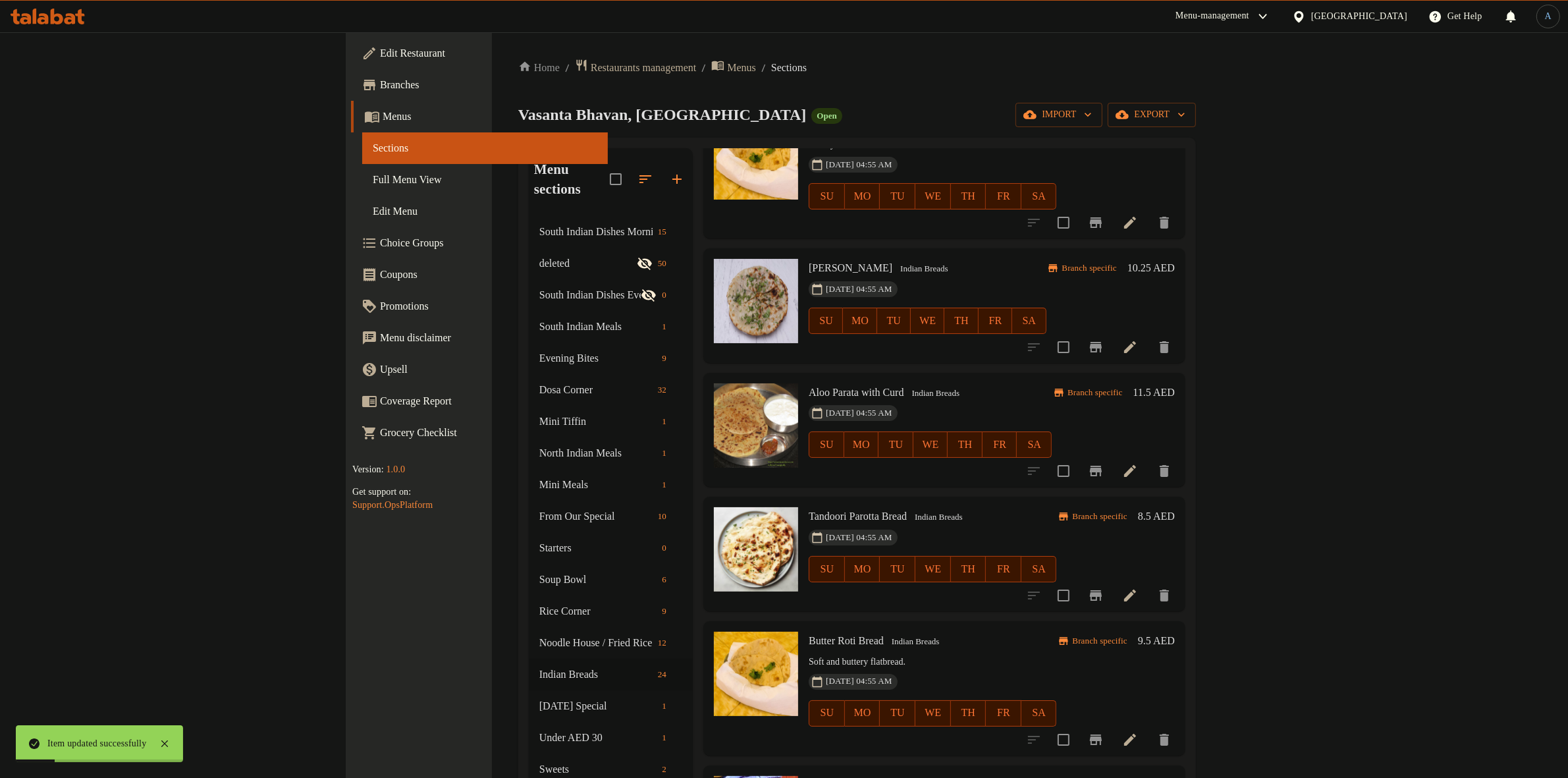
click at [1112, 466] on button "Branch-specific-item" at bounding box center [1096, 471] width 32 height 32
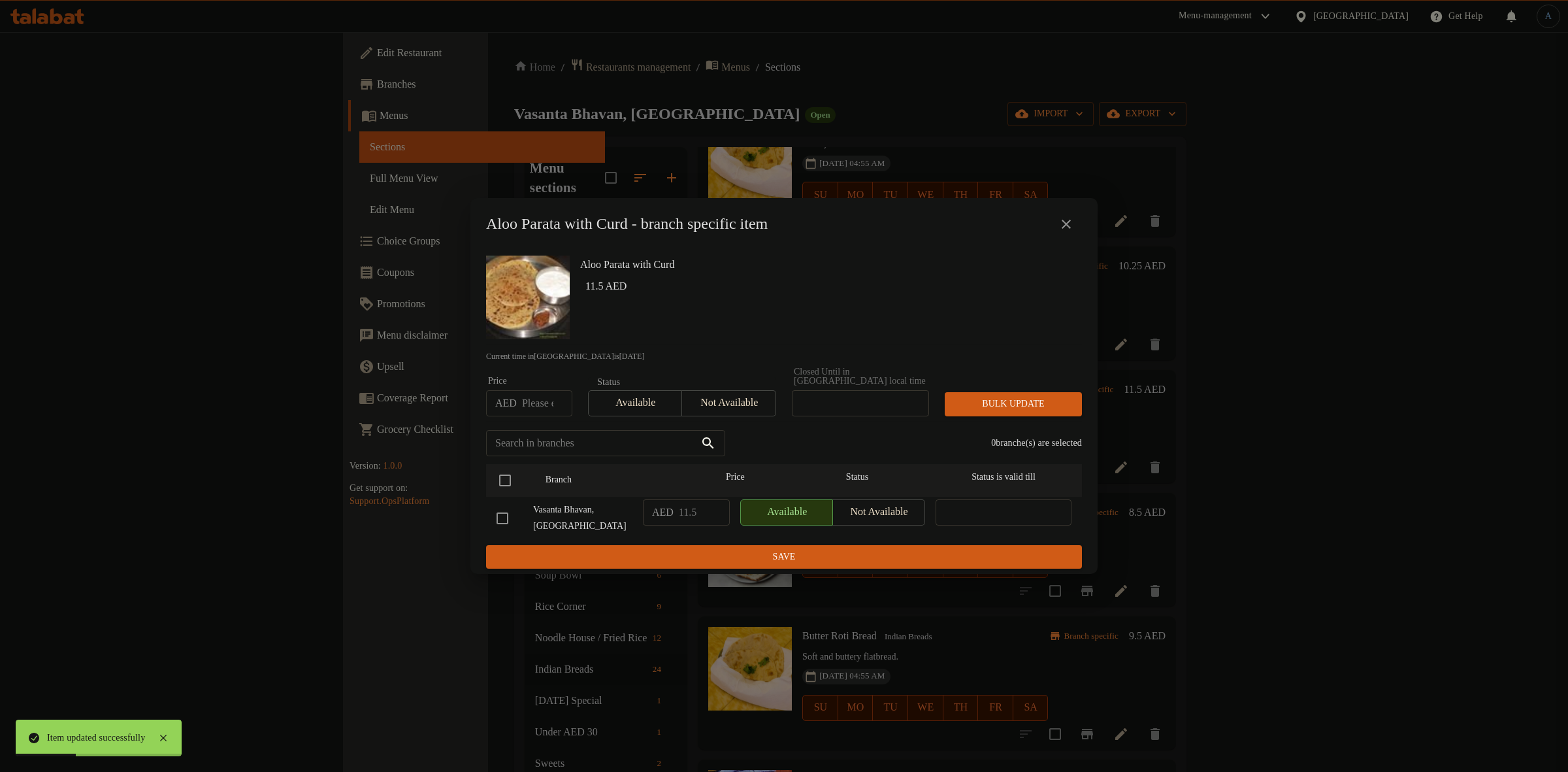
click at [1060, 214] on button "close" at bounding box center [1066, 224] width 32 height 32
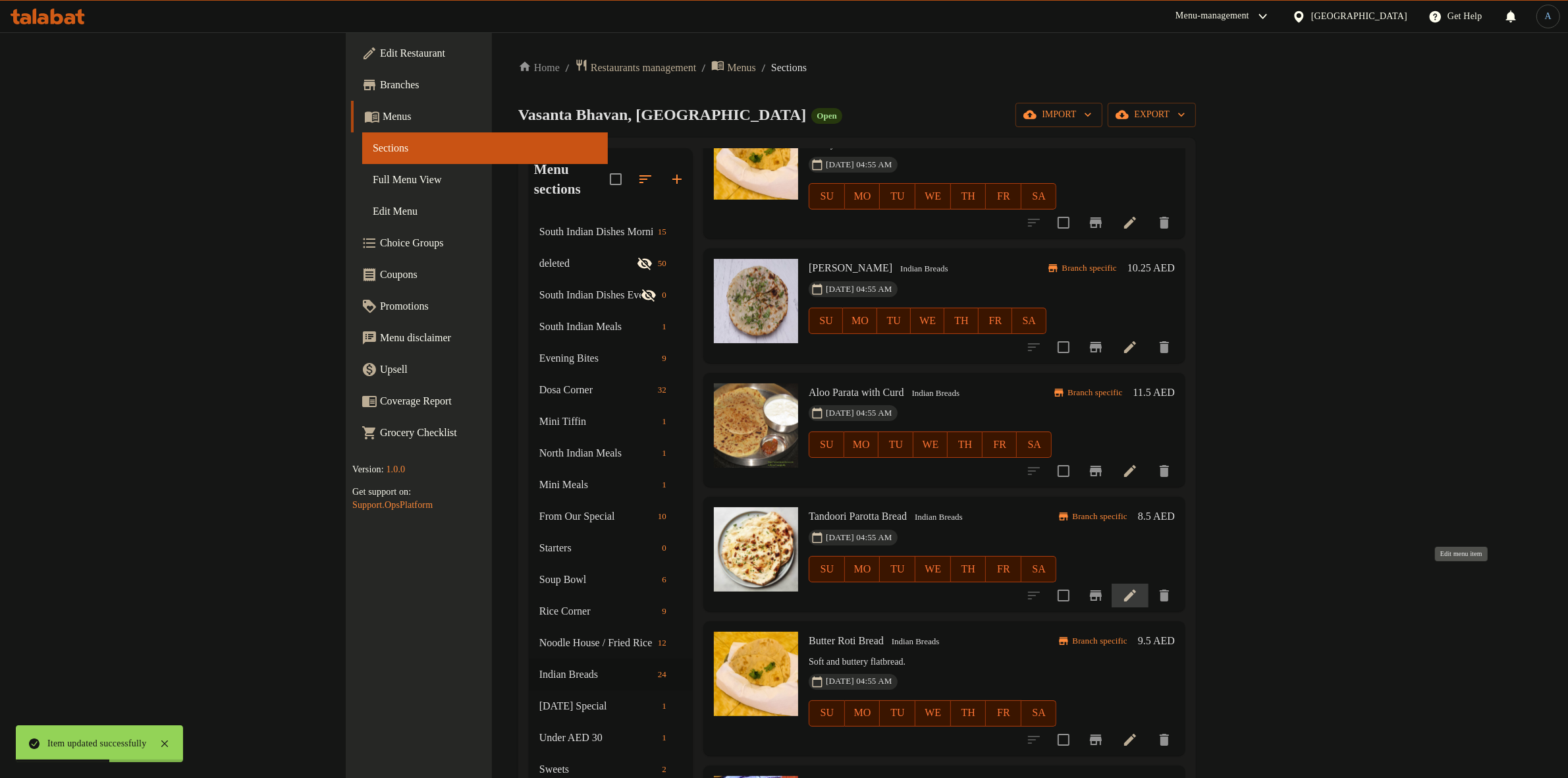
click at [1138, 588] on icon at bounding box center [1130, 595] width 16 height 16
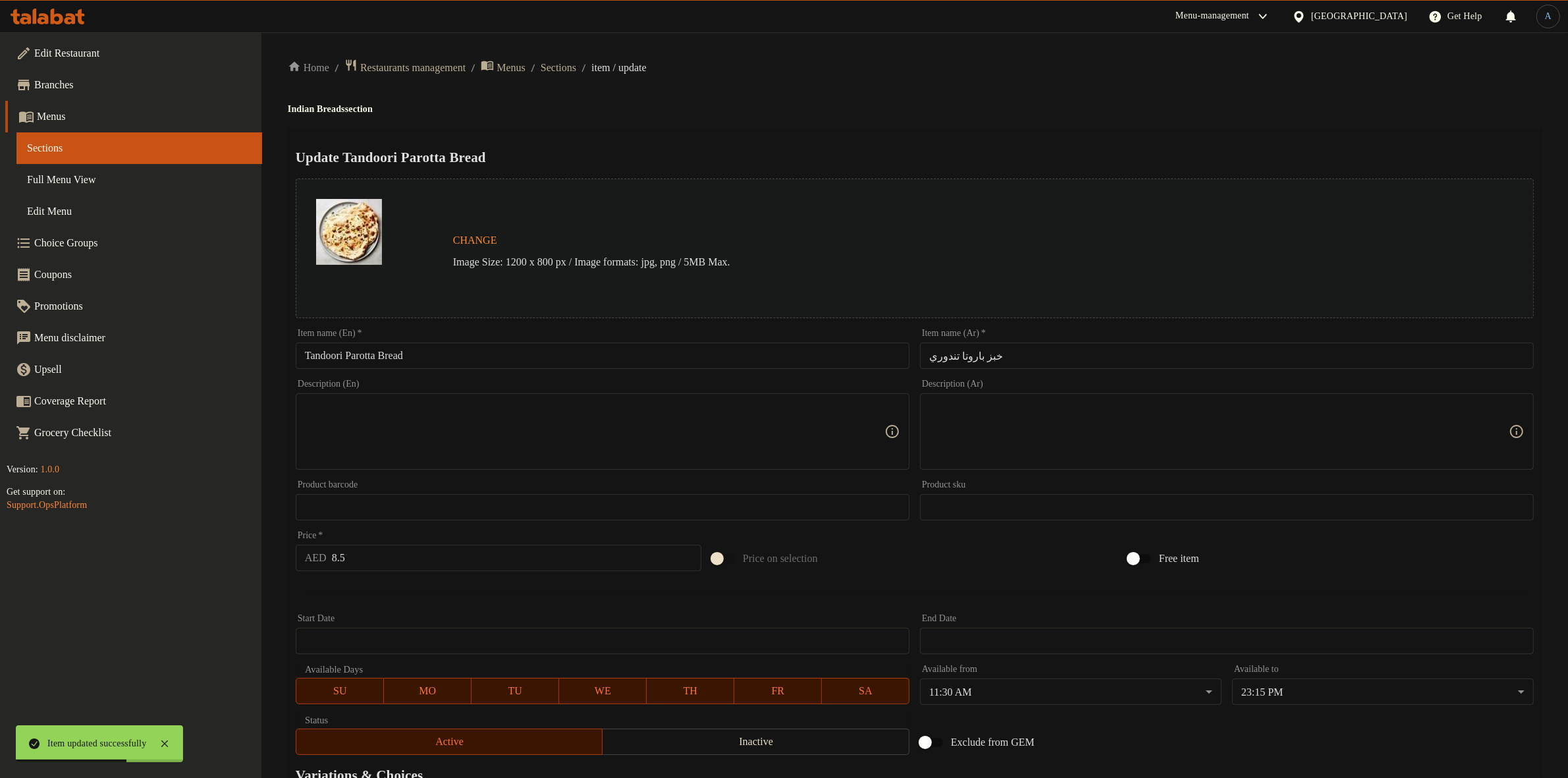
click at [440, 364] on input "Tandoori Parotta Bread" at bounding box center [602, 355] width 614 height 26
paste input "text"
type input "[PERSON_NAME]"
click at [984, 356] on input "خبز باروتا تندوري" at bounding box center [1226, 355] width 614 height 26
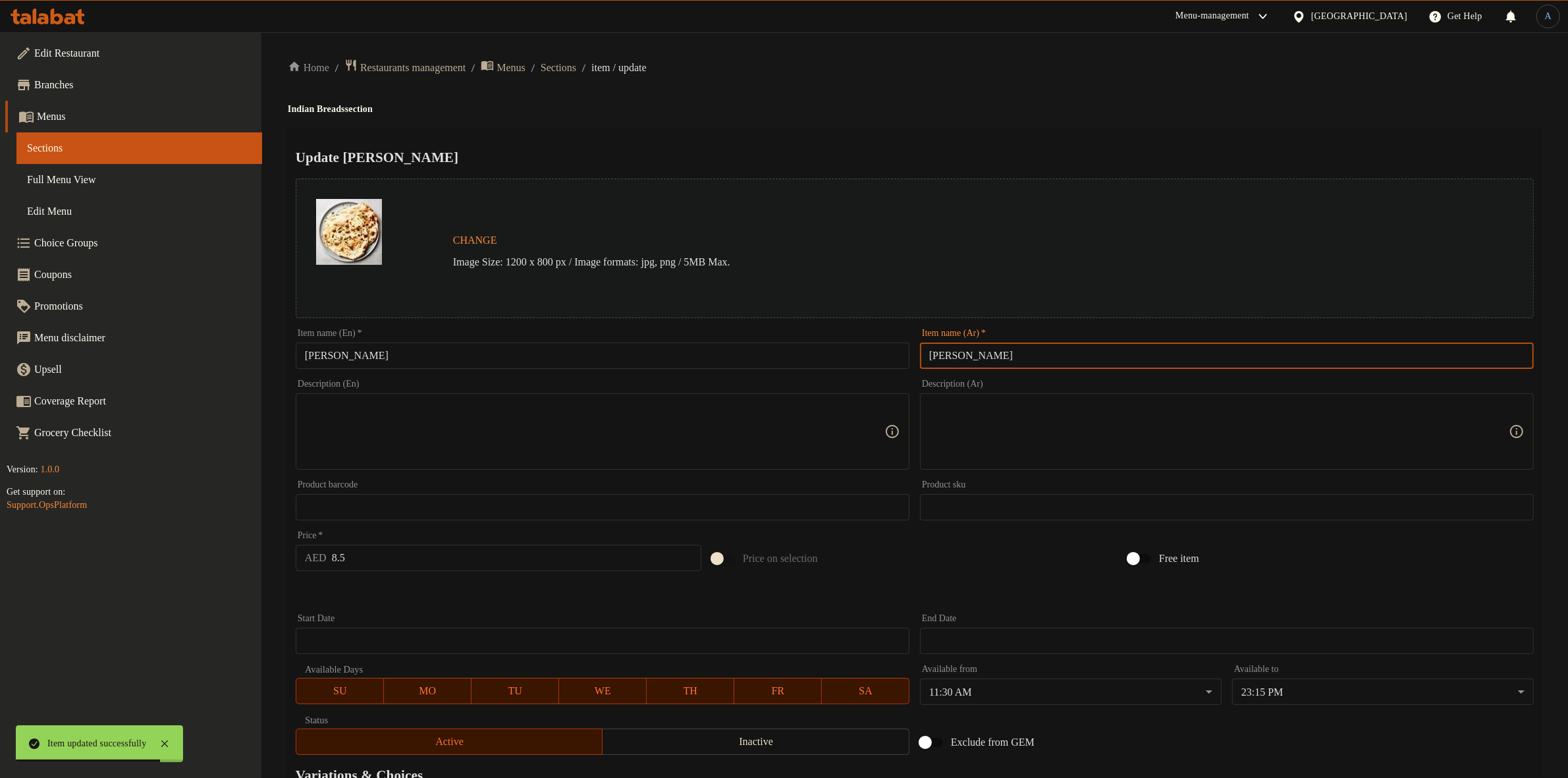
type input "[PERSON_NAME]"
click at [993, 90] on div "Home / Restaurants management / Menus / Sections / item / update Indian Breads …" at bounding box center [915, 492] width 1254 height 866
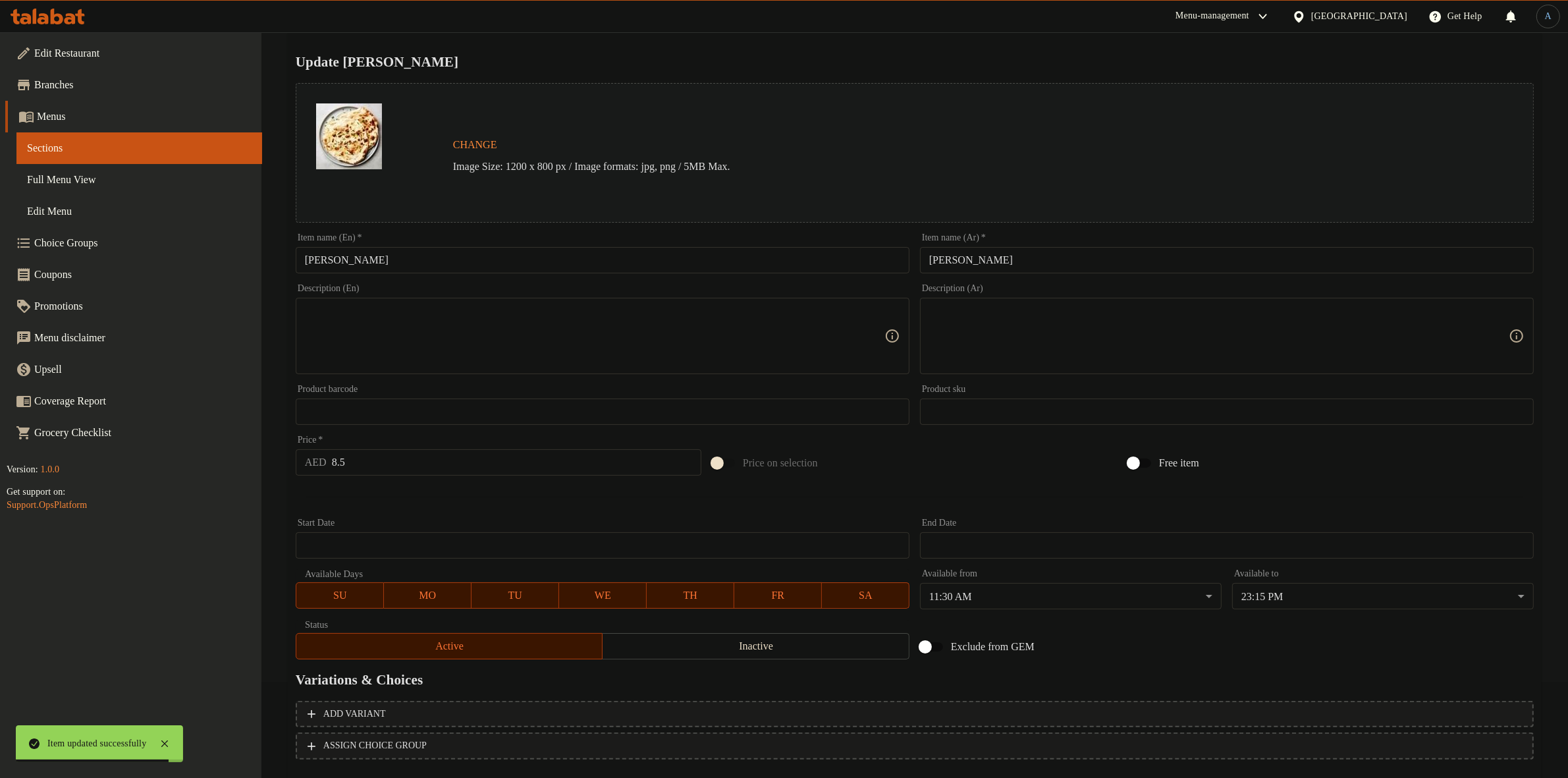
scroll to position [170, 0]
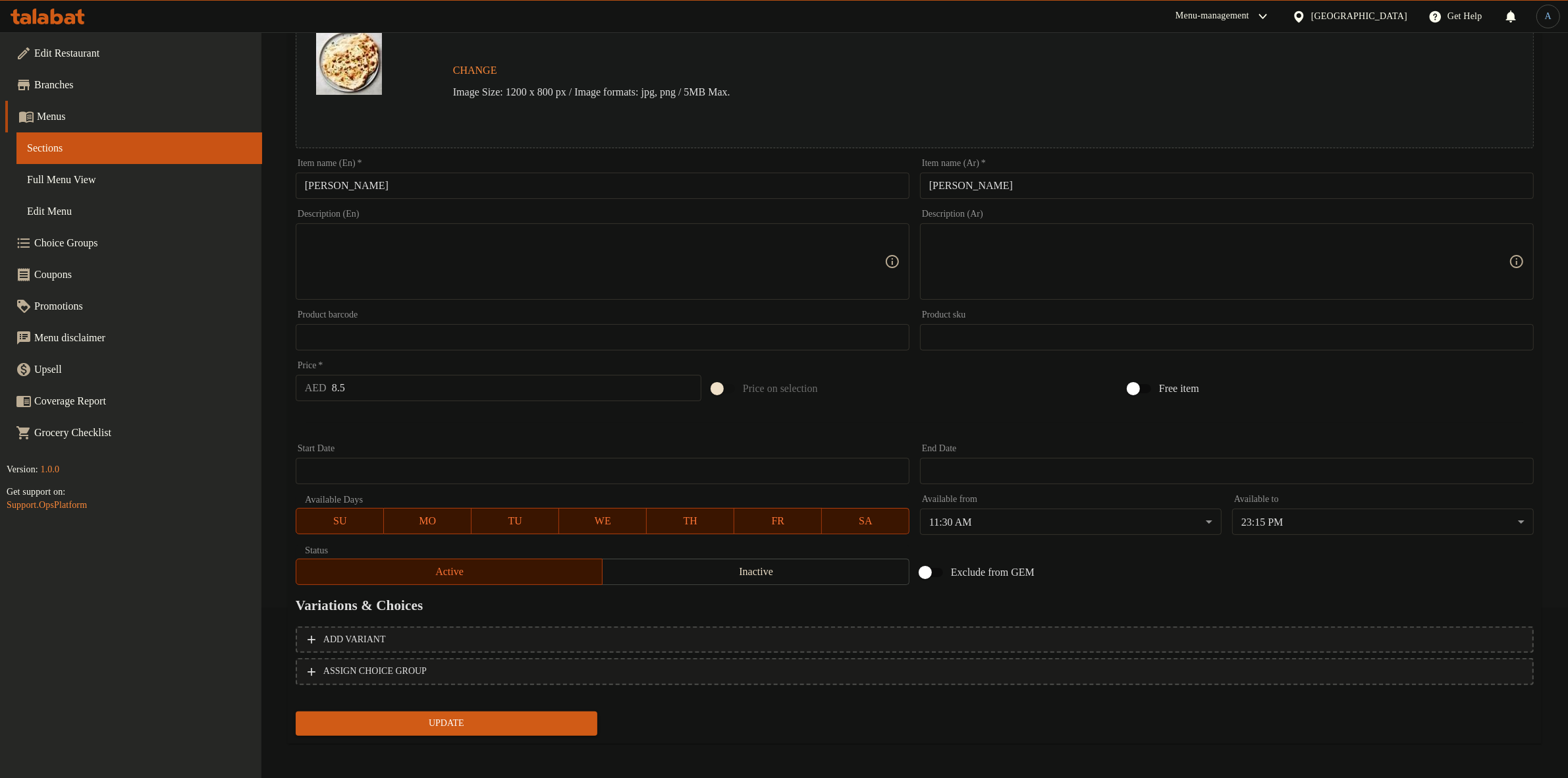
click at [471, 719] on span "Update" at bounding box center [446, 724] width 280 height 17
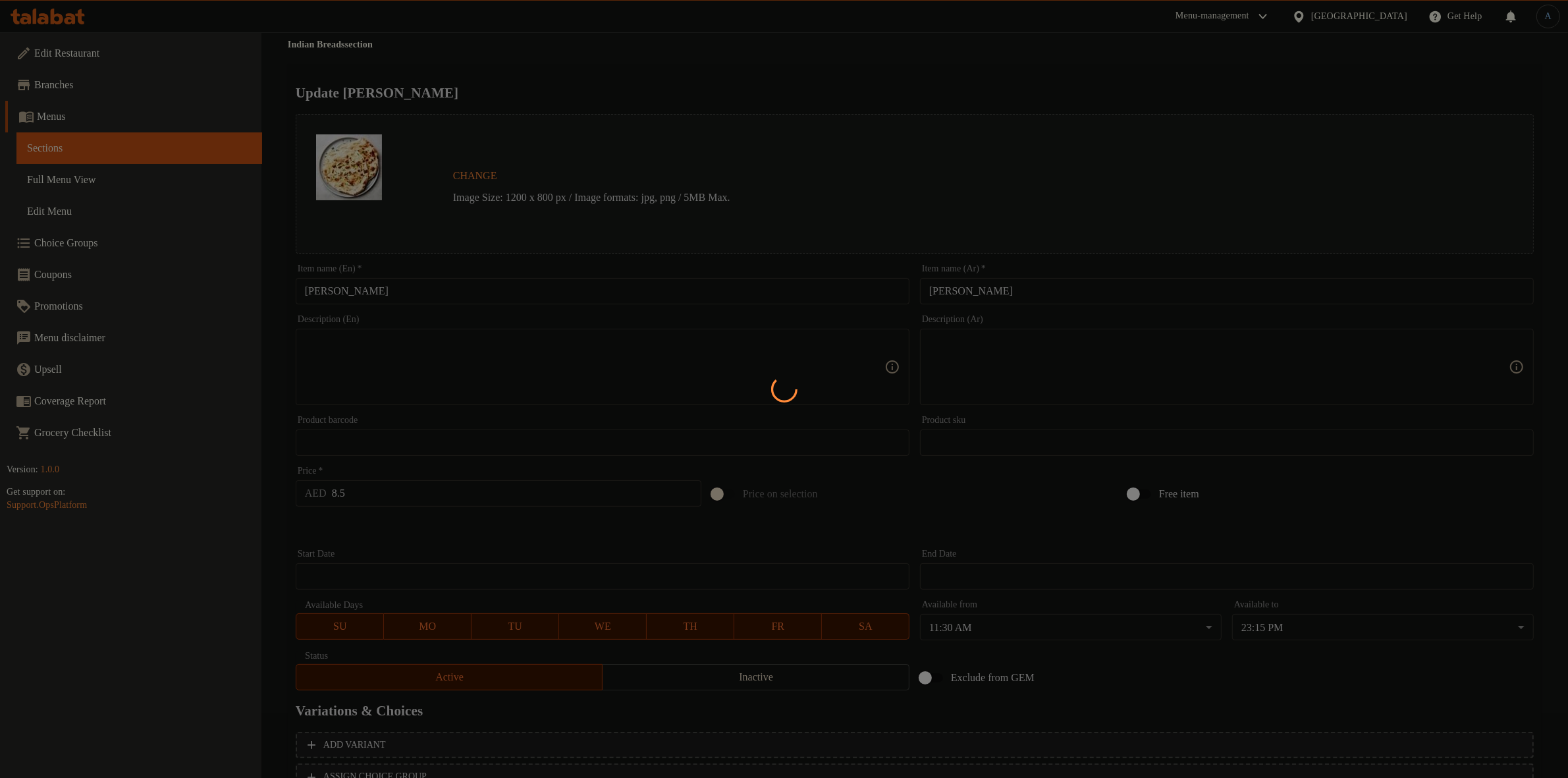
scroll to position [0, 0]
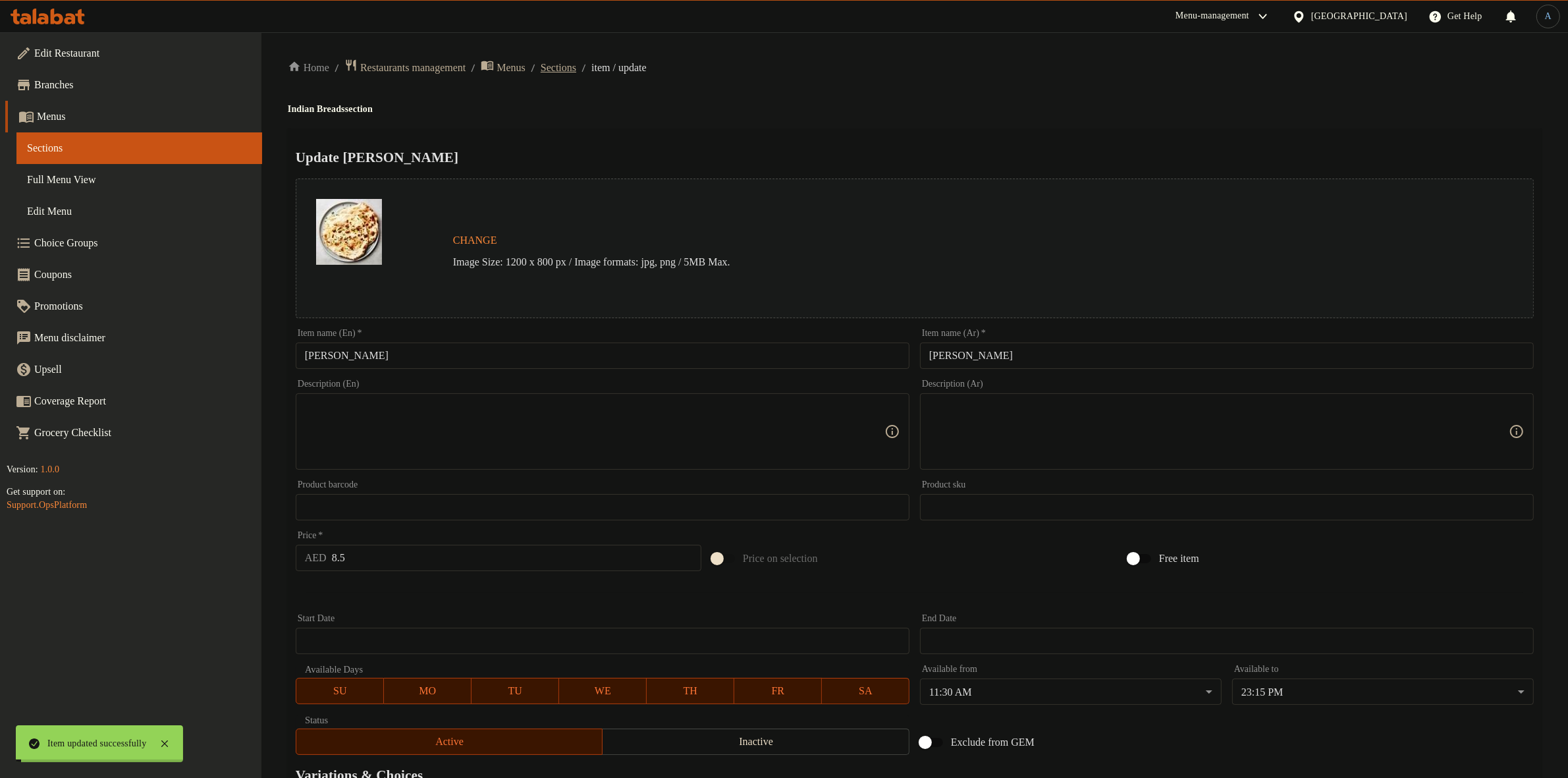
click at [576, 66] on span "Sections" at bounding box center [558, 68] width 35 height 16
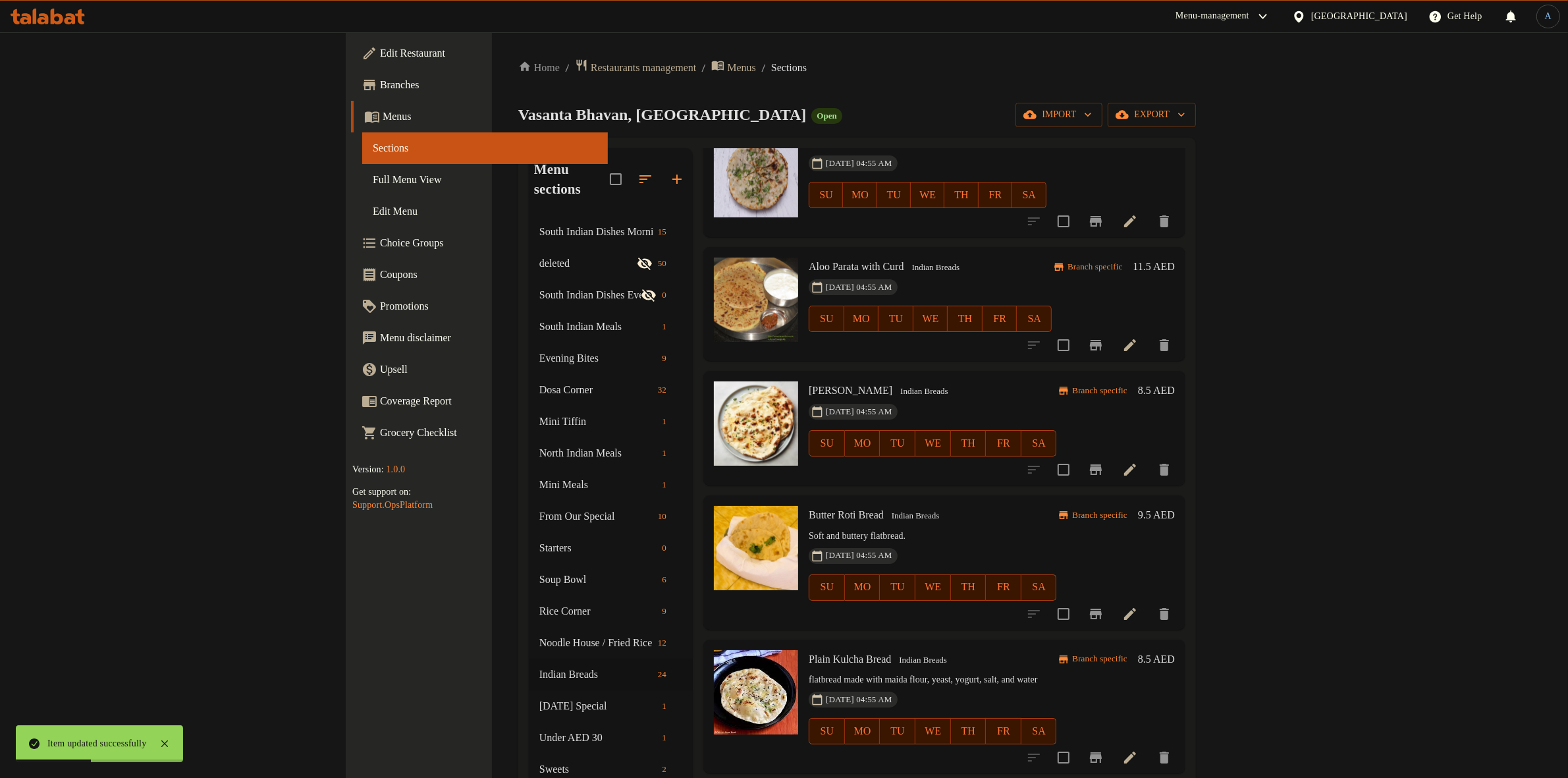
scroll to position [823, 0]
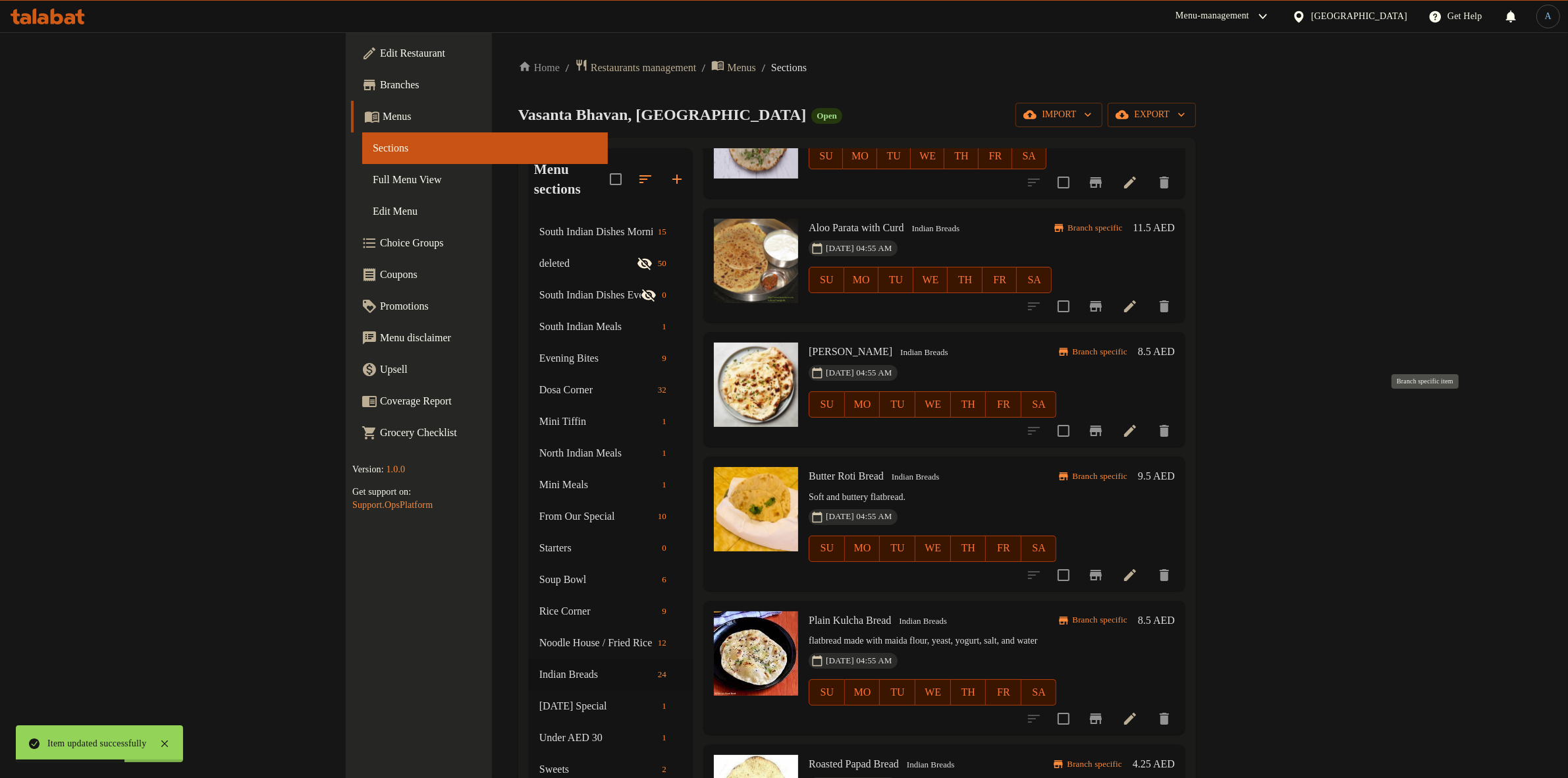
click at [1104, 423] on icon "Branch-specific-item" at bounding box center [1096, 430] width 16 height 16
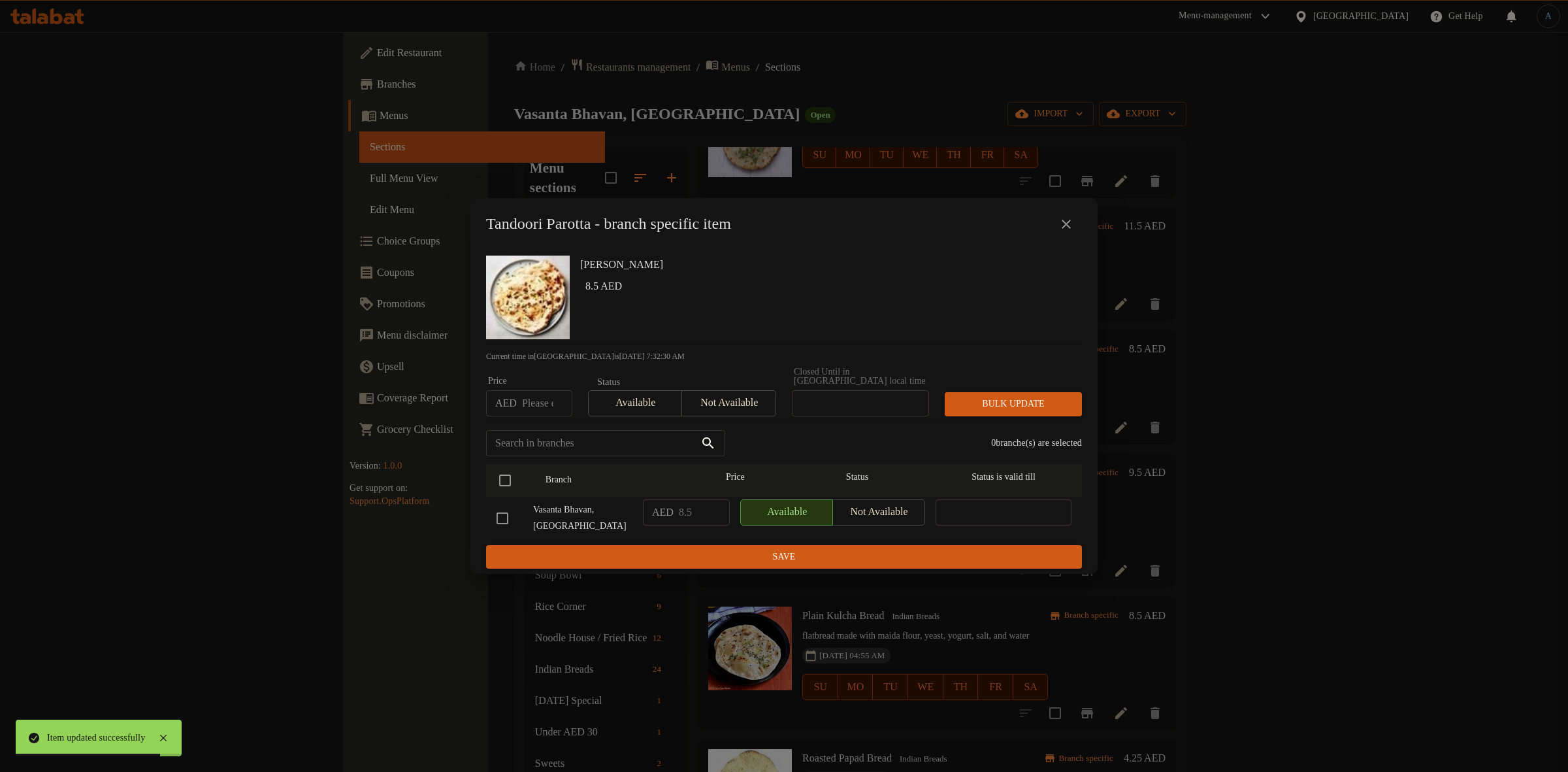
click at [535, 381] on div "Price AED Price" at bounding box center [529, 396] width 86 height 40
click at [1064, 222] on icon "close" at bounding box center [1066, 224] width 9 height 9
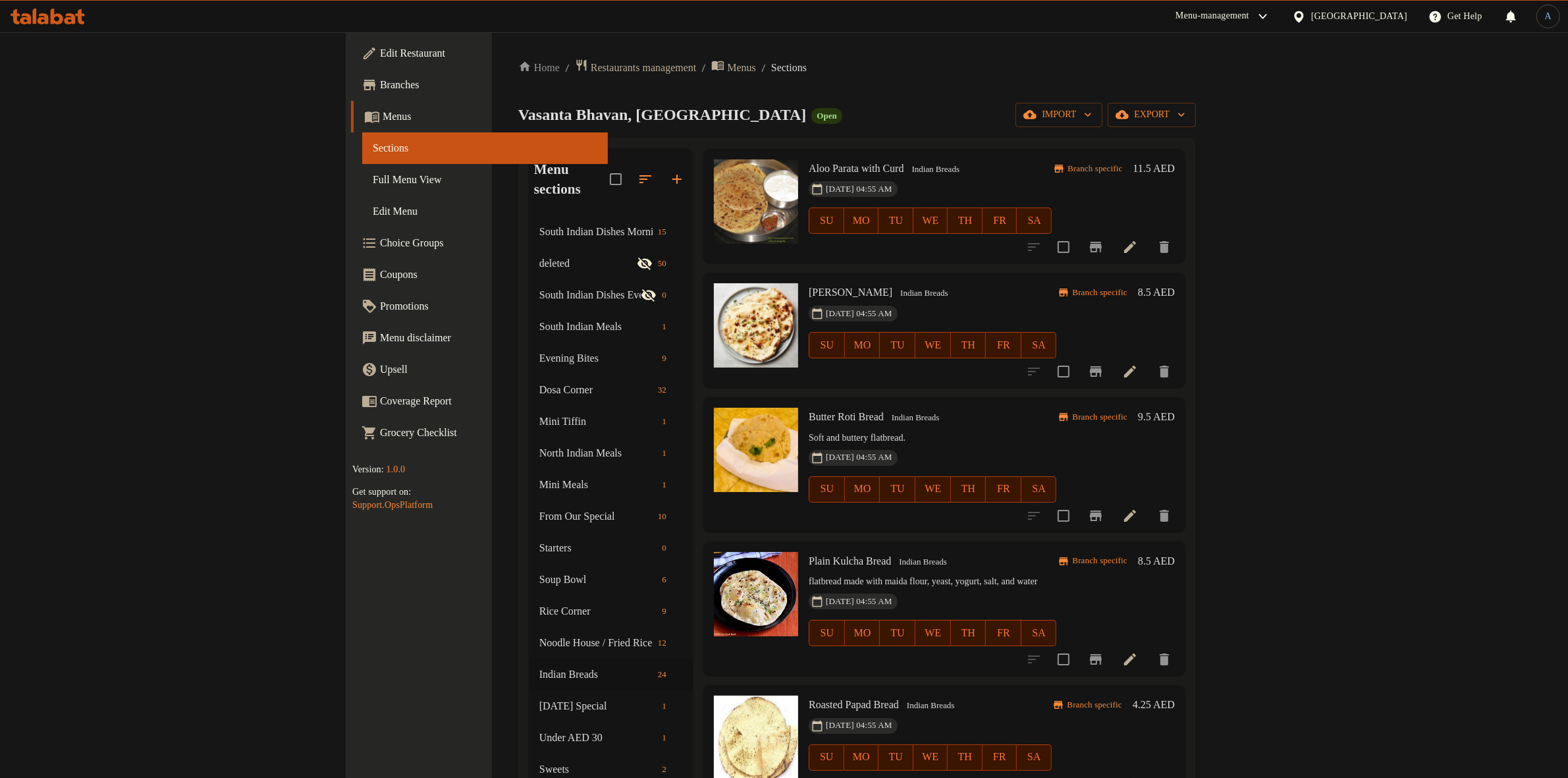
scroll to position [906, 0]
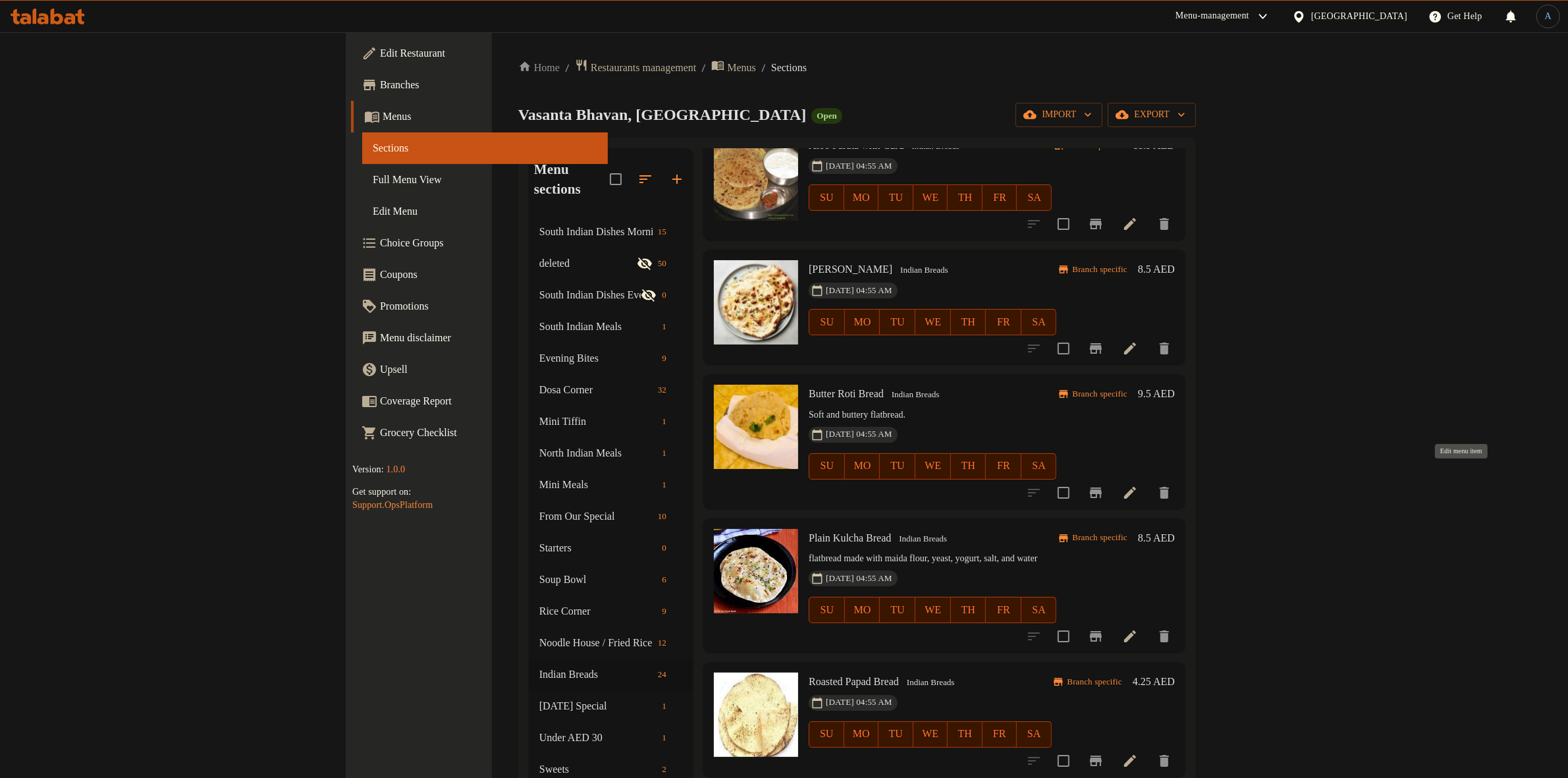
click at [1138, 485] on icon at bounding box center [1130, 492] width 16 height 16
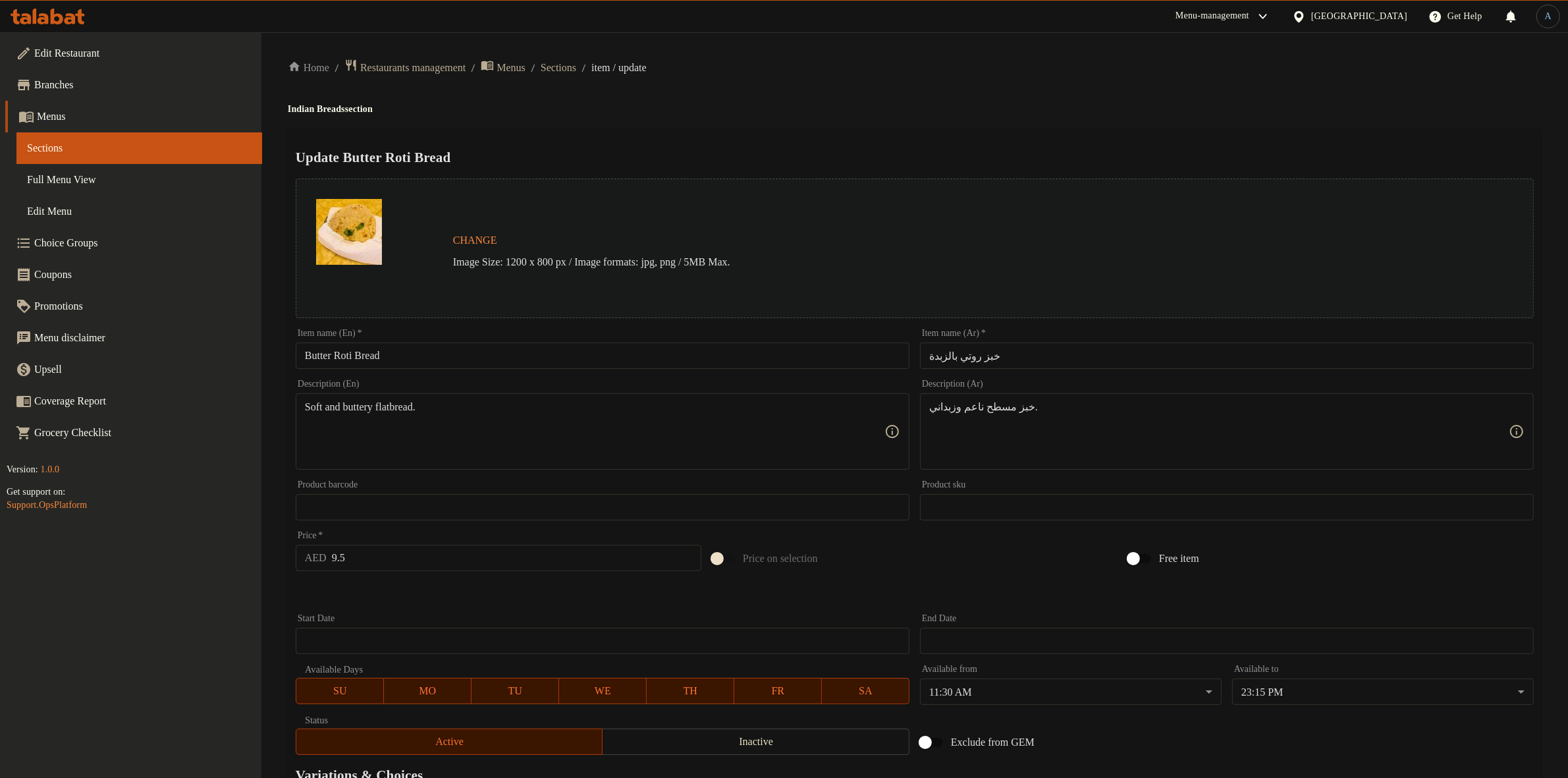
click at [450, 349] on input "Butter Roti Bread" at bounding box center [602, 355] width 614 height 26
paste input "text"
type input "Butter Roti"
click at [983, 359] on input "خبز روتي بالزبدة" at bounding box center [1226, 355] width 614 height 26
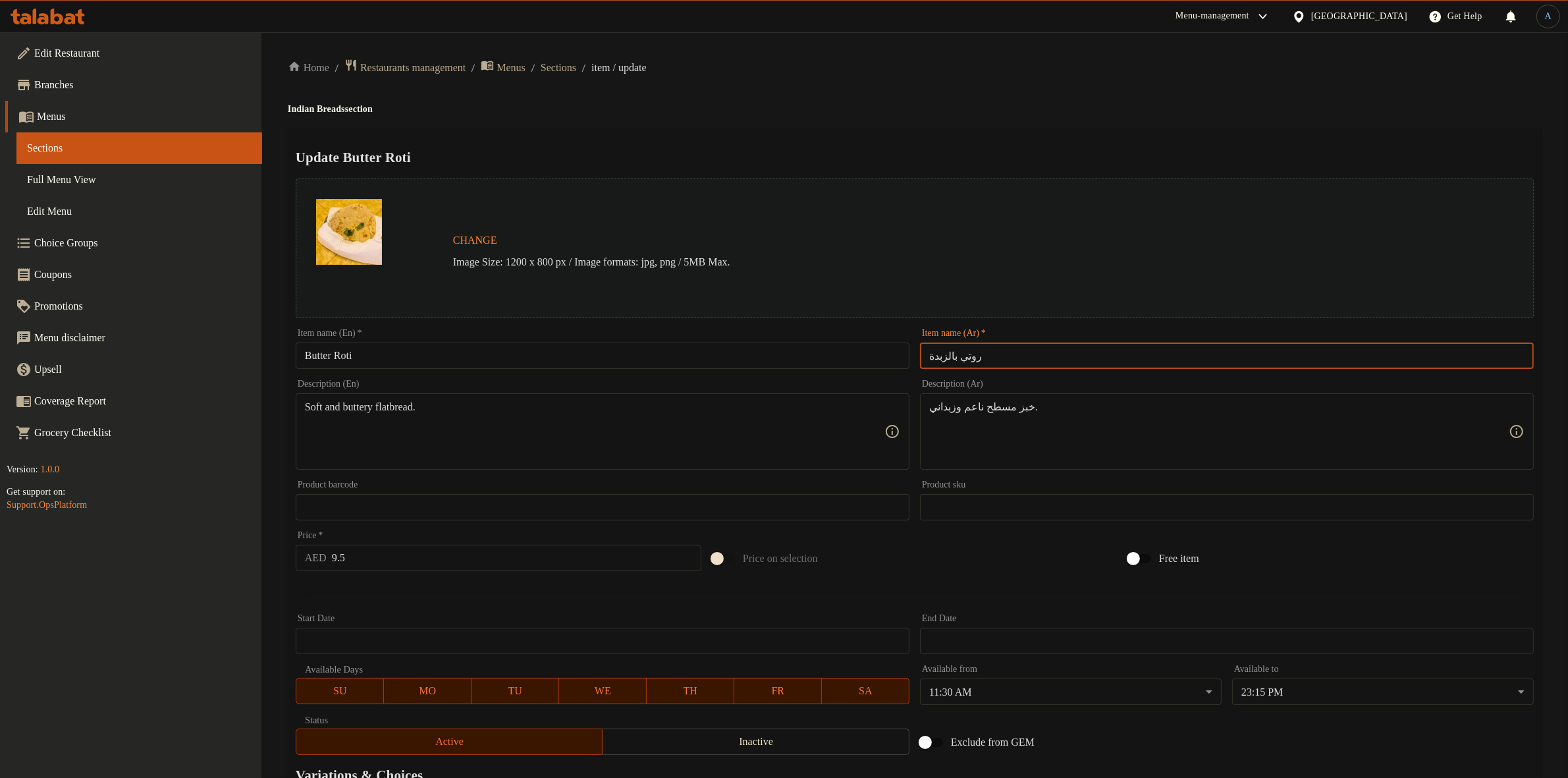
type input "روتي بالزبدة"
click at [984, 131] on div "Update Butter Roti Change Image Size: 1200 x 800 px / Image formats: jpg, png /…" at bounding box center [915, 521] width 1254 height 786
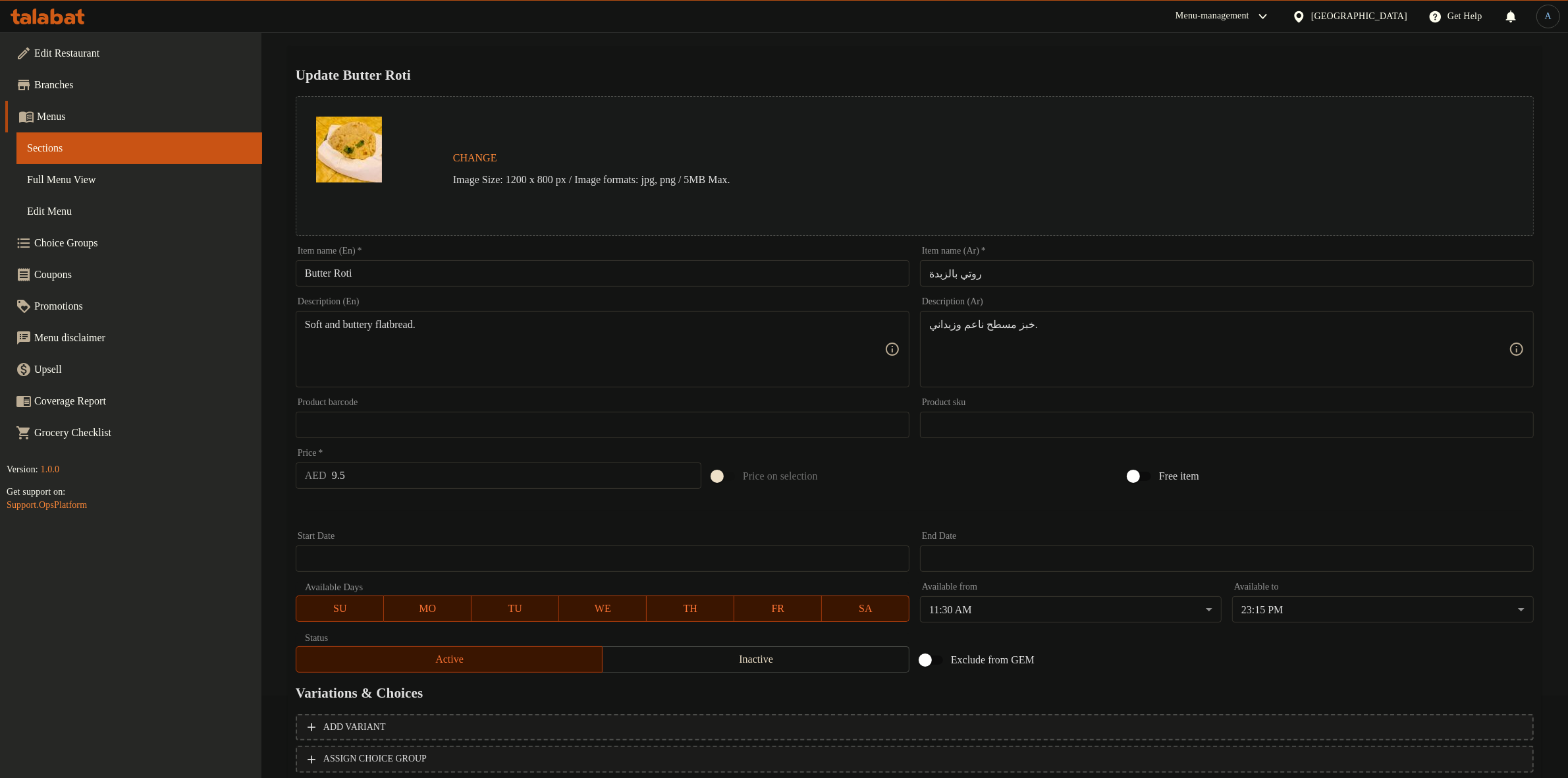
scroll to position [170, 0]
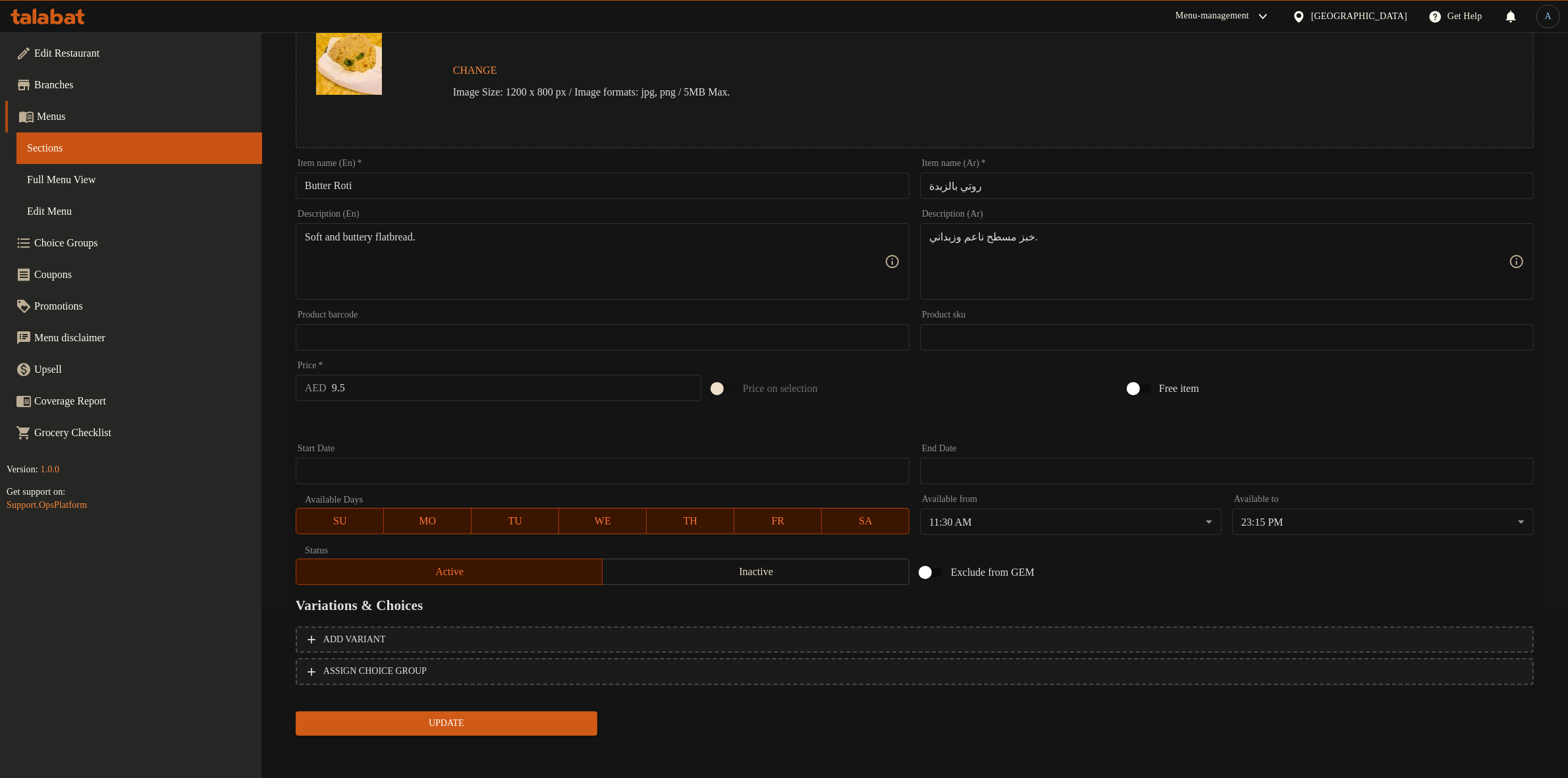
click at [518, 723] on span "Update" at bounding box center [446, 724] width 280 height 17
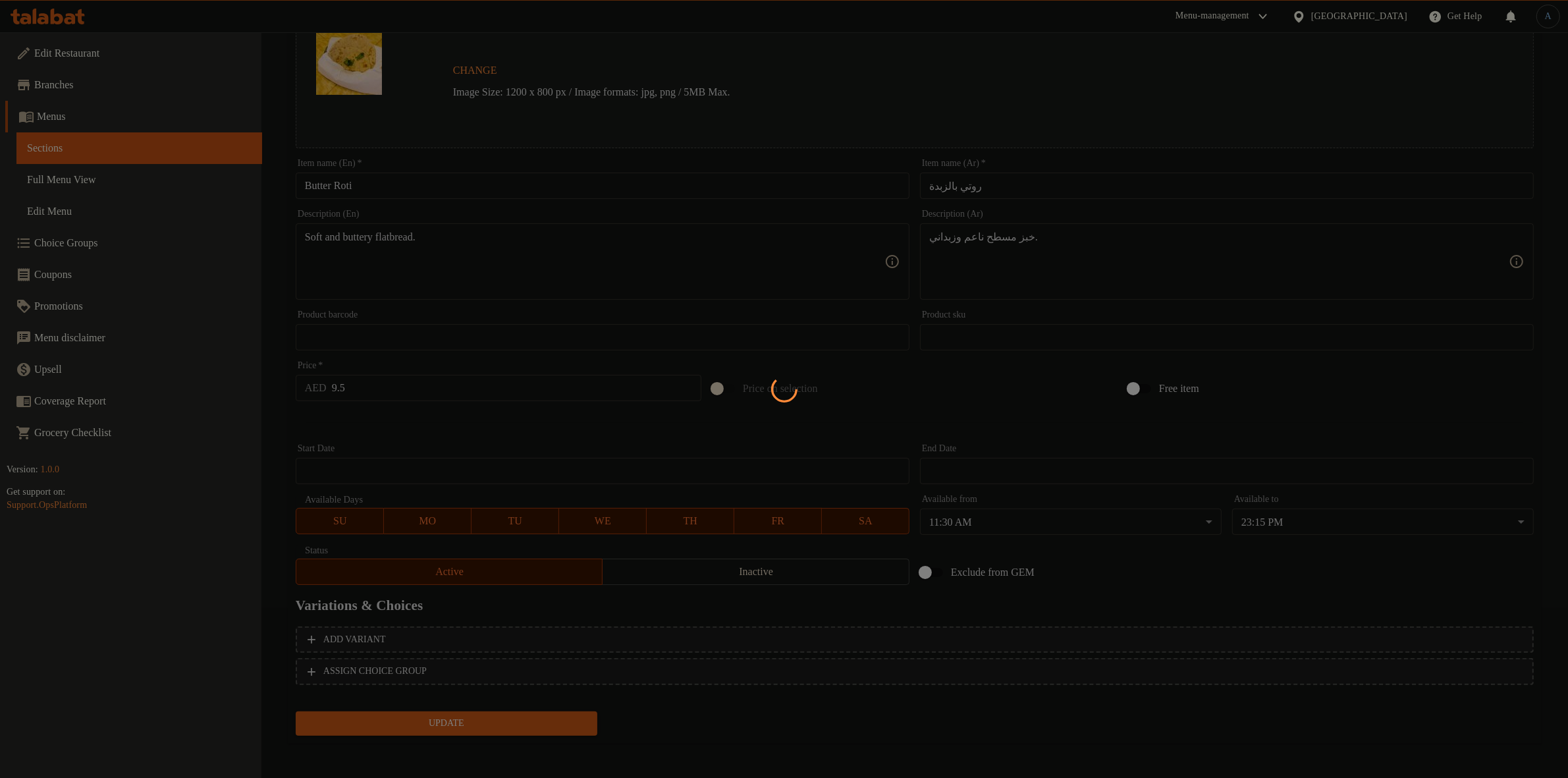
scroll to position [0, 0]
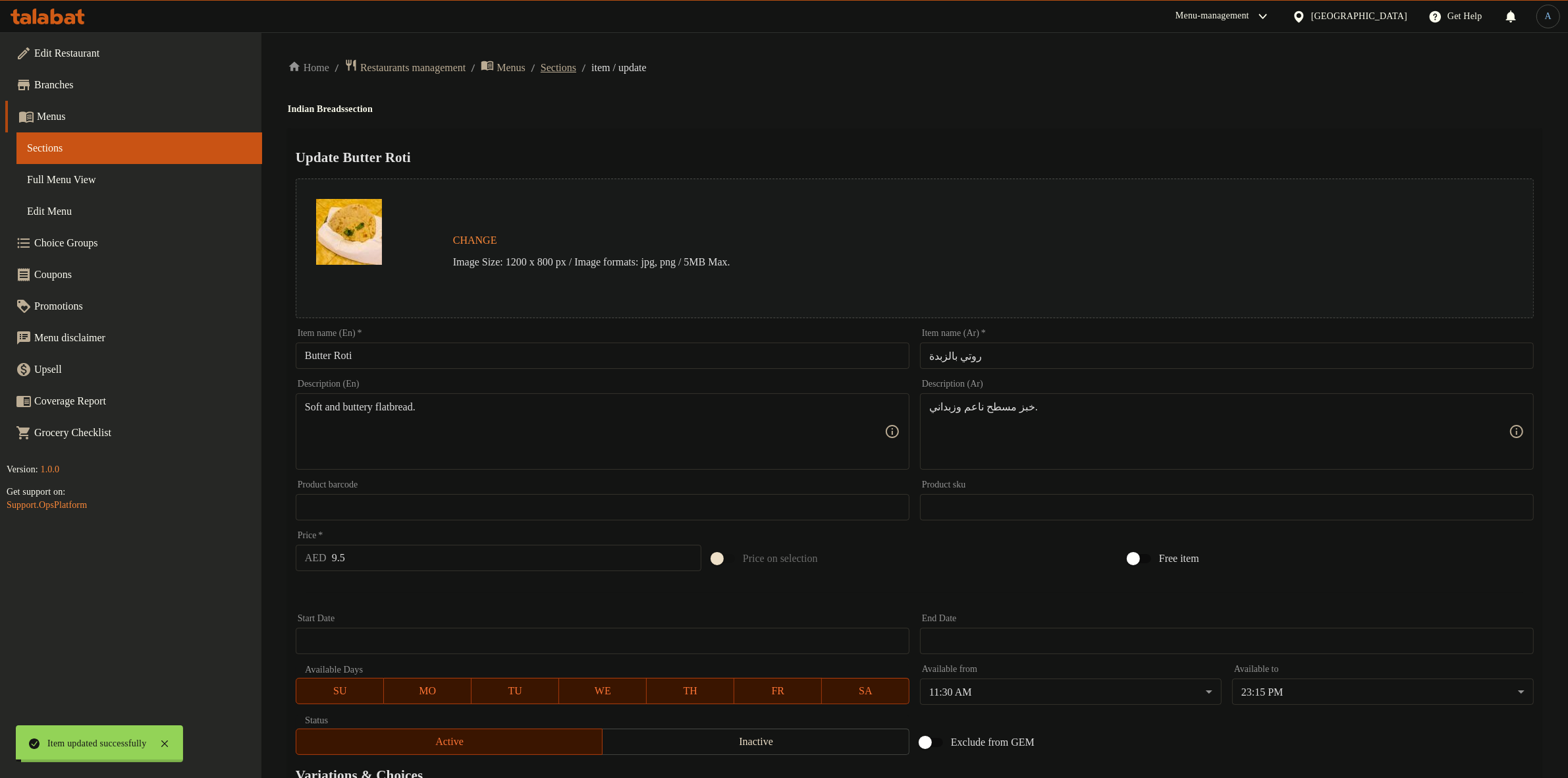
click at [576, 71] on span "Sections" at bounding box center [558, 68] width 35 height 16
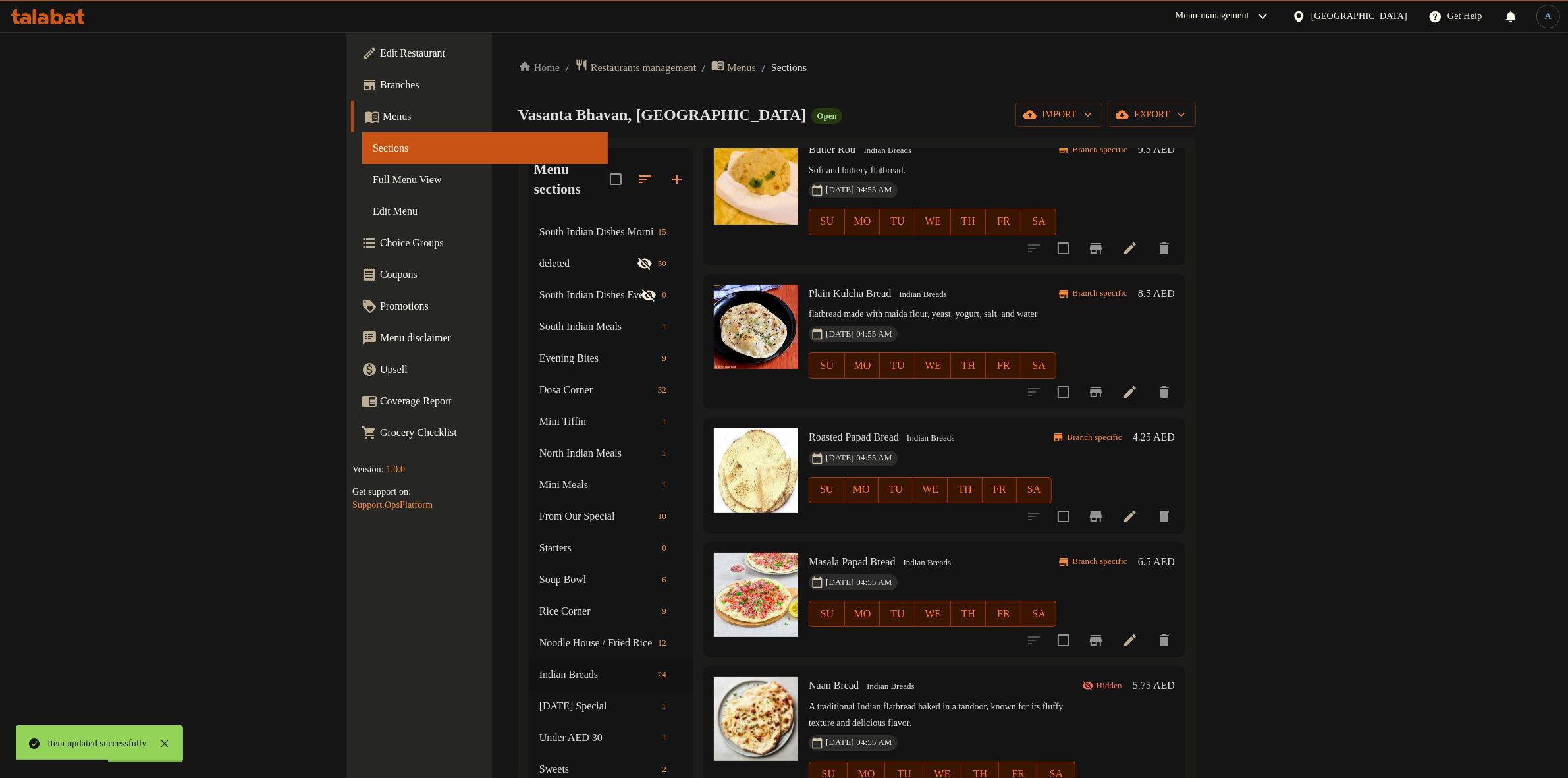
scroll to position [1070, 0]
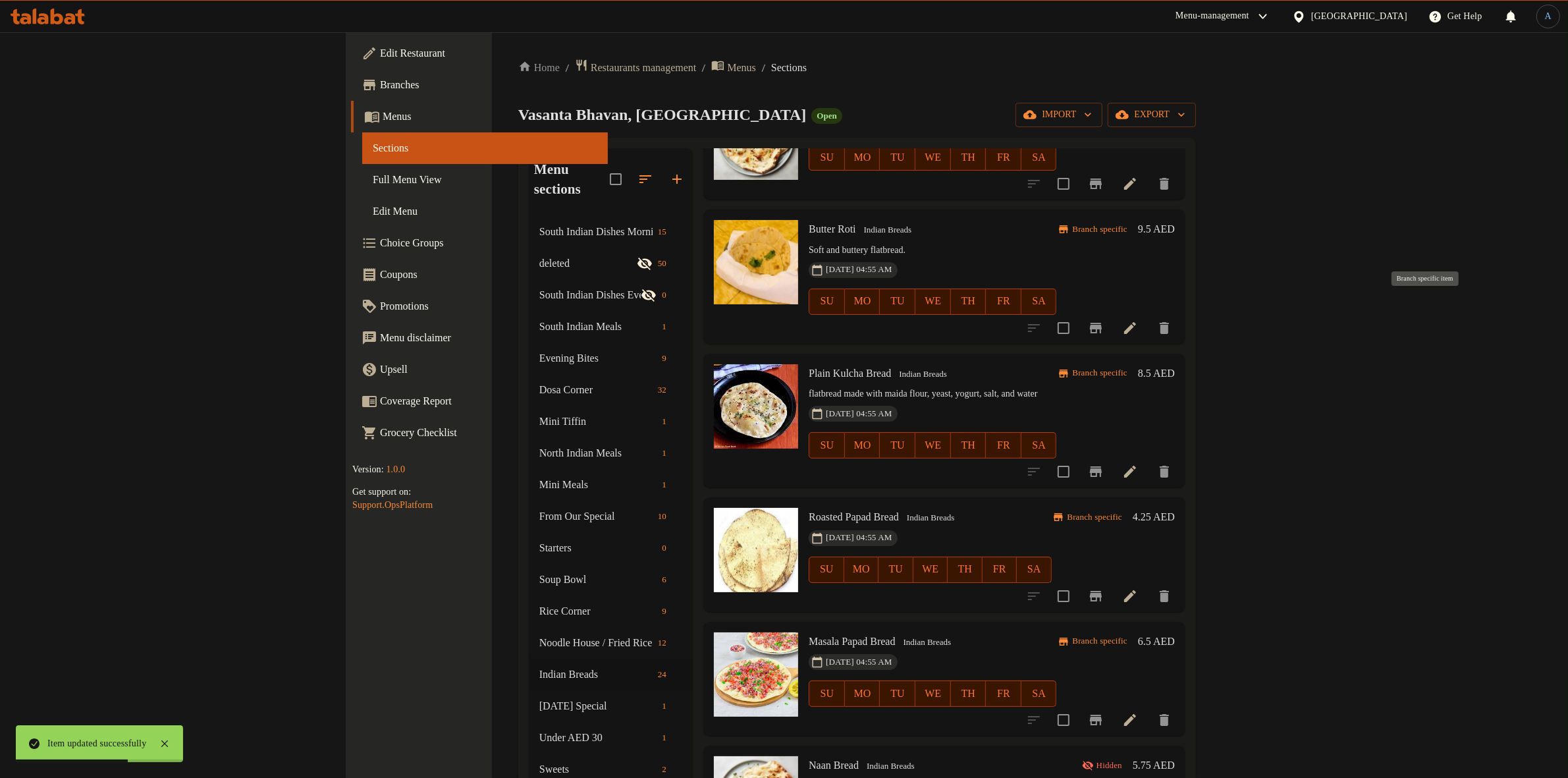
click at [1104, 320] on icon "Branch-specific-item" at bounding box center [1096, 327] width 16 height 16
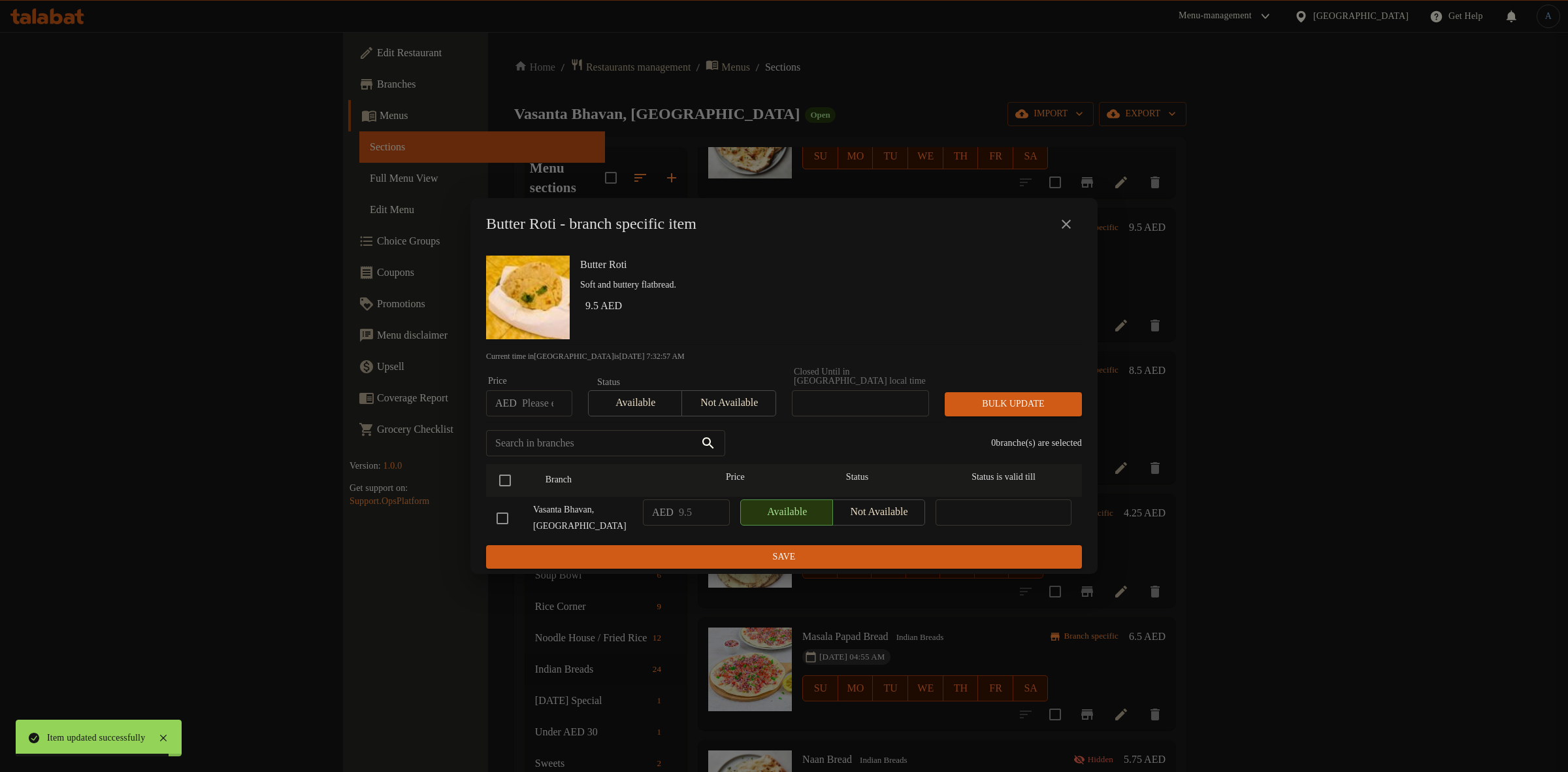
click at [1071, 221] on icon "close" at bounding box center [1066, 224] width 16 height 16
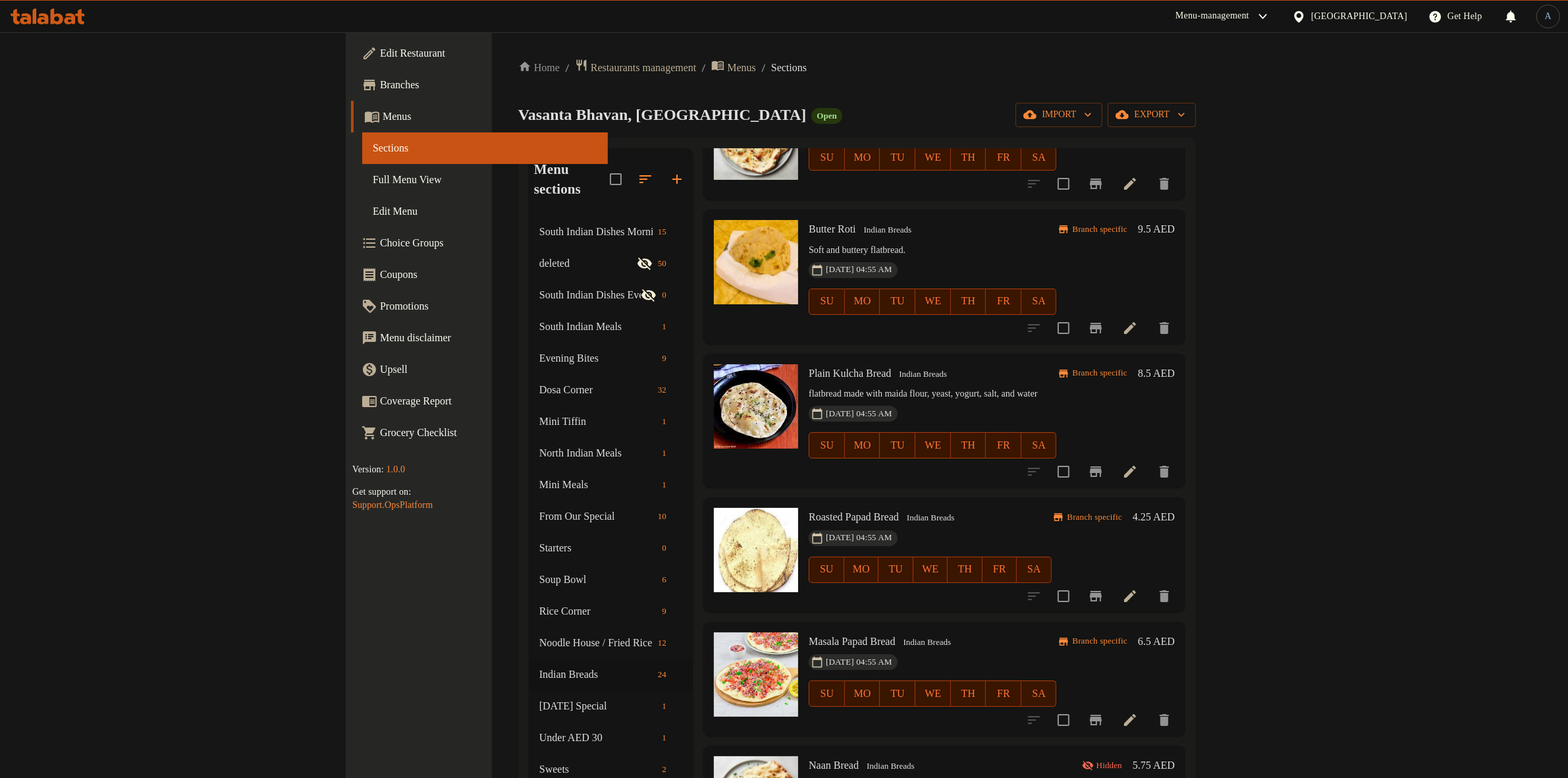
click at [1138, 464] on icon at bounding box center [1130, 471] width 16 height 16
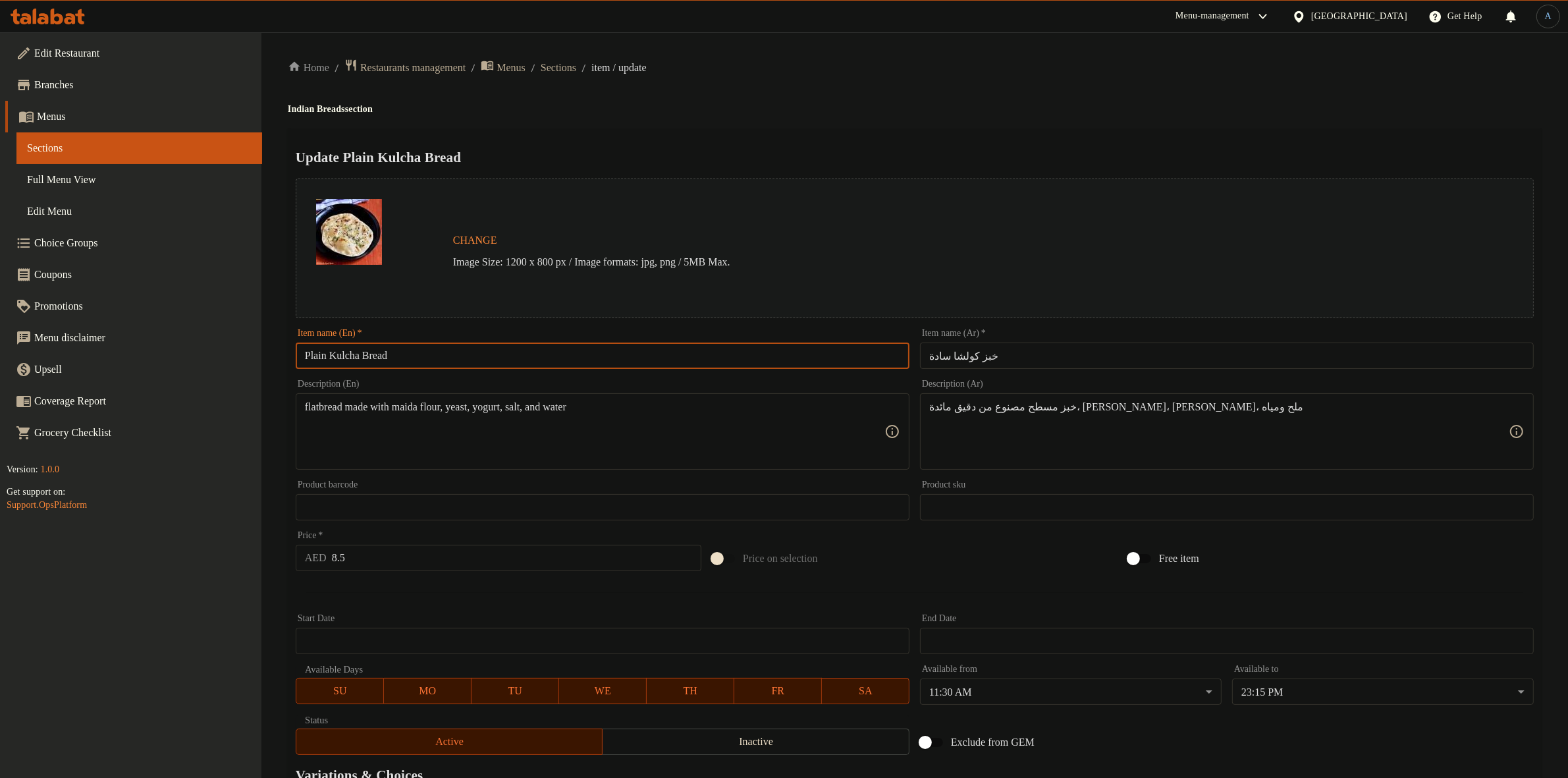
click at [404, 348] on input "Plain Kulcha Bread" at bounding box center [602, 355] width 614 height 26
paste input "text"
type input "Plain Kulcha"
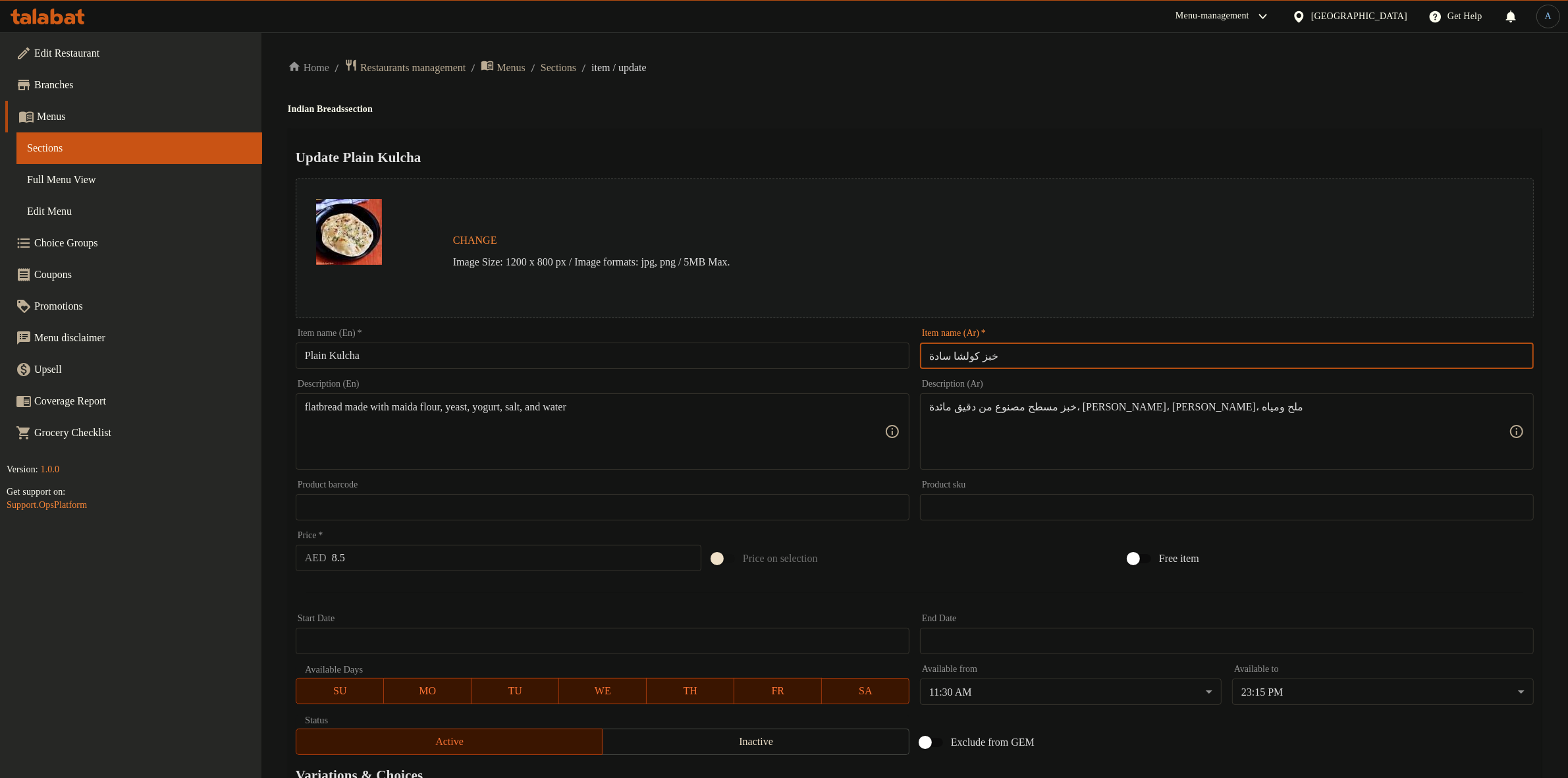
click at [975, 354] on input "خبز كولشا سادة" at bounding box center [1226, 355] width 614 height 26
type input "كولشا سادة"
click at [1029, 82] on div "Home / Restaurants management / Menus / Sections / item / update Indian Breads …" at bounding box center [915, 492] width 1254 height 866
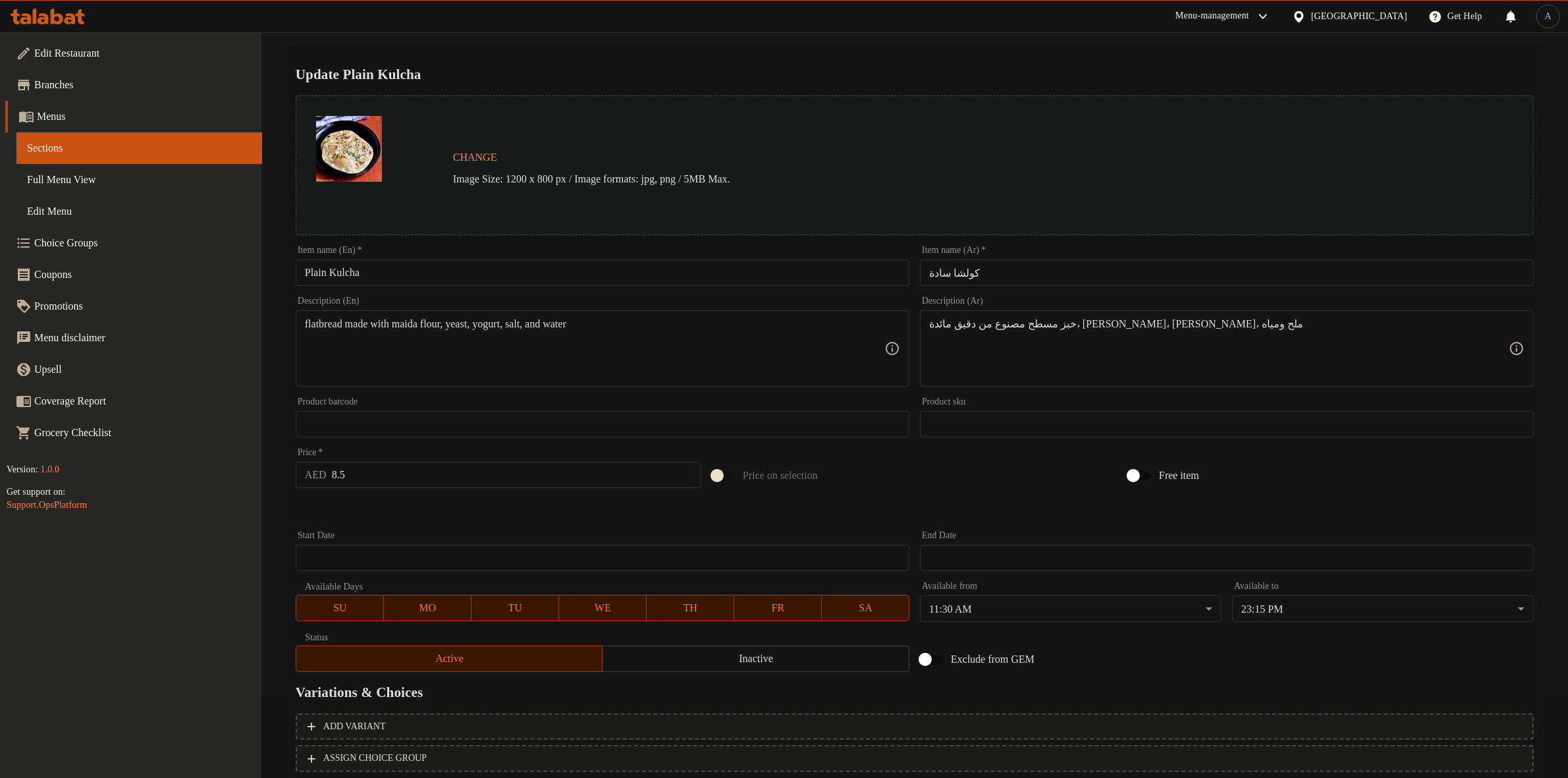
scroll to position [170, 0]
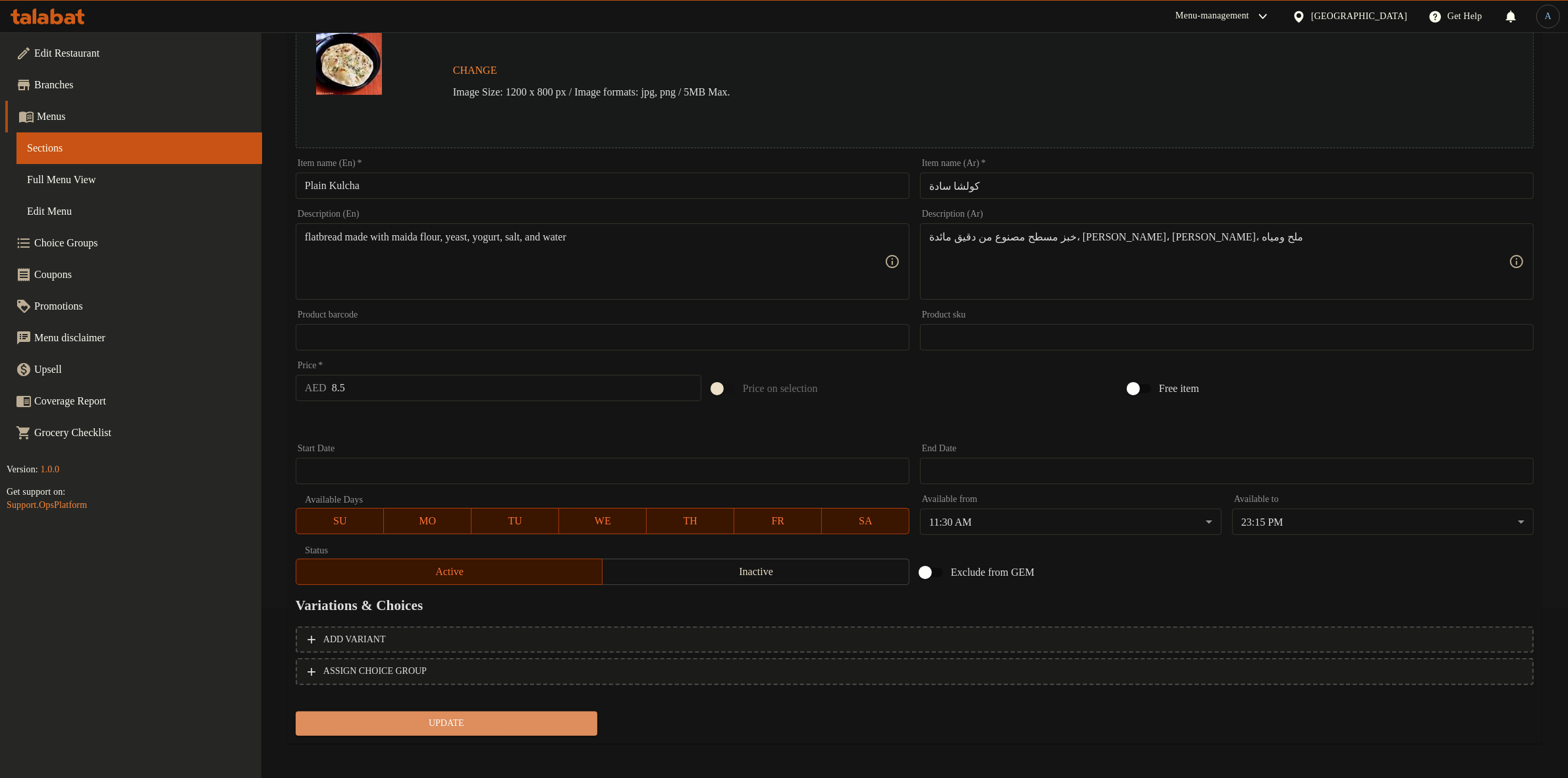
click at [462, 715] on span "Update" at bounding box center [446, 724] width 280 height 17
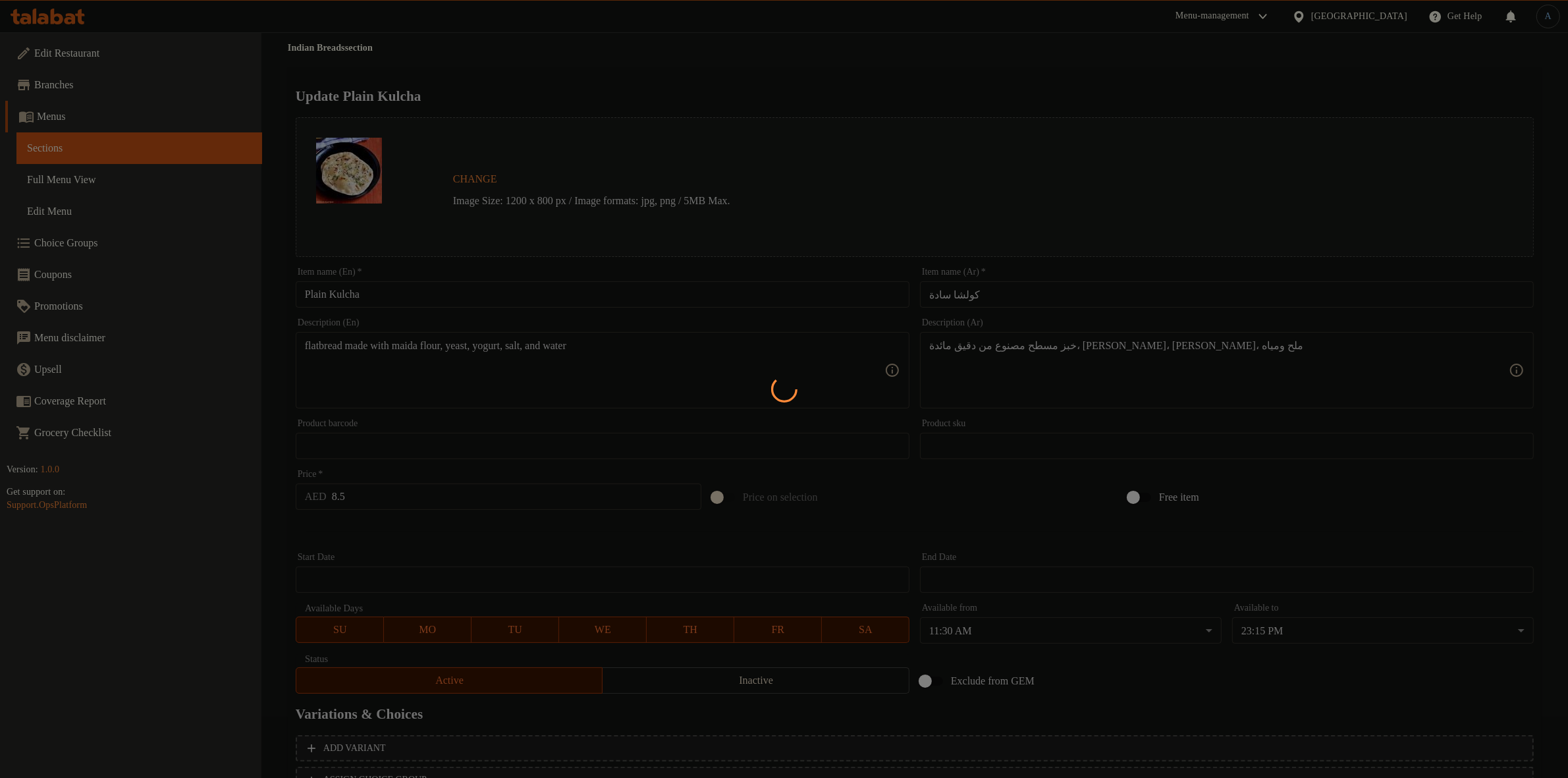
scroll to position [0, 0]
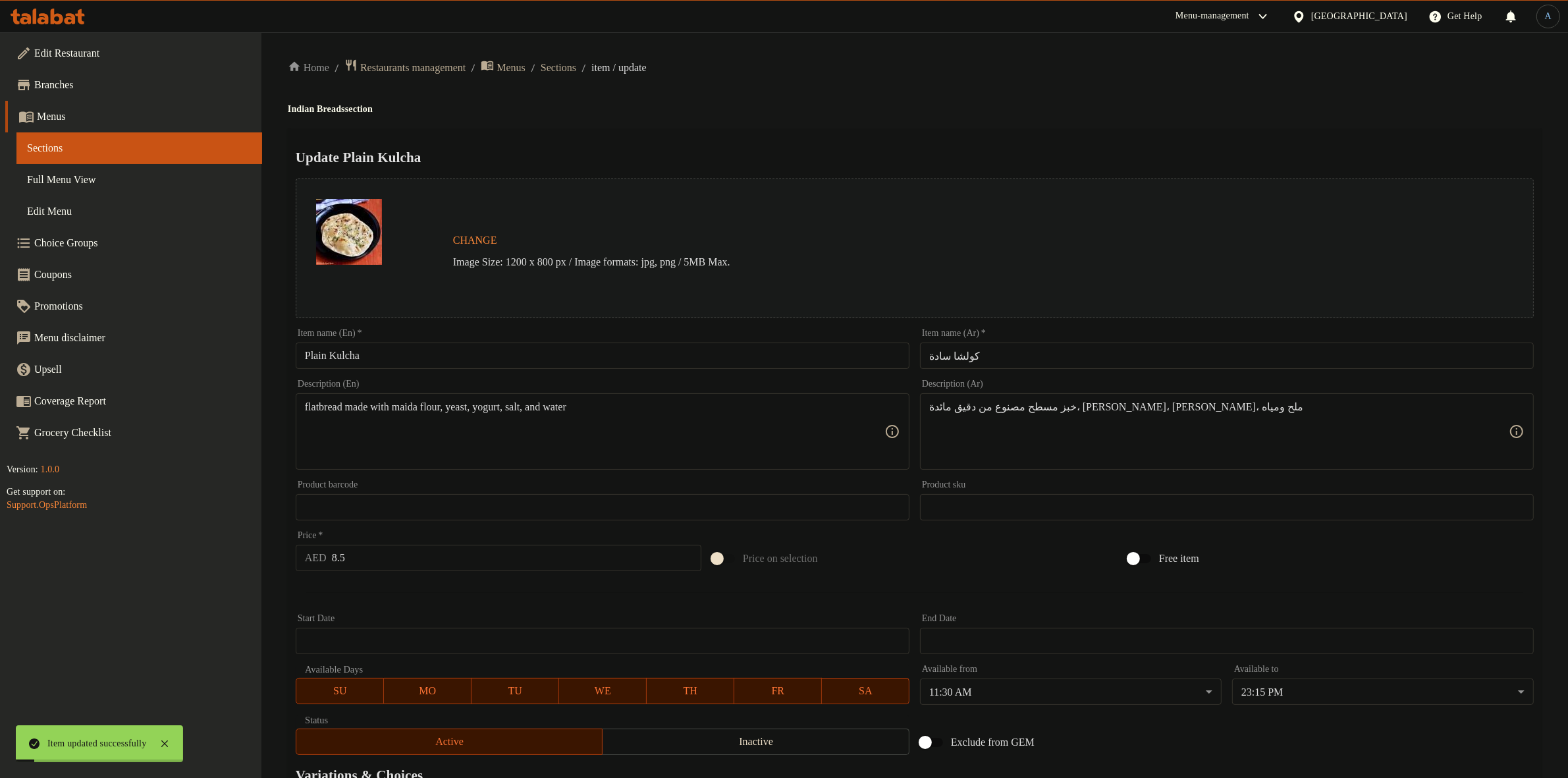
click at [400, 363] on input "Plain Kulcha" at bounding box center [602, 355] width 614 height 26
click at [574, 77] on div "Home / Restaurants management / Menus / Sections / item / update Indian Breads …" at bounding box center [915, 492] width 1254 height 866
click at [576, 66] on span "Sections" at bounding box center [558, 68] width 35 height 16
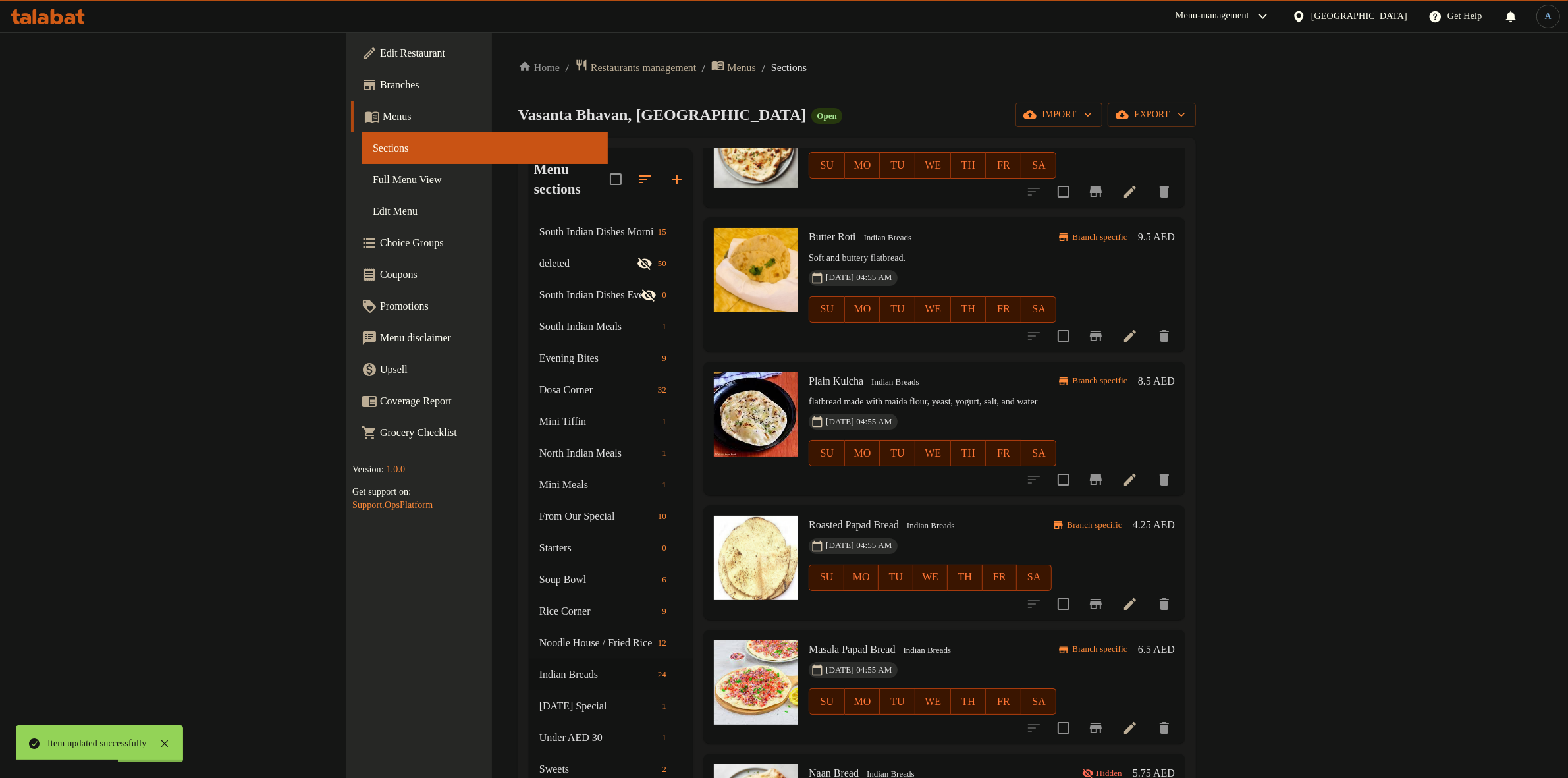
scroll to position [1089, 0]
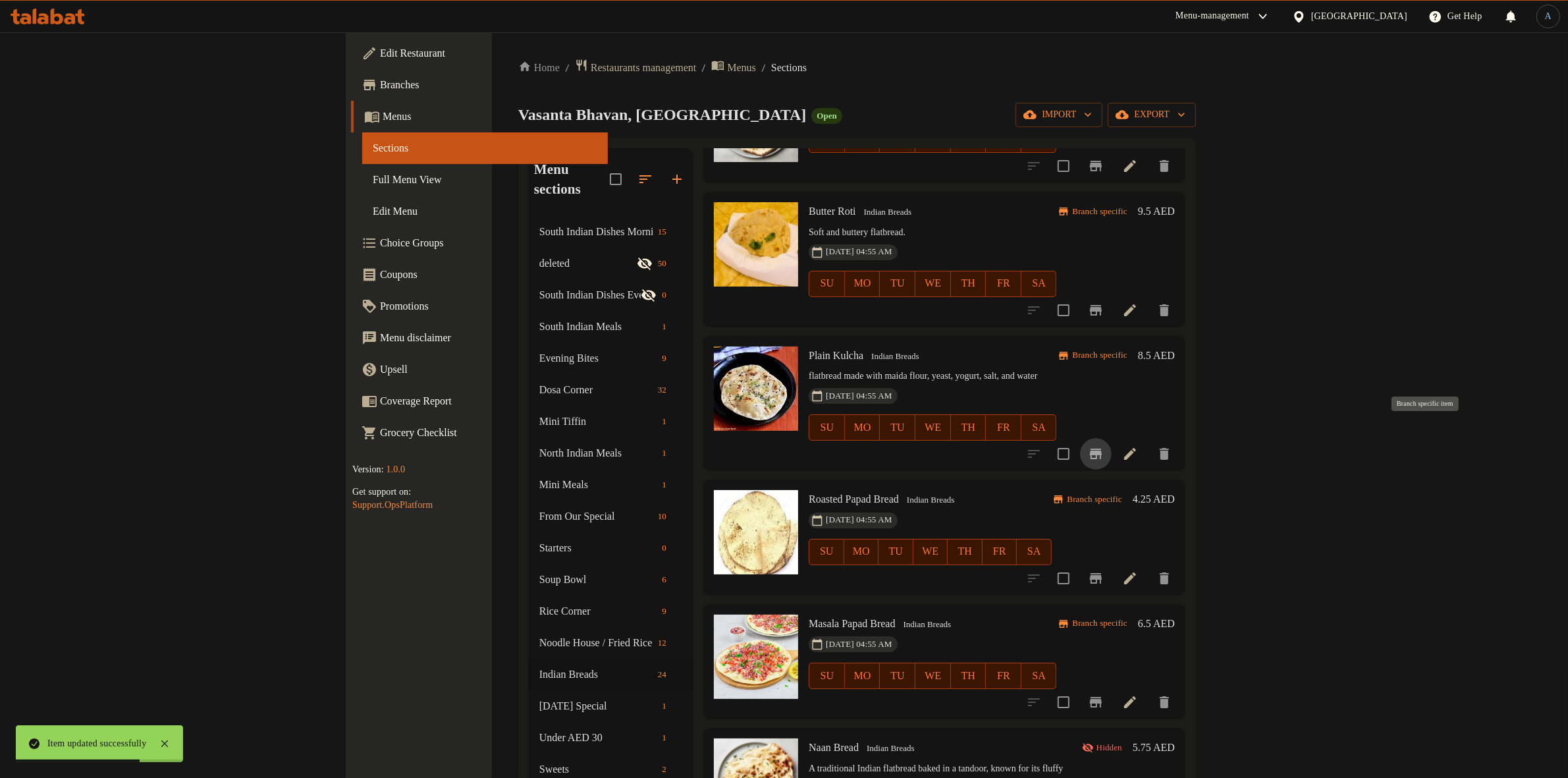
click at [1102, 449] on icon "Branch-specific-item" at bounding box center [1096, 454] width 12 height 11
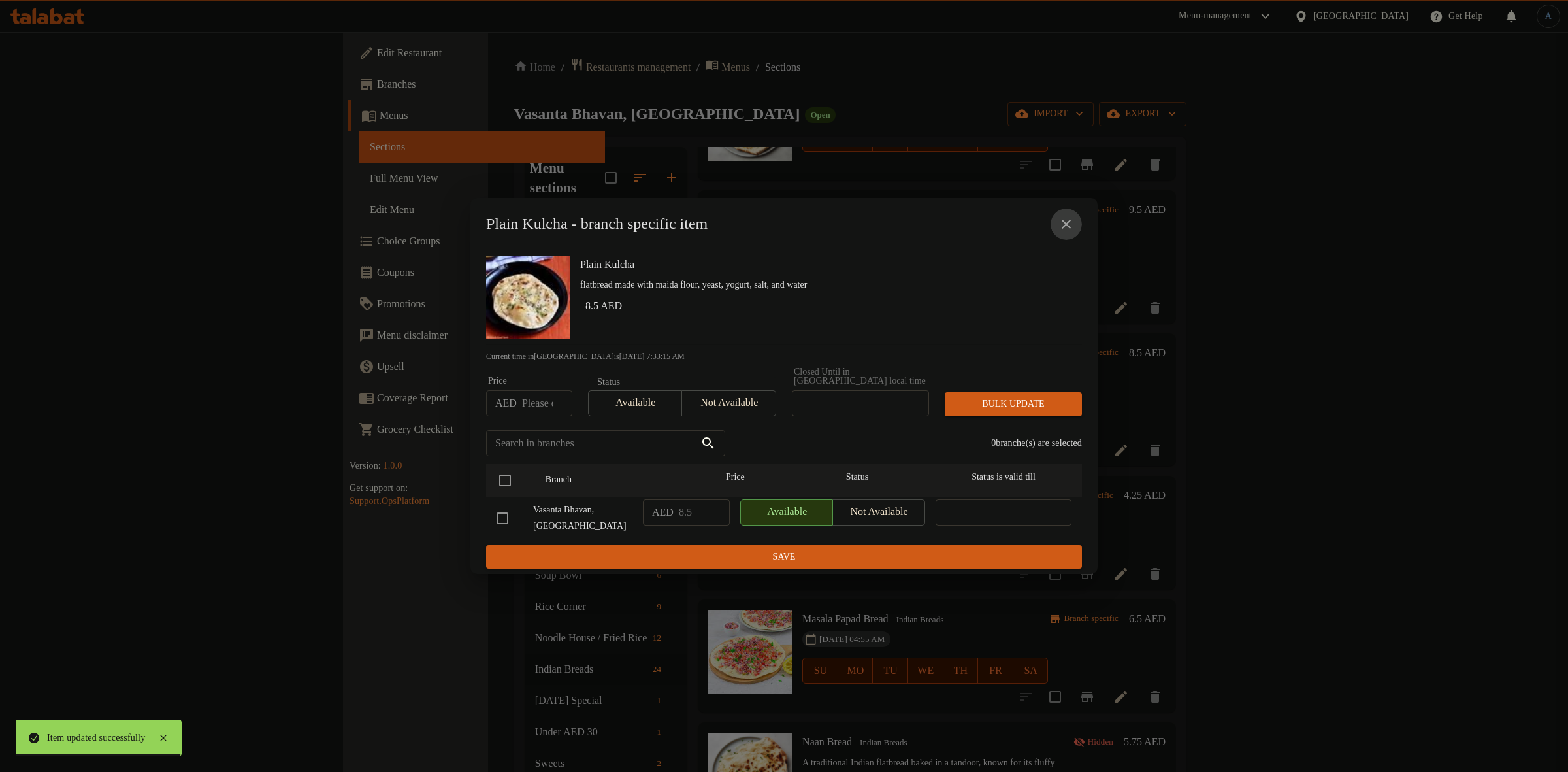
click at [1070, 221] on icon "close" at bounding box center [1066, 224] width 9 height 9
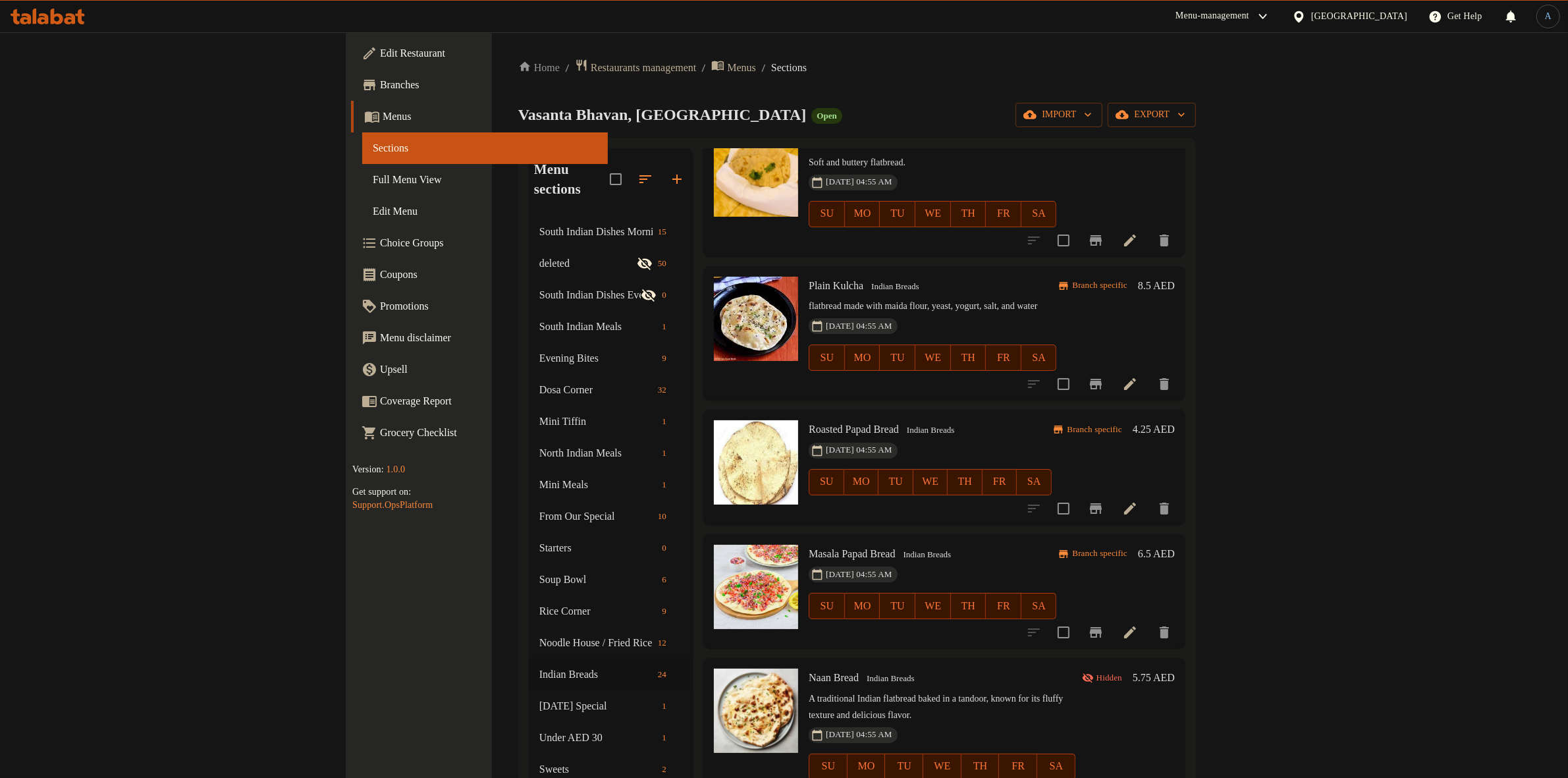
scroll to position [1336, 0]
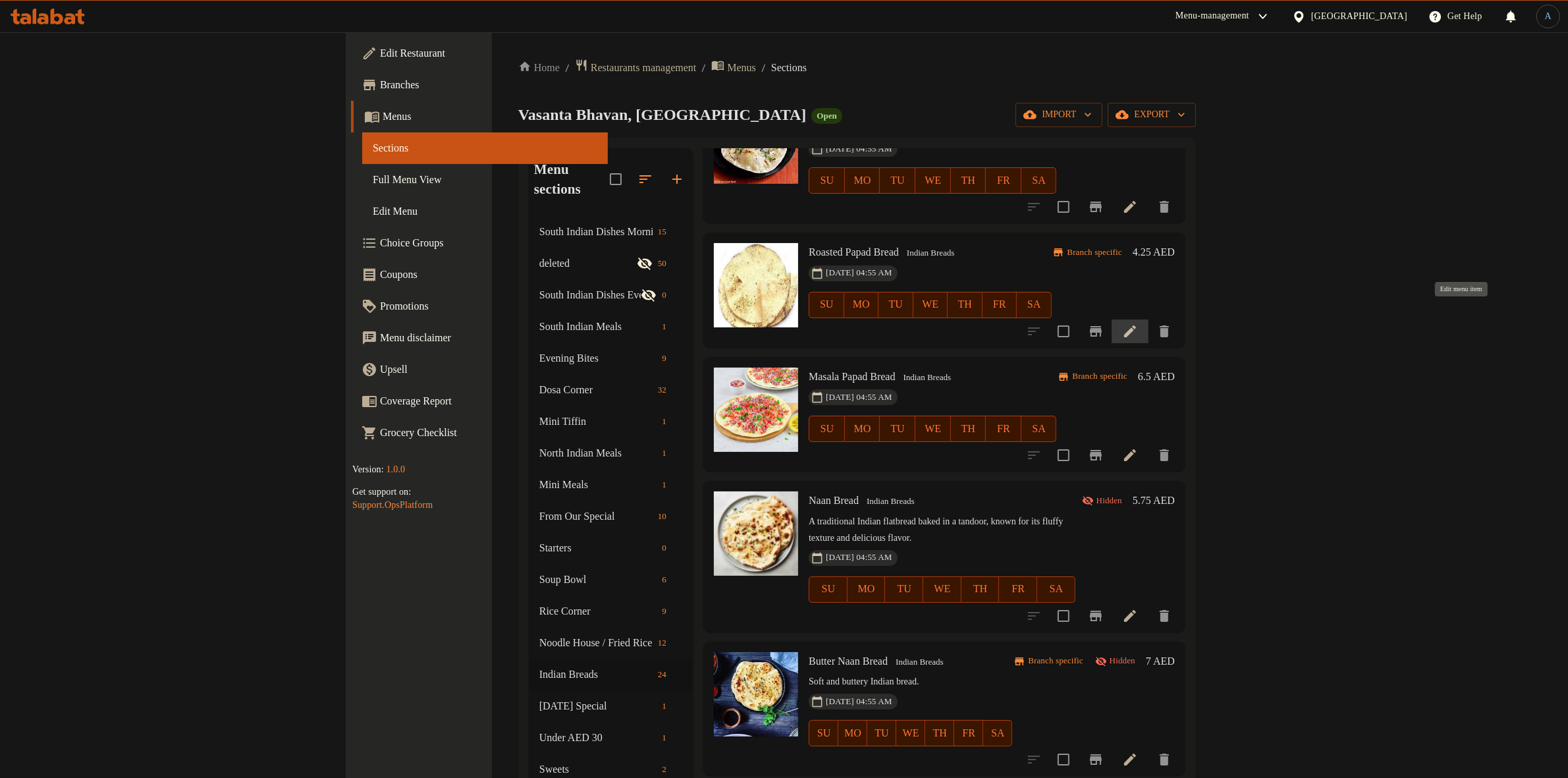
click at [1136, 326] on icon at bounding box center [1130, 332] width 12 height 12
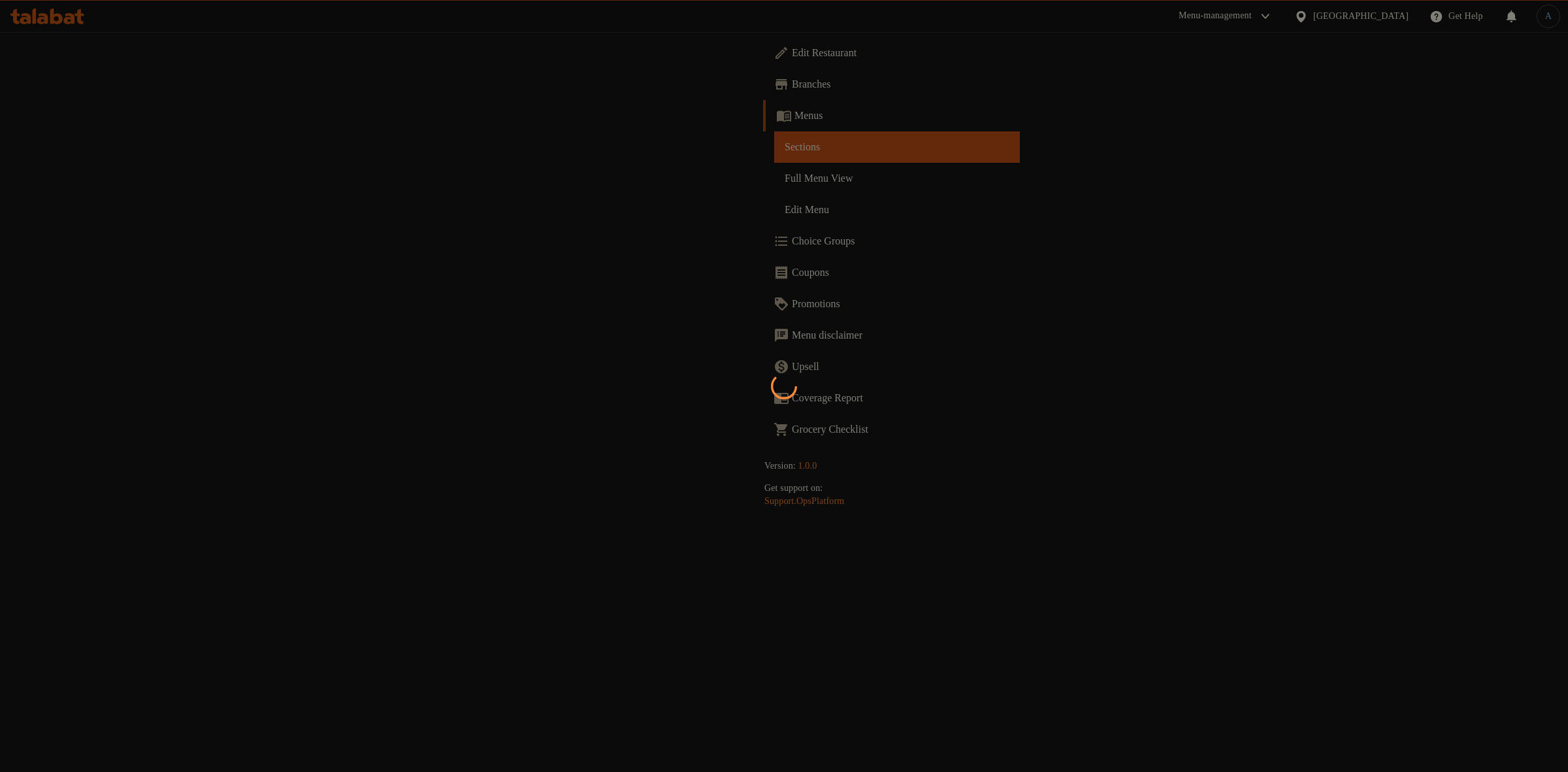
click at [998, 173] on div at bounding box center [784, 386] width 1568 height 772
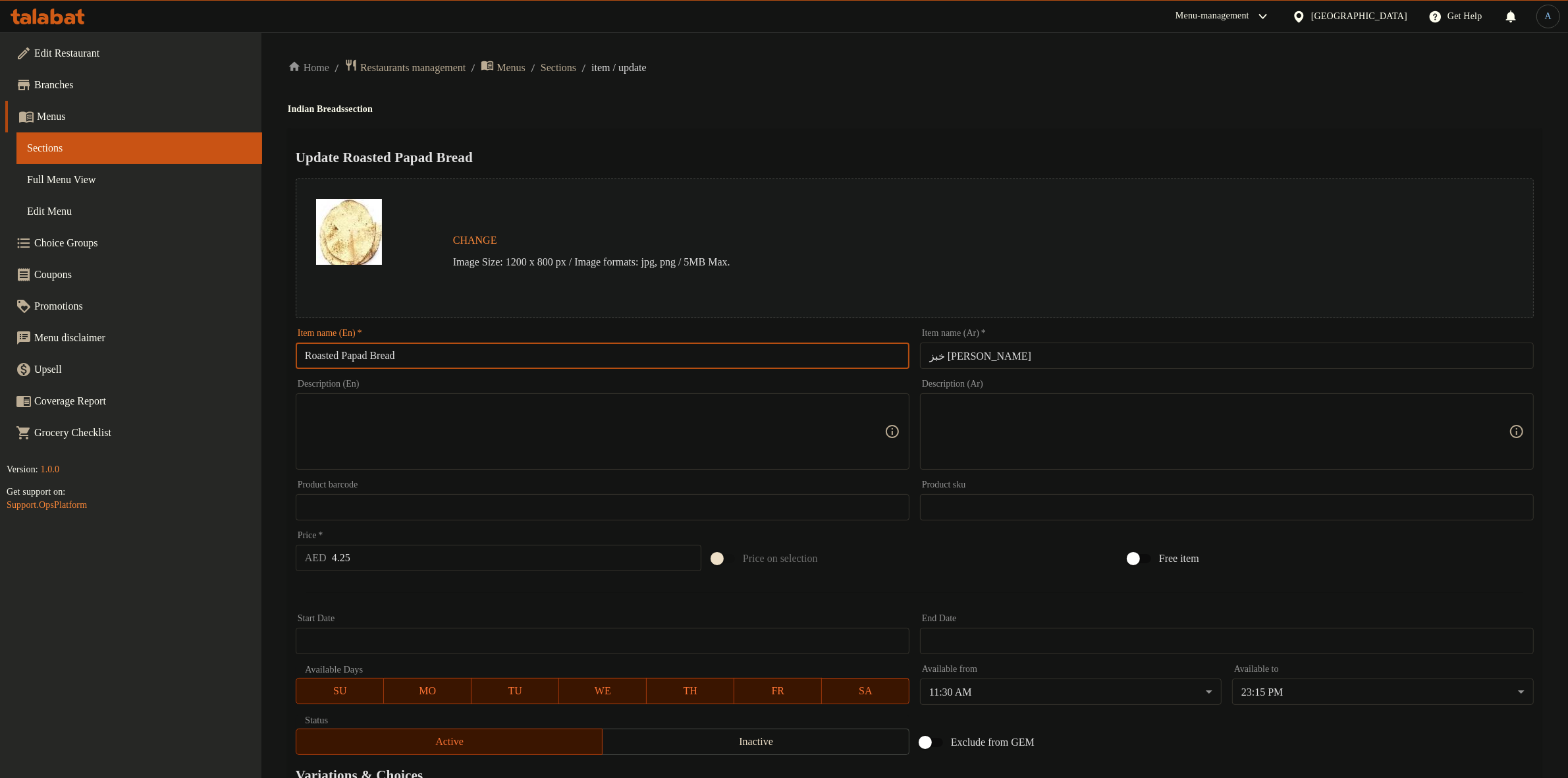
click at [755, 353] on input "Roasted Papad Bread" at bounding box center [602, 355] width 614 height 26
paste input "p"
type input "Roasted Pappad"
click at [815, 168] on div "Update Roasted Pappad Change Image Size: 1200 x 800 px / Image formats: jpg, pn…" at bounding box center [915, 521] width 1254 height 786
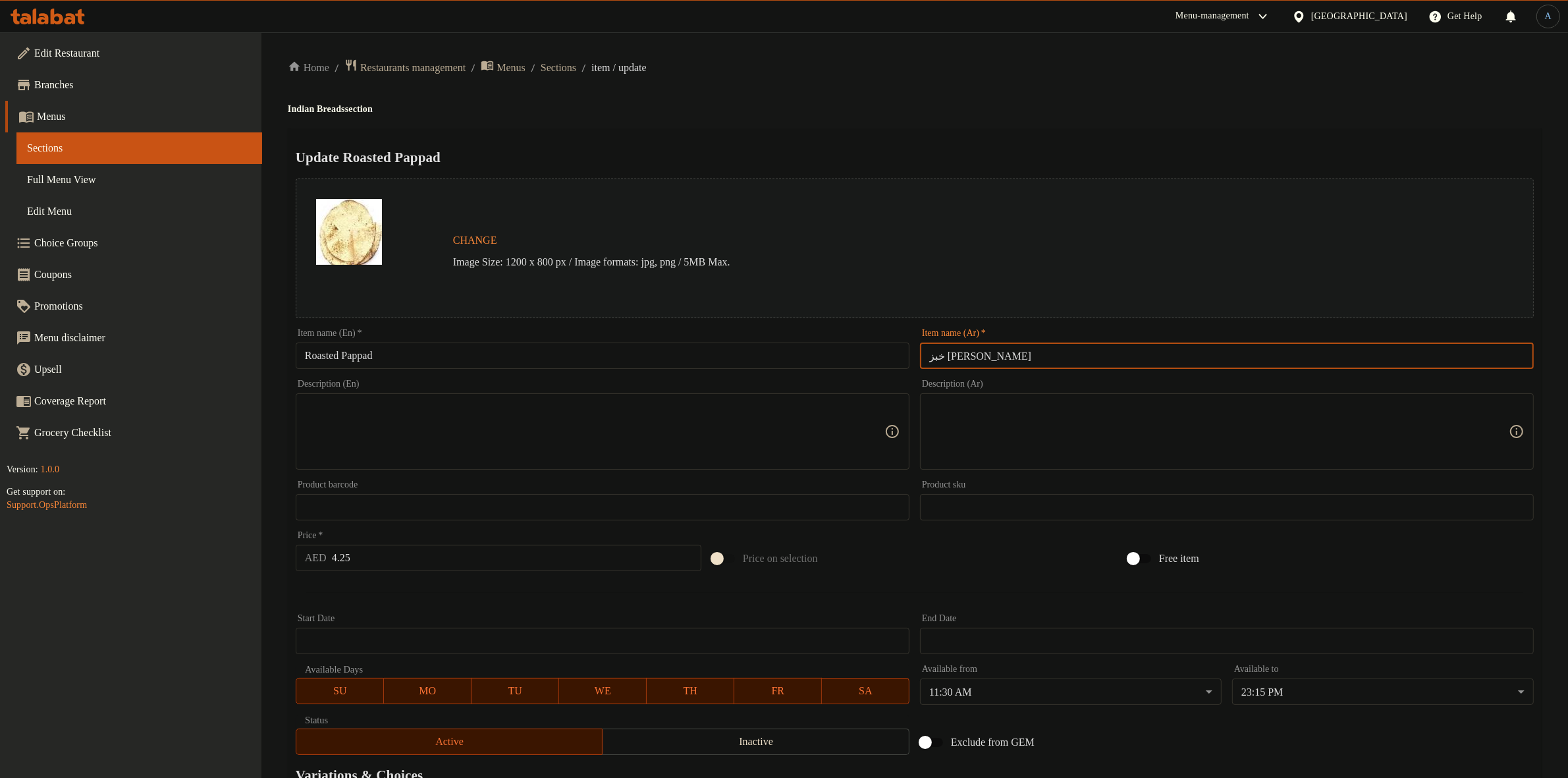
click at [976, 357] on input "خبز [PERSON_NAME]" at bounding box center [1226, 355] width 614 height 26
type input "[PERSON_NAME]"
click at [940, 97] on div "Home / Restaurants management / Menus / Sections / item / update Indian Breads …" at bounding box center [915, 492] width 1254 height 866
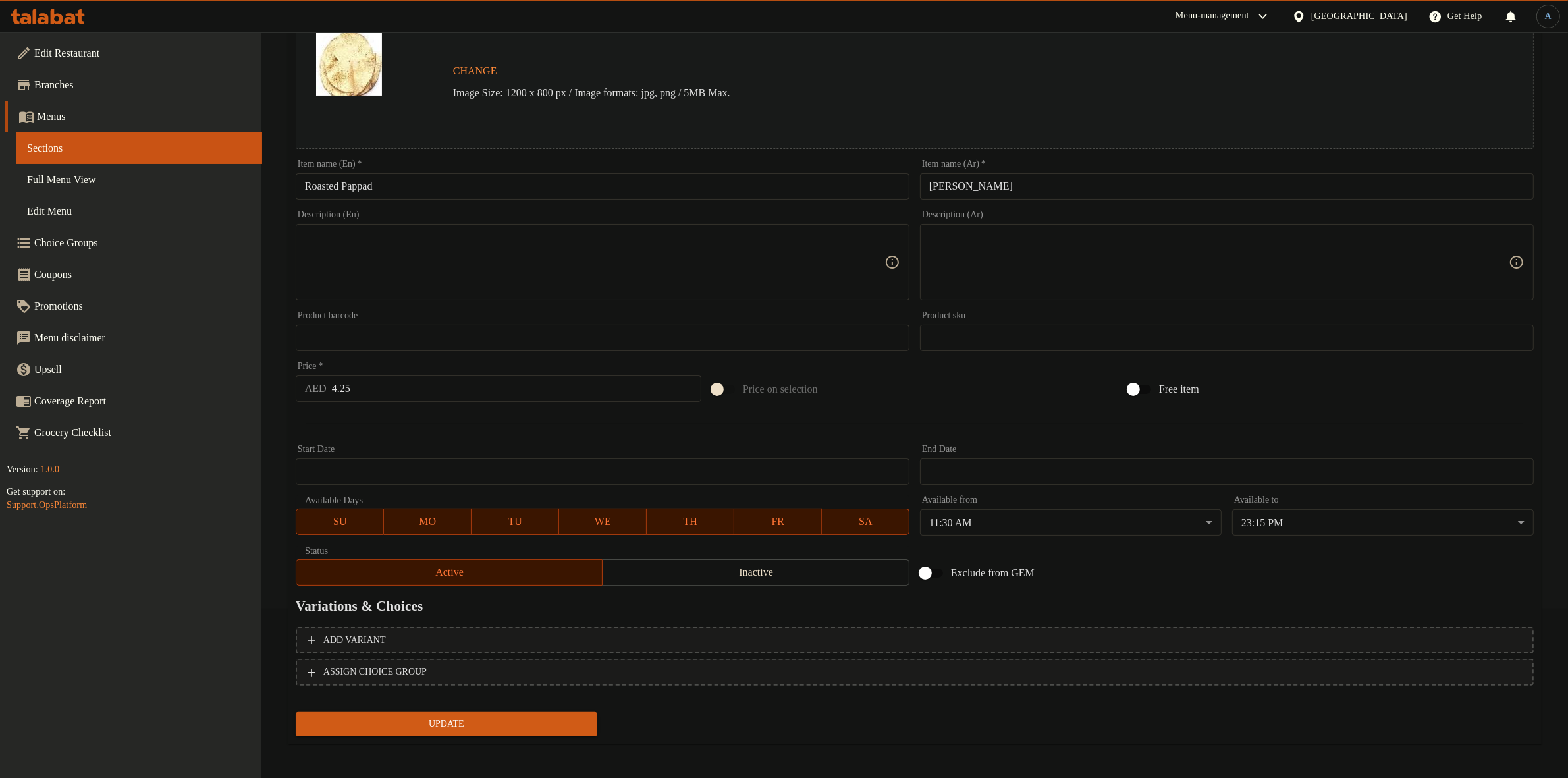
scroll to position [170, 0]
click at [563, 720] on span "Update" at bounding box center [446, 724] width 280 height 17
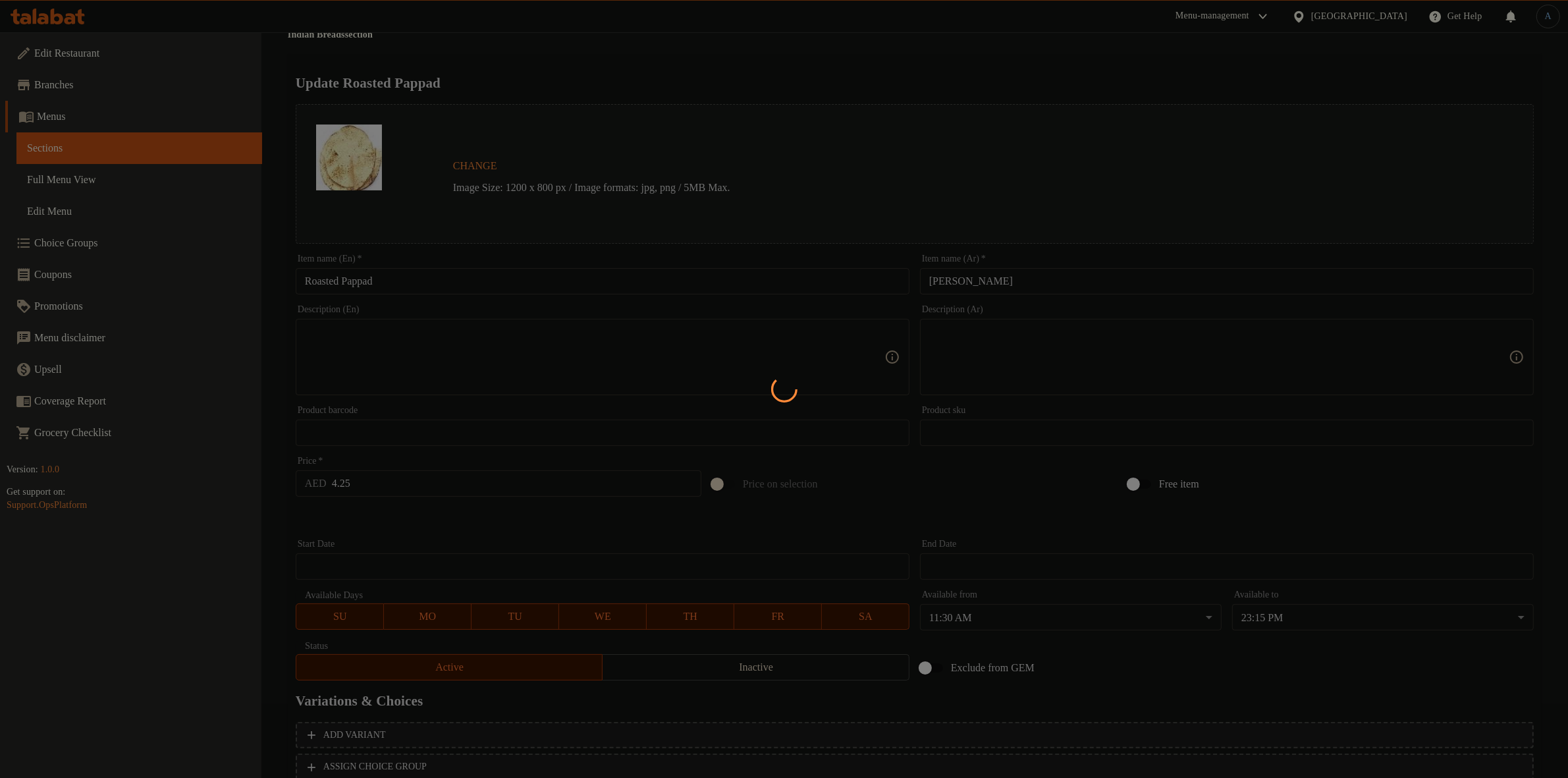
scroll to position [0, 0]
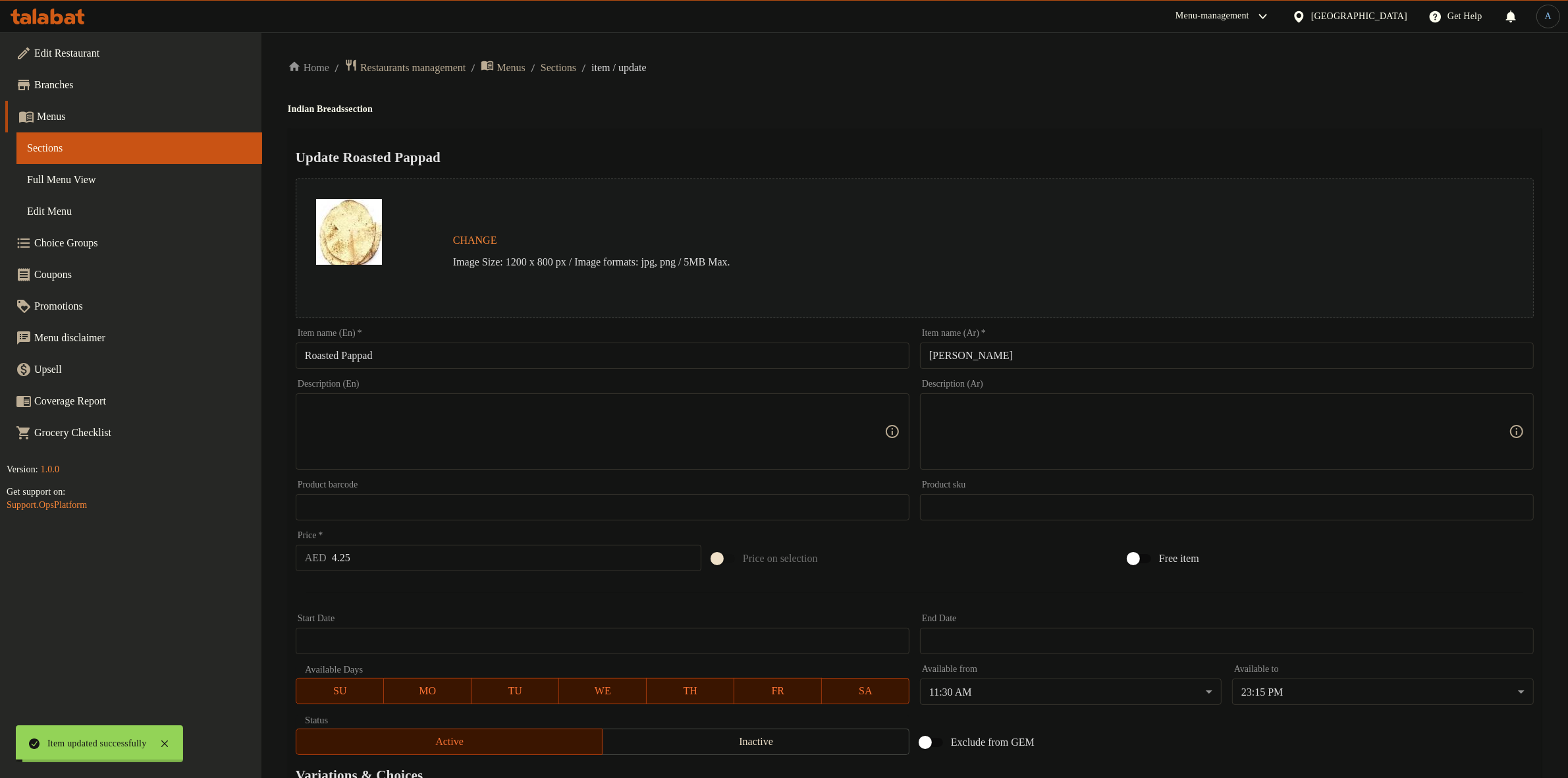
click at [425, 343] on input "Roasted Pappad" at bounding box center [602, 355] width 614 height 26
click at [578, 54] on div "Home / Restaurants management / Menus / Sections / item / update Indian Breads …" at bounding box center [914, 492] width 1307 height 919
click at [576, 66] on span "Sections" at bounding box center [558, 68] width 35 height 16
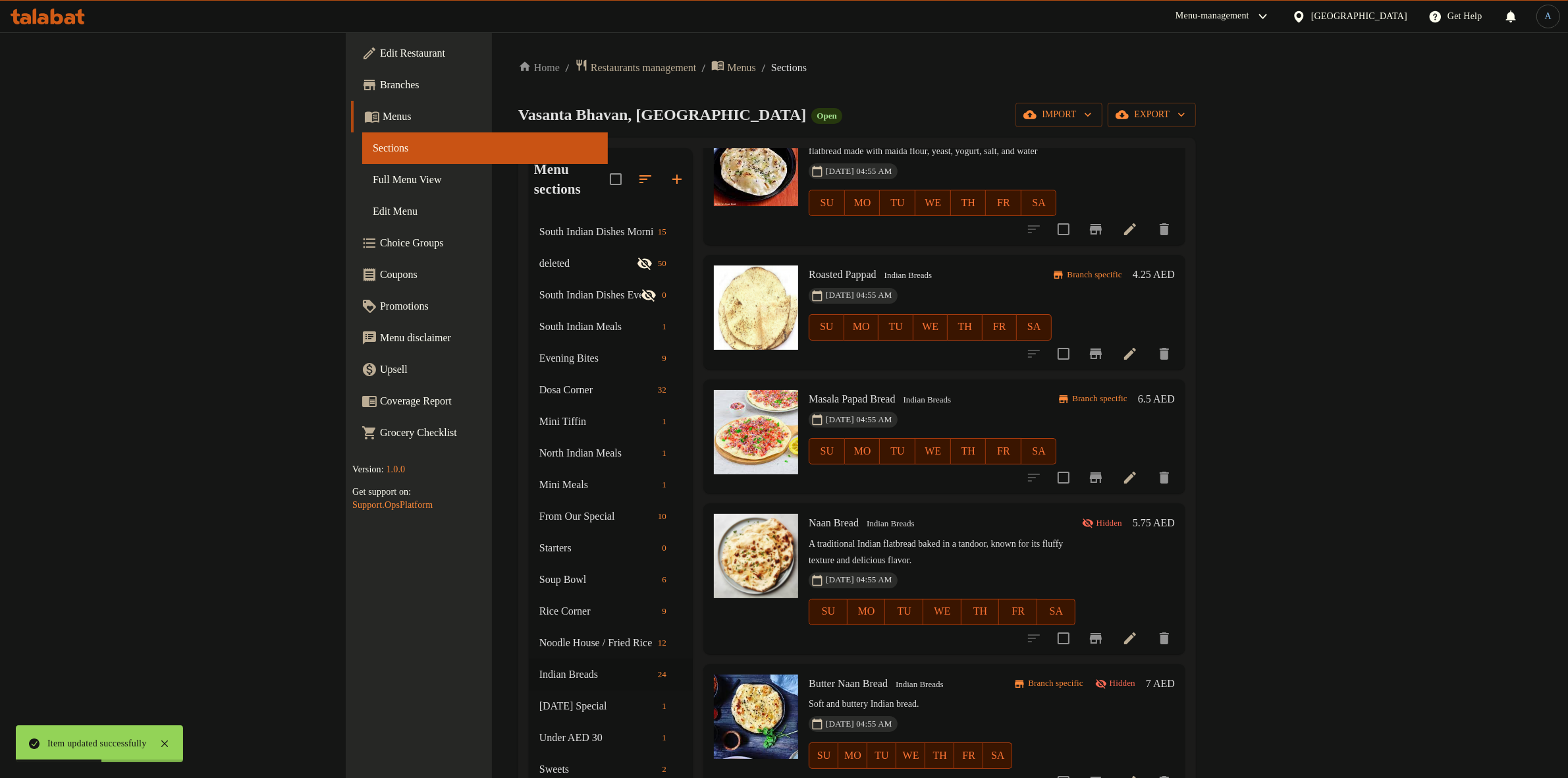
scroll to position [1315, 0]
click at [1104, 344] on icon "Branch-specific-item" at bounding box center [1096, 352] width 16 height 16
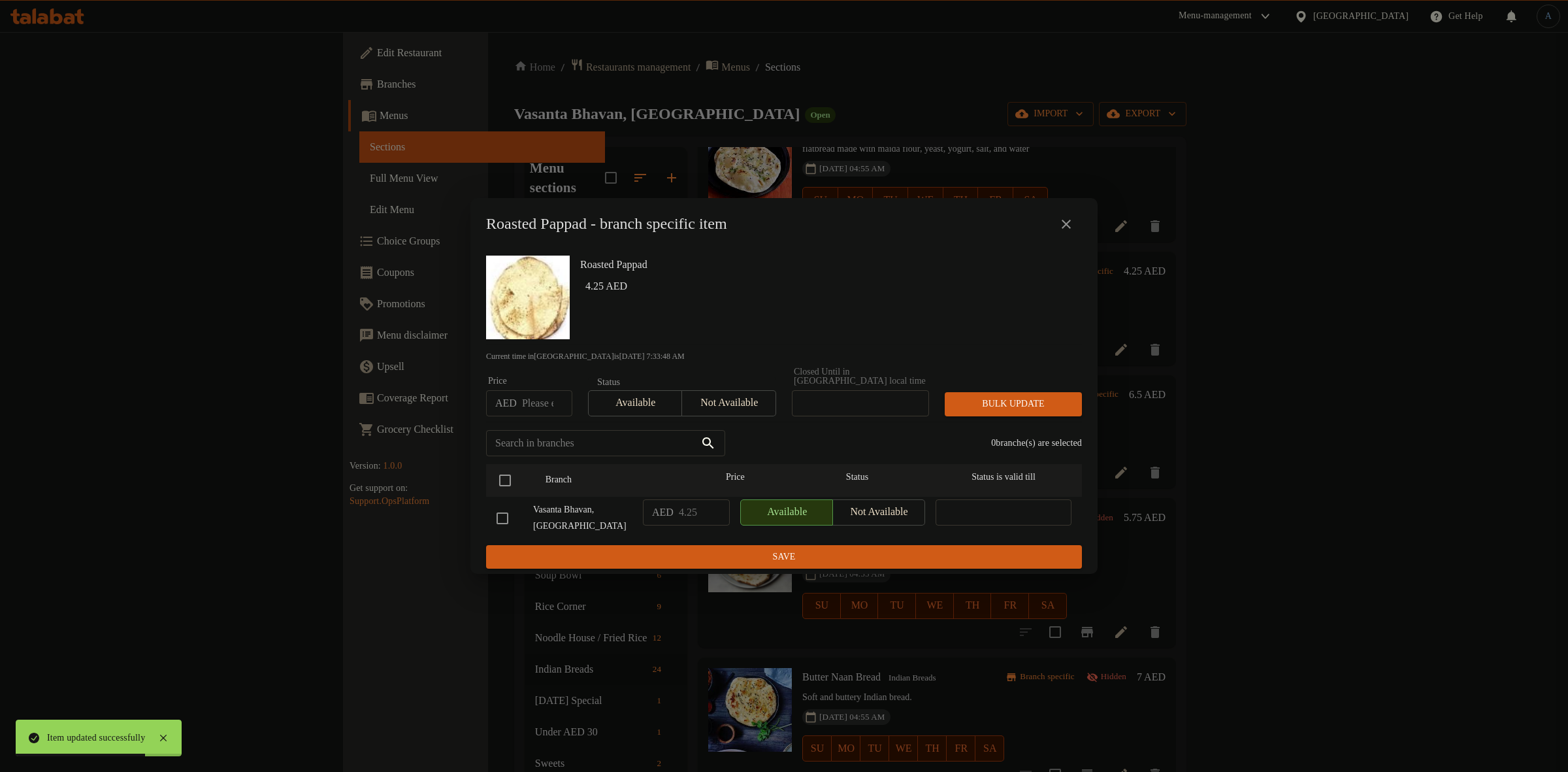
drag, startPoint x: 1074, startPoint y: 220, endPoint x: 1089, endPoint y: 218, distance: 15.1
click at [1093, 218] on div "Roasted Pappad - branch specific item" at bounding box center [783, 224] width 627 height 52
click at [1070, 216] on icon "close" at bounding box center [1066, 224] width 16 height 16
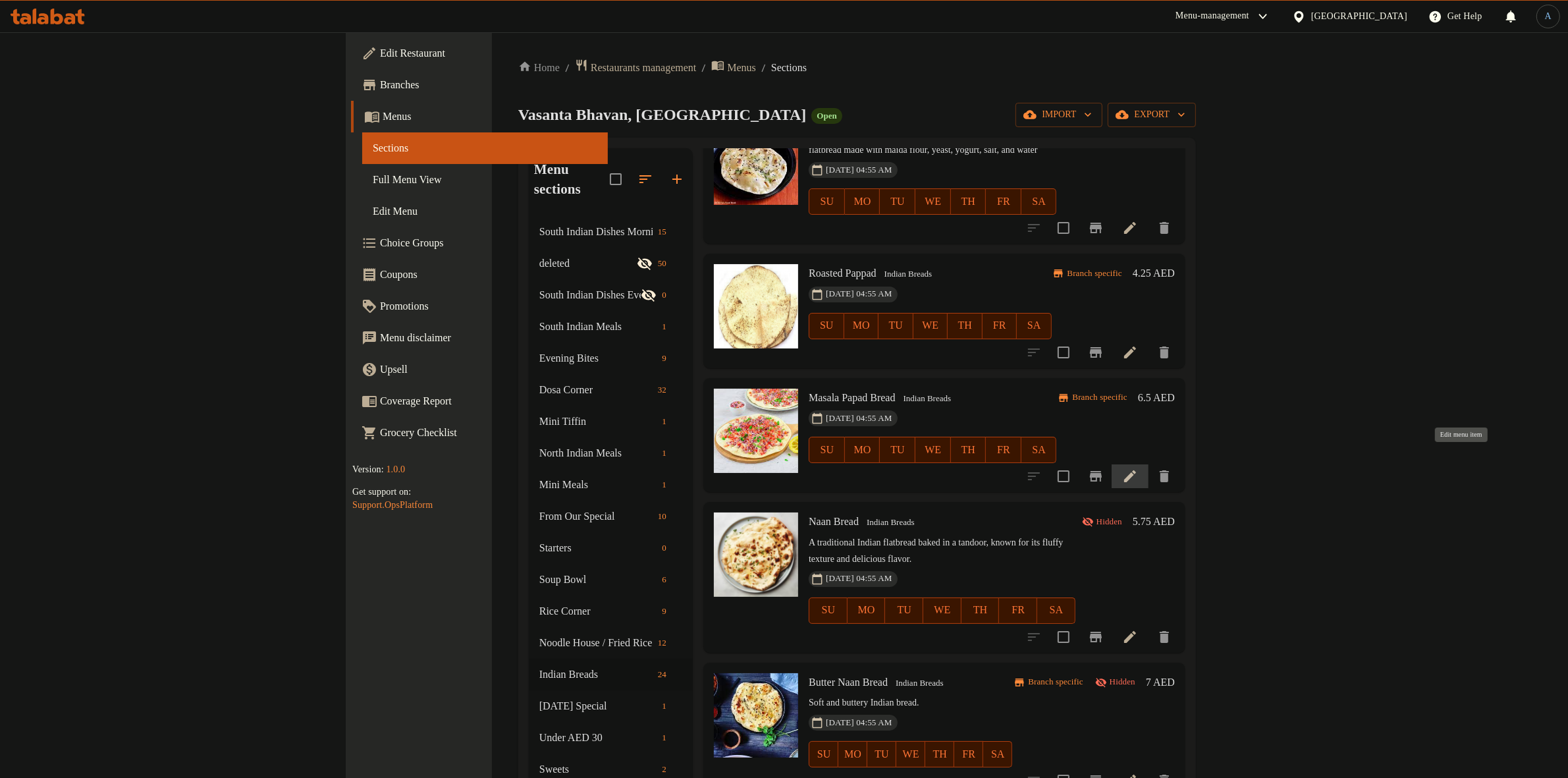
click at [1136, 471] on icon at bounding box center [1130, 477] width 12 height 12
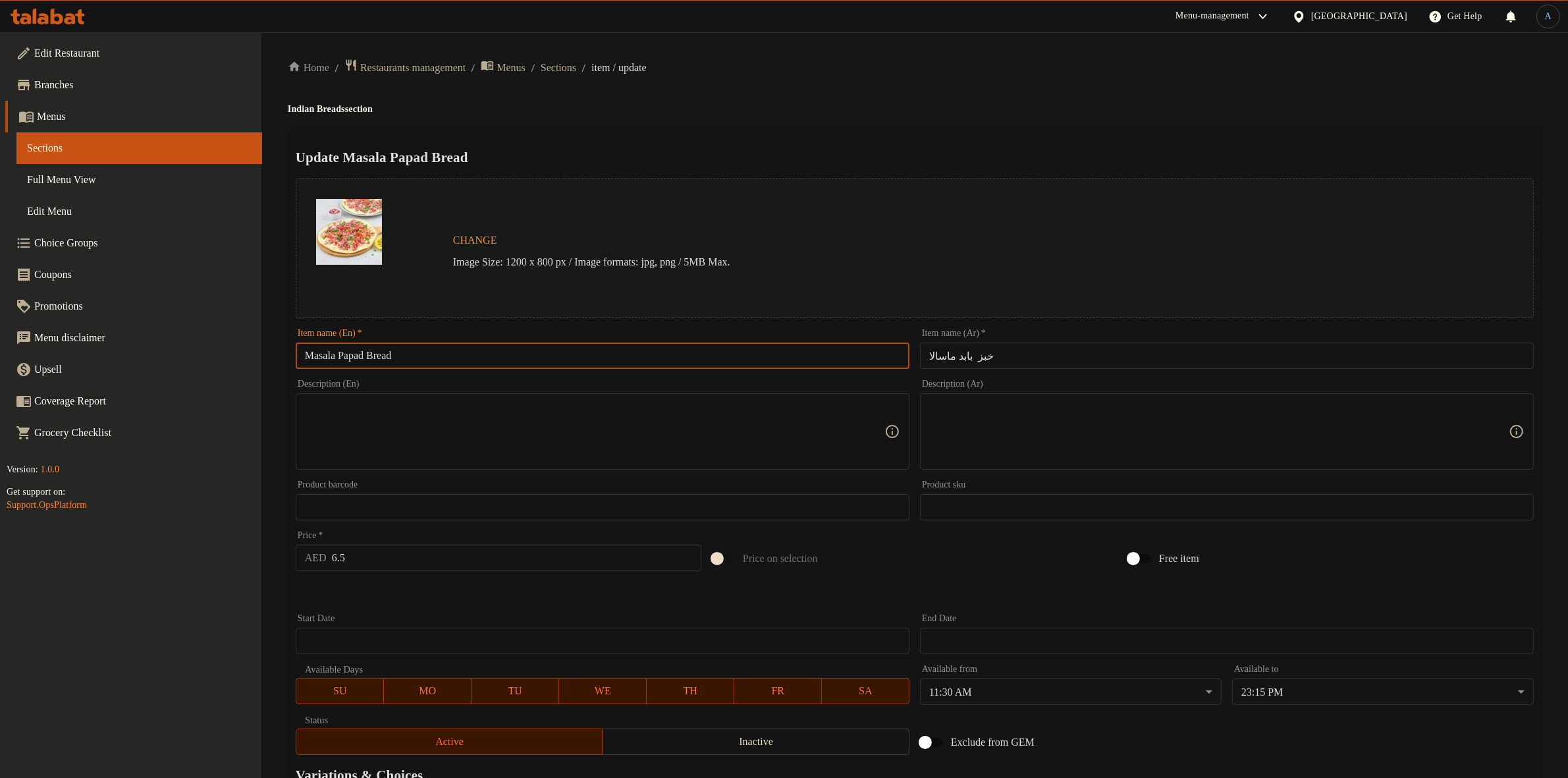
click at [465, 366] on input "Masala Papad Bread" at bounding box center [602, 355] width 614 height 26
paste input "p"
type input "[PERSON_NAME]"
click at [729, 137] on div "Update [PERSON_NAME] Change Image Size: 1200 x 800 px / Image formats: jpg, png…" at bounding box center [915, 521] width 1254 height 786
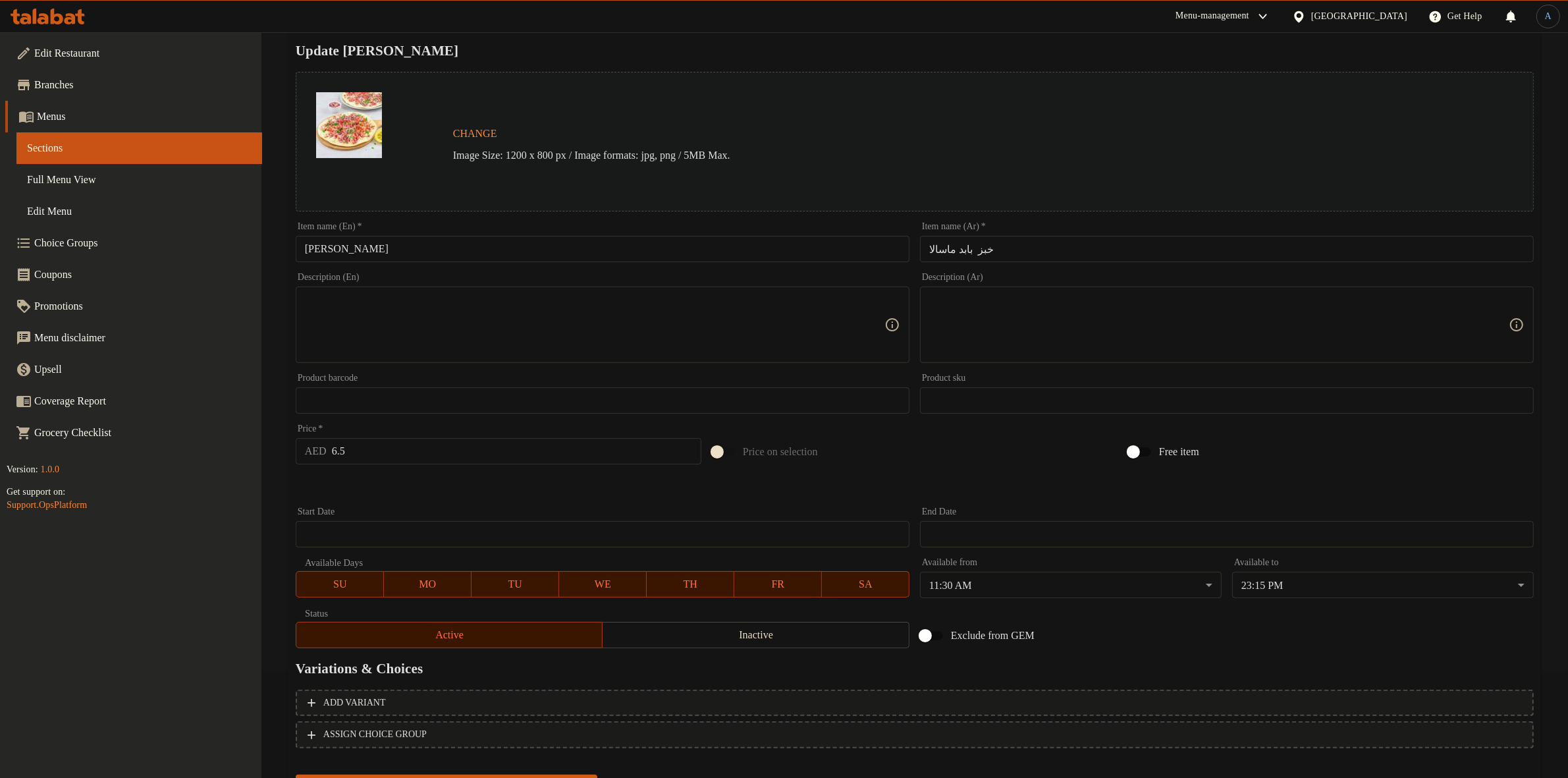
scroll to position [170, 0]
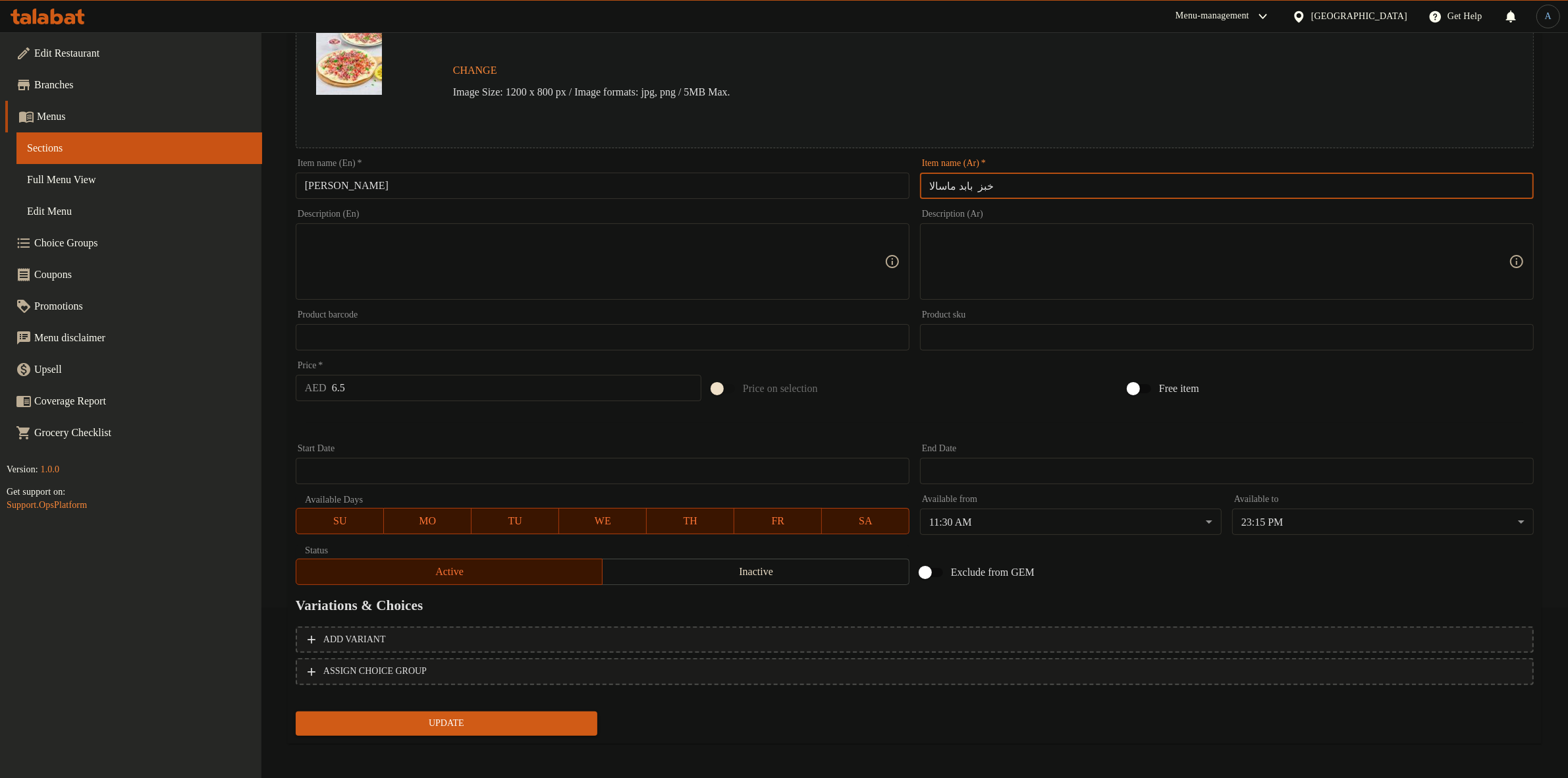
click at [975, 184] on input "خبز بابد ماسالا" at bounding box center [1226, 185] width 614 height 26
type input "بابد ماسالا"
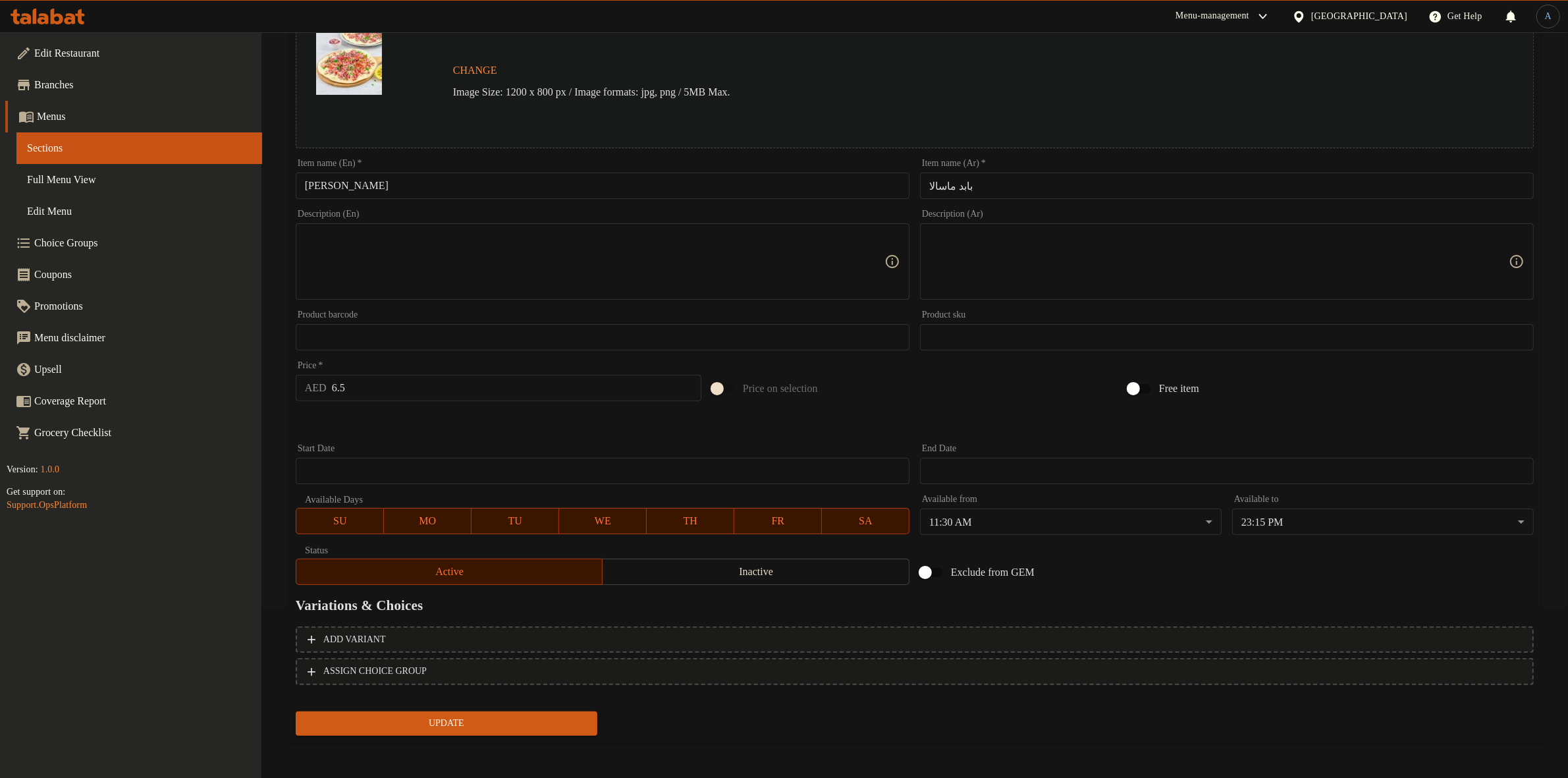
click at [468, 735] on div "Update" at bounding box center [446, 724] width 312 height 35
click at [465, 719] on span "Update" at bounding box center [446, 724] width 280 height 17
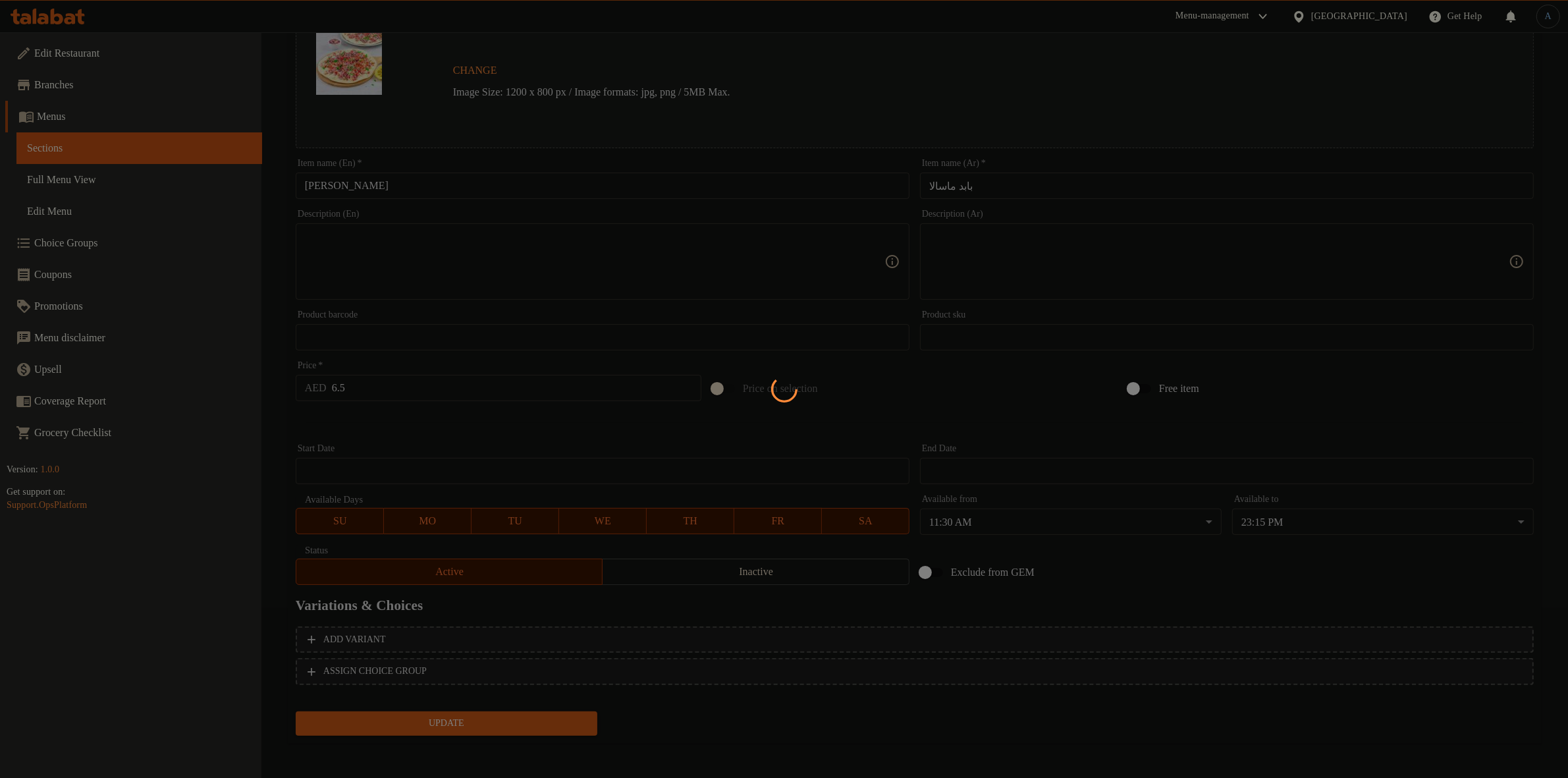
scroll to position [0, 0]
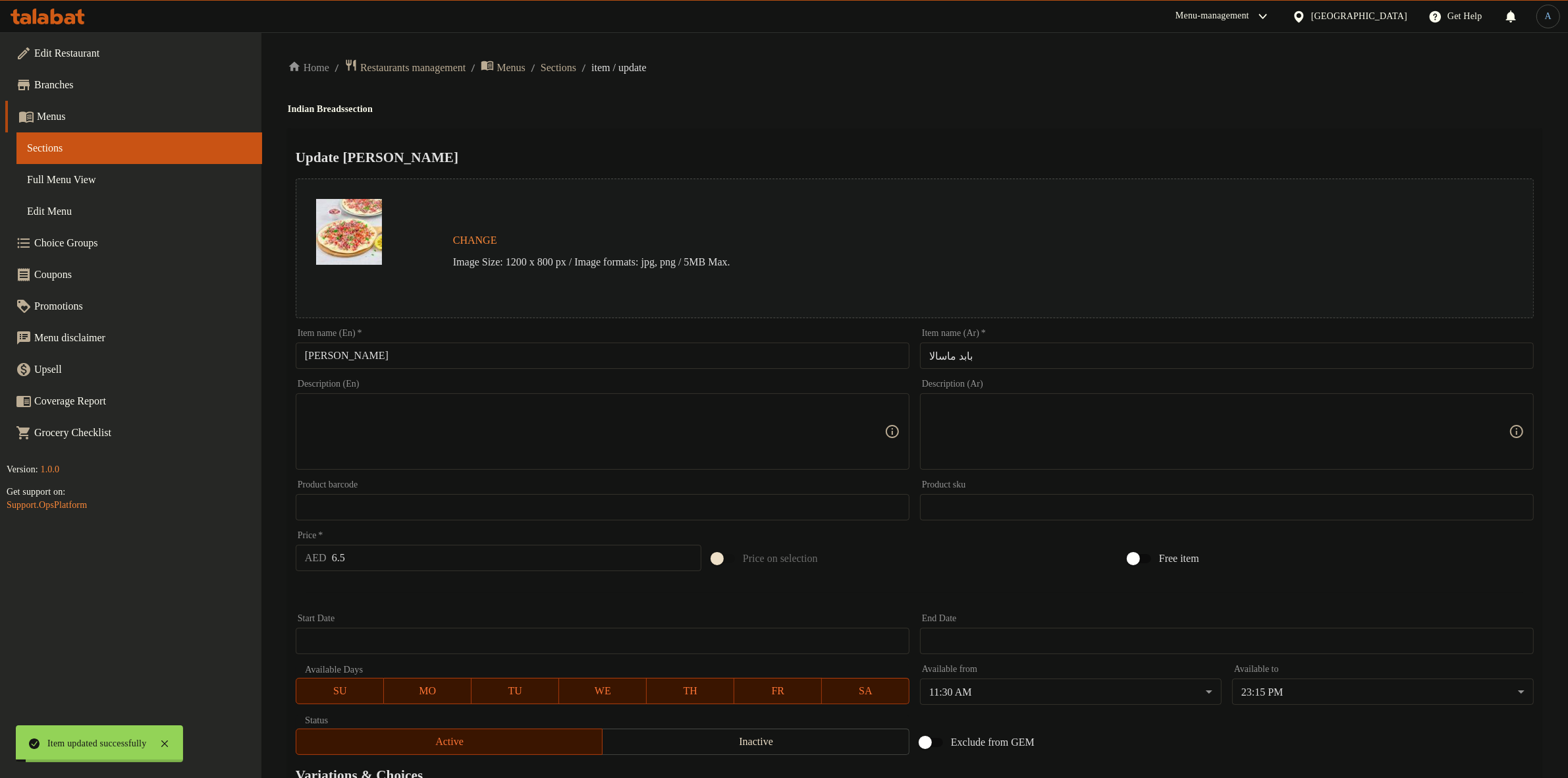
click at [440, 343] on input "[PERSON_NAME]" at bounding box center [602, 355] width 614 height 26
click at [576, 68] on span "Sections" at bounding box center [558, 68] width 35 height 16
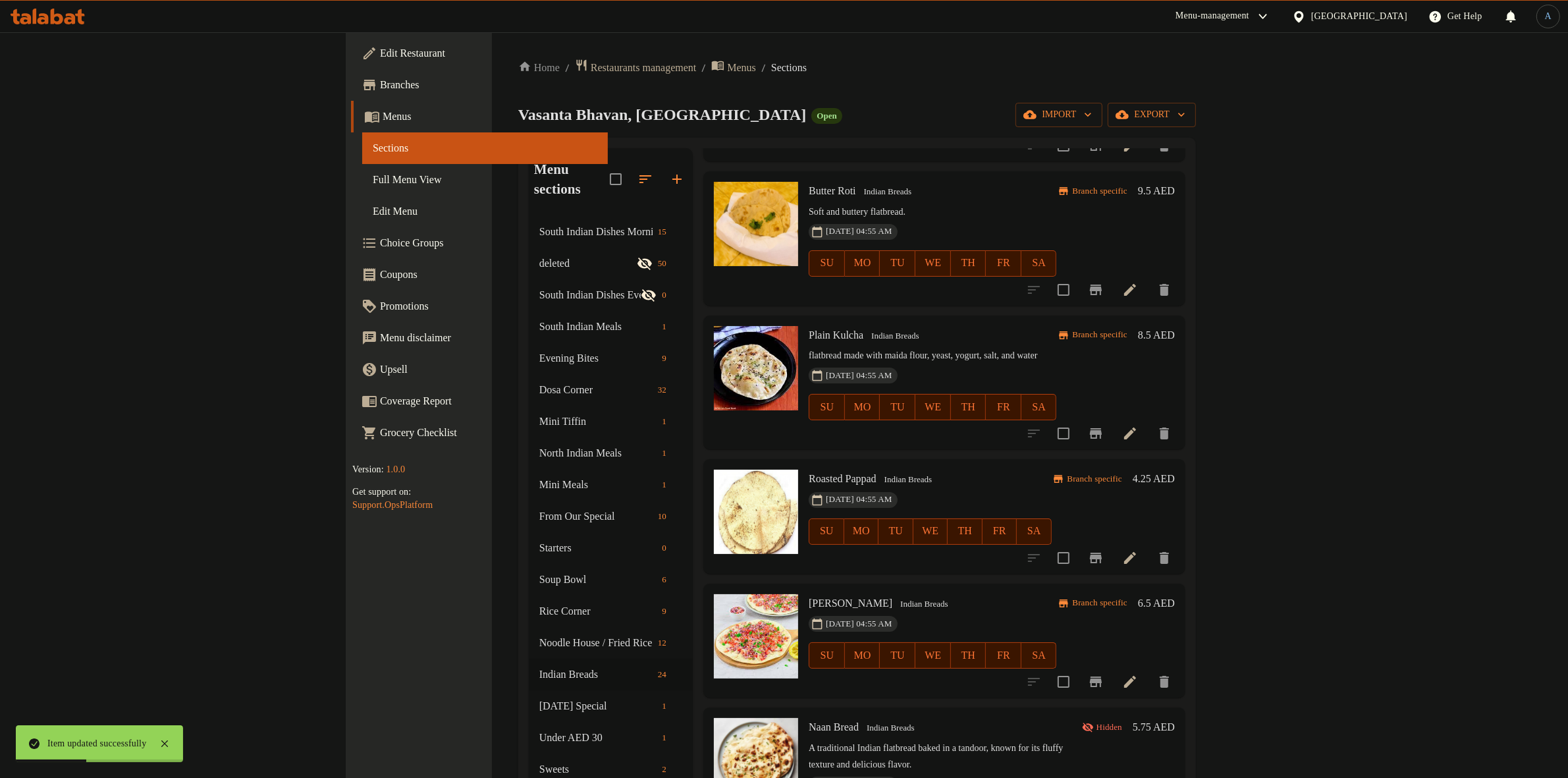
scroll to position [1356, 0]
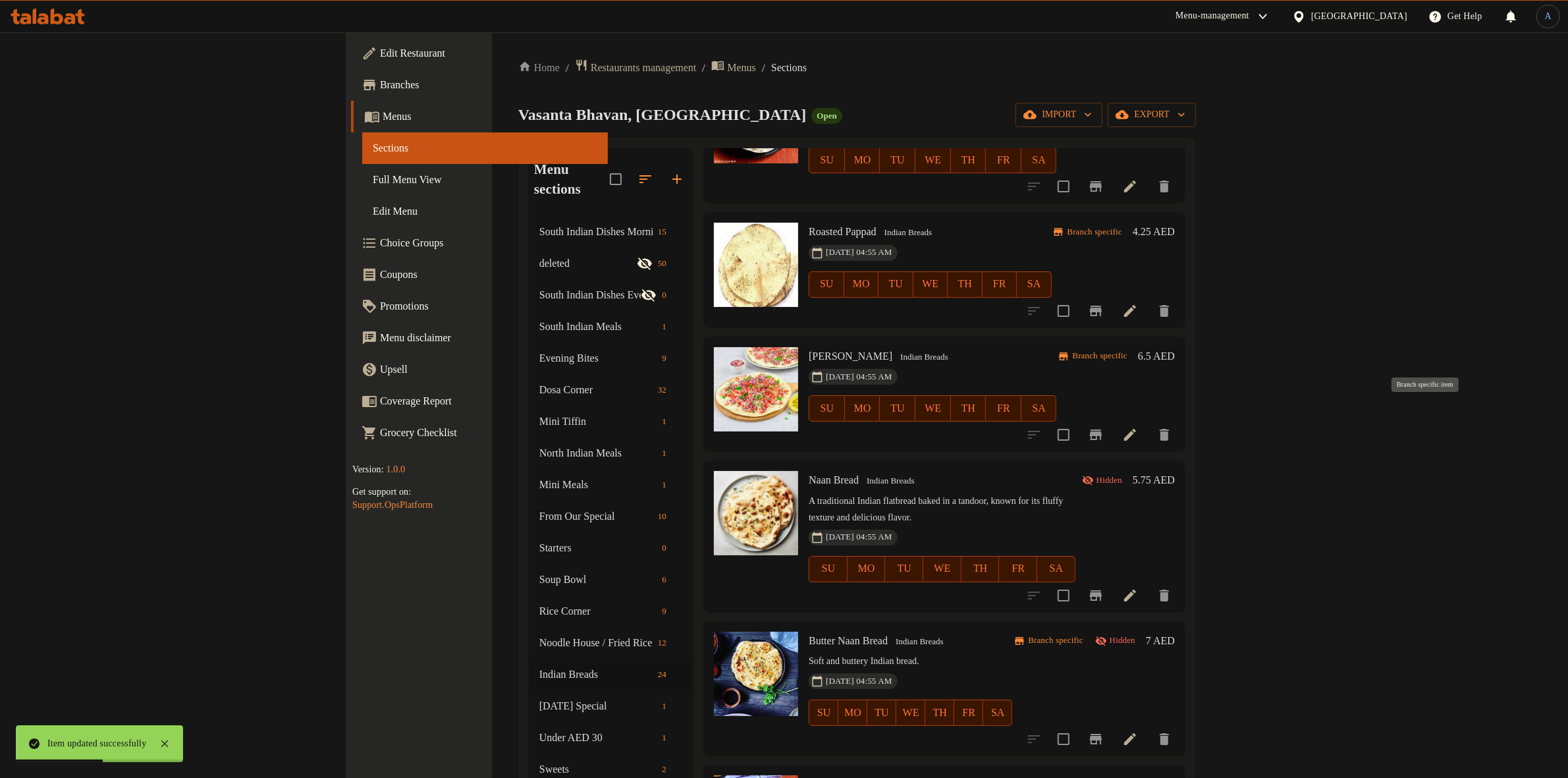
click at [1102, 430] on icon "Branch-specific-item" at bounding box center [1096, 435] width 12 height 11
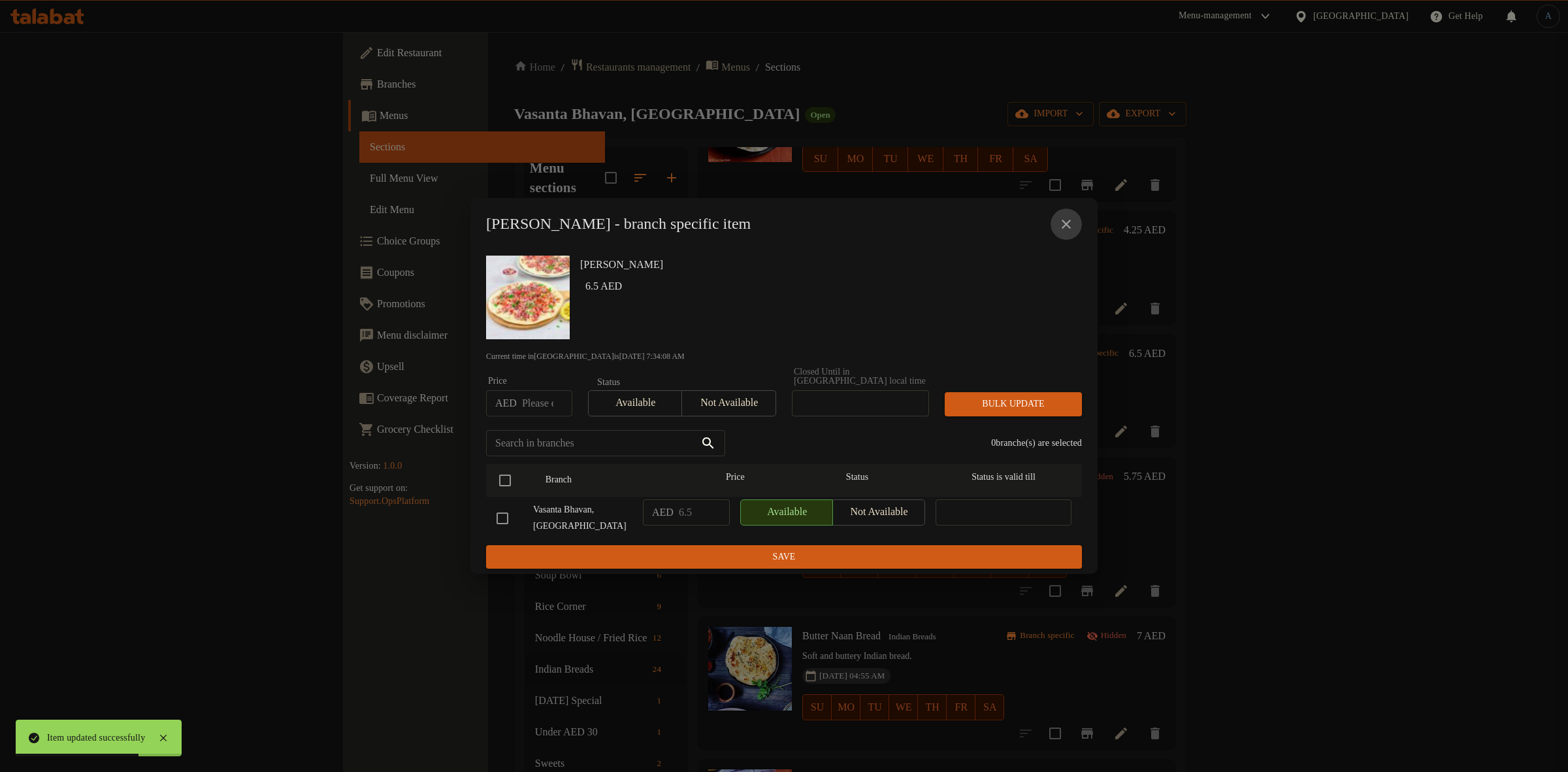
click at [1064, 217] on icon "close" at bounding box center [1066, 224] width 16 height 16
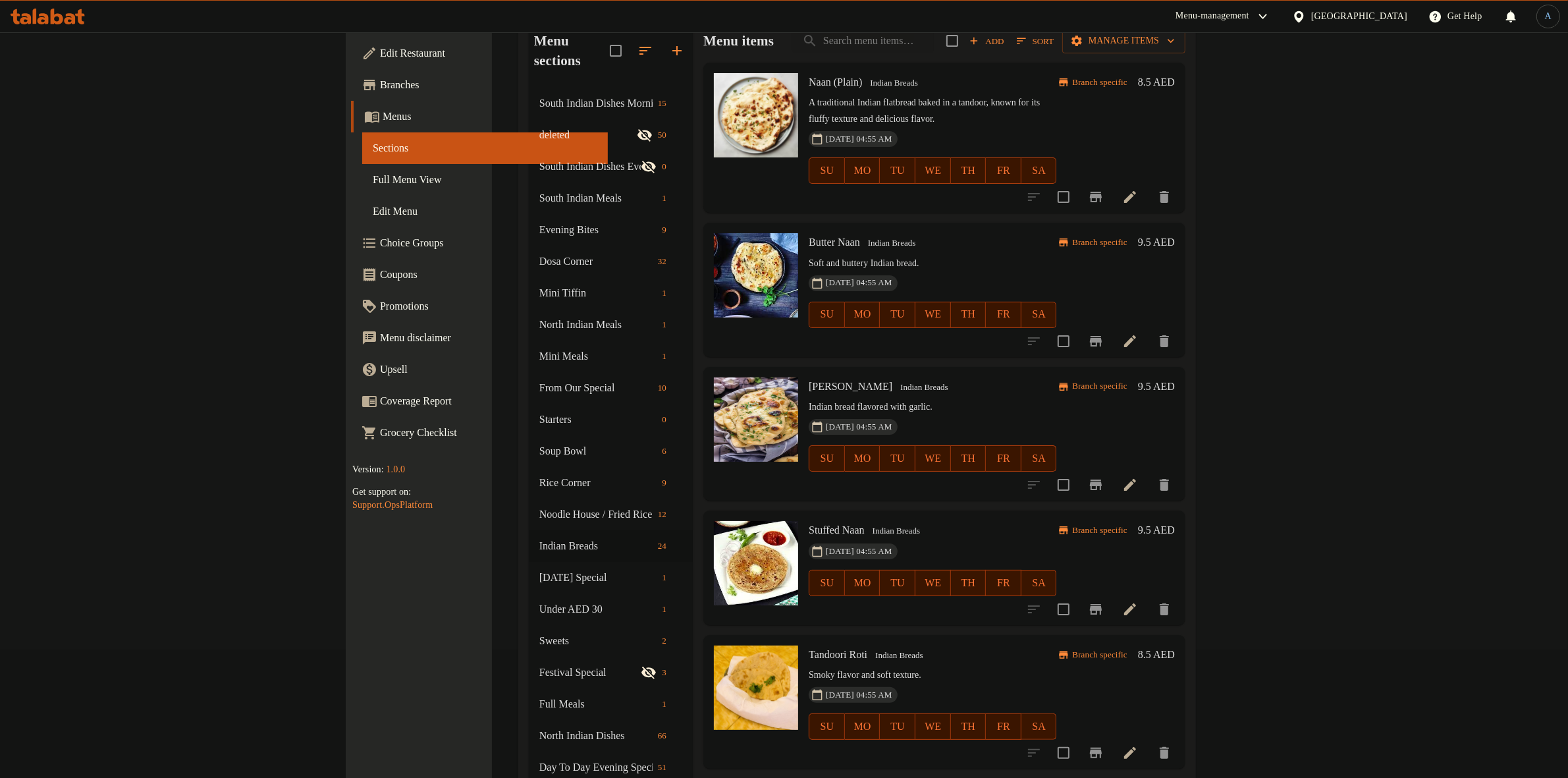
scroll to position [0, 0]
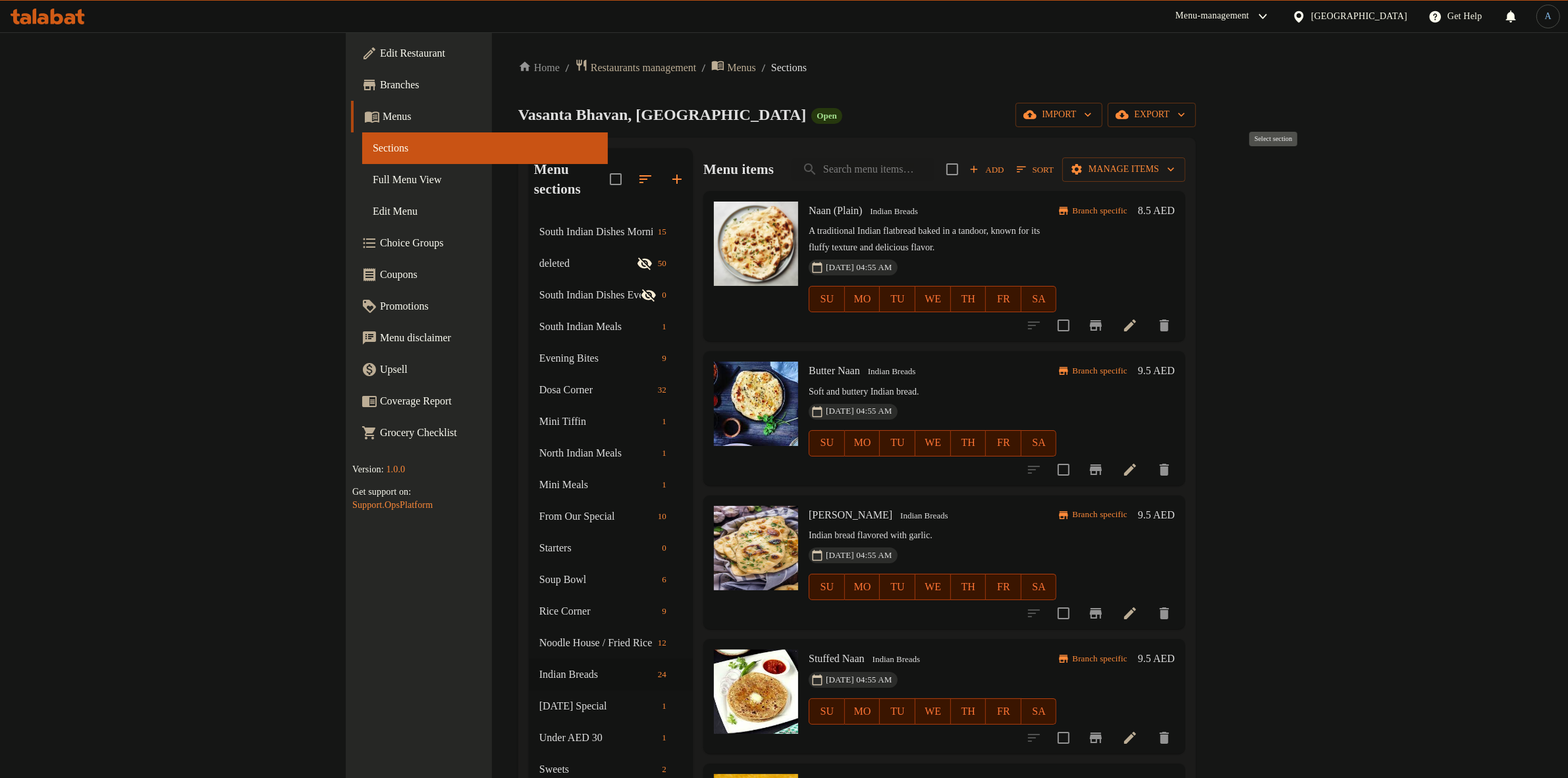
click at [966, 159] on input "checkbox" at bounding box center [952, 169] width 28 height 28
checkbox input "true"
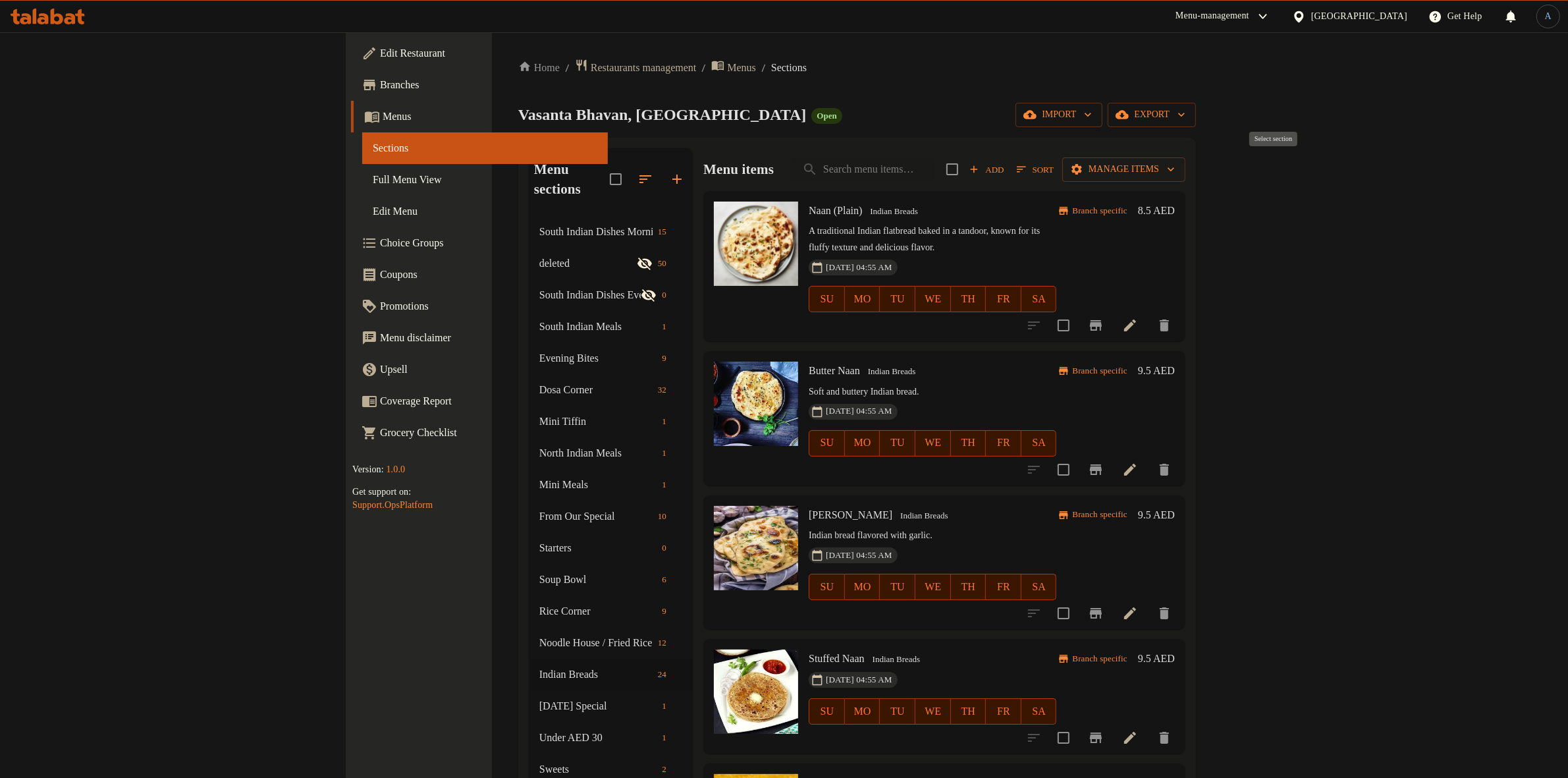
checkbox input "true"
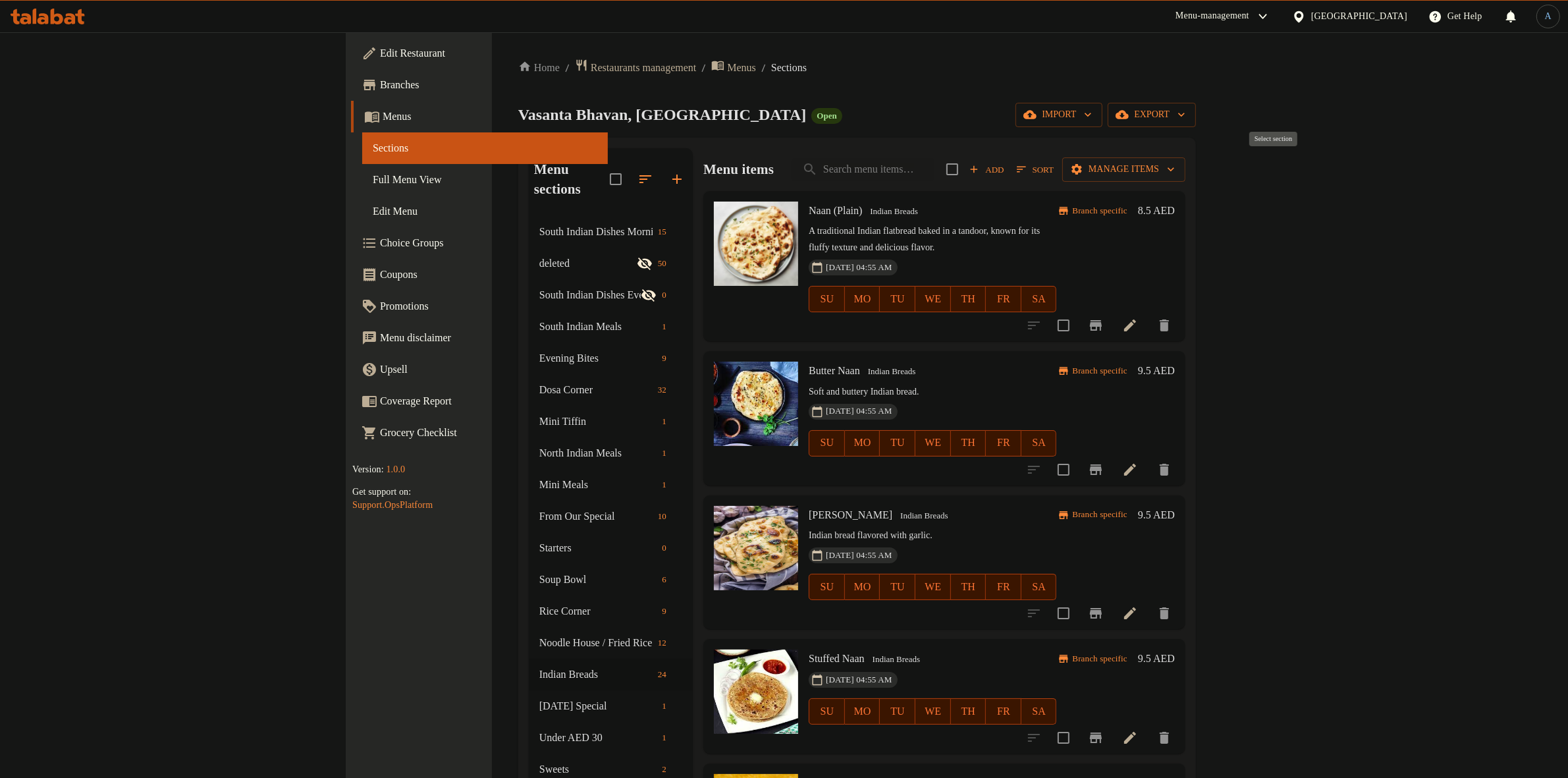
checkbox input "true"
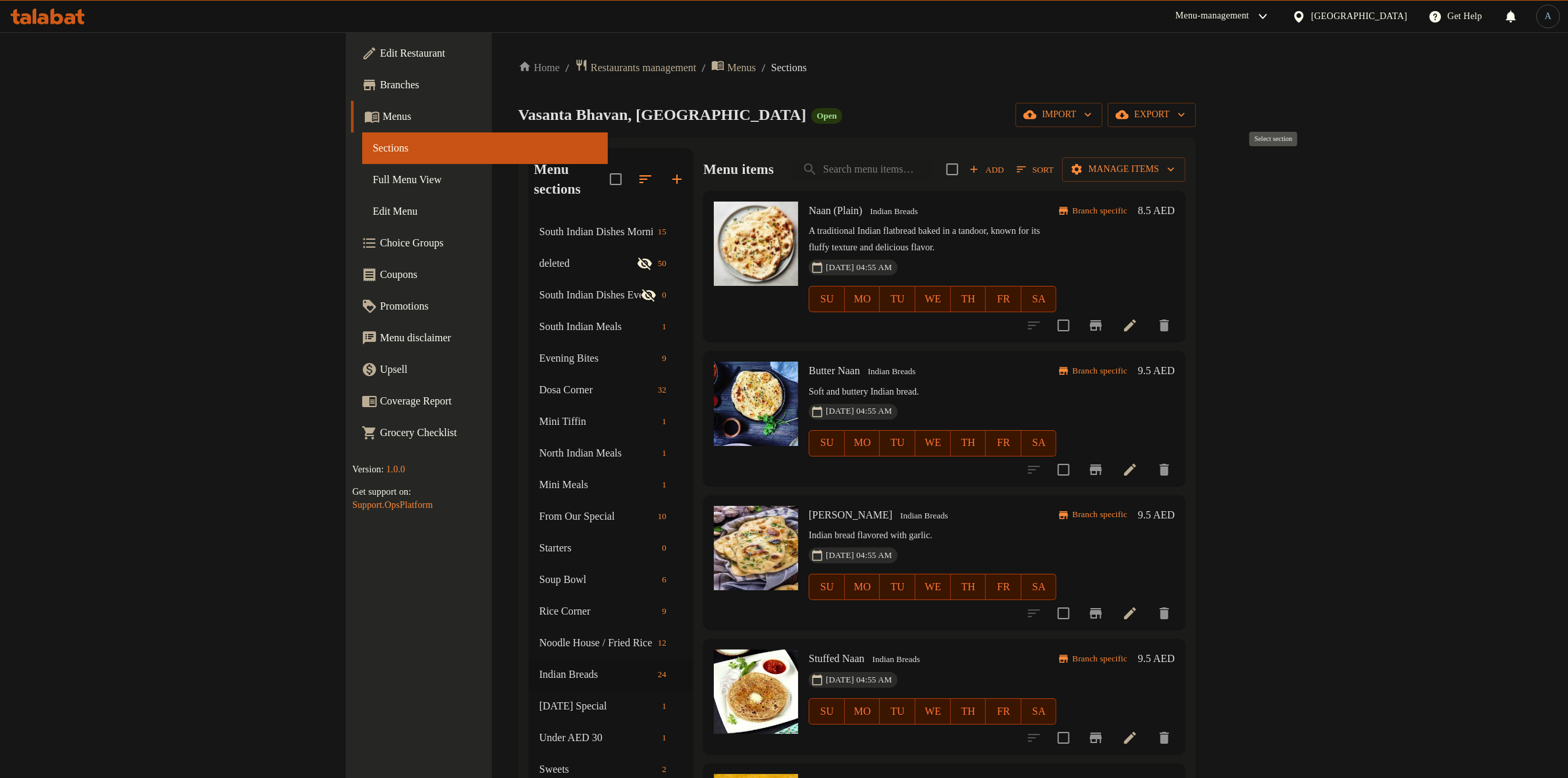
checkbox input "true"
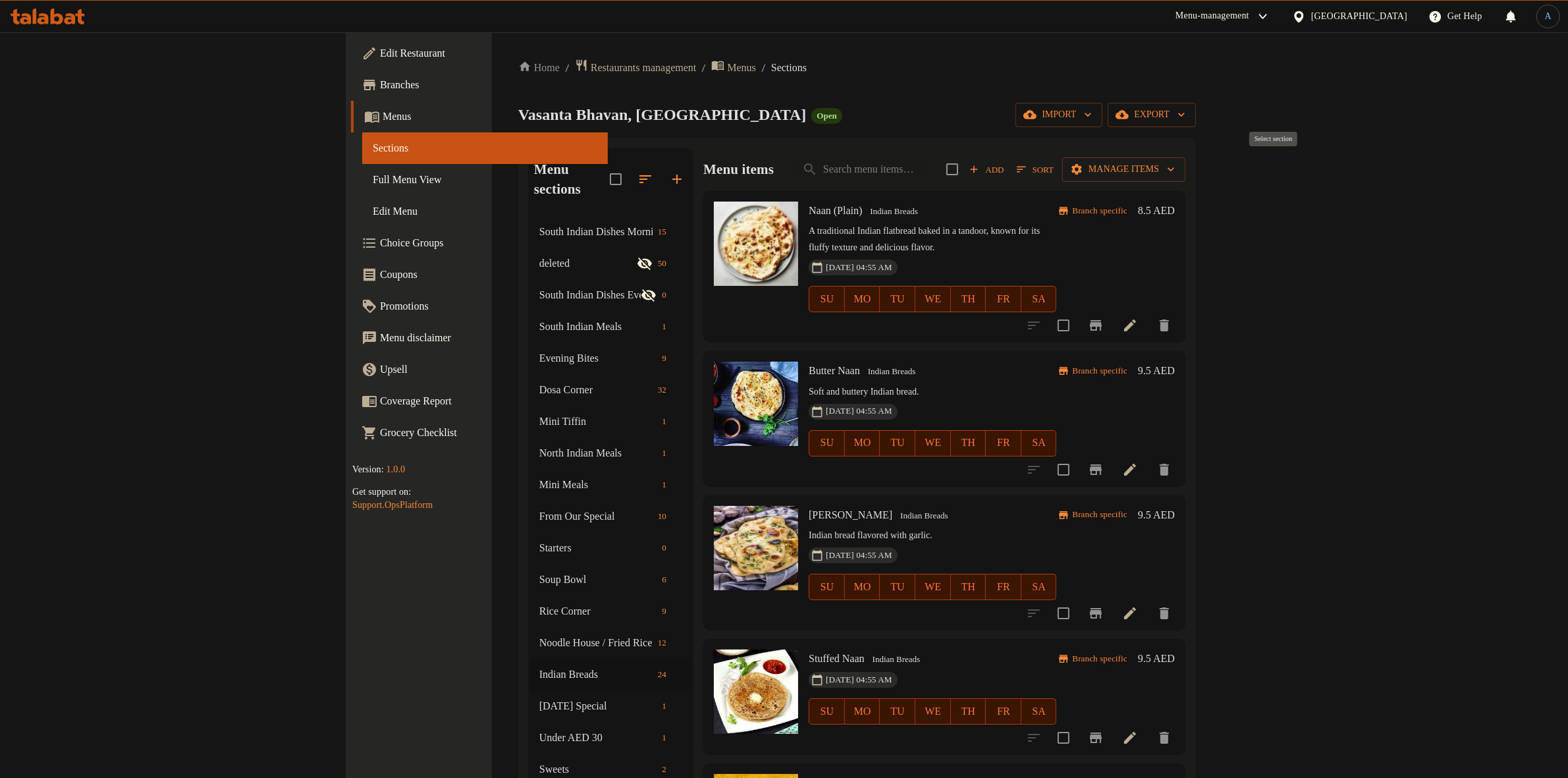
checkbox input "true"
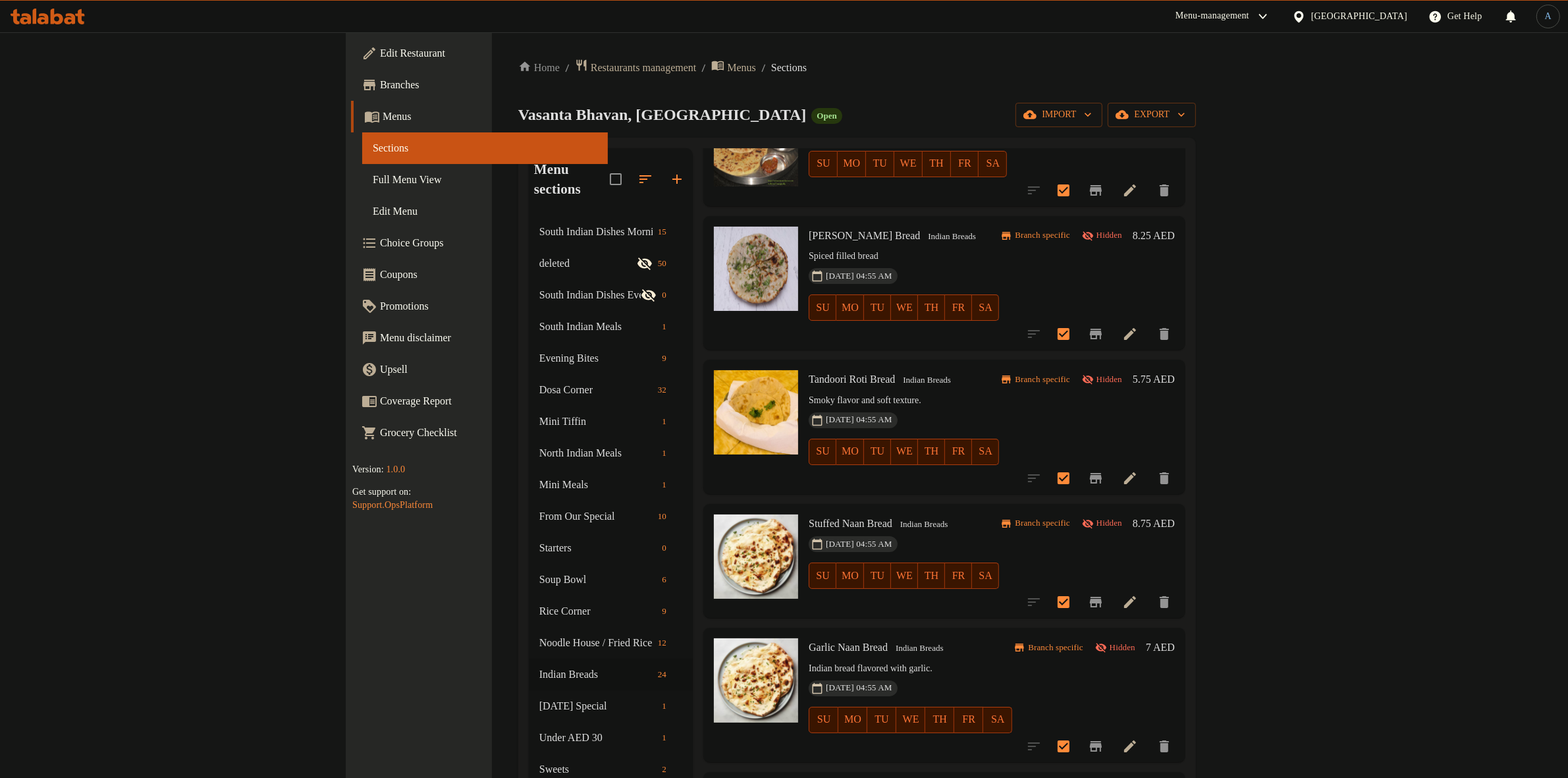
scroll to position [2395, 0]
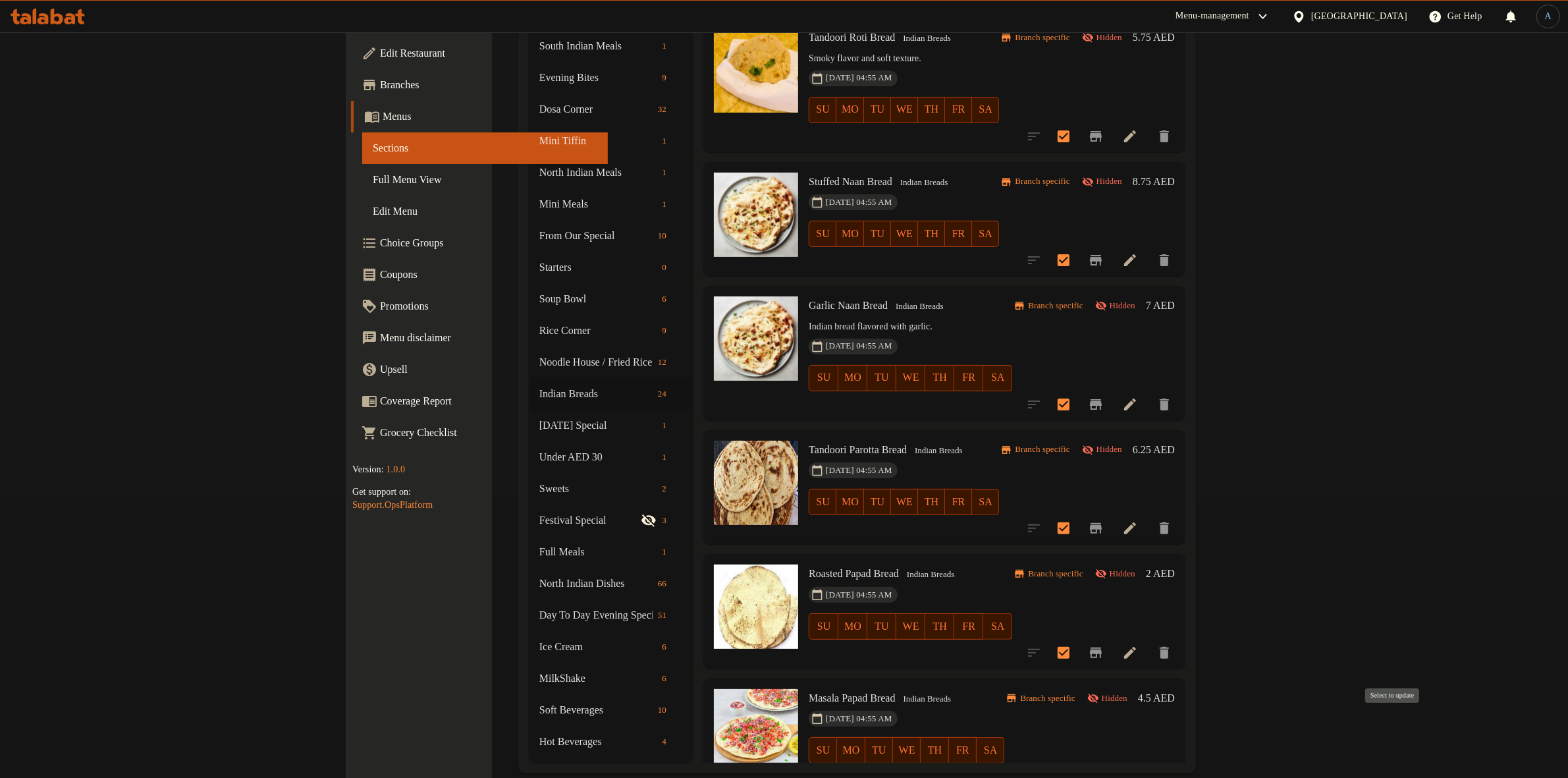
drag, startPoint x: 1395, startPoint y: 727, endPoint x: 1397, endPoint y: 717, distance: 10.2
click at [1077, 763] on input "checkbox" at bounding box center [1063, 776] width 28 height 28
checkbox input "false"
click at [1077, 639] on input "checkbox" at bounding box center [1063, 652] width 28 height 28
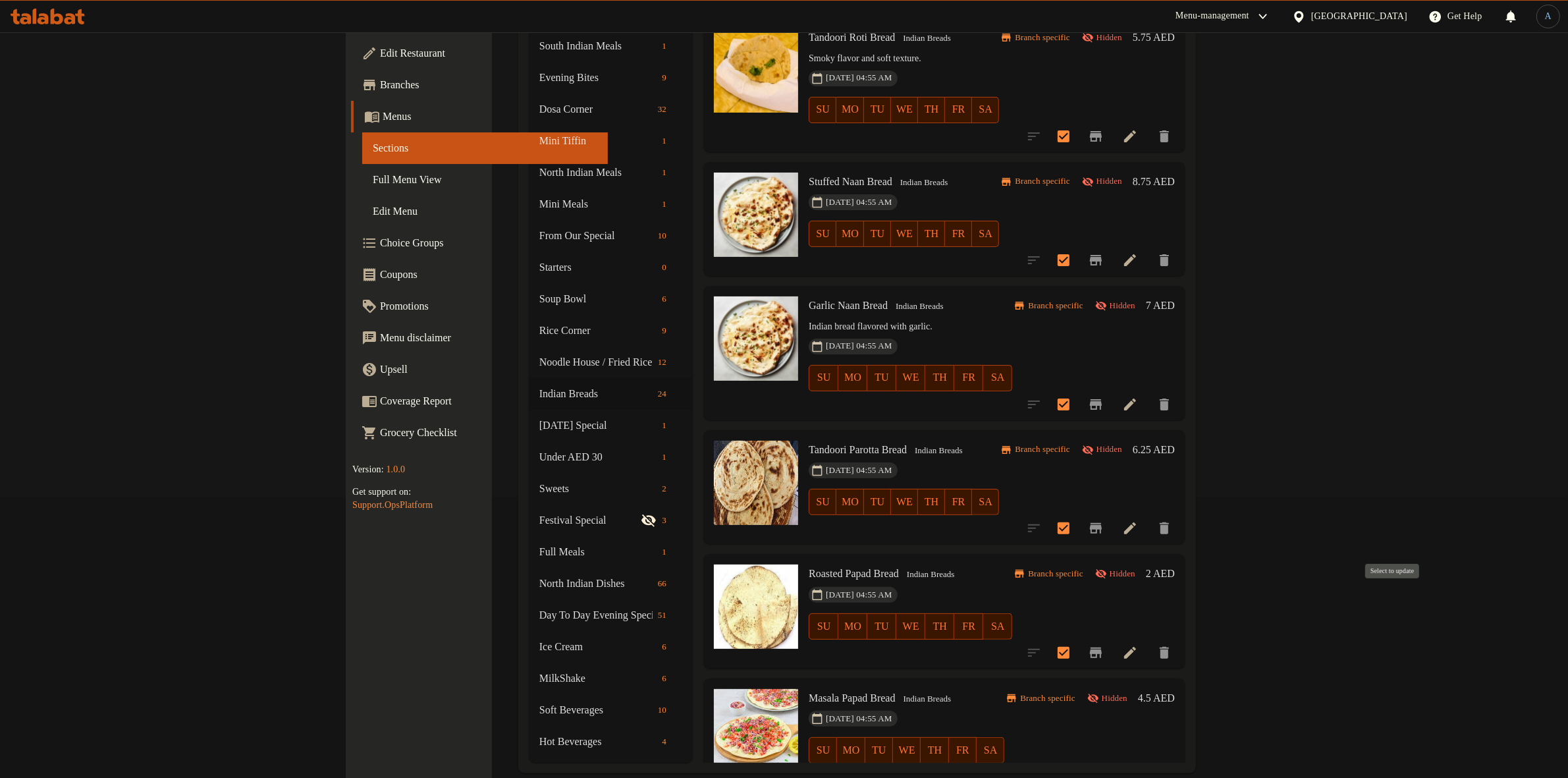
checkbox input "false"
click at [1077, 514] on input "checkbox" at bounding box center [1063, 528] width 28 height 28
checkbox input "false"
click at [1077, 391] on input "checkbox" at bounding box center [1063, 404] width 28 height 28
checkbox input "false"
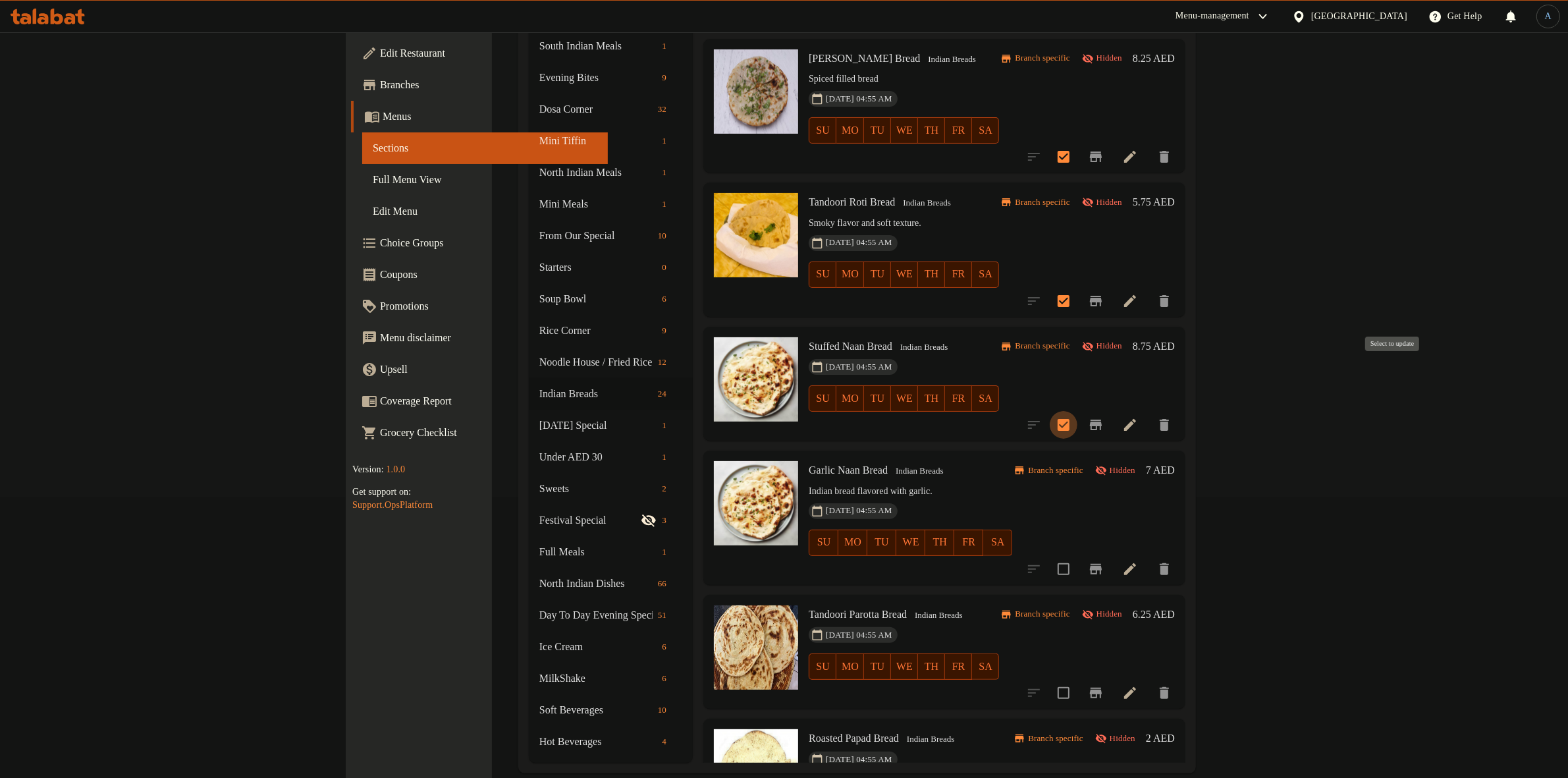
click at [1077, 411] on input "checkbox" at bounding box center [1063, 425] width 28 height 28
checkbox input "false"
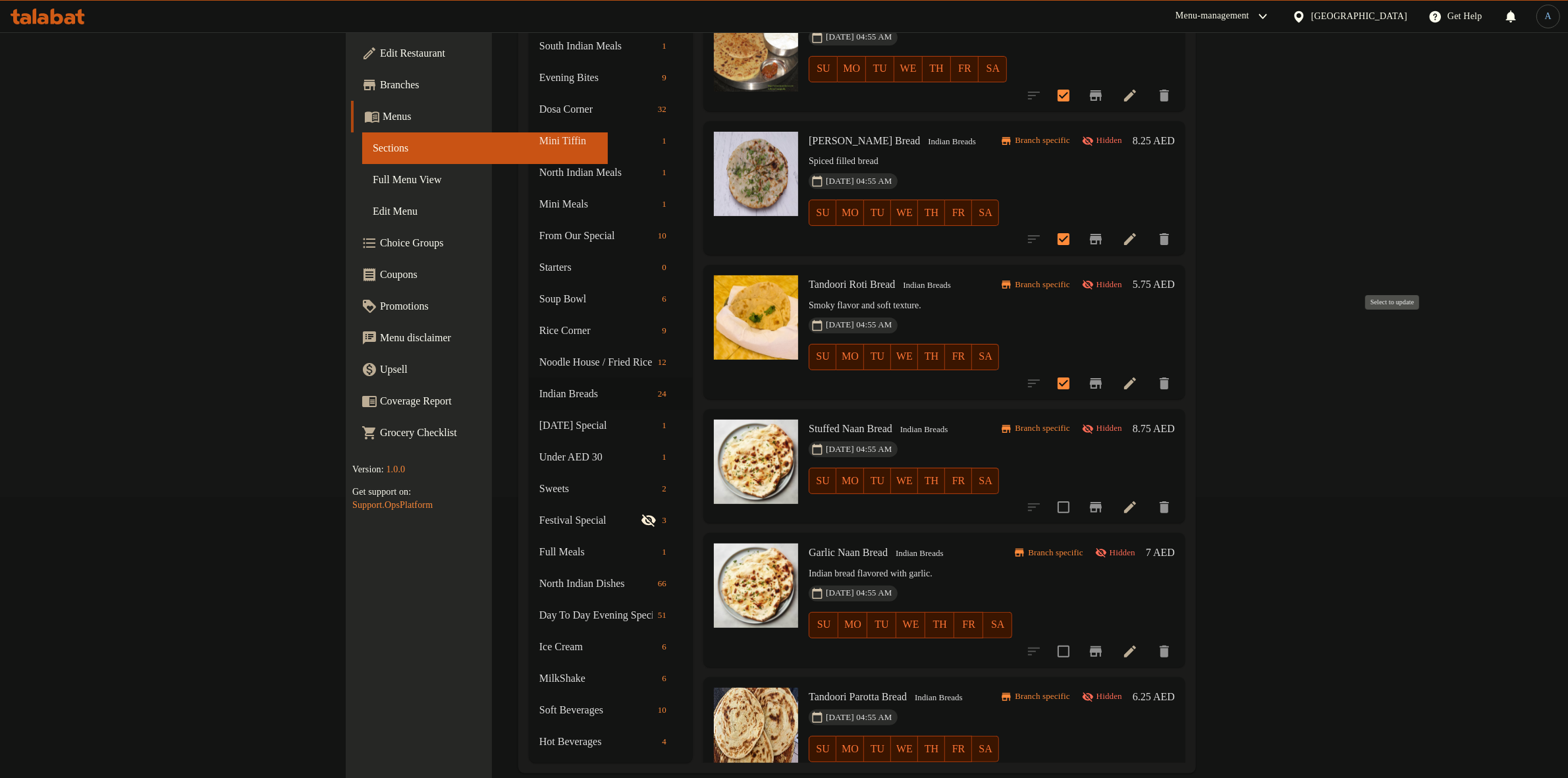
click at [1077, 369] on input "checkbox" at bounding box center [1063, 383] width 28 height 28
checkbox input "false"
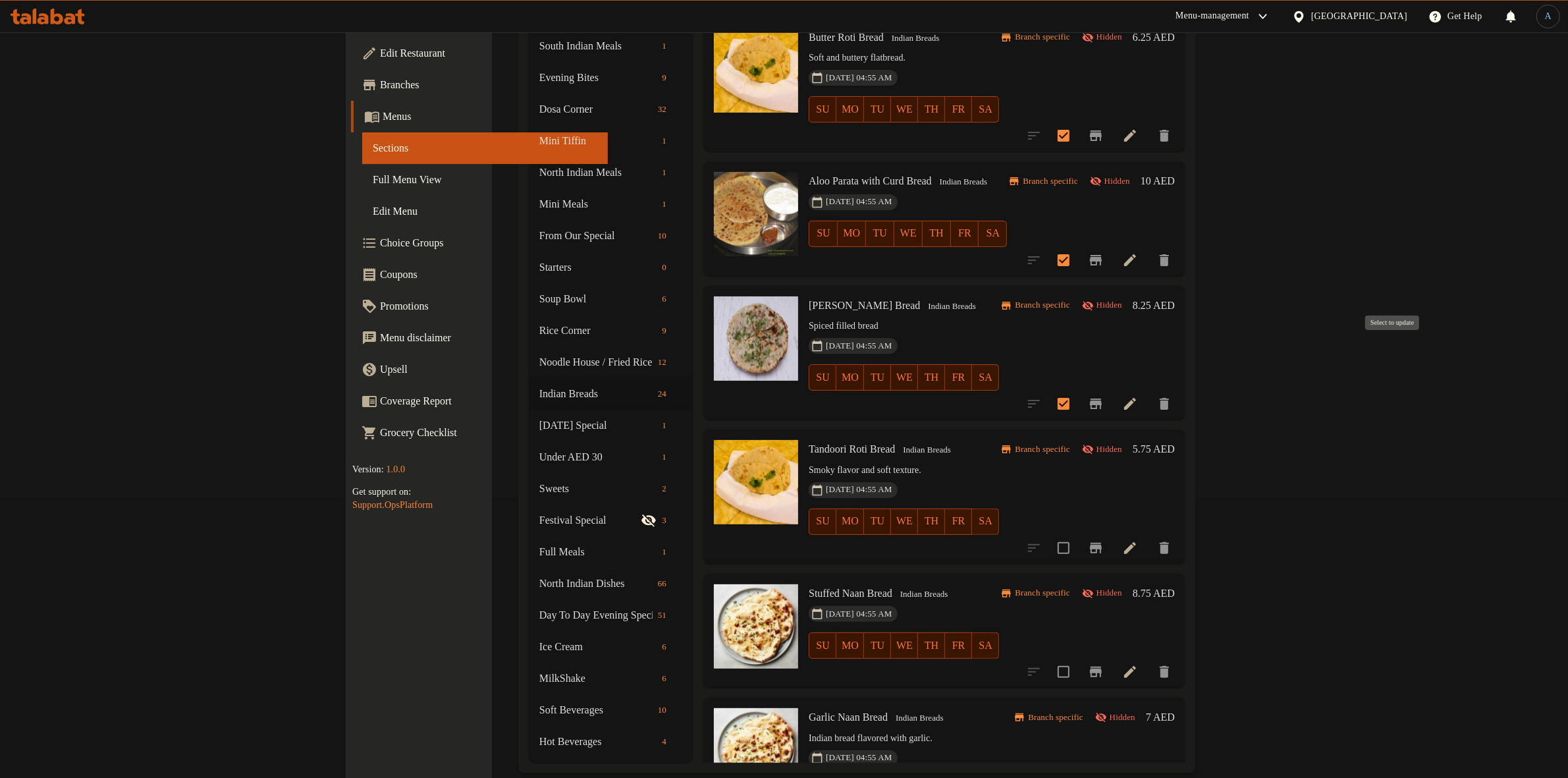
click at [1077, 390] on input "checkbox" at bounding box center [1063, 404] width 28 height 28
checkbox input "false"
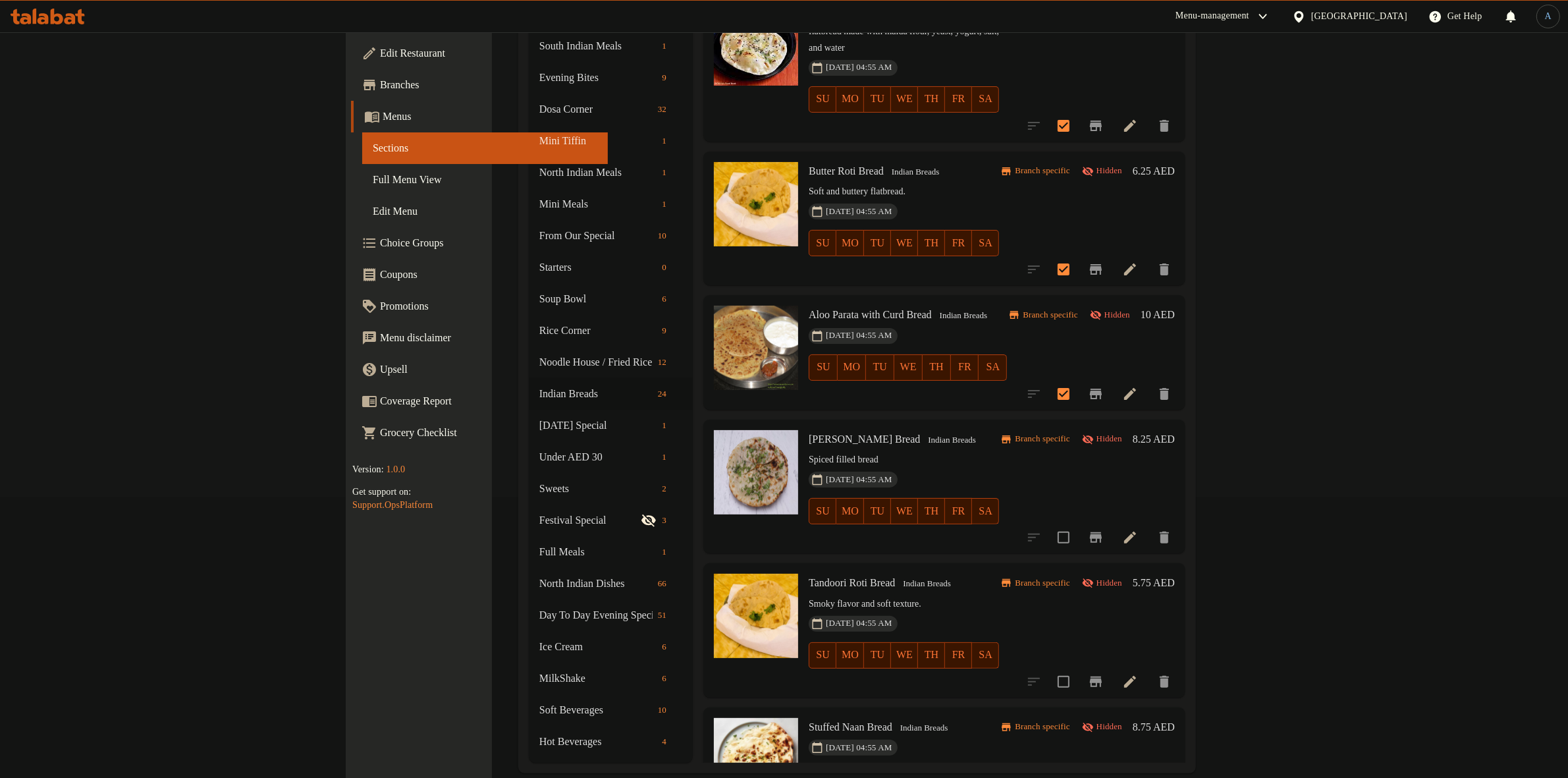
scroll to position [1818, 0]
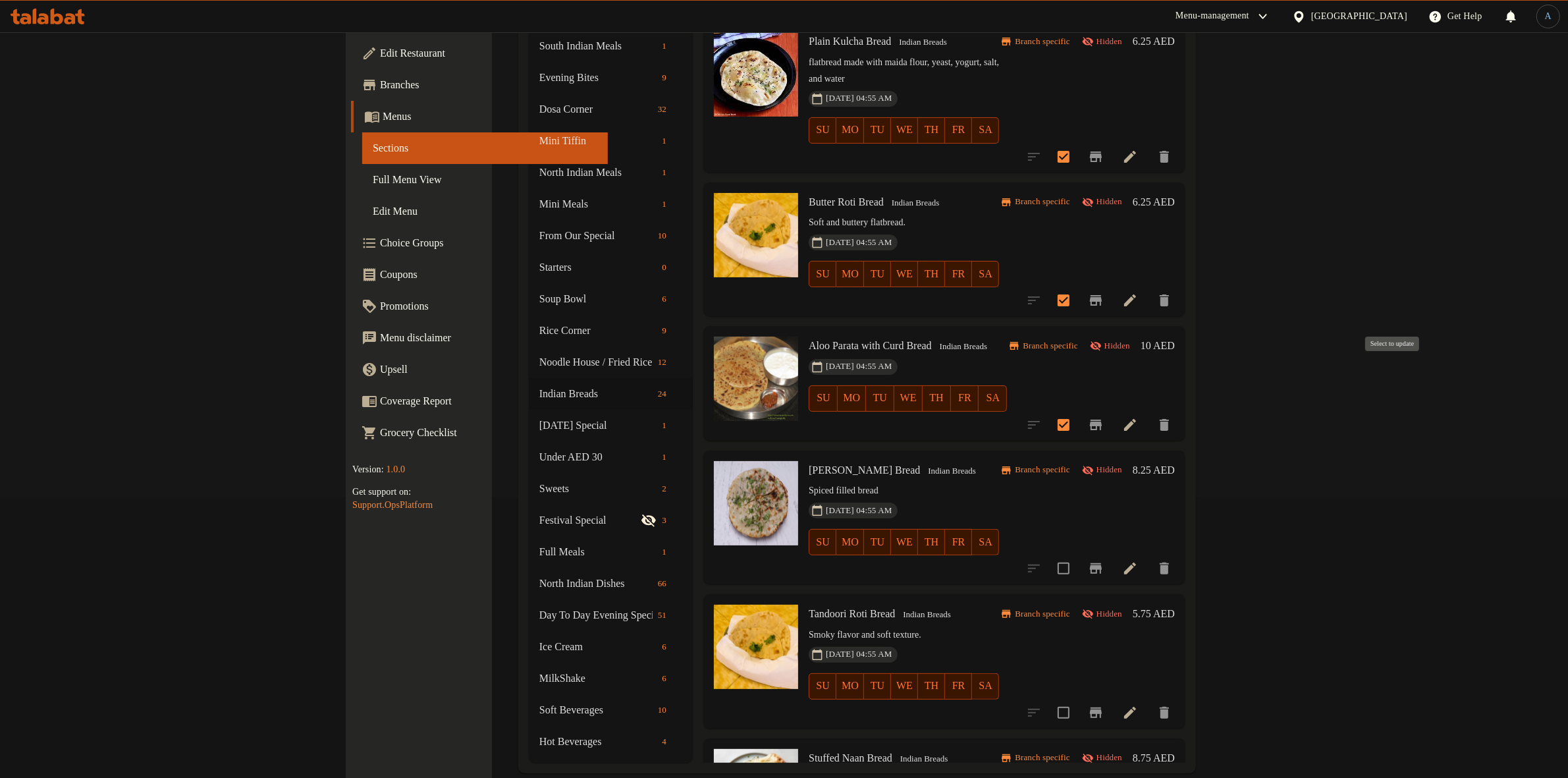
click at [1077, 411] on input "checkbox" at bounding box center [1063, 425] width 28 height 28
checkbox input "false"
click at [1077, 286] on input "checkbox" at bounding box center [1063, 300] width 28 height 28
checkbox input "false"
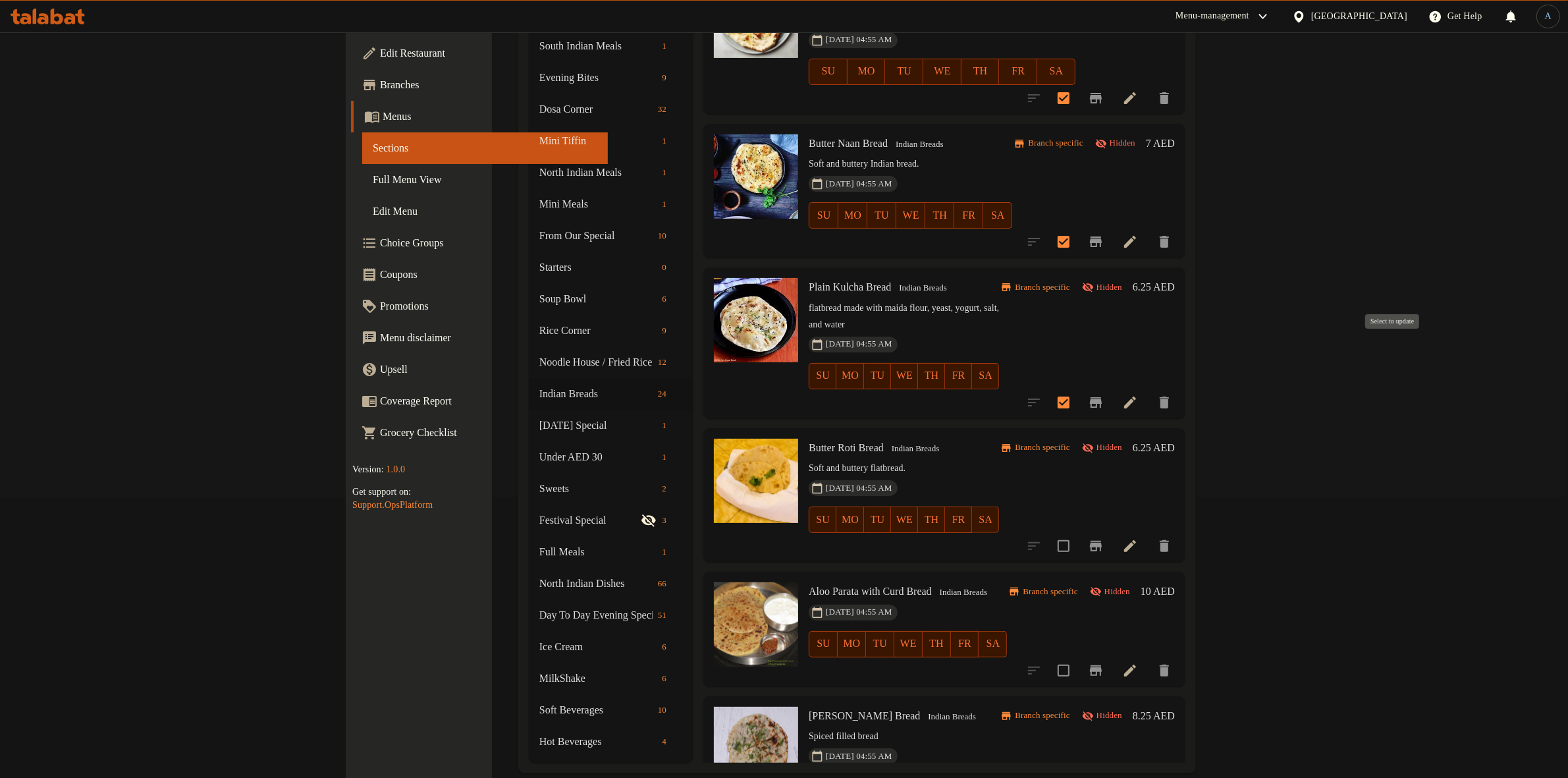
scroll to position [1571, 0]
click at [1077, 390] on input "checkbox" at bounding box center [1063, 404] width 28 height 28
checkbox input "false"
click at [1077, 229] on input "checkbox" at bounding box center [1063, 243] width 28 height 28
checkbox input "false"
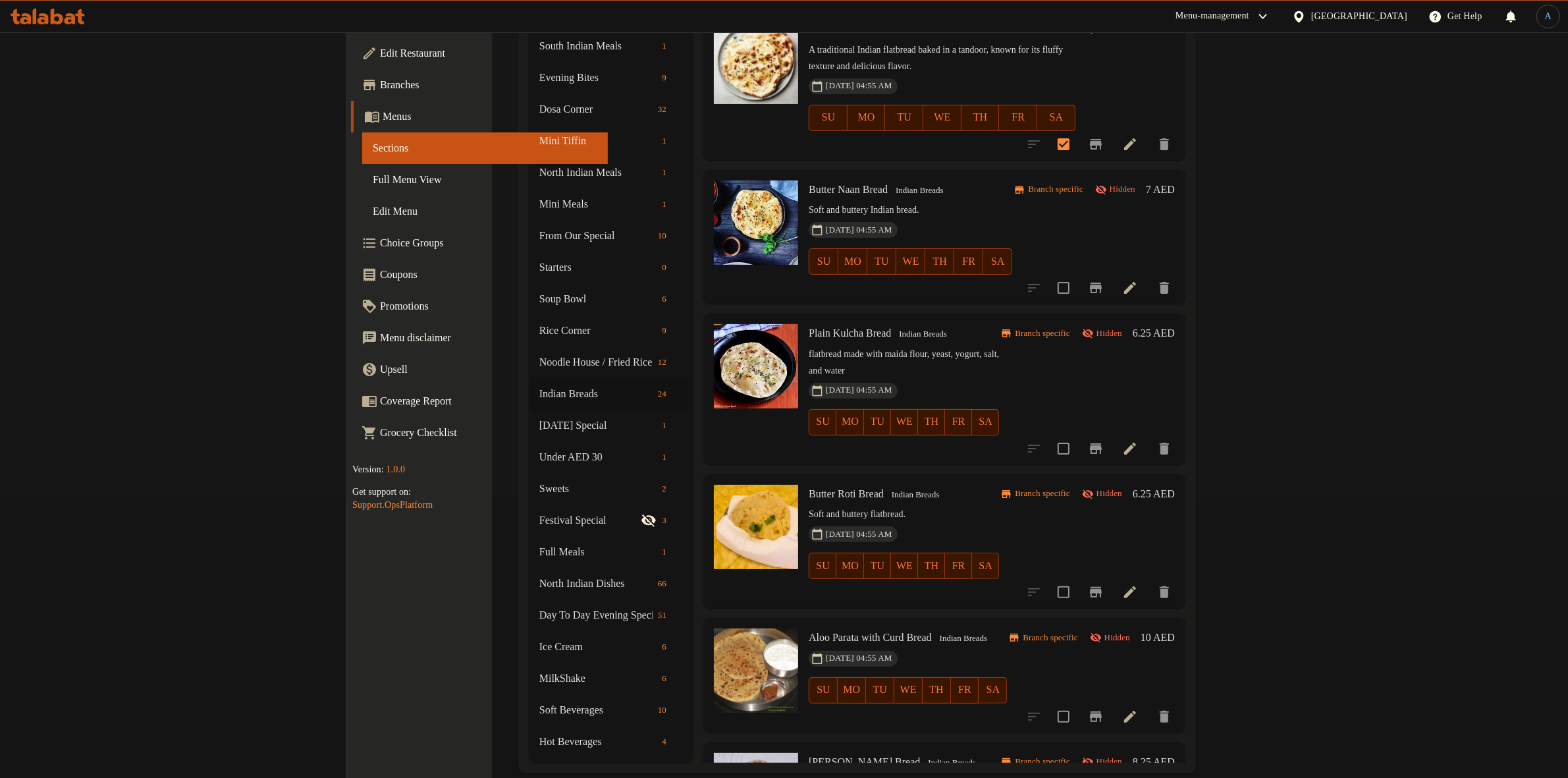
scroll to position [1324, 0]
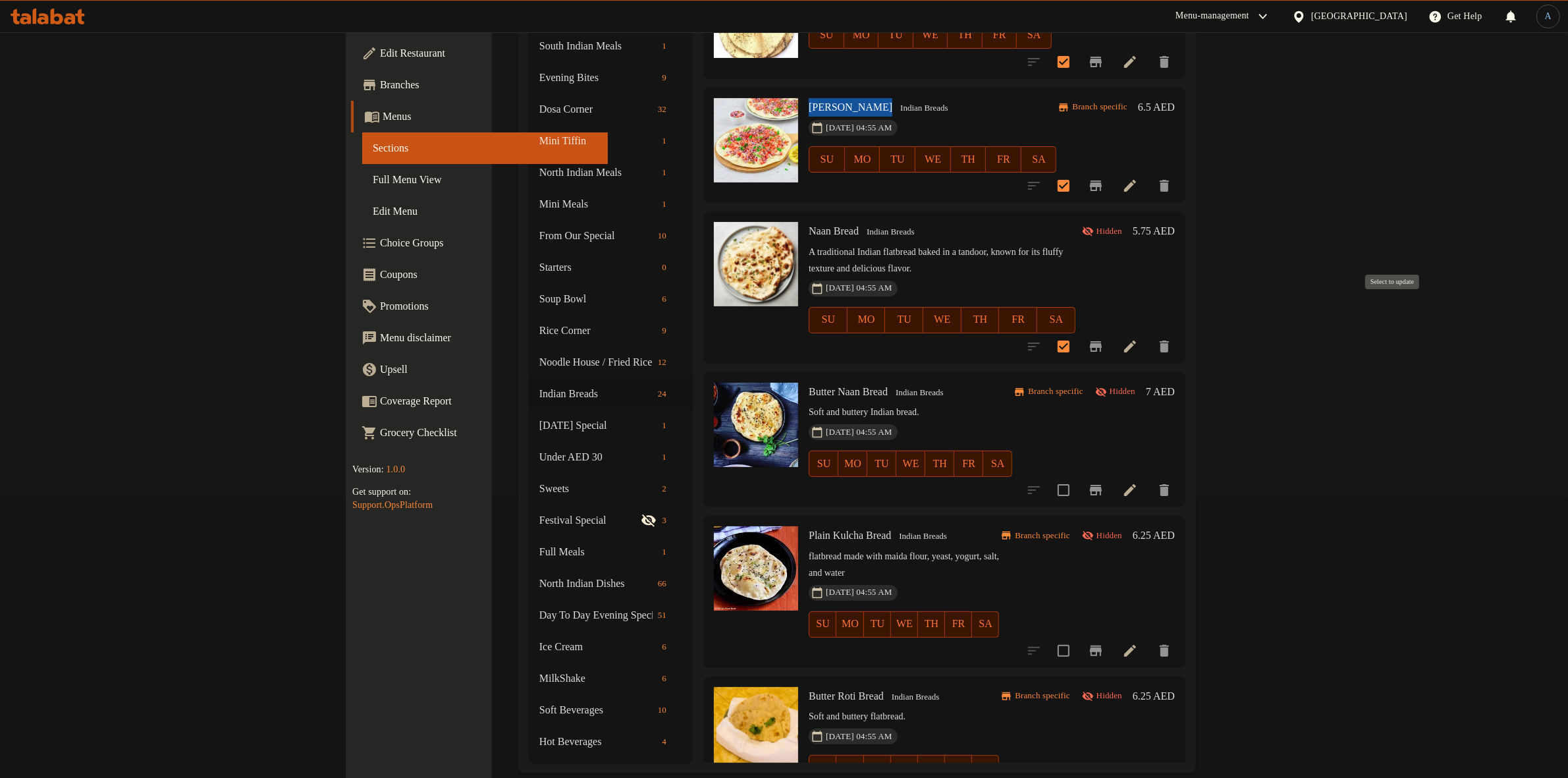
click at [1077, 332] on input "checkbox" at bounding box center [1063, 346] width 28 height 28
checkbox input "false"
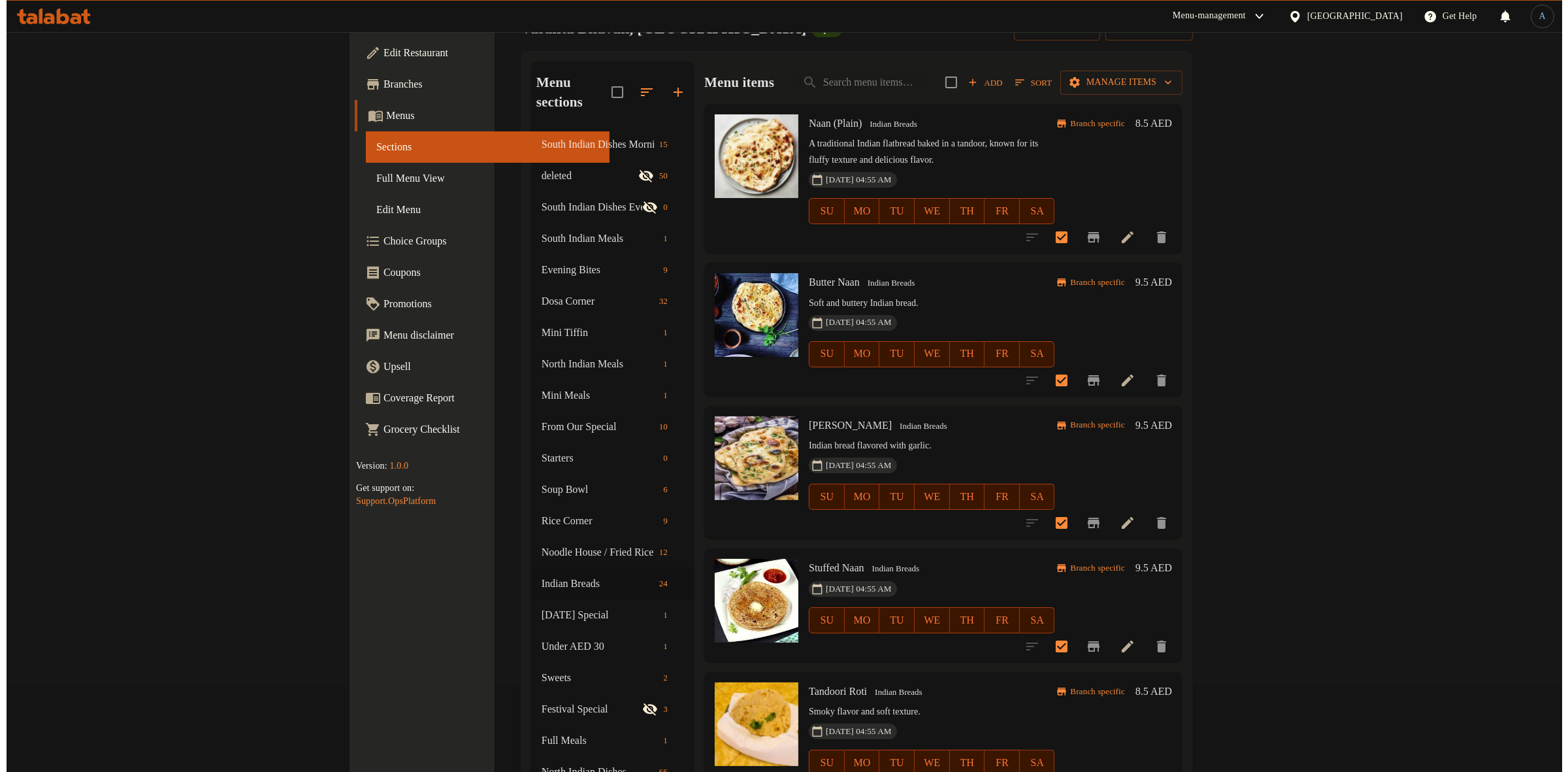
scroll to position [0, 0]
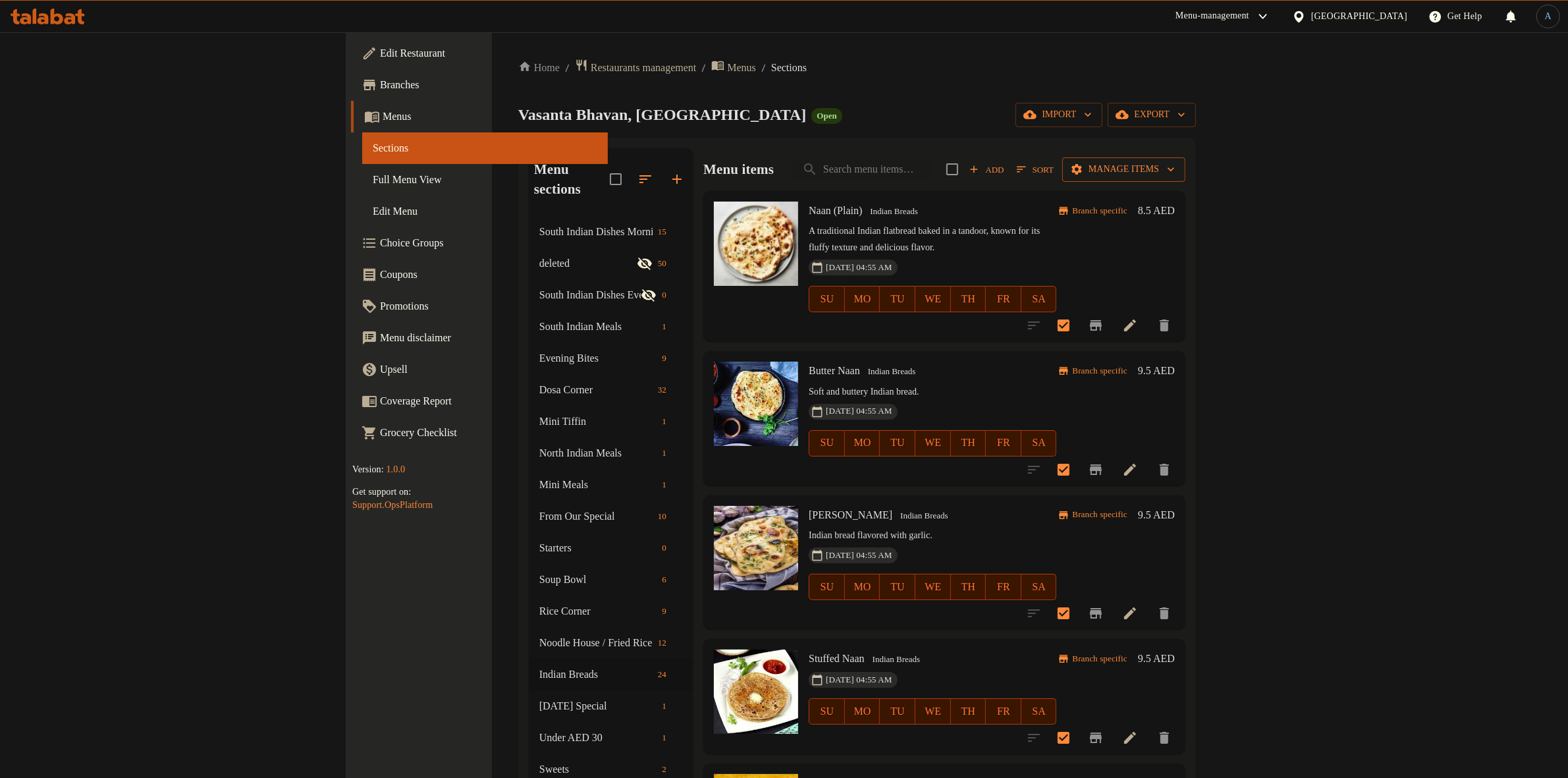
click at [1185, 183] on div "Menu items Add Sort Manage items" at bounding box center [944, 169] width 482 height 43
click at [1185, 180] on button "Manage items" at bounding box center [1123, 169] width 123 height 24
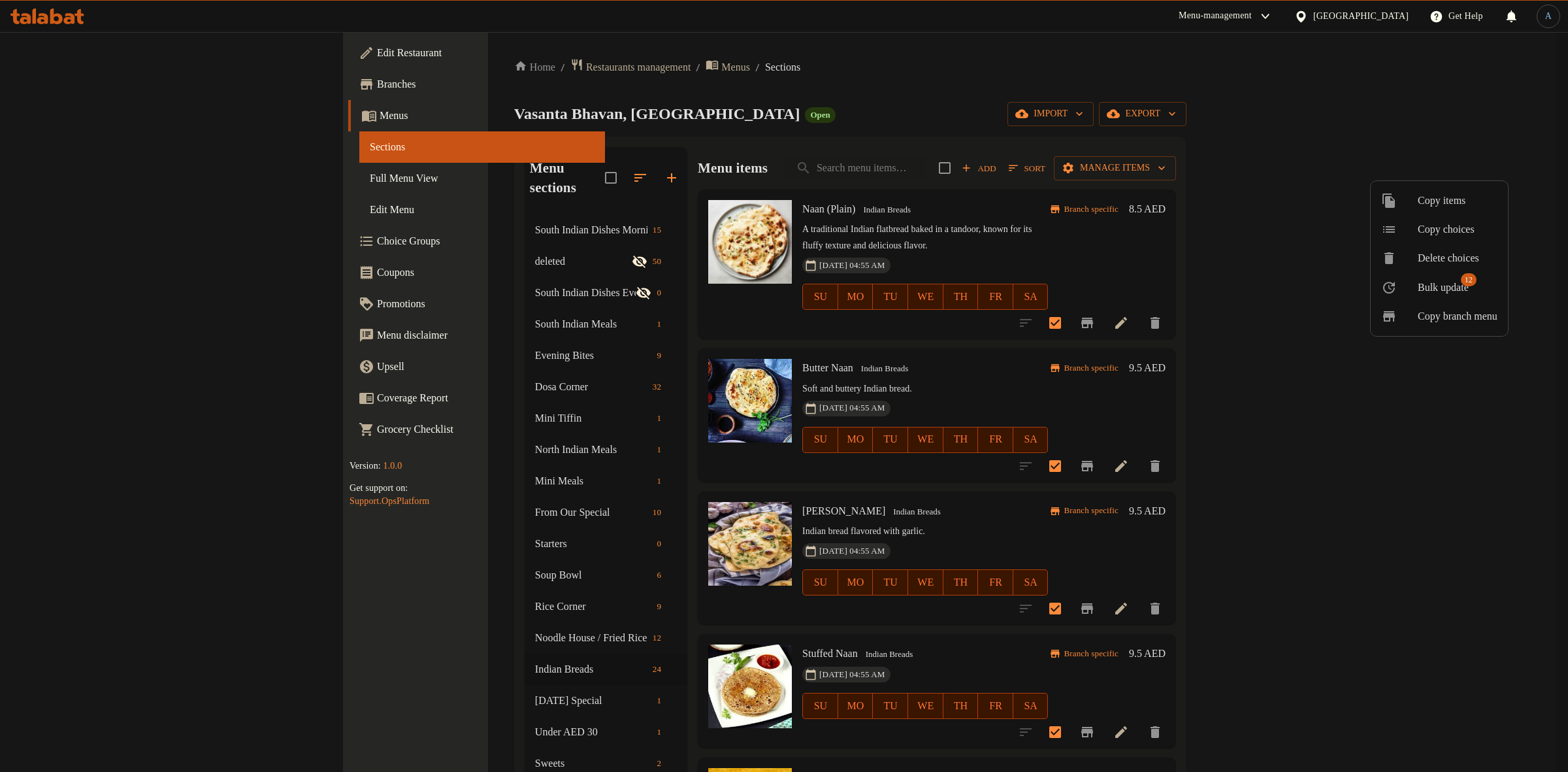
click at [1448, 281] on span "Bulk update" at bounding box center [1443, 288] width 51 height 16
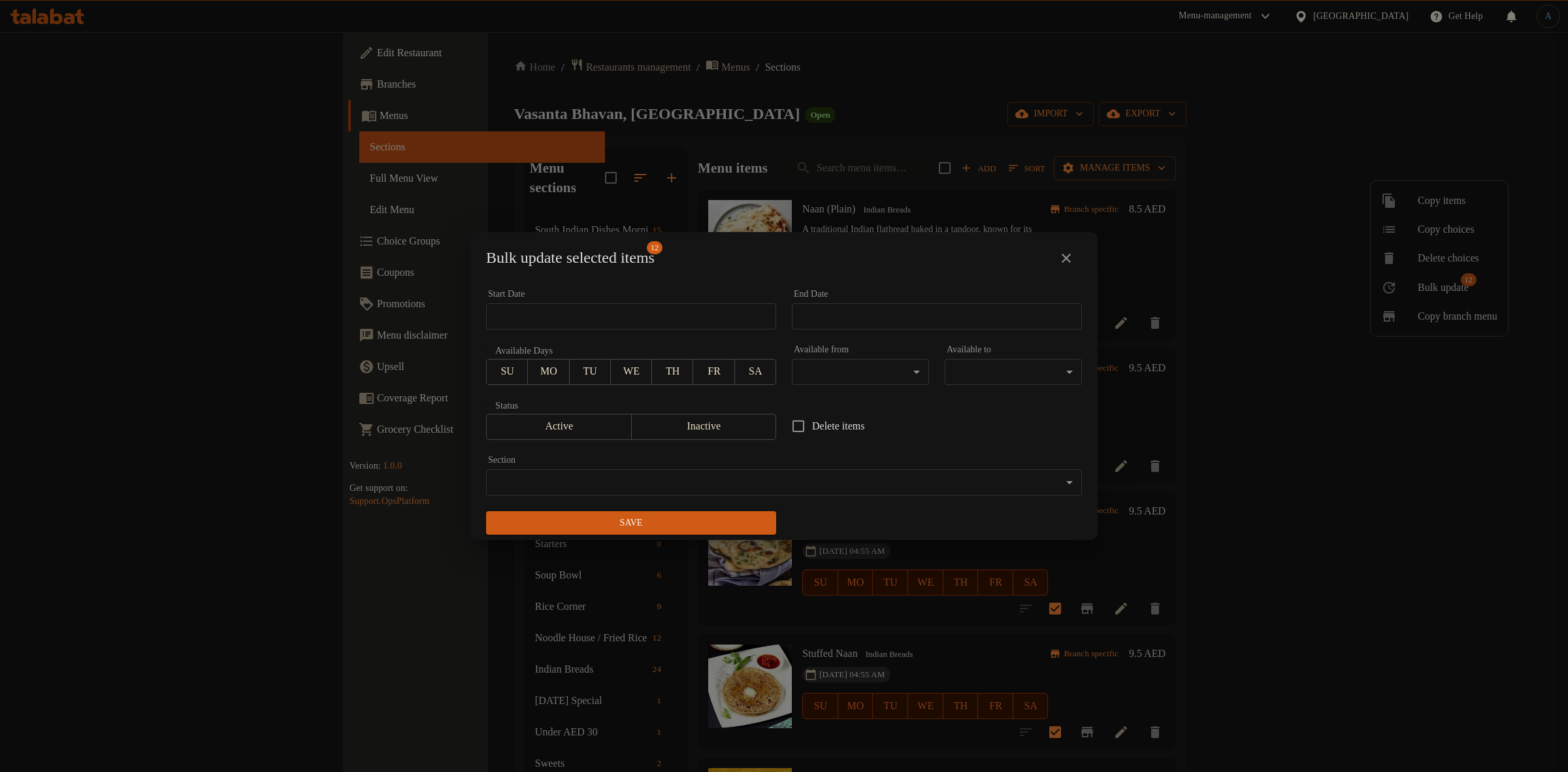
click at [882, 371] on body "​ Menu-management [GEOGRAPHIC_DATA] Get Help A Edit Restaurant Branches Menus S…" at bounding box center [784, 402] width 1568 height 740
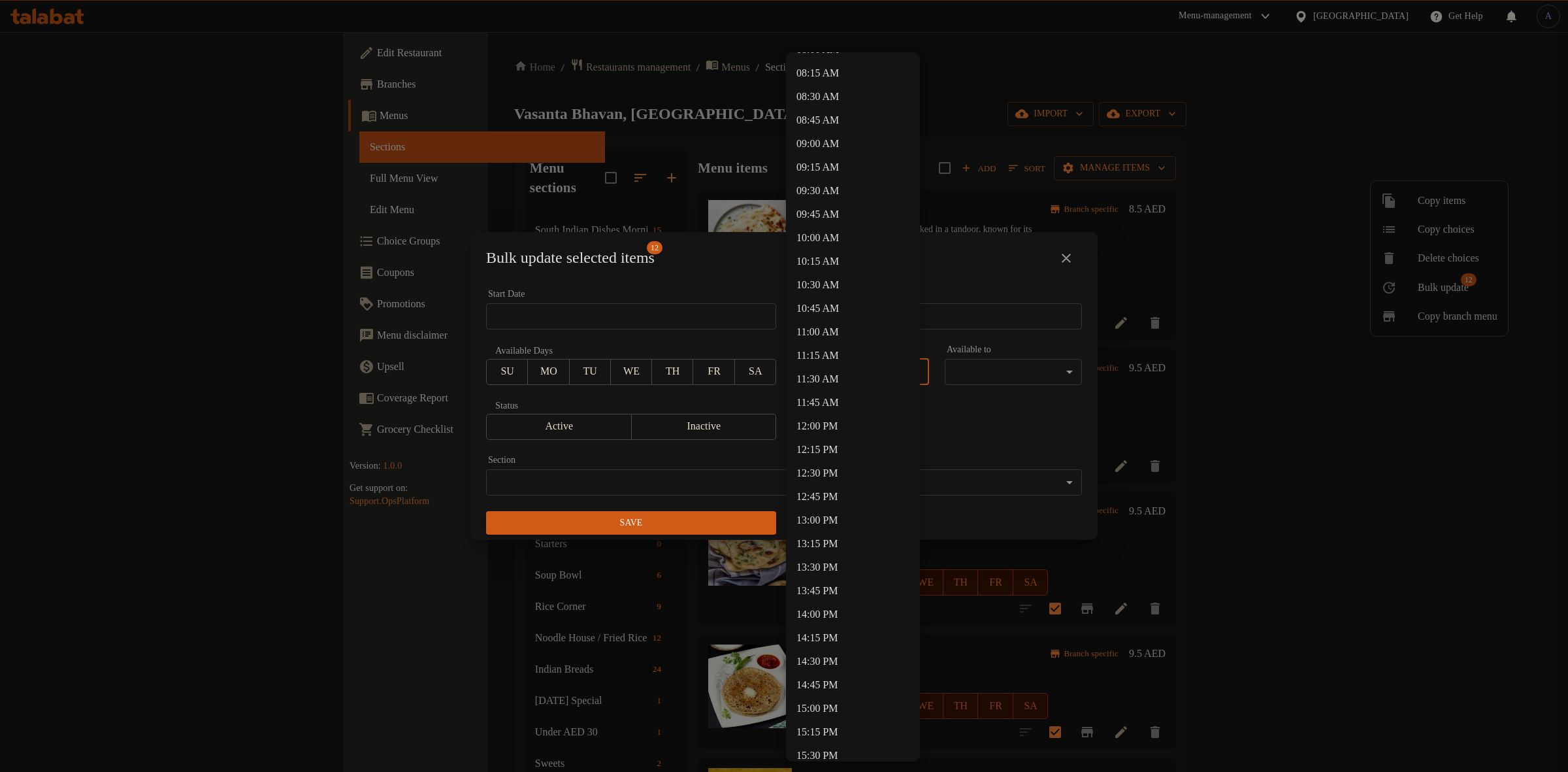
scroll to position [735, 0]
click at [811, 410] on li "11:30 AM" at bounding box center [852, 416] width 134 height 23
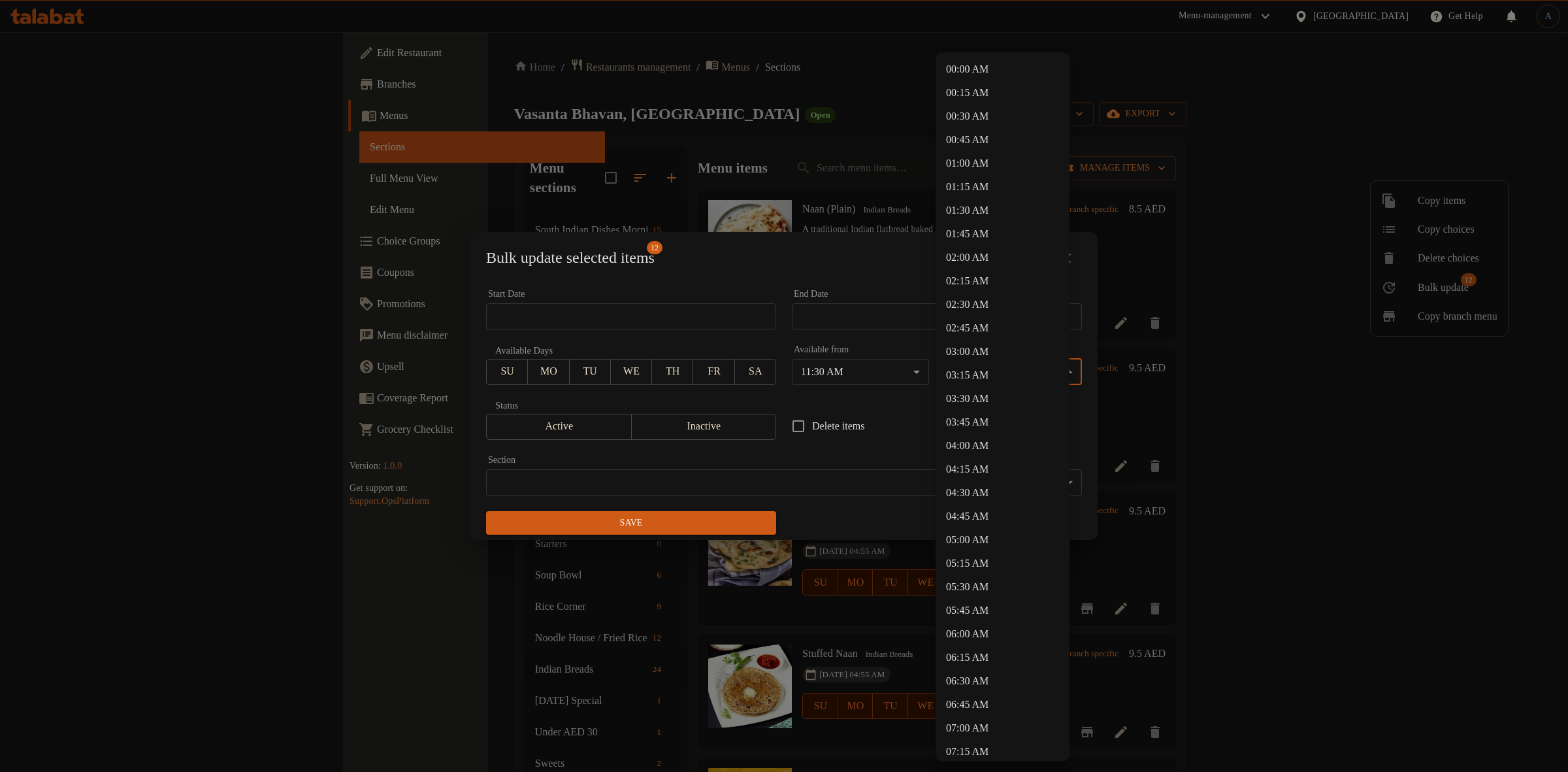
click at [976, 371] on body "​ Menu-management [GEOGRAPHIC_DATA] Get Help A Edit Restaurant Branches Menus S…" at bounding box center [784, 402] width 1568 height 740
click at [978, 695] on li "23:30 PM" at bounding box center [1002, 699] width 134 height 23
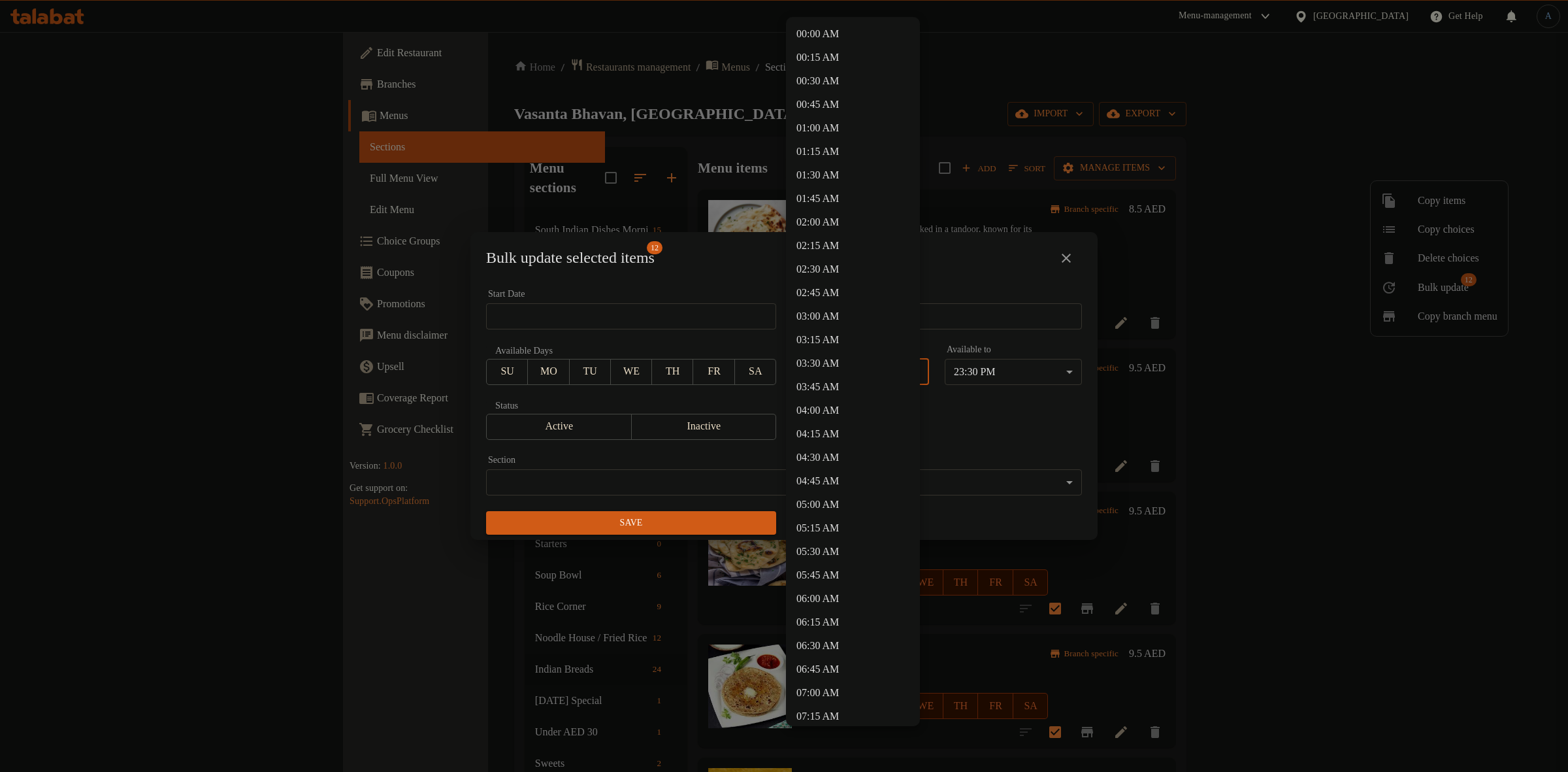
click at [879, 368] on body "​ Menu-management [GEOGRAPHIC_DATA] Get Help A Edit Restaurant Branches Menus S…" at bounding box center [784, 402] width 1568 height 740
click at [1003, 371] on div at bounding box center [784, 386] width 1568 height 772
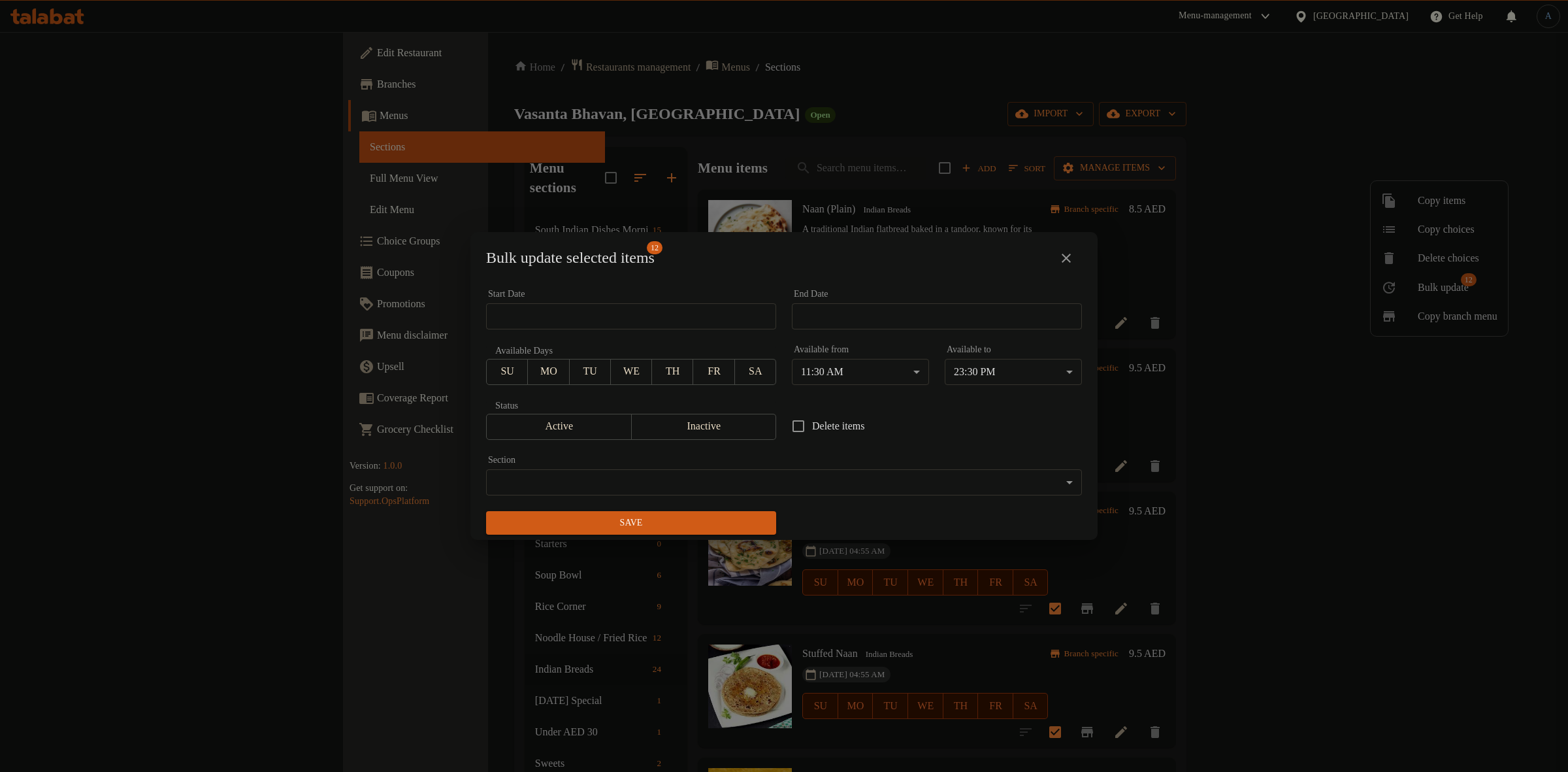
click at [1017, 370] on div "00:00 AM 00:15 AM 00:30 AM 00:45 AM 01:00 AM 01:15 AM 01:30 AM 01:45 AM 02:00 A…" at bounding box center [784, 386] width 1568 height 772
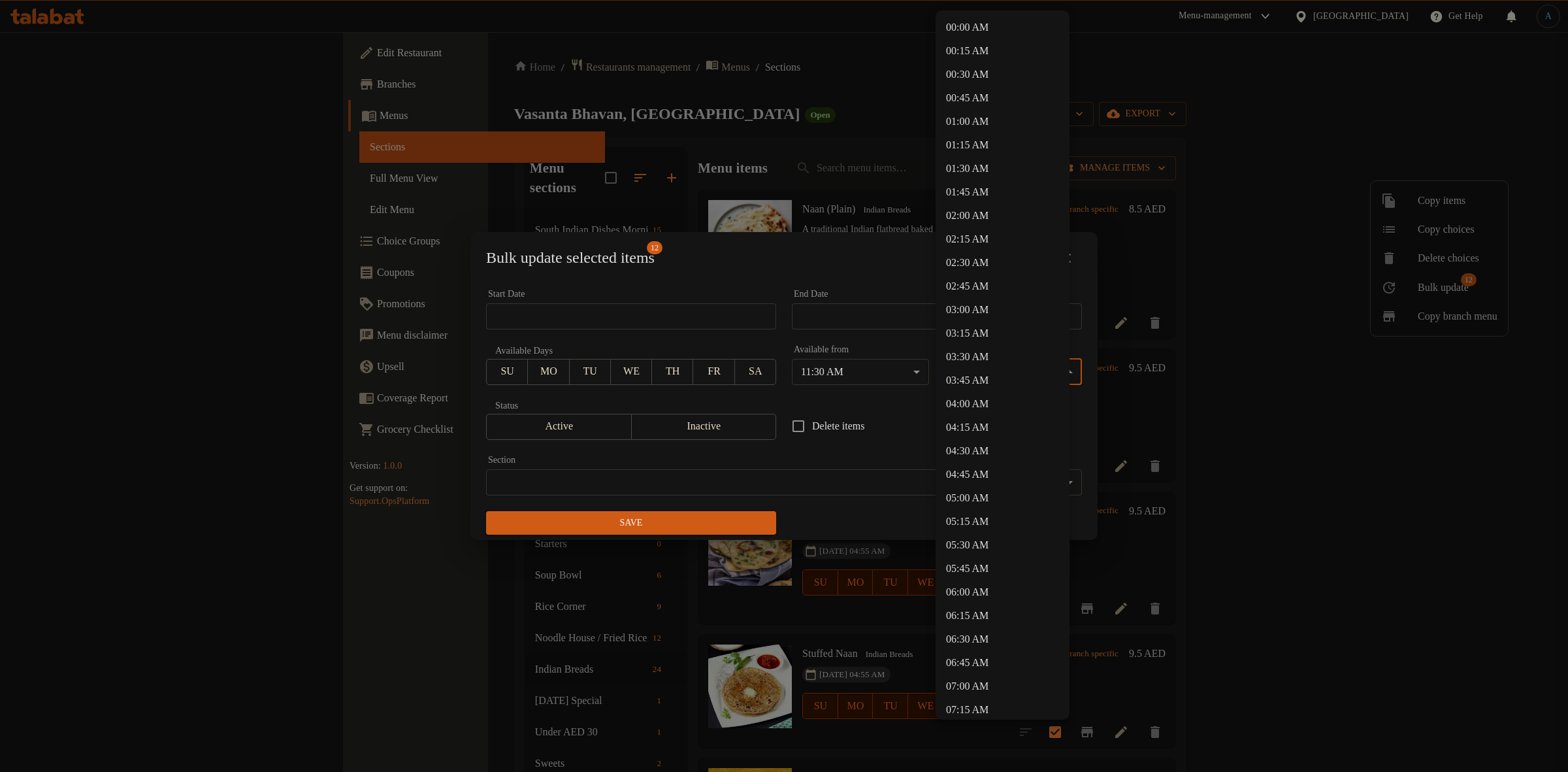
click at [1017, 370] on body "​ Menu-management [GEOGRAPHIC_DATA] Get Help A Edit Restaurant Branches Menus S…" at bounding box center [784, 402] width 1568 height 740
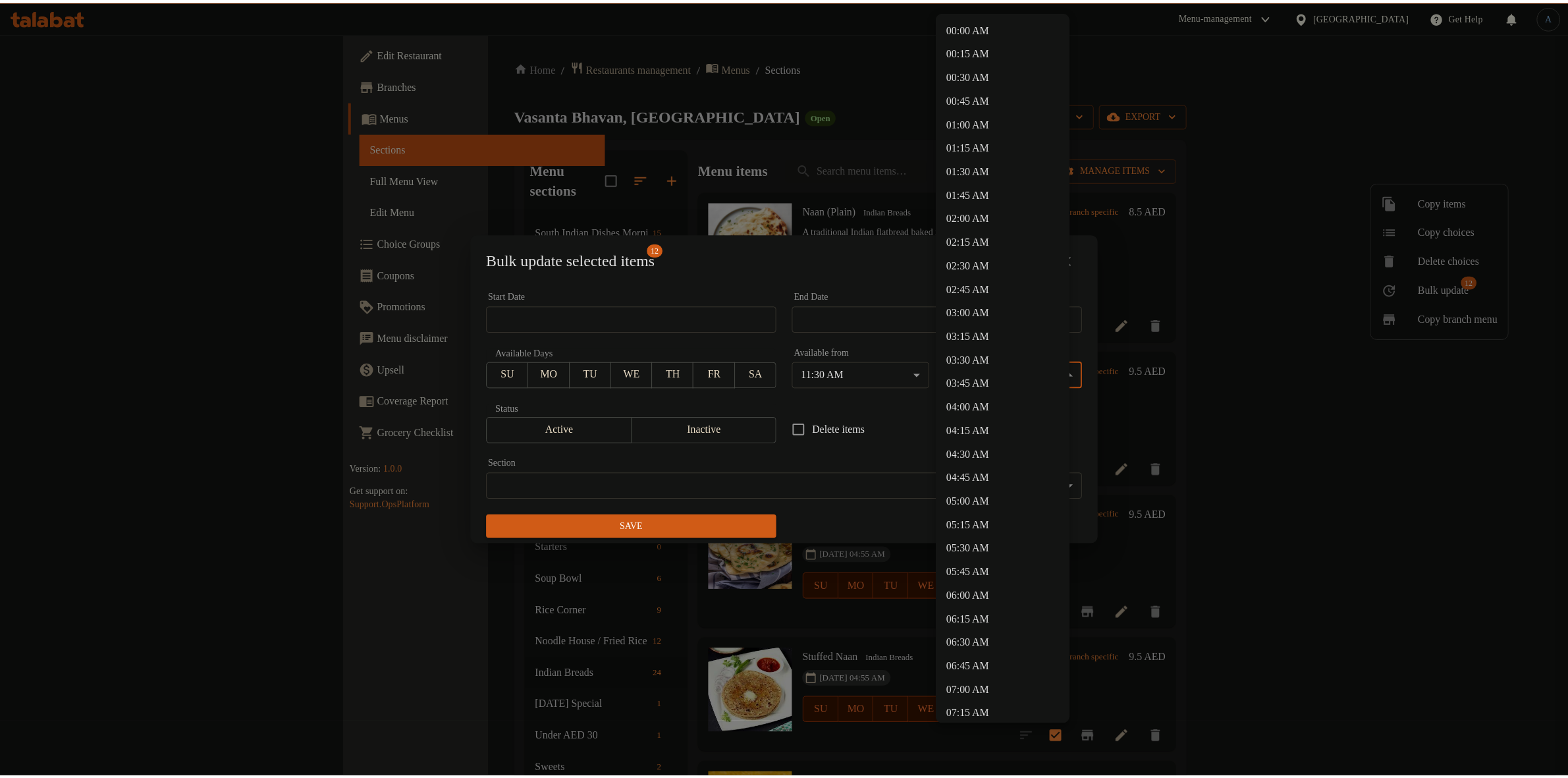
scroll to position [1595, 0]
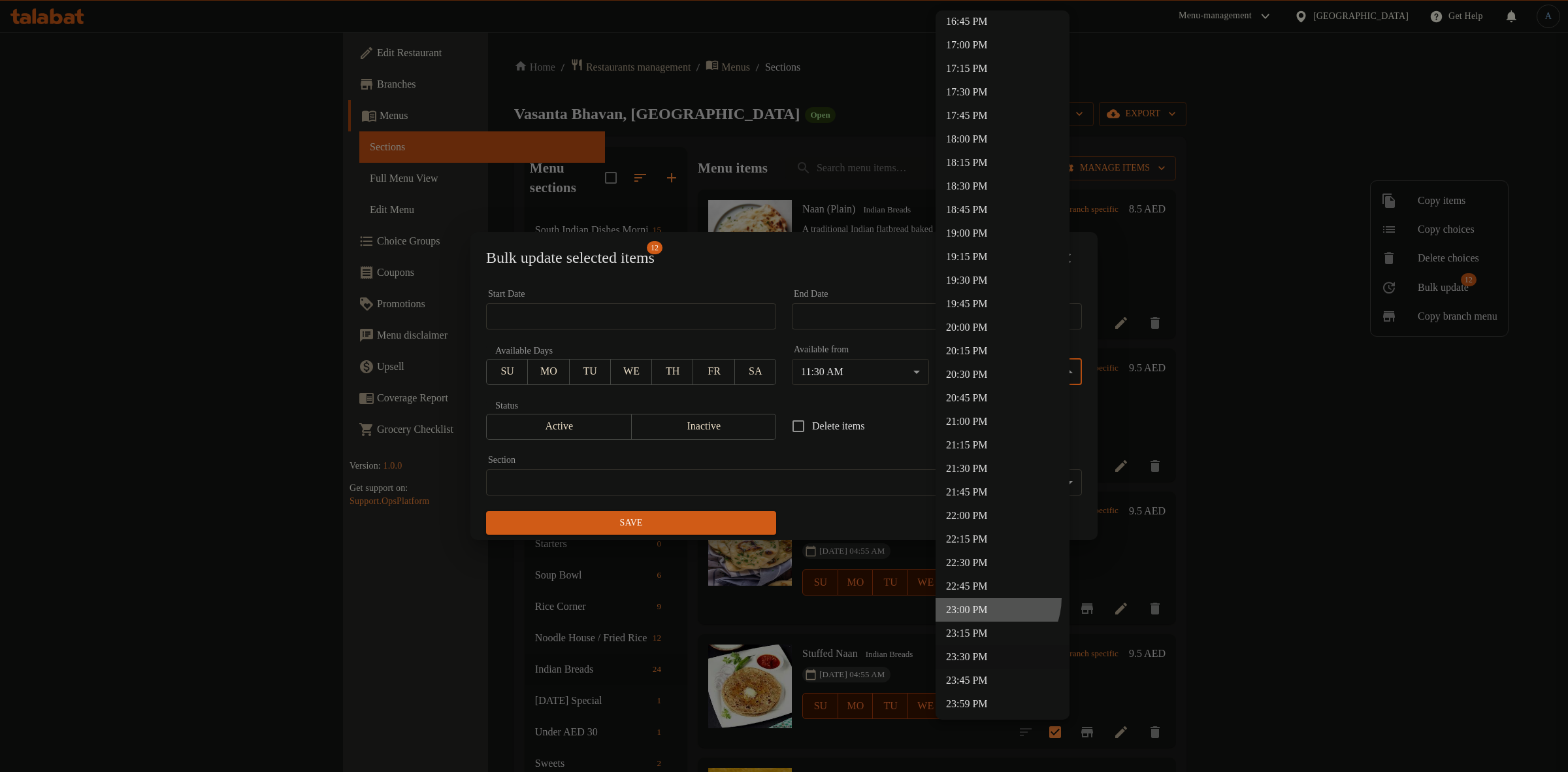
click at [982, 598] on li "23:00 PM" at bounding box center [1002, 610] width 134 height 23
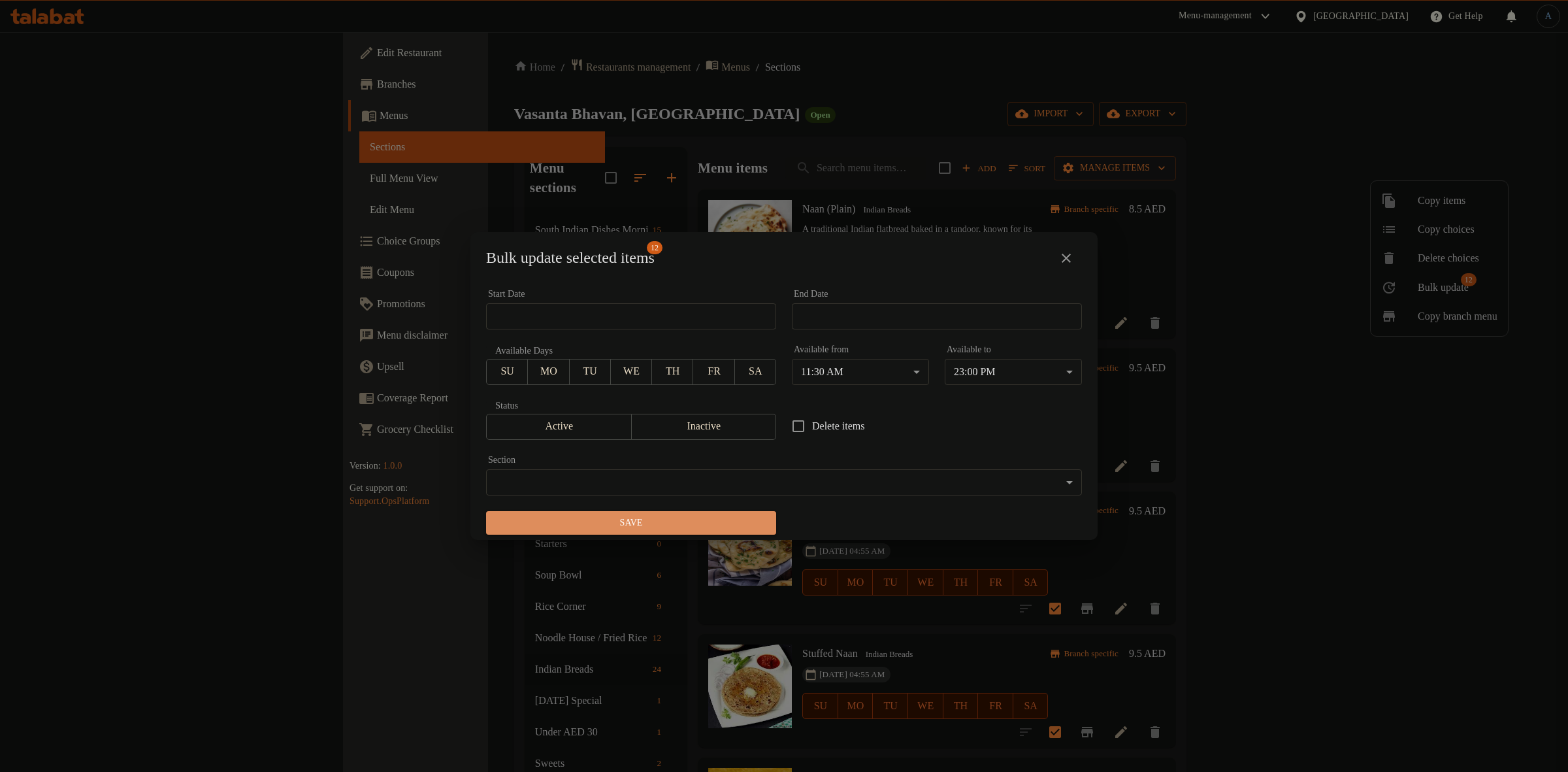
click at [666, 515] on span "Save" at bounding box center [631, 524] width 269 height 17
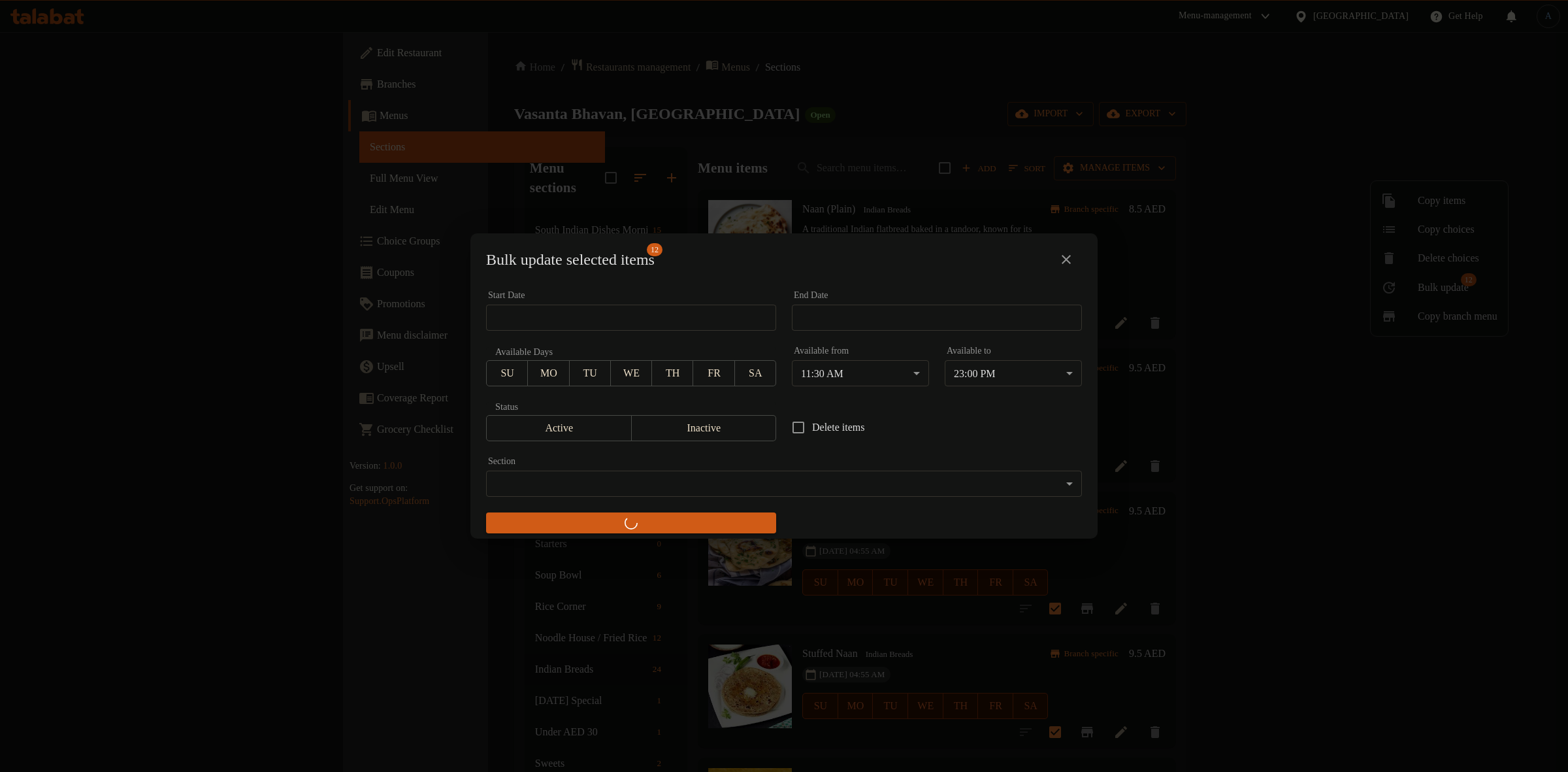
checkbox input "false"
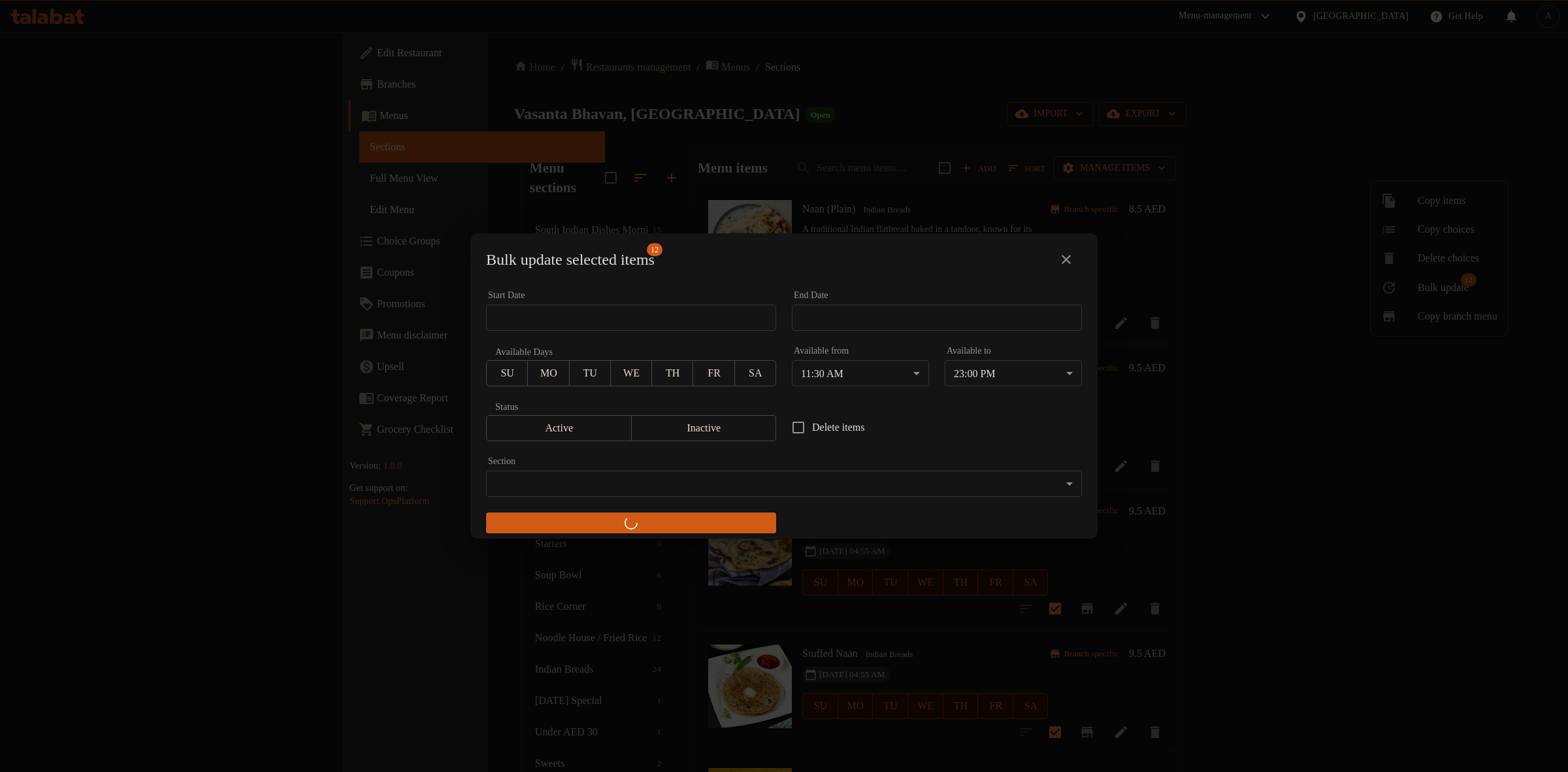
checkbox input "false"
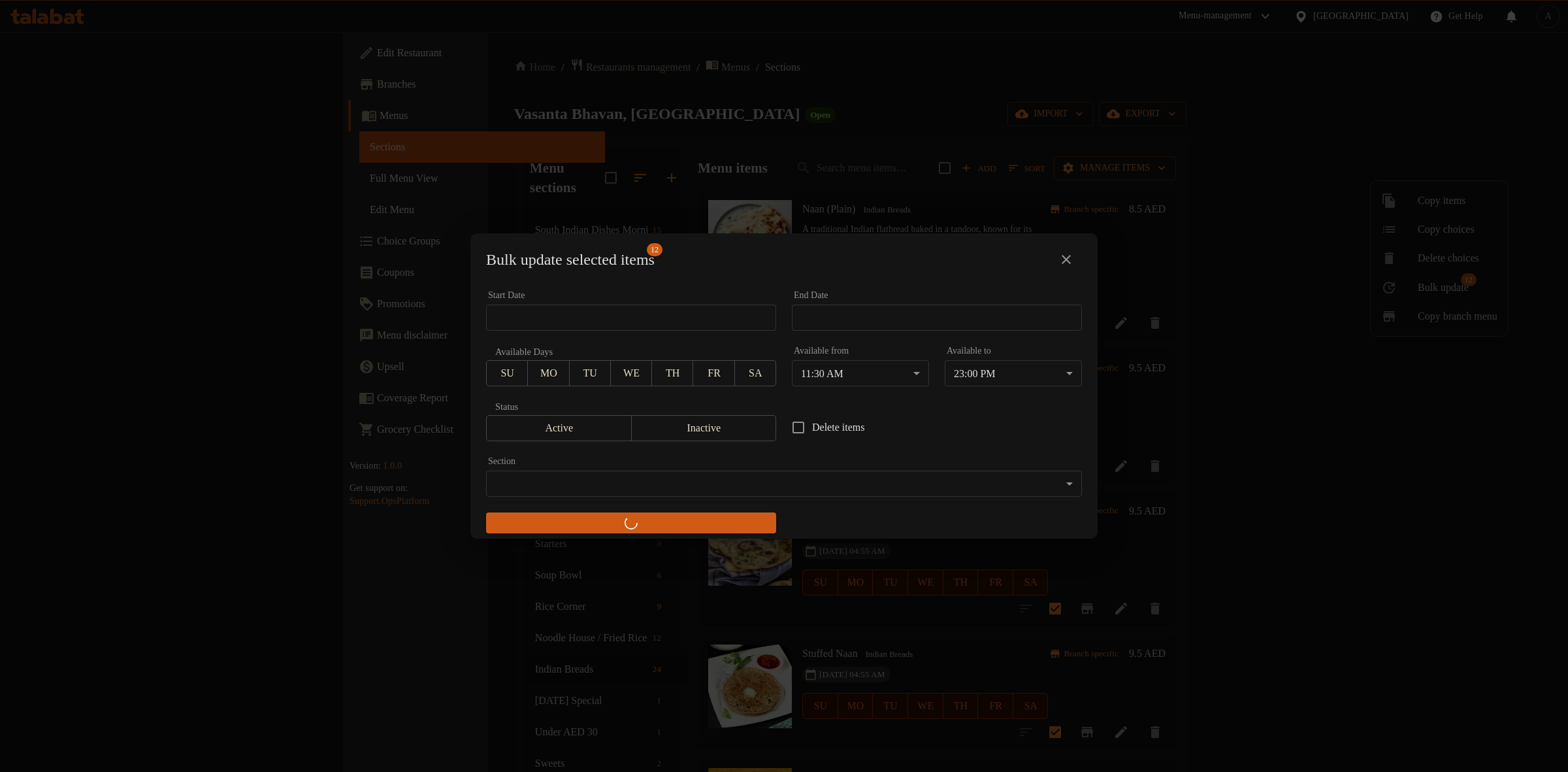
checkbox input "false"
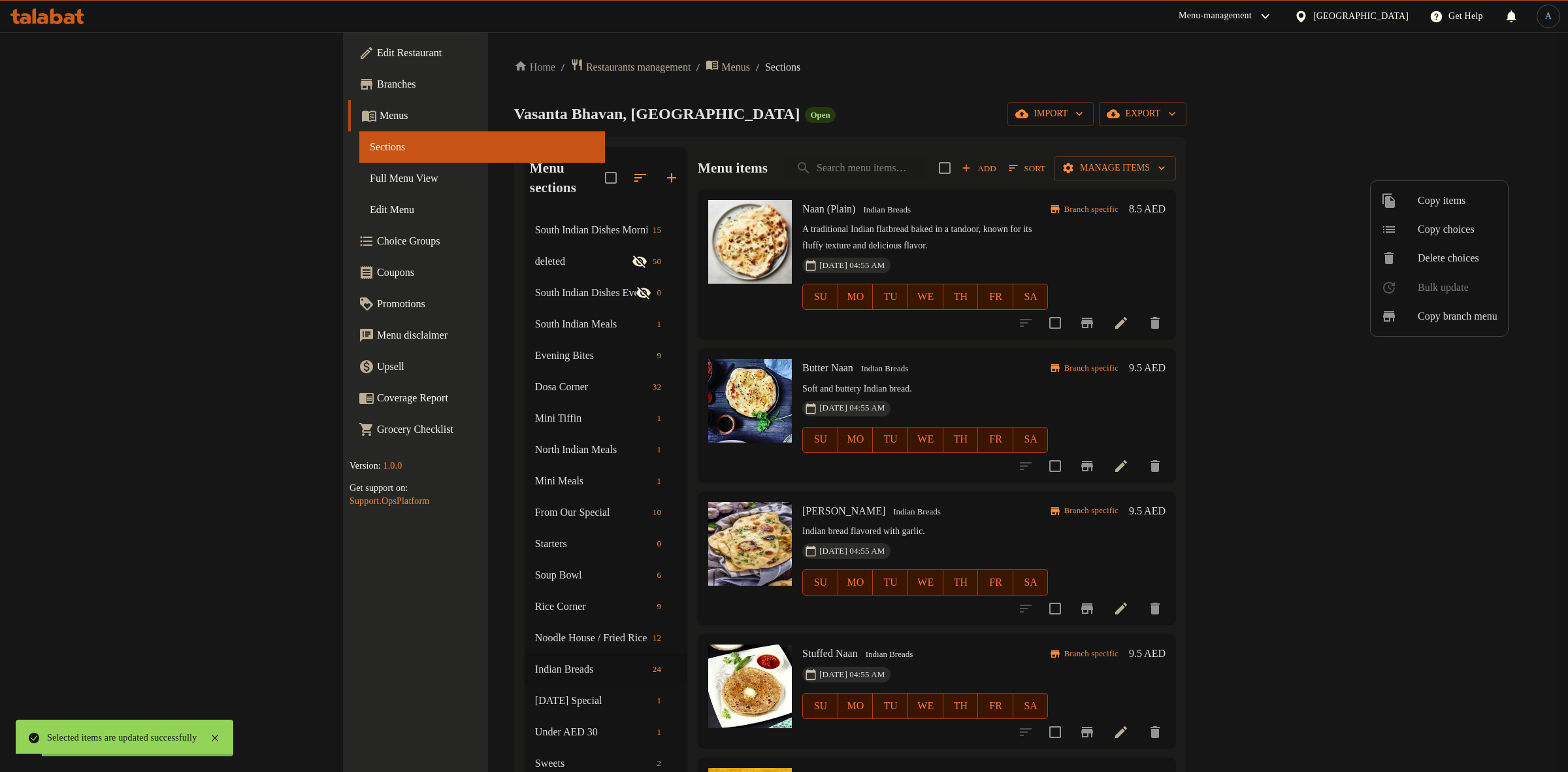
click at [1041, 371] on div at bounding box center [784, 386] width 1568 height 772
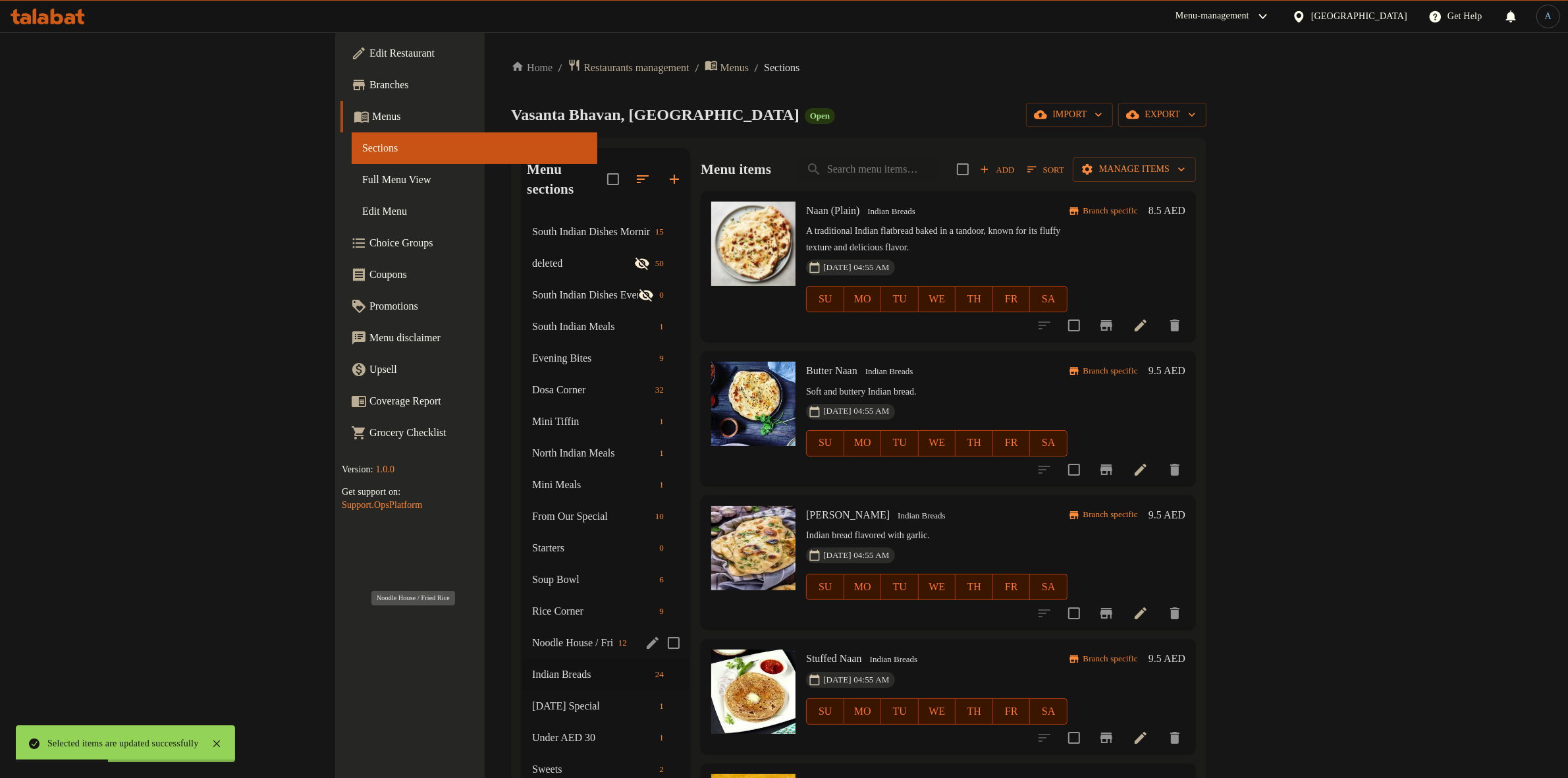
click at [532, 635] on span "Noodle House / Fried Rice" at bounding box center [573, 642] width 81 height 16
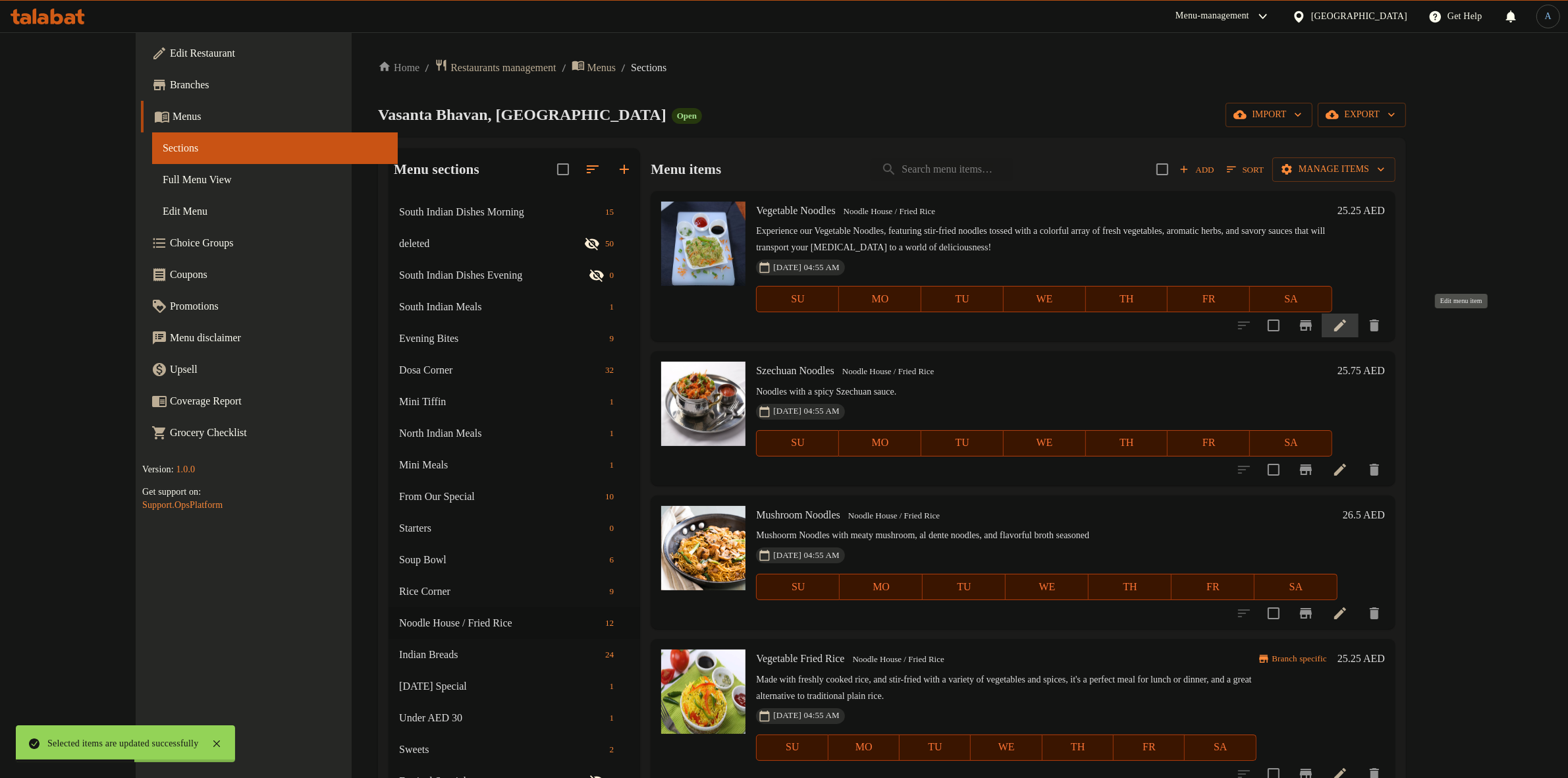
click at [1346, 327] on icon at bounding box center [1340, 326] width 12 height 12
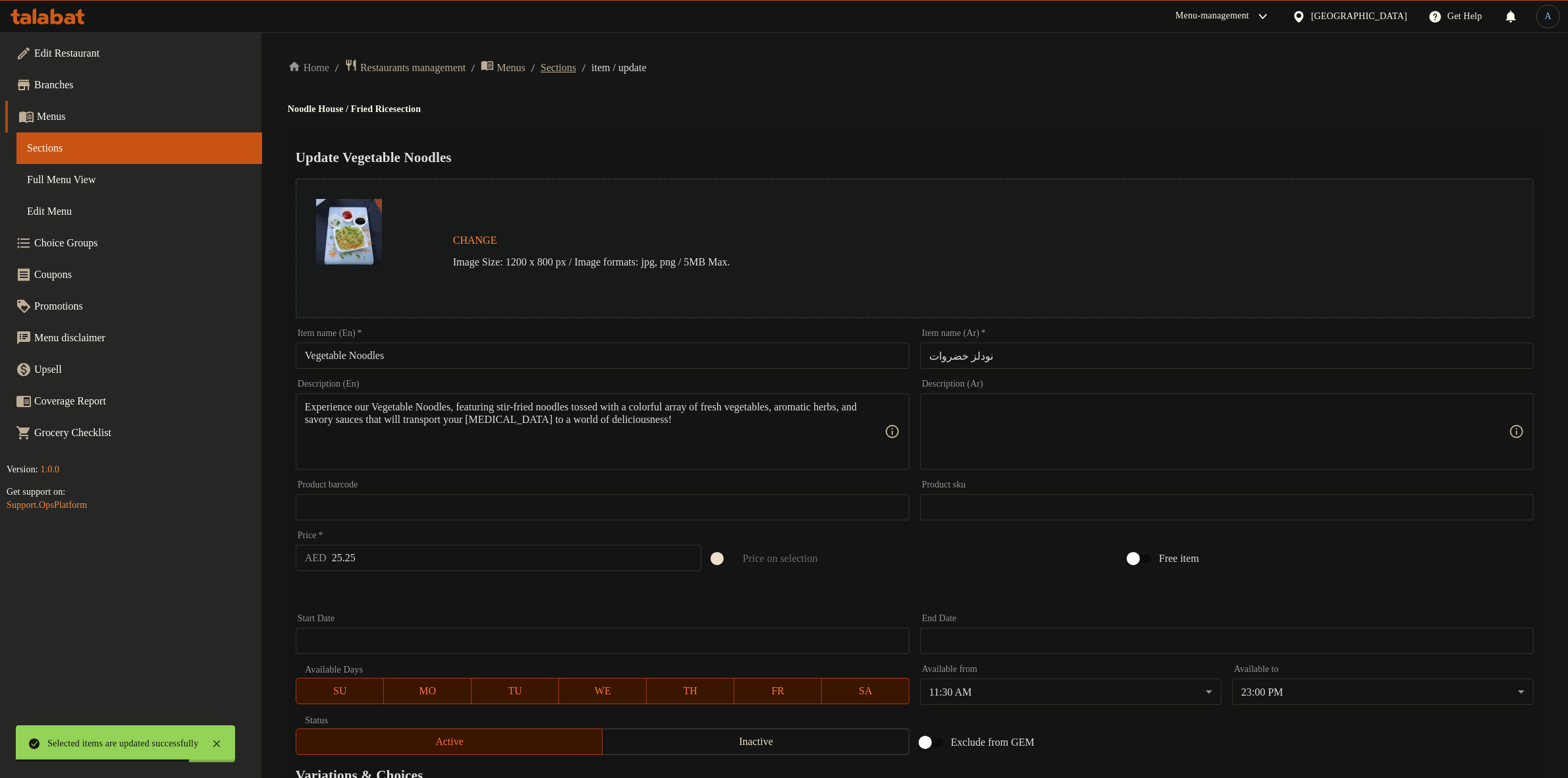
click at [576, 64] on span "Sections" at bounding box center [558, 68] width 35 height 16
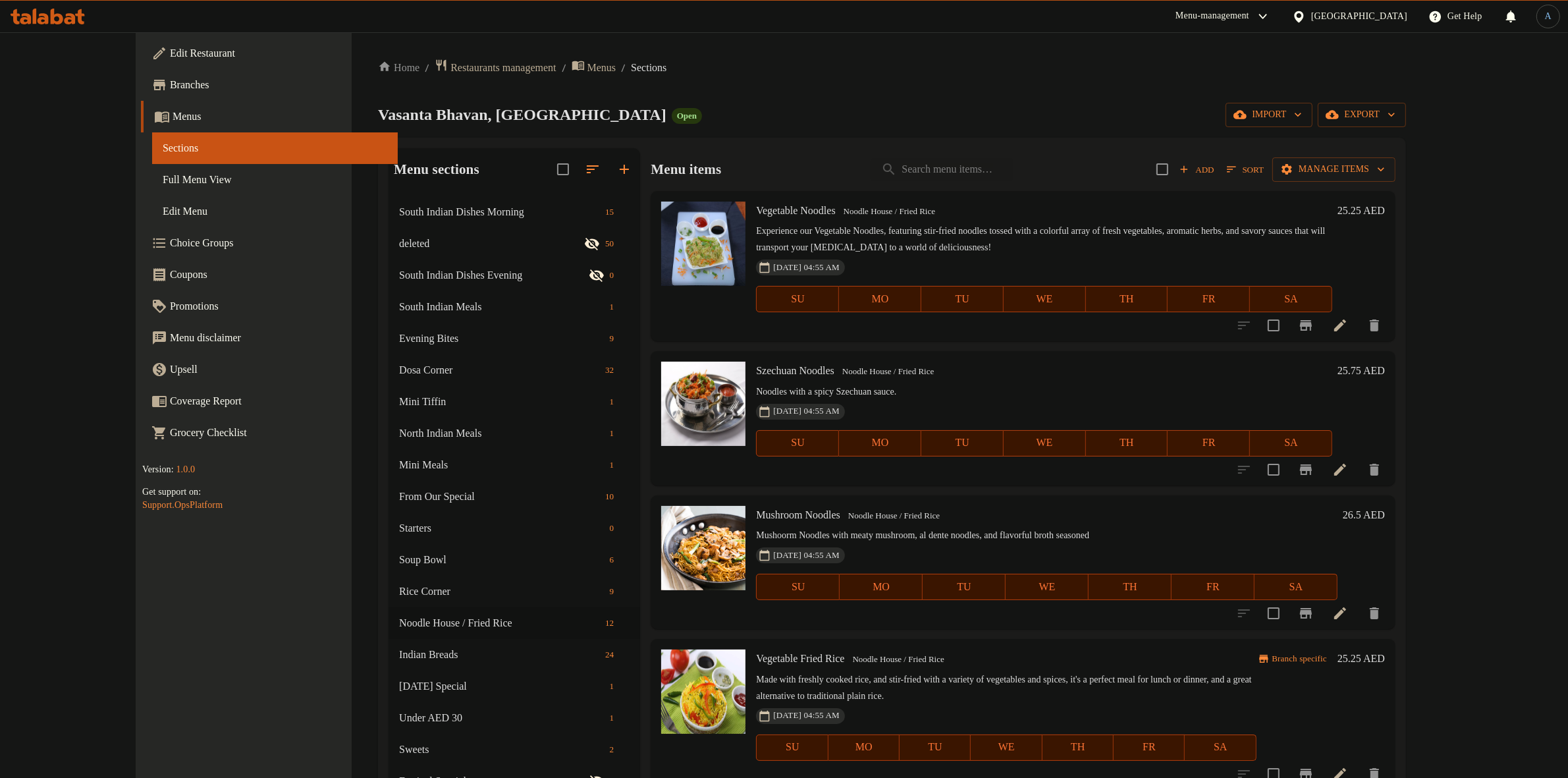
click at [735, 107] on div "Vasanta Bhavan, Dubai Motor City Open import export" at bounding box center [892, 115] width 1028 height 24
